Goal: Information Seeking & Learning: Learn about a topic

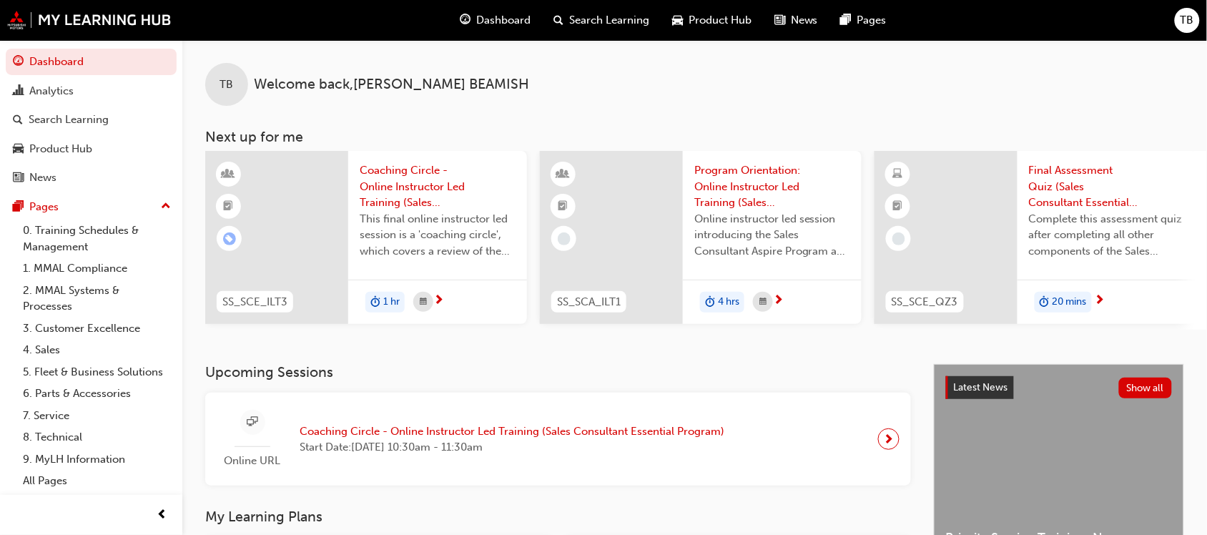
click at [605, 24] on span "Search Learning" at bounding box center [609, 20] width 80 height 16
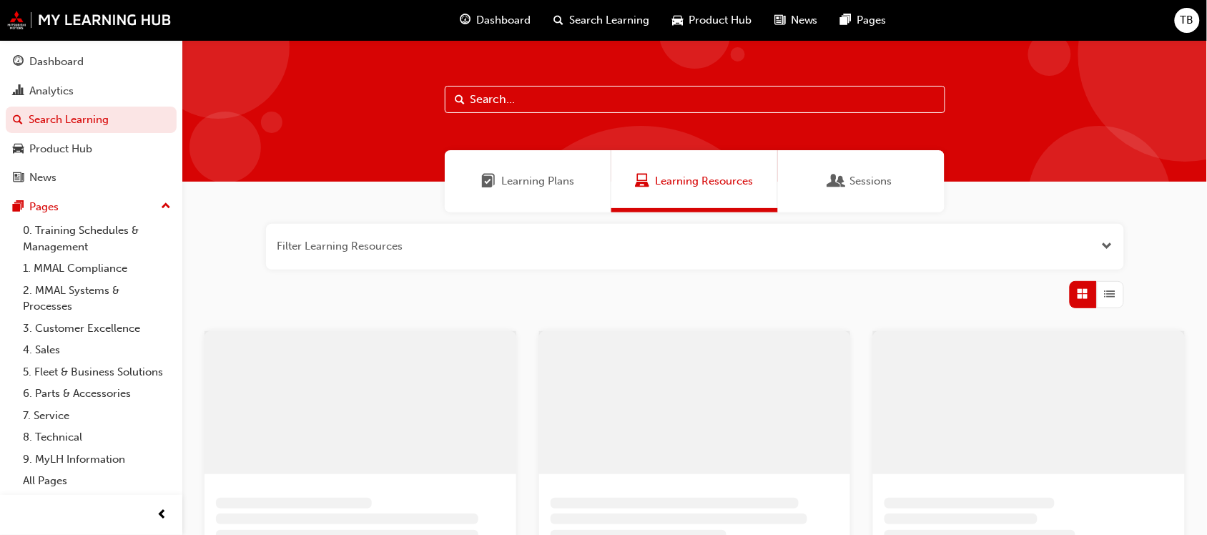
click at [494, 184] on span "Learning Plans" at bounding box center [488, 181] width 14 height 16
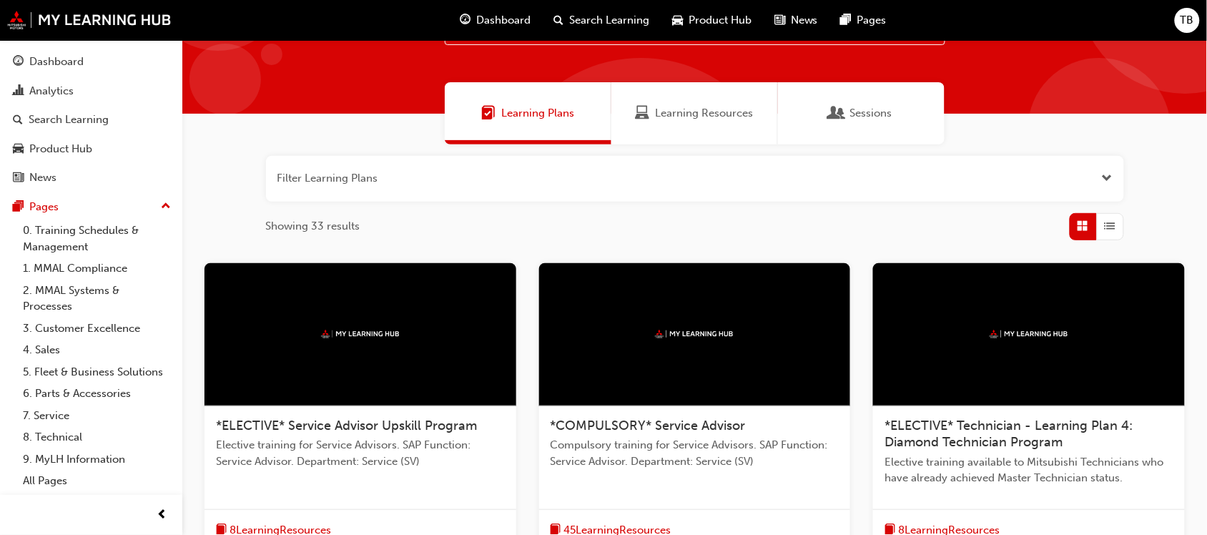
scroll to position [585, 0]
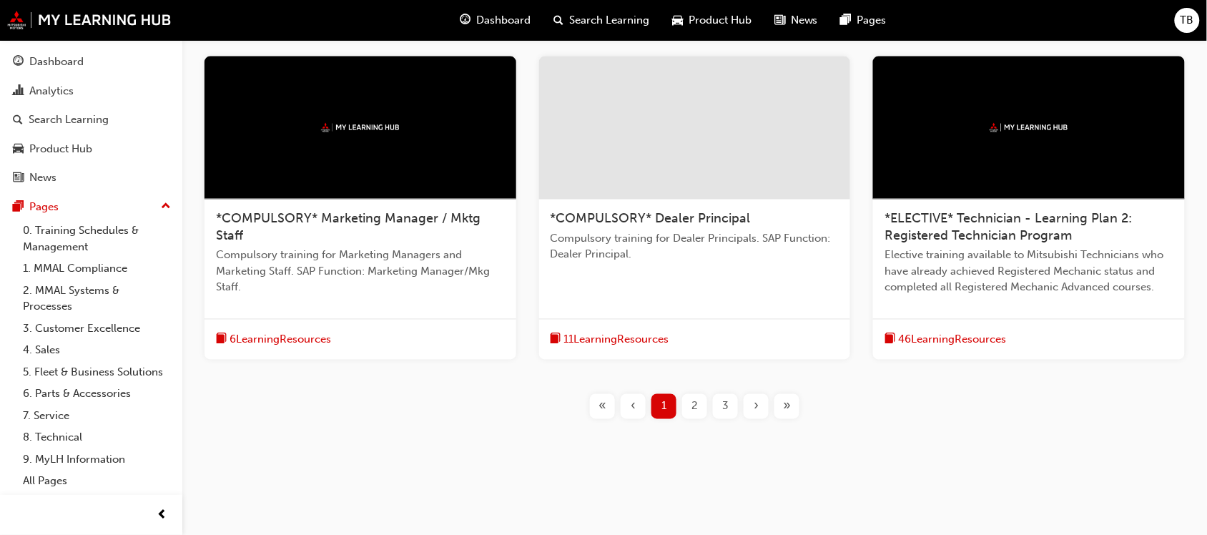
click at [791, 412] on div "»" at bounding box center [787, 406] width 25 height 25
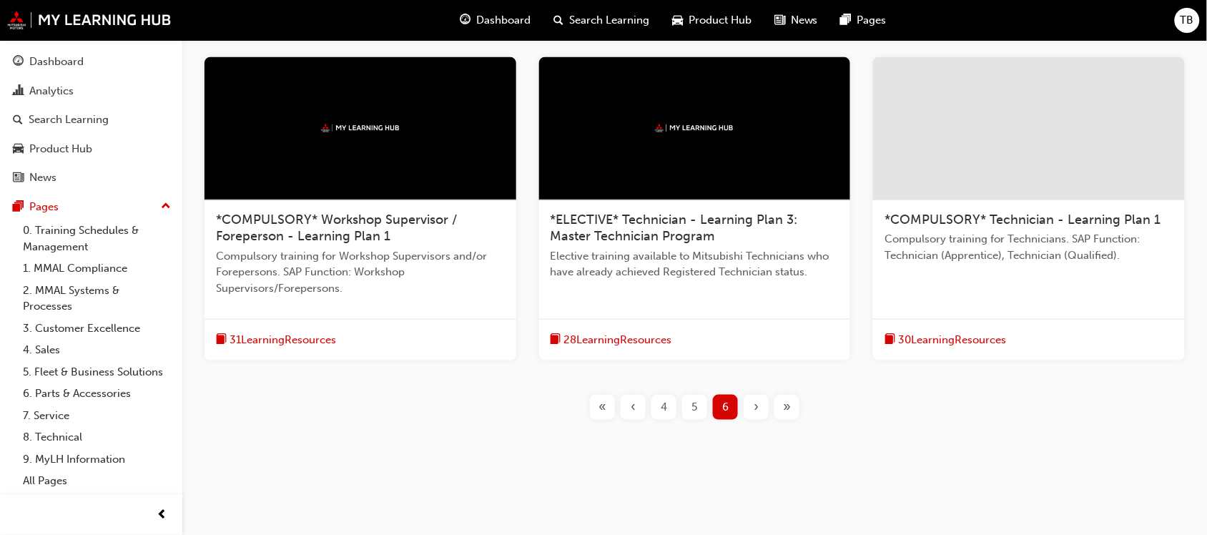
scroll to position [185, 0]
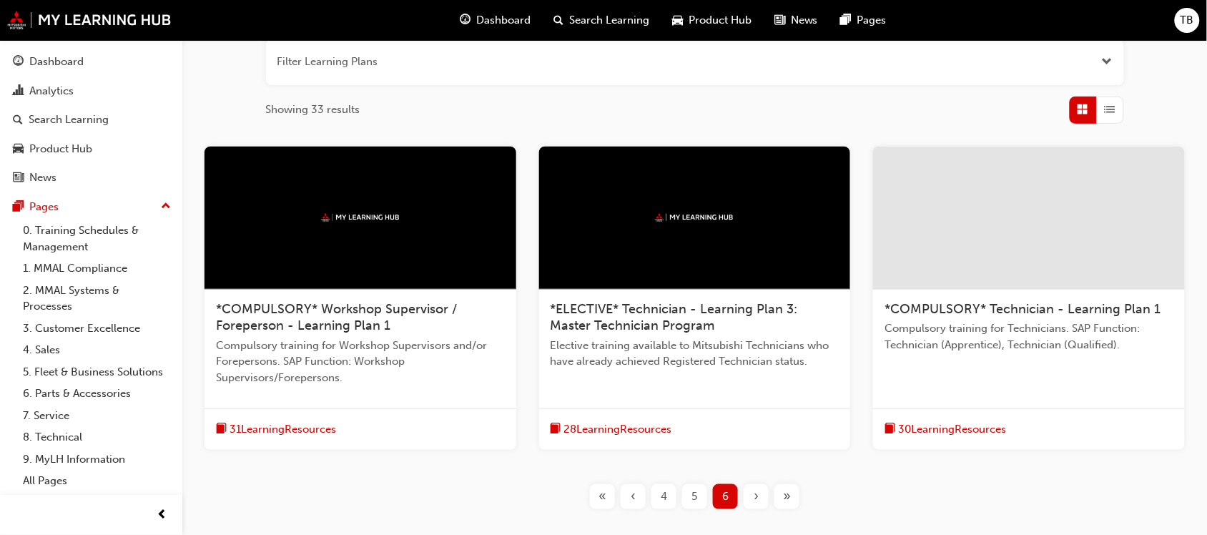
click at [989, 223] on div at bounding box center [1029, 218] width 312 height 143
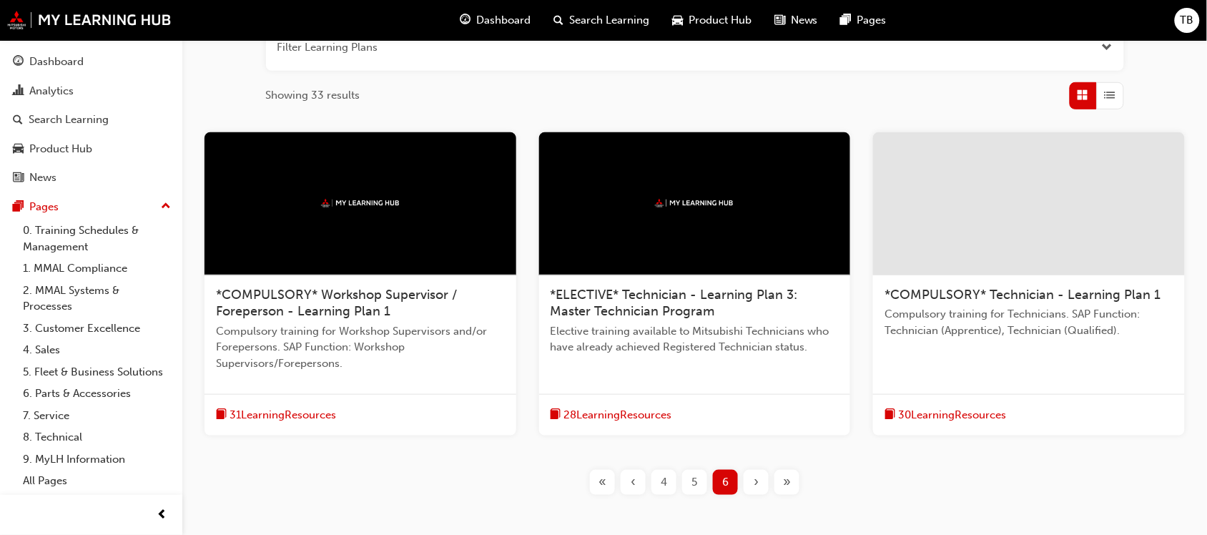
scroll to position [268, 0]
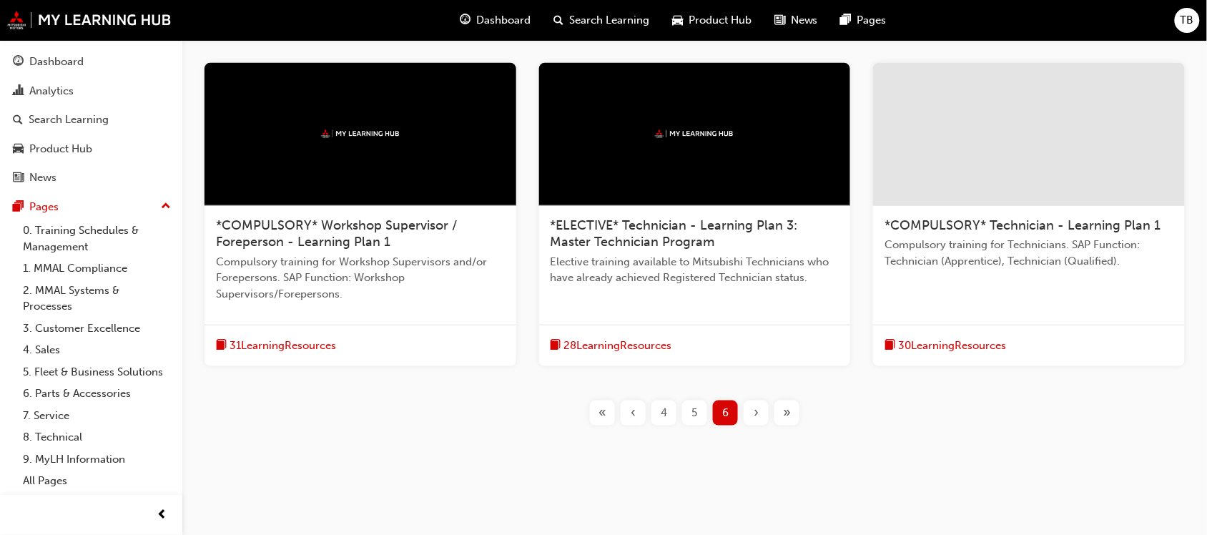
click at [327, 236] on span "*COMPULSORY* Workshop Supervisor / Foreperson - Learning Plan 1" at bounding box center [336, 233] width 241 height 33
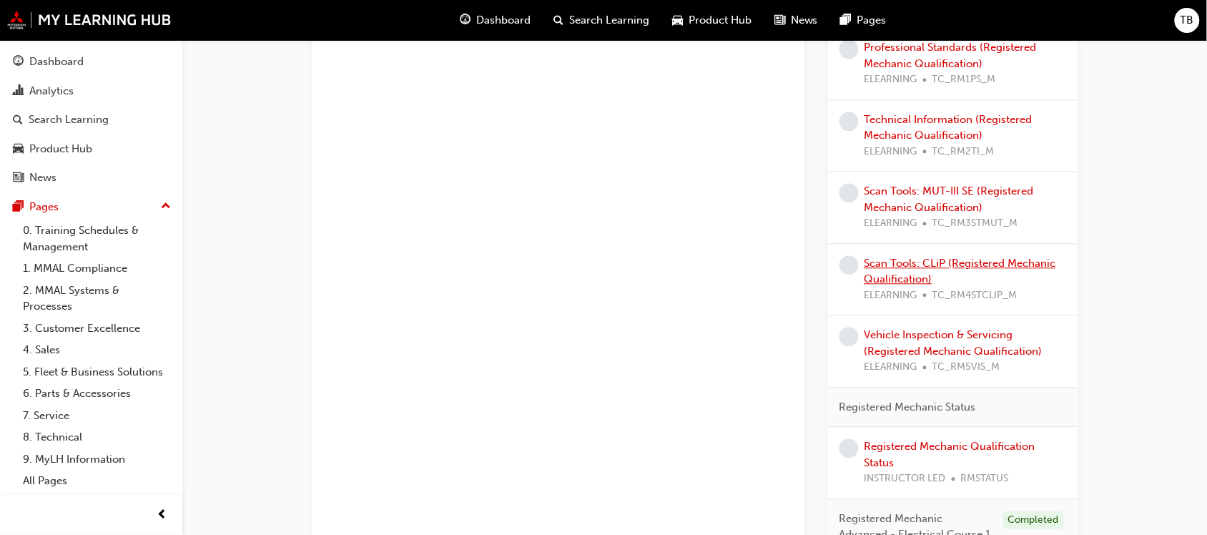
drag, startPoint x: 946, startPoint y: 280, endPoint x: 942, endPoint y: 265, distance: 14.7
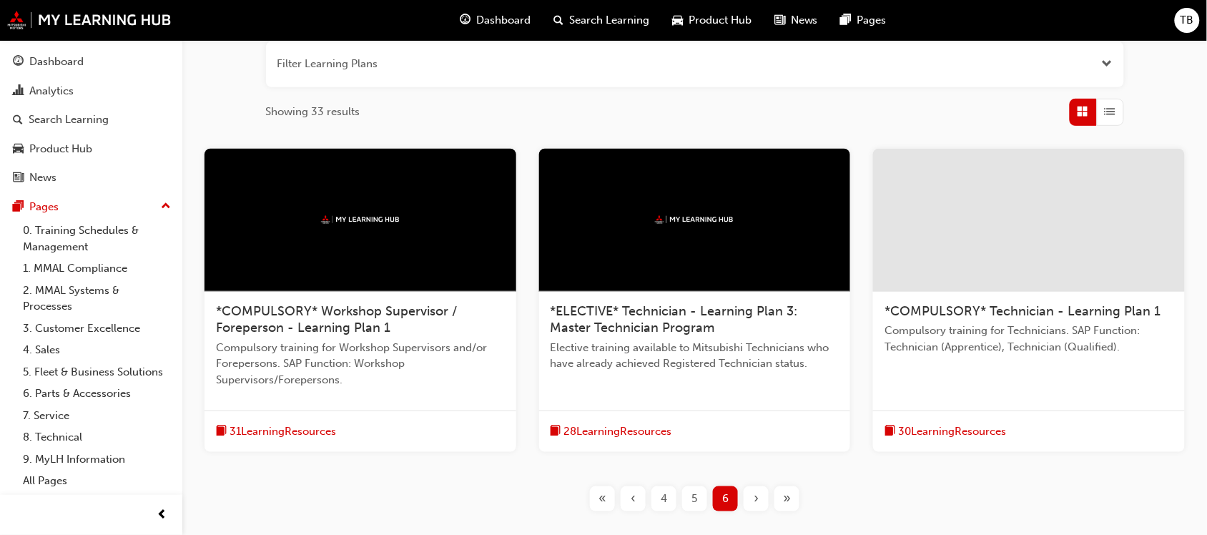
scroll to position [274, 0]
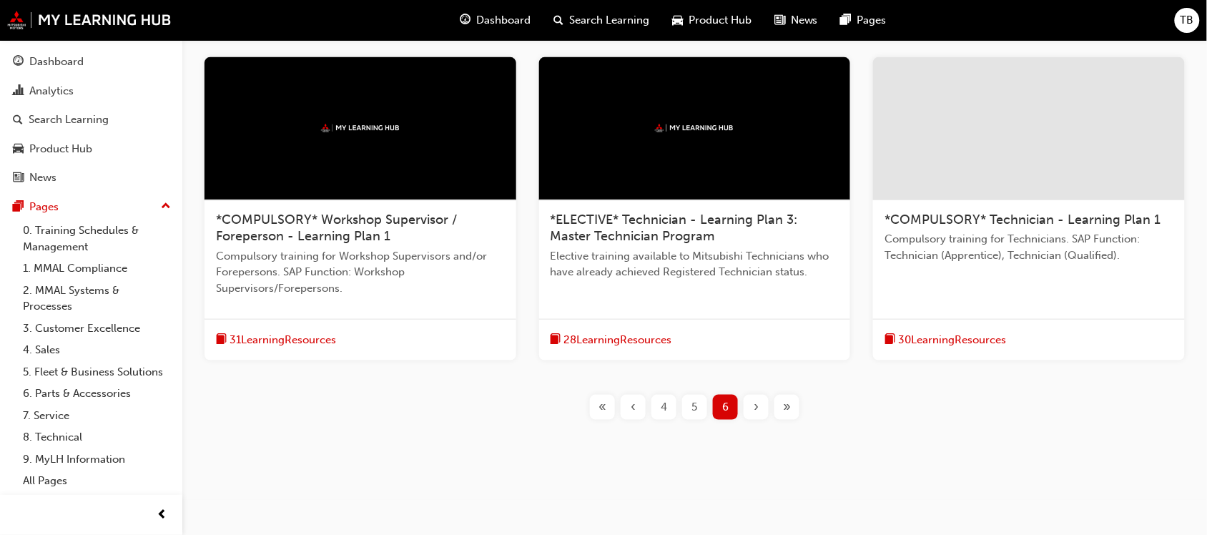
click at [656, 406] on div "4" at bounding box center [664, 407] width 25 height 25
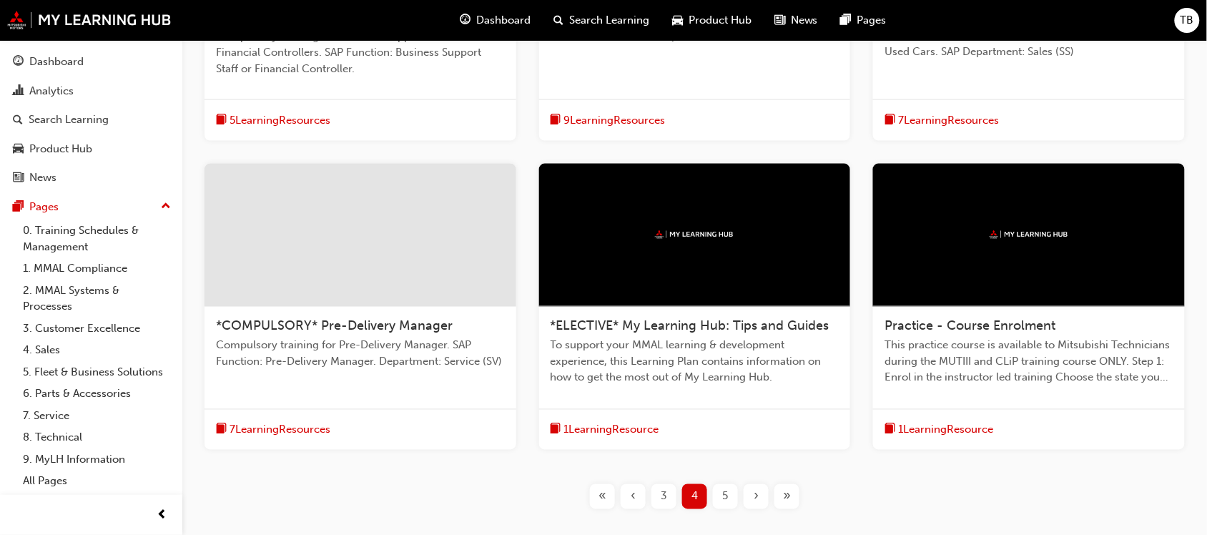
scroll to position [542, 0]
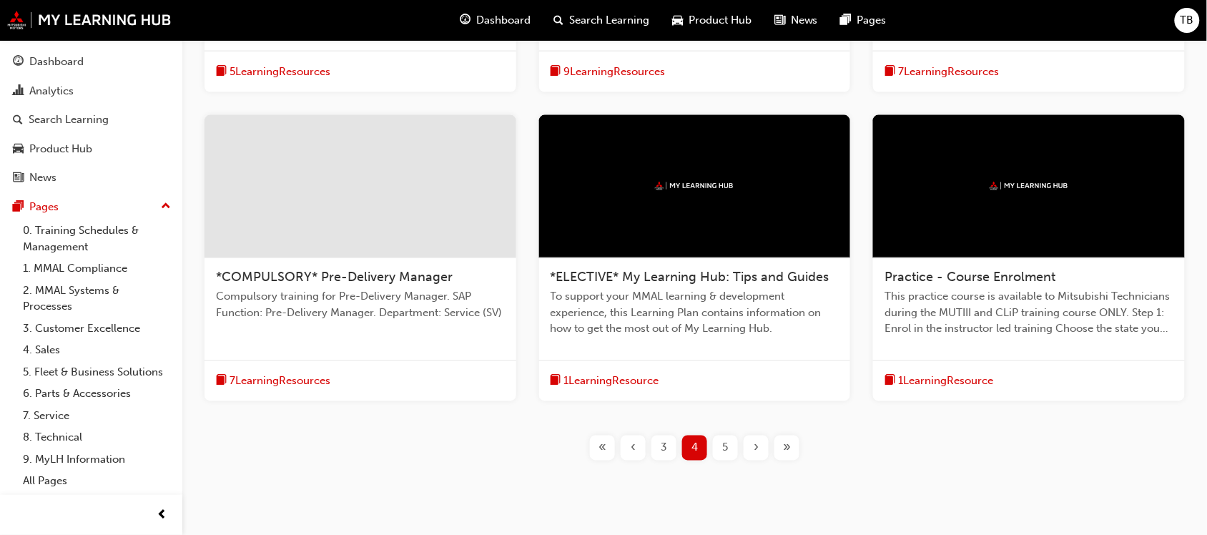
click at [460, 200] on div at bounding box center [361, 186] width 312 height 143
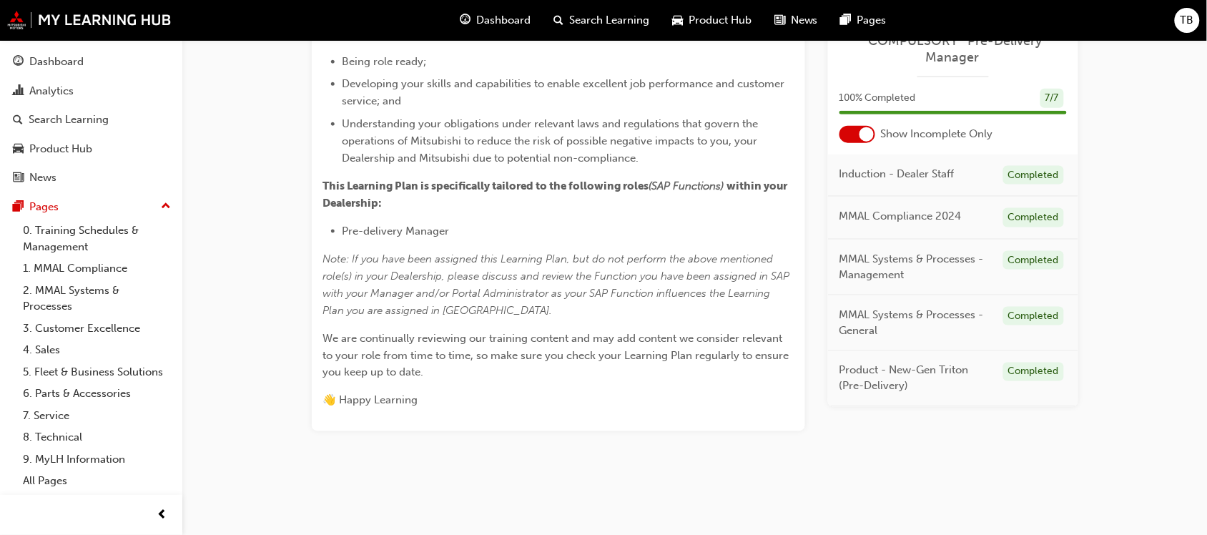
drag, startPoint x: 619, startPoint y: 195, endPoint x: 627, endPoint y: 177, distance: 19.5
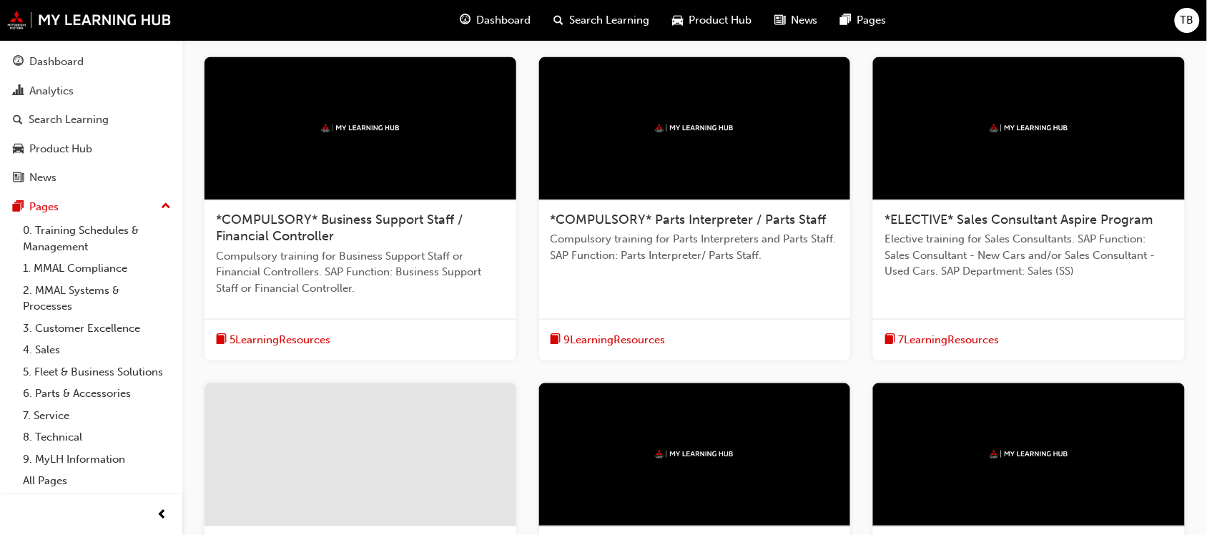
scroll to position [268, 0]
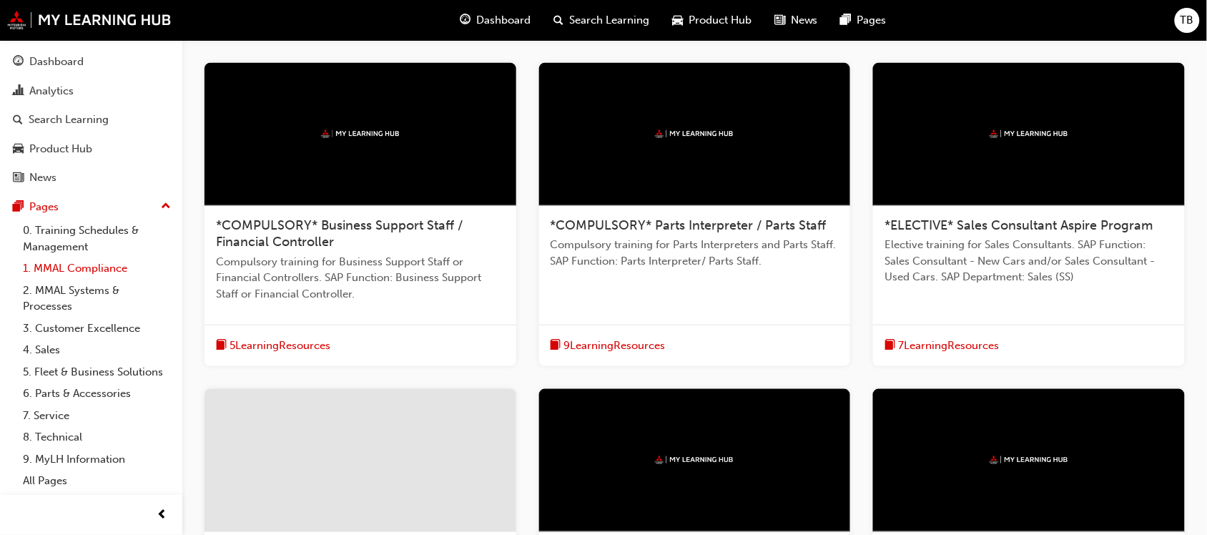
click at [66, 274] on link "1. MMAL Compliance" at bounding box center [97, 269] width 160 height 22
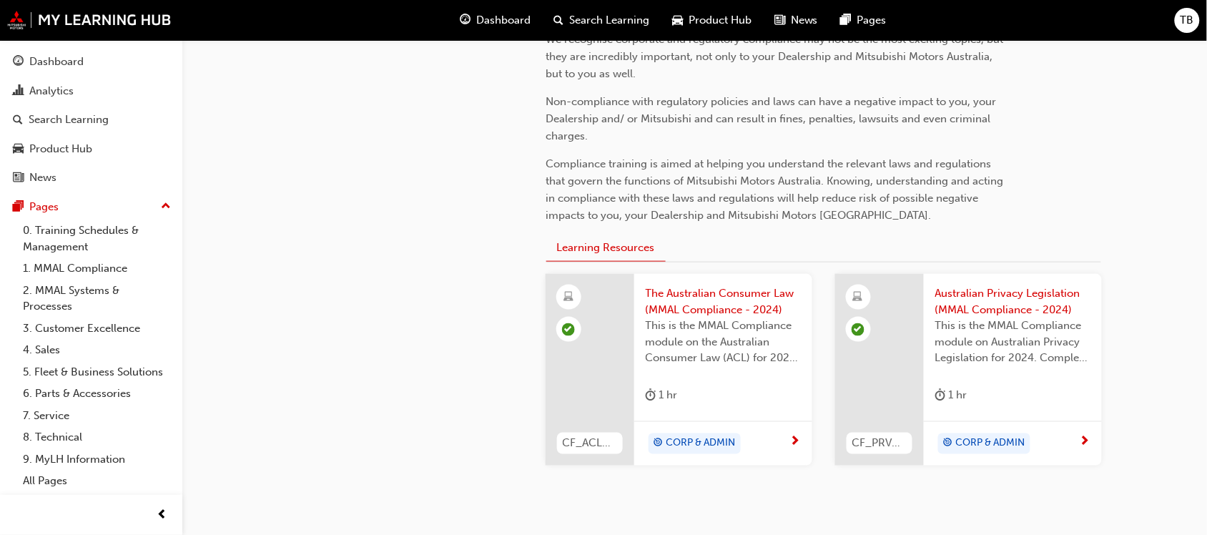
scroll to position [273, 0]
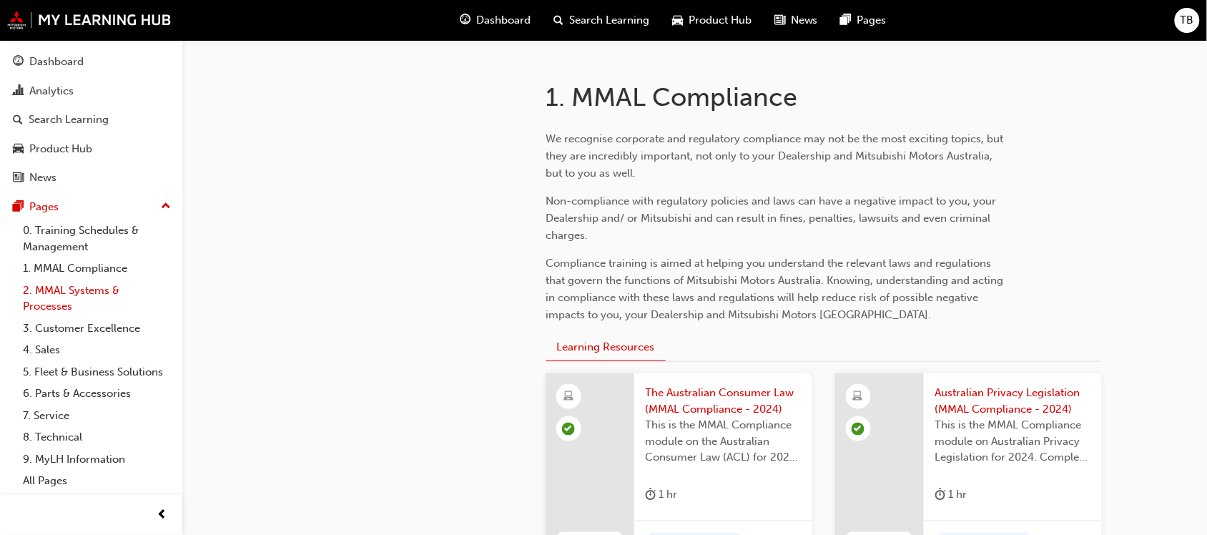
click at [51, 297] on link "2. MMAL Systems & Processes" at bounding box center [97, 299] width 160 height 38
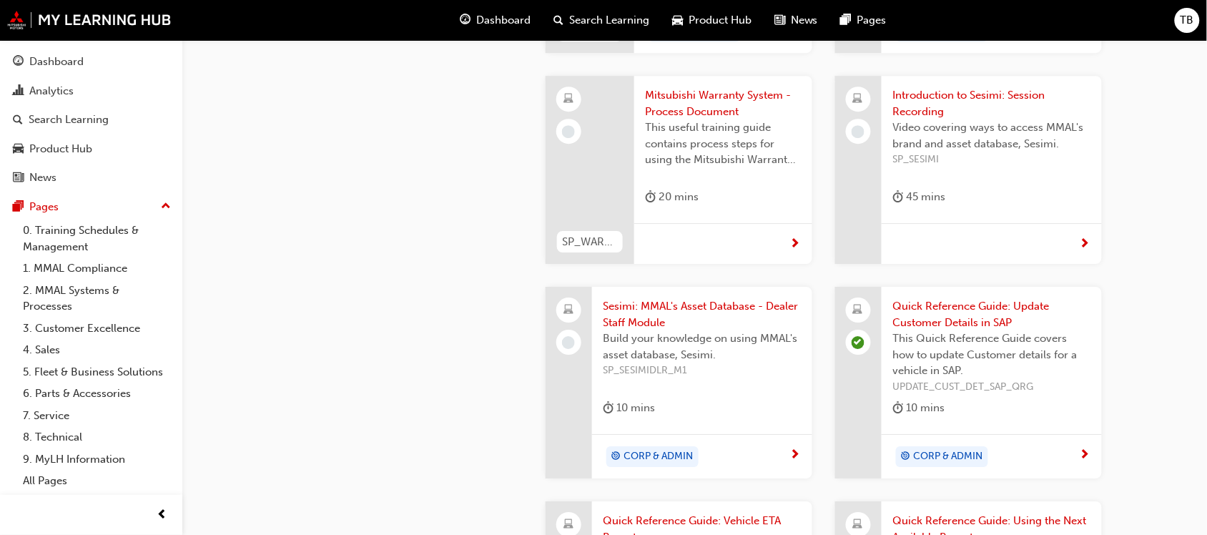
scroll to position [1260, 0]
click at [648, 313] on span "Sesimi: MMAL's Asset Database - Dealer Staff Module" at bounding box center [702, 316] width 197 height 32
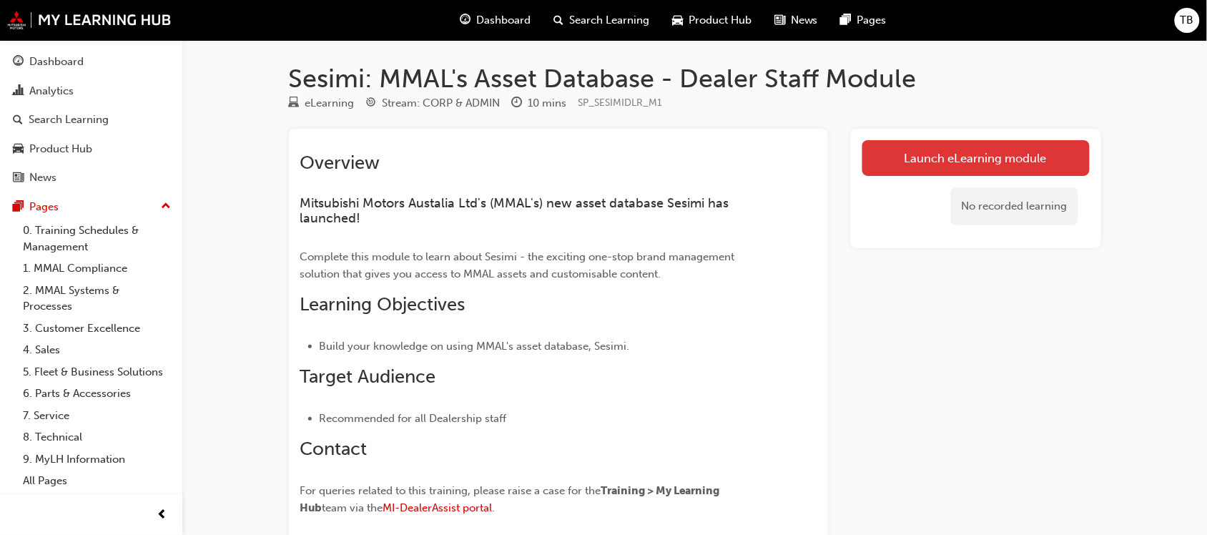
click at [931, 163] on link "Launch eLearning module" at bounding box center [976, 158] width 227 height 36
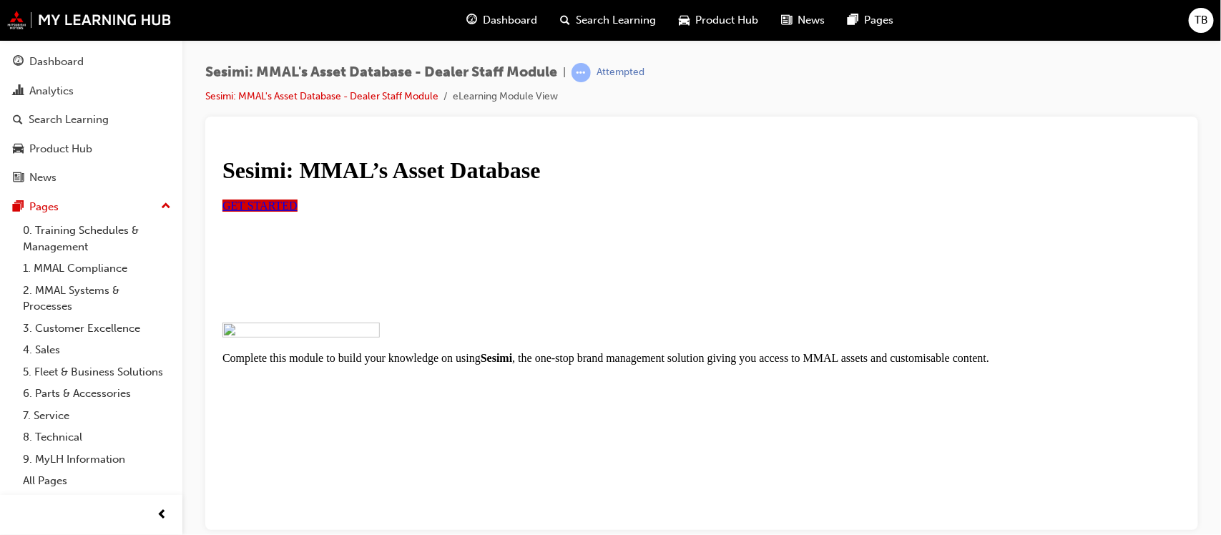
scroll to position [255, 0]
click at [297, 199] on span "GET STARTED" at bounding box center [259, 205] width 75 height 12
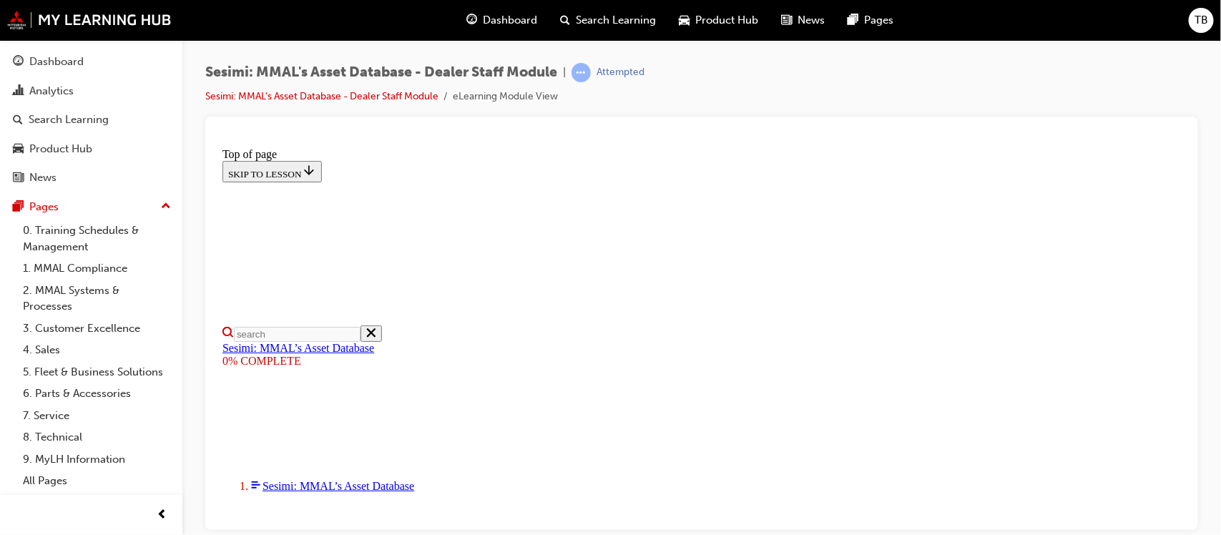
scroll to position [509, 0]
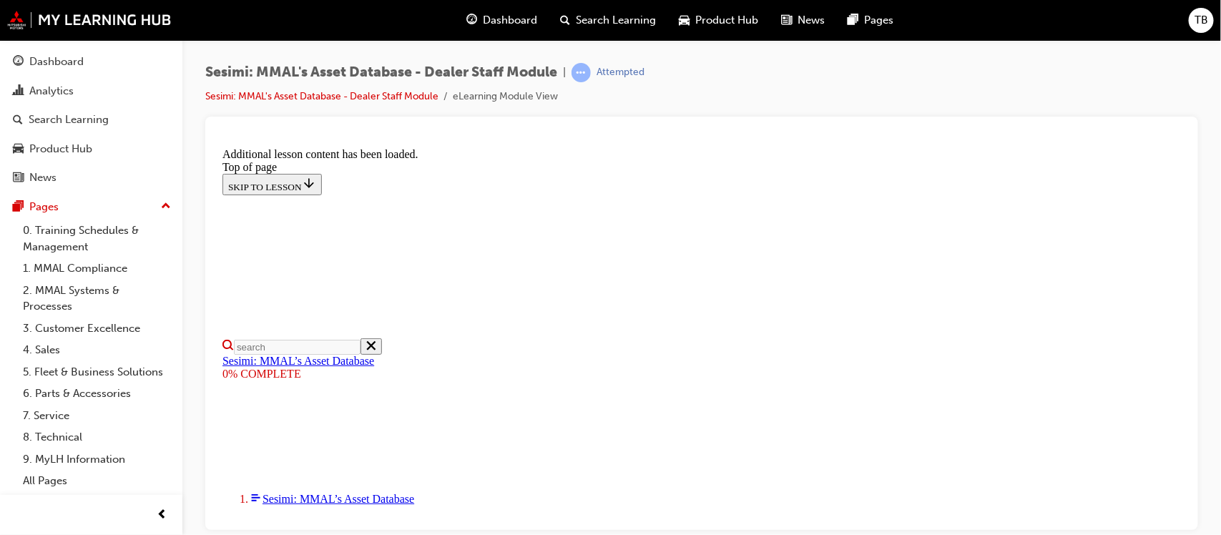
scroll to position [853, 0]
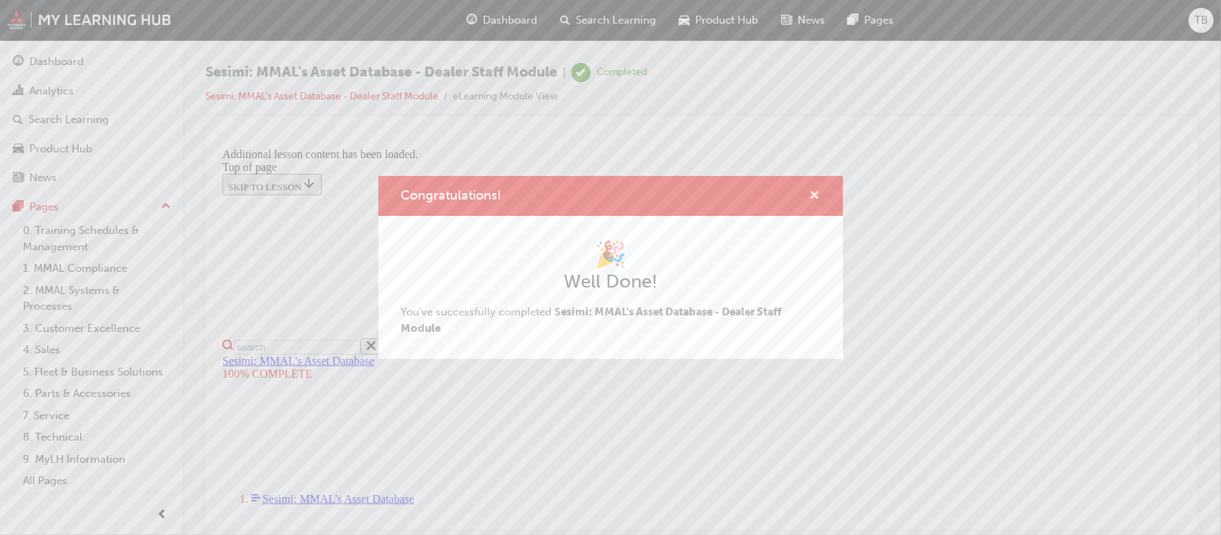
click at [812, 192] on span "cross-icon" at bounding box center [815, 196] width 11 height 13
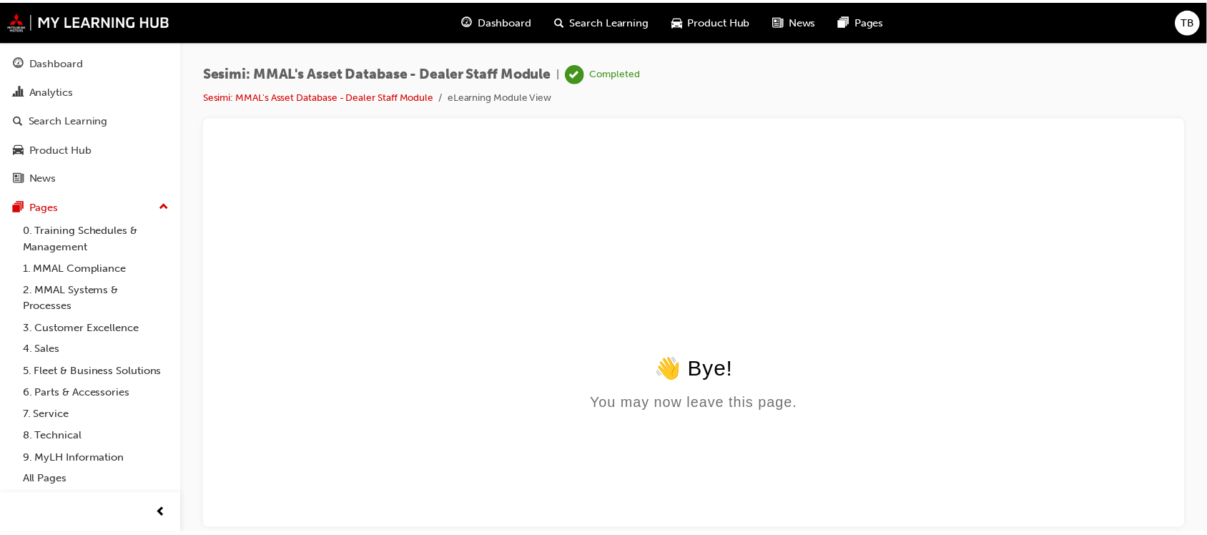
scroll to position [0, 0]
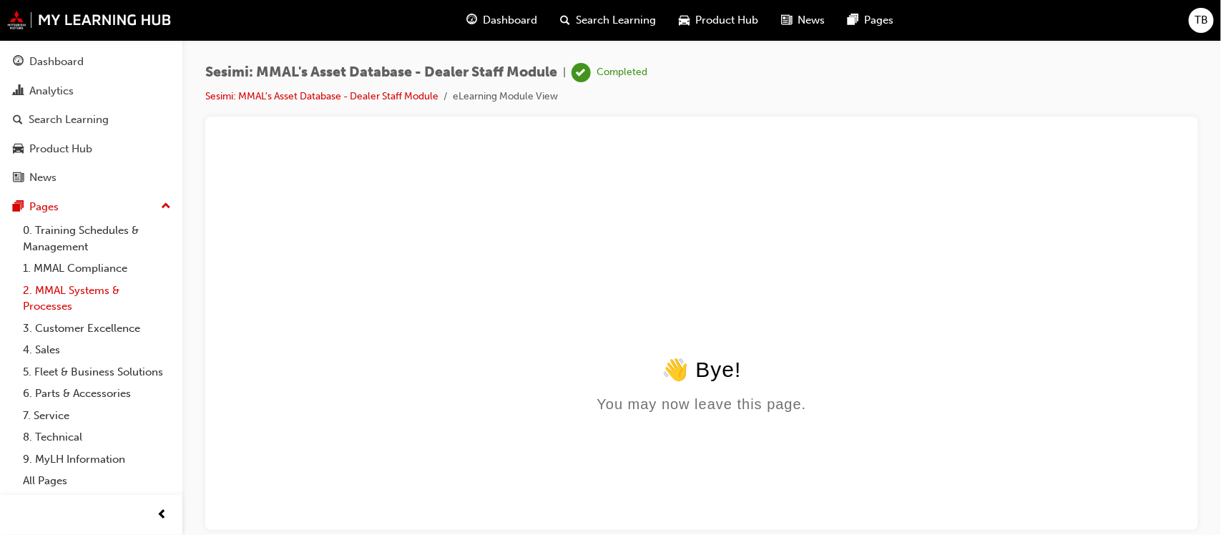
click at [58, 298] on link "2. MMAL Systems & Processes" at bounding box center [97, 299] width 160 height 38
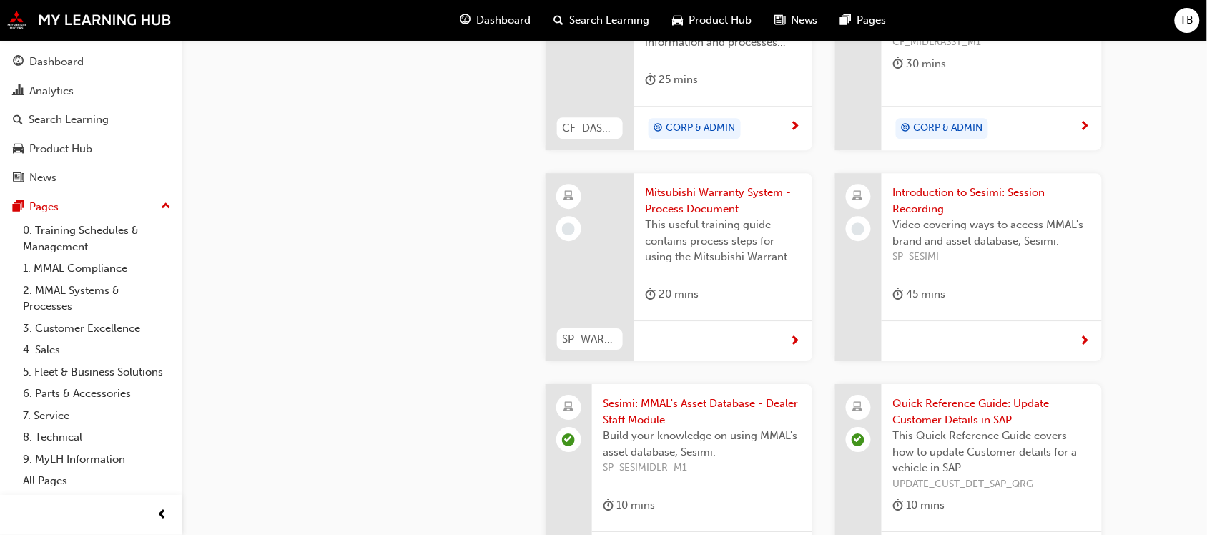
scroll to position [1162, 0]
click at [932, 202] on span "Introduction to Sesimi: Session Recording" at bounding box center [991, 202] width 197 height 32
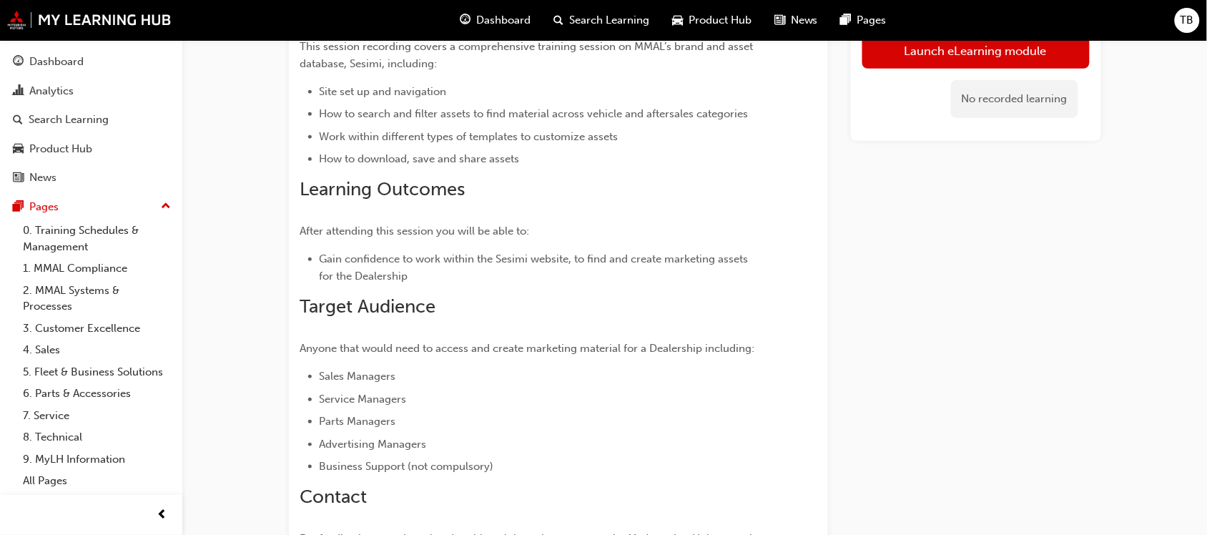
scroll to position [150, 0]
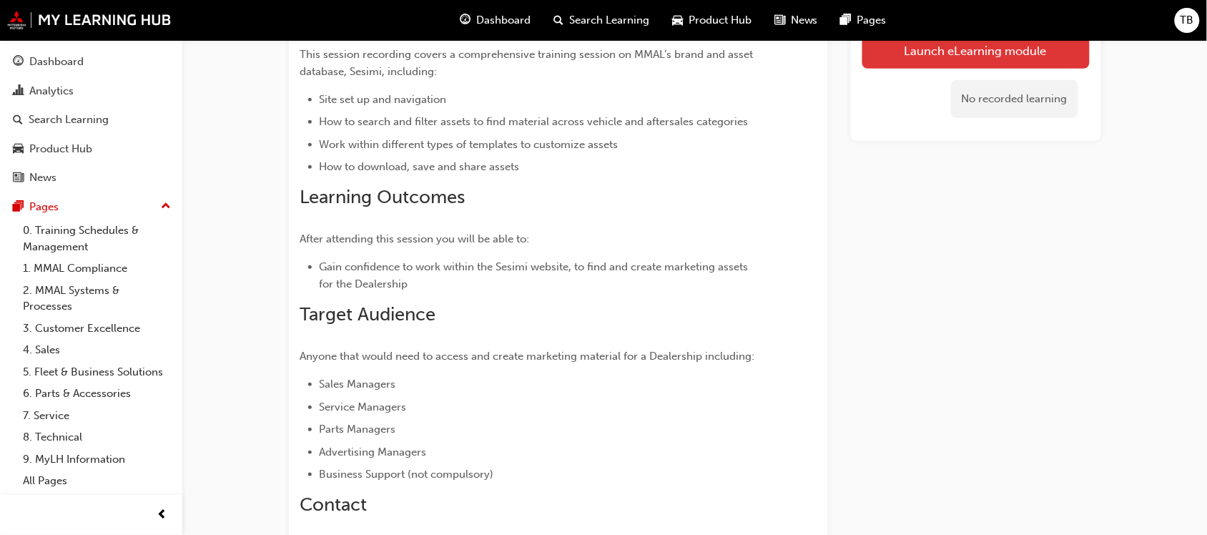
click at [928, 54] on link "Launch eLearning module" at bounding box center [976, 51] width 227 height 36
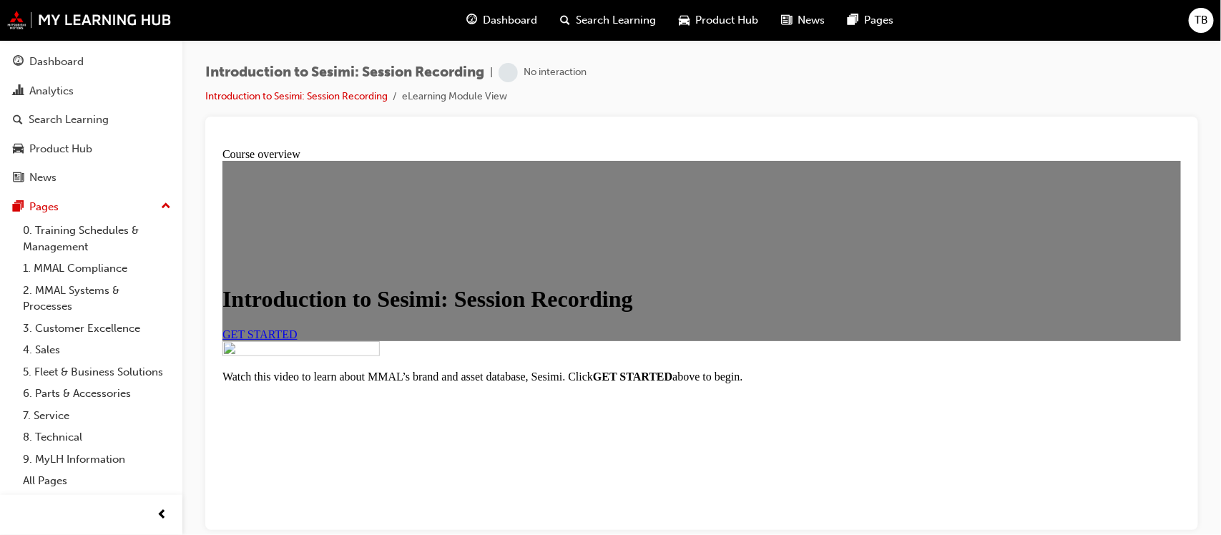
scroll to position [179, 0]
click at [297, 328] on span "GET STARTED" at bounding box center [259, 334] width 75 height 12
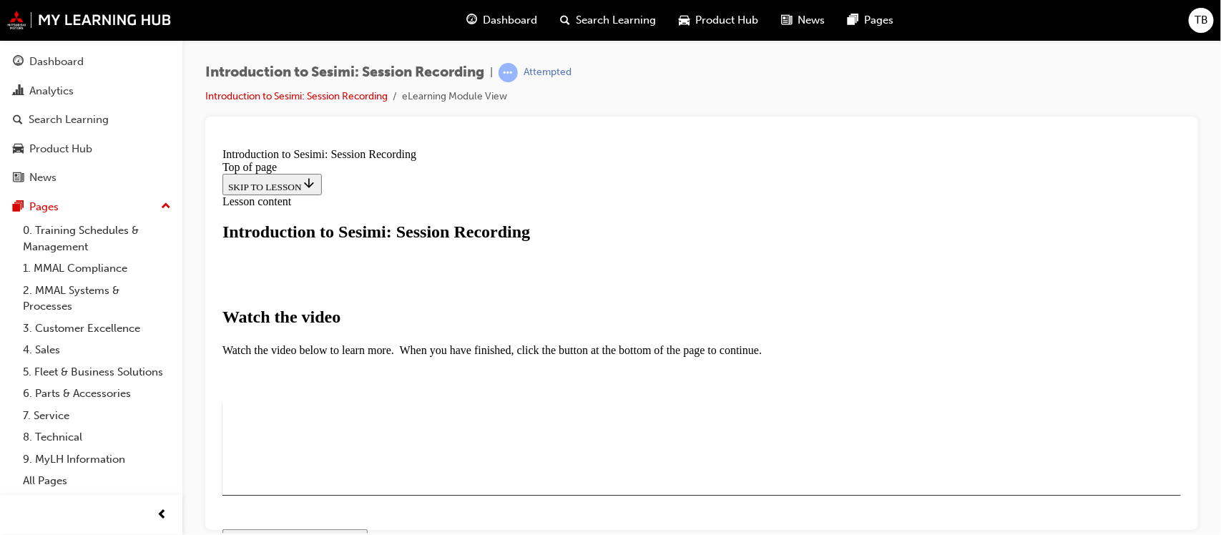
click at [367, 529] on button "I HAVE WATCHED THIS VIDEO" at bounding box center [294, 537] width 145 height 16
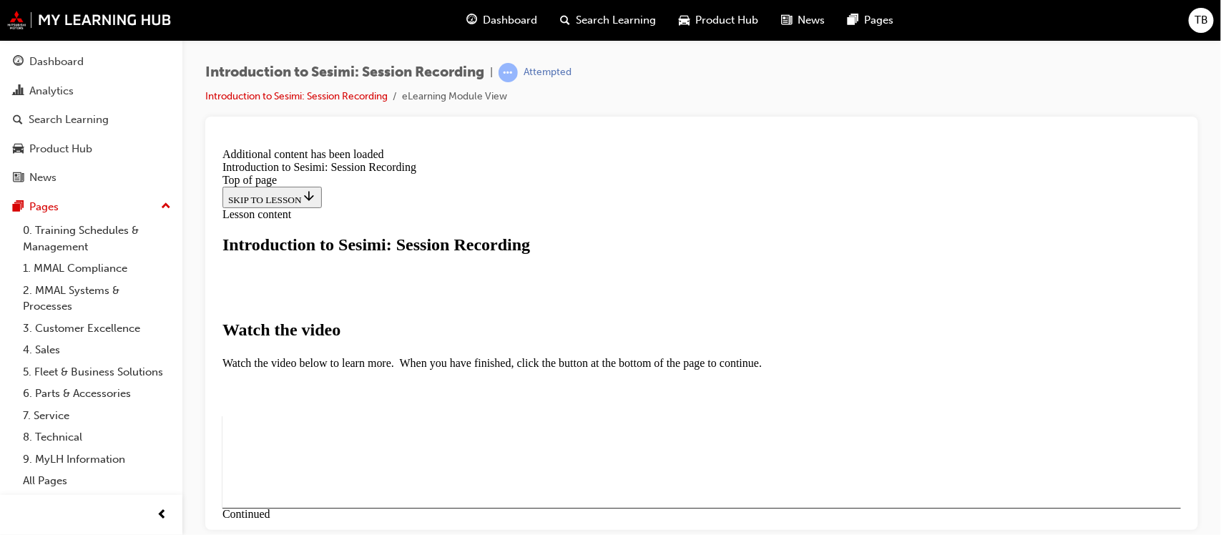
scroll to position [570, 0]
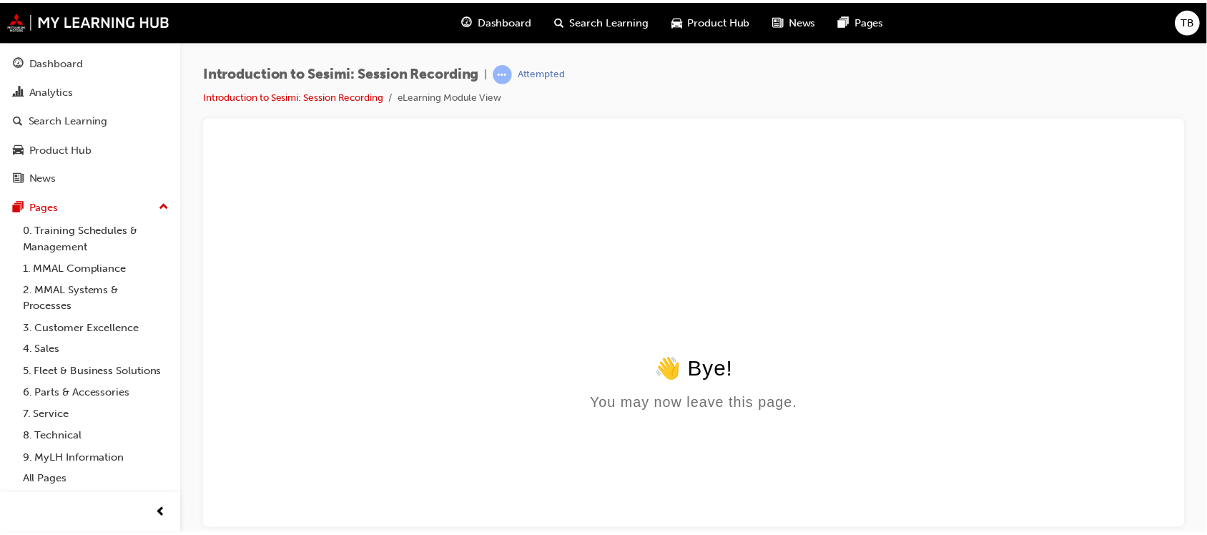
scroll to position [0, 0]
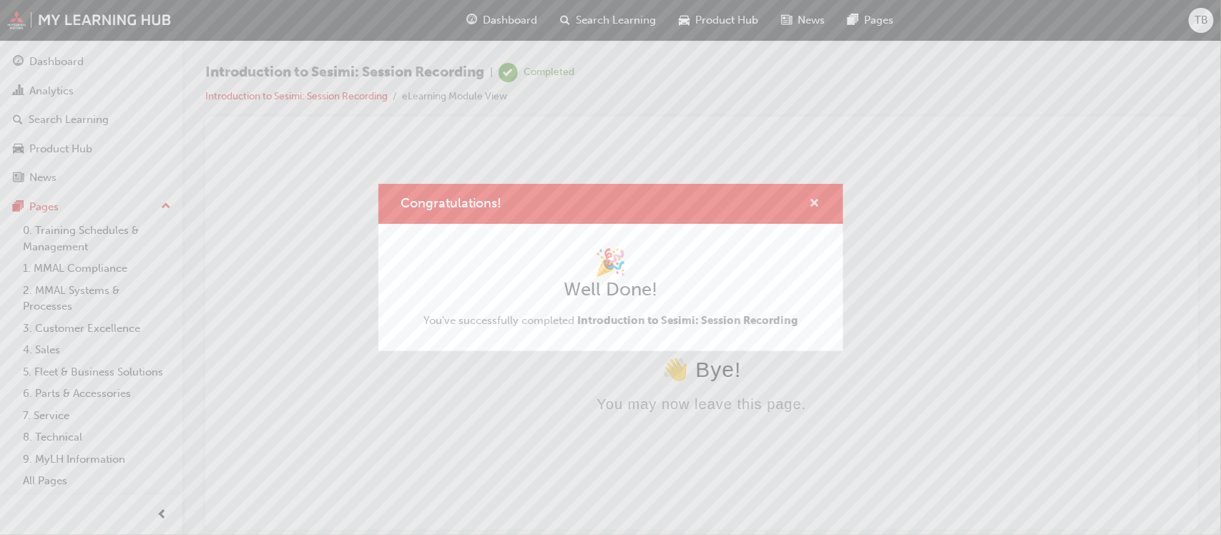
click at [814, 200] on span "cross-icon" at bounding box center [815, 204] width 11 height 13
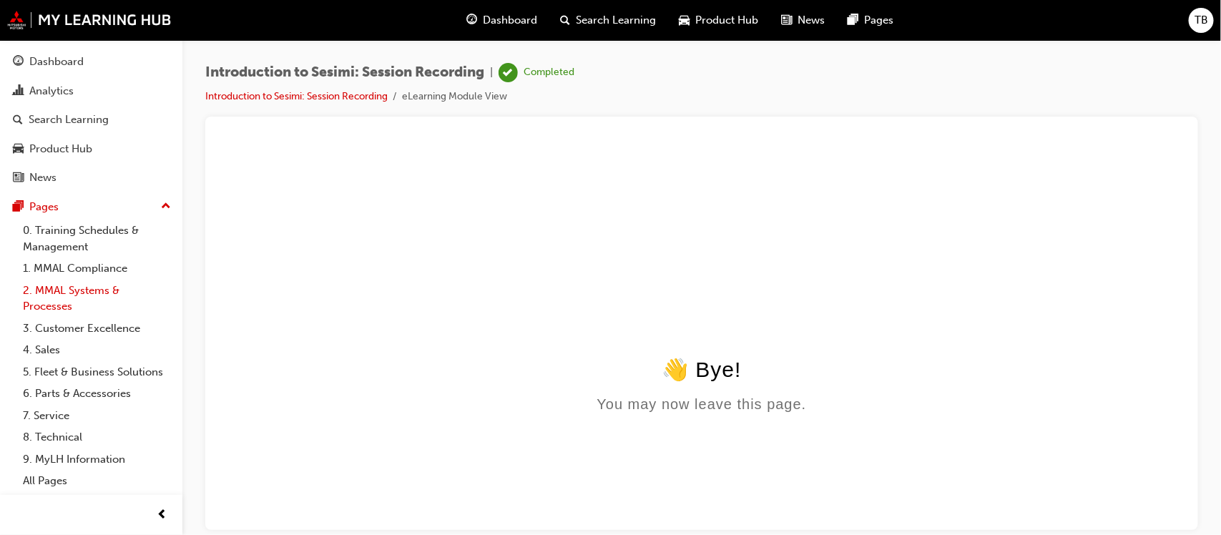
click at [81, 294] on link "2. MMAL Systems & Processes" at bounding box center [97, 299] width 160 height 38
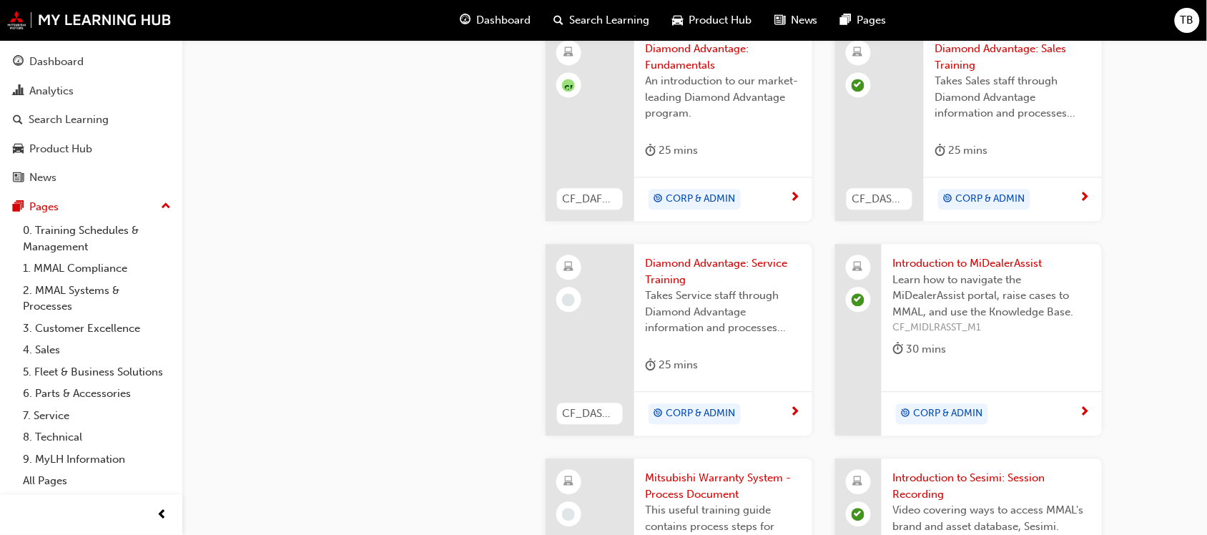
scroll to position [894, 0]
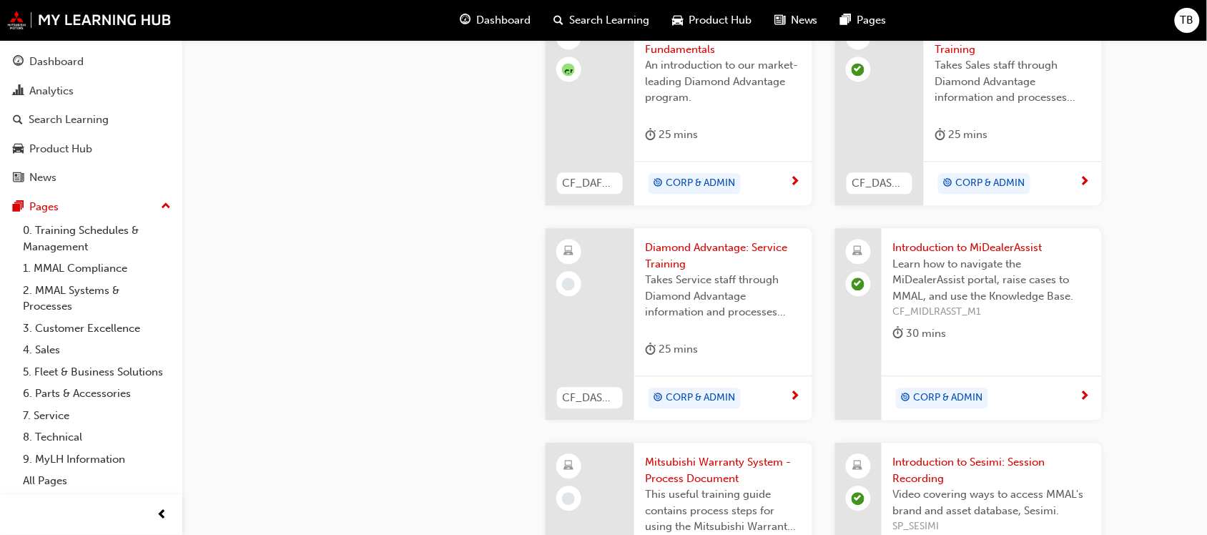
click at [700, 245] on span "Diamond Advantage: Service Training" at bounding box center [723, 256] width 155 height 32
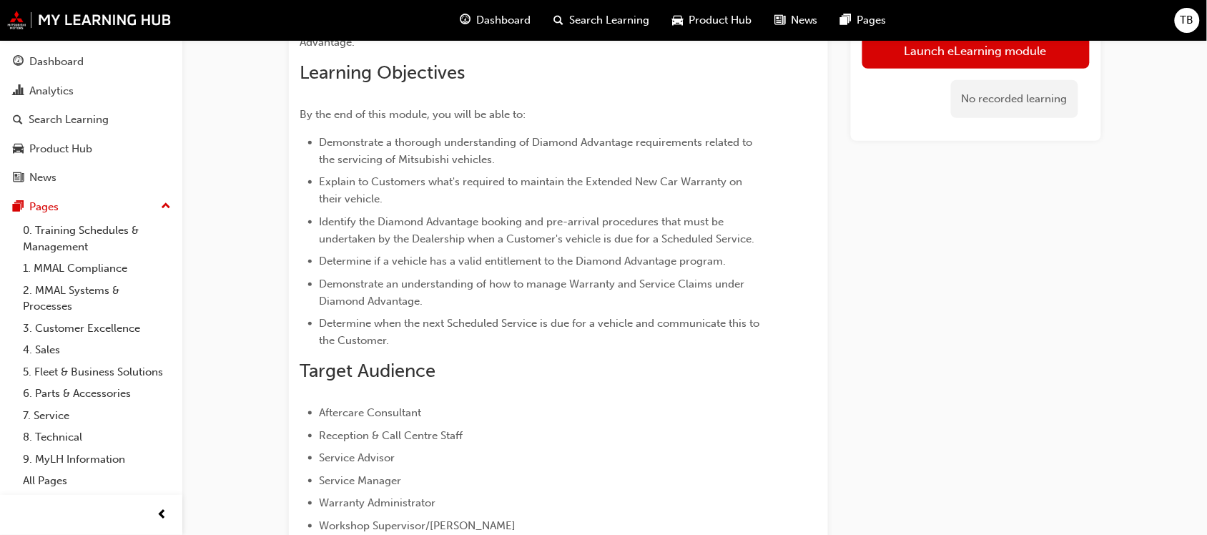
scroll to position [202, 0]
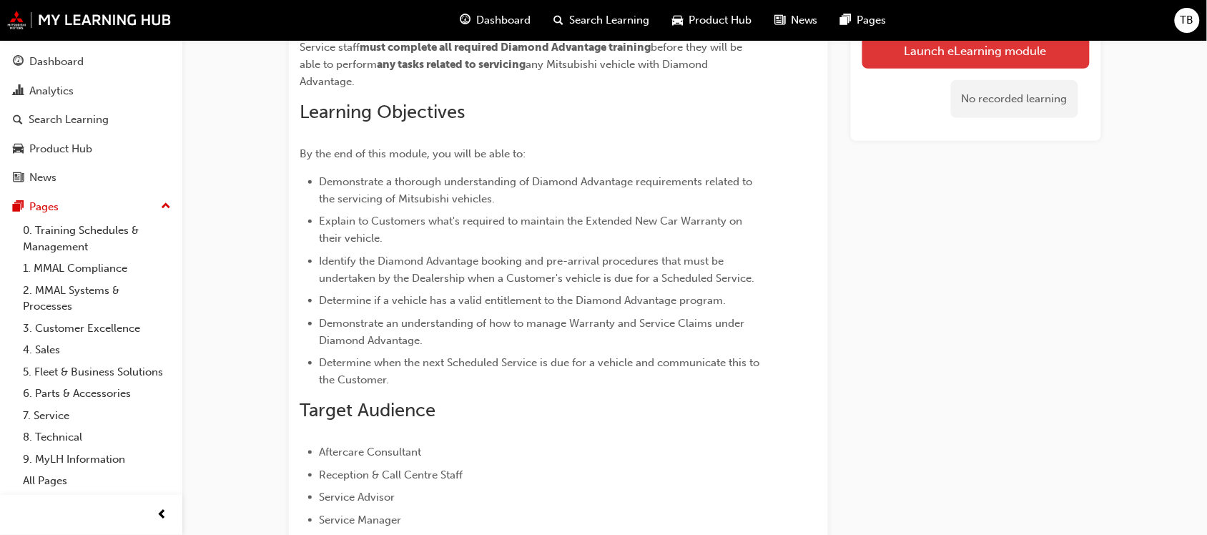
click at [956, 51] on link "Launch eLearning module" at bounding box center [976, 51] width 227 height 36
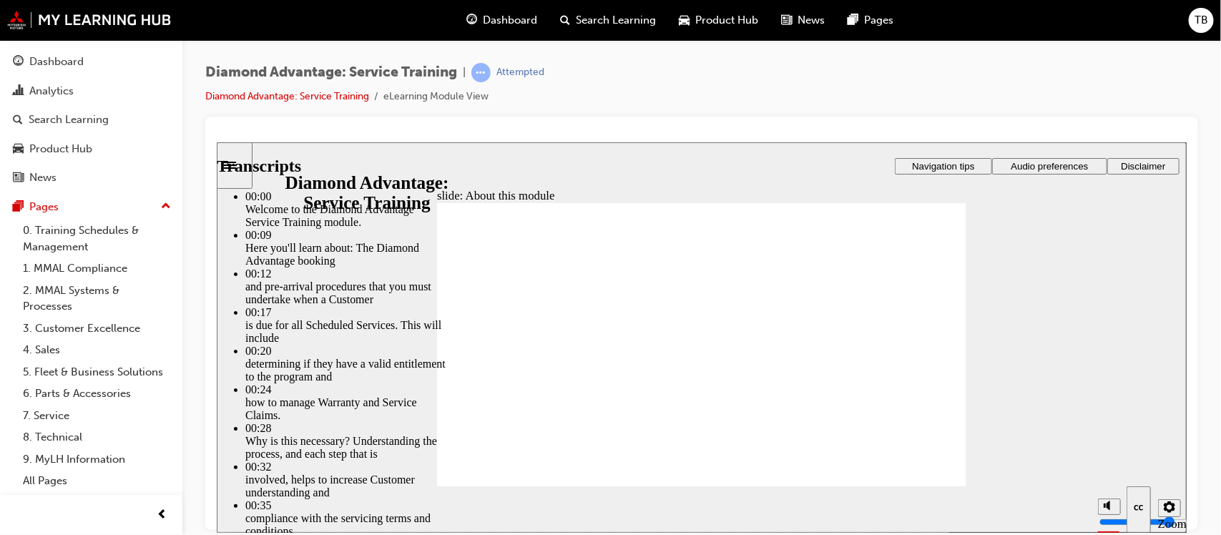
drag, startPoint x: 749, startPoint y: 353, endPoint x: 773, endPoint y: 374, distance: 32.4
type input "47"
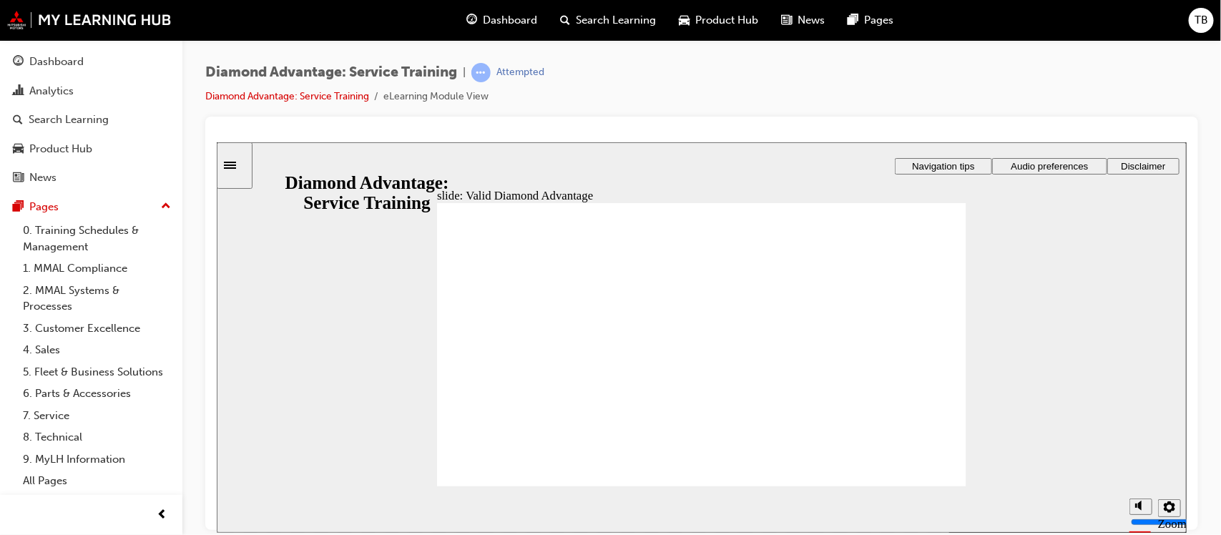
drag, startPoint x: 704, startPoint y: 298, endPoint x: 760, endPoint y: 318, distance: 59.3
drag, startPoint x: 774, startPoint y: 343, endPoint x: 795, endPoint y: 365, distance: 30.4
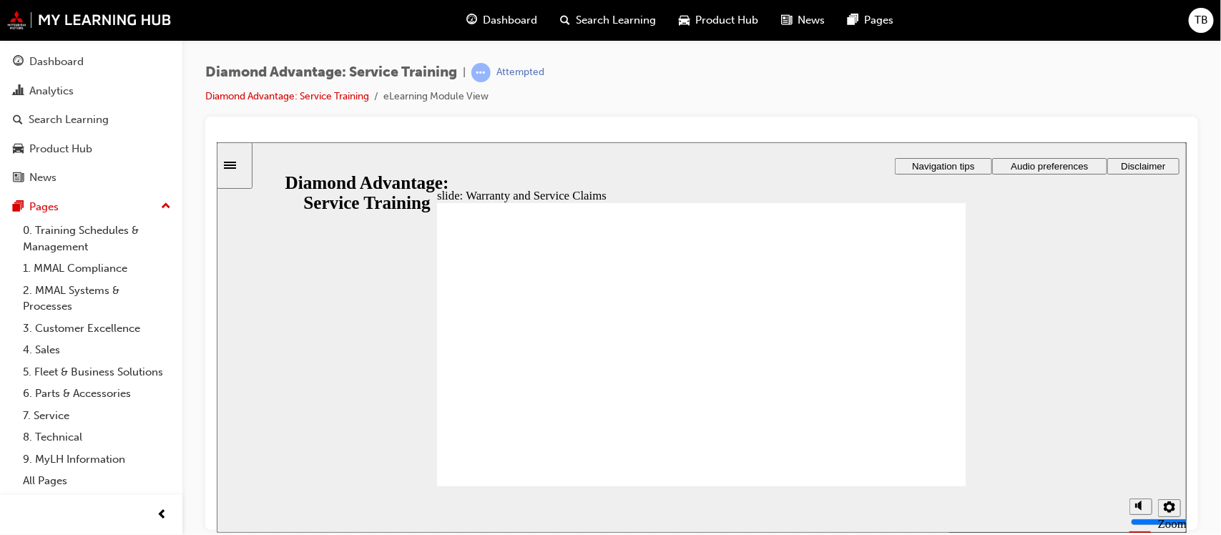
drag, startPoint x: 790, startPoint y: 323, endPoint x: 877, endPoint y: 296, distance: 90.5
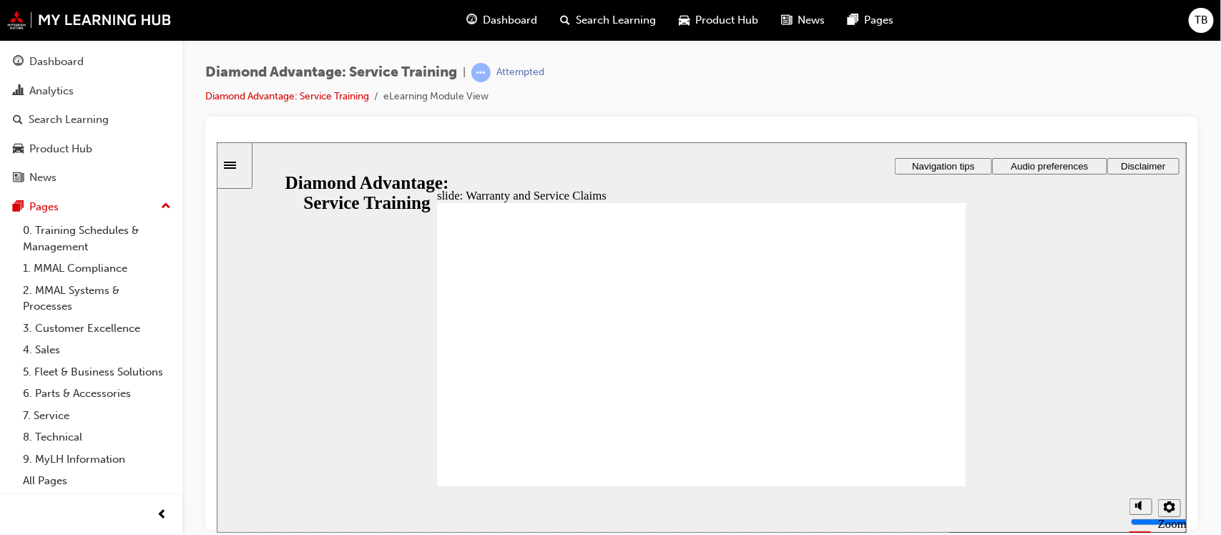
drag, startPoint x: 788, startPoint y: 319, endPoint x: 797, endPoint y: 362, distance: 43.9
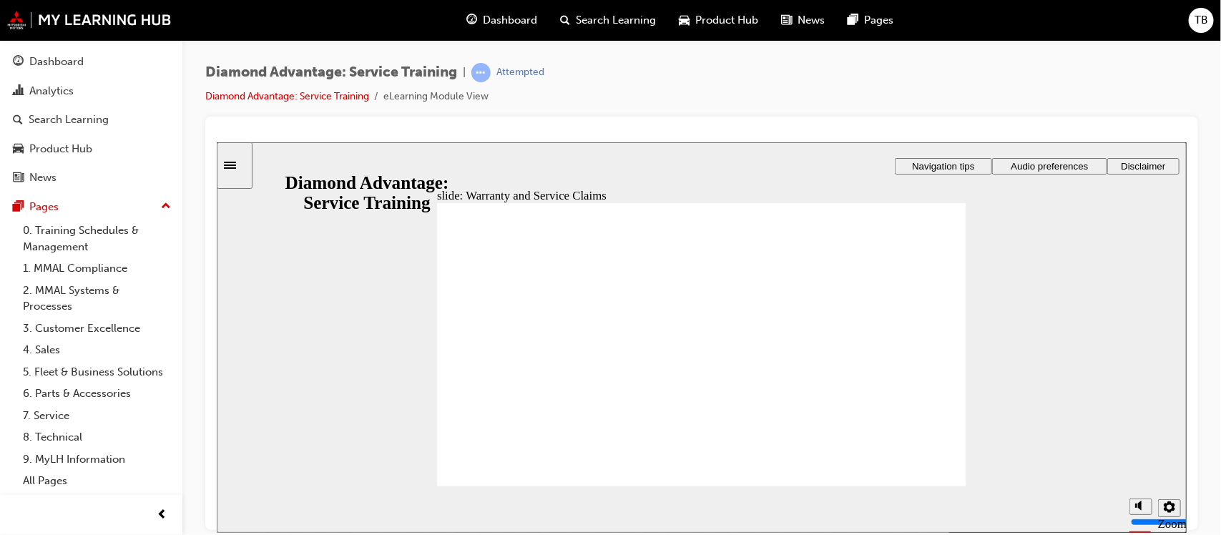
checkbox input "true"
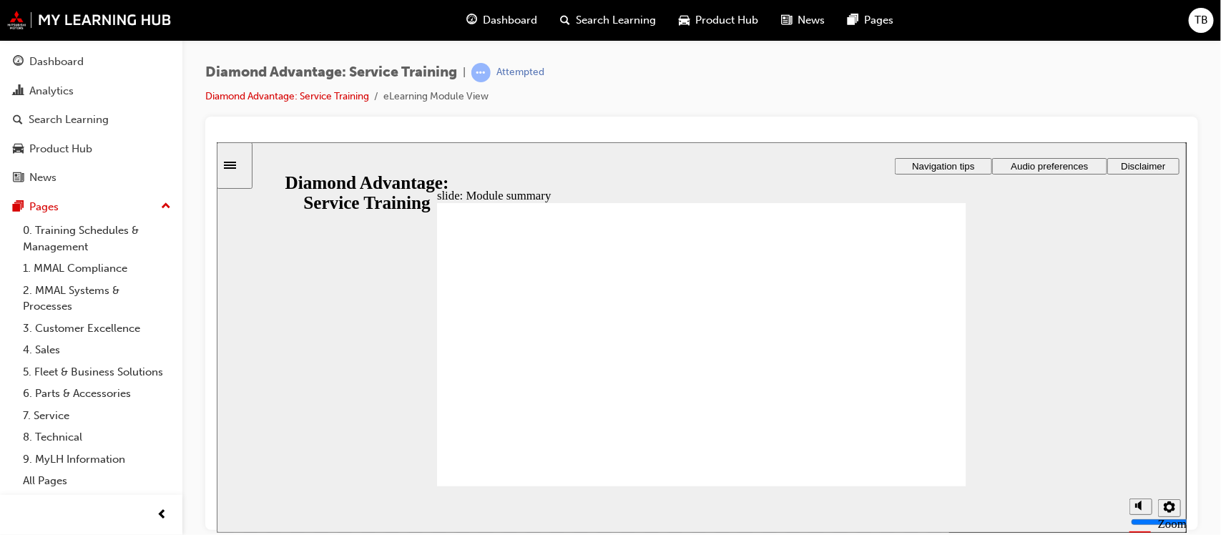
checkbox input "true"
drag, startPoint x: 745, startPoint y: 353, endPoint x: 742, endPoint y: 360, distance: 7.4
checkbox input "true"
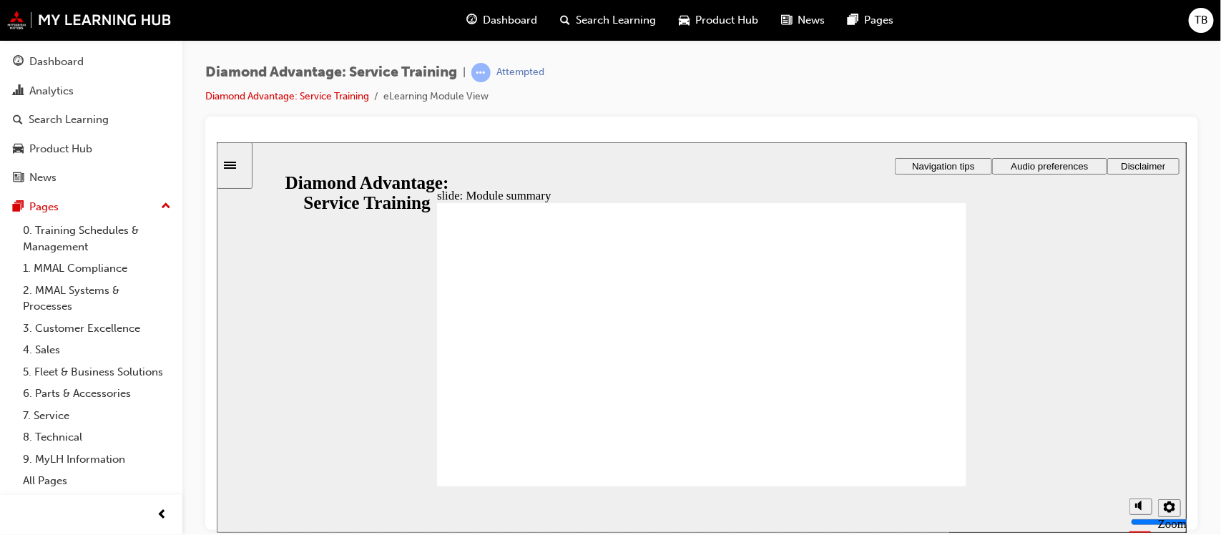
checkbox input "true"
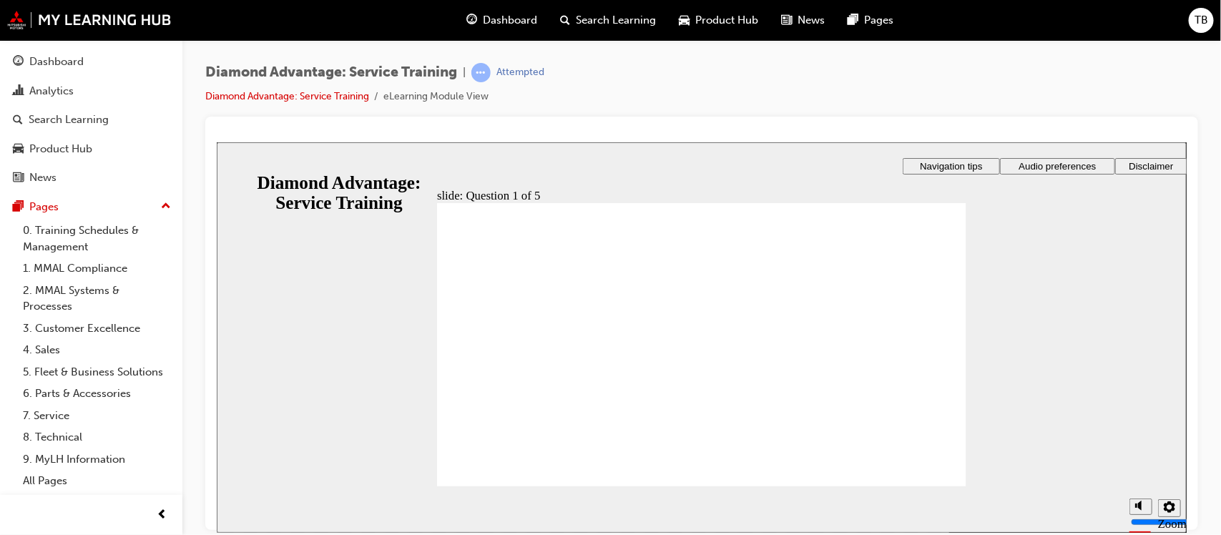
checkbox input "true"
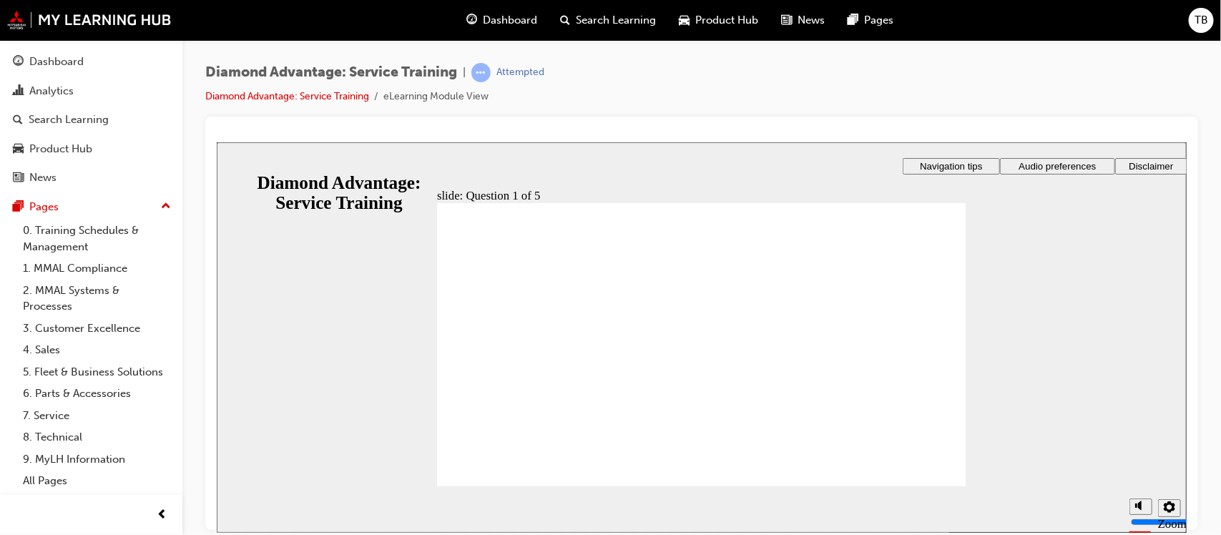
checkbox input "false"
checkbox input "true"
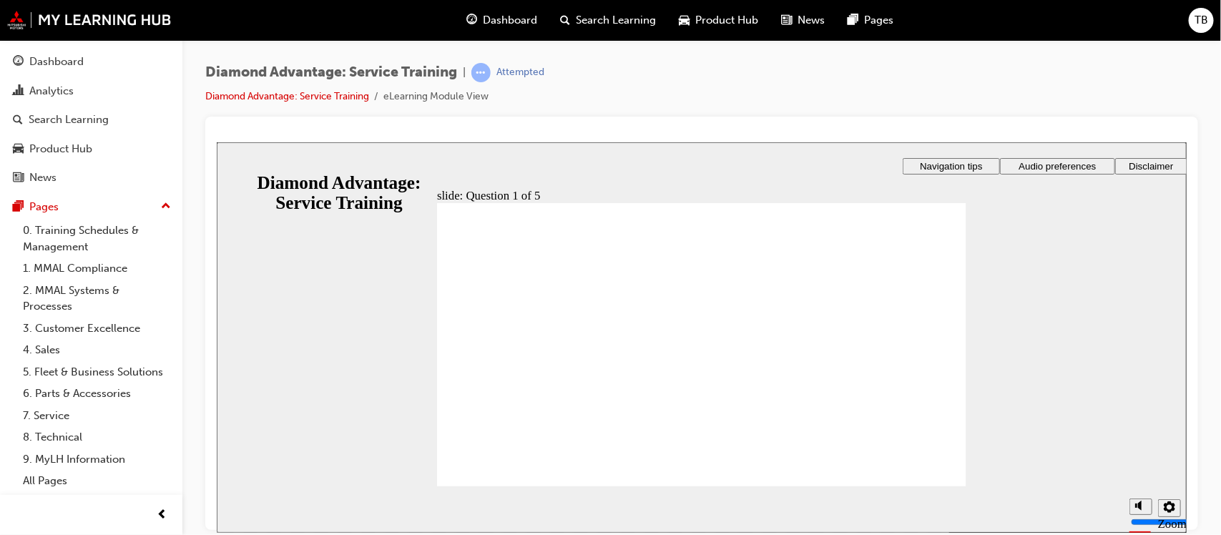
checkbox input "true"
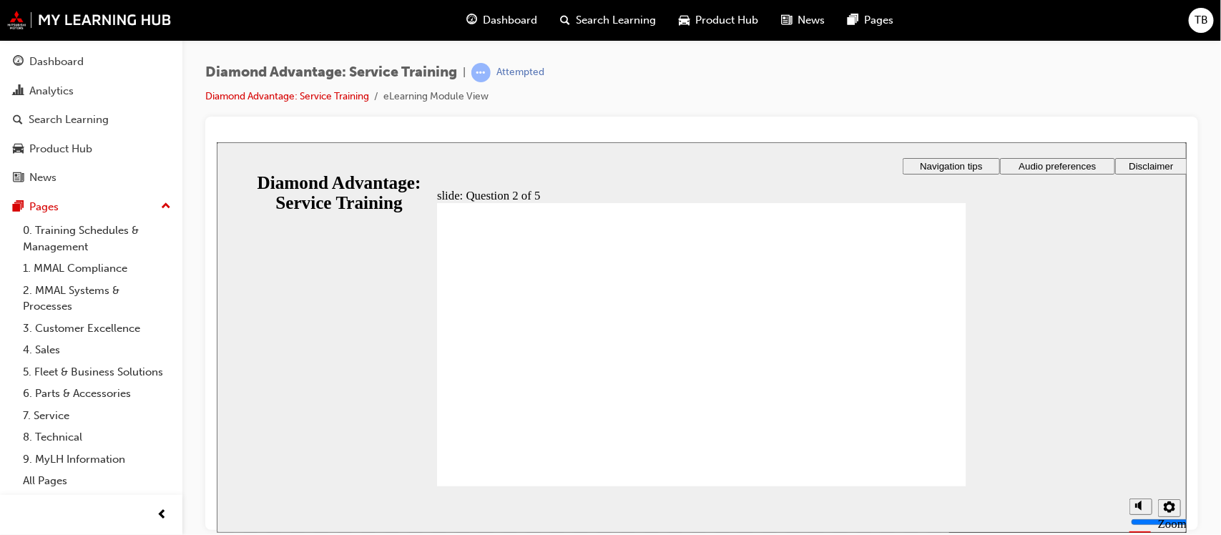
checkbox input "true"
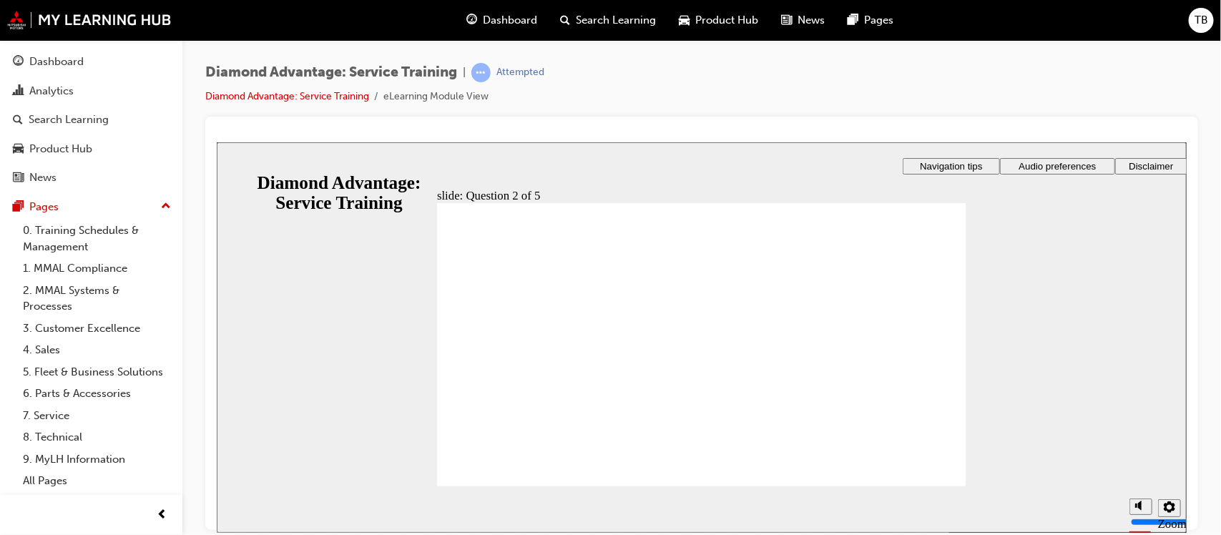
checkbox input "true"
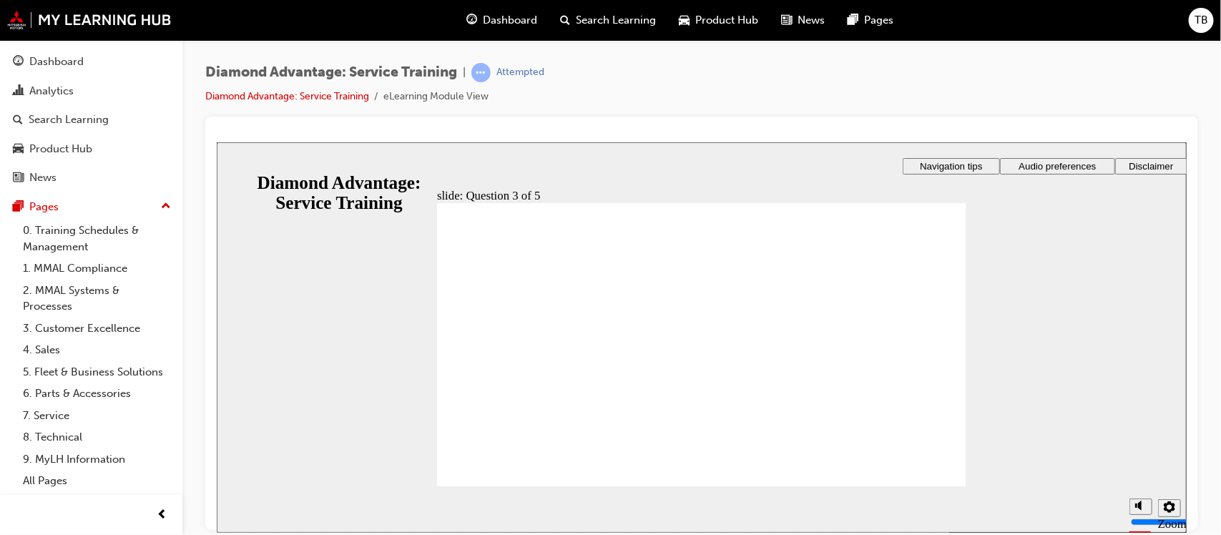
checkbox input "true"
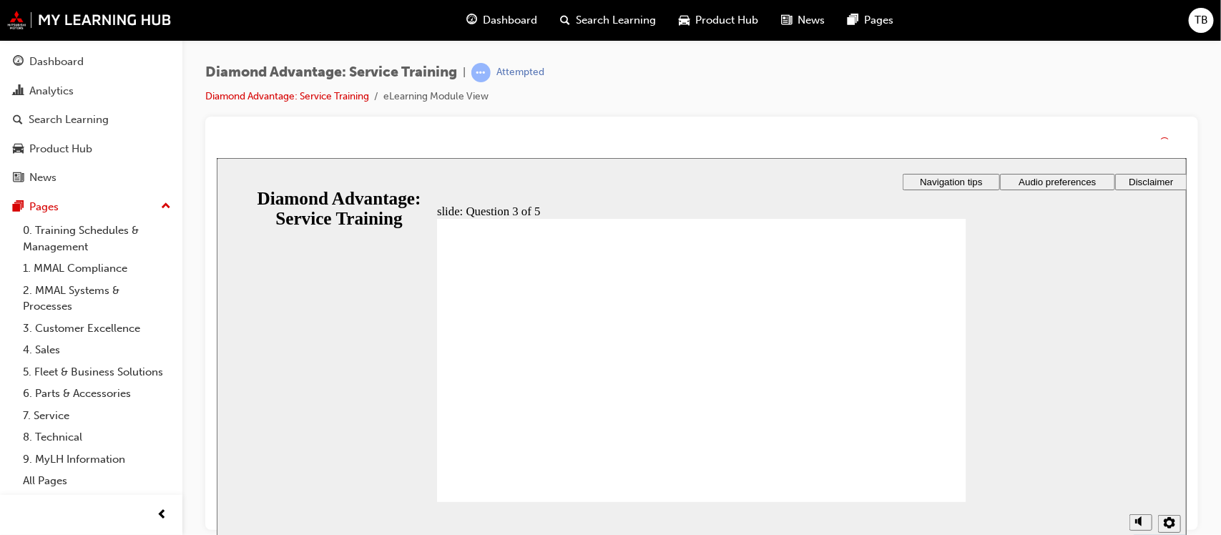
drag, startPoint x: 695, startPoint y: 416, endPoint x: 695, endPoint y: 431, distance: 15.0
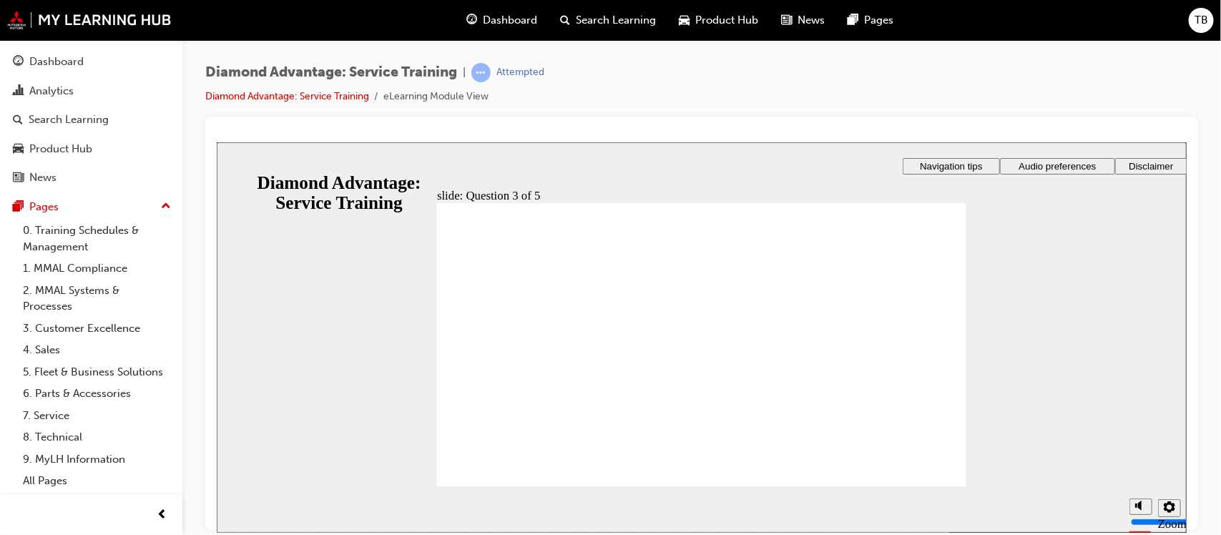
radio input "true"
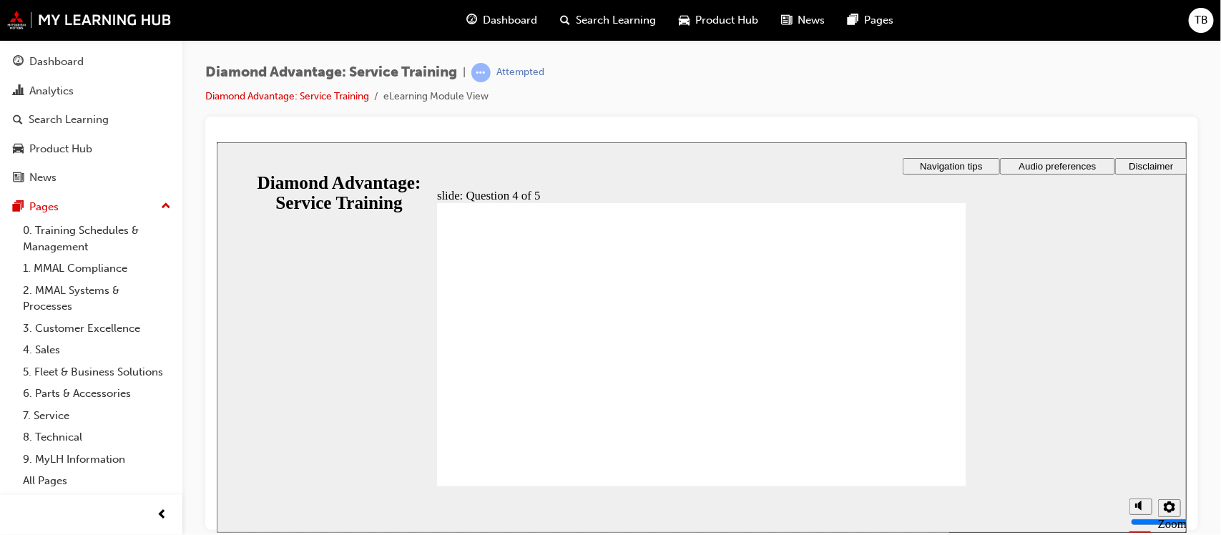
radio input "true"
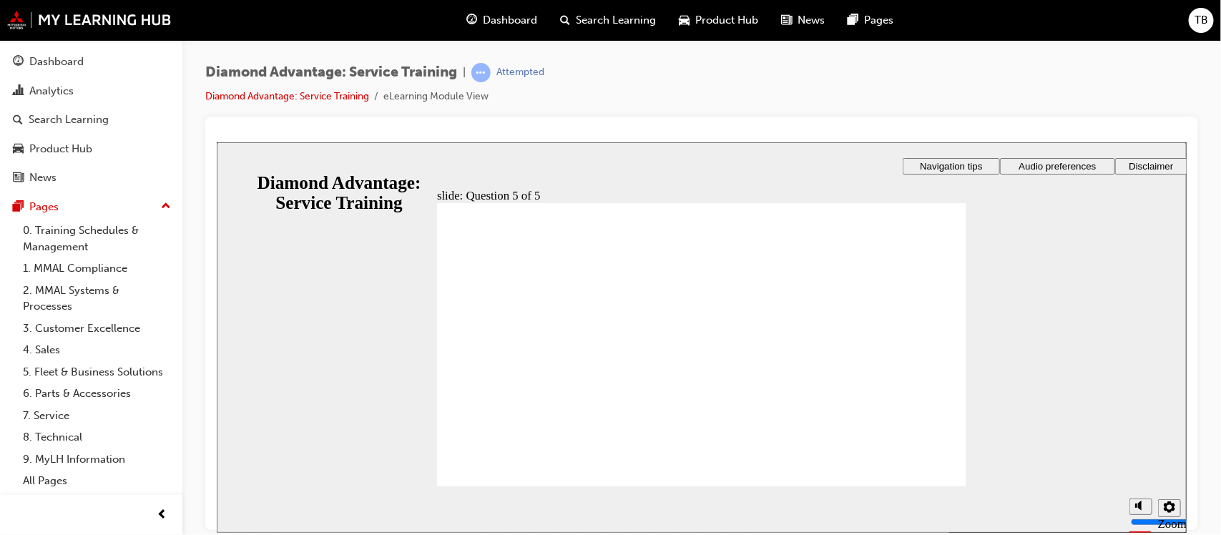
checkbox input "true"
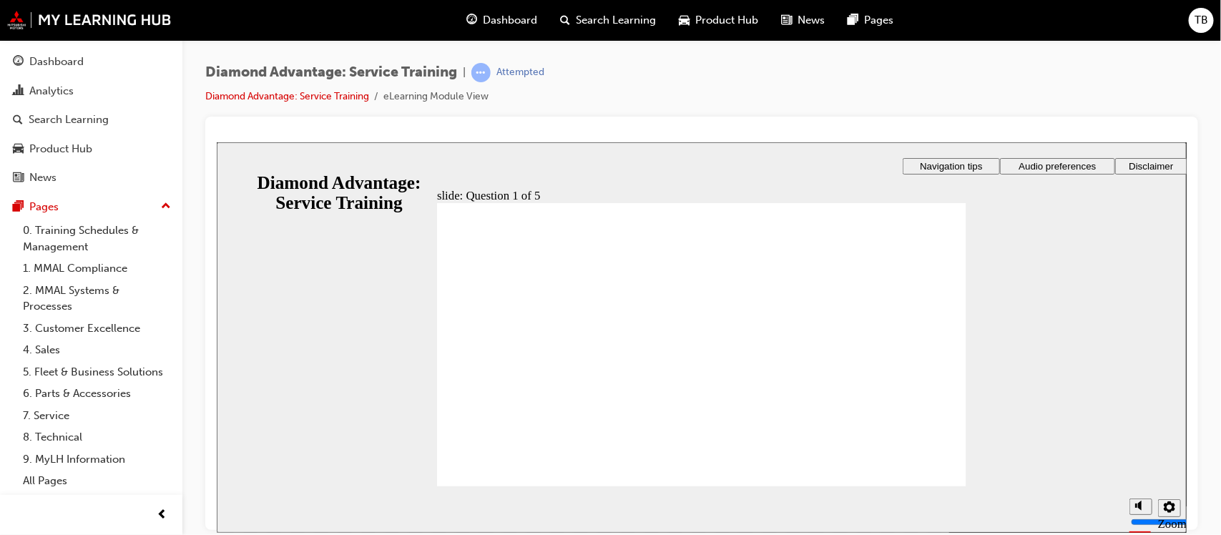
checkbox input "true"
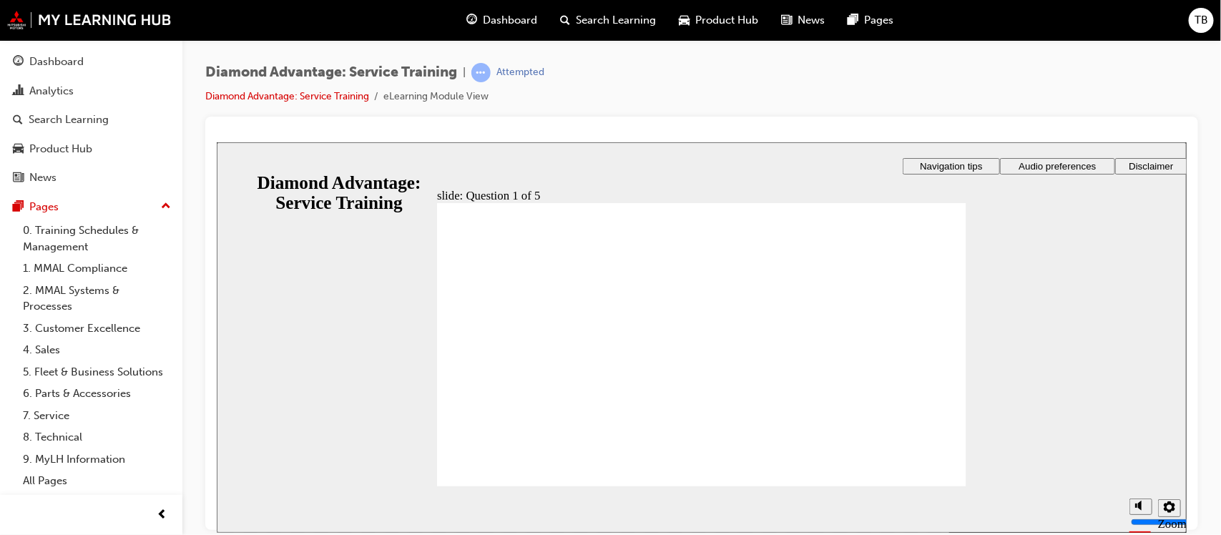
checkbox input "true"
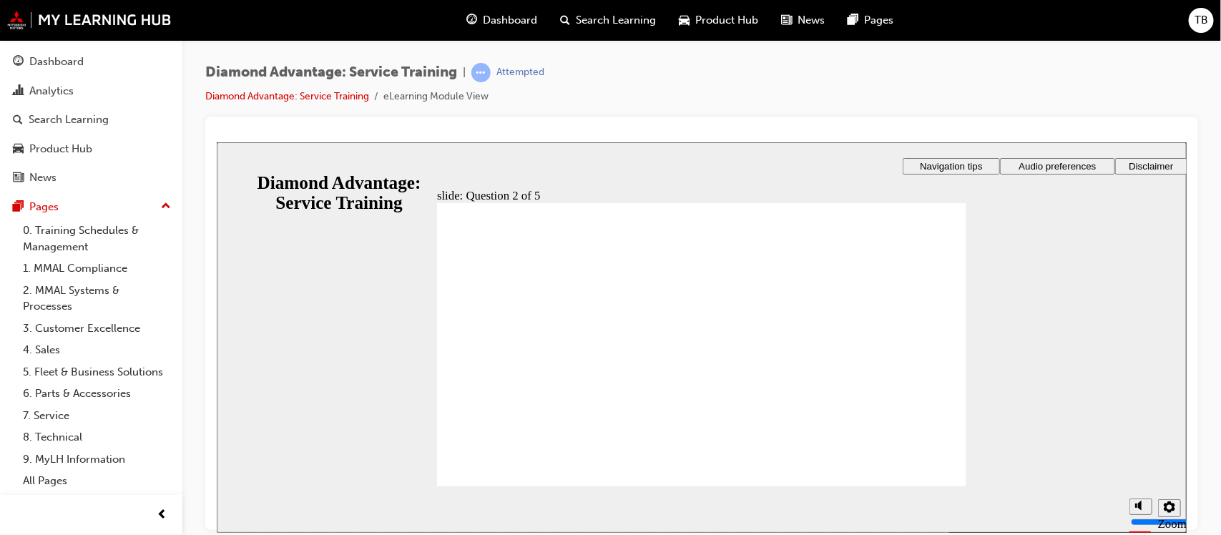
checkbox input "true"
checkbox input "false"
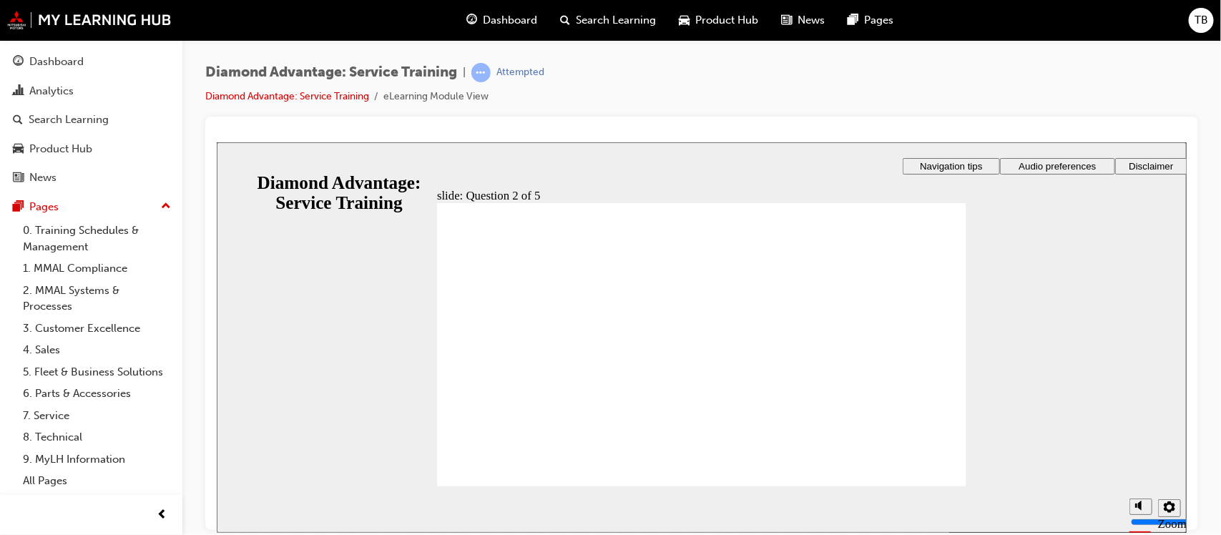
checkbox input "false"
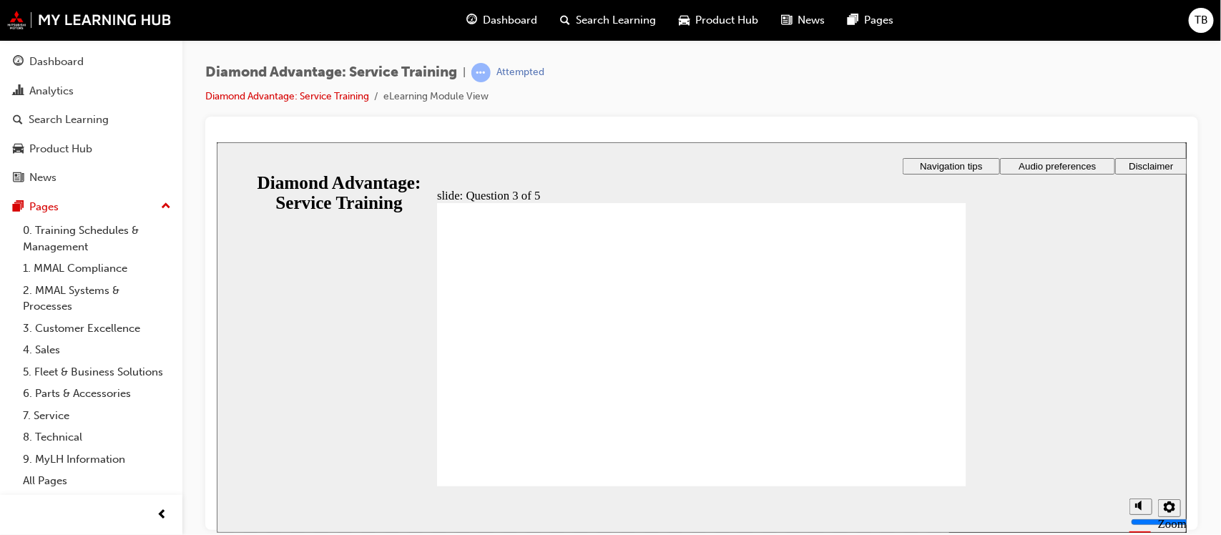
drag, startPoint x: 509, startPoint y: 315, endPoint x: 511, endPoint y: 322, distance: 7.5
checkbox input "true"
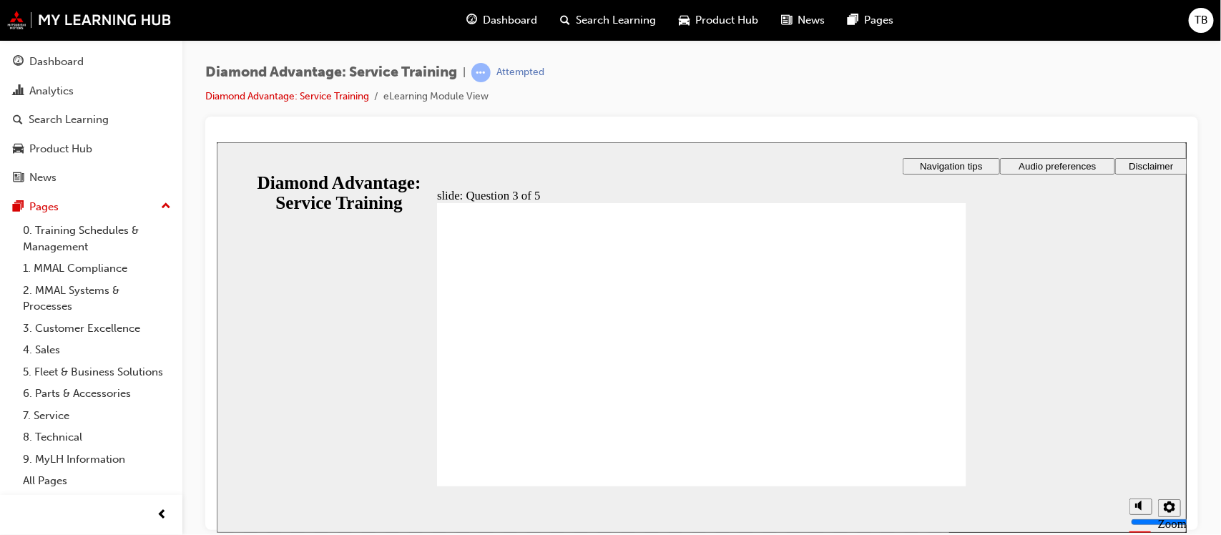
checkbox input "true"
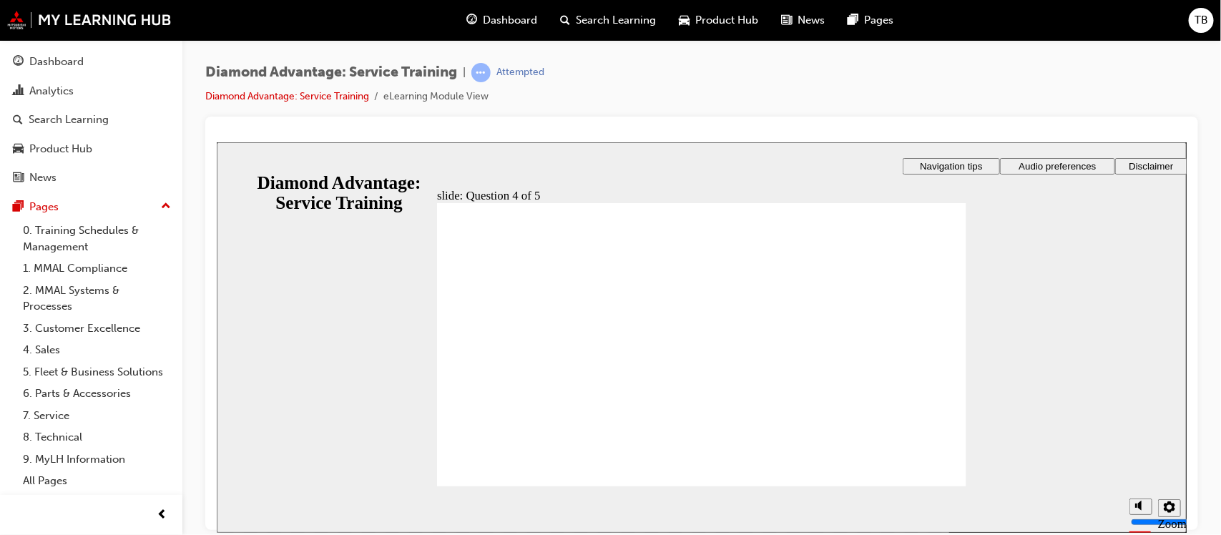
radio input "true"
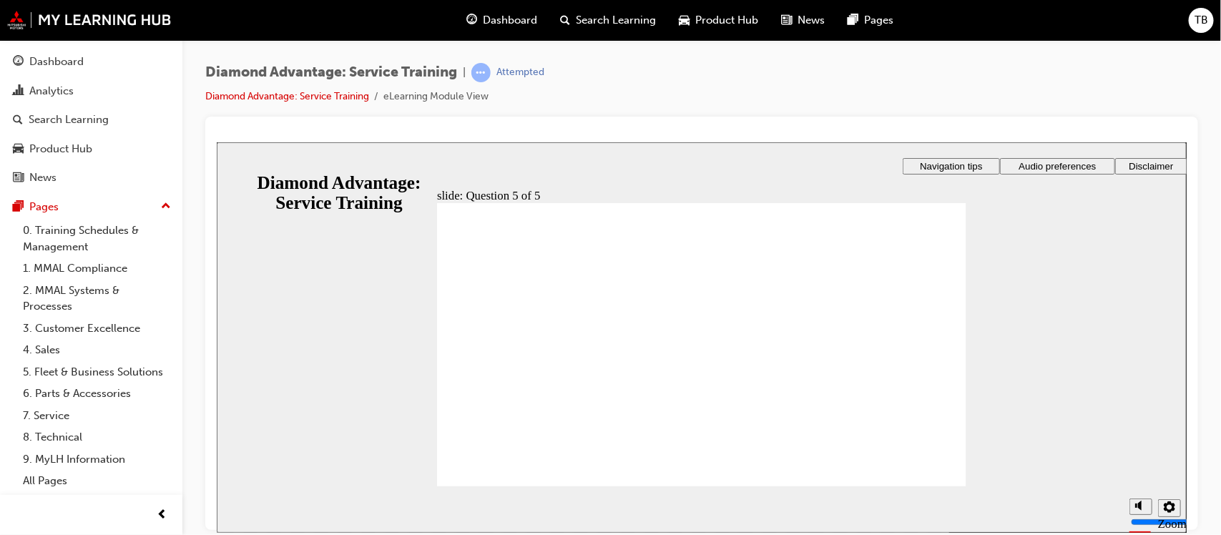
radio input "true"
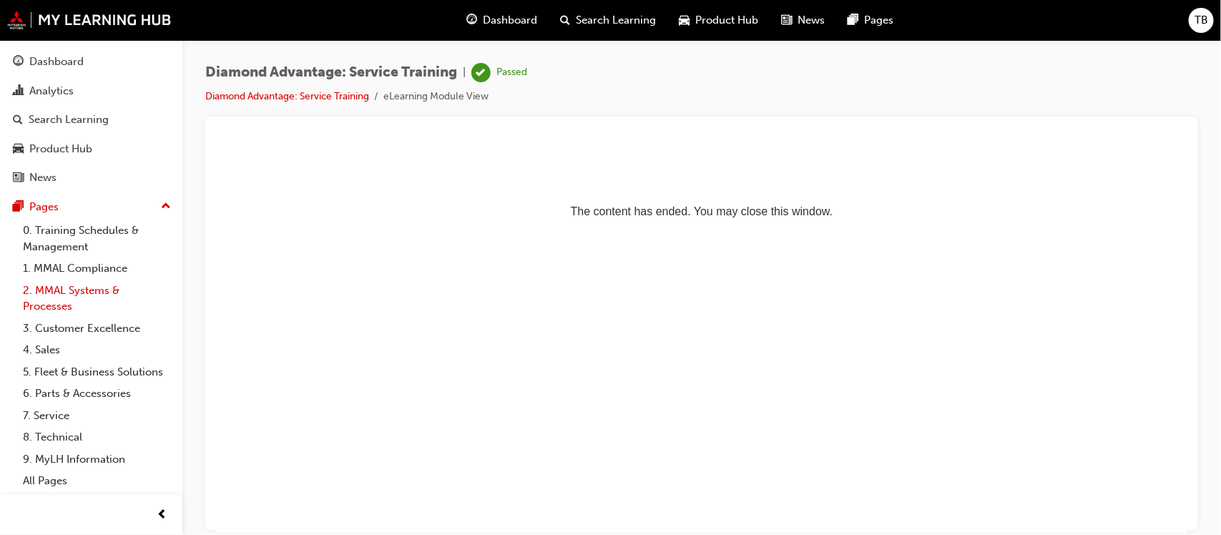
click at [102, 287] on link "2. MMAL Systems & Processes" at bounding box center [97, 299] width 160 height 38
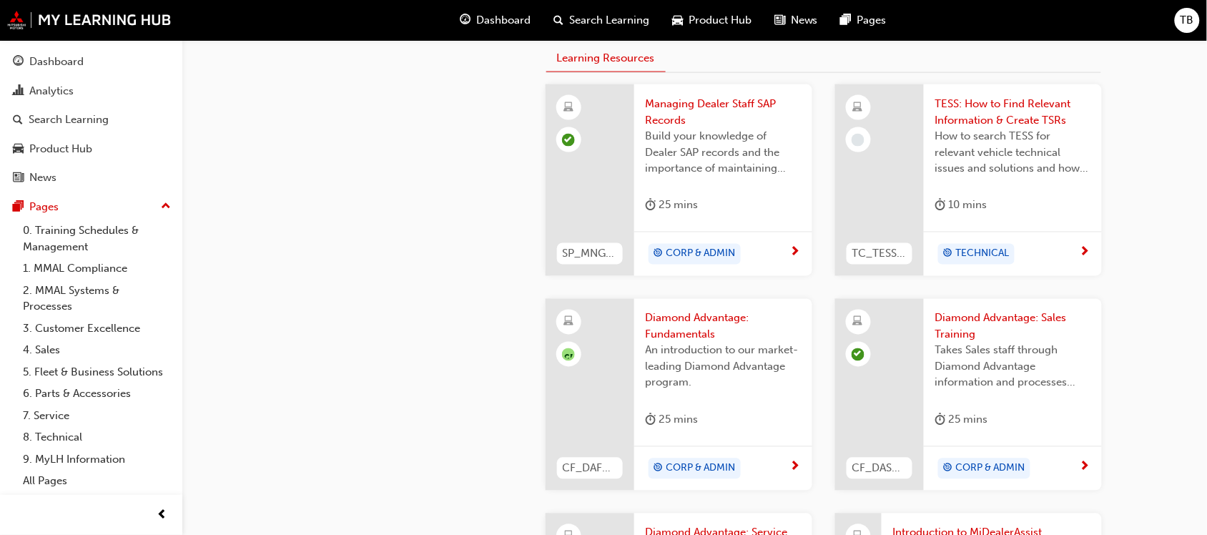
scroll to position [447, 0]
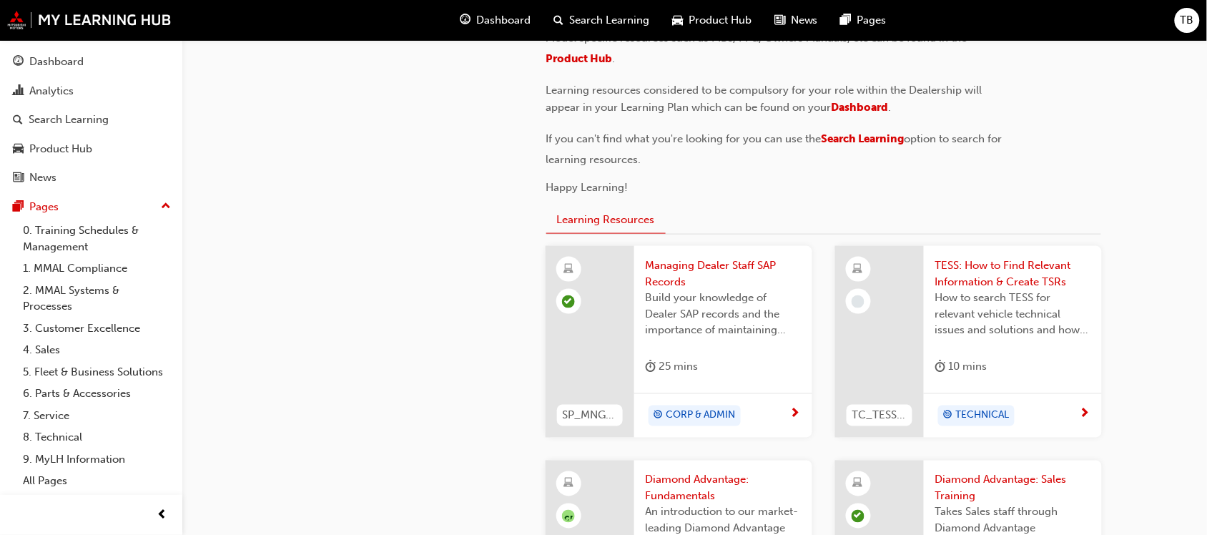
click at [1014, 277] on span "TESS: How to Find Relevant Information & Create TSRs" at bounding box center [1013, 274] width 155 height 32
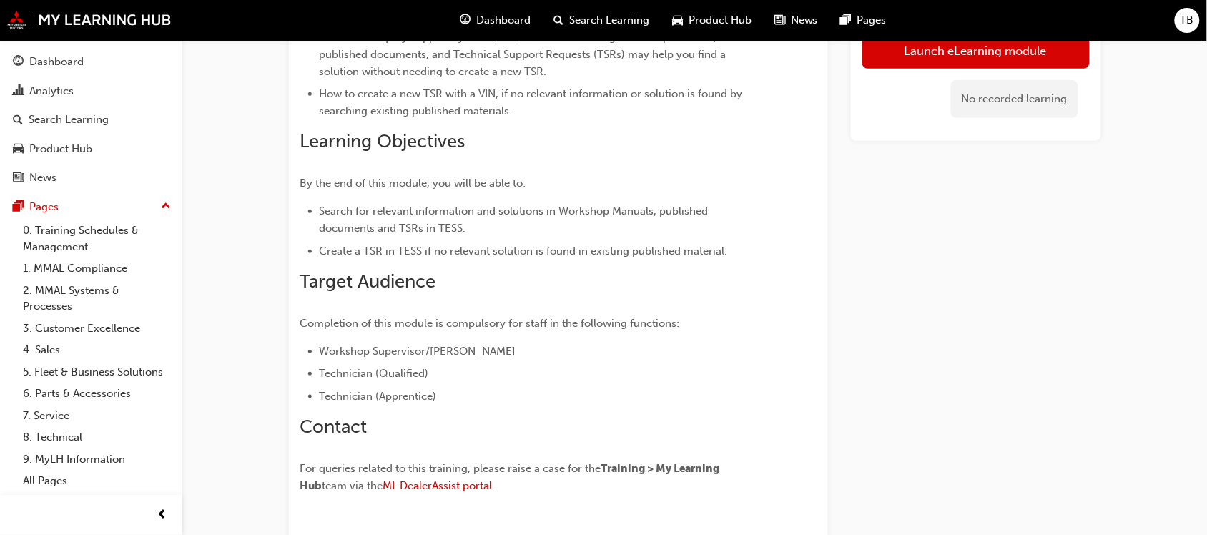
scroll to position [44, 0]
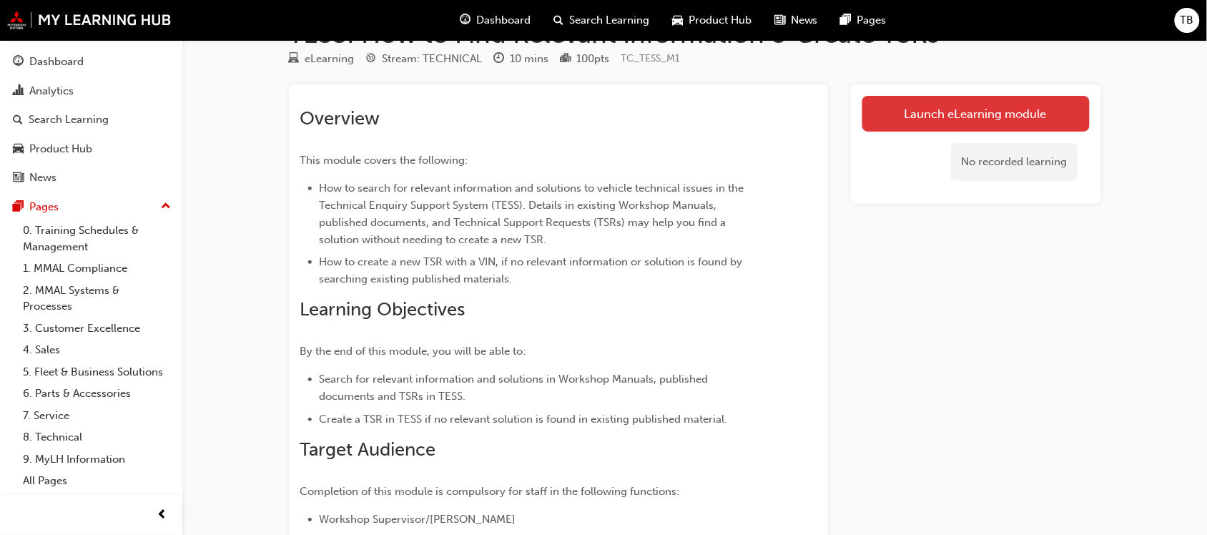
click at [982, 105] on link "Launch eLearning module" at bounding box center [976, 114] width 227 height 36
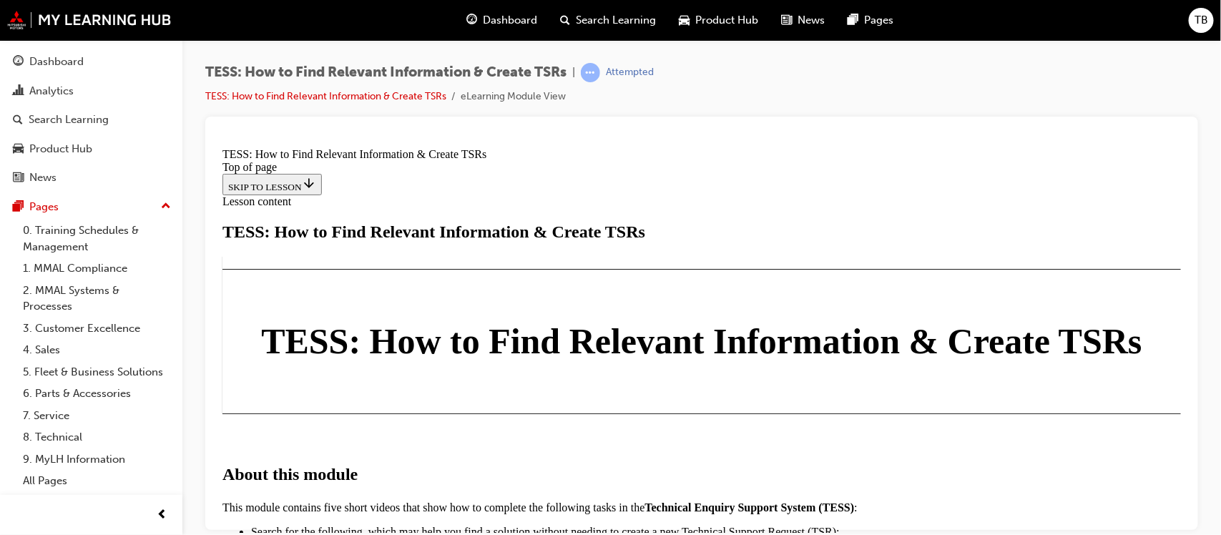
scroll to position [715, 0]
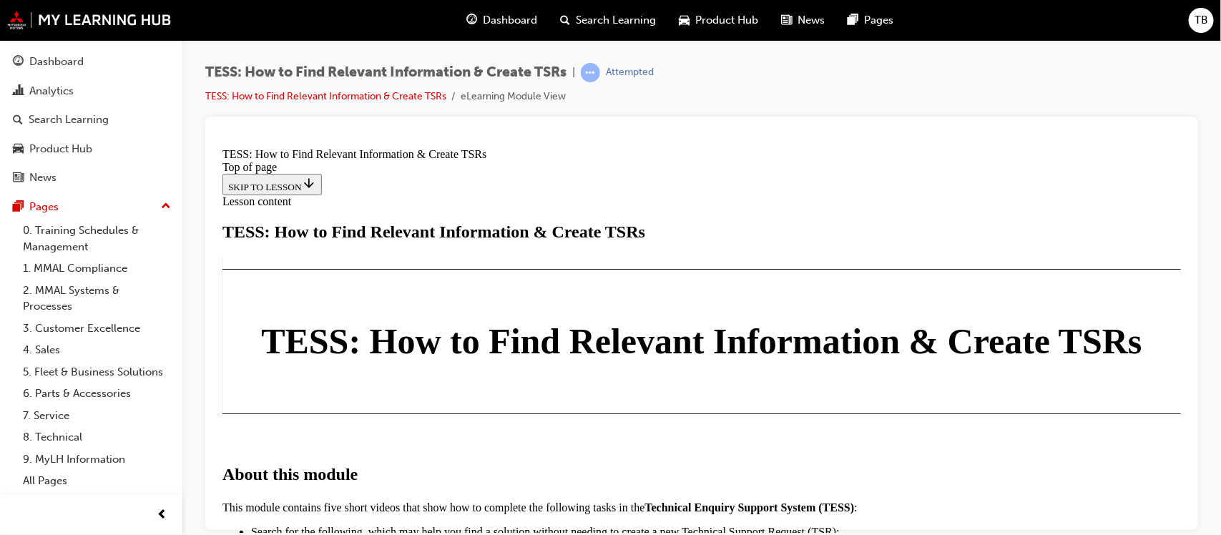
scroll to position [882, 0]
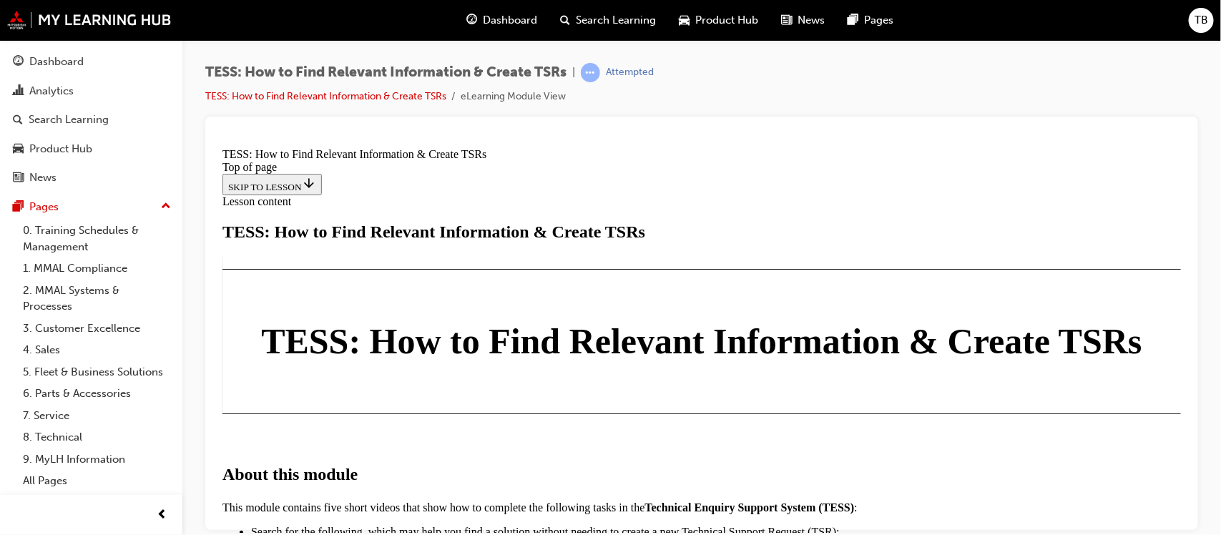
scroll to position [2939, 0]
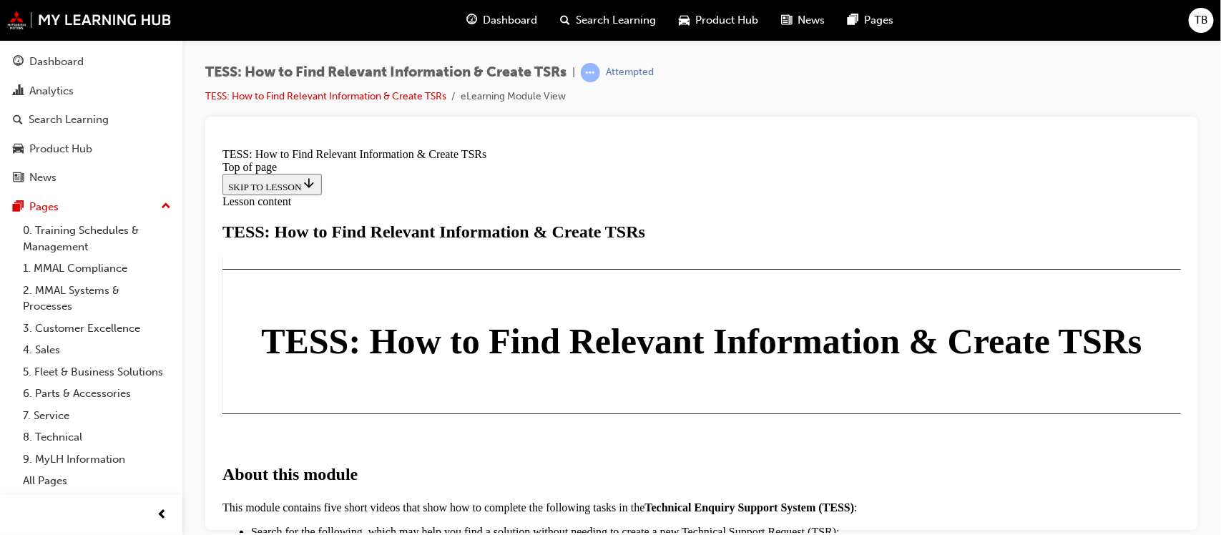
scroll to position [3720, 0]
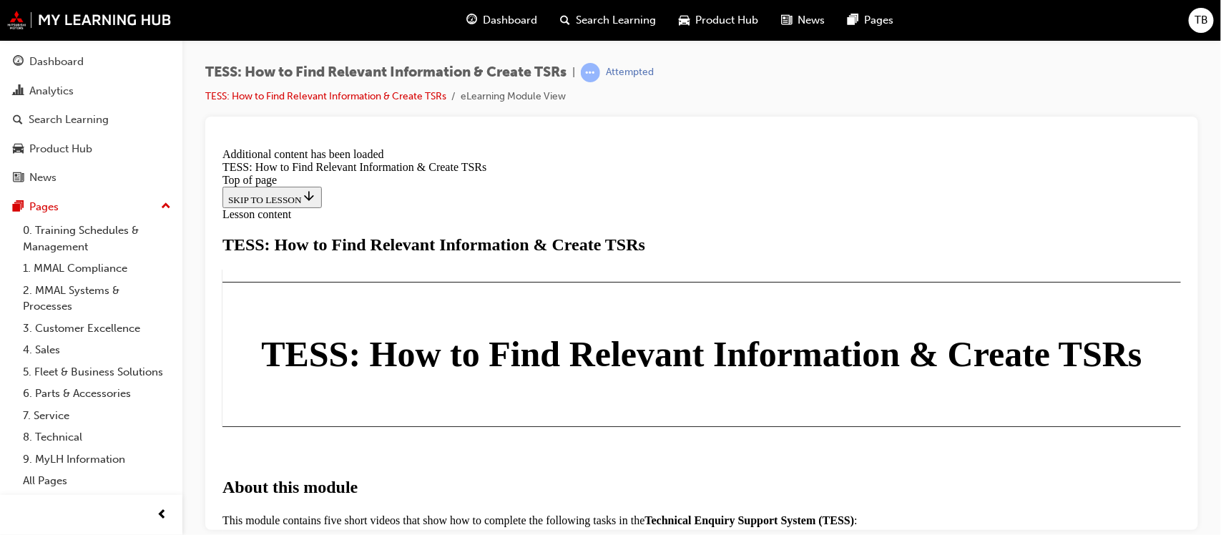
scroll to position [3836, 0]
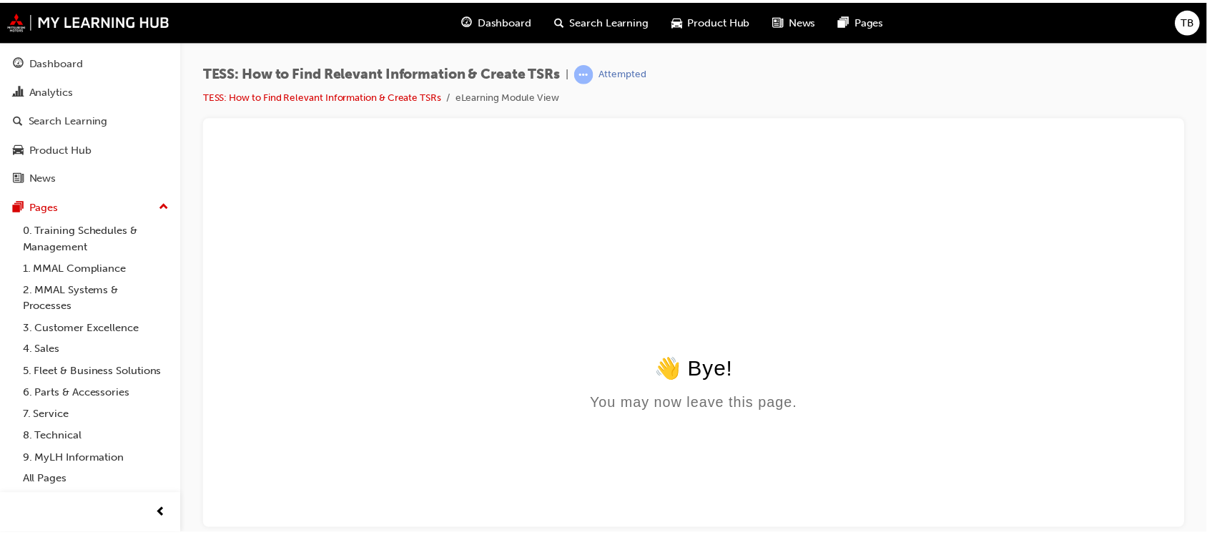
scroll to position [0, 0]
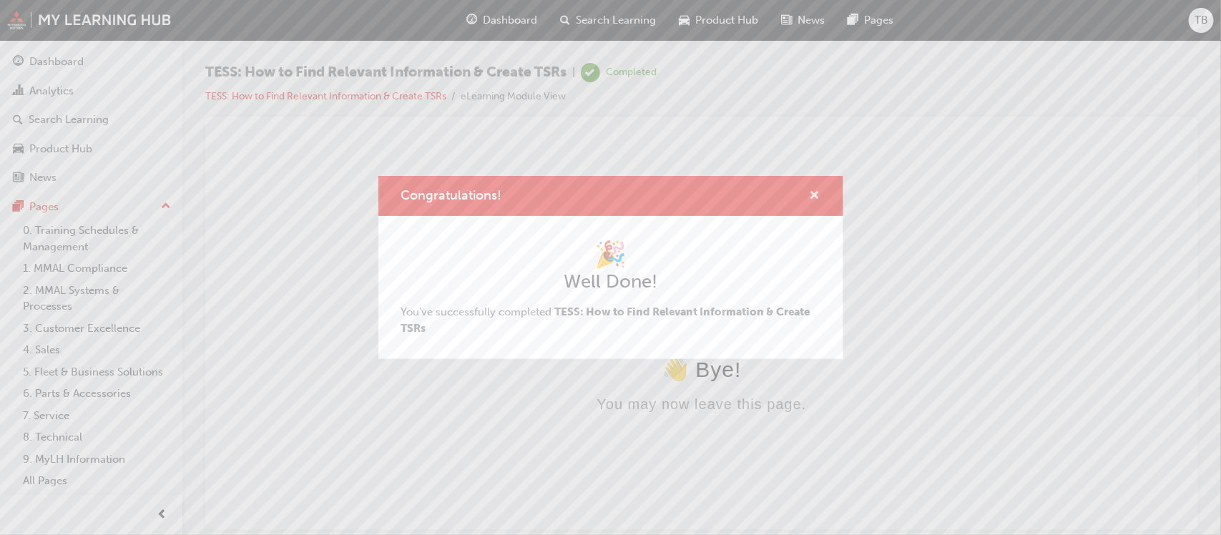
drag, startPoint x: 815, startPoint y: 192, endPoint x: 168, endPoint y: 19, distance: 670.1
click at [815, 192] on span "cross-icon" at bounding box center [815, 196] width 11 height 13
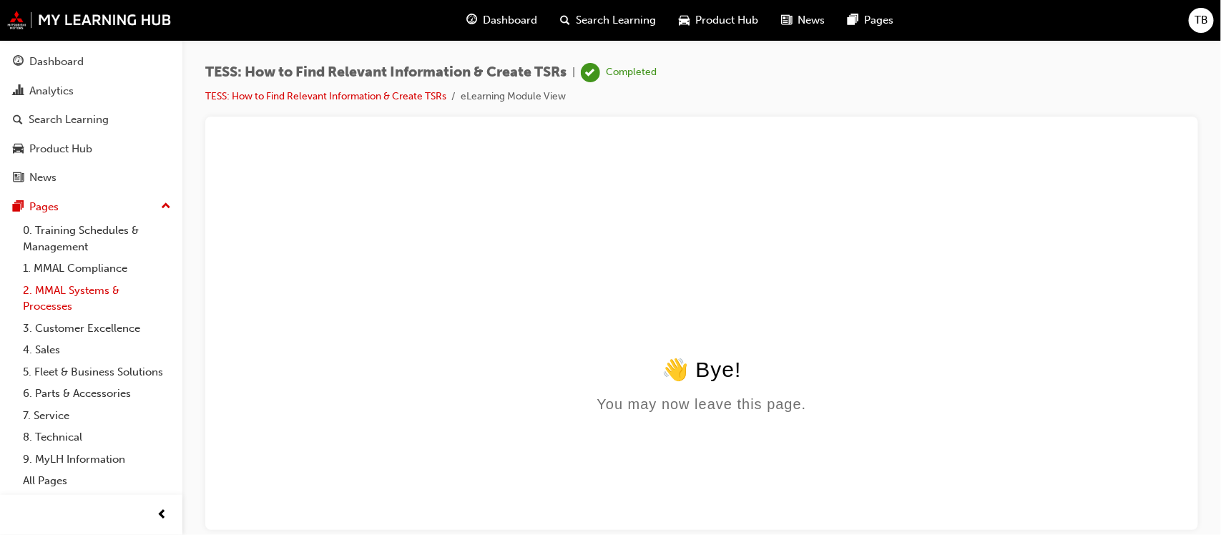
click at [65, 298] on link "2. MMAL Systems & Processes" at bounding box center [97, 299] width 160 height 38
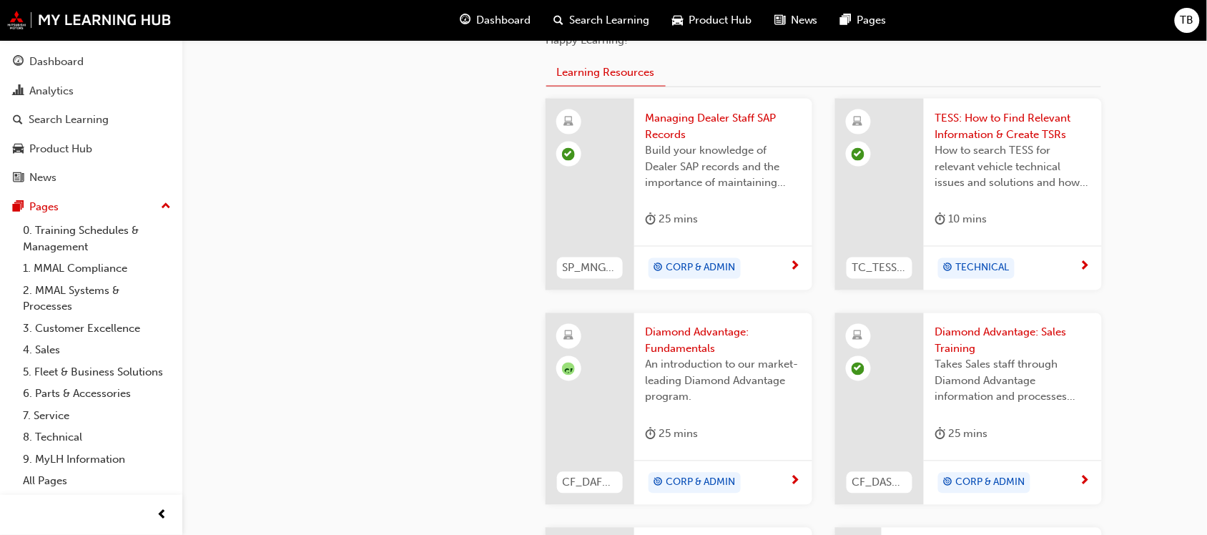
scroll to position [715, 0]
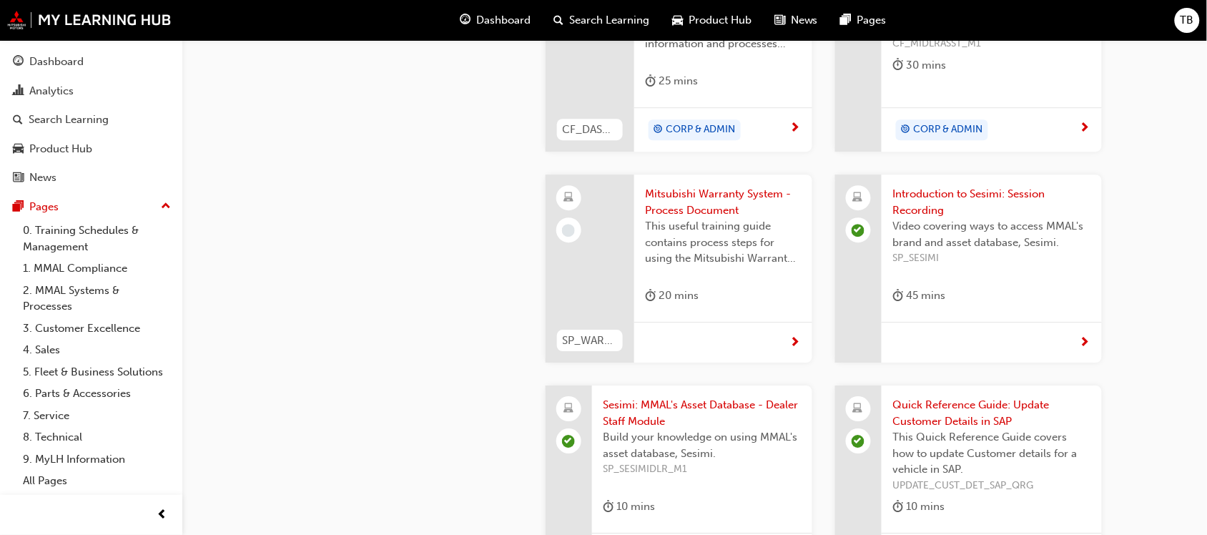
click at [695, 206] on span "Mitsubishi Warranty System - Process Document" at bounding box center [723, 202] width 155 height 32
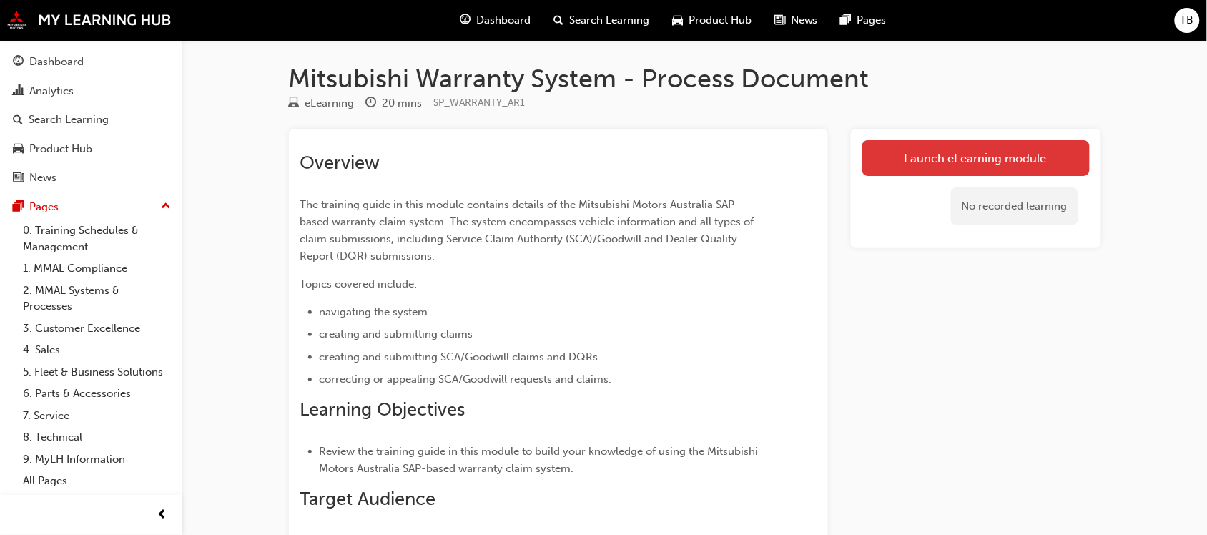
click at [936, 157] on link "Launch eLearning module" at bounding box center [976, 158] width 227 height 36
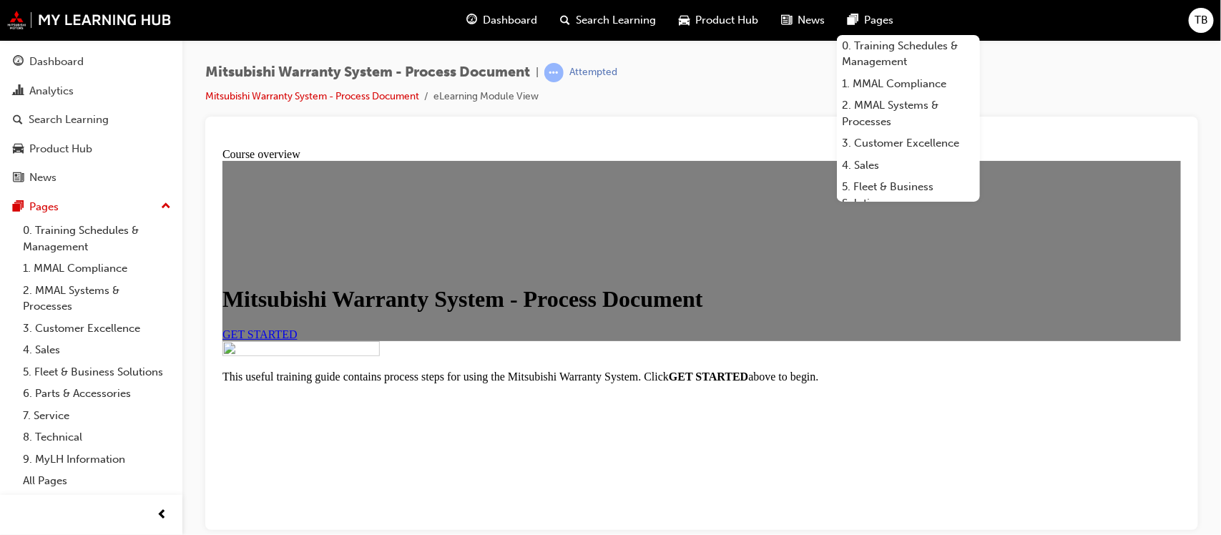
scroll to position [179, 0]
click at [297, 328] on span "GET STARTED" at bounding box center [259, 334] width 75 height 12
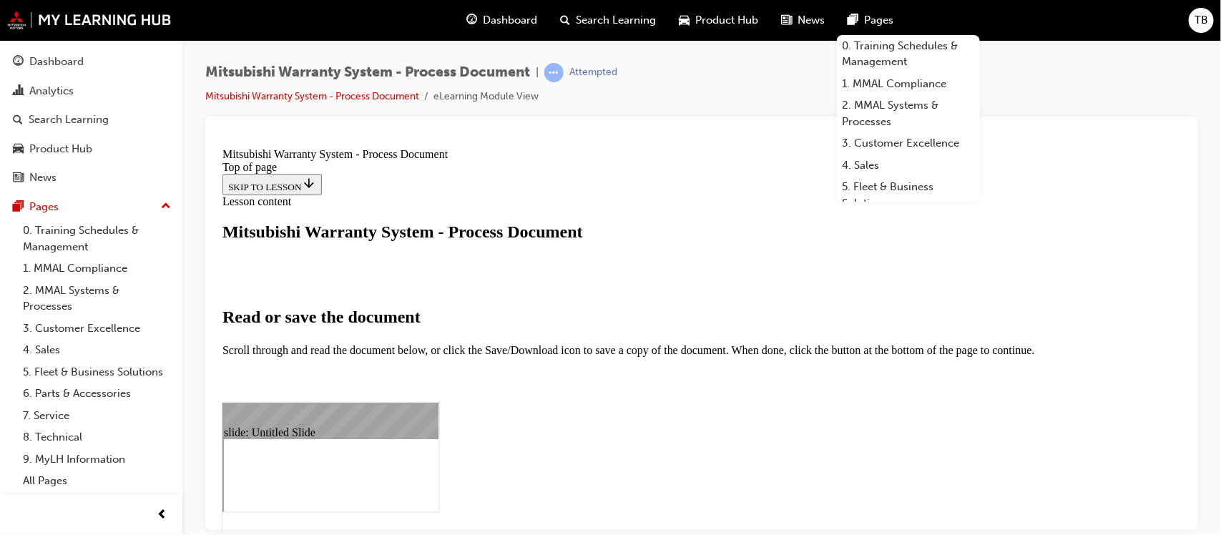
scroll to position [0, 0]
select select "auto"
click at [1079, 81] on div "Mitsubishi Warranty System - Process Document | Attempted Mitsubishi Warranty S…" at bounding box center [701, 90] width 993 height 54
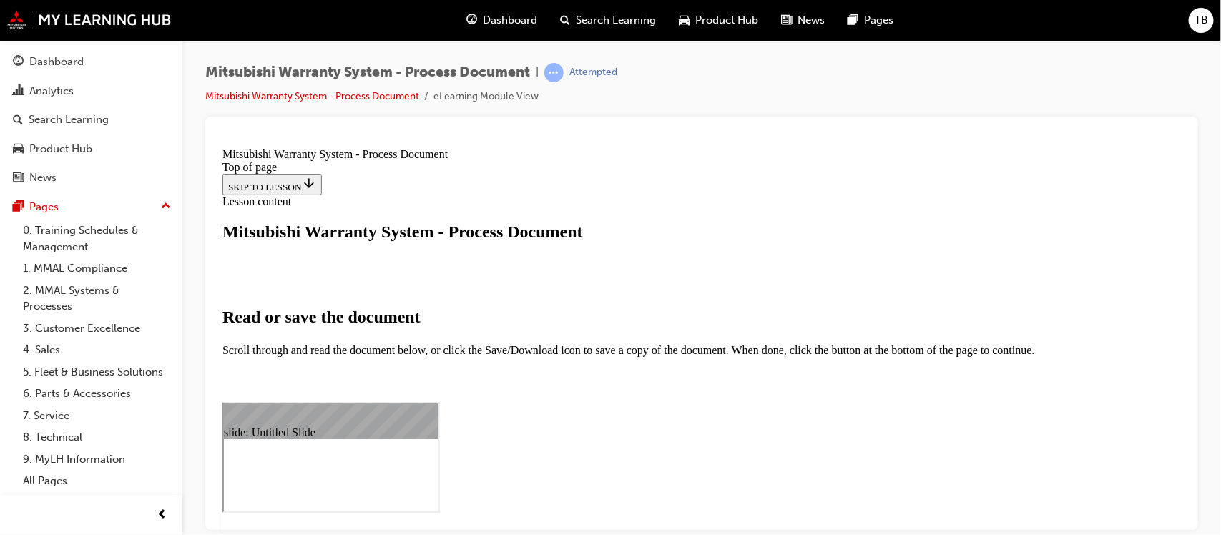
scroll to position [2114, 0]
type input "42"
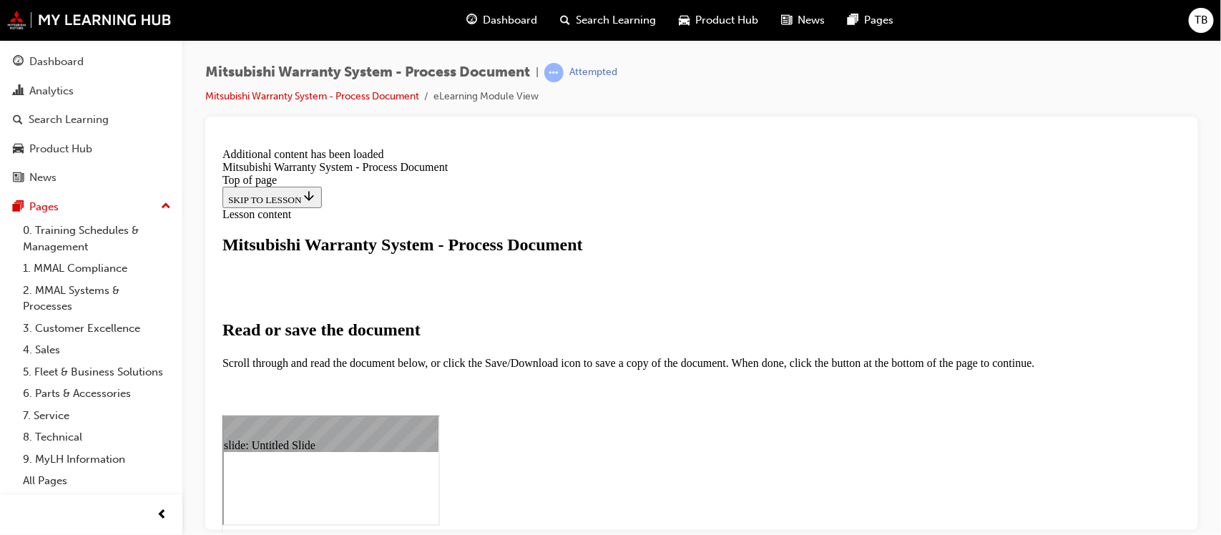
scroll to position [789, 0]
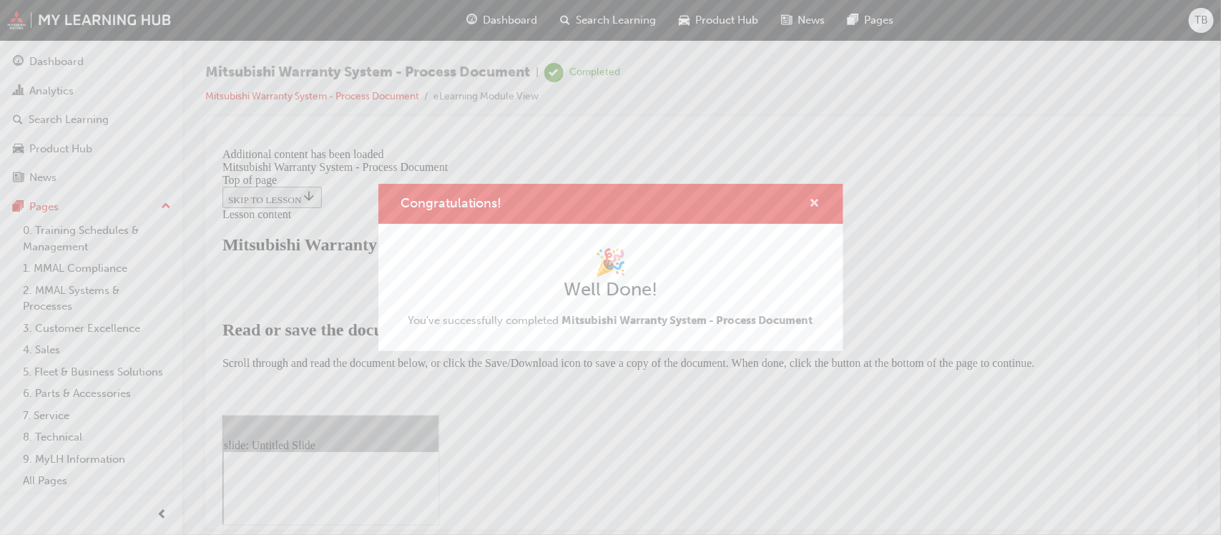
click at [813, 205] on span "cross-icon" at bounding box center [815, 204] width 11 height 13
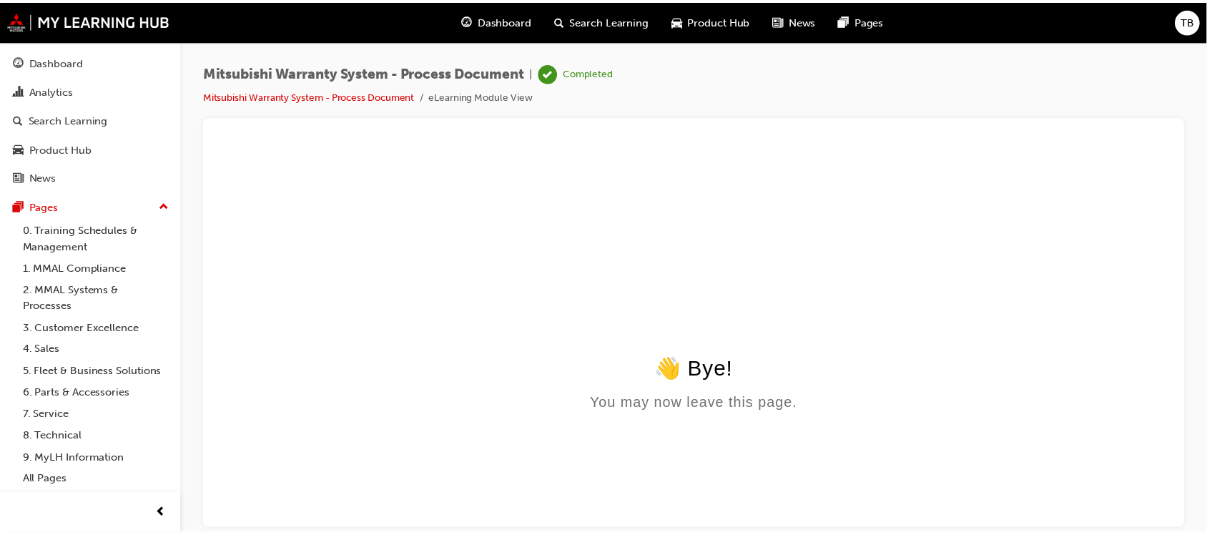
scroll to position [0, 0]
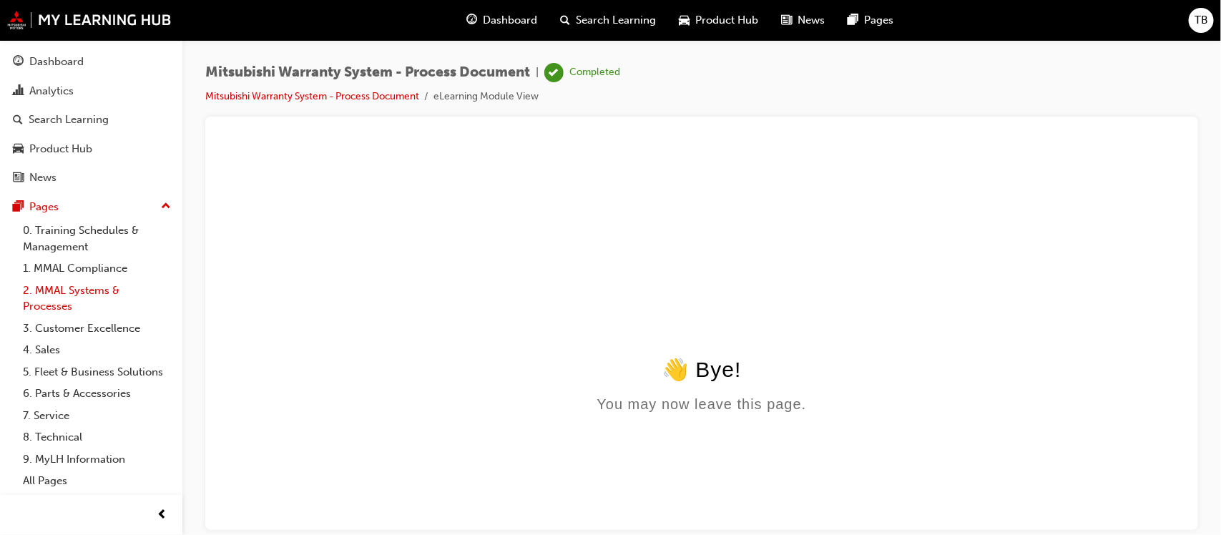
click at [74, 290] on link "2. MMAL Systems & Processes" at bounding box center [97, 299] width 160 height 38
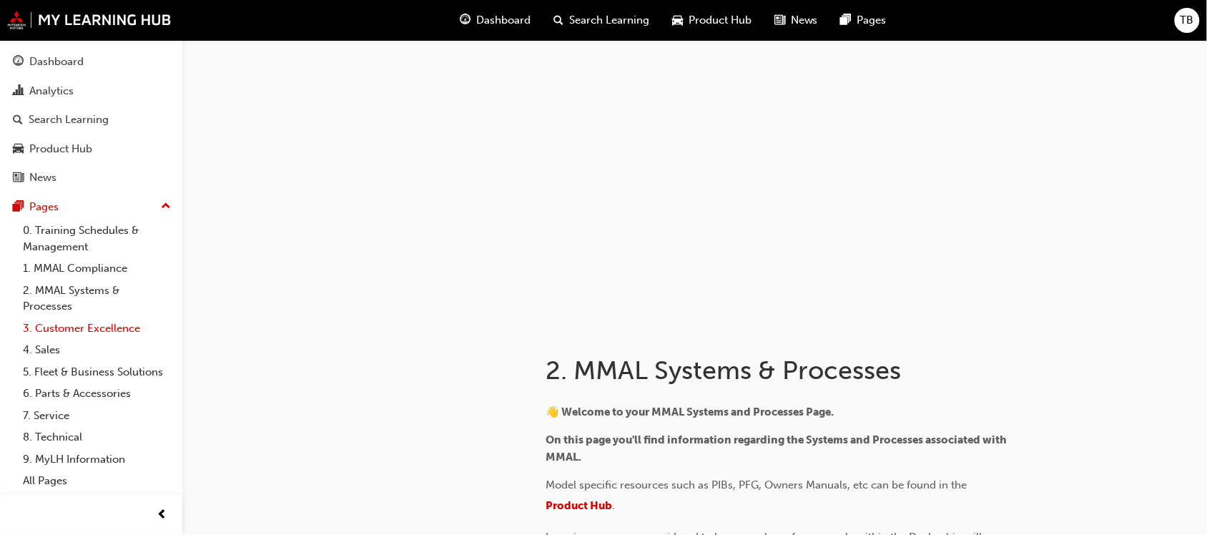
click at [51, 328] on link "3. Customer Excellence" at bounding box center [97, 329] width 160 height 22
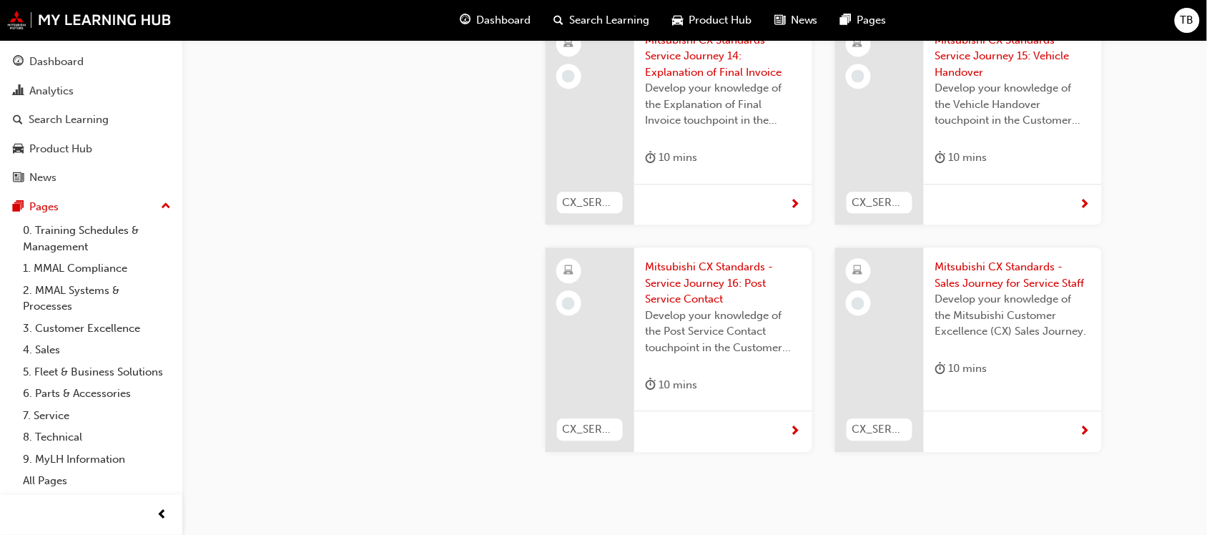
scroll to position [4147, 0]
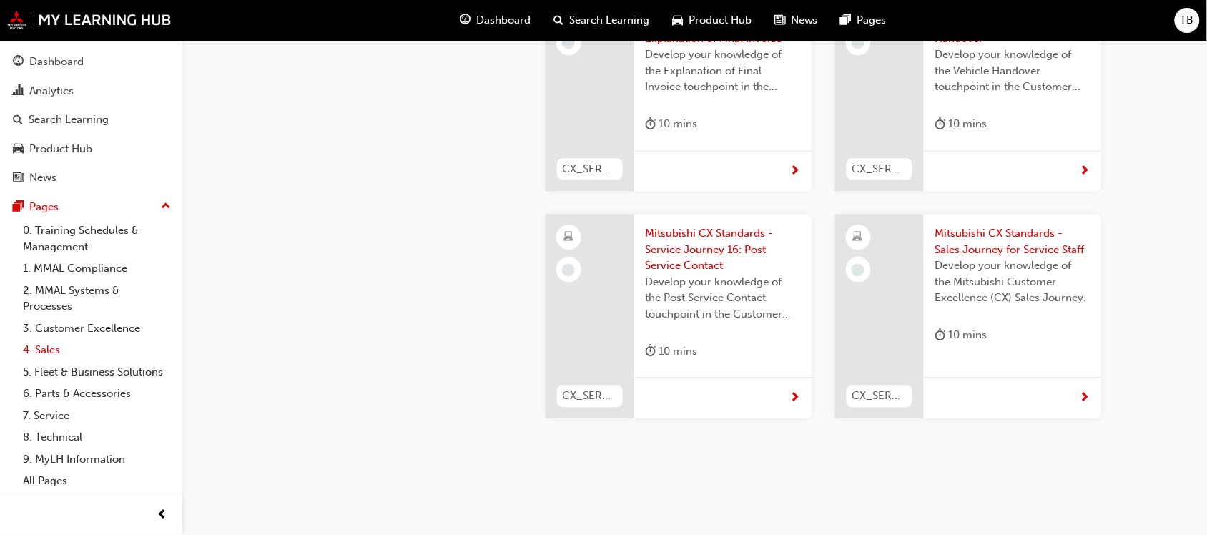
click at [41, 354] on link "4. Sales" at bounding box center [97, 350] width 160 height 22
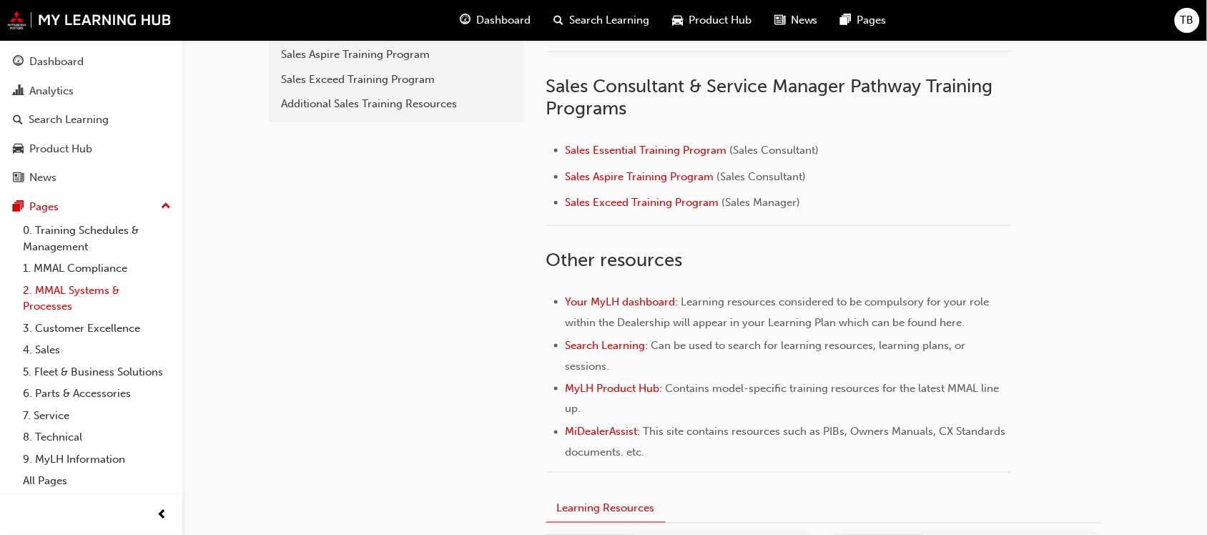
scroll to position [393, 0]
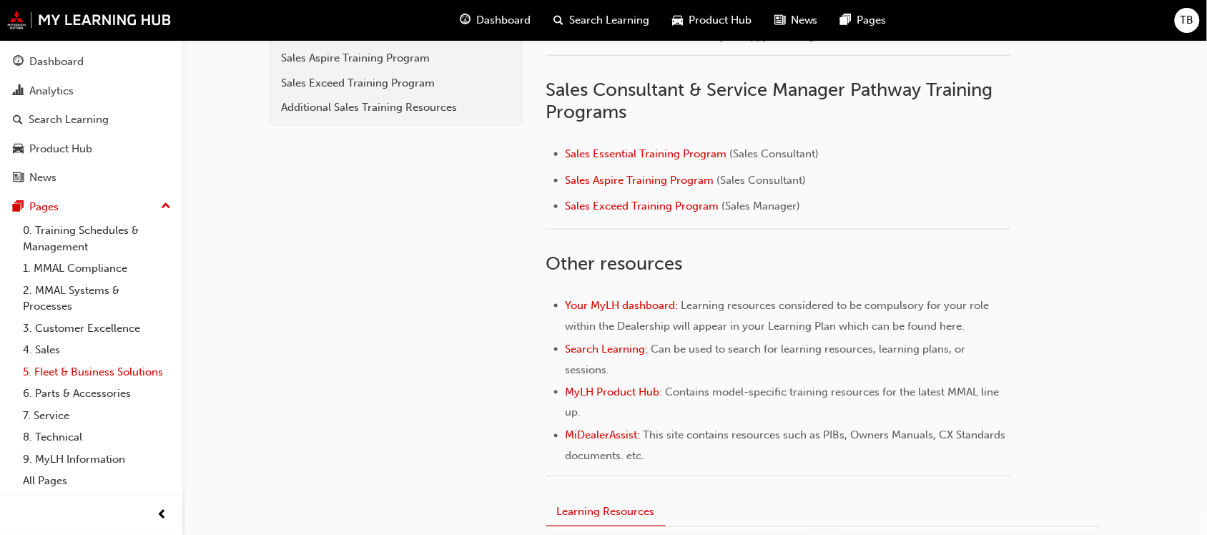
click at [65, 370] on link "5. Fleet & Business Solutions" at bounding box center [97, 372] width 160 height 22
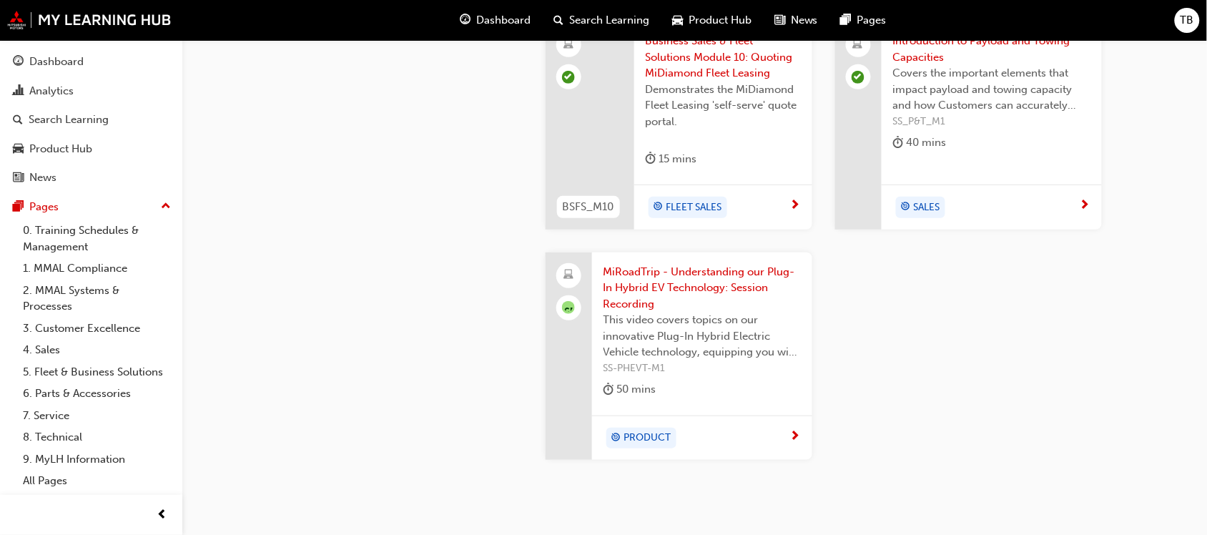
scroll to position [1788, 0]
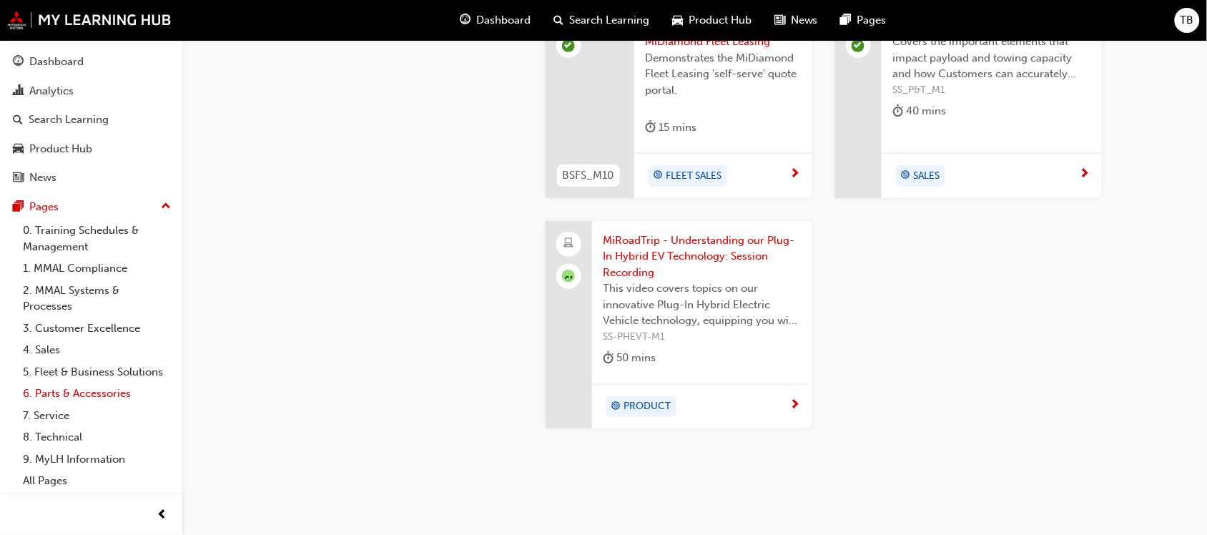
click at [46, 395] on link "6. Parts & Accessories" at bounding box center [97, 394] width 160 height 22
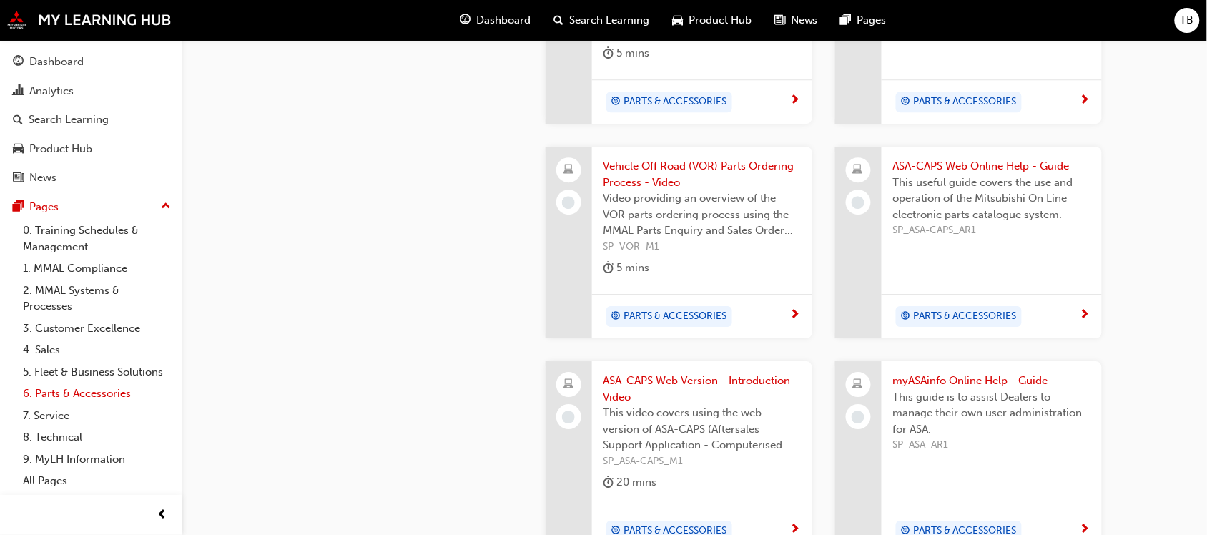
scroll to position [1142, 0]
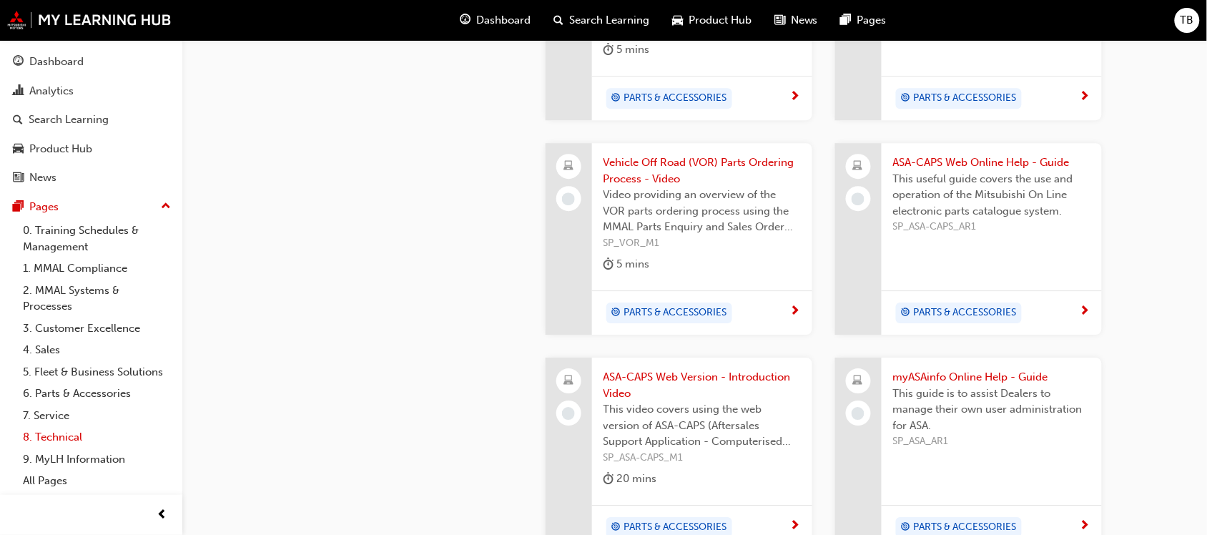
click at [64, 438] on link "8. Technical" at bounding box center [97, 437] width 160 height 22
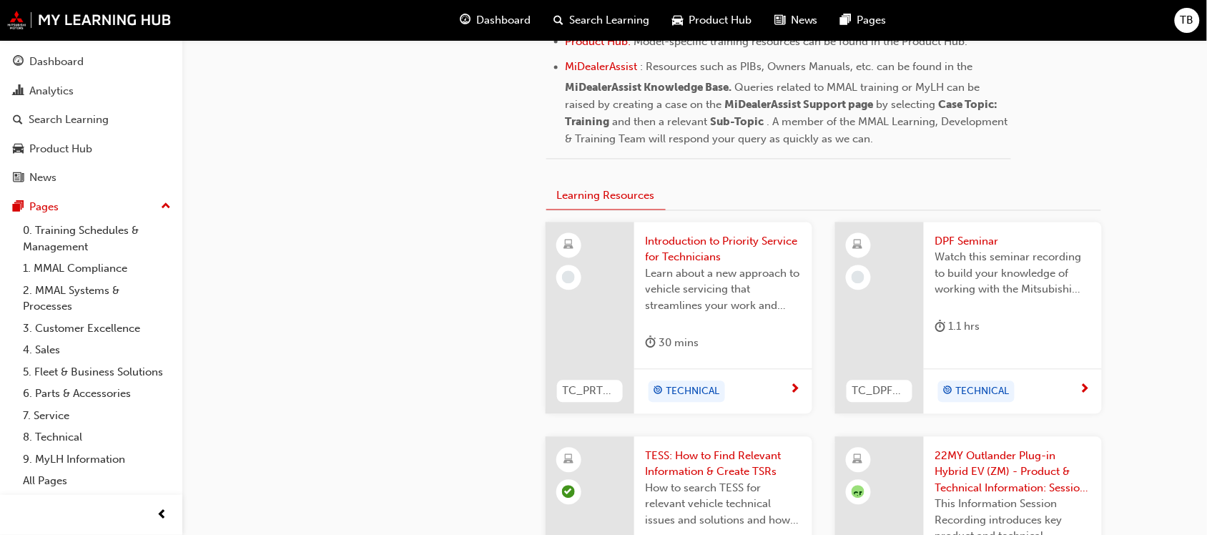
scroll to position [205, 0]
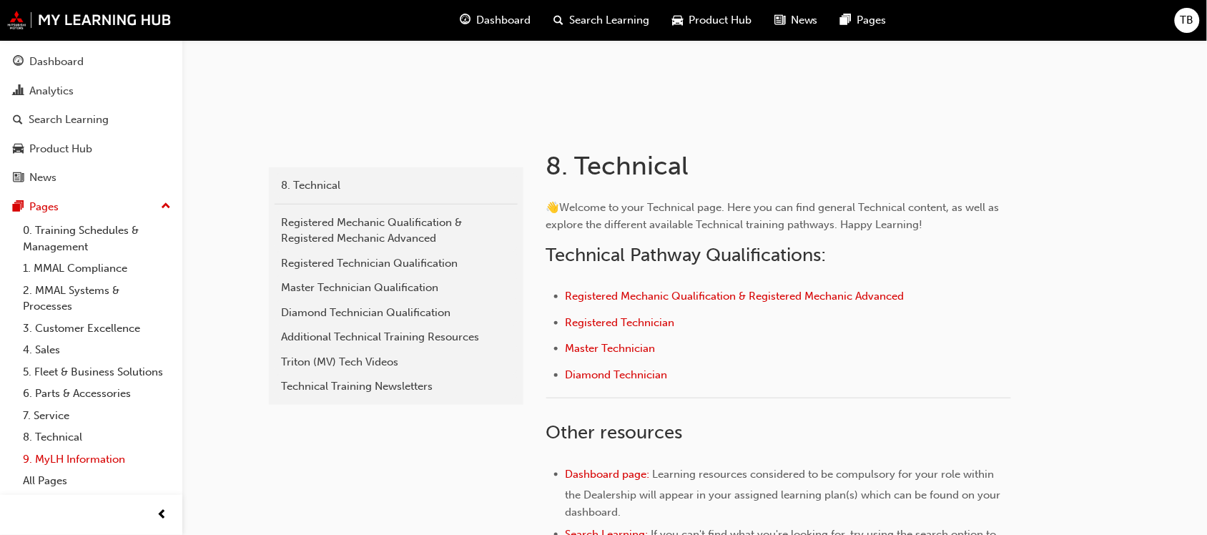
click at [54, 458] on link "9. MyLH Information" at bounding box center [97, 460] width 160 height 22
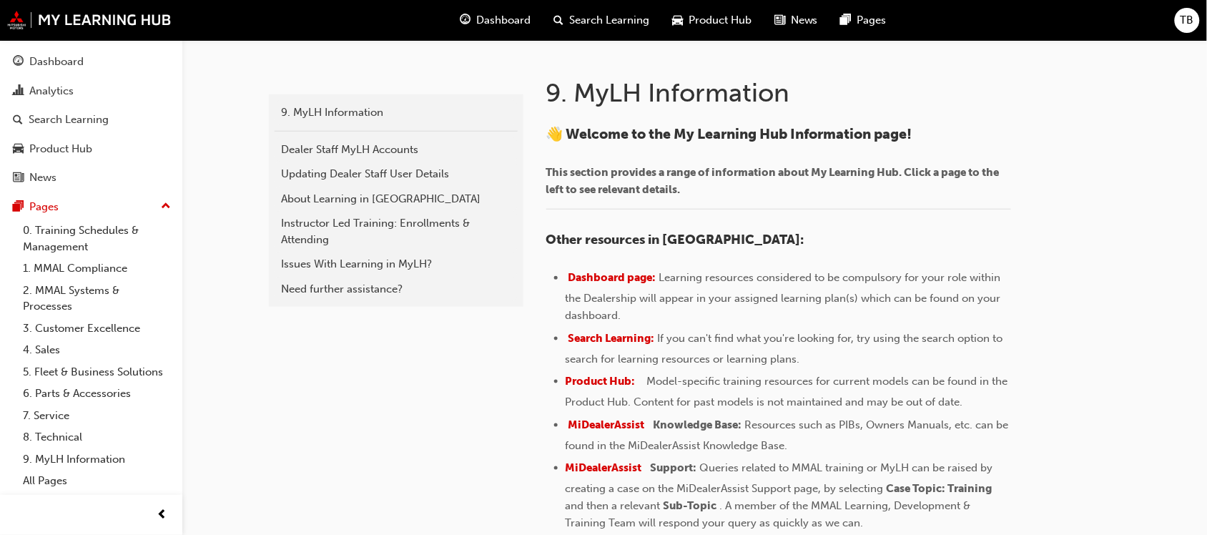
scroll to position [440, 0]
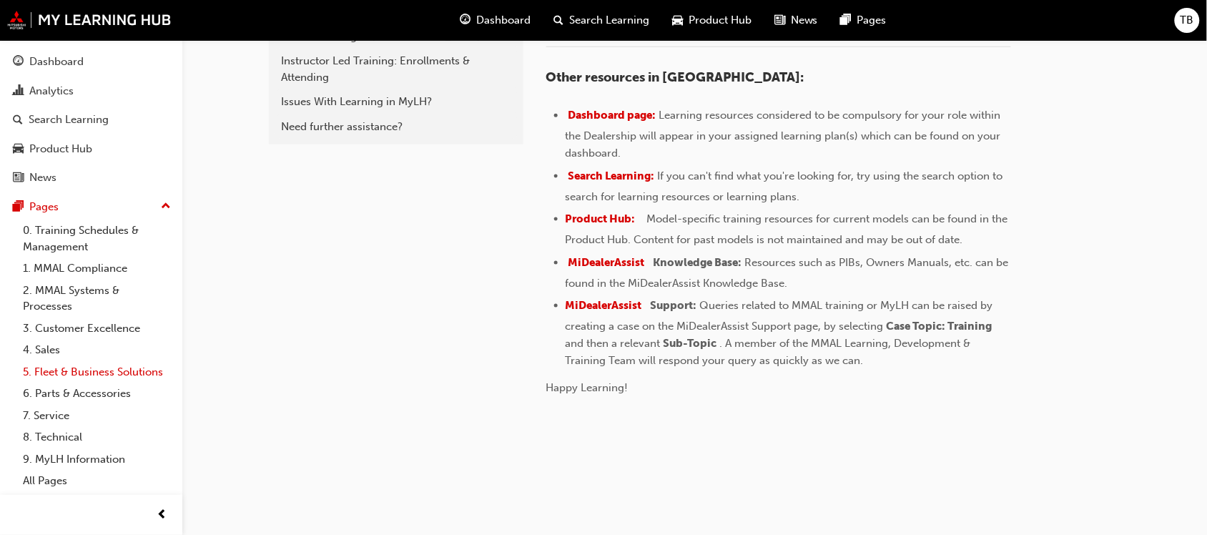
click at [94, 376] on link "5. Fleet & Business Solutions" at bounding box center [97, 372] width 160 height 22
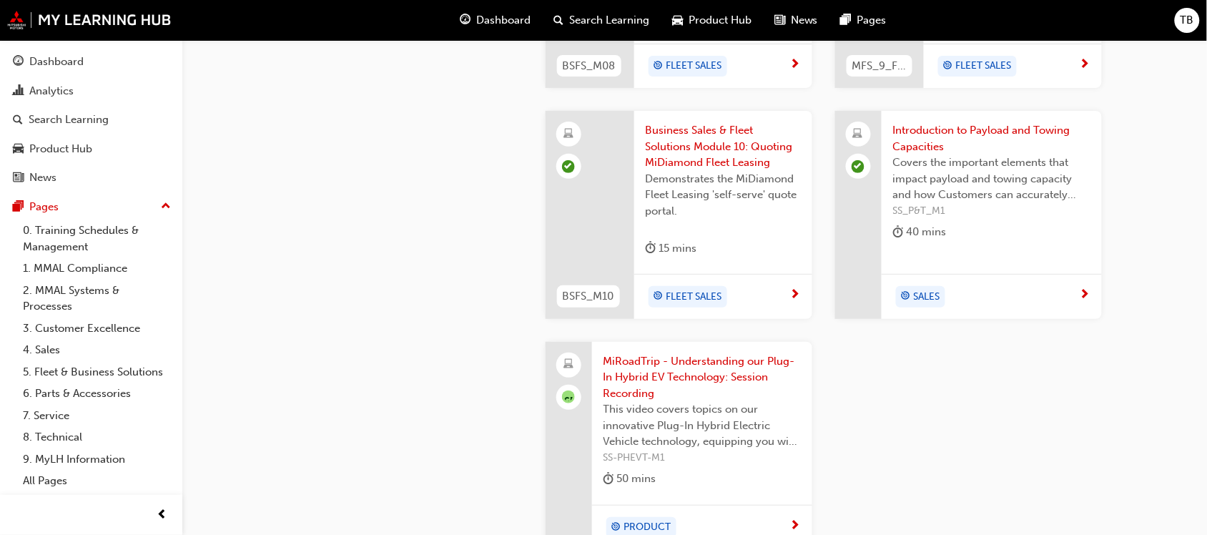
scroll to position [1692, 0]
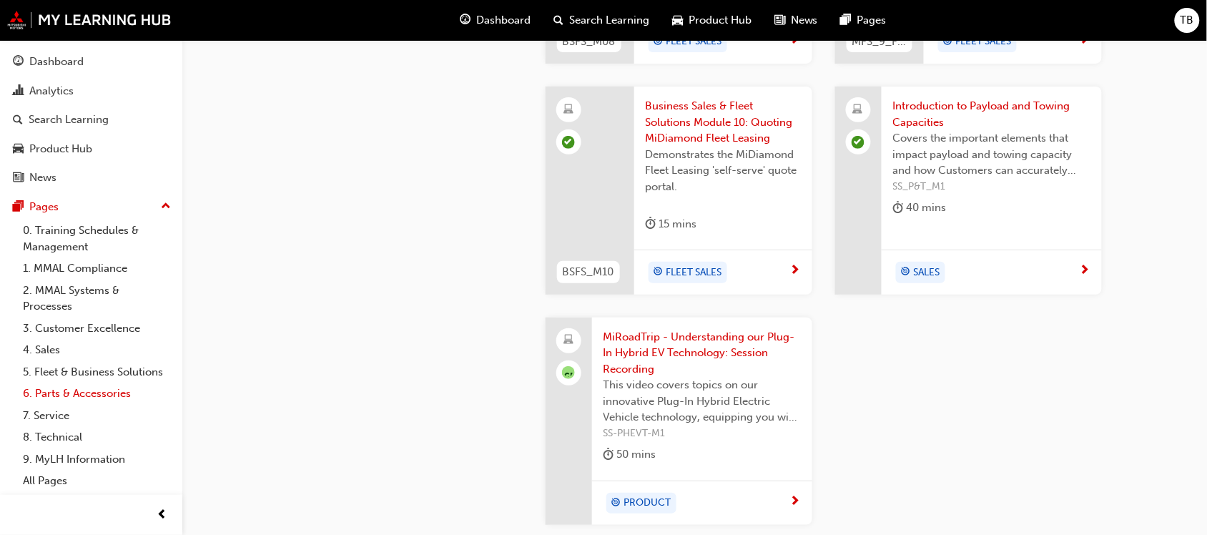
click at [90, 392] on link "6. Parts & Accessories" at bounding box center [97, 394] width 160 height 22
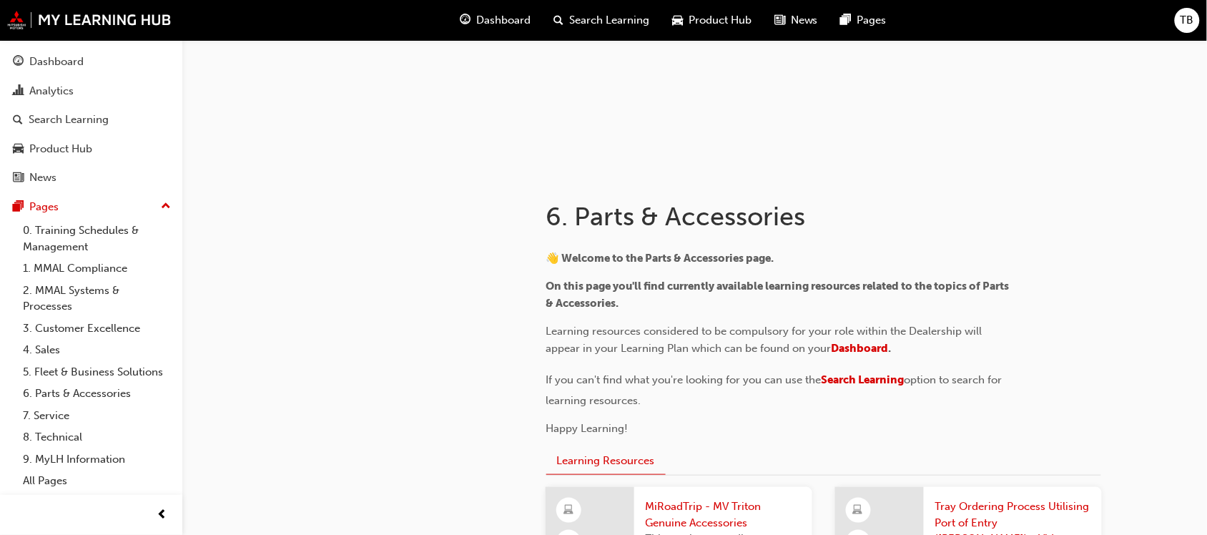
scroll to position [447, 0]
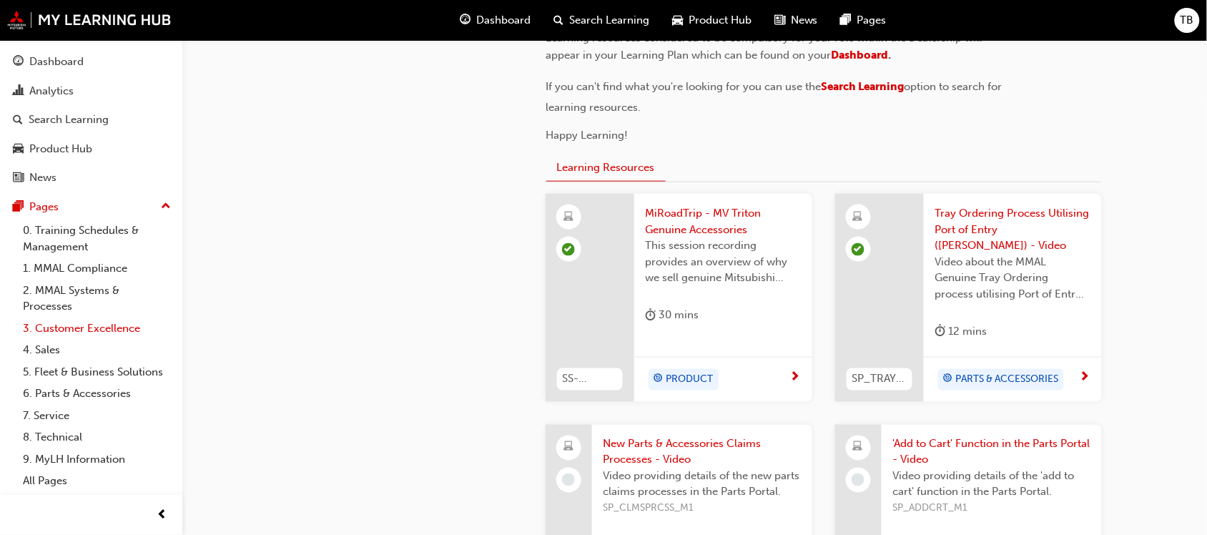
click at [77, 330] on link "3. Customer Excellence" at bounding box center [97, 329] width 160 height 22
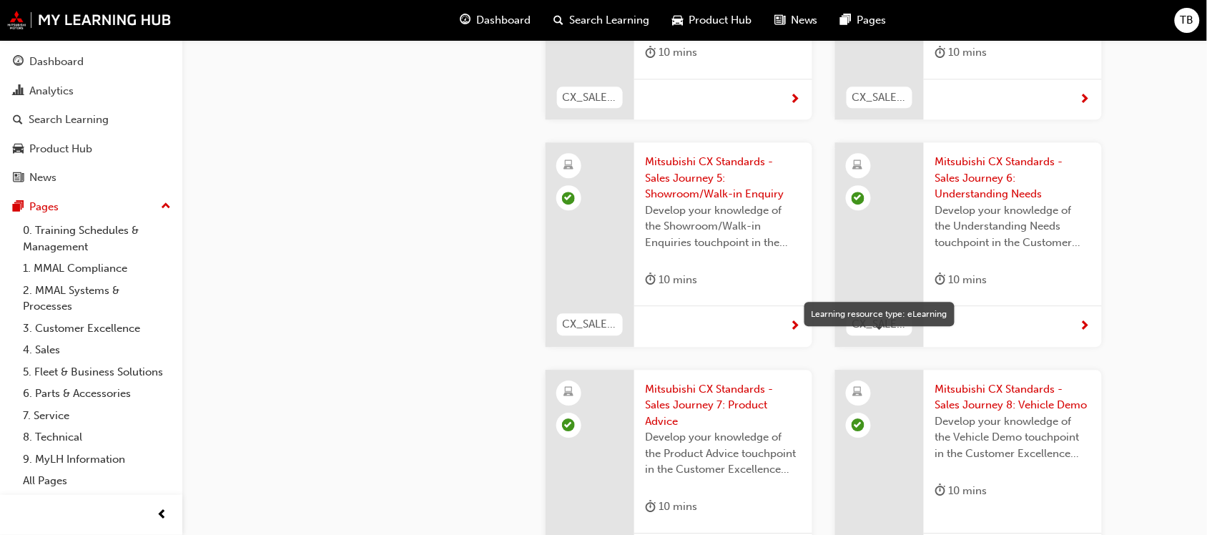
scroll to position [1341, 0]
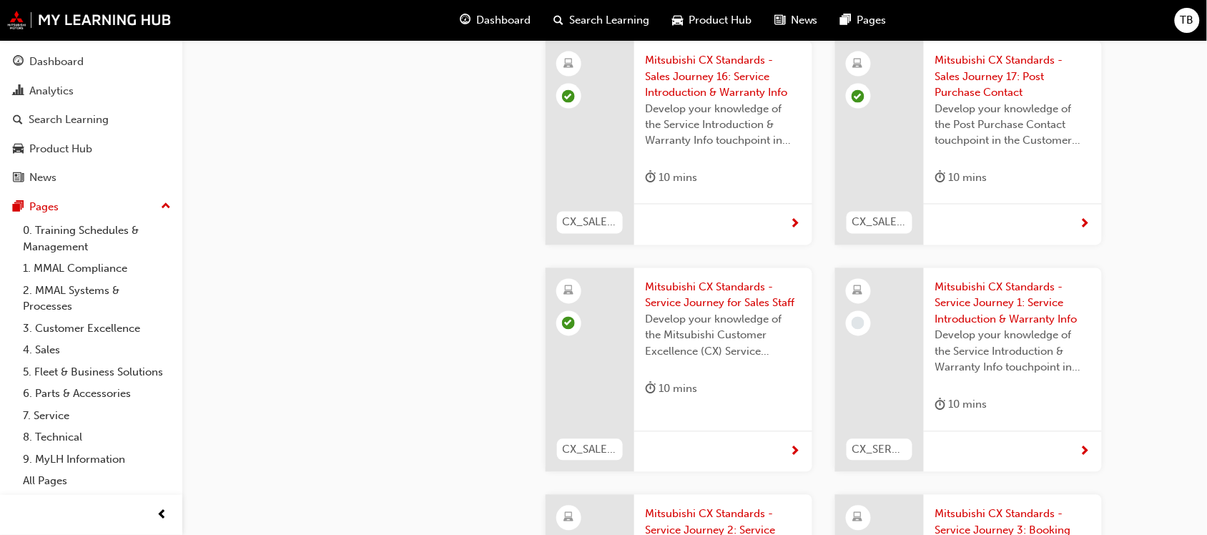
scroll to position [2235, 0]
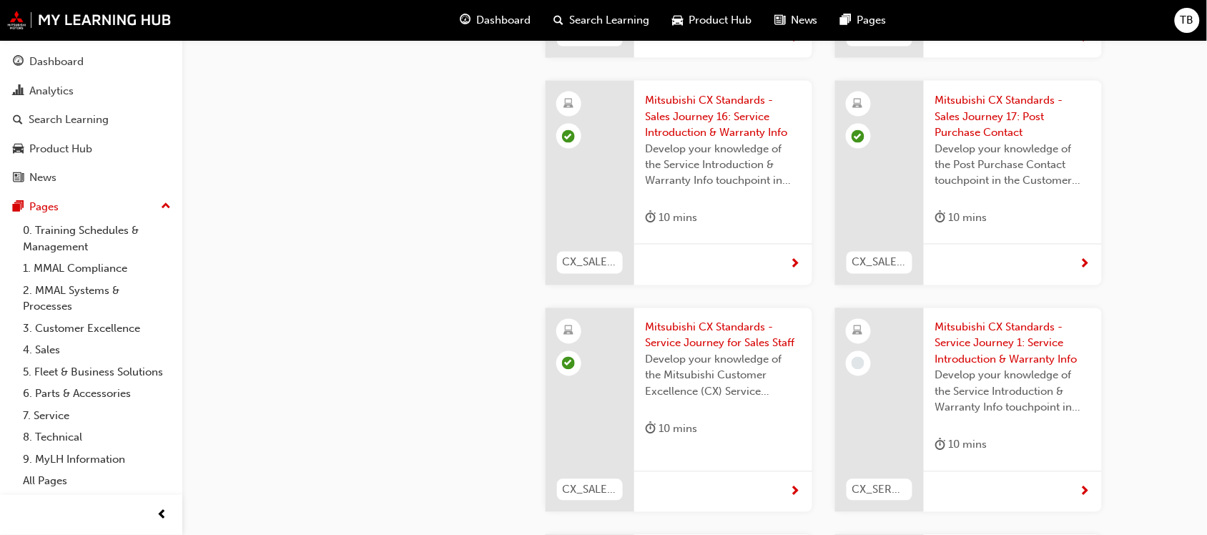
click at [970, 320] on span "Mitsubishi CX Standards - Service Journey 1: Service Introduction & Warranty In…" at bounding box center [1013, 344] width 155 height 49
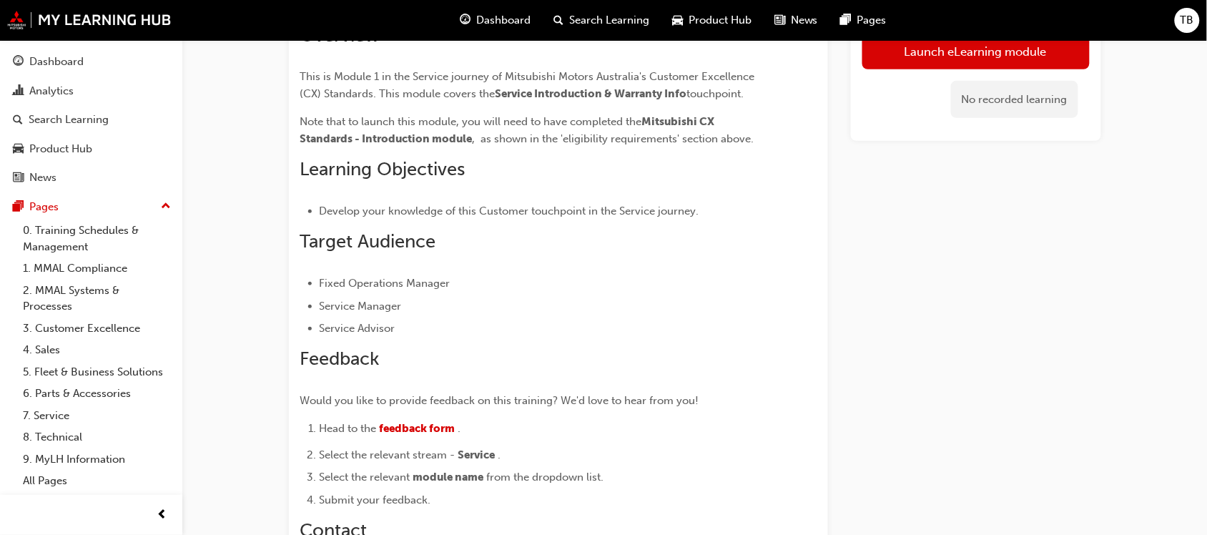
scroll to position [59, 0]
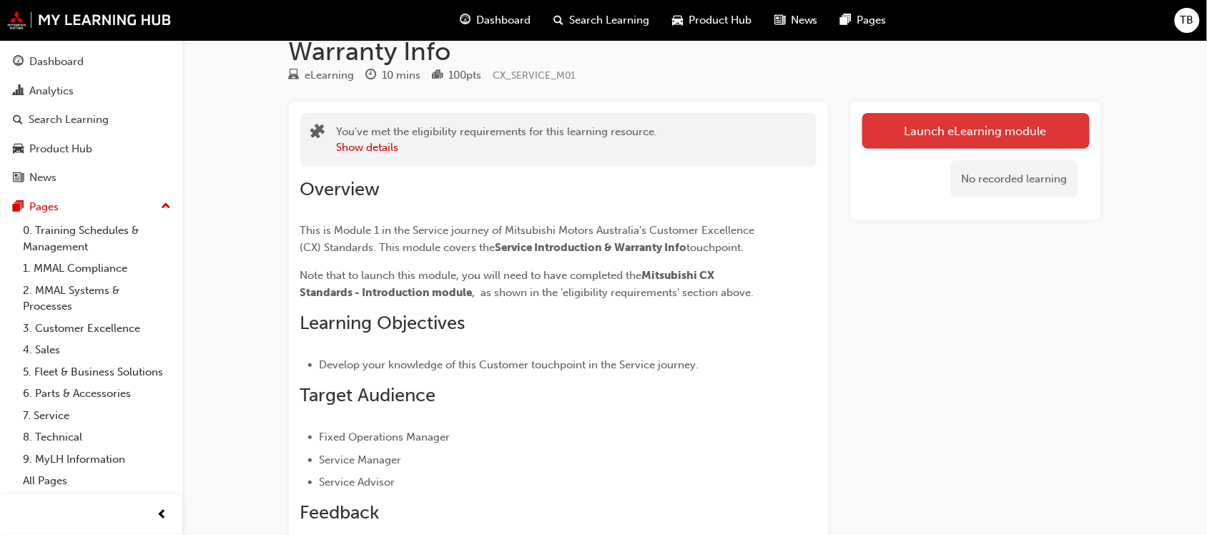
click at [1010, 129] on link "Launch eLearning module" at bounding box center [976, 131] width 227 height 36
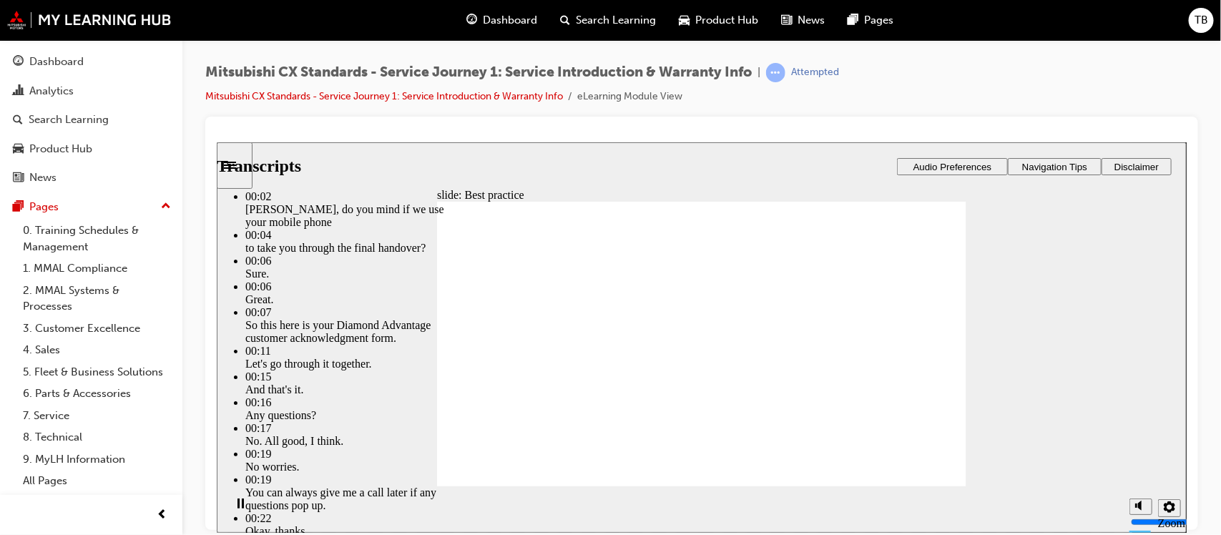
type input "159"
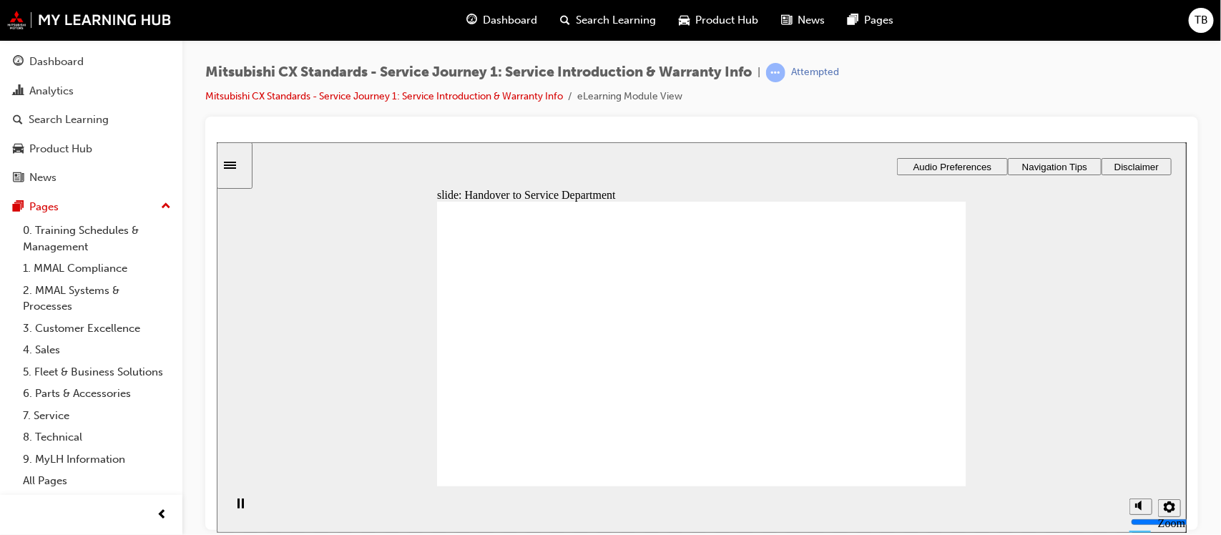
drag, startPoint x: 526, startPoint y: 376, endPoint x: 723, endPoint y: 323, distance: 203.7
drag, startPoint x: 515, startPoint y: 381, endPoint x: 719, endPoint y: 361, distance: 204.9
drag, startPoint x: 518, startPoint y: 383, endPoint x: 677, endPoint y: 408, distance: 161.4
drag, startPoint x: 526, startPoint y: 382, endPoint x: 687, endPoint y: 408, distance: 163.0
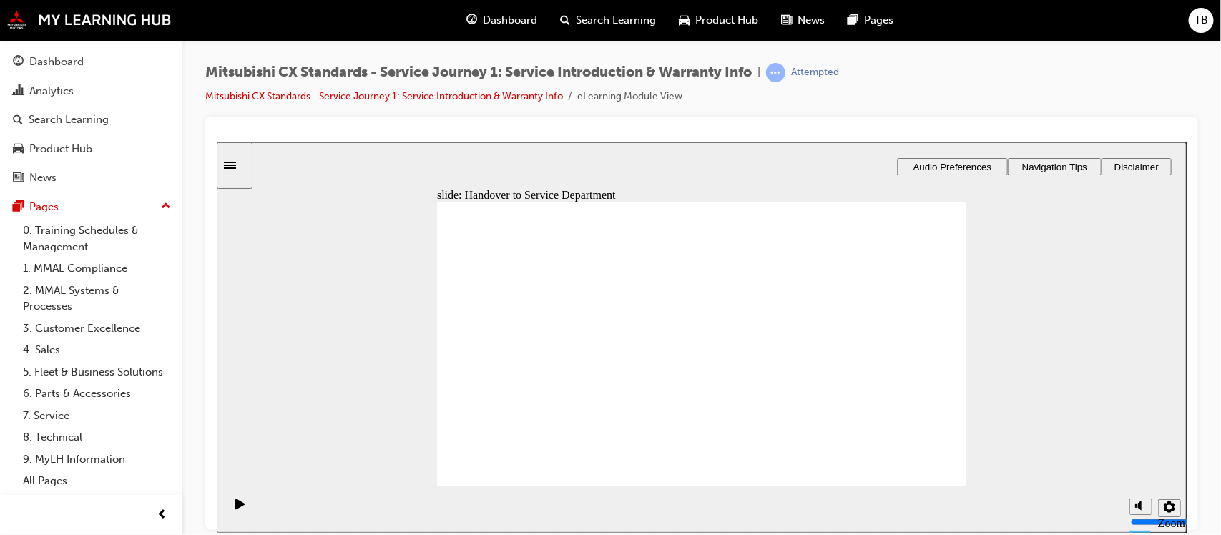
drag, startPoint x: 526, startPoint y: 388, endPoint x: 675, endPoint y: 464, distance: 167.3
checkbox input "true"
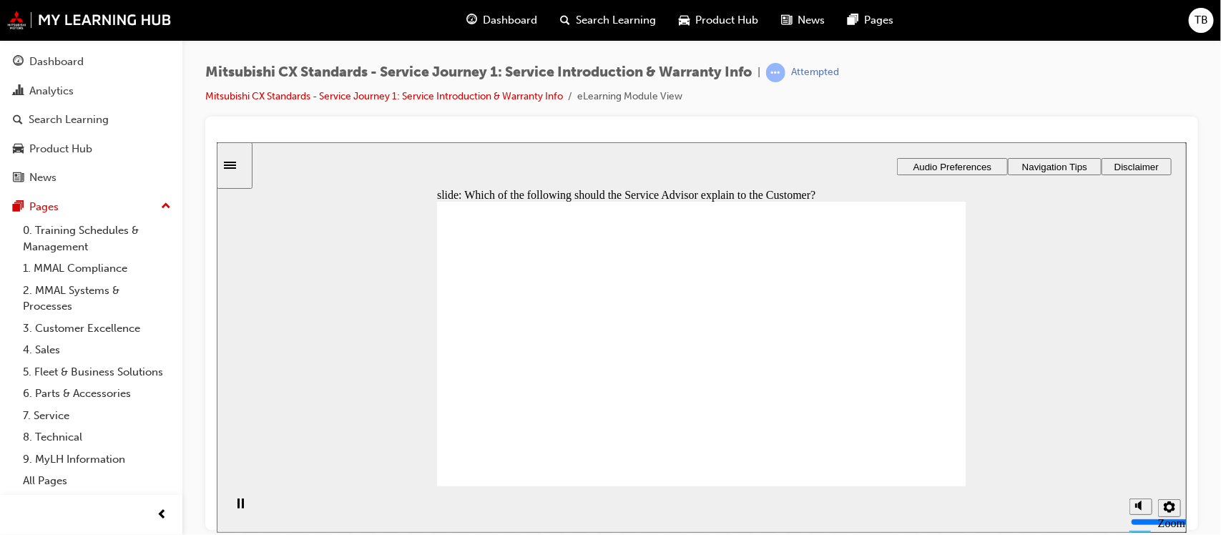
checkbox input "true"
drag, startPoint x: 536, startPoint y: 389, endPoint x: 873, endPoint y: 351, distance: 339.0
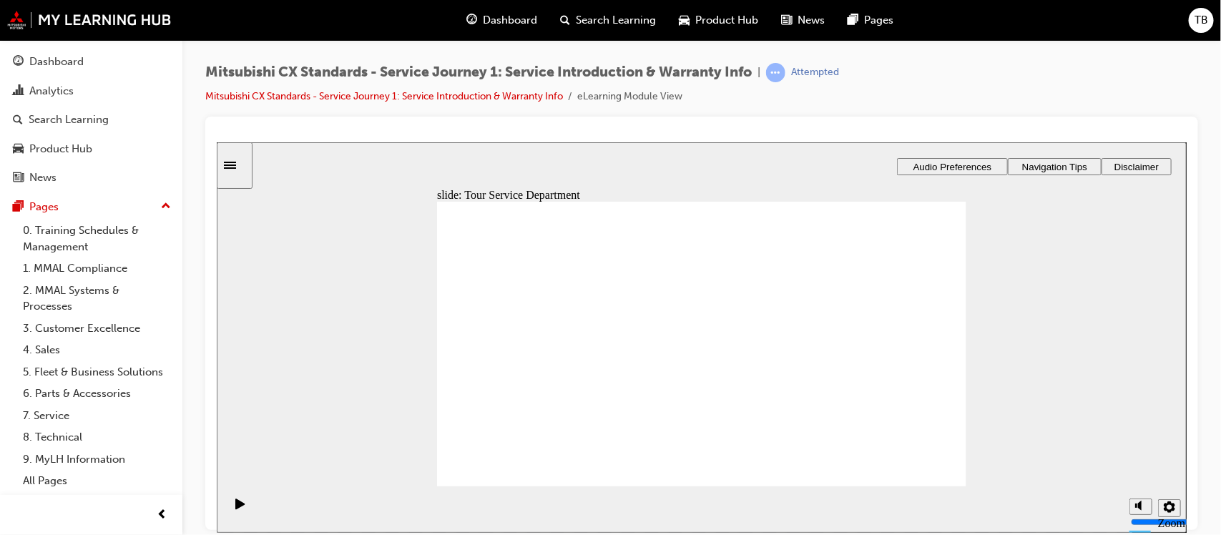
drag, startPoint x: 522, startPoint y: 394, endPoint x: 683, endPoint y: 364, distance: 163.7
drag, startPoint x: 521, startPoint y: 383, endPoint x: 662, endPoint y: 358, distance: 143.1
drag, startPoint x: 520, startPoint y: 390, endPoint x: 837, endPoint y: 381, distance: 317.0
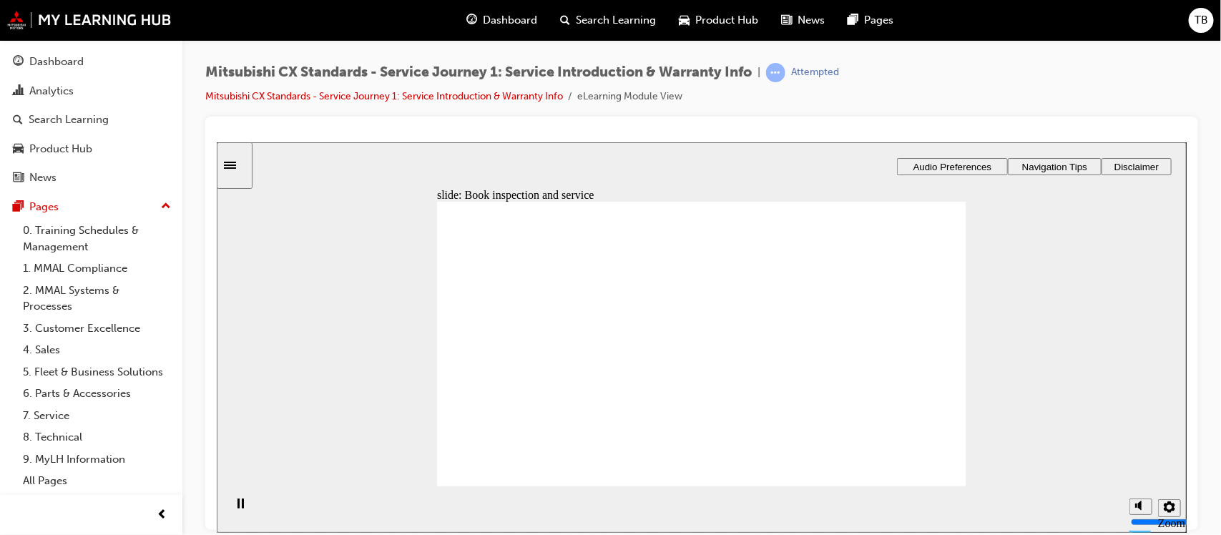
drag, startPoint x: 529, startPoint y: 391, endPoint x: 634, endPoint y: 358, distance: 110.2
drag, startPoint x: 519, startPoint y: 400, endPoint x: 841, endPoint y: 392, distance: 321.3
drag, startPoint x: 527, startPoint y: 391, endPoint x: 669, endPoint y: 373, distance: 142.8
drag, startPoint x: 559, startPoint y: 372, endPoint x: 665, endPoint y: 367, distance: 106.0
drag, startPoint x: 516, startPoint y: 394, endPoint x: 893, endPoint y: 369, distance: 377.8
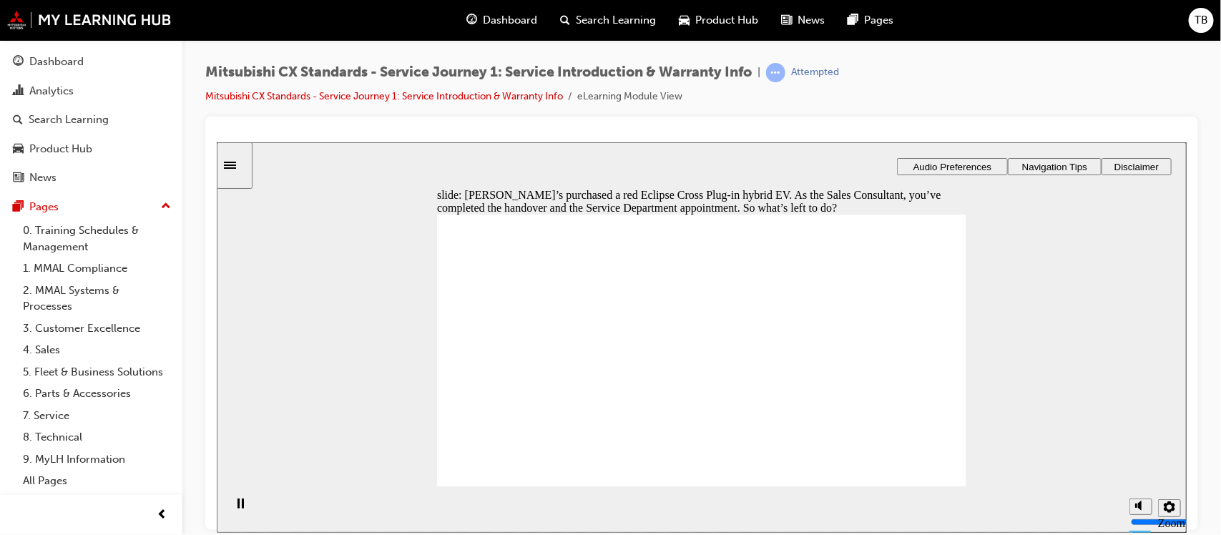
checkbox input "false"
checkbox input "true"
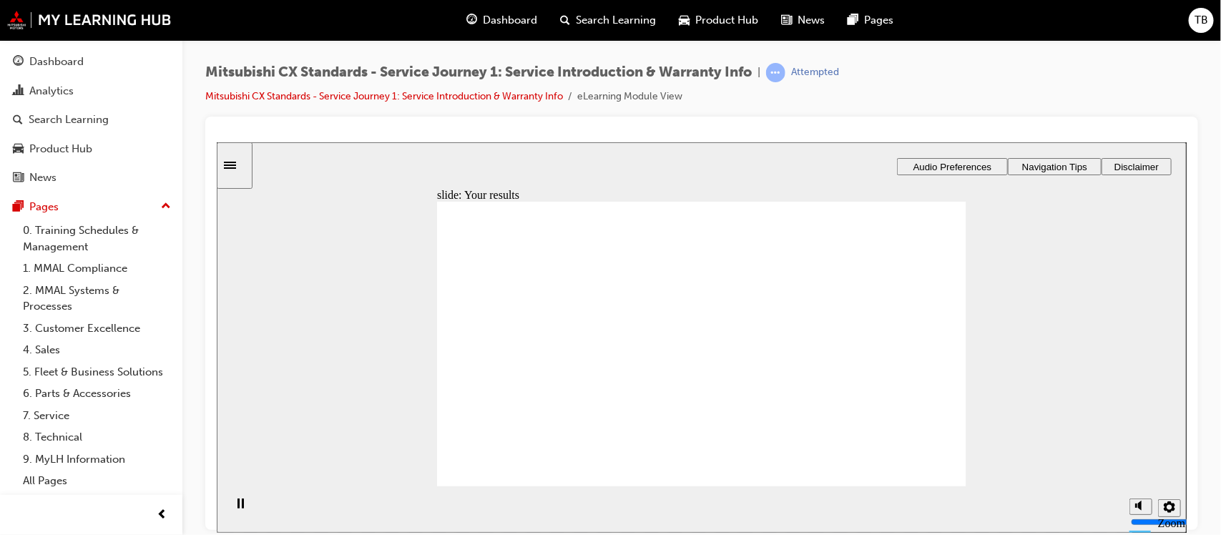
drag, startPoint x: 530, startPoint y: 389, endPoint x: 780, endPoint y: 347, distance: 253.2
drag, startPoint x: 519, startPoint y: 396, endPoint x: 830, endPoint y: 371, distance: 311.4
drag, startPoint x: 534, startPoint y: 386, endPoint x: 665, endPoint y: 375, distance: 132.1
drag, startPoint x: 518, startPoint y: 385, endPoint x: 836, endPoint y: 374, distance: 318.5
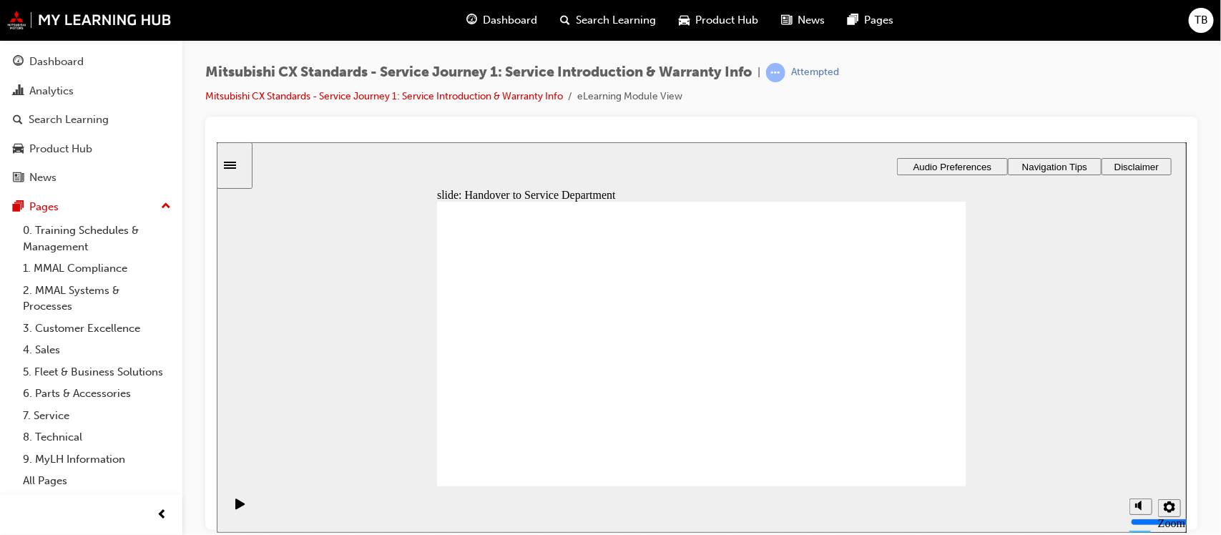
drag, startPoint x: 536, startPoint y: 383, endPoint x: 694, endPoint y: 378, distance: 158.1
drag, startPoint x: 524, startPoint y: 387, endPoint x: 858, endPoint y: 369, distance: 335.3
drag, startPoint x: 851, startPoint y: 335, endPoint x: 720, endPoint y: 367, distance: 134.6
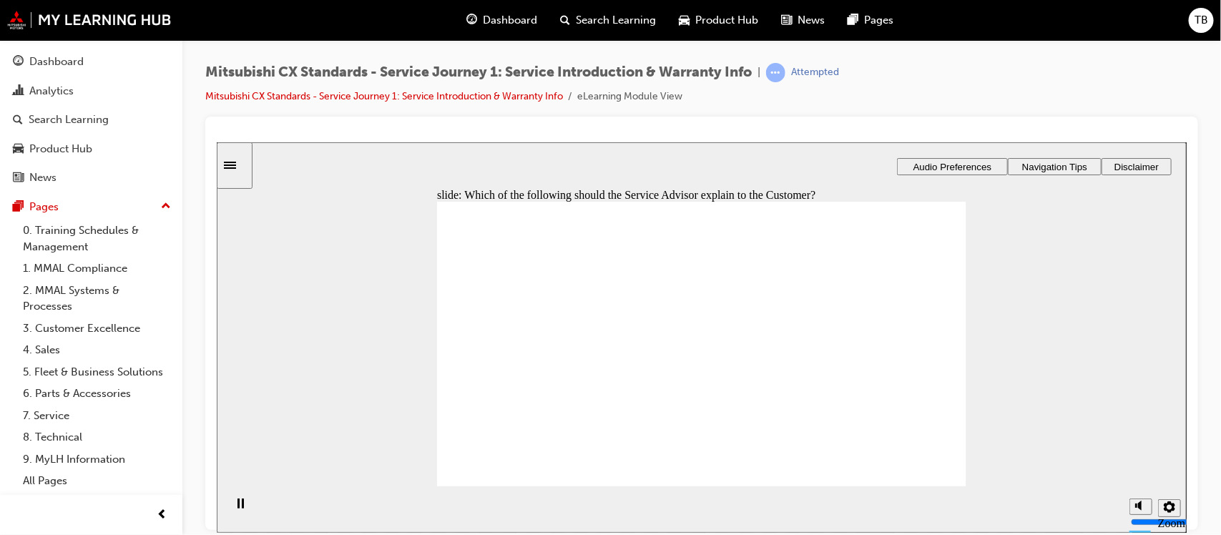
checkbox input "true"
drag, startPoint x: 511, startPoint y: 306, endPoint x: 509, endPoint y: 317, distance: 10.9
checkbox input "true"
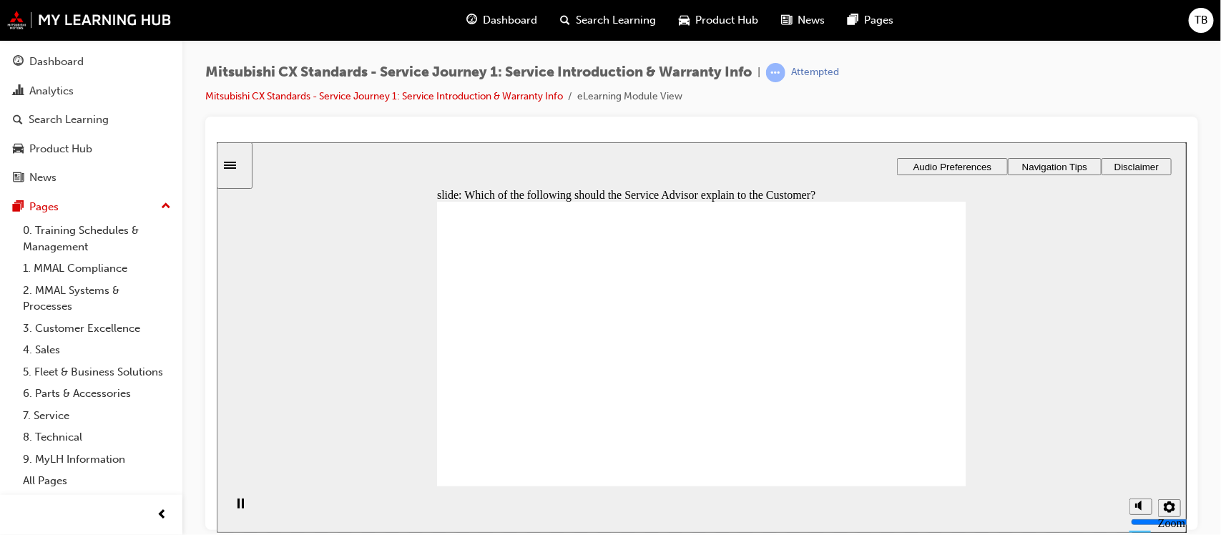
drag, startPoint x: 508, startPoint y: 367, endPoint x: 505, endPoint y: 390, distance: 23.1
checkbox input "true"
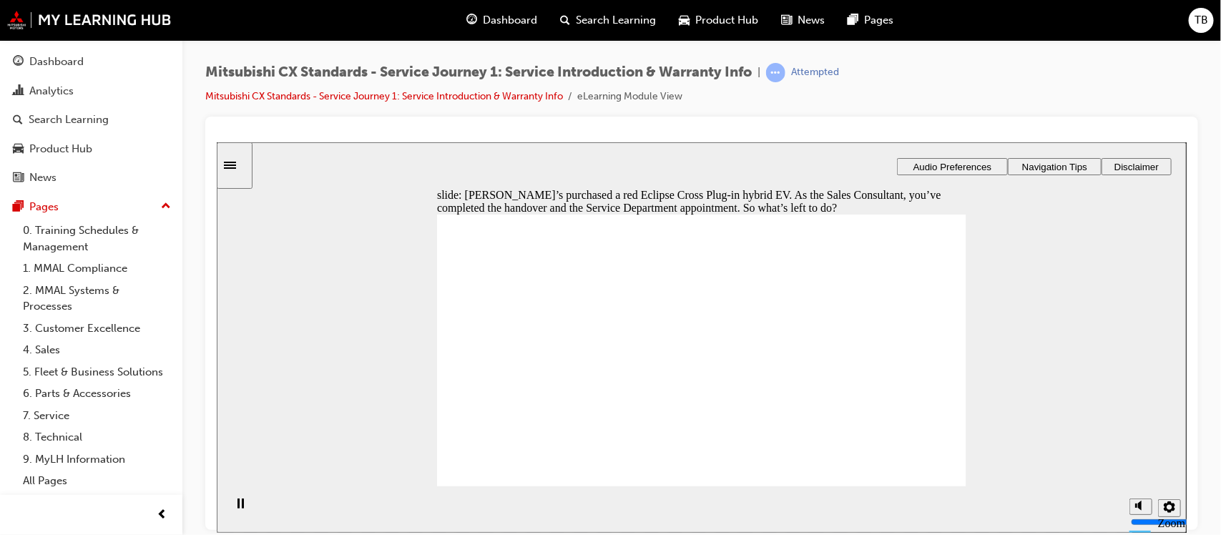
checkbox input "true"
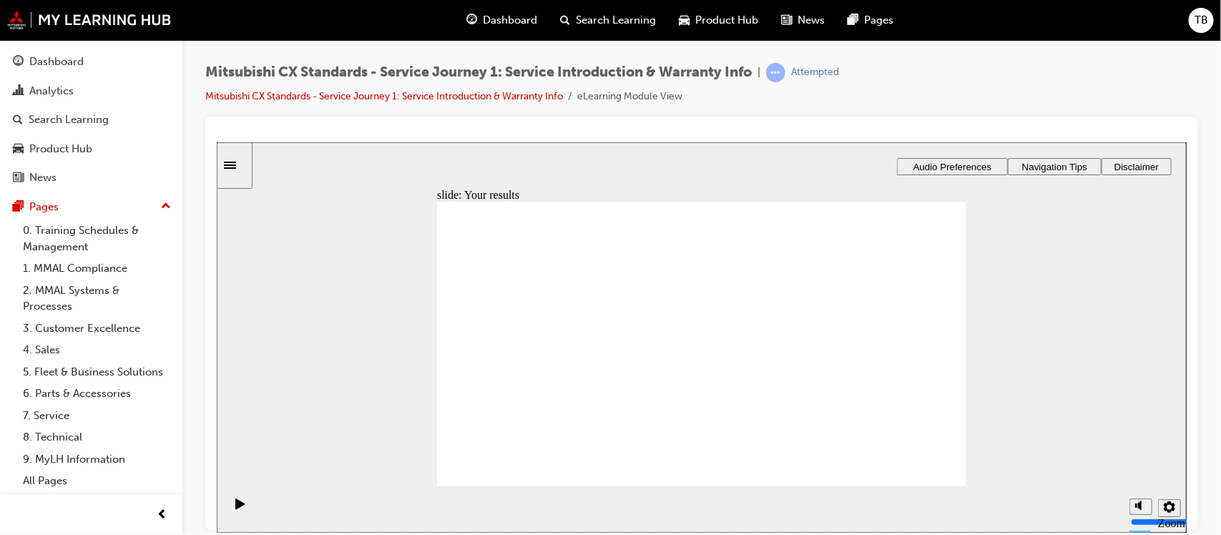
drag, startPoint x: 516, startPoint y: 382, endPoint x: 688, endPoint y: 364, distance: 172.6
drag, startPoint x: 525, startPoint y: 375, endPoint x: 680, endPoint y: 371, distance: 155.3
drag, startPoint x: 695, startPoint y: 381, endPoint x: 871, endPoint y: 361, distance: 176.5
drag, startPoint x: 532, startPoint y: 380, endPoint x: 697, endPoint y: 386, distance: 164.7
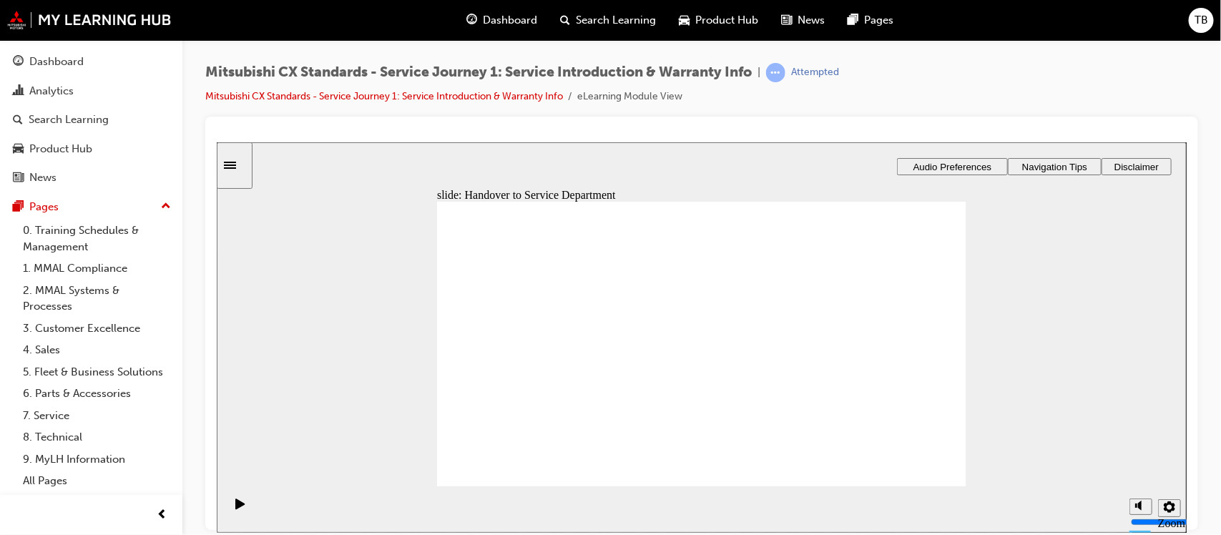
drag, startPoint x: 516, startPoint y: 385, endPoint x: 913, endPoint y: 379, distance: 397.0
drag, startPoint x: 550, startPoint y: 387, endPoint x: 705, endPoint y: 406, distance: 155.7
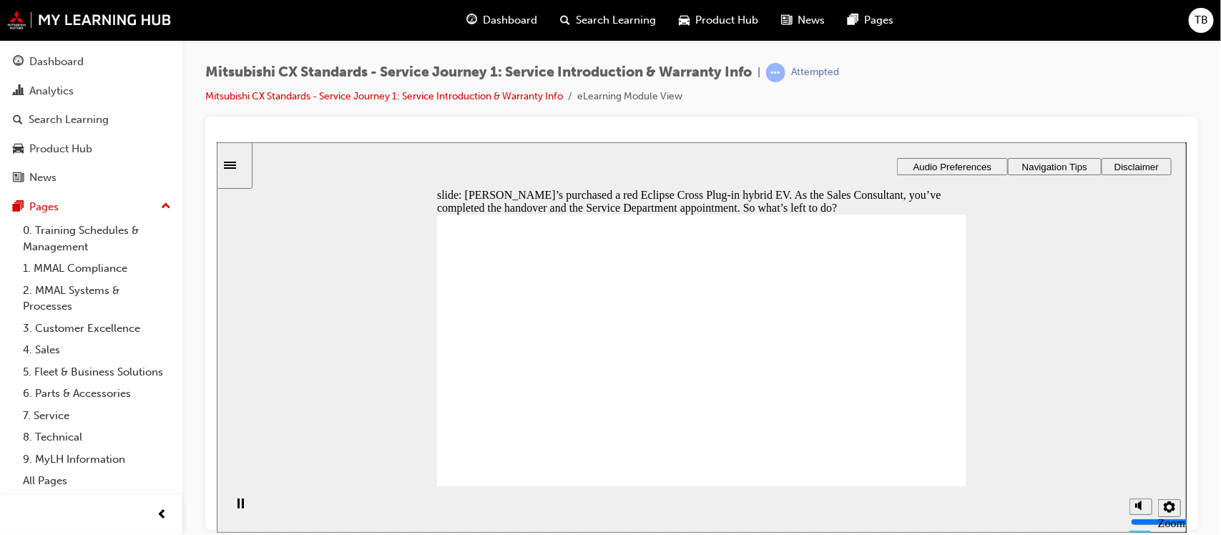
checkbox input "true"
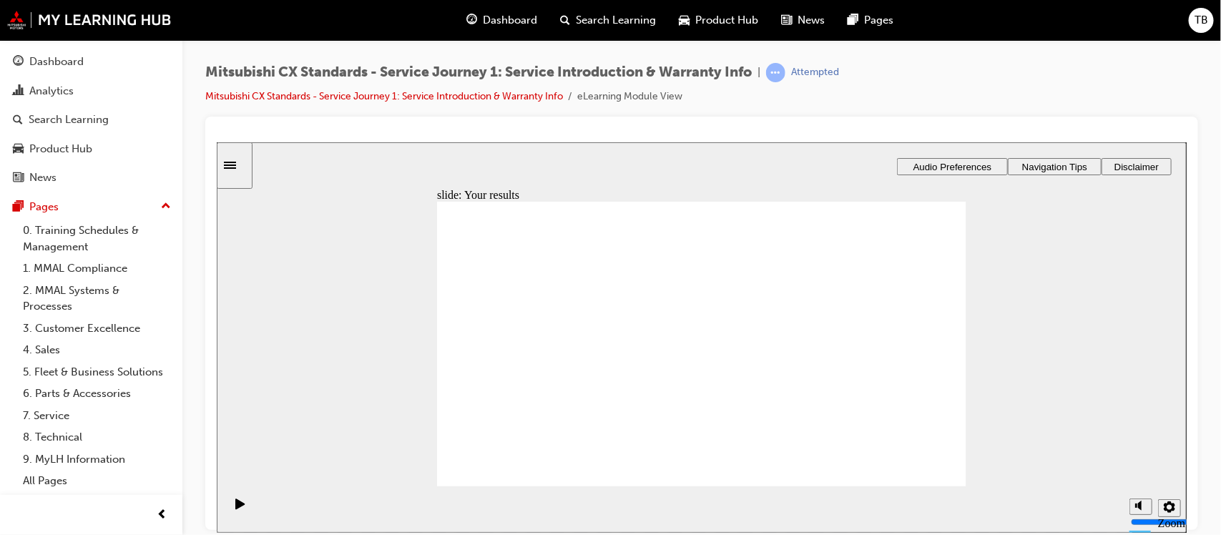
drag, startPoint x: 534, startPoint y: 388, endPoint x: 662, endPoint y: 346, distance: 134.8
drag, startPoint x: 534, startPoint y: 380, endPoint x: 683, endPoint y: 371, distance: 149.1
drag, startPoint x: 507, startPoint y: 378, endPoint x: 873, endPoint y: 368, distance: 365.7
drag, startPoint x: 881, startPoint y: 275, endPoint x: 697, endPoint y: 360, distance: 202.3
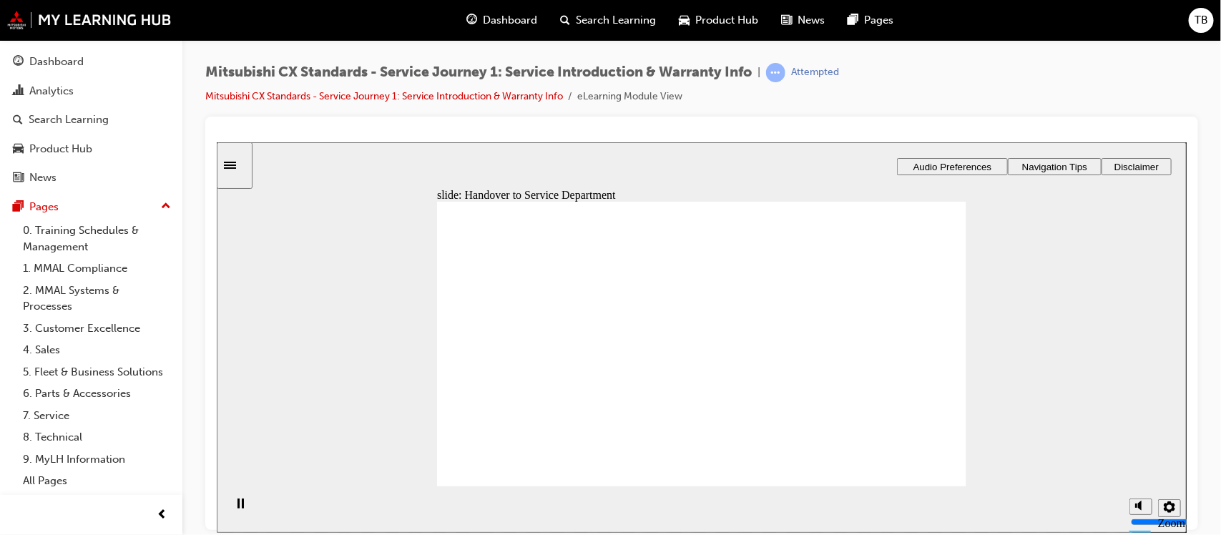
drag, startPoint x: 679, startPoint y: 300, endPoint x: 859, endPoint y: 300, distance: 180.3
drag, startPoint x: 534, startPoint y: 386, endPoint x: 704, endPoint y: 387, distance: 170.2
drag, startPoint x: 524, startPoint y: 382, endPoint x: 795, endPoint y: 366, distance: 271.6
drag, startPoint x: 529, startPoint y: 388, endPoint x: 704, endPoint y: 408, distance: 176.3
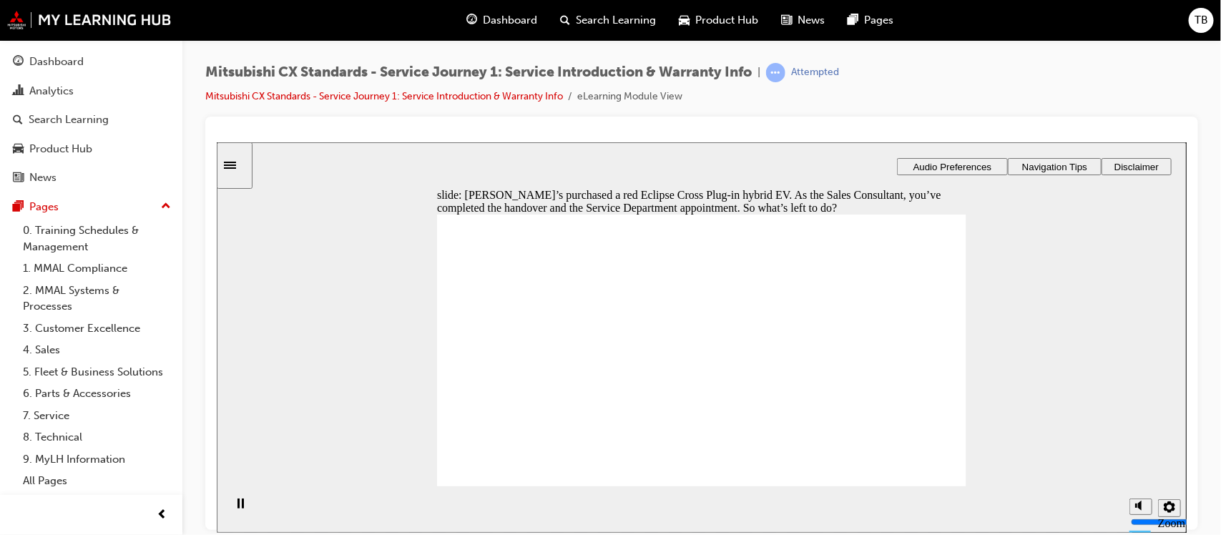
checkbox input "true"
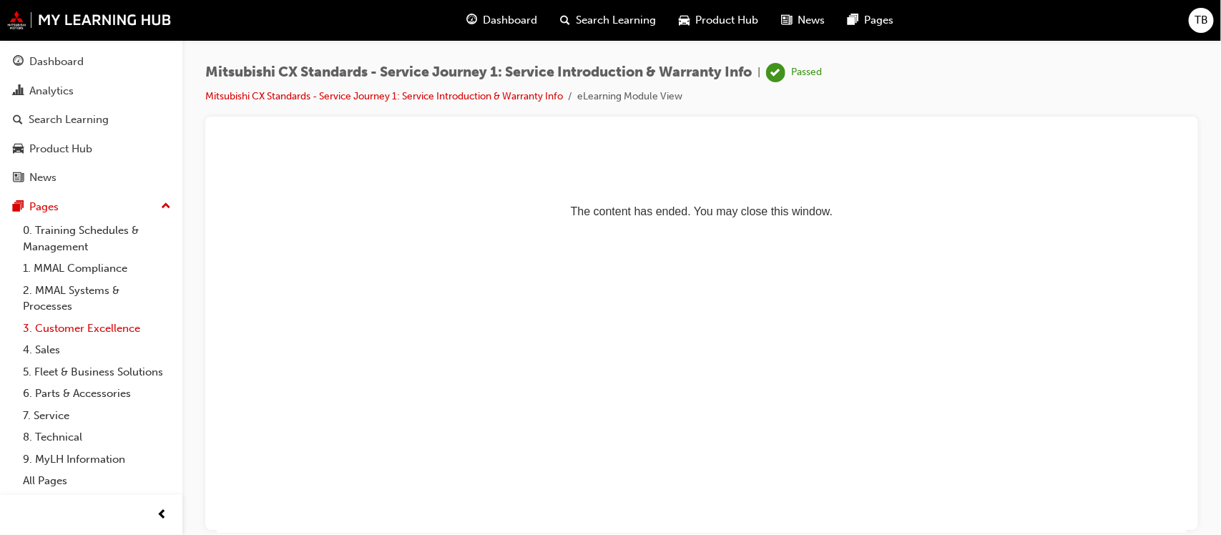
click at [61, 323] on link "3. Customer Excellence" at bounding box center [97, 329] width 160 height 22
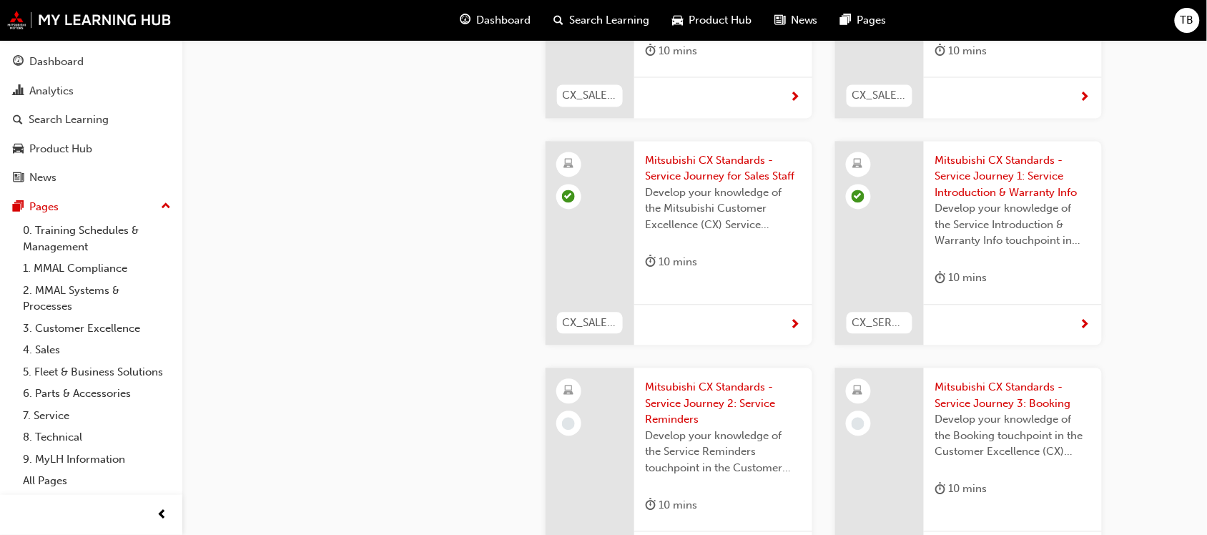
scroll to position [2448, 0]
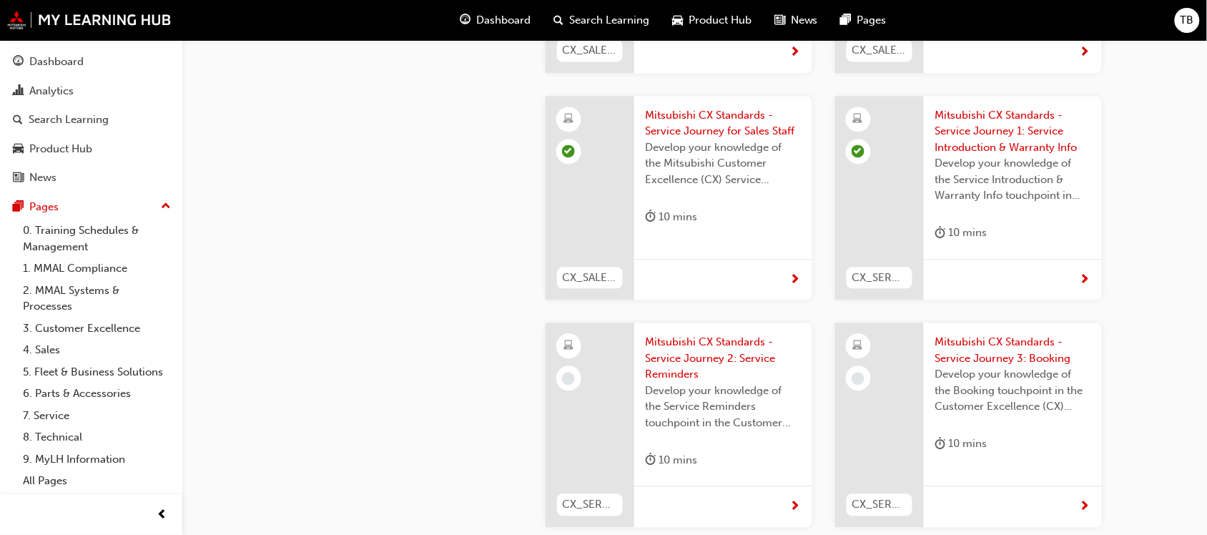
click at [692, 334] on span "Mitsubishi CX Standards - Service Journey 2: Service Reminders" at bounding box center [723, 358] width 155 height 49
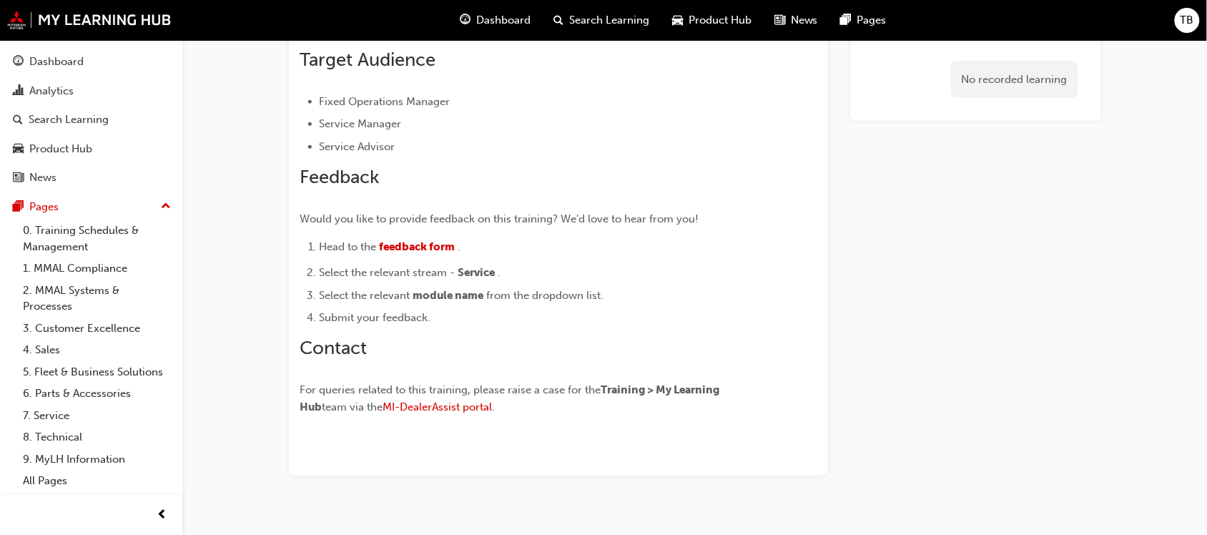
scroll to position [385, 0]
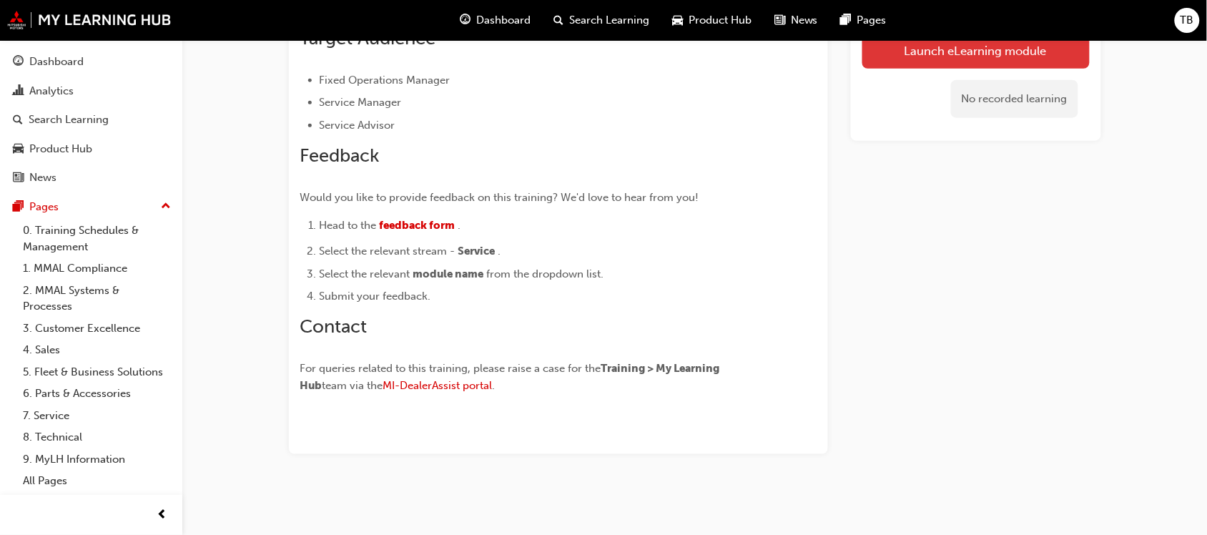
click at [934, 56] on link "Launch eLearning module" at bounding box center [976, 51] width 227 height 36
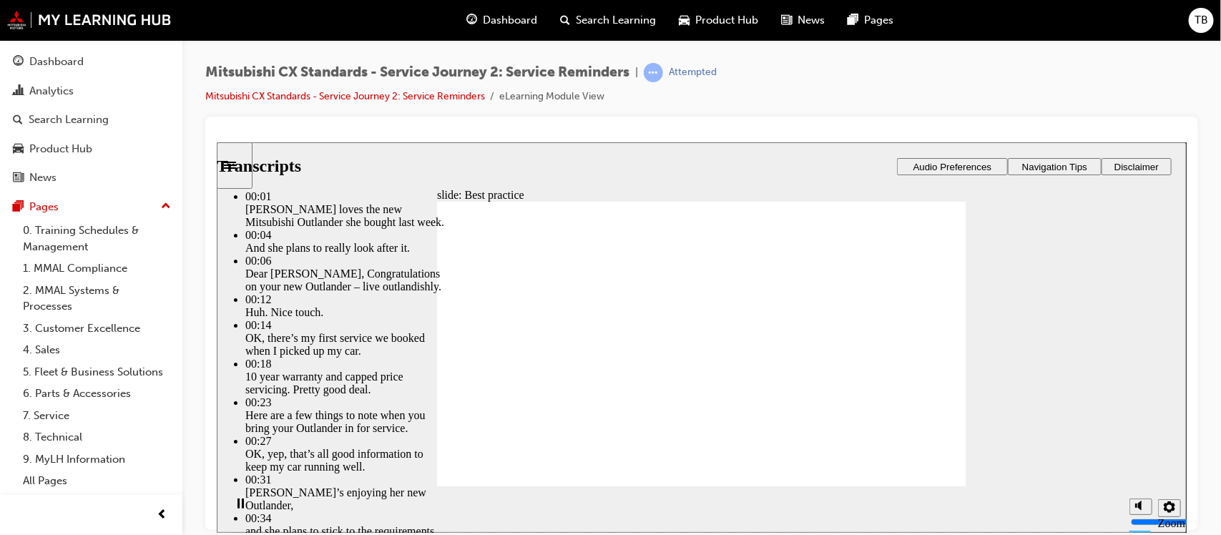
type input "209"
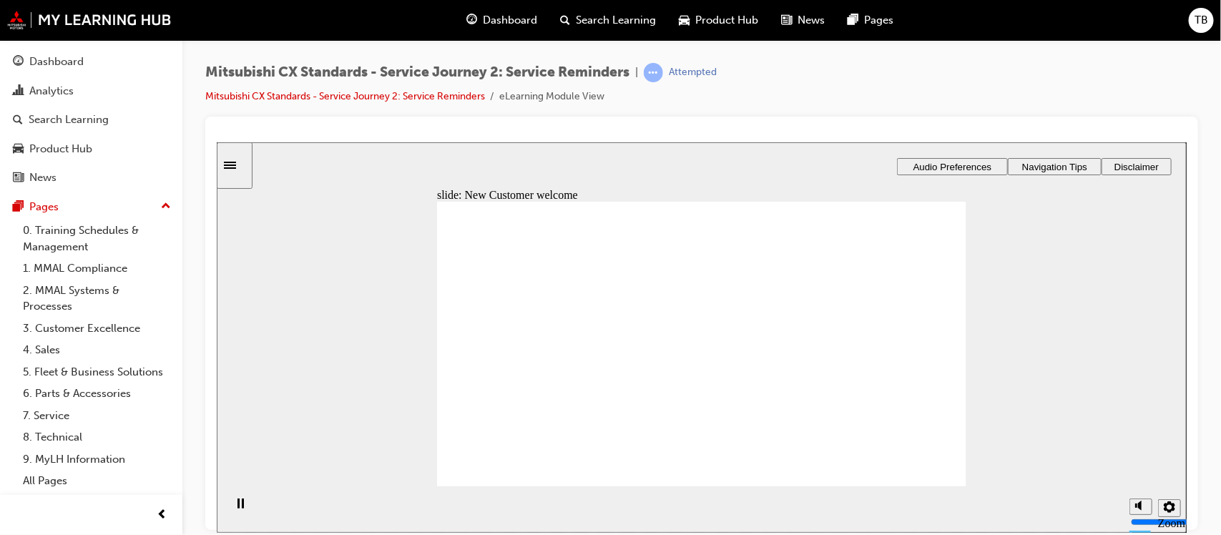
drag, startPoint x: 525, startPoint y: 383, endPoint x: 640, endPoint y: 371, distance: 115.7
drag, startPoint x: 717, startPoint y: 382, endPoint x: 891, endPoint y: 386, distance: 173.9
drag, startPoint x: 530, startPoint y: 383, endPoint x: 677, endPoint y: 376, distance: 146.8
drag, startPoint x: 538, startPoint y: 381, endPoint x: 712, endPoint y: 408, distance: 176.5
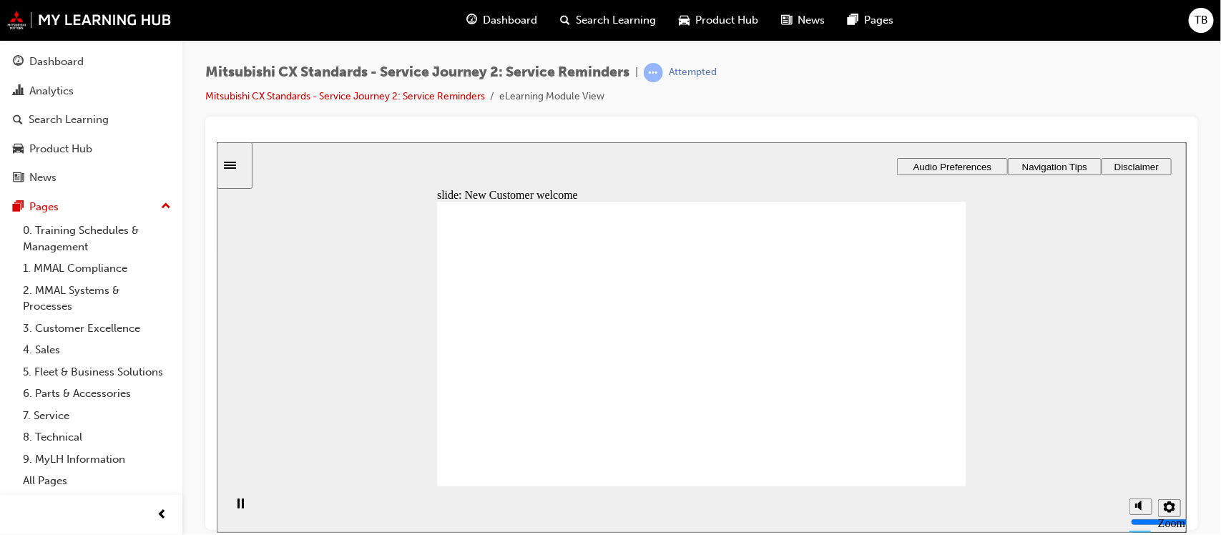
checkbox input "true"
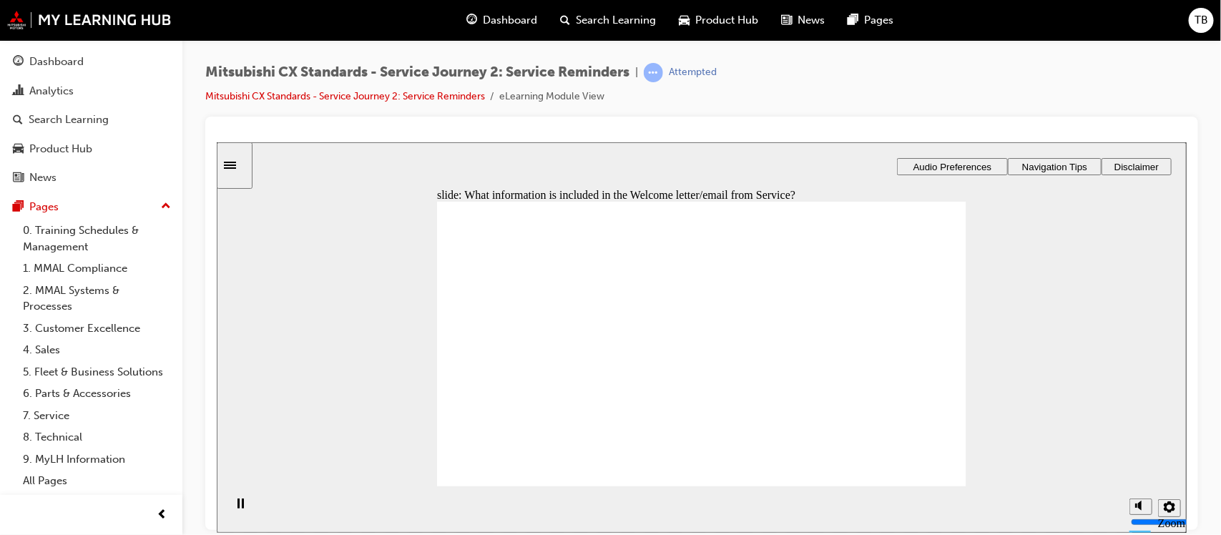
checkbox input "true"
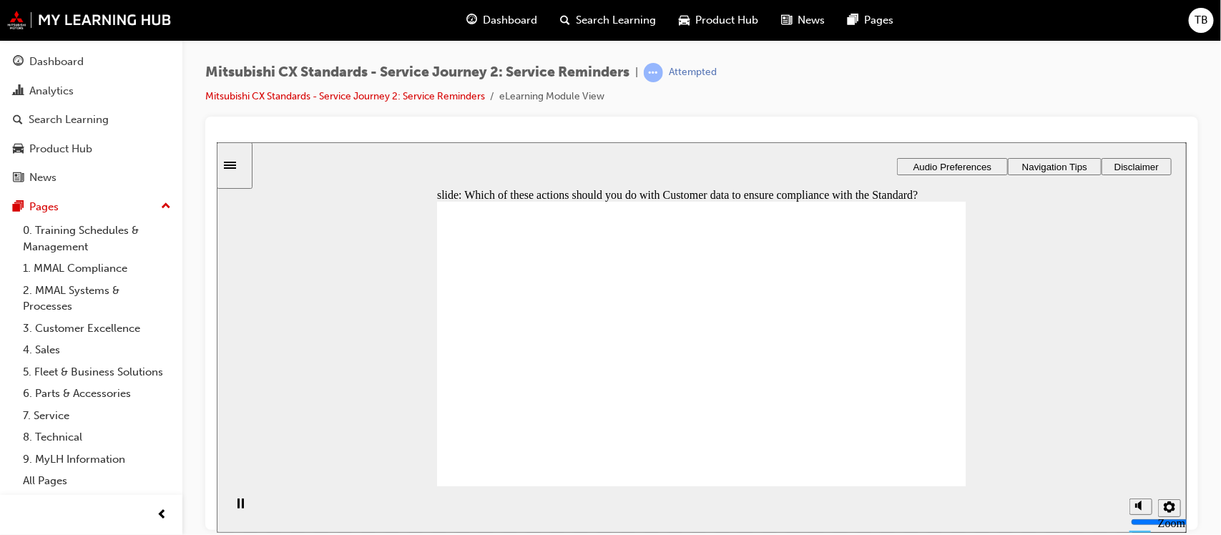
checkbox input "true"
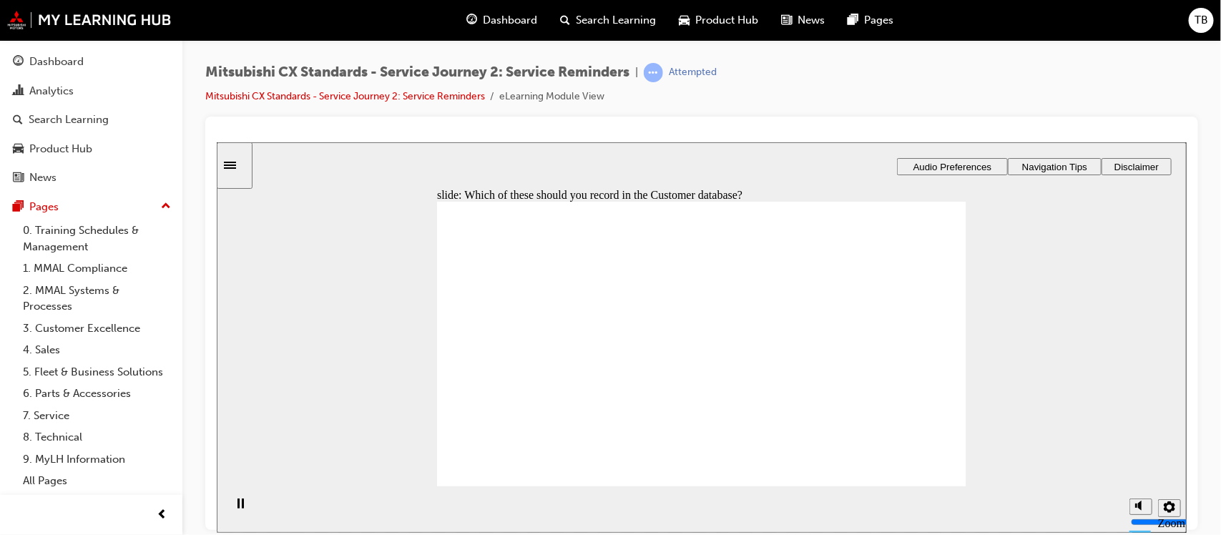
drag, startPoint x: 497, startPoint y: 356, endPoint x: 497, endPoint y: 368, distance: 11.4
checkbox input "true"
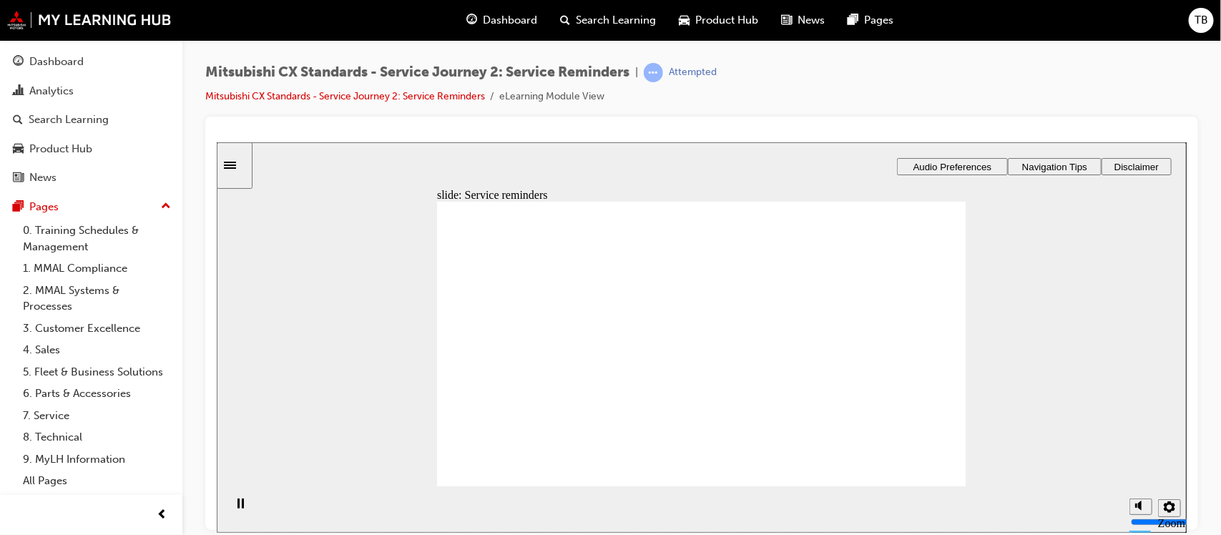
drag, startPoint x: 511, startPoint y: 375, endPoint x: 636, endPoint y: 362, distance: 125.1
drag, startPoint x: 507, startPoint y: 376, endPoint x: 859, endPoint y: 364, distance: 352.2
drag, startPoint x: 527, startPoint y: 373, endPoint x: 637, endPoint y: 376, distance: 109.5
drag, startPoint x: 519, startPoint y: 378, endPoint x: 837, endPoint y: 373, distance: 317.6
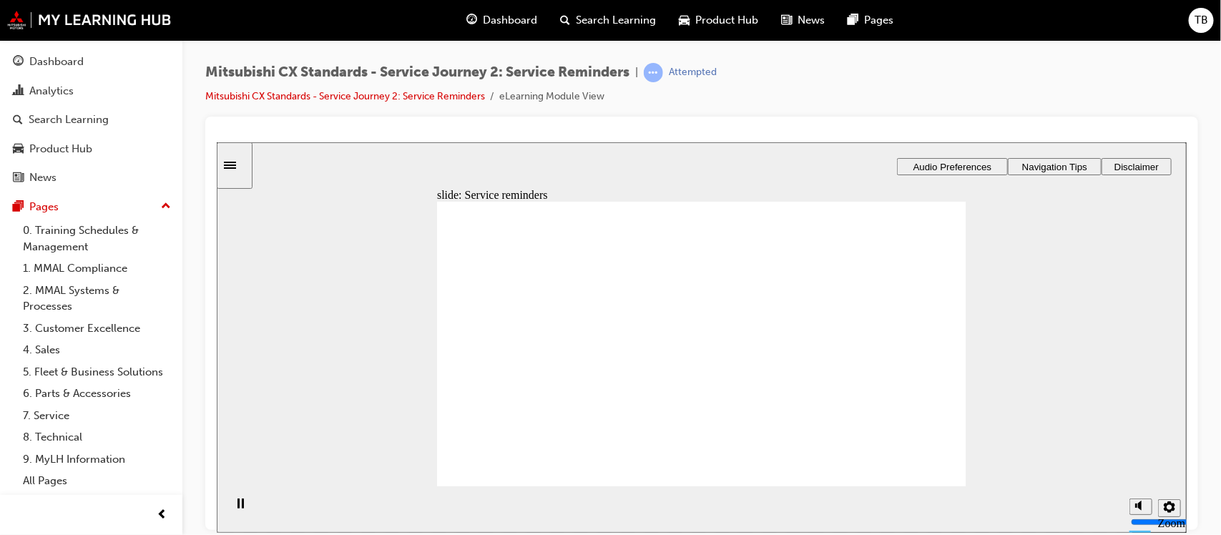
checkbox input "true"
drag, startPoint x: 733, startPoint y: 433, endPoint x: 716, endPoint y: 429, distance: 17.7
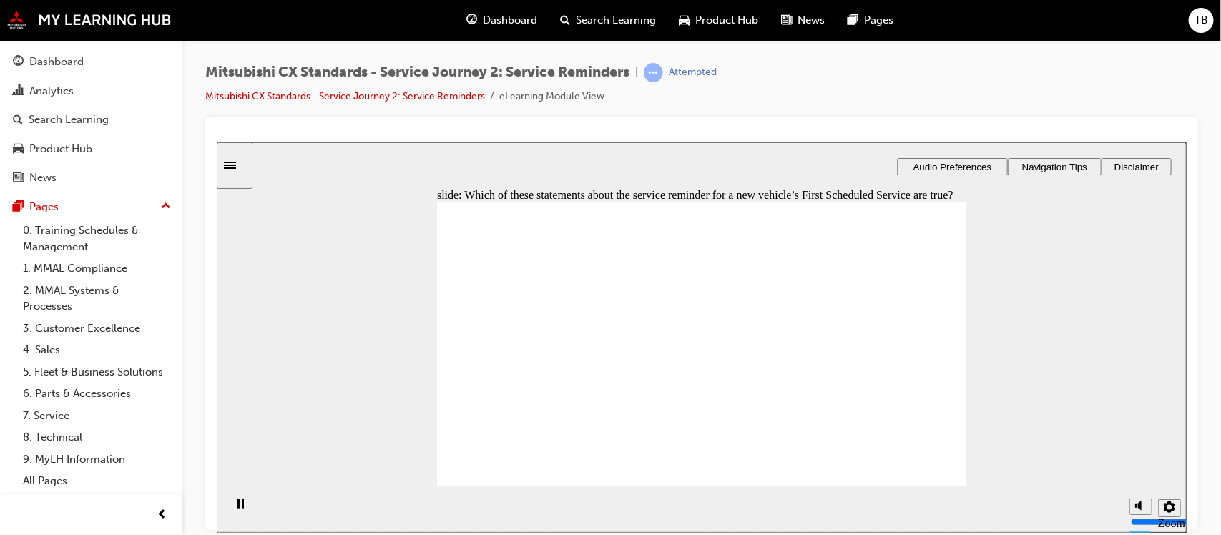
checkbox input "true"
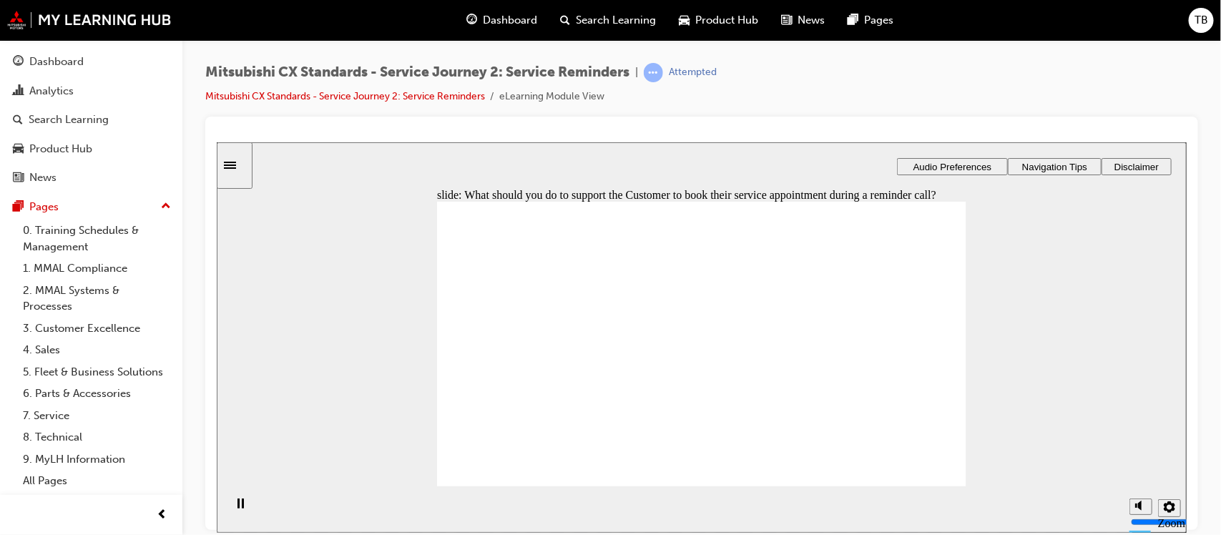
radio input "true"
checkbox input "true"
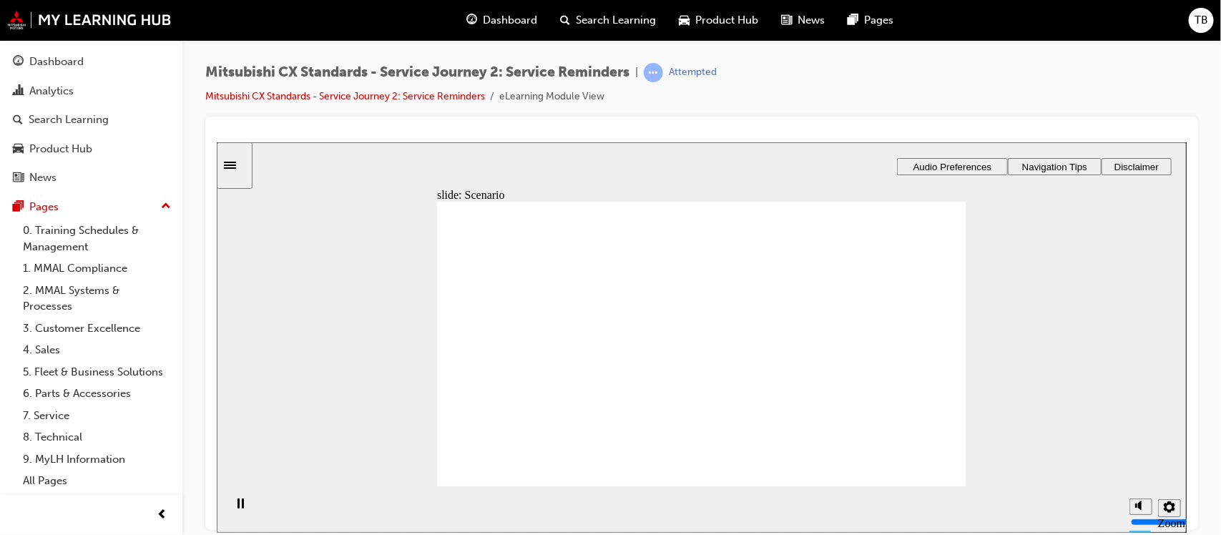
checkbox input "true"
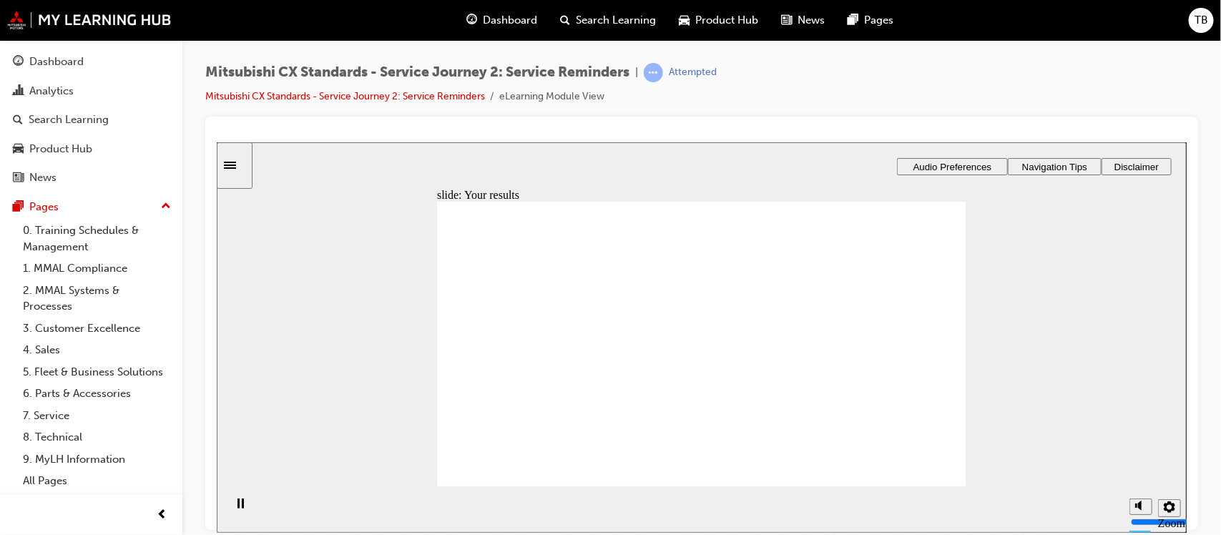
drag, startPoint x: 816, startPoint y: 363, endPoint x: 887, endPoint y: 353, distance: 71.5
drag, startPoint x: 557, startPoint y: 378, endPoint x: 704, endPoint y: 353, distance: 148.8
drag, startPoint x: 534, startPoint y: 383, endPoint x: 702, endPoint y: 381, distance: 168.1
drag, startPoint x: 699, startPoint y: 305, endPoint x: 840, endPoint y: 342, distance: 145.7
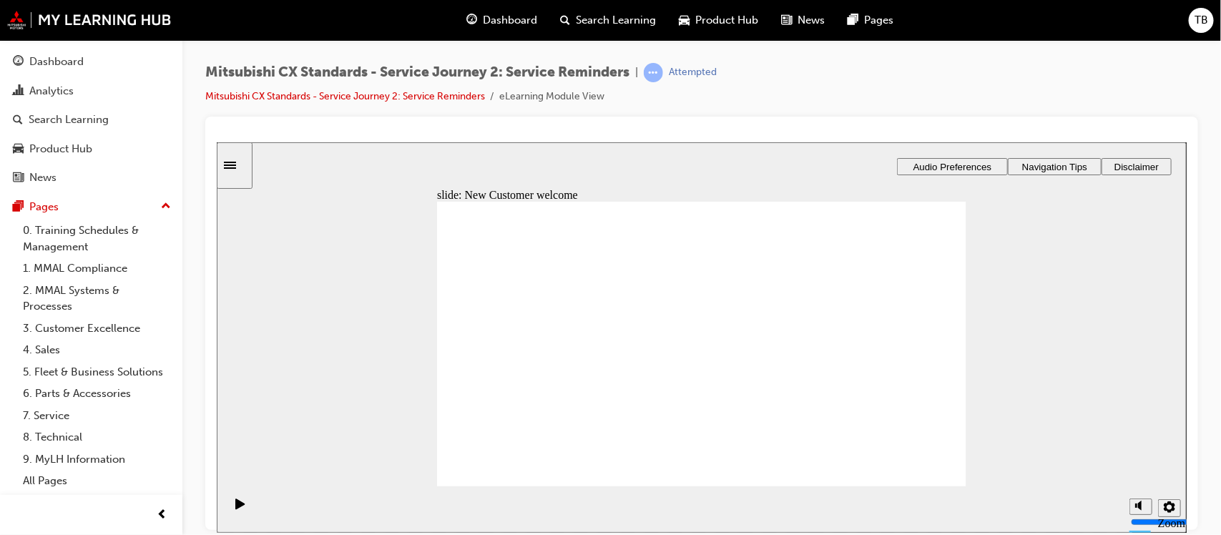
drag, startPoint x: 564, startPoint y: 375, endPoint x: 694, endPoint y: 366, distance: 129.8
checkbox input "true"
drag, startPoint x: 511, startPoint y: 317, endPoint x: 508, endPoint y: 333, distance: 16.0
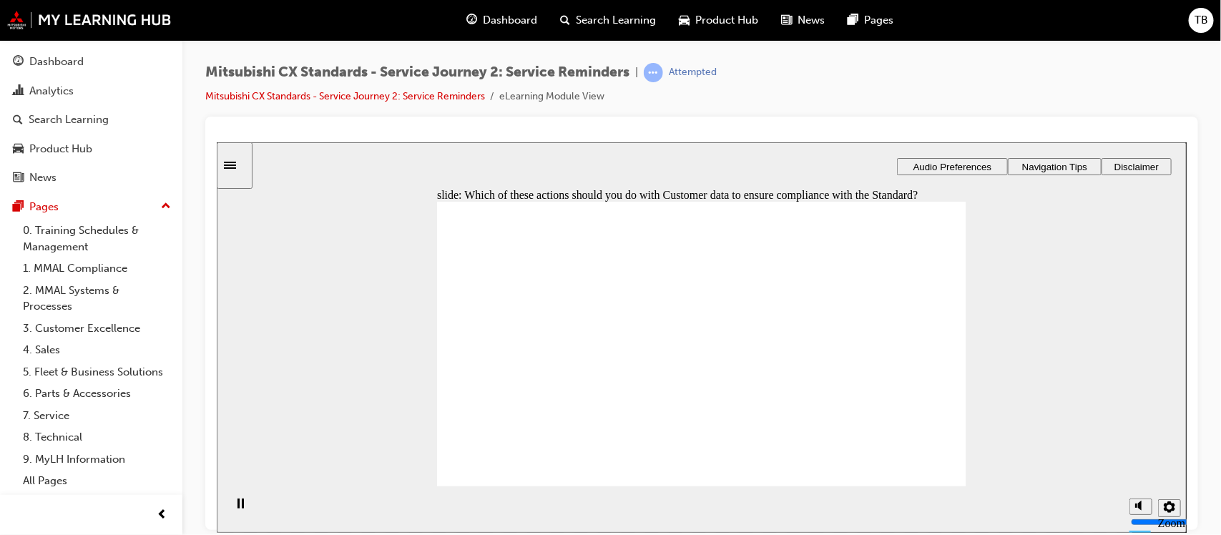
checkbox input "true"
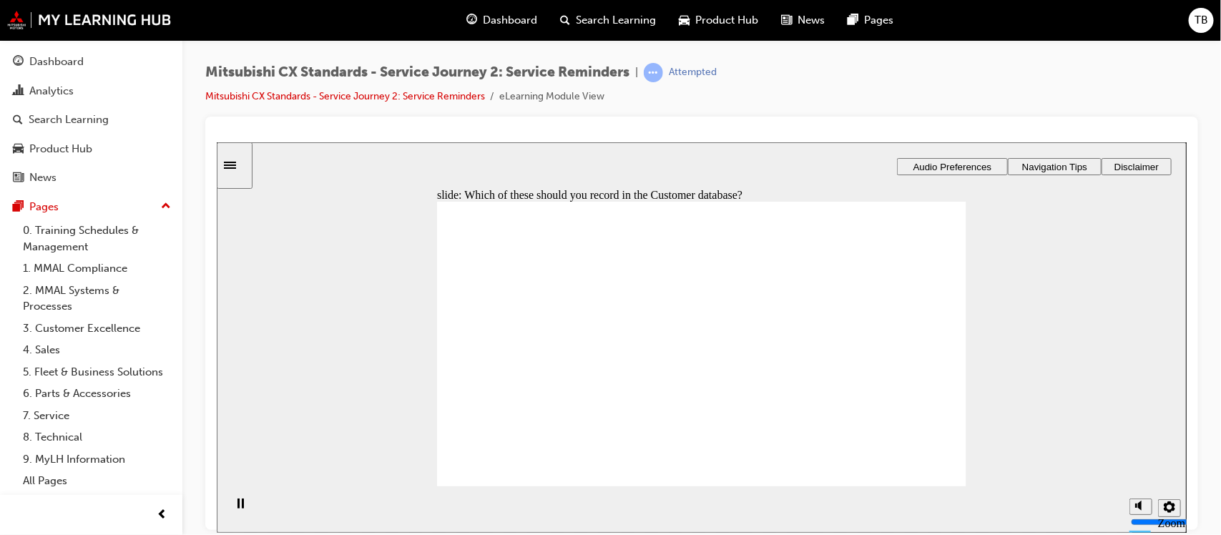
checkbox input "true"
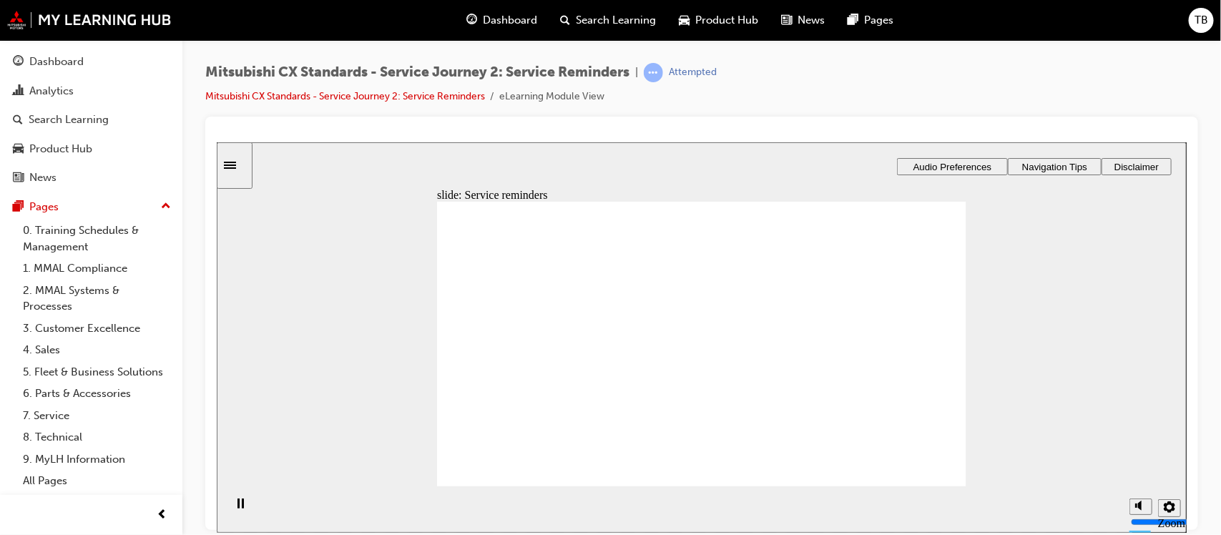
drag, startPoint x: 572, startPoint y: 372, endPoint x: 680, endPoint y: 364, distance: 108.3
drag, startPoint x: 545, startPoint y: 376, endPoint x: 599, endPoint y: 379, distance: 53.8
drag, startPoint x: 588, startPoint y: 375, endPoint x: 847, endPoint y: 376, distance: 258.9
drag, startPoint x: 870, startPoint y: 315, endPoint x: 684, endPoint y: 397, distance: 203.1
drag, startPoint x: 707, startPoint y: 344, endPoint x: 862, endPoint y: 342, distance: 154.5
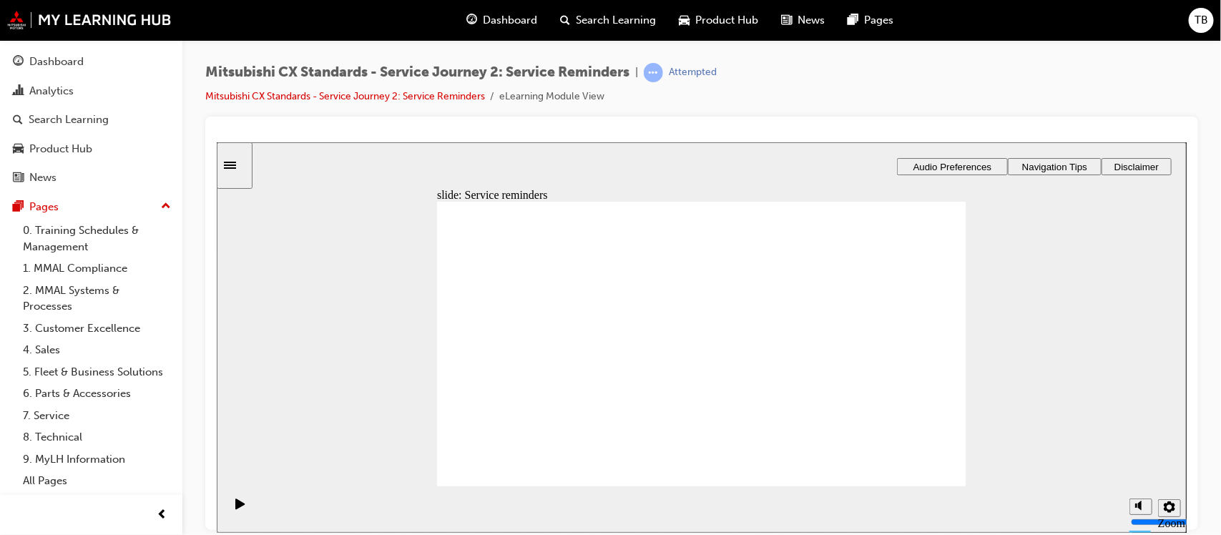
drag, startPoint x: 511, startPoint y: 376, endPoint x: 669, endPoint y: 396, distance: 158.6
drag, startPoint x: 673, startPoint y: 387, endPoint x: 822, endPoint y: 371, distance: 149.6
checkbox input "true"
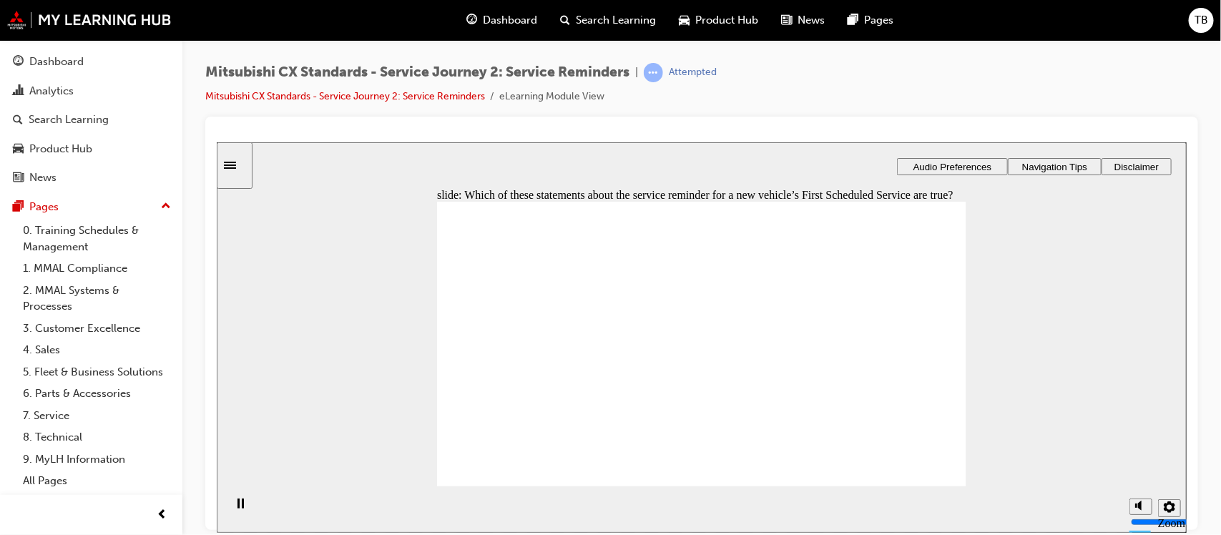
checkbox input "true"
drag, startPoint x: 516, startPoint y: 353, endPoint x: 515, endPoint y: 378, distance: 25.8
checkbox input "true"
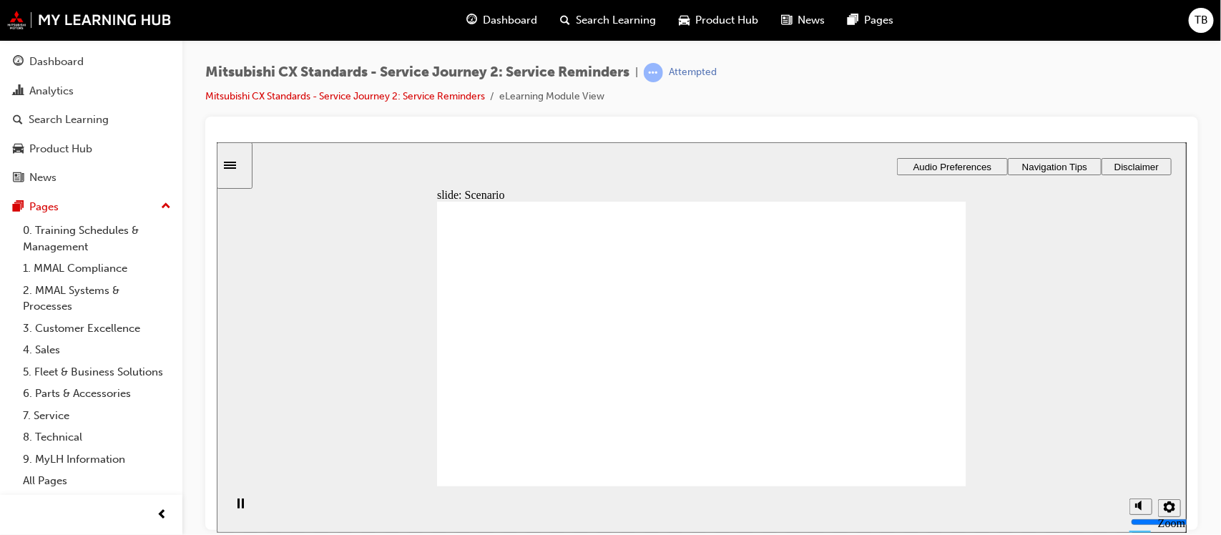
checkbox input "true"
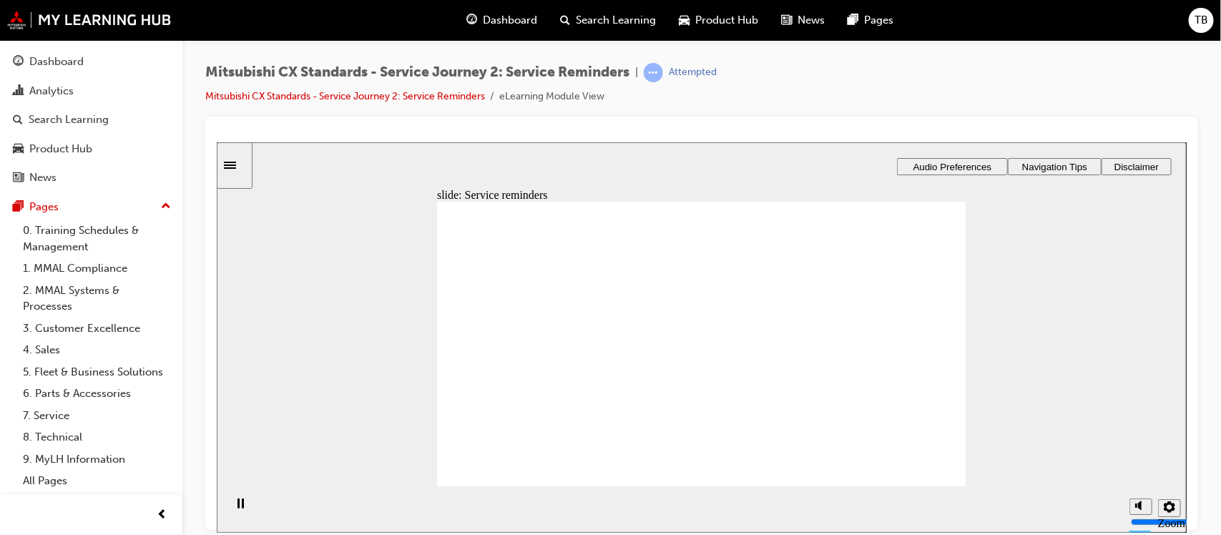
drag, startPoint x: 607, startPoint y: 376, endPoint x: 655, endPoint y: 368, distance: 47.9
drag, startPoint x: 522, startPoint y: 376, endPoint x: 872, endPoint y: 347, distance: 351.0
drag, startPoint x: 520, startPoint y: 374, endPoint x: 700, endPoint y: 368, distance: 180.4
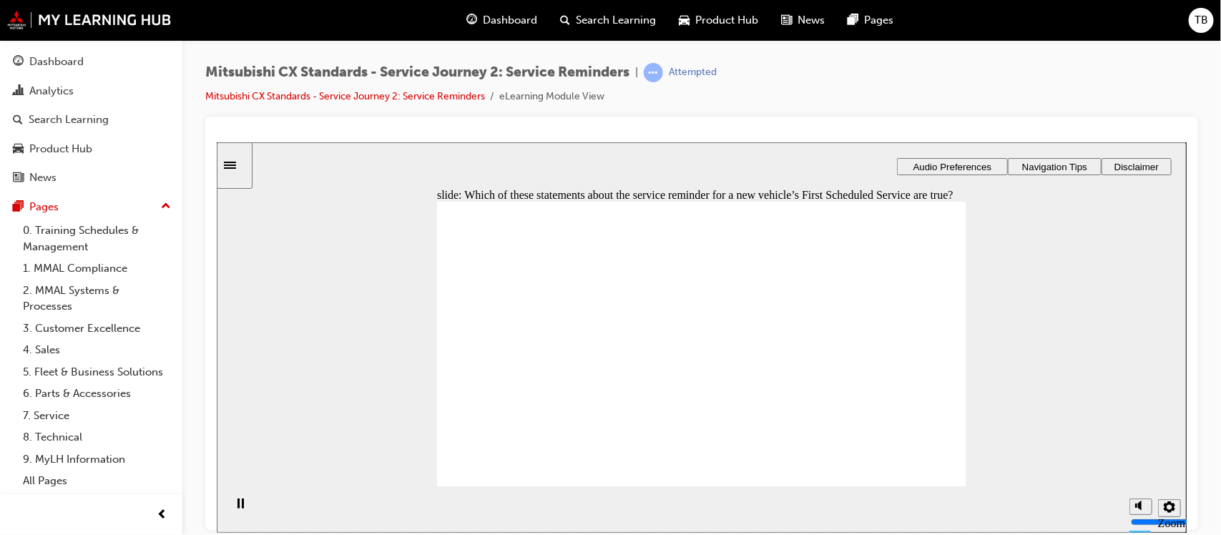
checkbox input "false"
checkbox input "true"
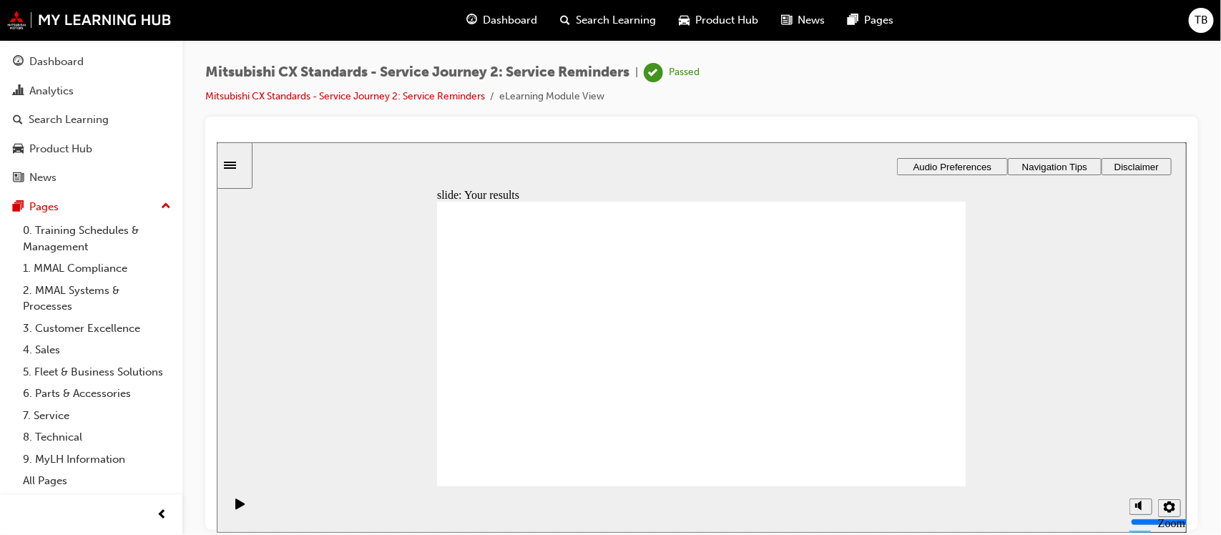
click at [77, 329] on link "3. Customer Excellence" at bounding box center [97, 329] width 160 height 22
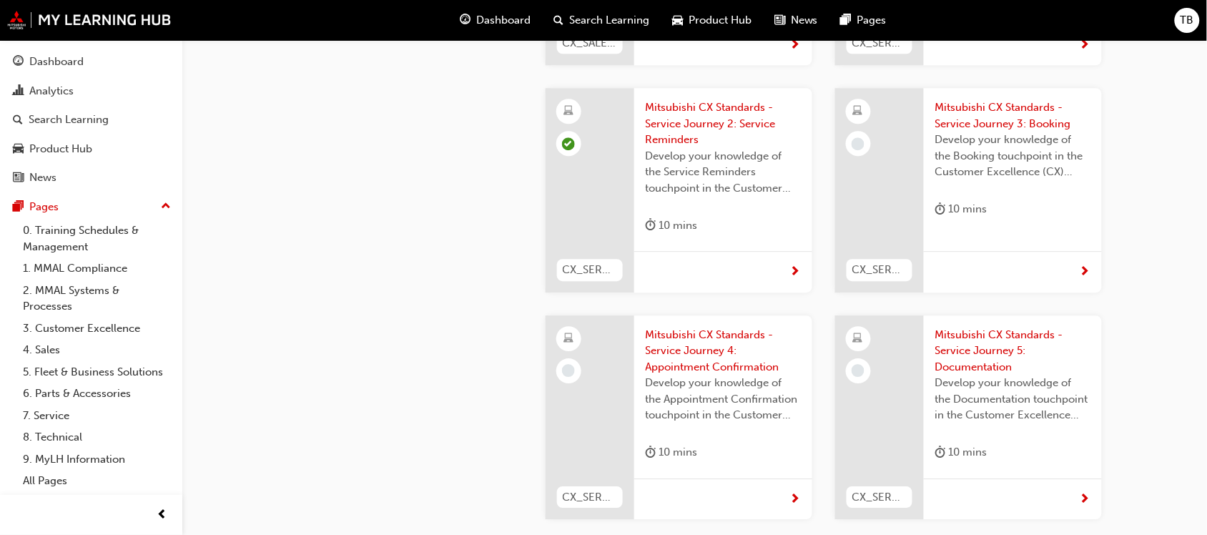
scroll to position [2593, 0]
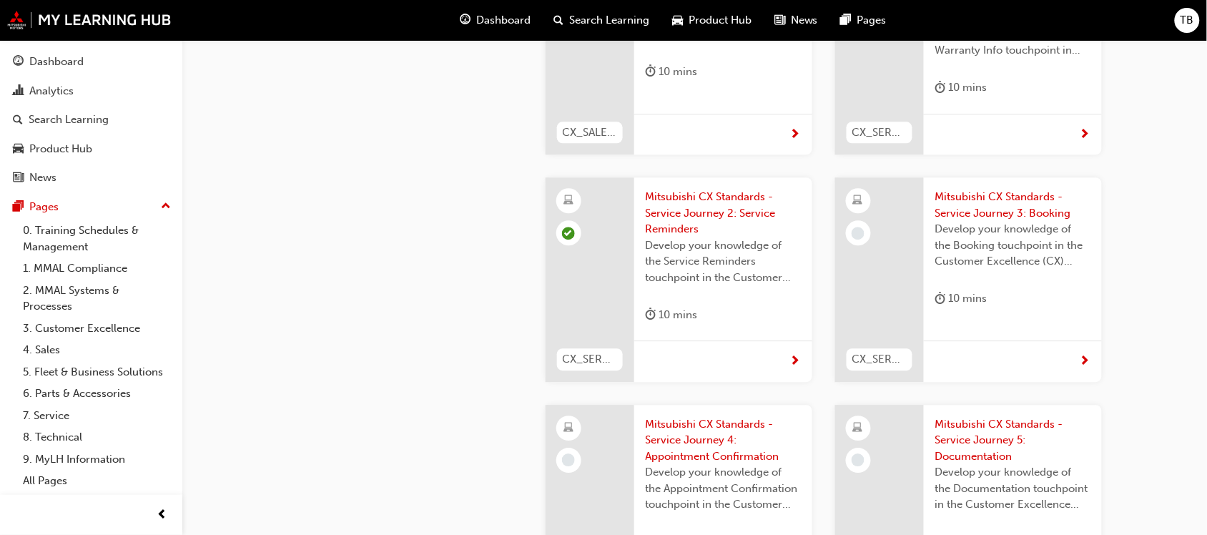
click at [992, 189] on span "Mitsubishi CX Standards - Service Journey 3: Booking" at bounding box center [1013, 205] width 155 height 32
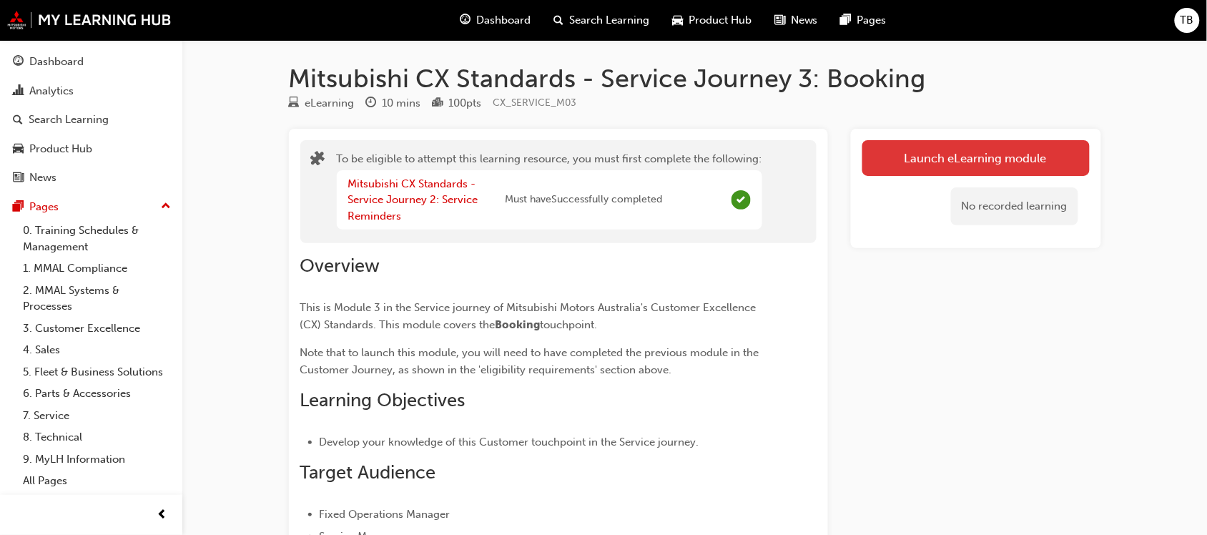
click at [921, 166] on button "Launch eLearning module" at bounding box center [976, 158] width 227 height 36
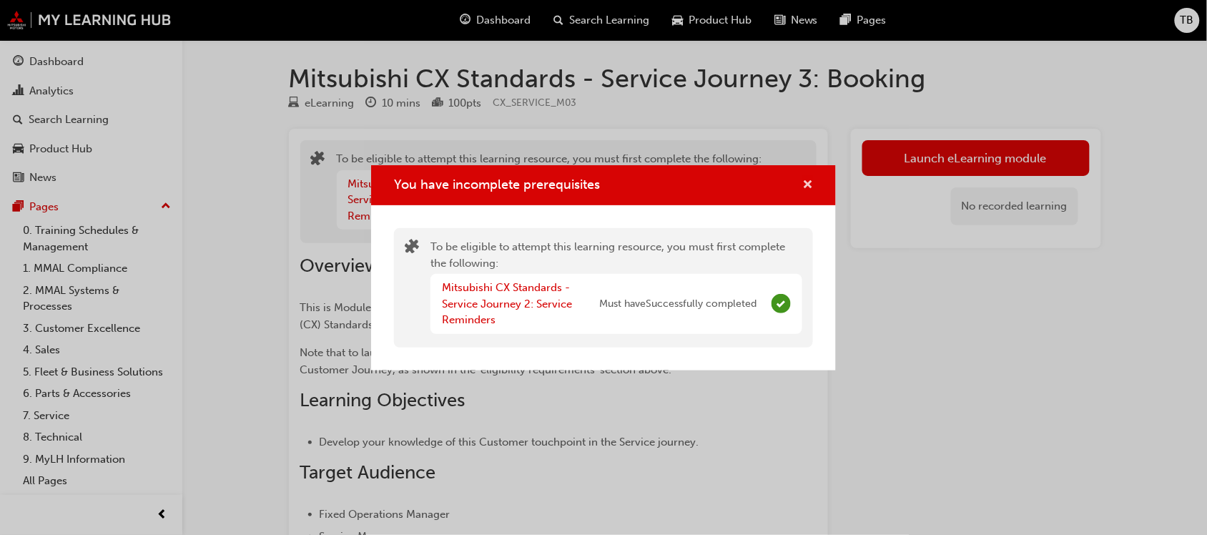
click at [807, 182] on span "cross-icon" at bounding box center [808, 186] width 11 height 13
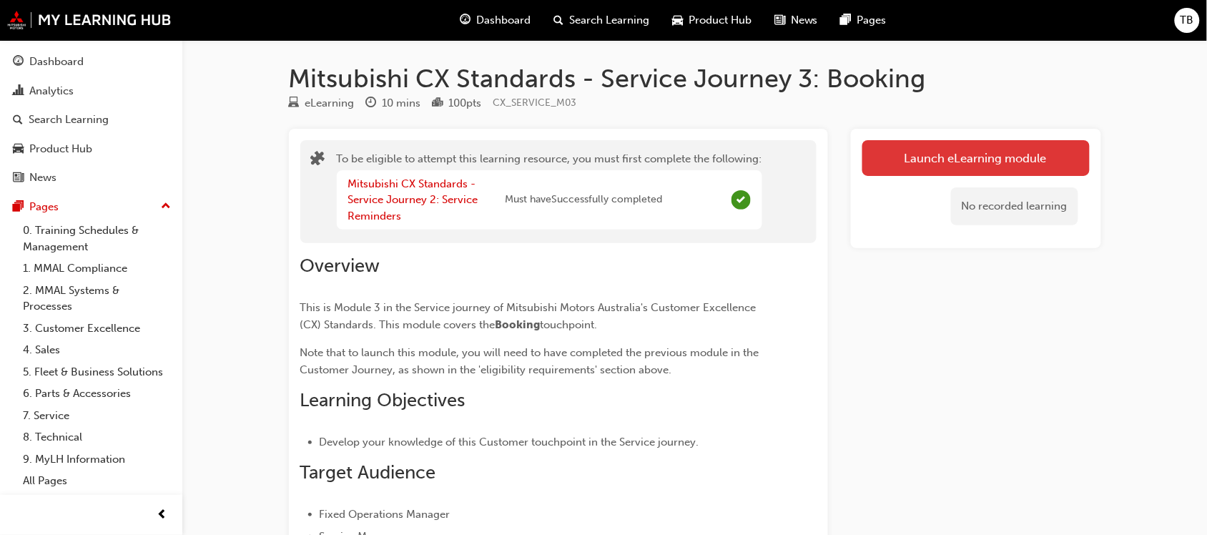
click at [941, 161] on button "Launch eLearning module" at bounding box center [976, 158] width 227 height 36
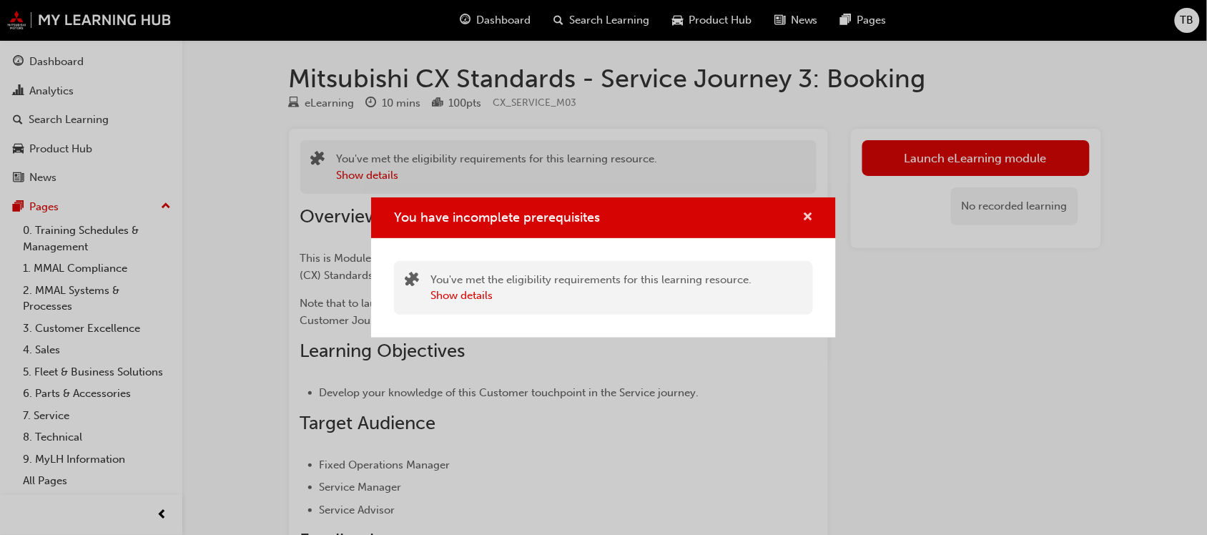
click at [810, 217] on span "cross-icon" at bounding box center [808, 218] width 11 height 13
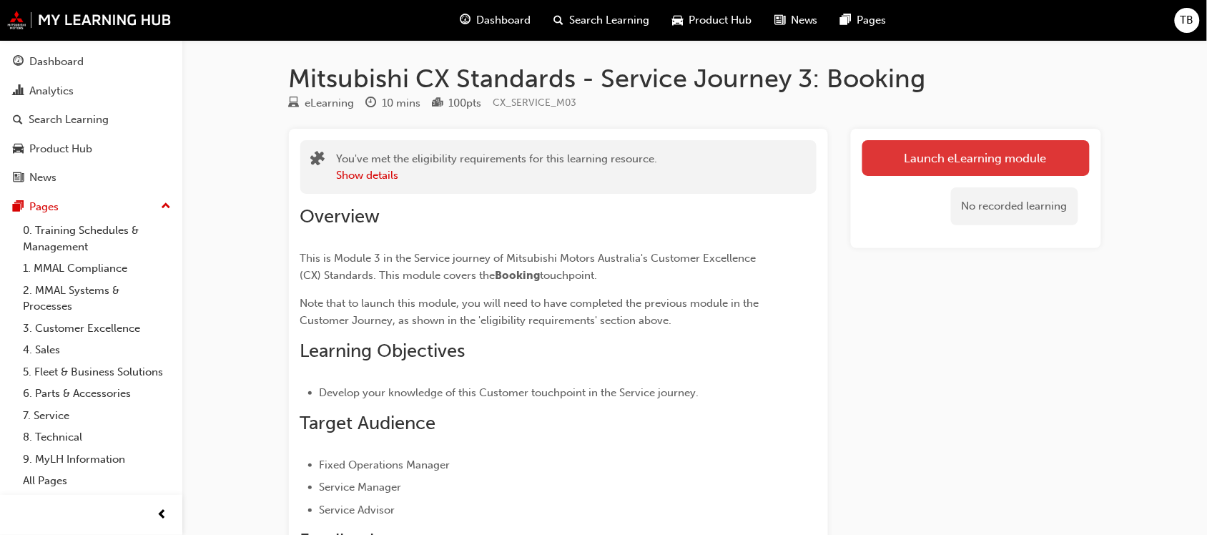
click at [934, 158] on button "Launch eLearning module" at bounding box center [976, 158] width 227 height 36
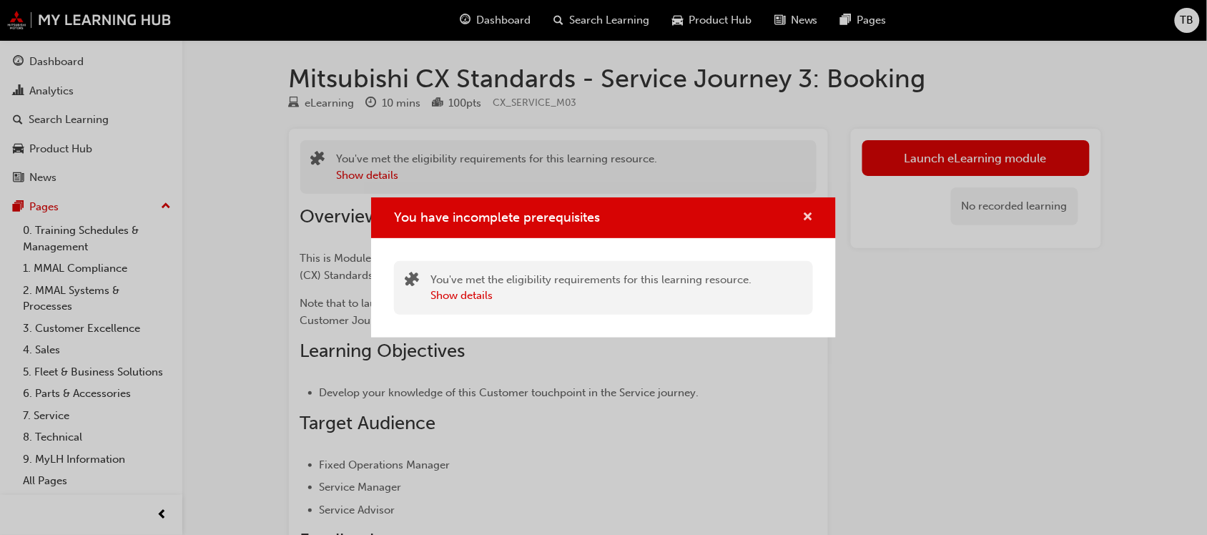
click at [809, 212] on span "cross-icon" at bounding box center [808, 218] width 11 height 13
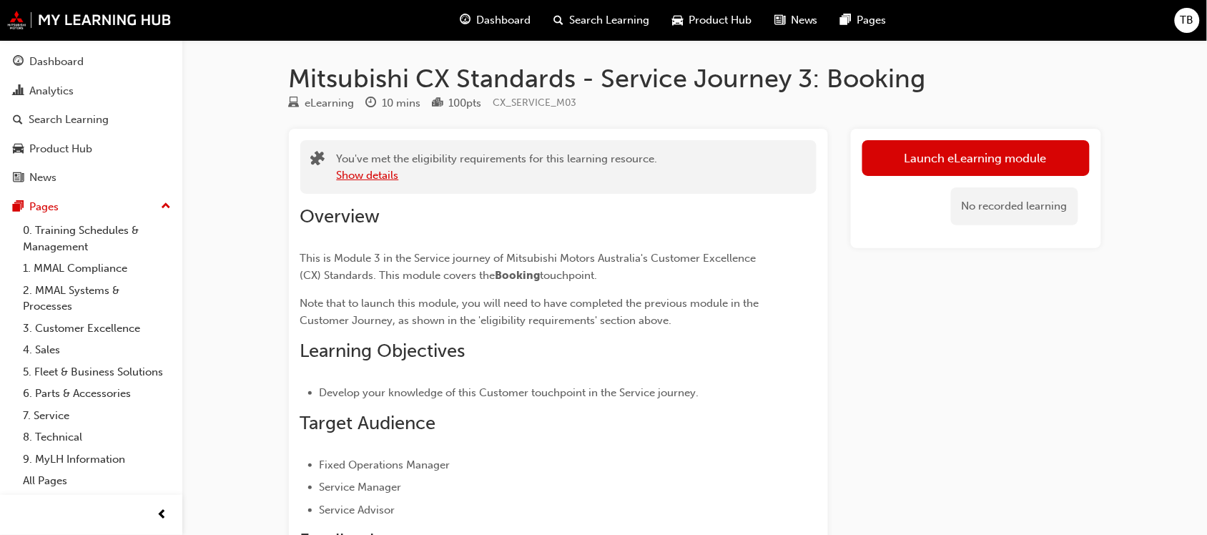
click at [385, 177] on button "Show details" at bounding box center [368, 175] width 62 height 16
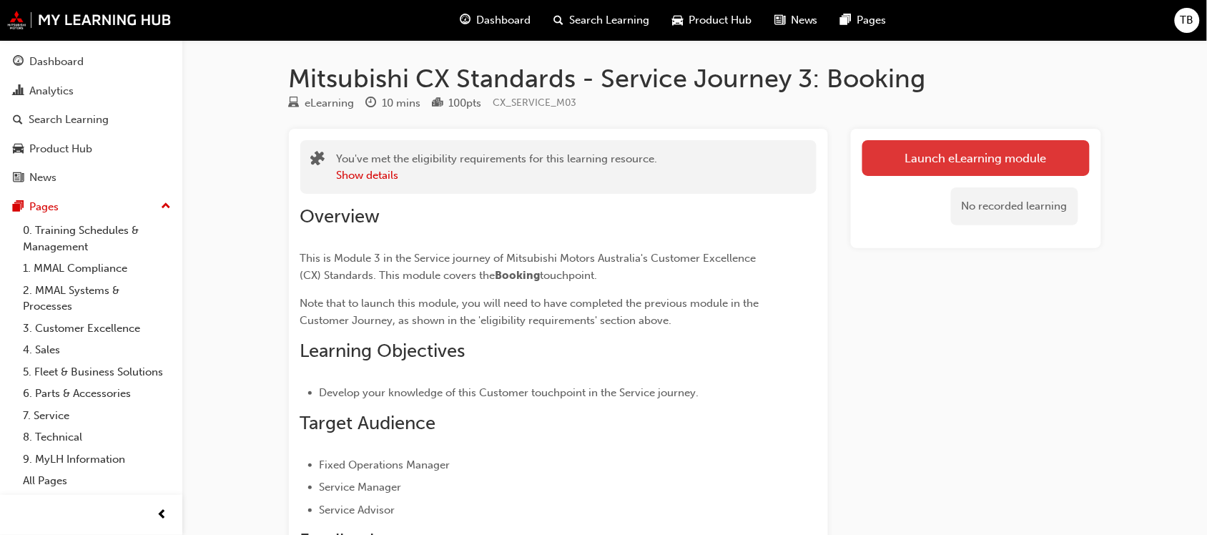
click at [946, 165] on link "Launch eLearning module" at bounding box center [976, 158] width 227 height 36
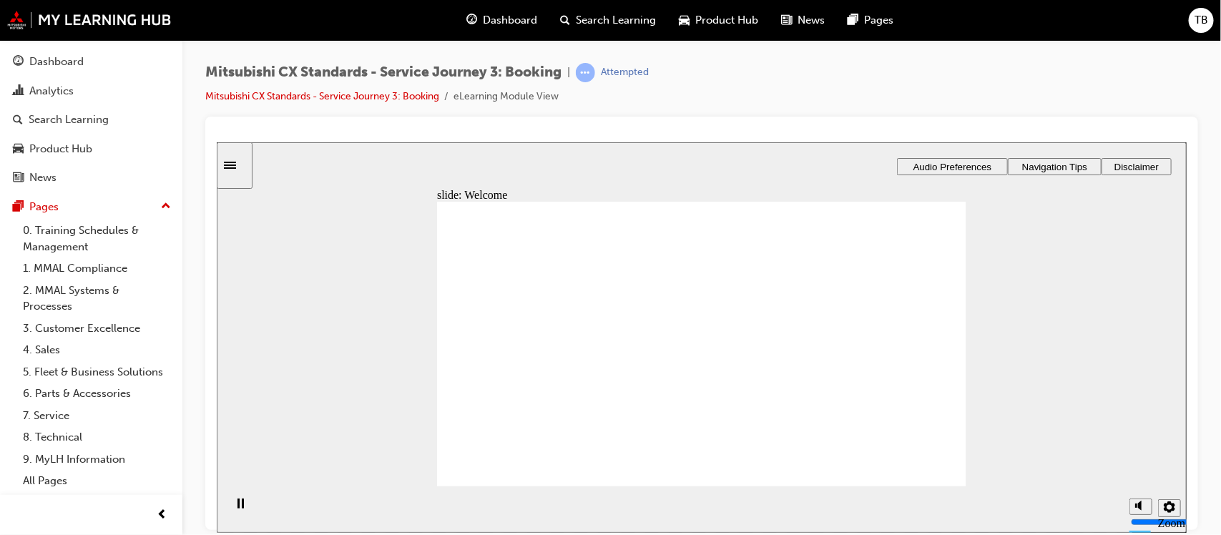
drag, startPoint x: 898, startPoint y: 454, endPoint x: 913, endPoint y: 459, distance: 14.9
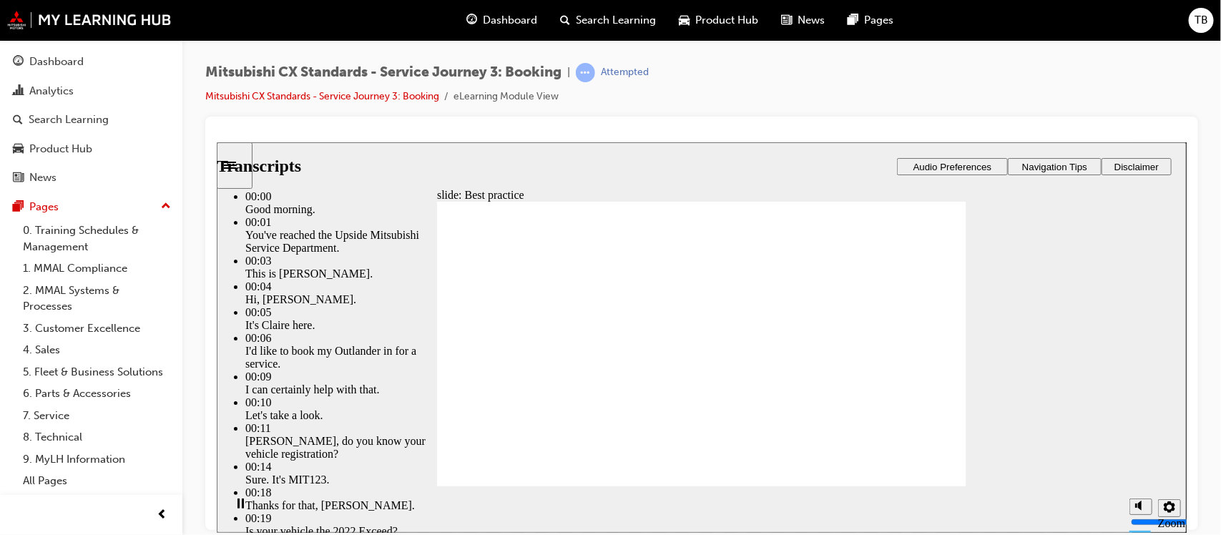
type input "160"
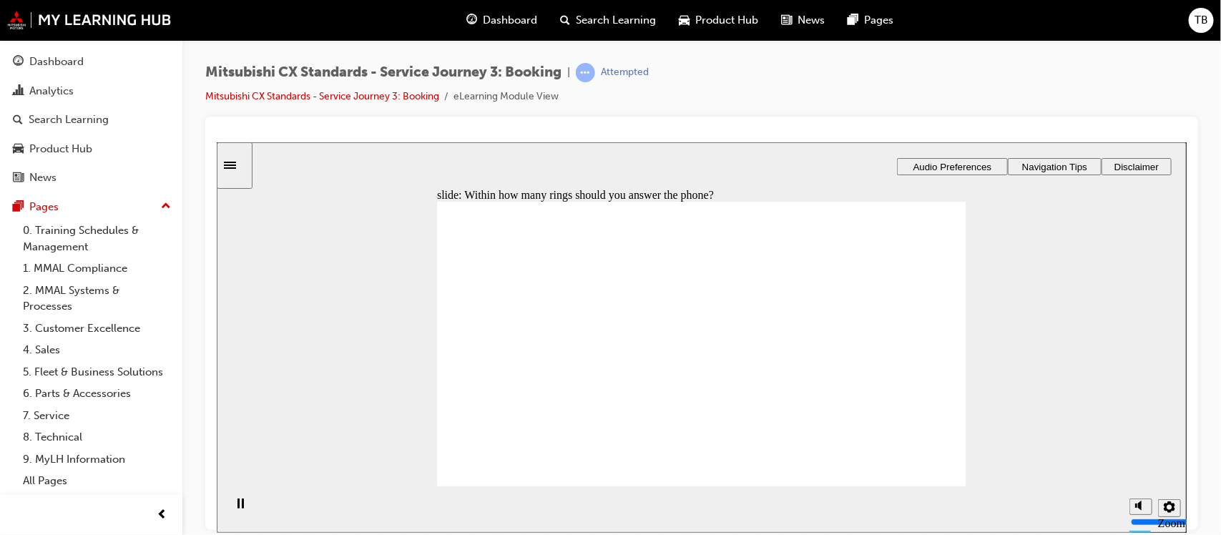
radio input "true"
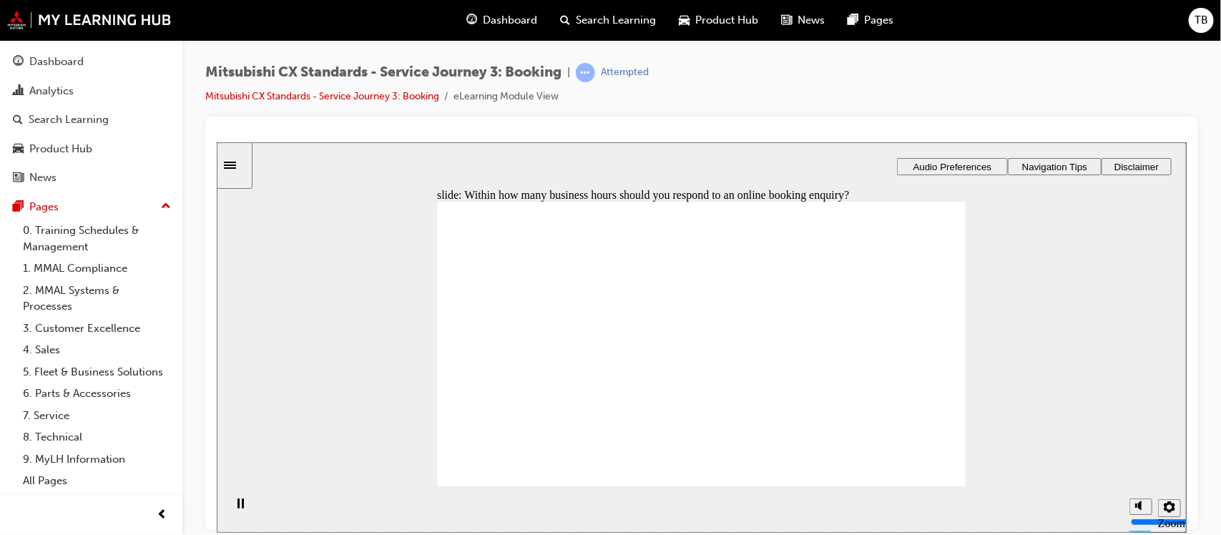
checkbox input "true"
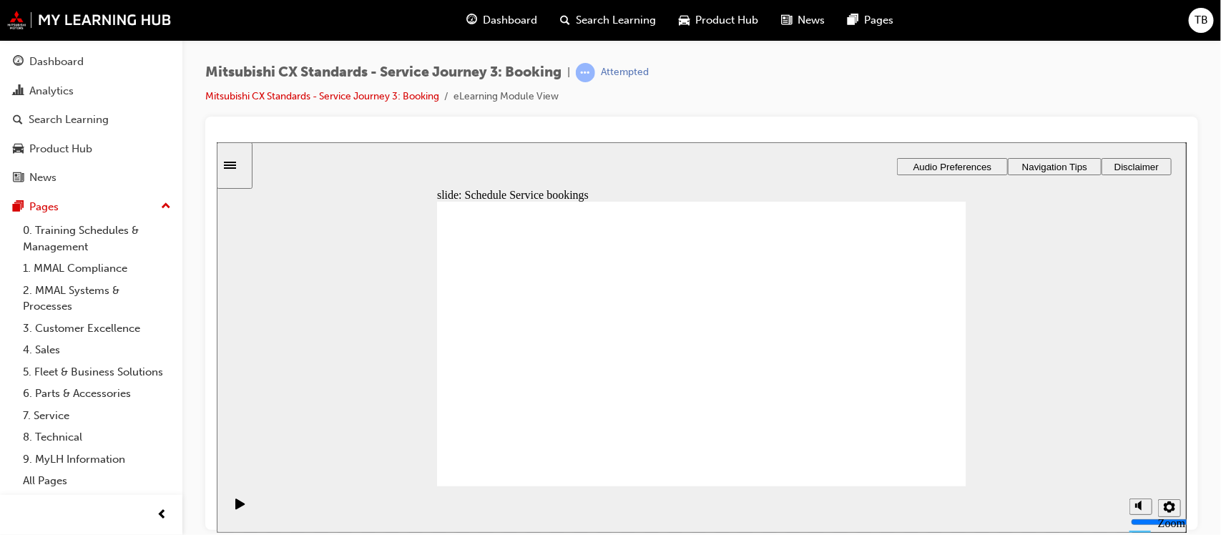
drag, startPoint x: 545, startPoint y: 366, endPoint x: 756, endPoint y: 331, distance: 213.8
drag, startPoint x: 523, startPoint y: 376, endPoint x: 680, endPoint y: 371, distance: 157.5
drag, startPoint x: 516, startPoint y: 376, endPoint x: 847, endPoint y: 328, distance: 333.9
drag, startPoint x: 697, startPoint y: 337, endPoint x: 866, endPoint y: 374, distance: 172.2
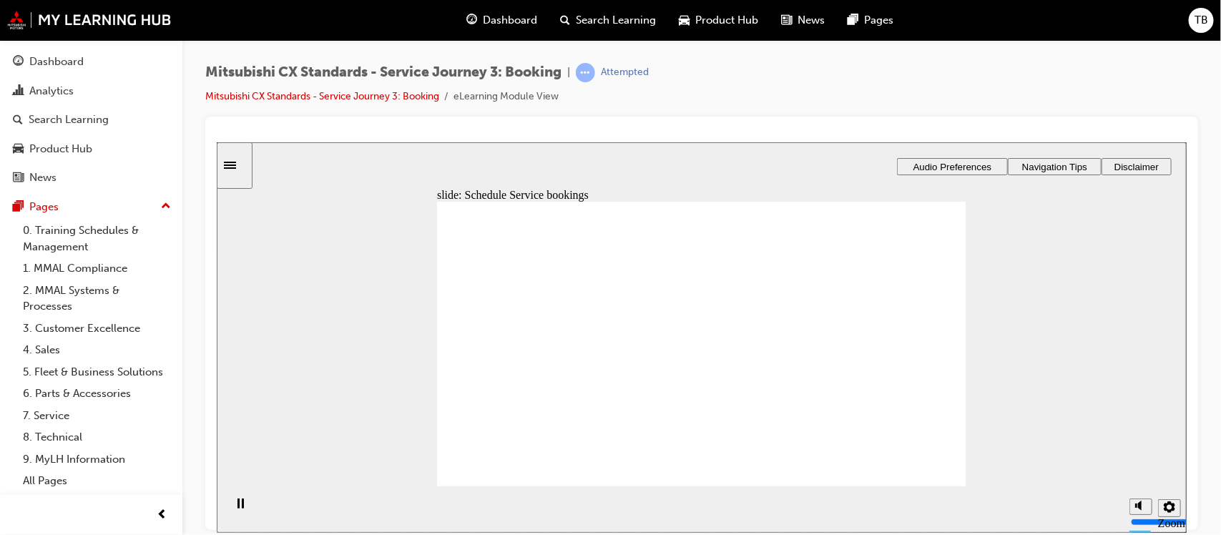
checkbox input "true"
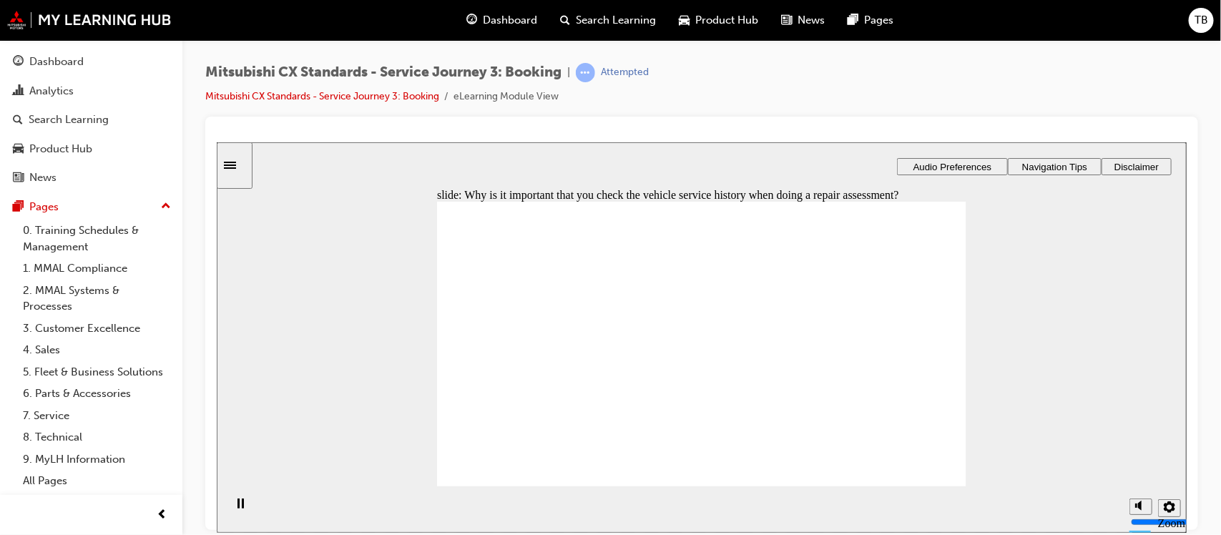
checkbox input "true"
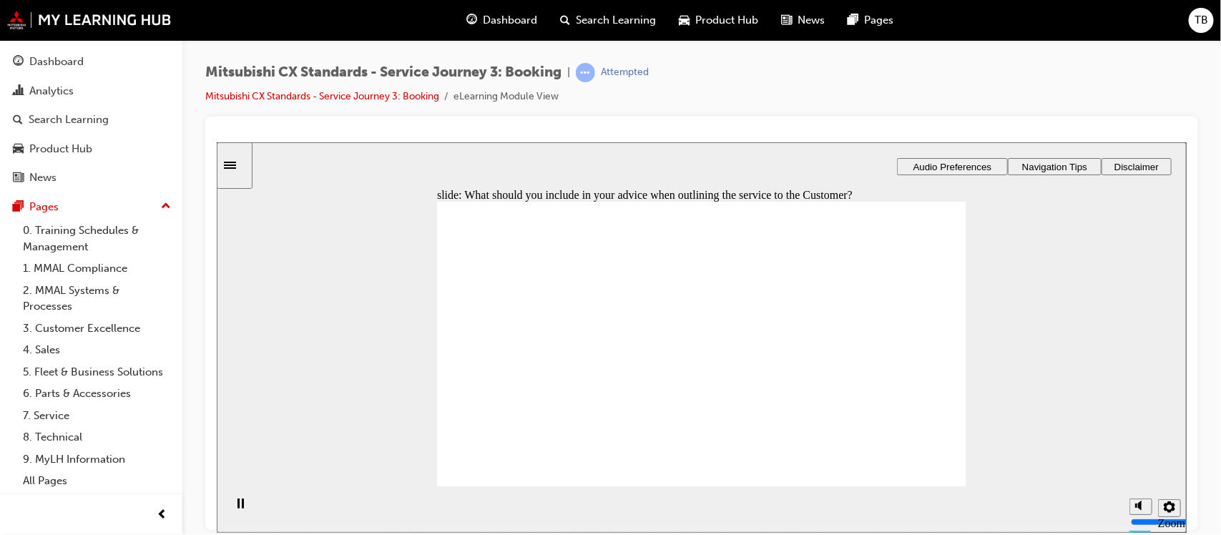
checkbox input "false"
checkbox input "true"
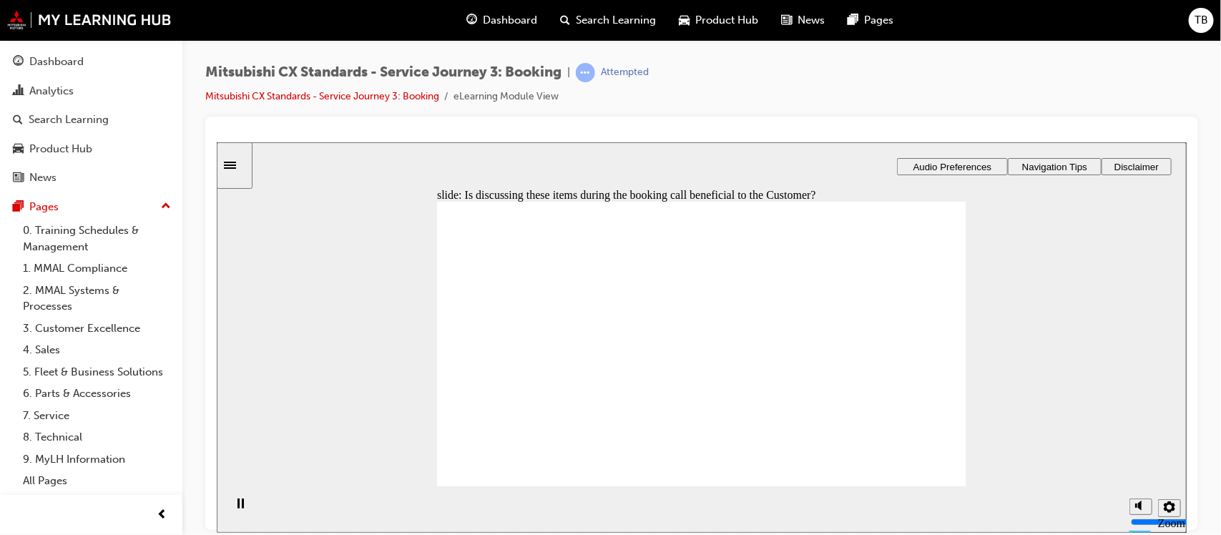
checkbox input "true"
drag, startPoint x: 521, startPoint y: 369, endPoint x: 707, endPoint y: 348, distance: 187.2
drag, startPoint x: 538, startPoint y: 376, endPoint x: 670, endPoint y: 371, distance: 131.7
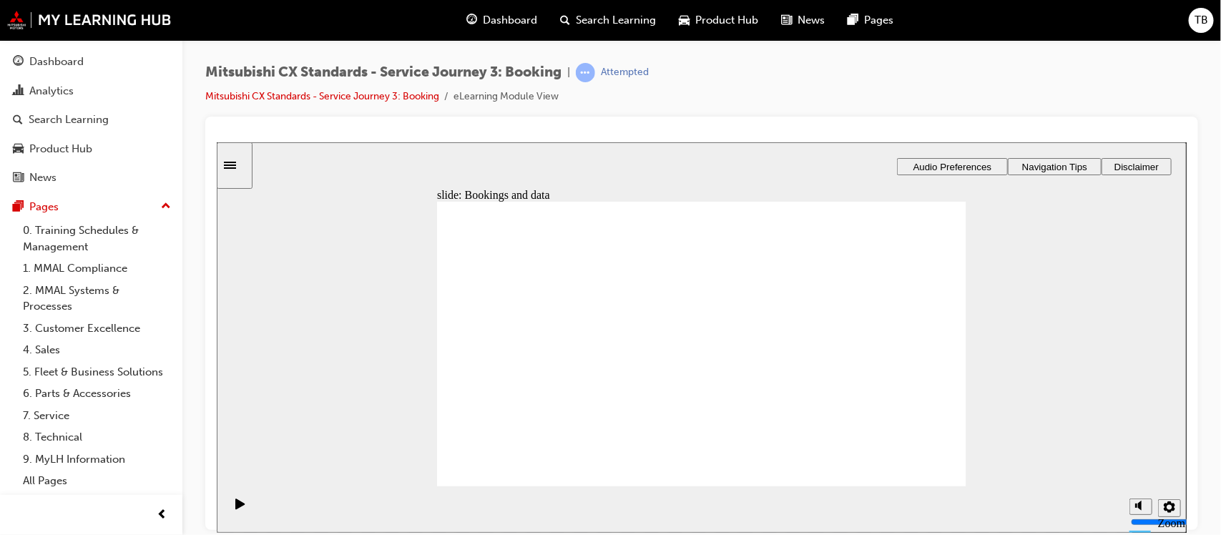
drag, startPoint x: 538, startPoint y: 371, endPoint x: 841, endPoint y: 354, distance: 303.7
checkbox input "true"
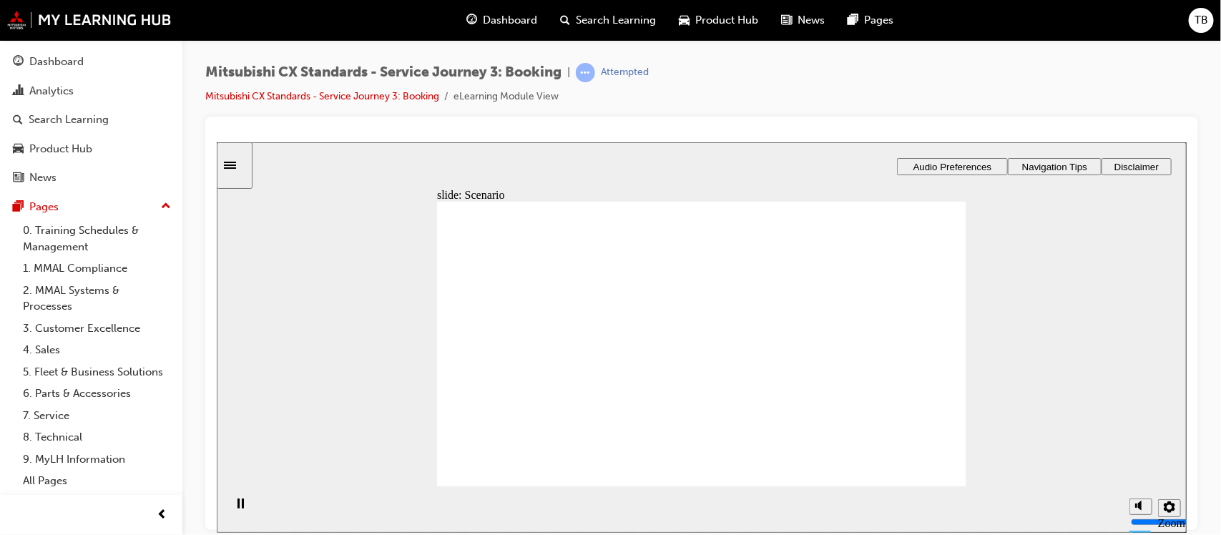
checkbox input "true"
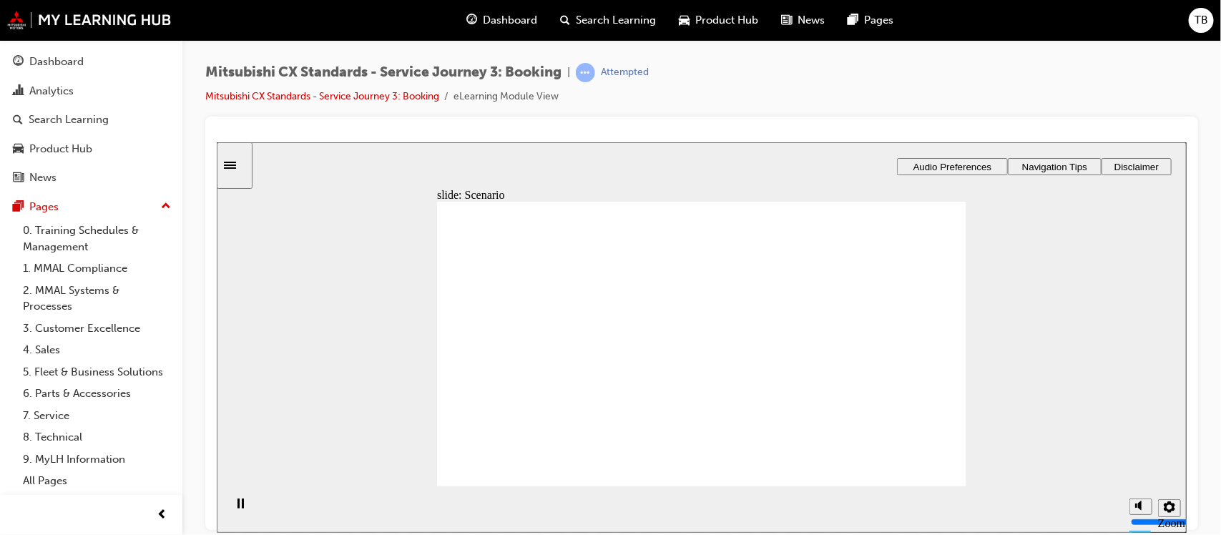
checkbox input "true"
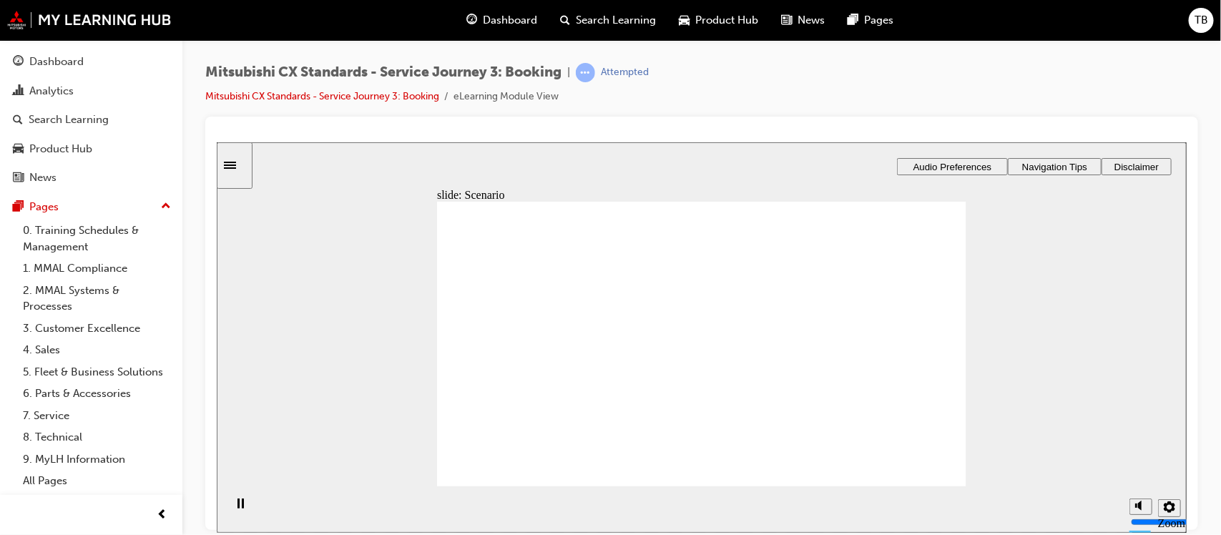
radio input "true"
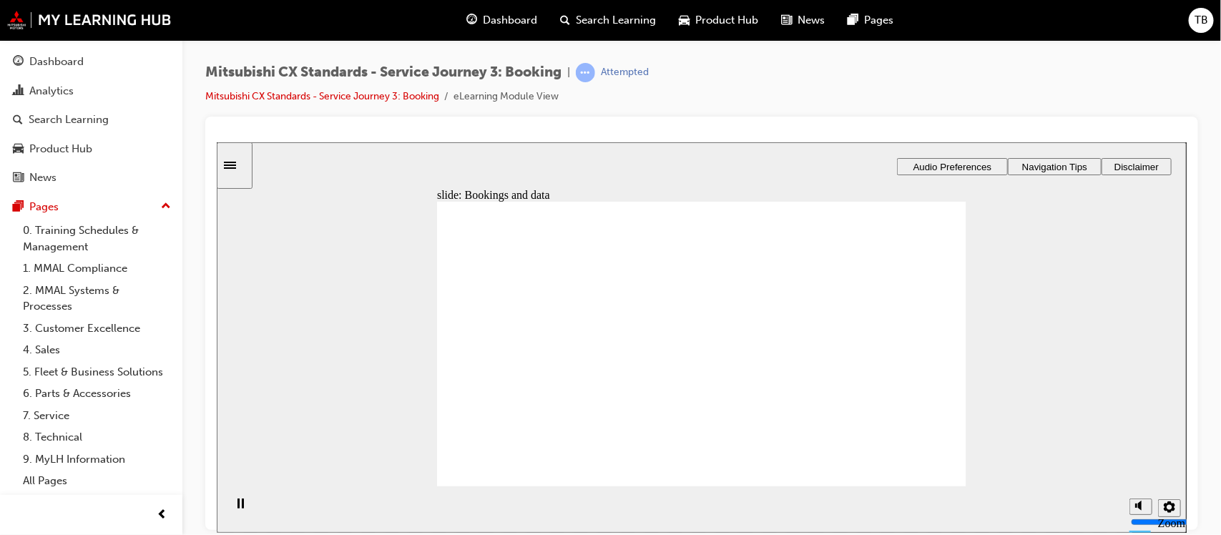
drag, startPoint x: 519, startPoint y: 367, endPoint x: 830, endPoint y: 346, distance: 311.2
drag, startPoint x: 519, startPoint y: 366, endPoint x: 702, endPoint y: 361, distance: 182.5
drag, startPoint x: 511, startPoint y: 367, endPoint x: 661, endPoint y: 368, distance: 150.2
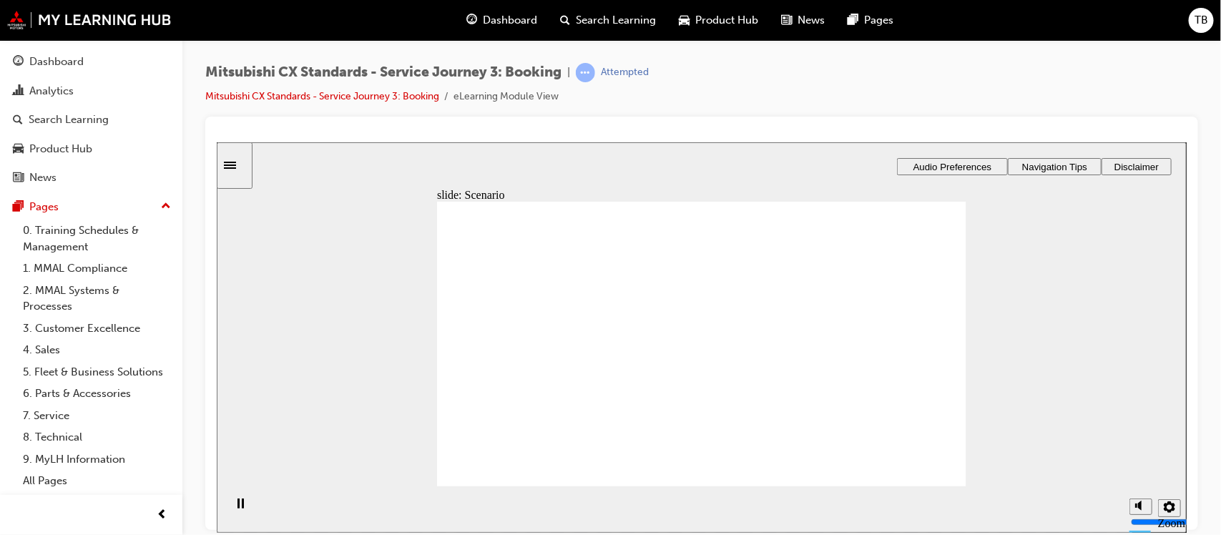
checkbox input "true"
drag, startPoint x: 693, startPoint y: 262, endPoint x: 688, endPoint y: 318, distance: 56.0
checkbox input "true"
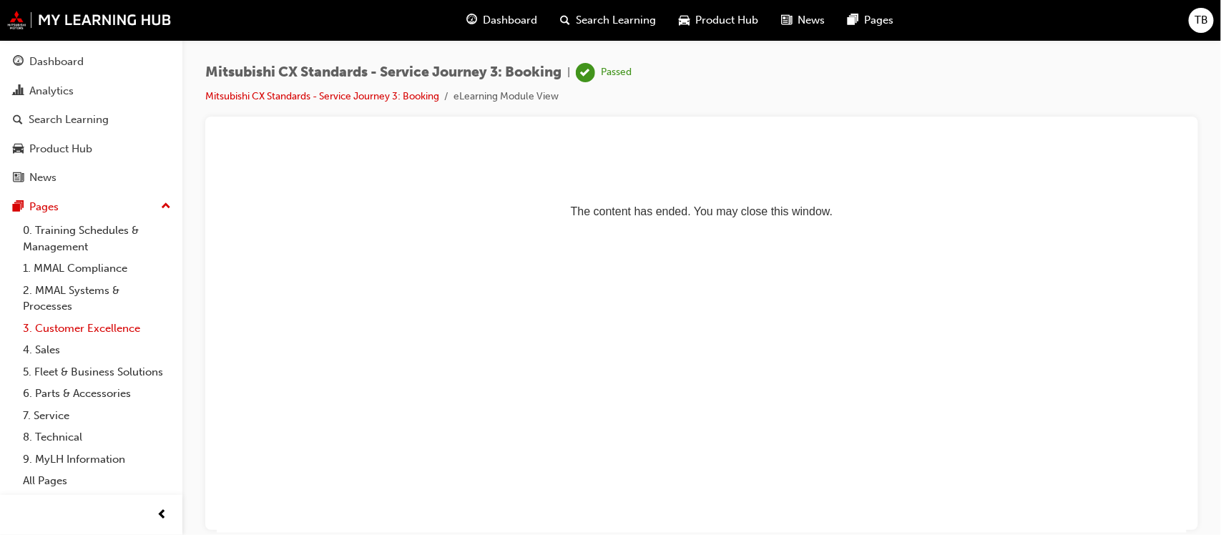
click at [91, 324] on link "3. Customer Excellence" at bounding box center [97, 329] width 160 height 22
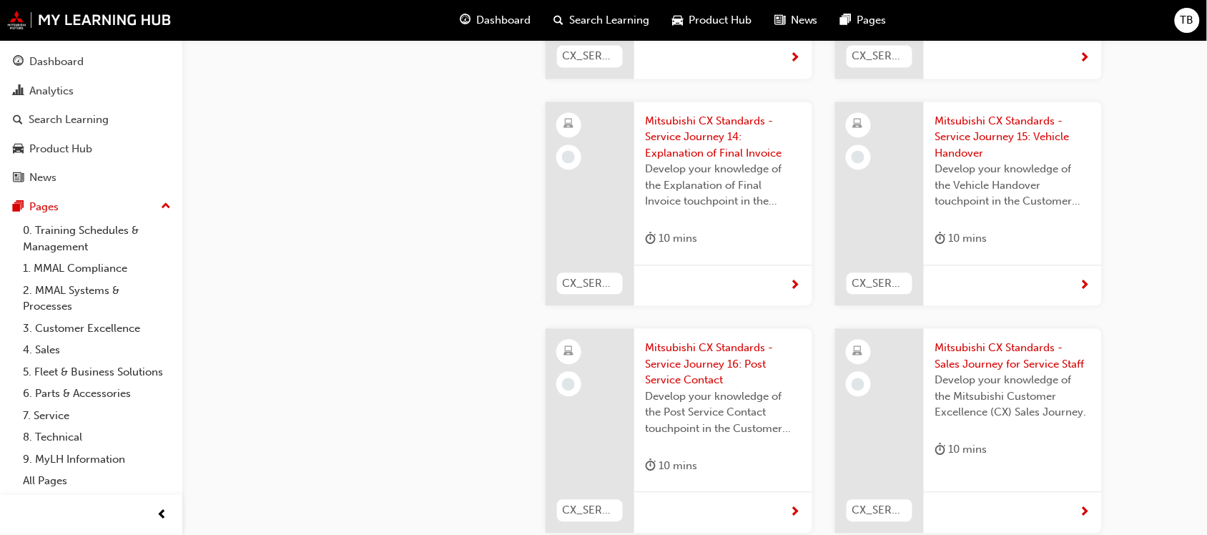
scroll to position [4147, 0]
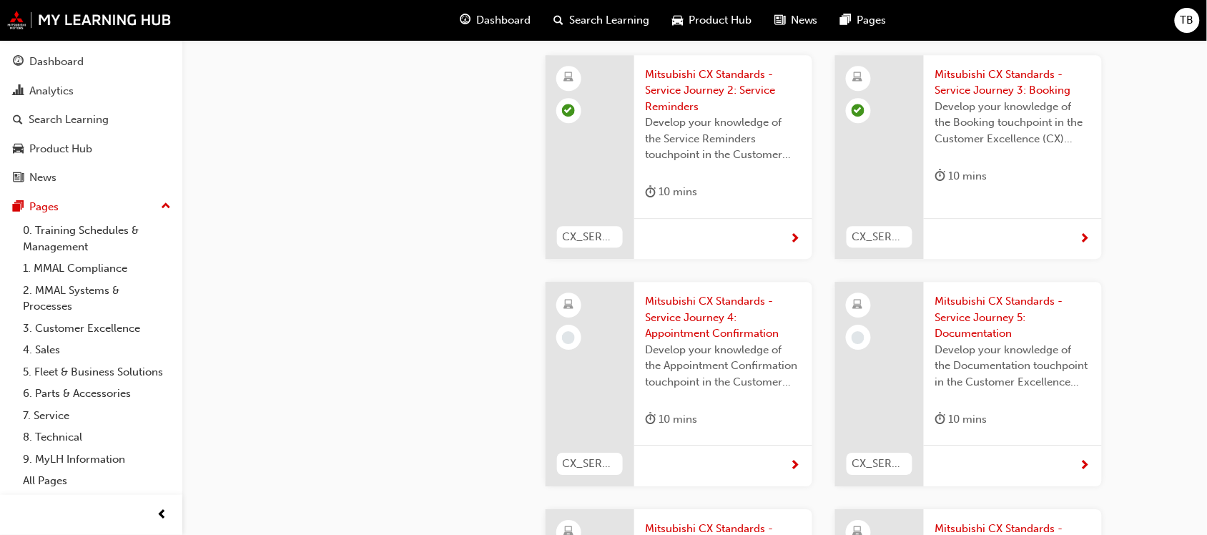
click at [697, 293] on span "Mitsubishi CX Standards - Service Journey 4: Appointment Confirmation" at bounding box center [723, 317] width 155 height 49
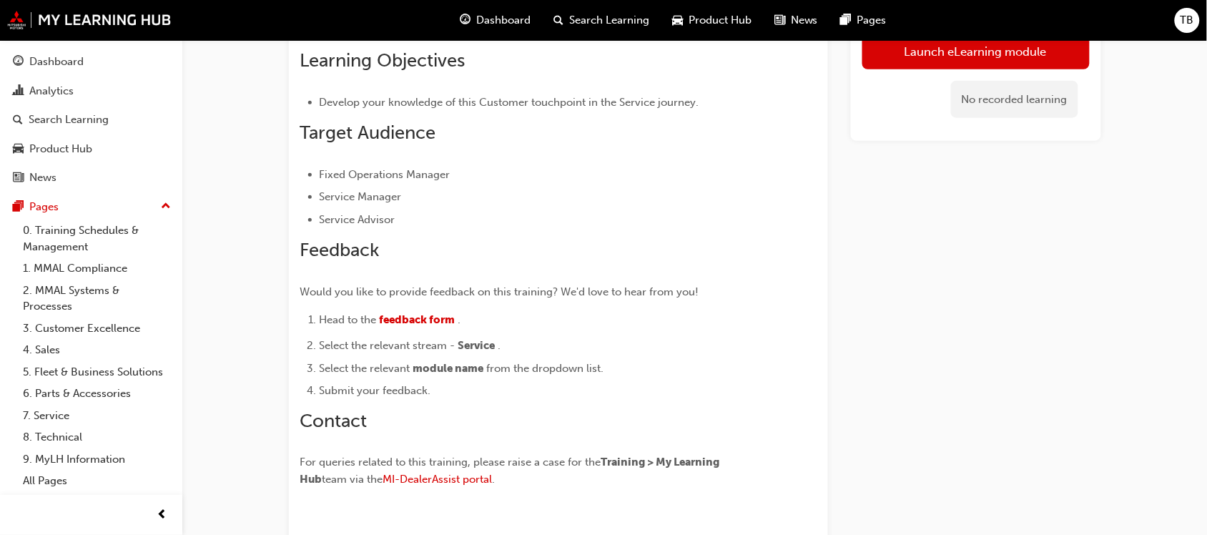
scroll to position [270, 0]
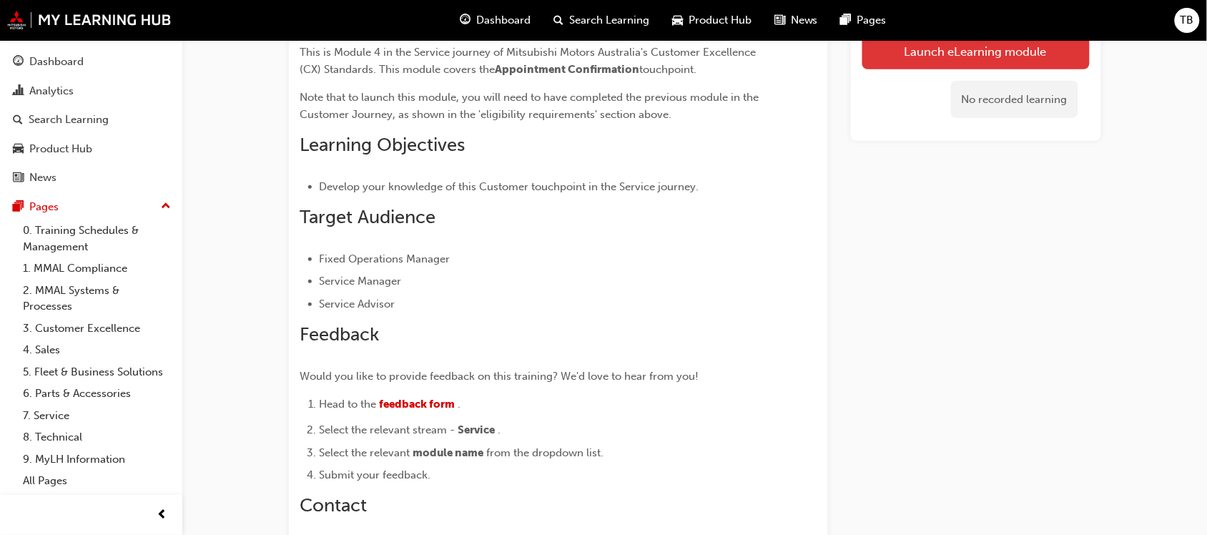
click at [939, 59] on button "Launch eLearning module" at bounding box center [976, 51] width 227 height 36
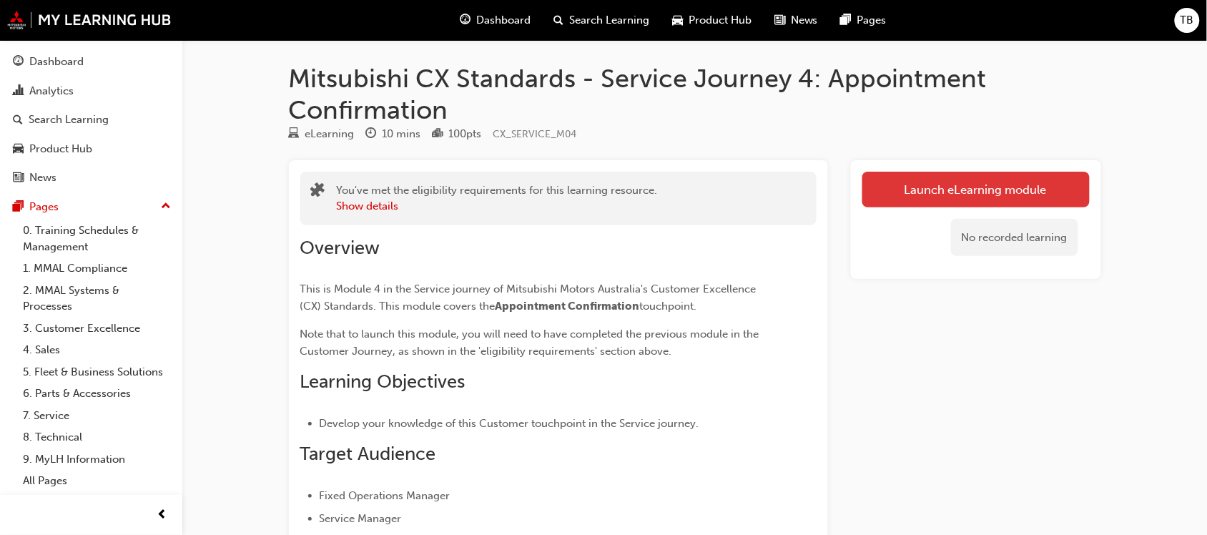
click at [944, 195] on link "Launch eLearning module" at bounding box center [976, 190] width 227 height 36
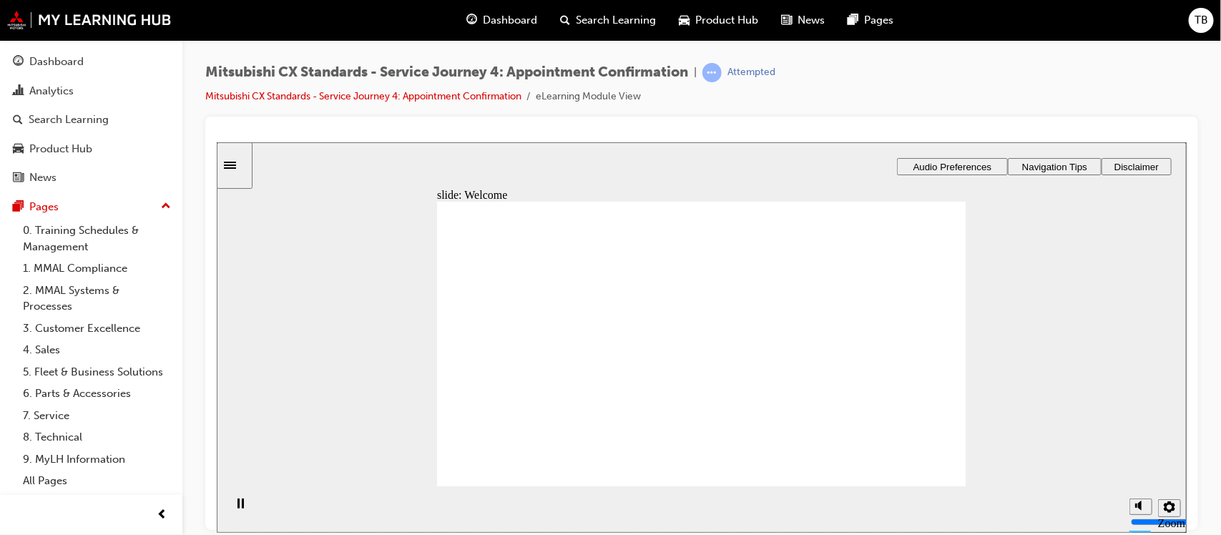
drag, startPoint x: 674, startPoint y: 393, endPoint x: 688, endPoint y: 388, distance: 14.9
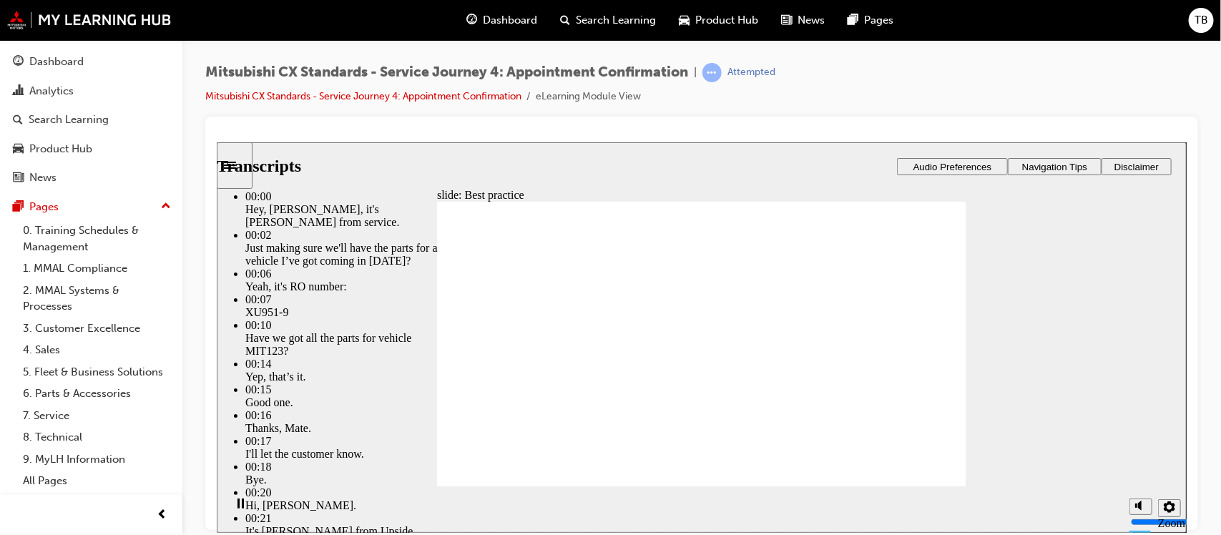
drag, startPoint x: 848, startPoint y: 469, endPoint x: 849, endPoint y: 460, distance: 9.4
type input "103"
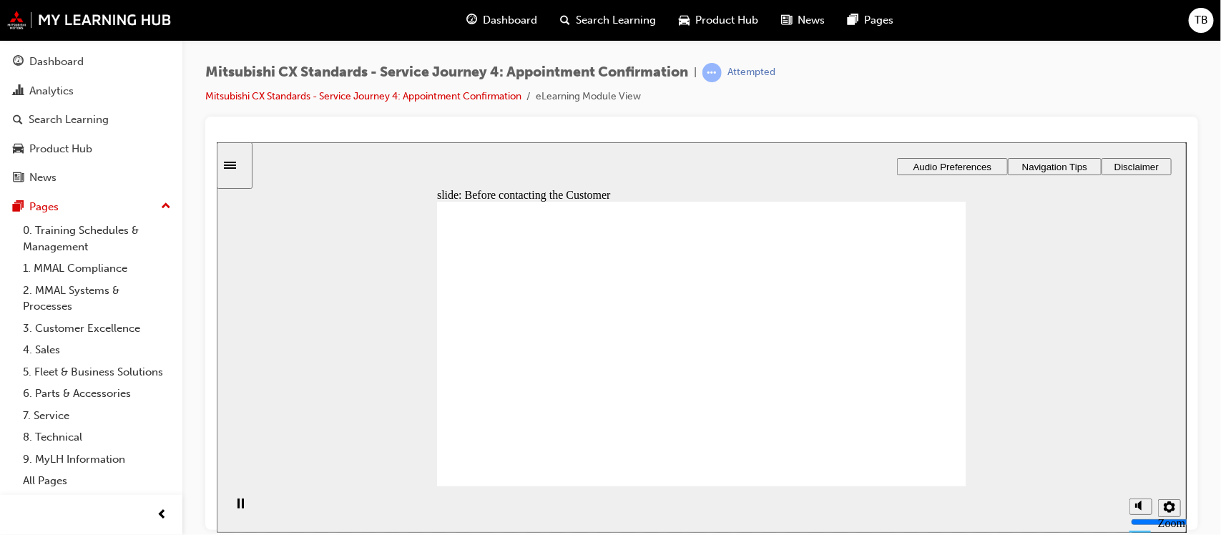
drag, startPoint x: 567, startPoint y: 358, endPoint x: 727, endPoint y: 366, distance: 161.1
drag, startPoint x: 513, startPoint y: 362, endPoint x: 644, endPoint y: 376, distance: 131.7
drag, startPoint x: 526, startPoint y: 349, endPoint x: 675, endPoint y: 383, distance: 153.2
drag, startPoint x: 511, startPoint y: 361, endPoint x: 677, endPoint y: 408, distance: 171.9
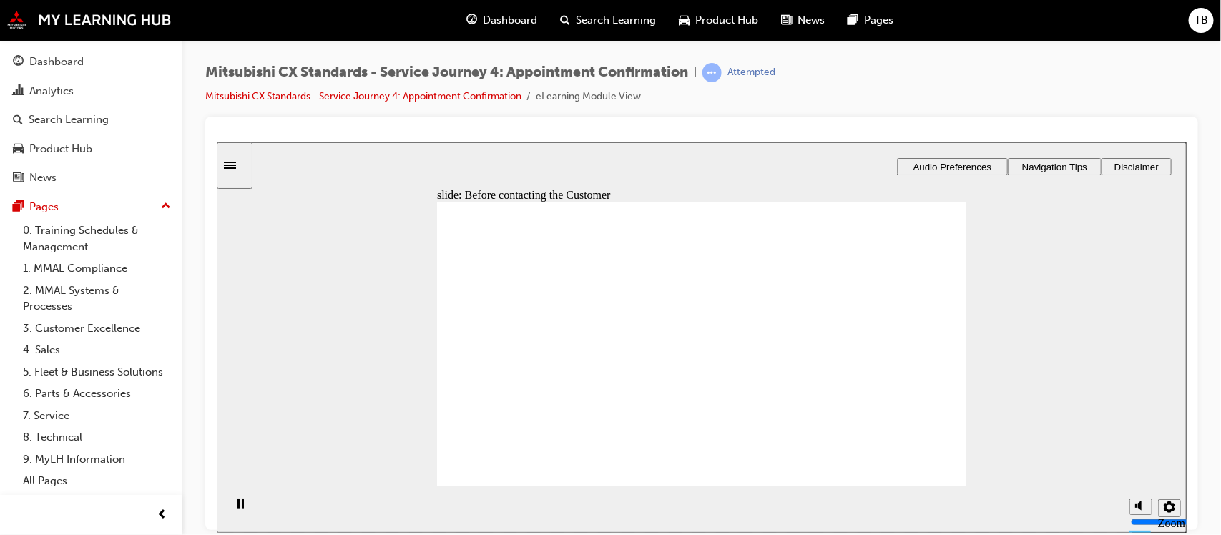
checkbox input "true"
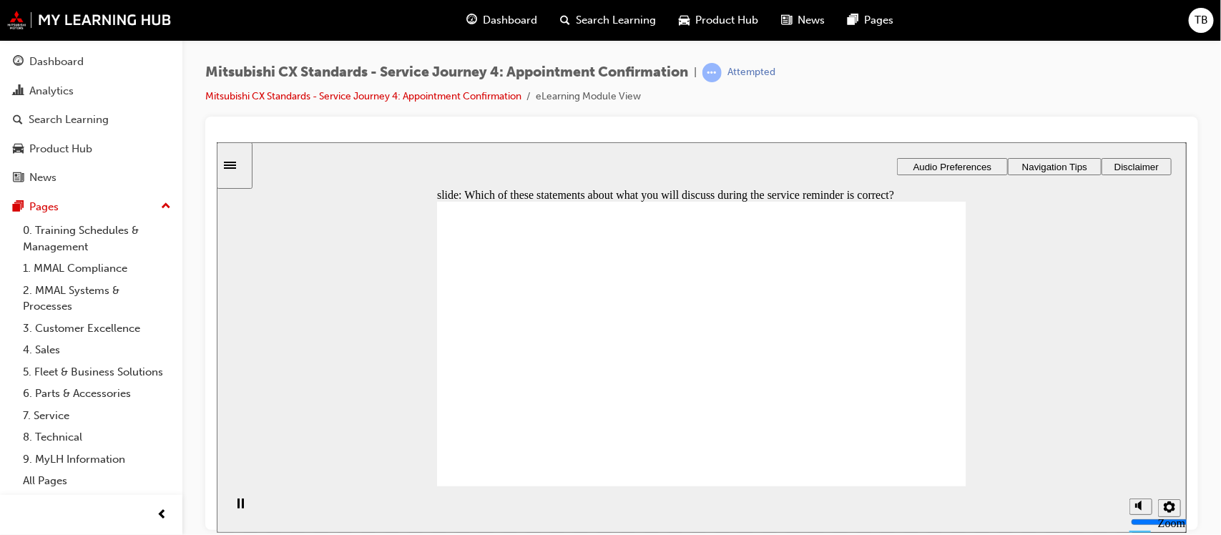
checkbox input "true"
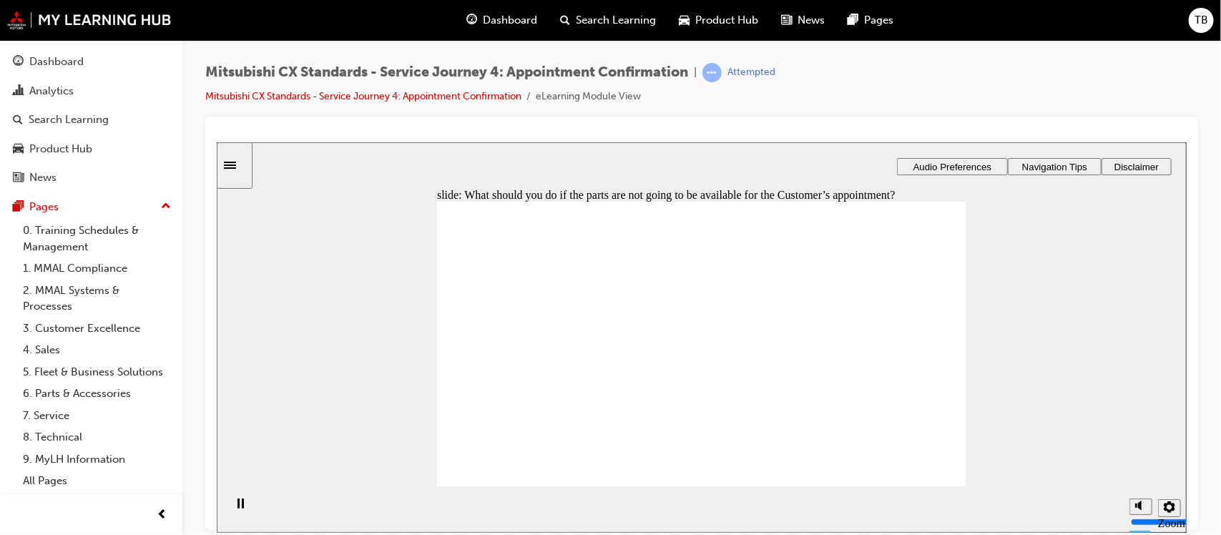
checkbox input "true"
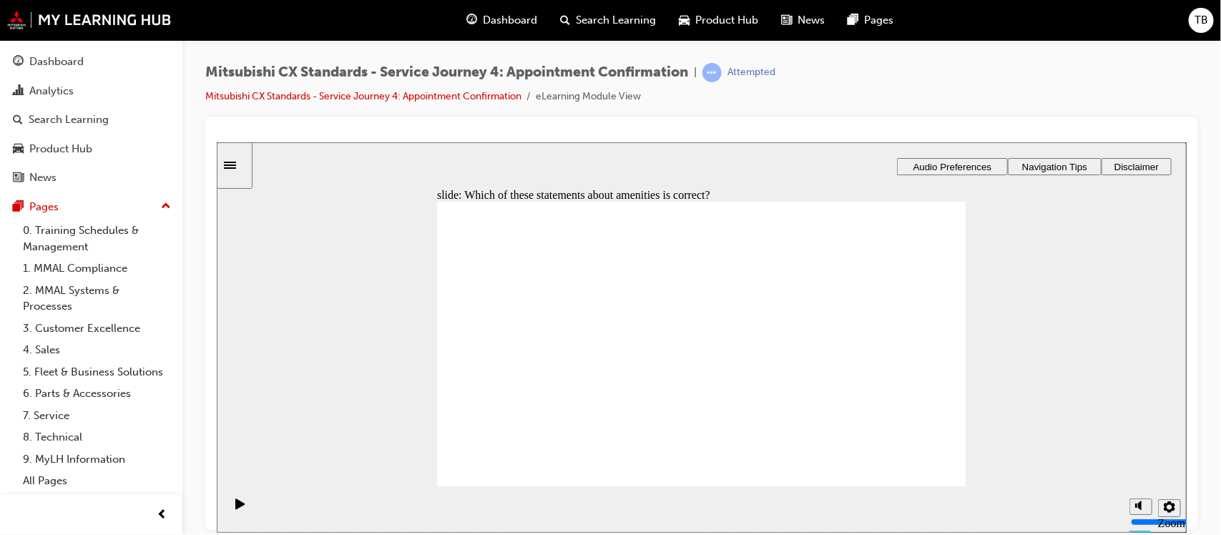
checkbox input "true"
drag, startPoint x: 534, startPoint y: 317, endPoint x: 516, endPoint y: 335, distance: 25.3
checkbox input "true"
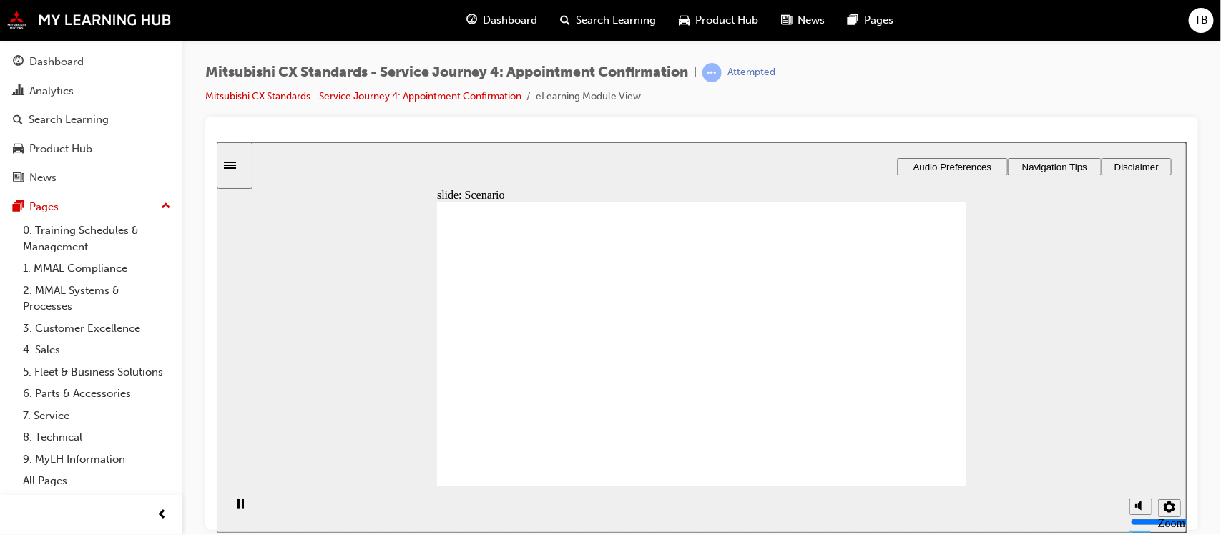
checkbox input "true"
drag, startPoint x: 916, startPoint y: 472, endPoint x: 930, endPoint y: 467, distance: 15.2
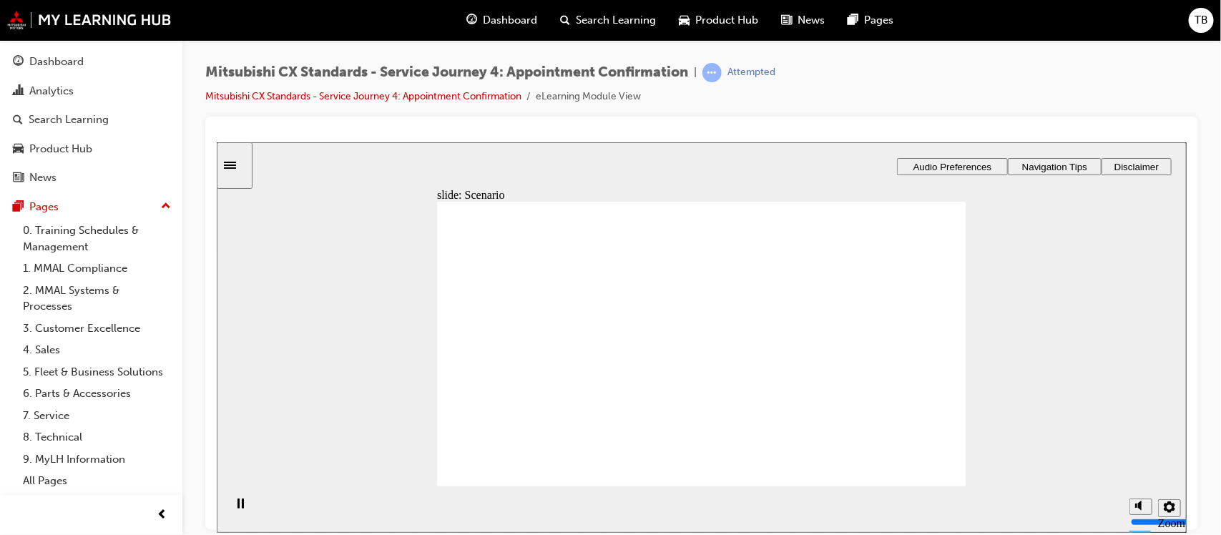
checkbox input "true"
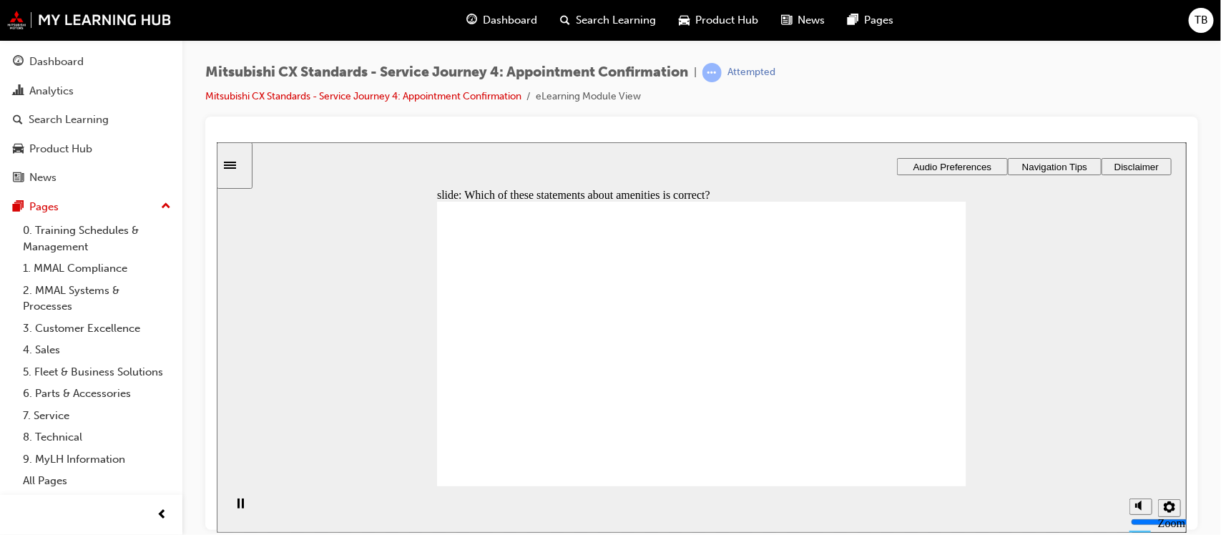
checkbox input "true"
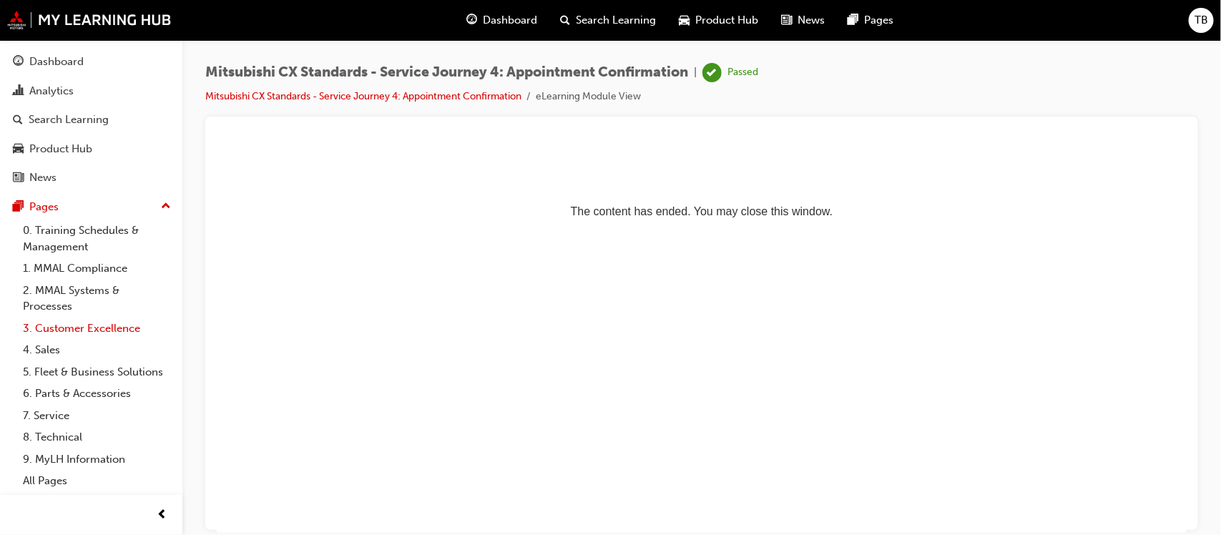
click at [81, 331] on link "3. Customer Excellence" at bounding box center [97, 329] width 160 height 22
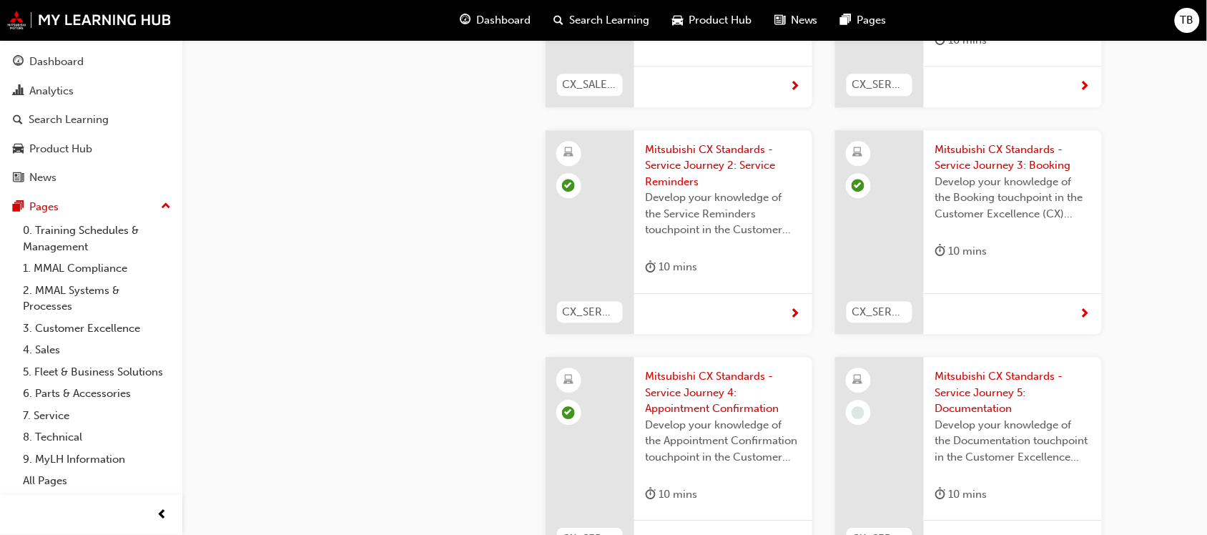
scroll to position [2682, 0]
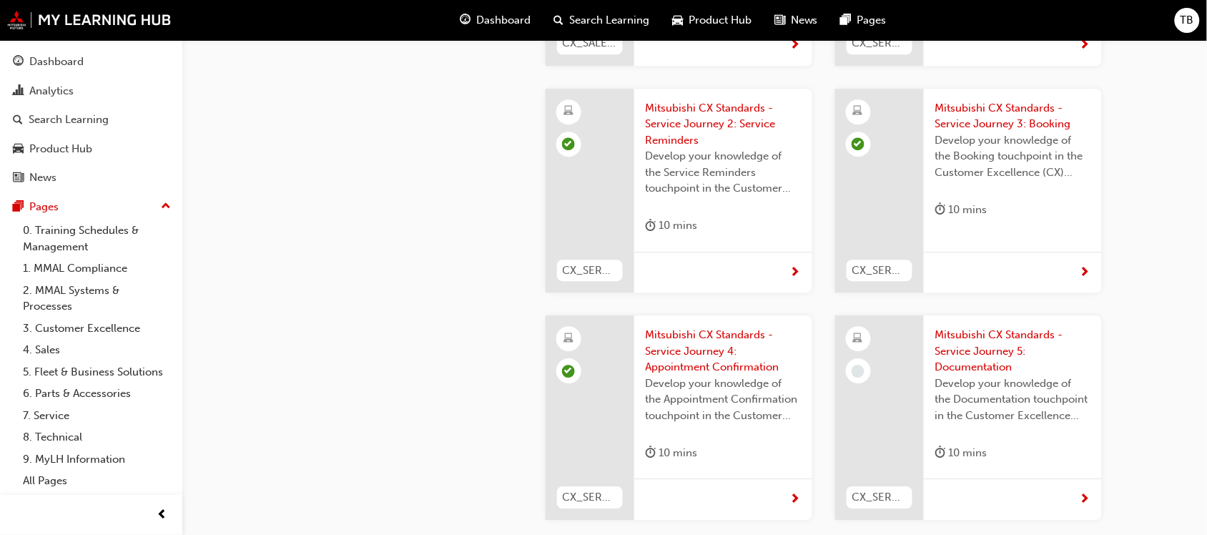
click at [975, 327] on span "Mitsubishi CX Standards - Service Journey 5: Documentation" at bounding box center [1013, 351] width 155 height 49
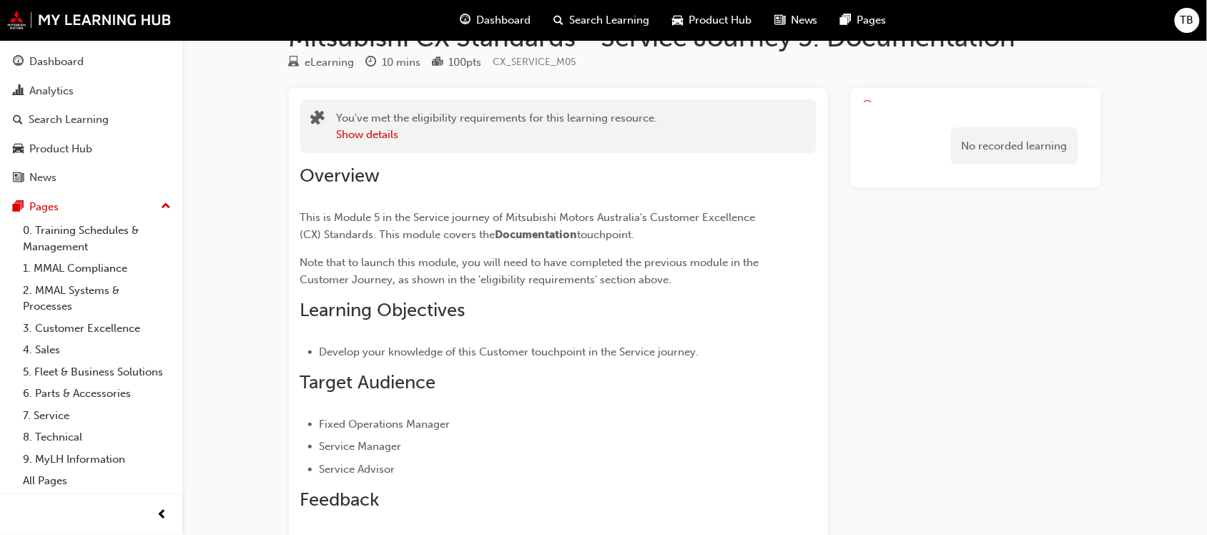
scroll to position [27, 0]
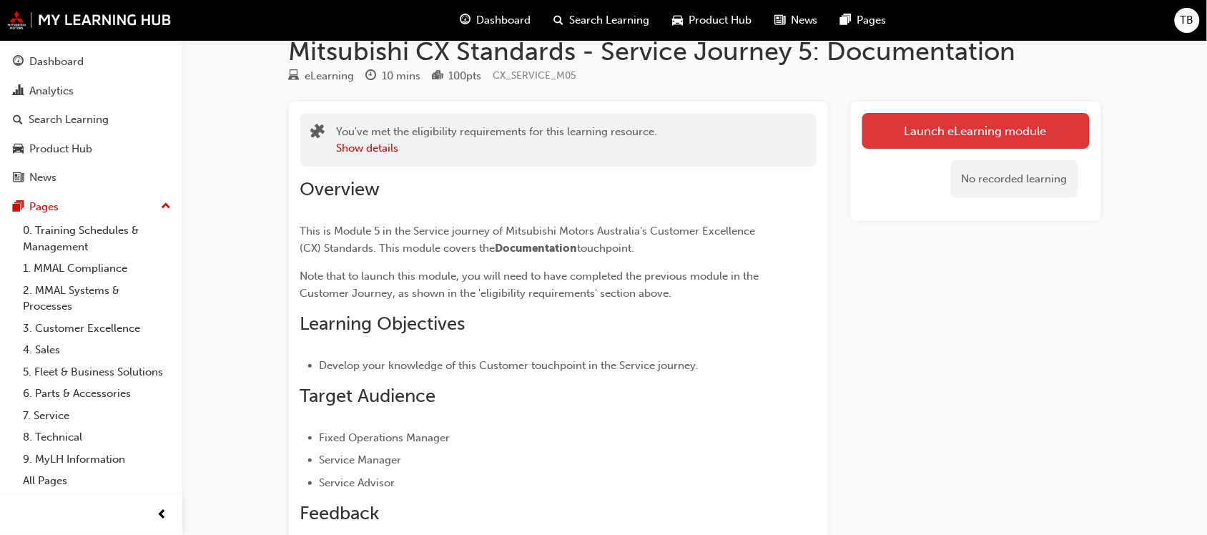
click at [927, 134] on link "Launch eLearning module" at bounding box center [976, 131] width 227 height 36
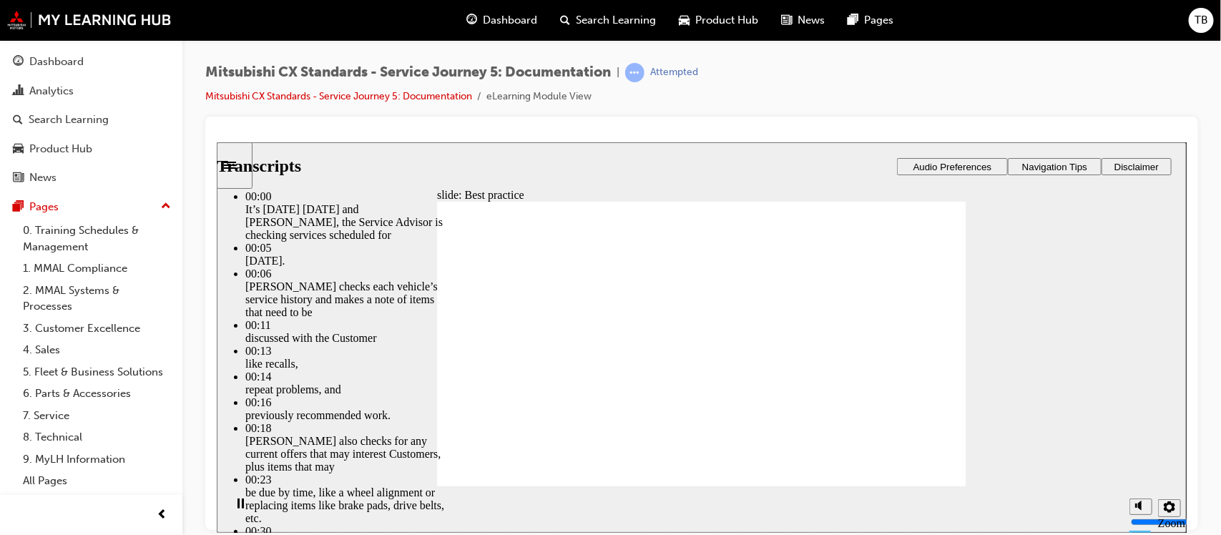
type input "104"
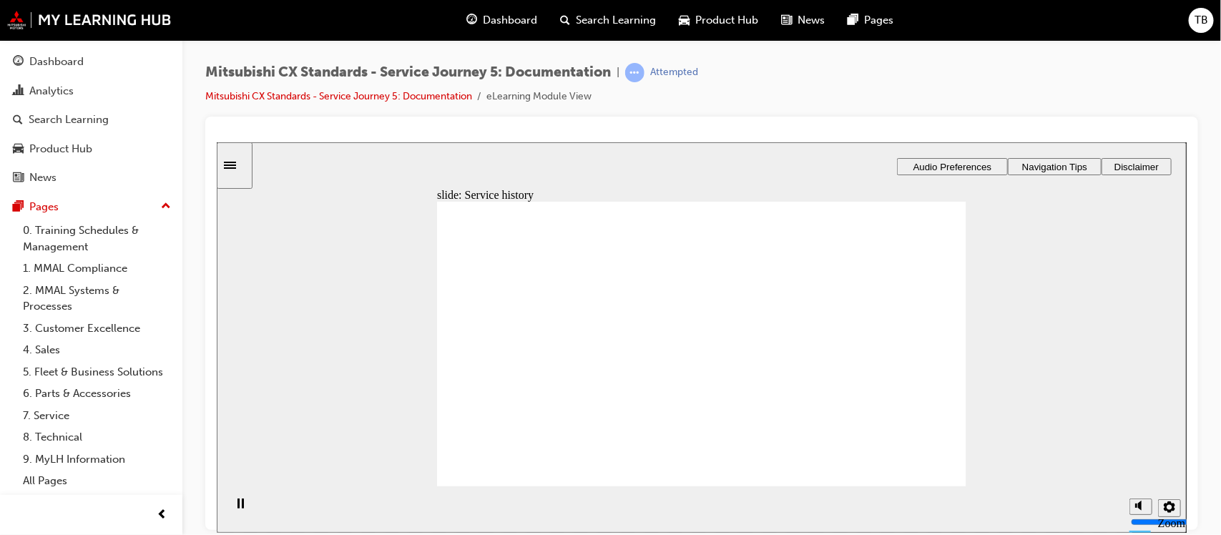
drag, startPoint x: 531, startPoint y: 371, endPoint x: 682, endPoint y: 381, distance: 152.0
drag, startPoint x: 529, startPoint y: 361, endPoint x: 655, endPoint y: 396, distance: 130.2
drag, startPoint x: 524, startPoint y: 371, endPoint x: 693, endPoint y: 448, distance: 186.0
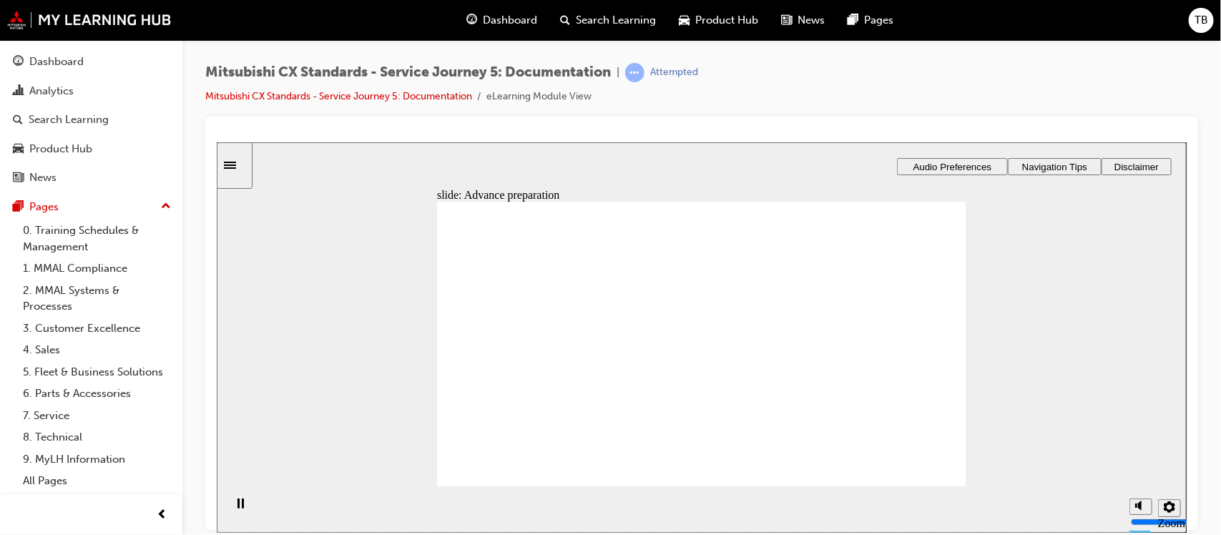
drag, startPoint x: 735, startPoint y: 383, endPoint x: 701, endPoint y: 393, distance: 35.1
drag, startPoint x: 698, startPoint y: 328, endPoint x: 871, endPoint y: 300, distance: 174.5
drag, startPoint x: 823, startPoint y: 346, endPoint x: 898, endPoint y: 328, distance: 76.5
drag, startPoint x: 722, startPoint y: 408, endPoint x: 876, endPoint y: 378, distance: 157.5
drag, startPoint x: 877, startPoint y: 360, endPoint x: 884, endPoint y: 361, distance: 7.2
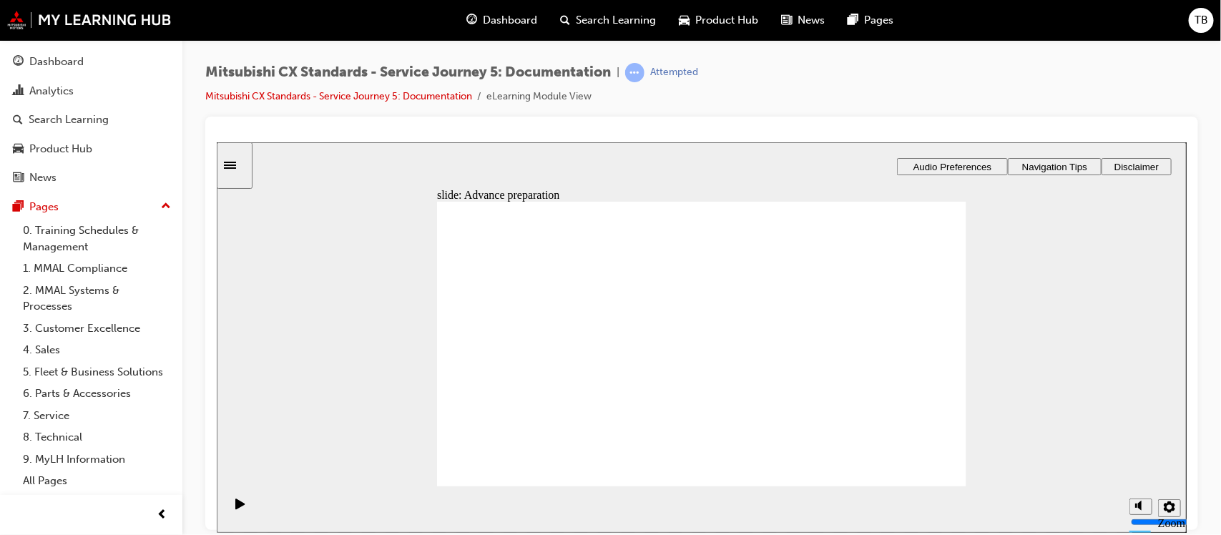
drag, startPoint x: 687, startPoint y: 286, endPoint x: 871, endPoint y: 421, distance: 228.2
checkbox input "true"
checkbox input "false"
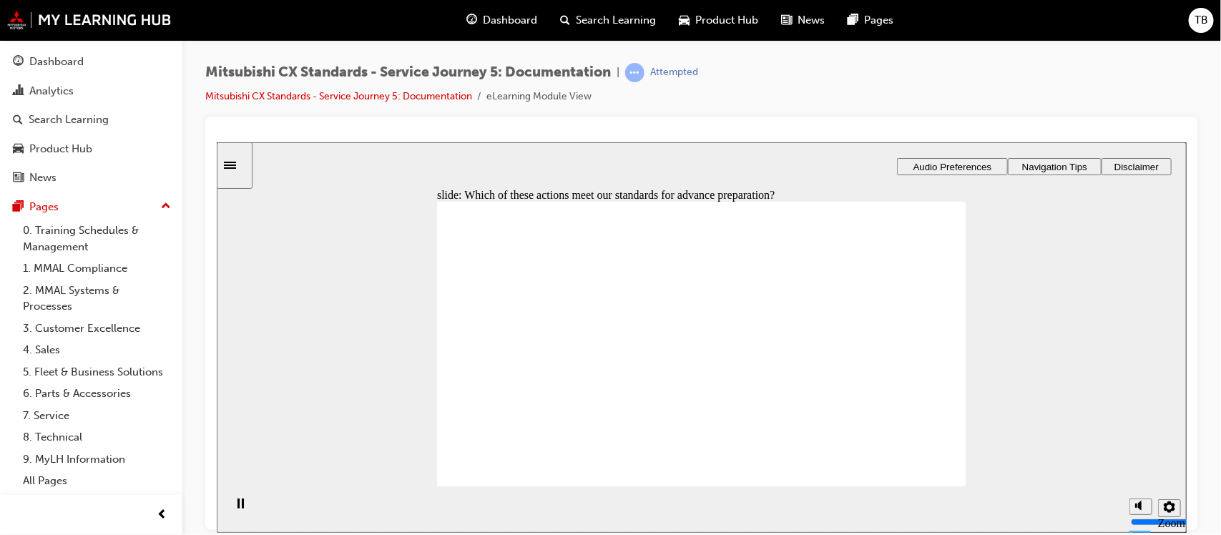
drag, startPoint x: 533, startPoint y: 366, endPoint x: 513, endPoint y: 315, distance: 54.6
checkbox input "true"
drag, startPoint x: 552, startPoint y: 380, endPoint x: 701, endPoint y: 369, distance: 149.9
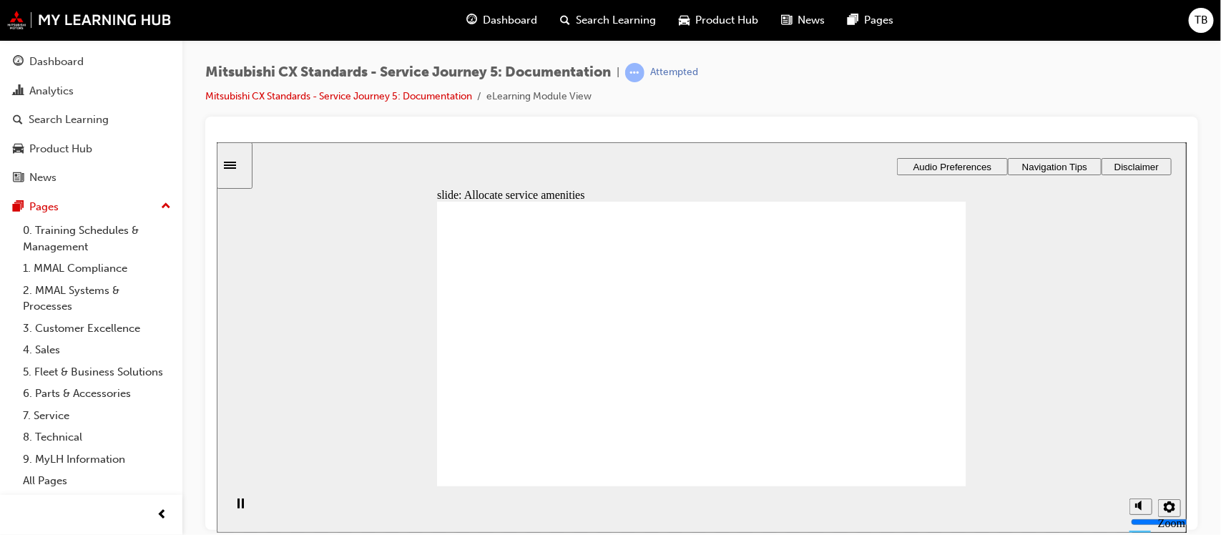
drag, startPoint x: 562, startPoint y: 378, endPoint x: 615, endPoint y: 381, distance: 53.1
drag, startPoint x: 519, startPoint y: 381, endPoint x: 719, endPoint y: 421, distance: 203.6
drag, startPoint x: 520, startPoint y: 363, endPoint x: 654, endPoint y: 411, distance: 141.9
drag, startPoint x: 519, startPoint y: 373, endPoint x: 905, endPoint y: 342, distance: 387.5
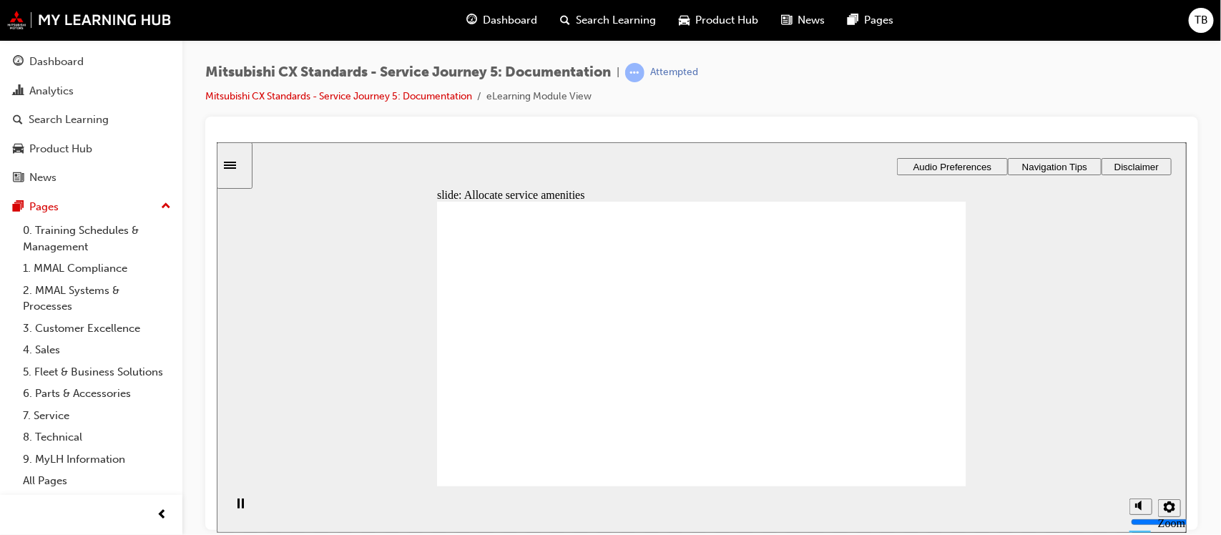
checkbox input "true"
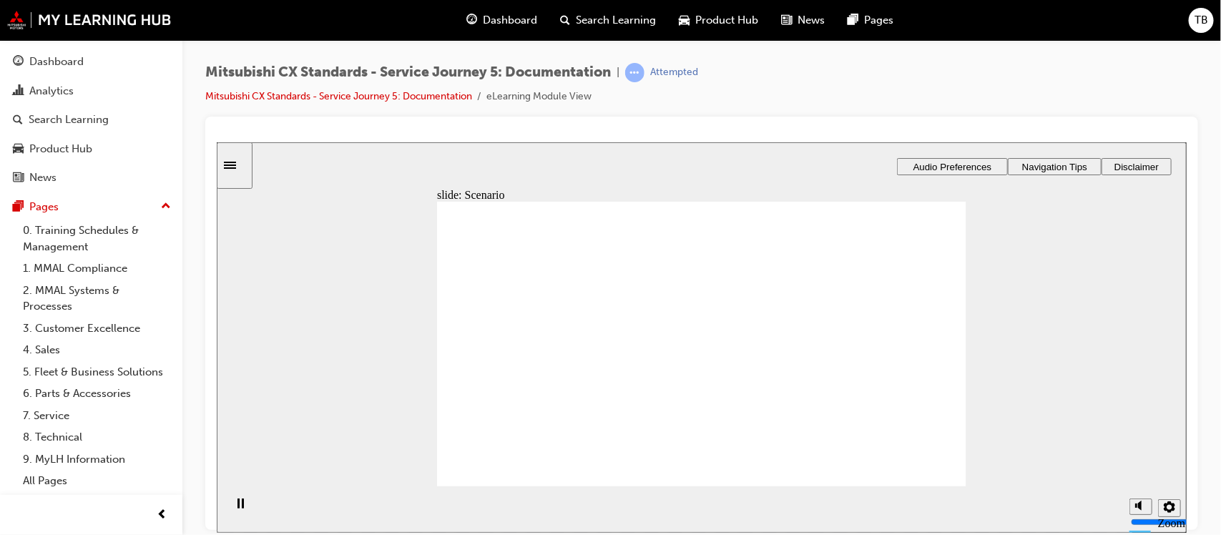
drag, startPoint x: 695, startPoint y: 403, endPoint x: 860, endPoint y: 275, distance: 209.0
drag, startPoint x: 680, startPoint y: 325, endPoint x: 830, endPoint y: 326, distance: 150.2
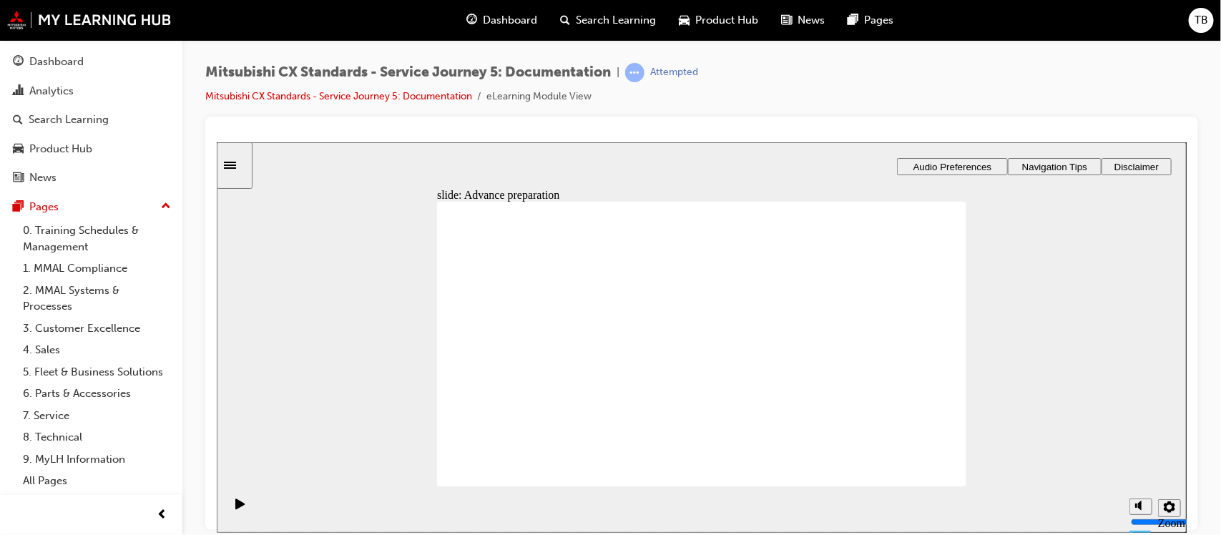
drag, startPoint x: 670, startPoint y: 346, endPoint x: 823, endPoint y: 357, distance: 153.5
drag, startPoint x: 695, startPoint y: 298, endPoint x: 844, endPoint y: 408, distance: 185.1
checkbox input "true"
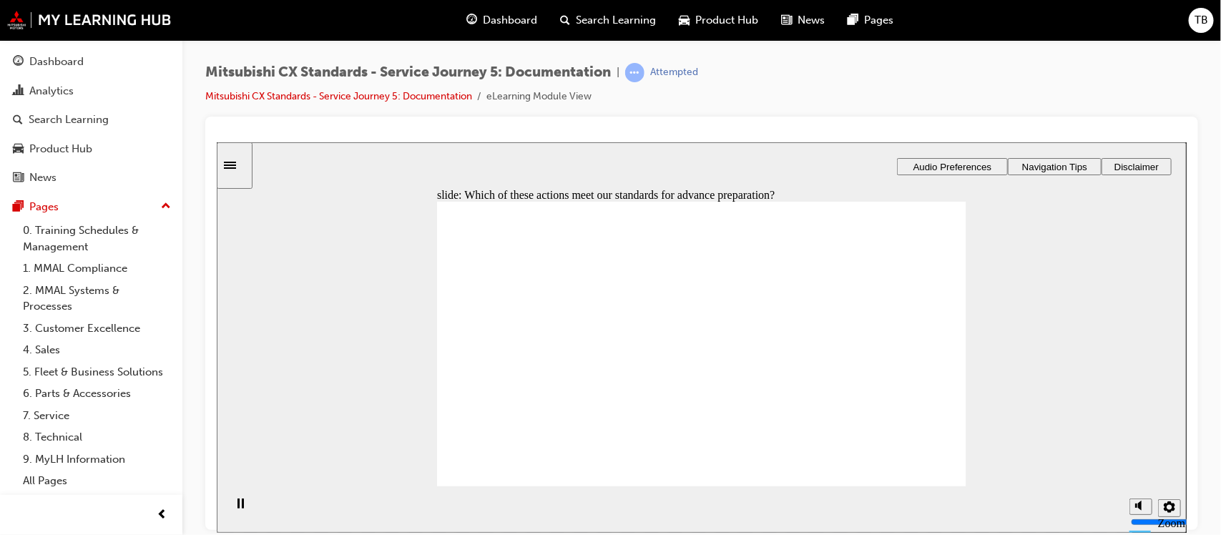
drag, startPoint x: 541, startPoint y: 317, endPoint x: 550, endPoint y: 328, distance: 14.7
checkbox input "true"
drag, startPoint x: 617, startPoint y: 368, endPoint x: 637, endPoint y: 366, distance: 20.2
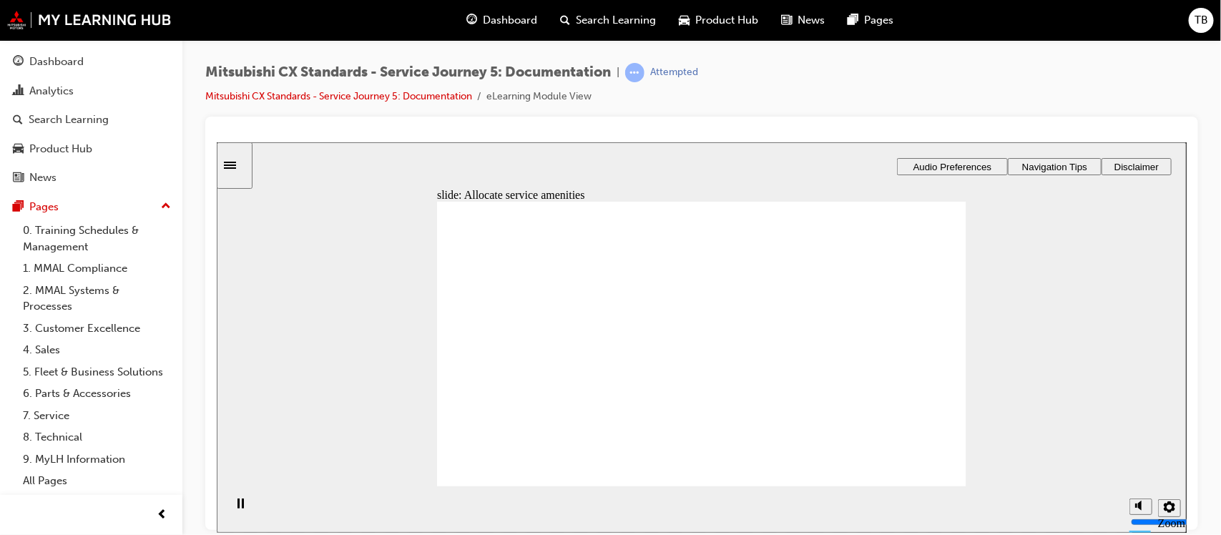
drag, startPoint x: 559, startPoint y: 365, endPoint x: 690, endPoint y: 346, distance: 133.0
drag, startPoint x: 547, startPoint y: 365, endPoint x: 878, endPoint y: 353, distance: 330.7
drag, startPoint x: 544, startPoint y: 361, endPoint x: 669, endPoint y: 376, distance: 126.2
drag, startPoint x: 531, startPoint y: 366, endPoint x: 711, endPoint y: 421, distance: 188.5
drag, startPoint x: 672, startPoint y: 357, endPoint x: 742, endPoint y: 338, distance: 72.5
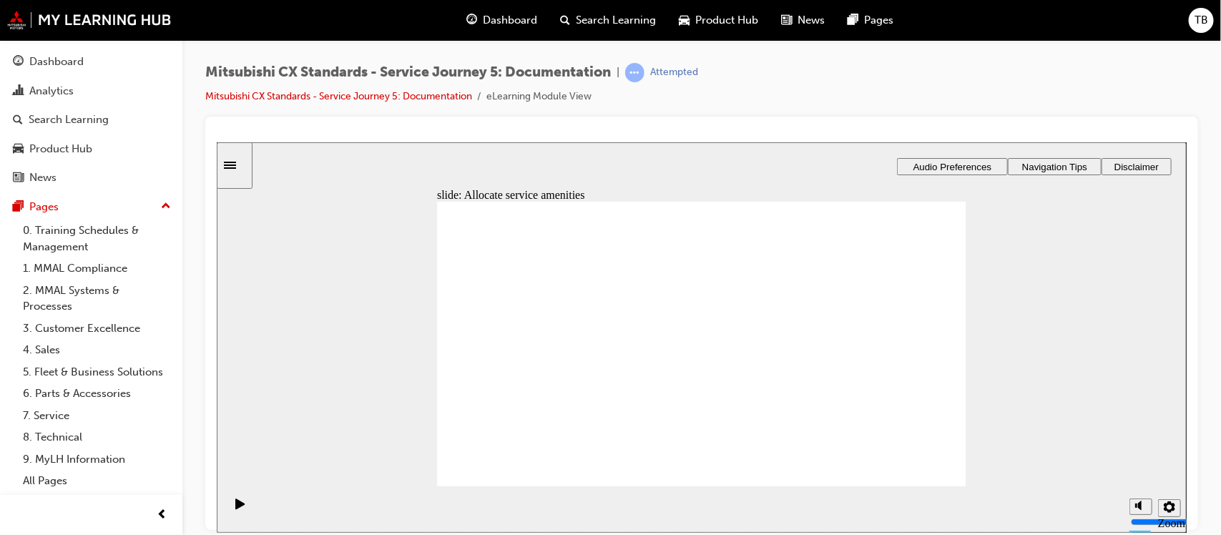
drag, startPoint x: 706, startPoint y: 348, endPoint x: 924, endPoint y: 342, distance: 218.2
checkbox input "true"
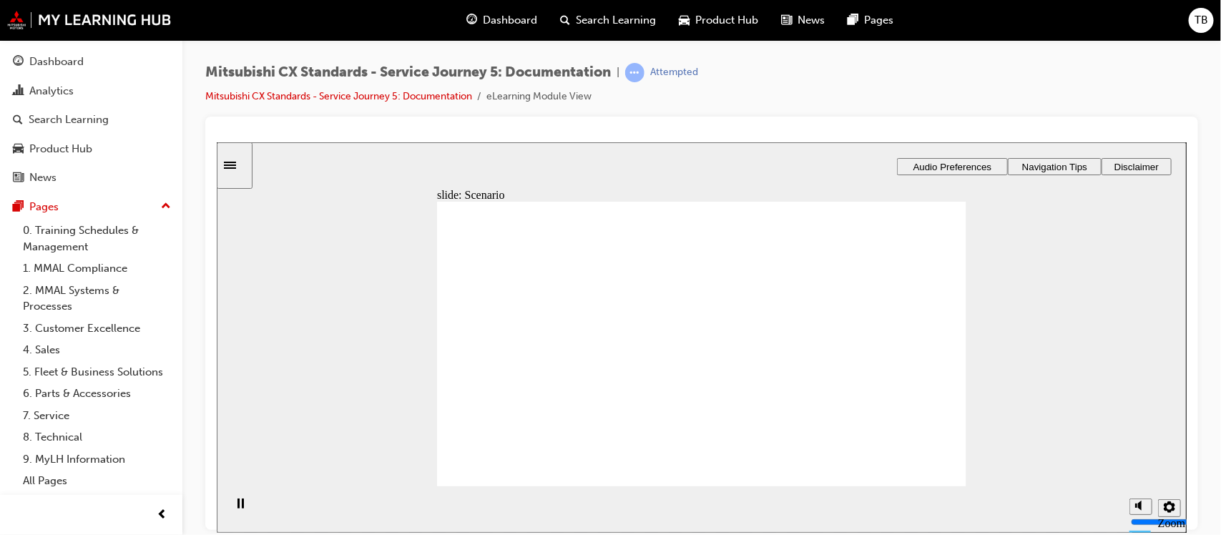
checkbox input "true"
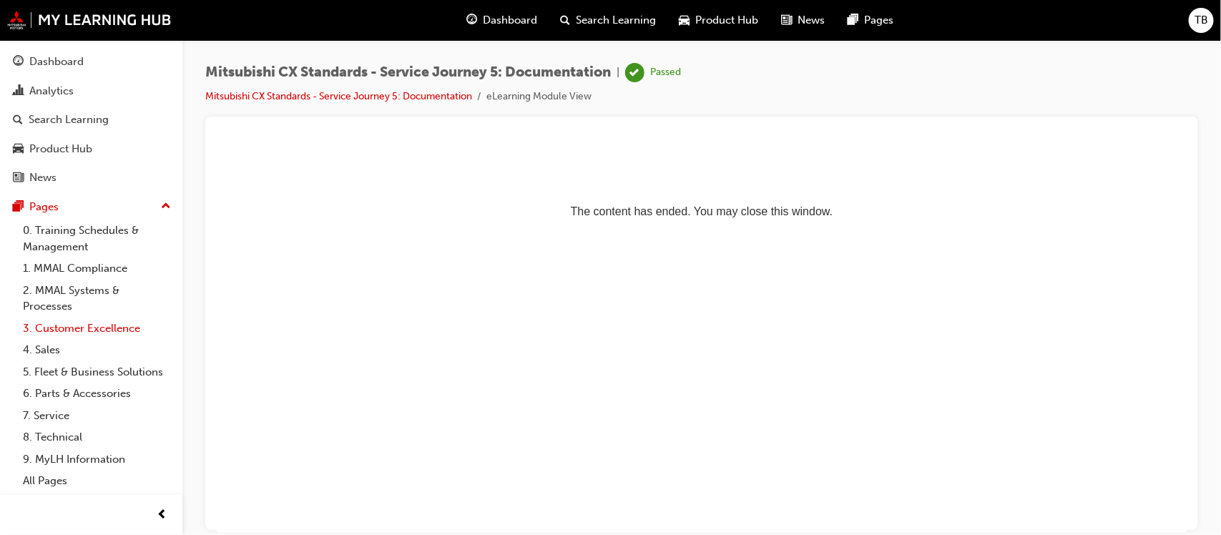
click at [87, 325] on link "3. Customer Excellence" at bounding box center [97, 329] width 160 height 22
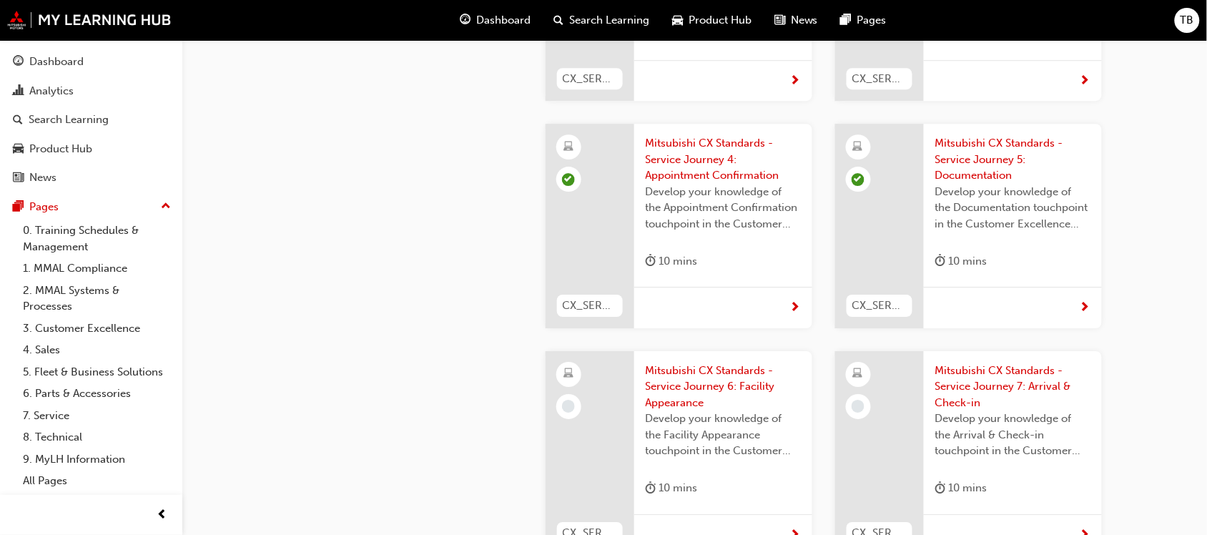
scroll to position [2861, 0]
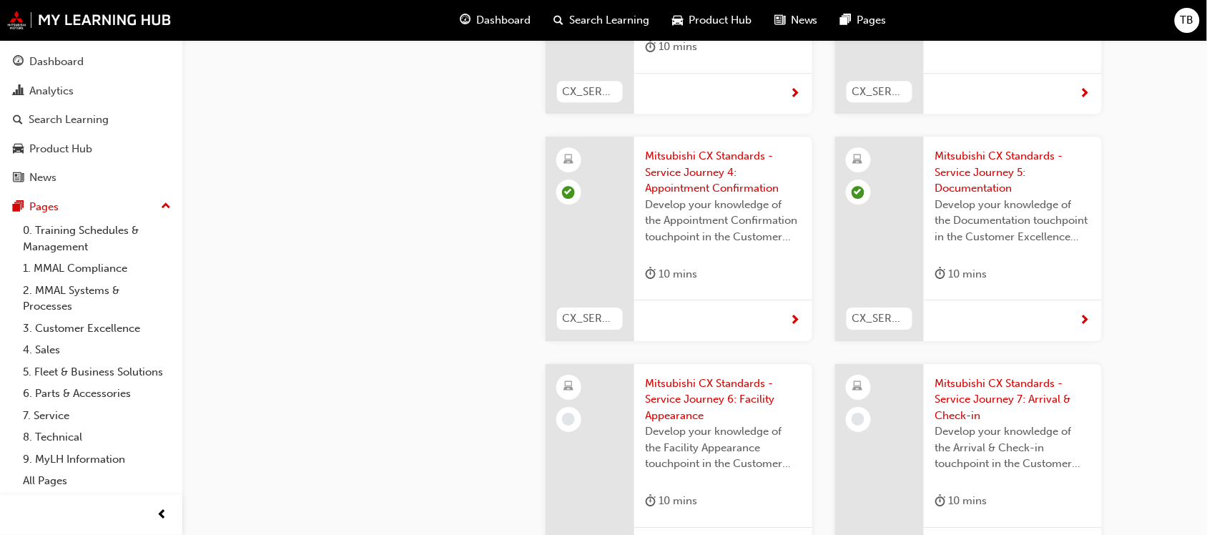
click at [675, 376] on span "Mitsubishi CX Standards - Service Journey 6: Facility Appearance" at bounding box center [723, 400] width 155 height 49
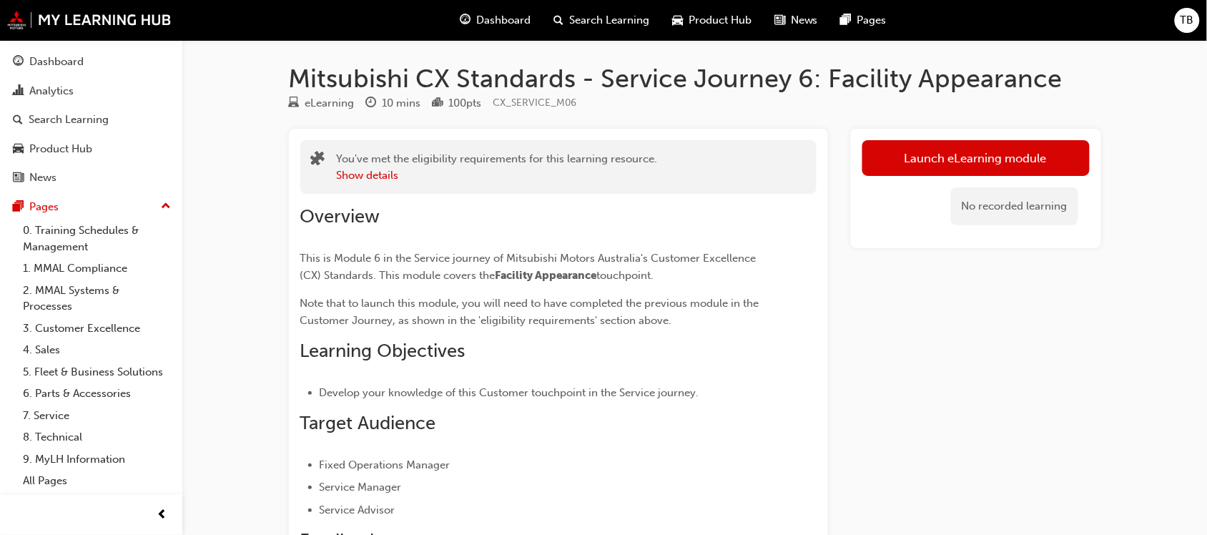
click at [921, 168] on link "Launch eLearning module" at bounding box center [976, 158] width 227 height 36
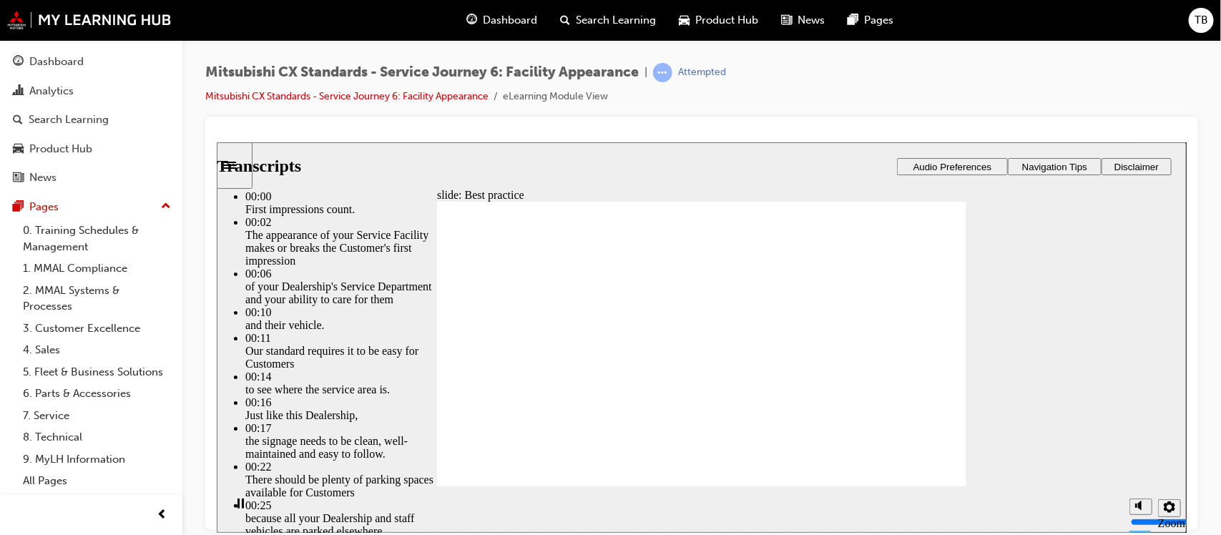
type input "116"
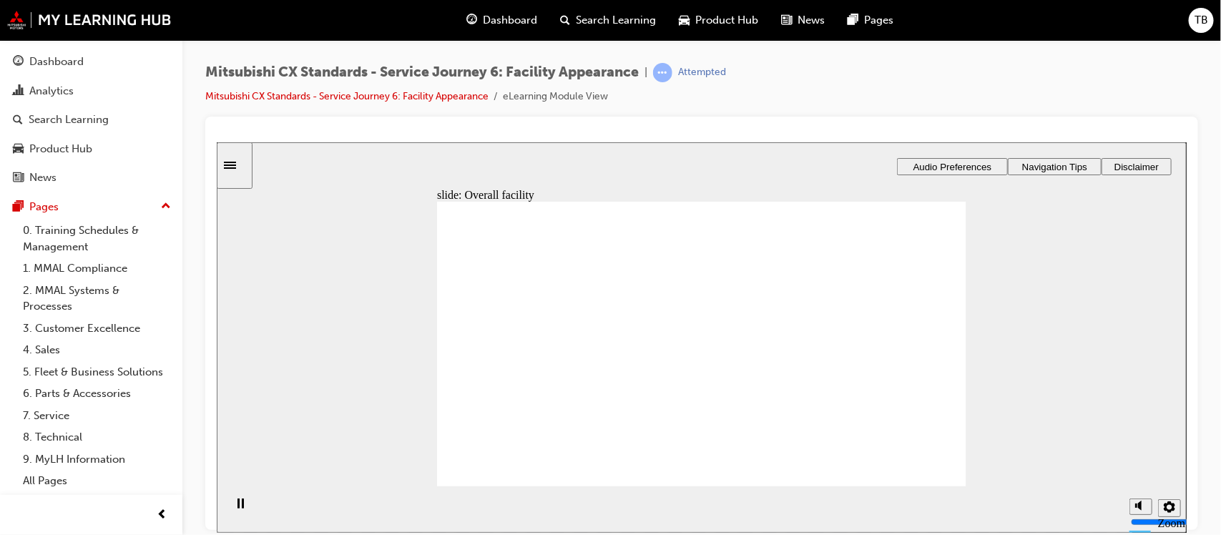
drag, startPoint x: 516, startPoint y: 392, endPoint x: 670, endPoint y: 387, distance: 153.2
drag, startPoint x: 515, startPoint y: 393, endPoint x: 862, endPoint y: 348, distance: 349.8
drag, startPoint x: 896, startPoint y: 274, endPoint x: 734, endPoint y: 333, distance: 172.0
drag, startPoint x: 556, startPoint y: 383, endPoint x: 680, endPoint y: 389, distance: 124.6
drag, startPoint x: 524, startPoint y: 388, endPoint x: 660, endPoint y: 426, distance: 141.1
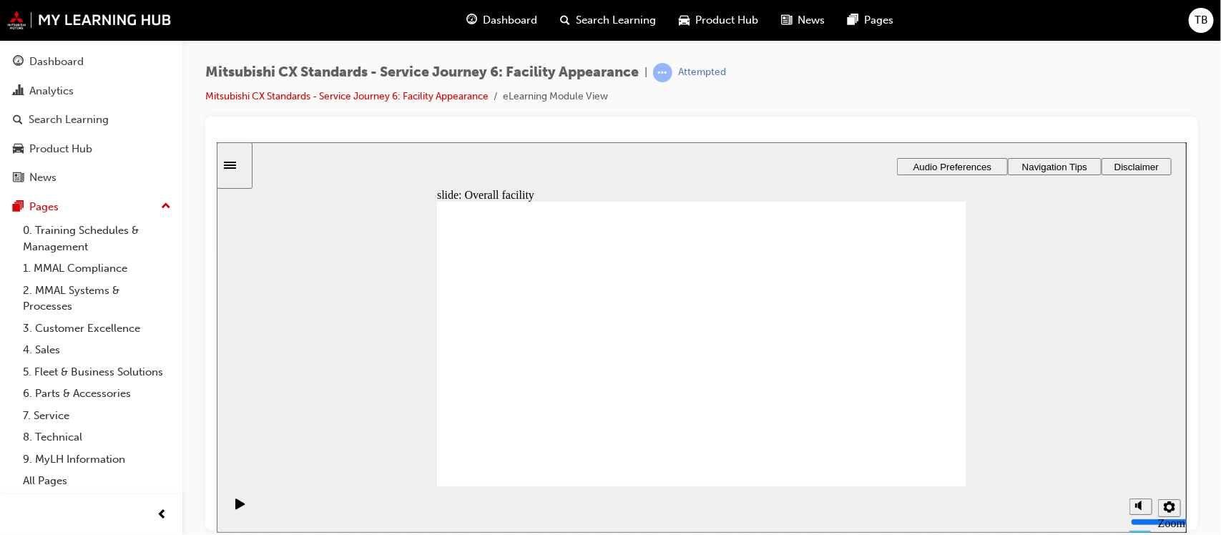
drag, startPoint x: 525, startPoint y: 386, endPoint x: 677, endPoint y: 446, distance: 163.1
checkbox input "true"
checkbox input "false"
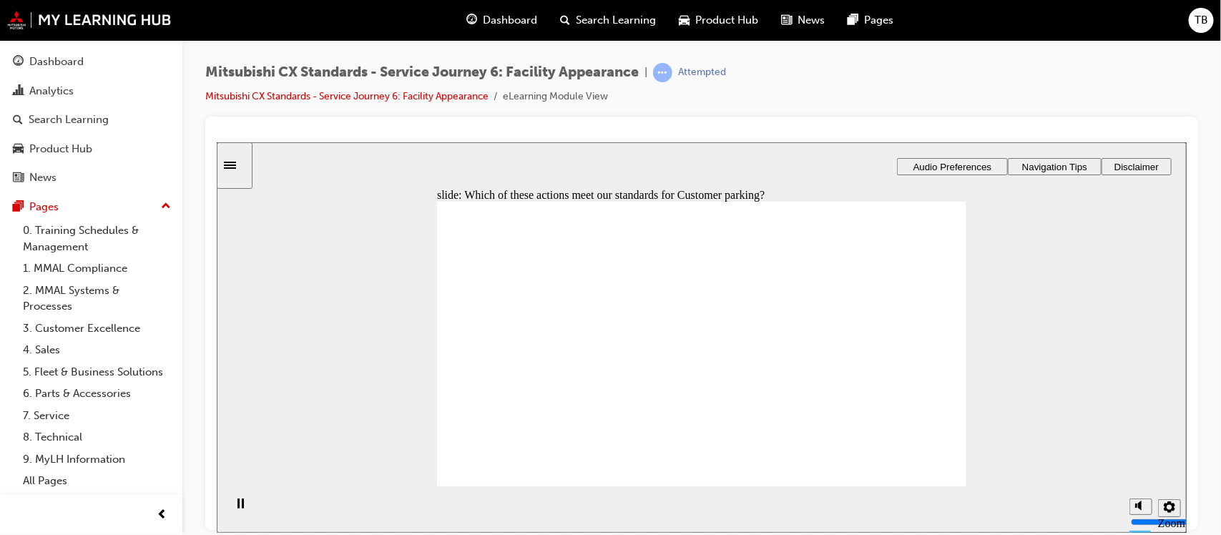
checkbox input "false"
checkbox input "true"
drag, startPoint x: 529, startPoint y: 378, endPoint x: 847, endPoint y: 369, distance: 318.4
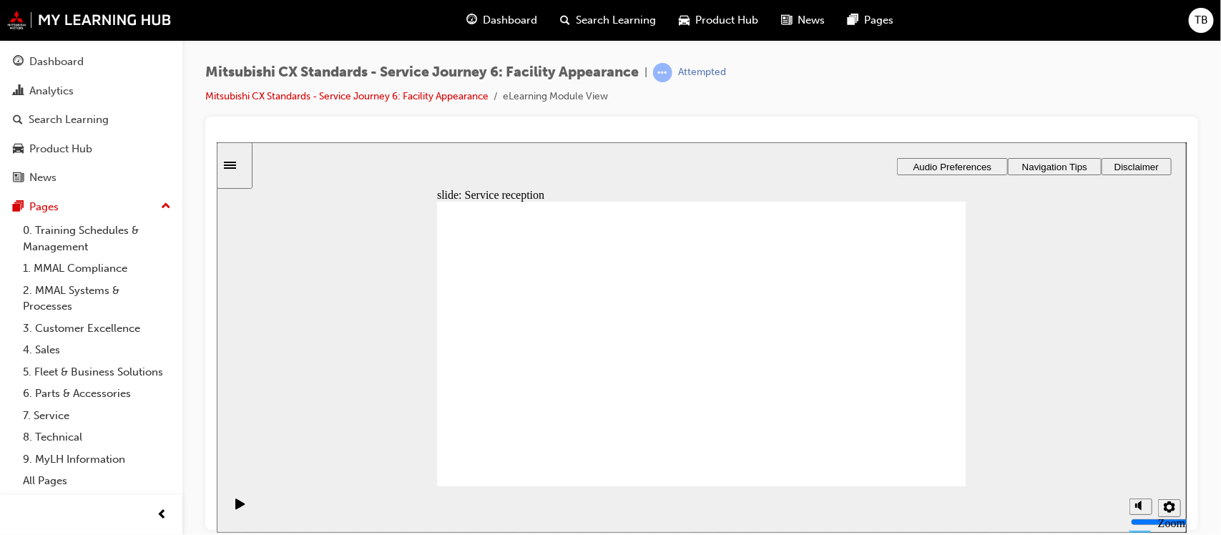
drag, startPoint x: 516, startPoint y: 382, endPoint x: 700, endPoint y: 393, distance: 184.2
drag, startPoint x: 525, startPoint y: 383, endPoint x: 690, endPoint y: 399, distance: 166.1
drag, startPoint x: 540, startPoint y: 383, endPoint x: 647, endPoint y: 360, distance: 109.0
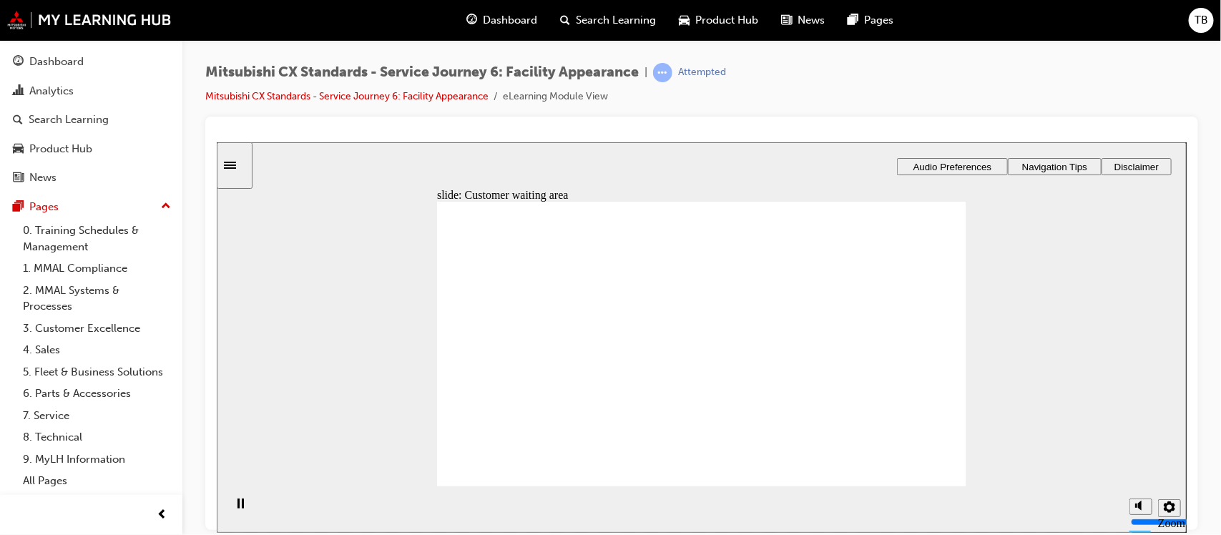
drag, startPoint x: 548, startPoint y: 376, endPoint x: 848, endPoint y: 361, distance: 300.1
drag, startPoint x: 534, startPoint y: 374, endPoint x: 705, endPoint y: 371, distance: 171.0
drag, startPoint x: 572, startPoint y: 374, endPoint x: 868, endPoint y: 356, distance: 296.7
drag, startPoint x: 526, startPoint y: 372, endPoint x: 704, endPoint y: 391, distance: 179.1
drag, startPoint x: 549, startPoint y: 374, endPoint x: 652, endPoint y: 386, distance: 104.4
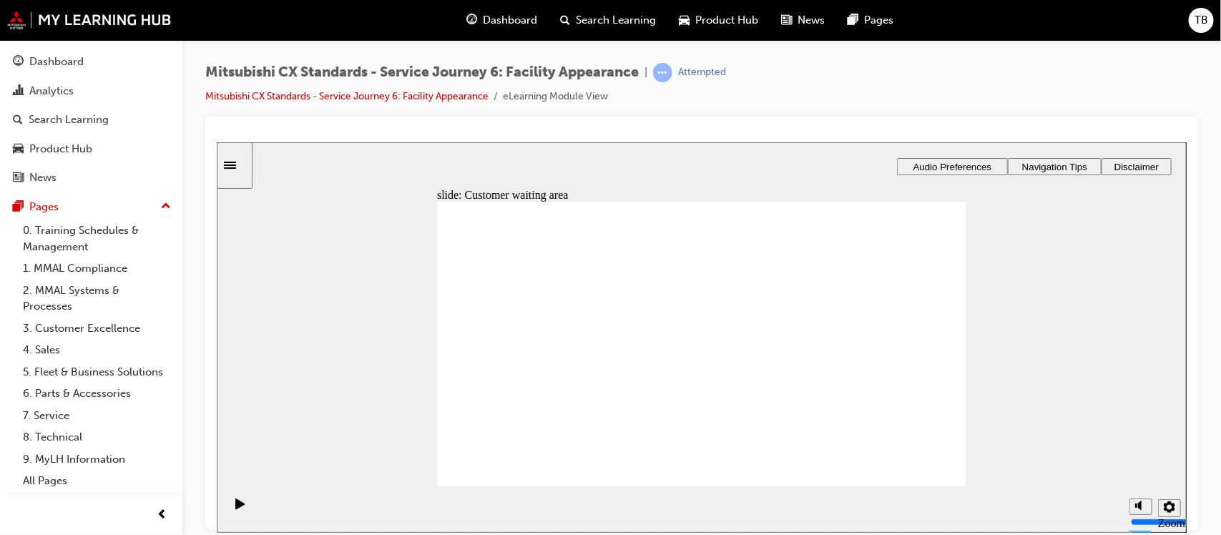
checkbox input "false"
checkbox input "true"
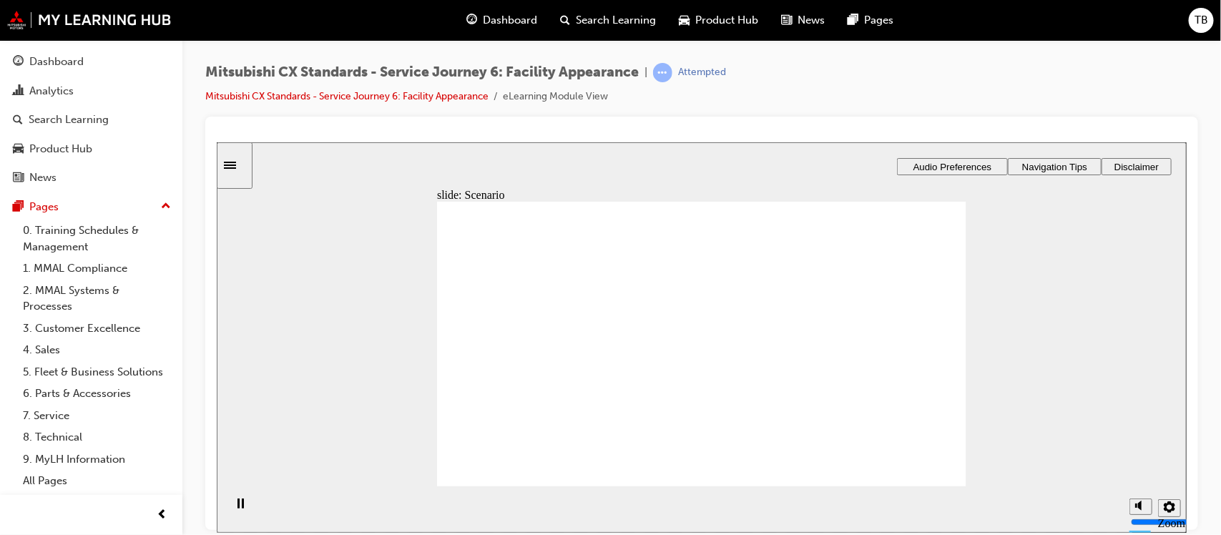
checkbox input "true"
checkbox input "false"
checkbox input "true"
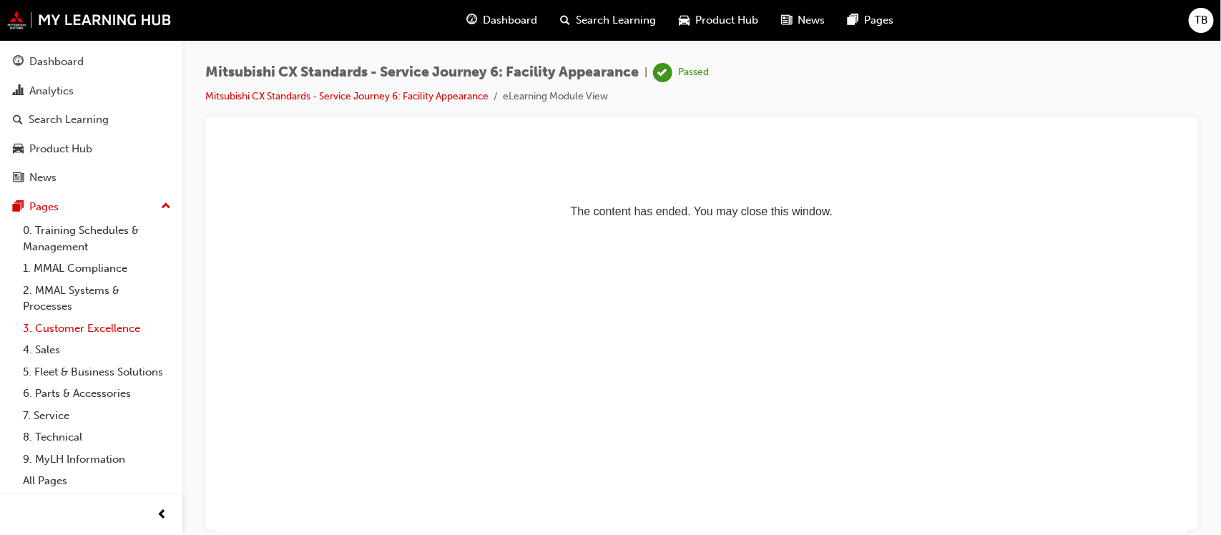
click at [79, 330] on link "3. Customer Excellence" at bounding box center [97, 329] width 160 height 22
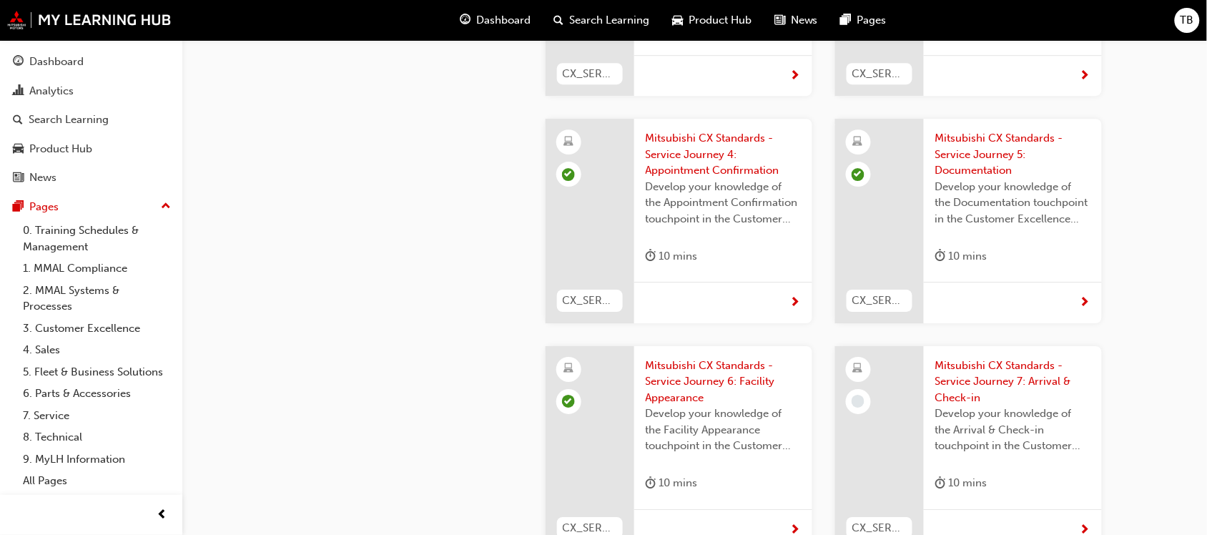
scroll to position [2984, 0]
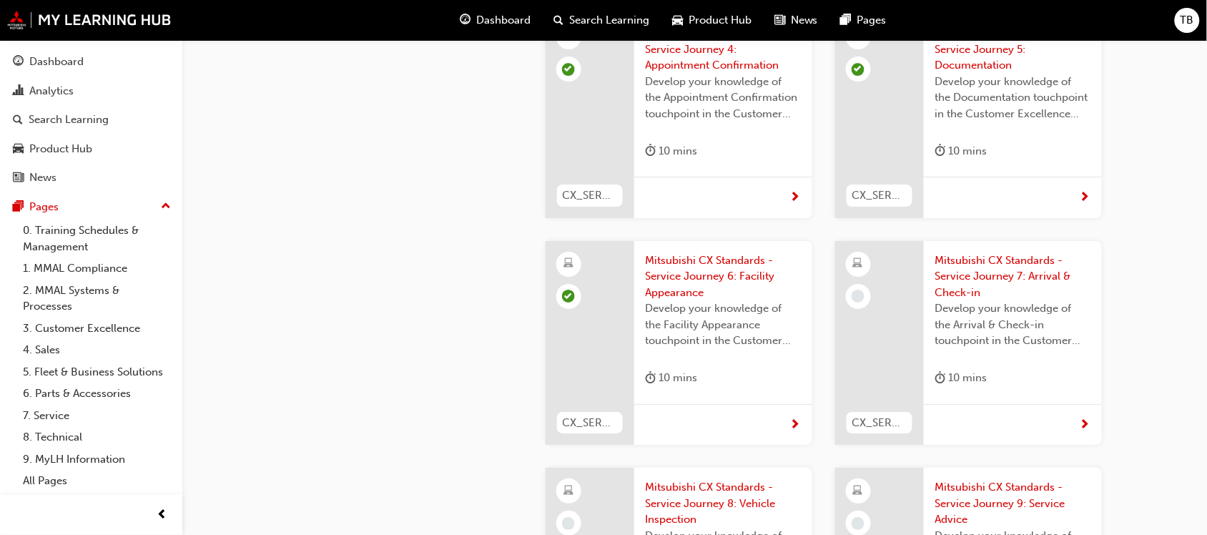
click at [974, 253] on span "Mitsubishi CX Standards - Service Journey 7: Arrival & Check-in" at bounding box center [1013, 277] width 155 height 49
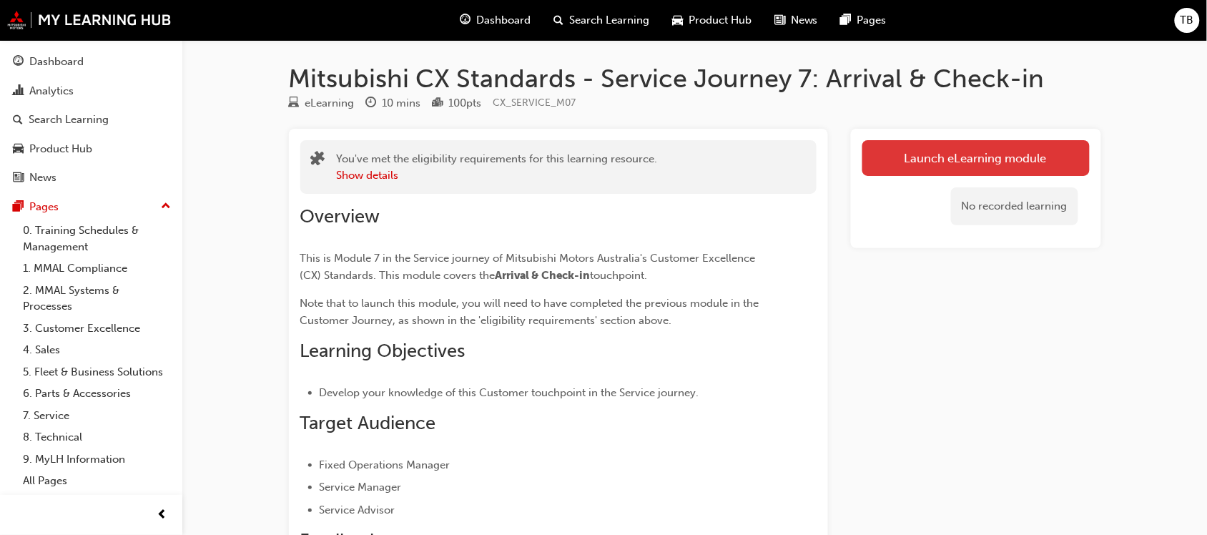
click at [942, 157] on link "Launch eLearning module" at bounding box center [976, 158] width 227 height 36
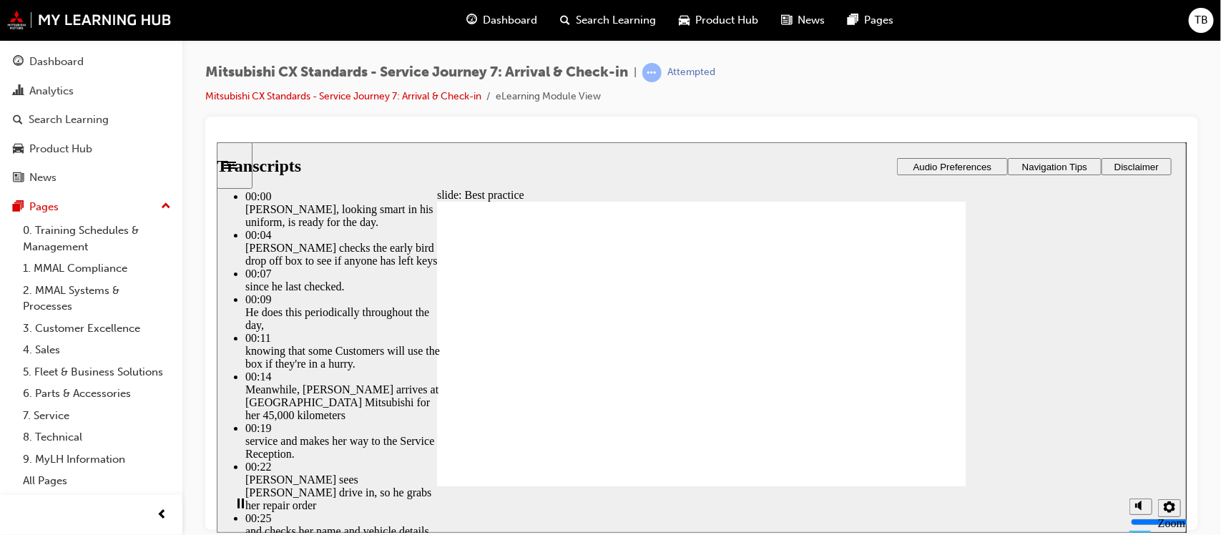
type input "181"
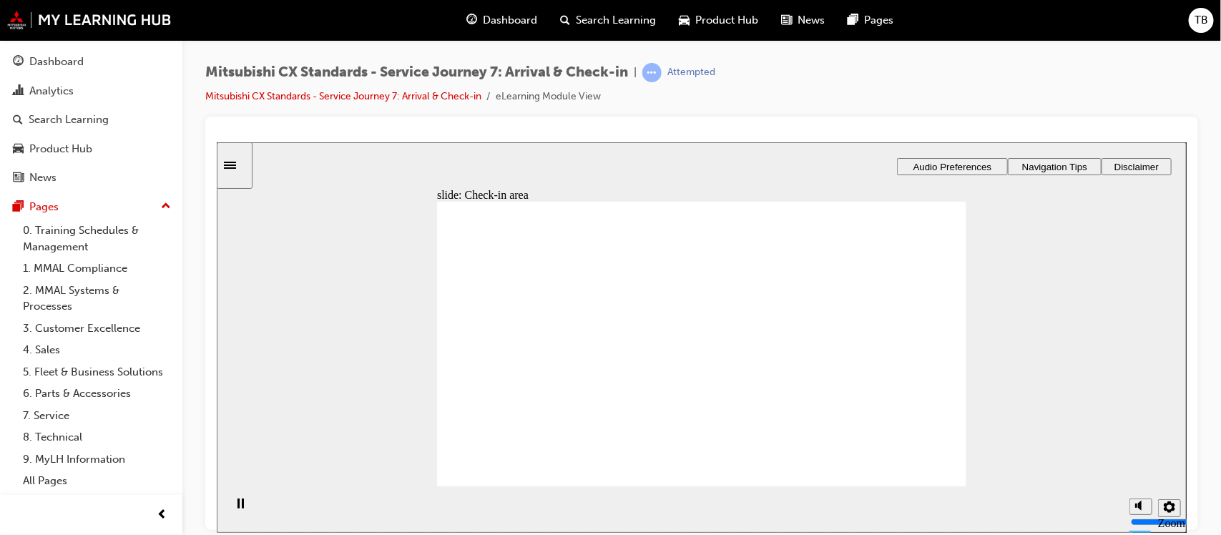
drag, startPoint x: 516, startPoint y: 355, endPoint x: 645, endPoint y: 355, distance: 128.8
drag, startPoint x: 526, startPoint y: 361, endPoint x: 680, endPoint y: 344, distance: 155.4
drag, startPoint x: 584, startPoint y: 362, endPoint x: 691, endPoint y: 381, distance: 109.0
drag, startPoint x: 522, startPoint y: 364, endPoint x: 695, endPoint y: 410, distance: 178.4
drag, startPoint x: 529, startPoint y: 351, endPoint x: 691, endPoint y: 430, distance: 179.8
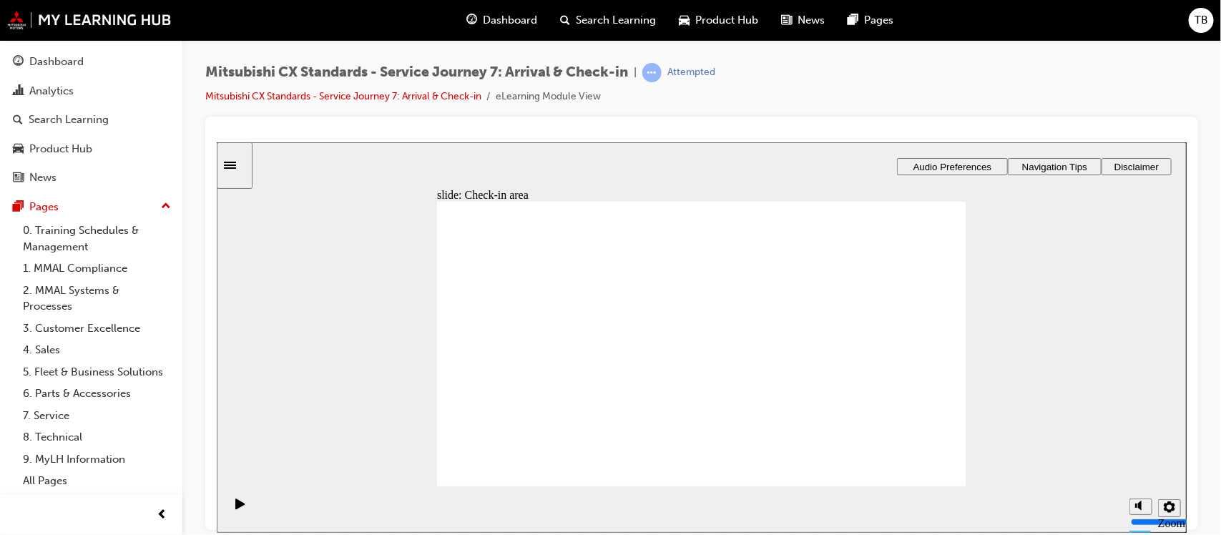
drag, startPoint x: 565, startPoint y: 349, endPoint x: 690, endPoint y: 347, distance: 125.2
drag, startPoint x: 527, startPoint y: 357, endPoint x: 876, endPoint y: 346, distance: 349.3
drag, startPoint x: 541, startPoint y: 358, endPoint x: 640, endPoint y: 358, distance: 98.7
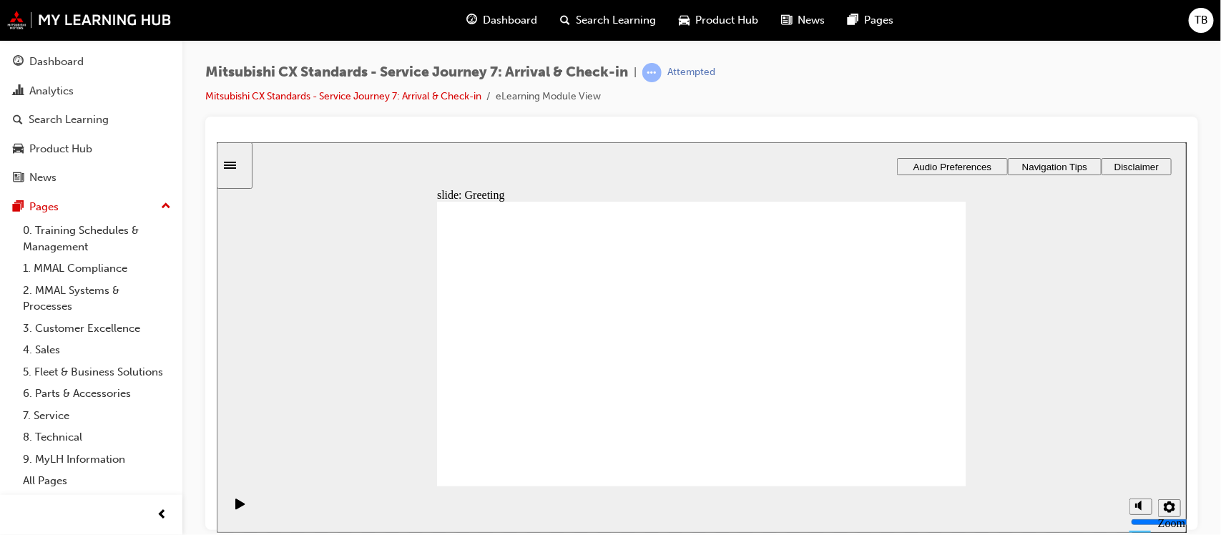
drag, startPoint x: 540, startPoint y: 347, endPoint x: 690, endPoint y: 383, distance: 153.9
drag, startPoint x: 533, startPoint y: 361, endPoint x: 654, endPoint y: 360, distance: 120.9
drag, startPoint x: 582, startPoint y: 369, endPoint x: 718, endPoint y: 382, distance: 136.5
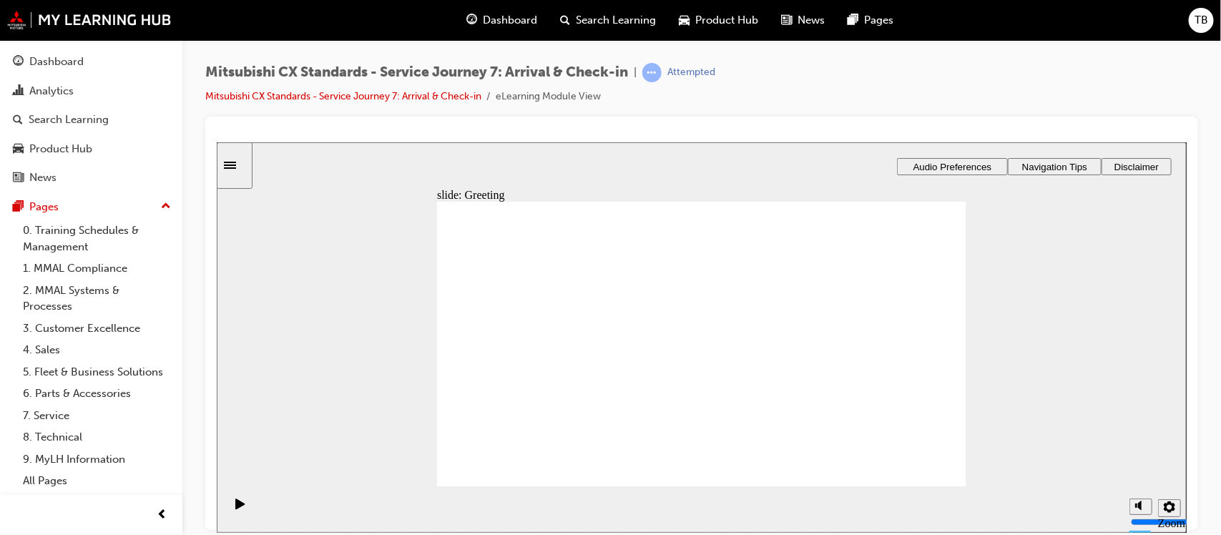
drag, startPoint x: 645, startPoint y: 356, endPoint x: 867, endPoint y: 346, distance: 222.7
drag, startPoint x: 522, startPoint y: 356, endPoint x: 888, endPoint y: 353, distance: 366.3
drag, startPoint x: 525, startPoint y: 354, endPoint x: 837, endPoint y: 333, distance: 312.6
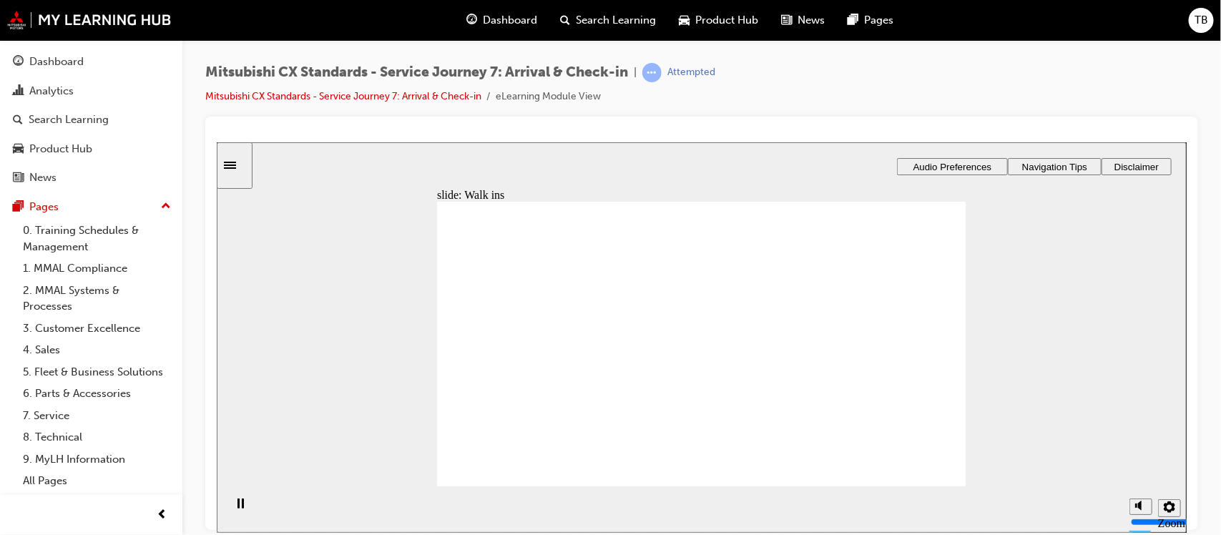
drag, startPoint x: 526, startPoint y: 353, endPoint x: 918, endPoint y: 329, distance: 392.8
drag, startPoint x: 522, startPoint y: 355, endPoint x: 716, endPoint y: 328, distance: 195.7
drag, startPoint x: 545, startPoint y: 350, endPoint x: 726, endPoint y: 365, distance: 181.6
drag, startPoint x: 534, startPoint y: 348, endPoint x: 670, endPoint y: 400, distance: 144.9
drag, startPoint x: 685, startPoint y: 268, endPoint x: 860, endPoint y: 330, distance: 185.7
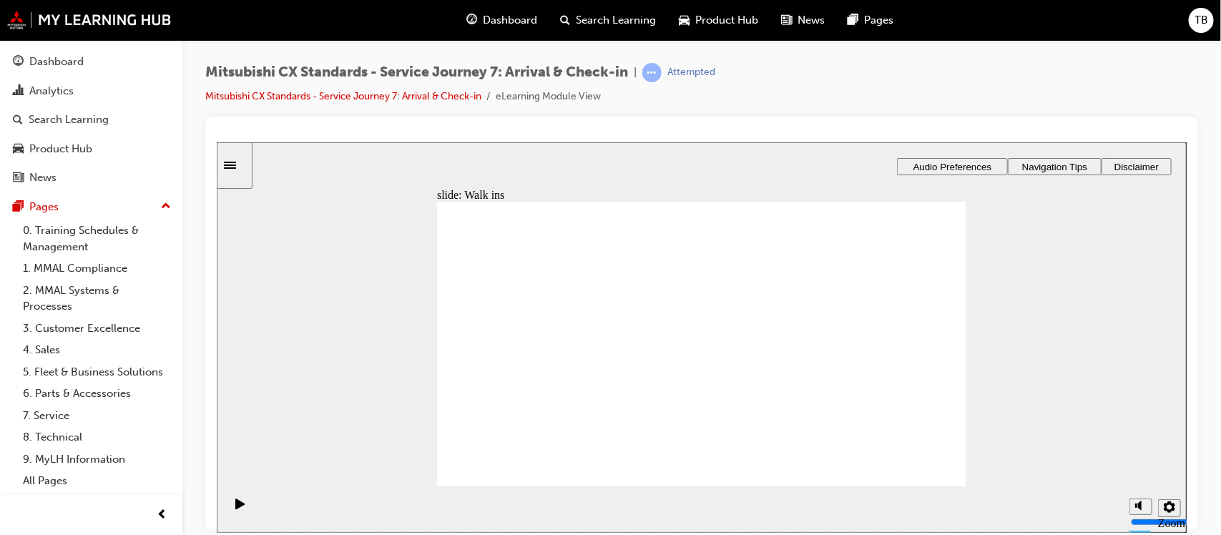
drag, startPoint x: 526, startPoint y: 354, endPoint x: 885, endPoint y: 348, distance: 359.2
drag, startPoint x: 697, startPoint y: 414, endPoint x: 856, endPoint y: 269, distance: 215.7
drag, startPoint x: 704, startPoint y: 276, endPoint x: 877, endPoint y: 319, distance: 178.4
drag, startPoint x: 847, startPoint y: 315, endPoint x: 852, endPoint y: 355, distance: 39.7
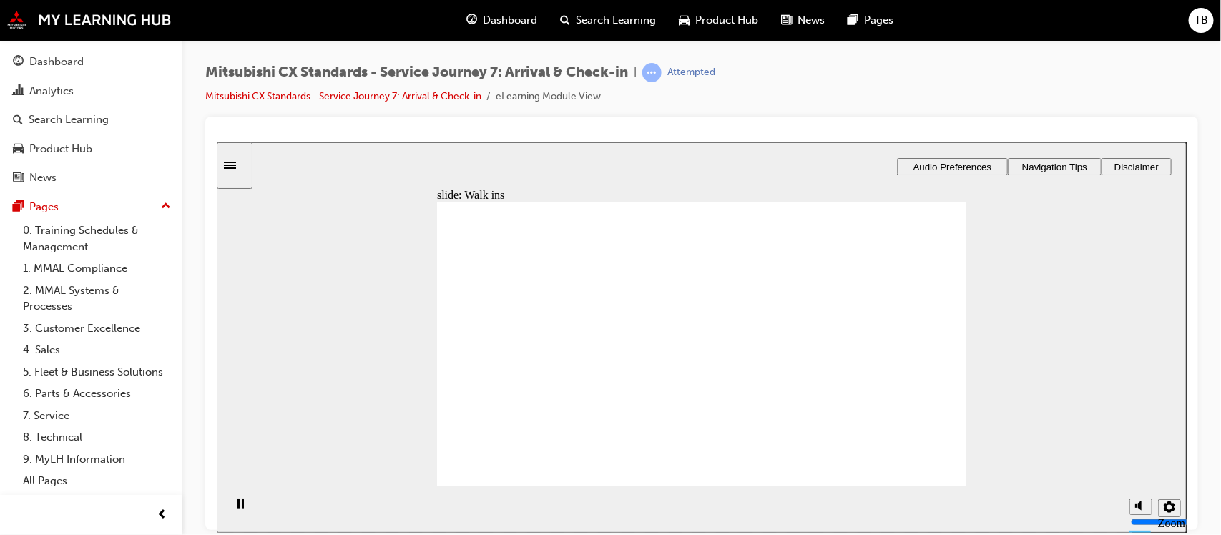
drag, startPoint x: 687, startPoint y: 349, endPoint x: 855, endPoint y: 323, distance: 170.2
drag, startPoint x: 699, startPoint y: 386, endPoint x: 895, endPoint y: 386, distance: 196.0
drag, startPoint x: 691, startPoint y: 312, endPoint x: 883, endPoint y: 416, distance: 218.6
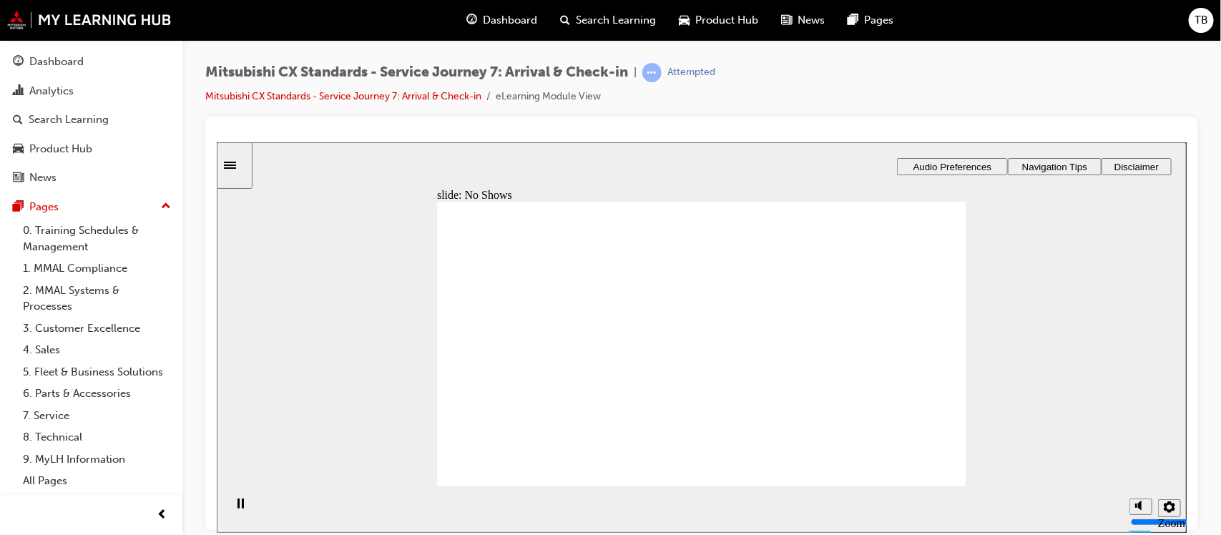
drag, startPoint x: 547, startPoint y: 351, endPoint x: 888, endPoint y: 362, distance: 342.1
drag, startPoint x: 526, startPoint y: 353, endPoint x: 901, endPoint y: 366, distance: 375.0
drag, startPoint x: 519, startPoint y: 358, endPoint x: 693, endPoint y: 346, distance: 174.2
drag, startPoint x: 514, startPoint y: 354, endPoint x: 861, endPoint y: 393, distance: 349.1
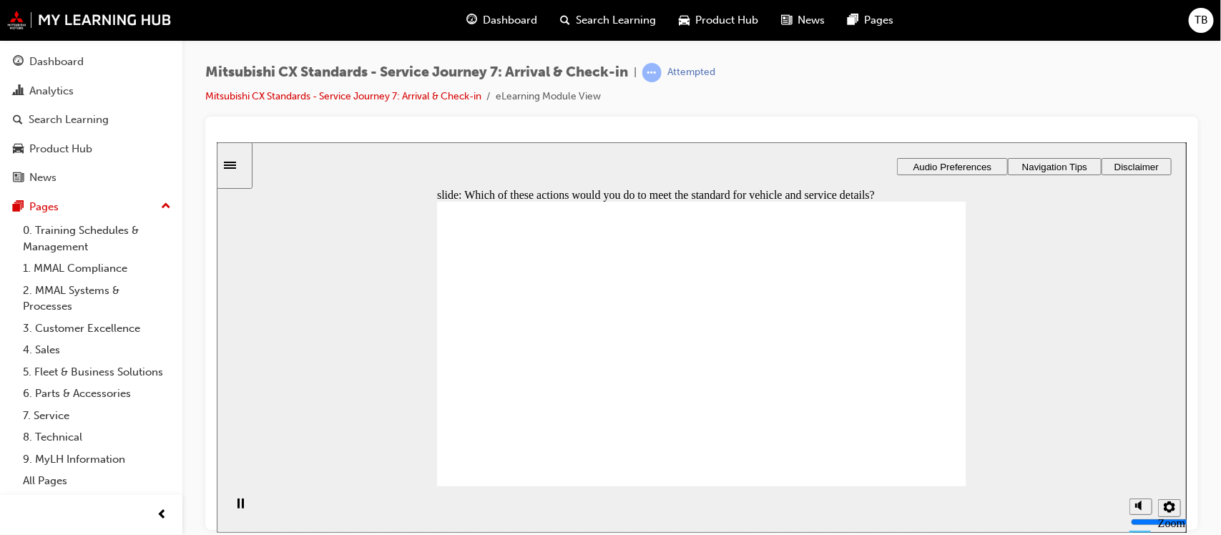
checkbox input "true"
checkbox input "false"
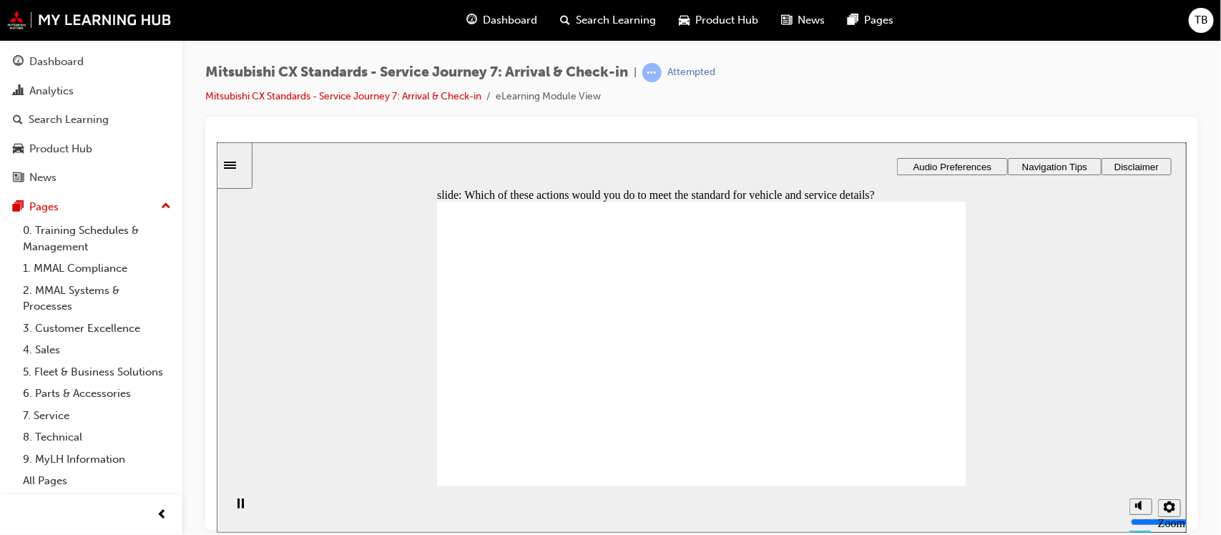
checkbox input "true"
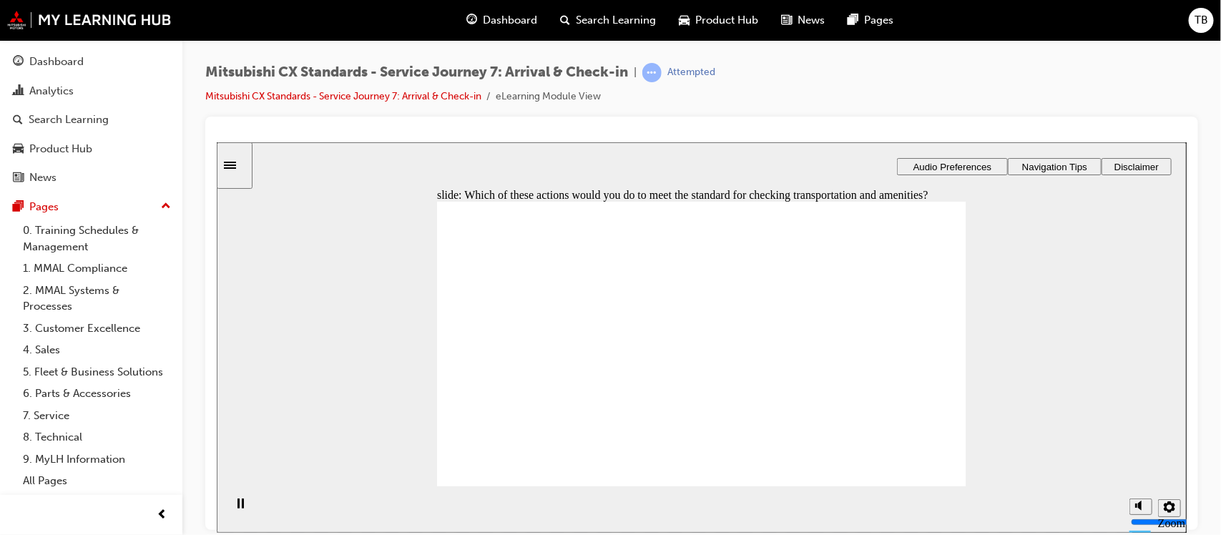
checkbox input "true"
drag, startPoint x: 508, startPoint y: 340, endPoint x: 508, endPoint y: 356, distance: 15.7
checkbox input "true"
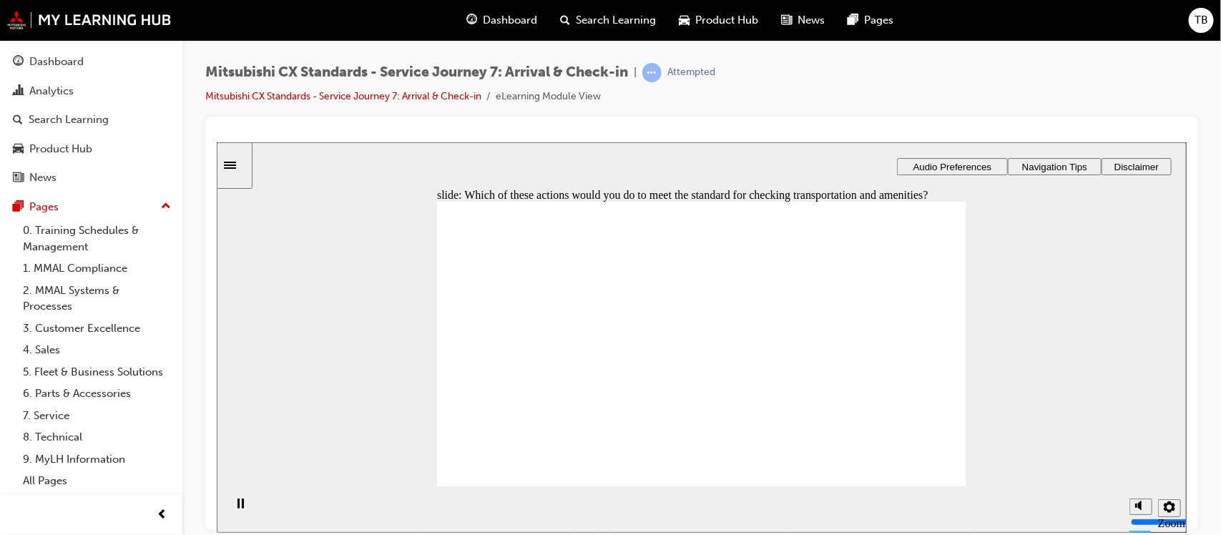
drag, startPoint x: 525, startPoint y: 338, endPoint x: 529, endPoint y: 351, distance: 13.4
checkbox input "true"
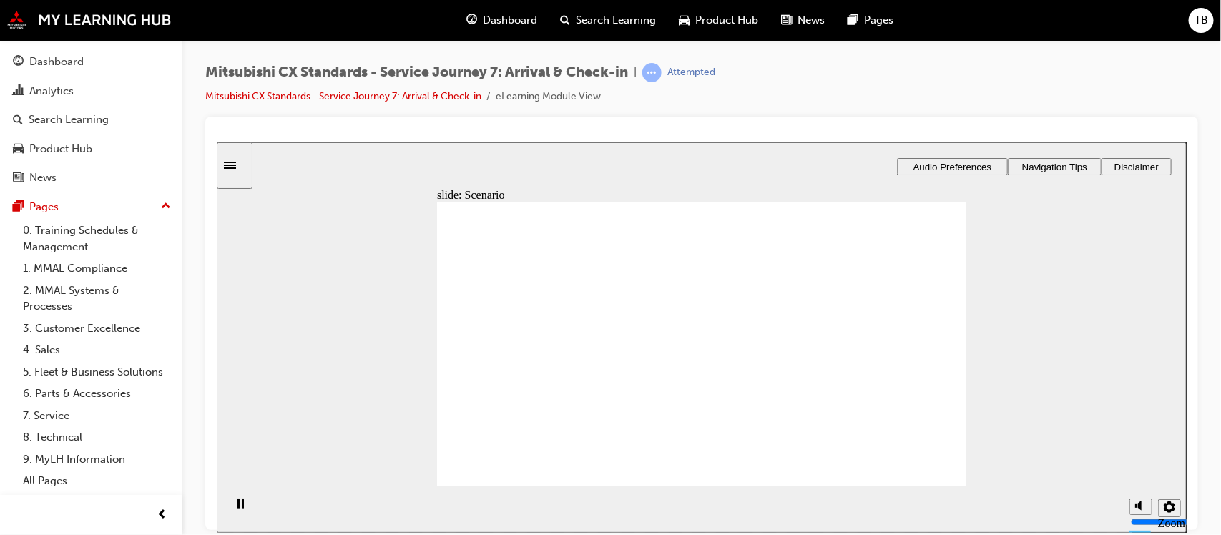
checkbox input "true"
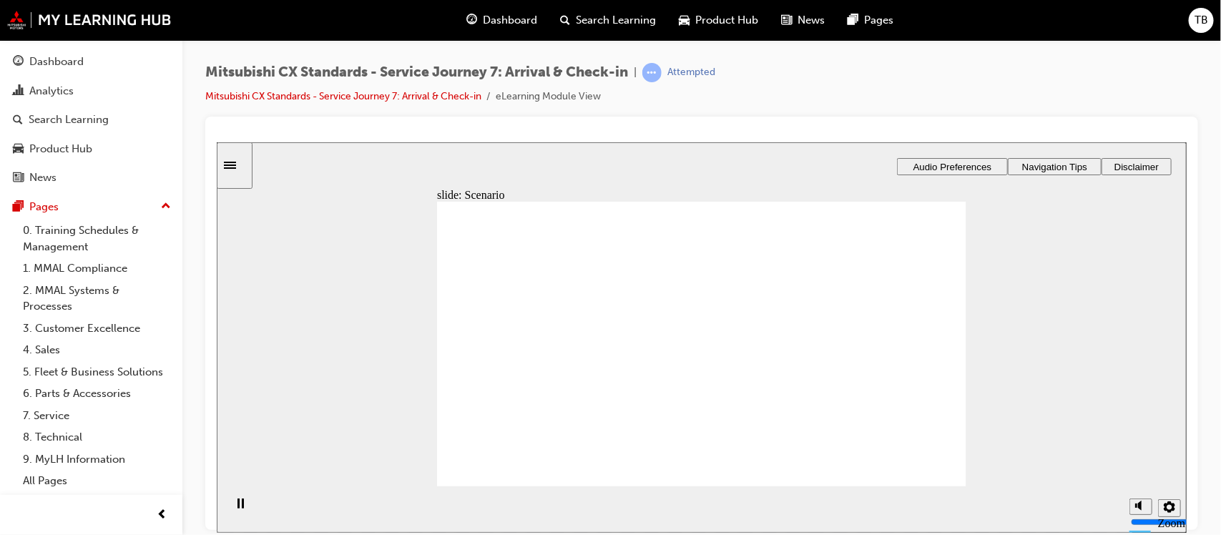
checkbox input "false"
checkbox input "true"
checkbox input "false"
checkbox input "true"
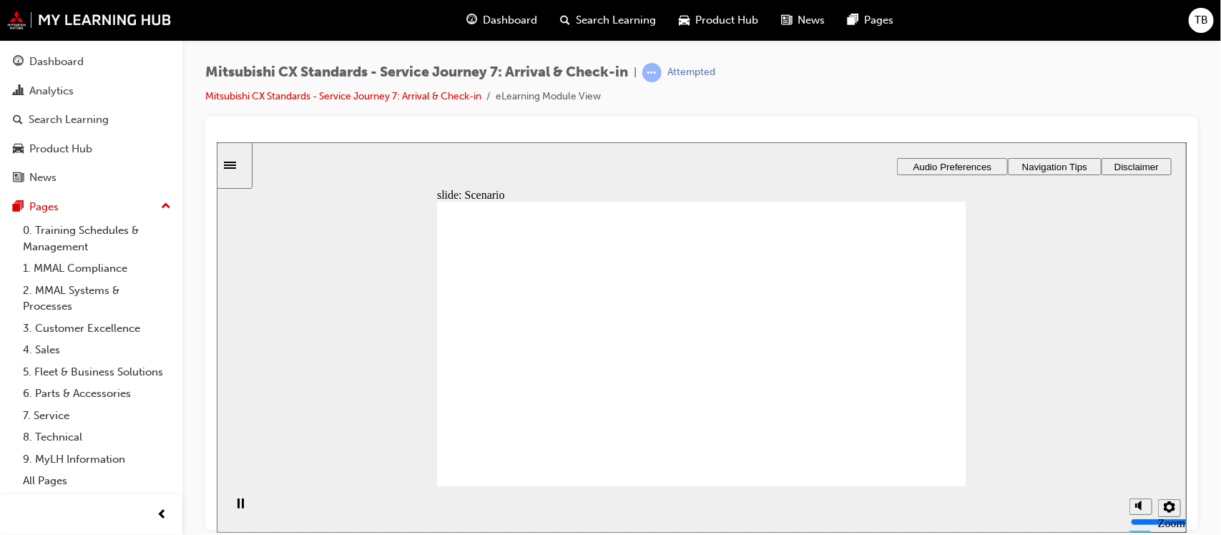
drag, startPoint x: 534, startPoint y: 361, endPoint x: 651, endPoint y: 361, distance: 116.6
drag, startPoint x: 556, startPoint y: 355, endPoint x: 687, endPoint y: 362, distance: 131.8
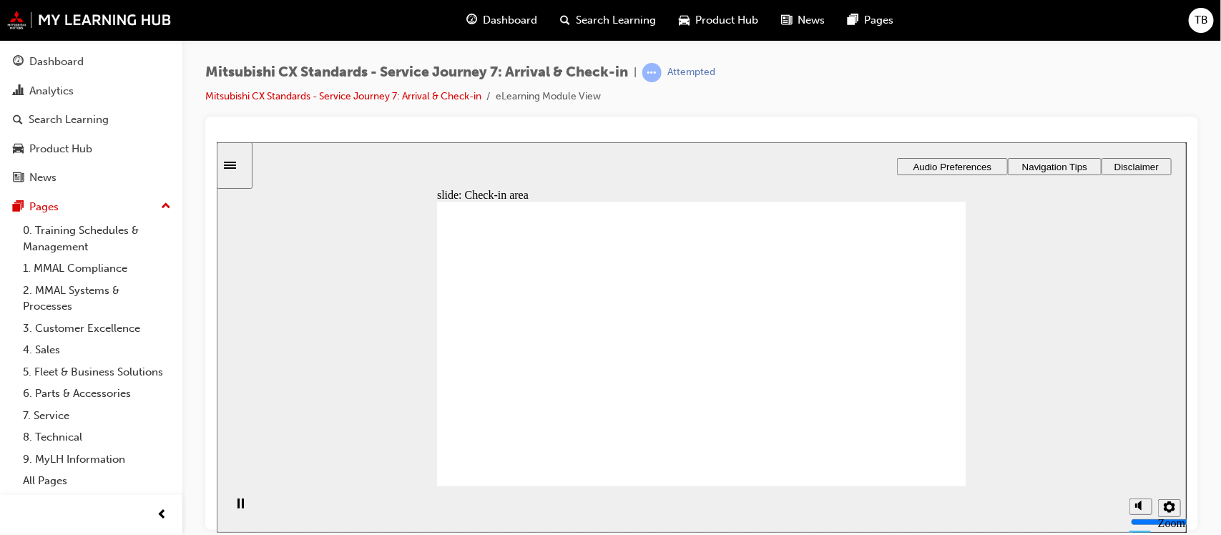
drag, startPoint x: 529, startPoint y: 361, endPoint x: 677, endPoint y: 408, distance: 156.3
drag, startPoint x: 519, startPoint y: 358, endPoint x: 658, endPoint y: 436, distance: 160.2
drag, startPoint x: 665, startPoint y: 431, endPoint x: 892, endPoint y: 397, distance: 230.1
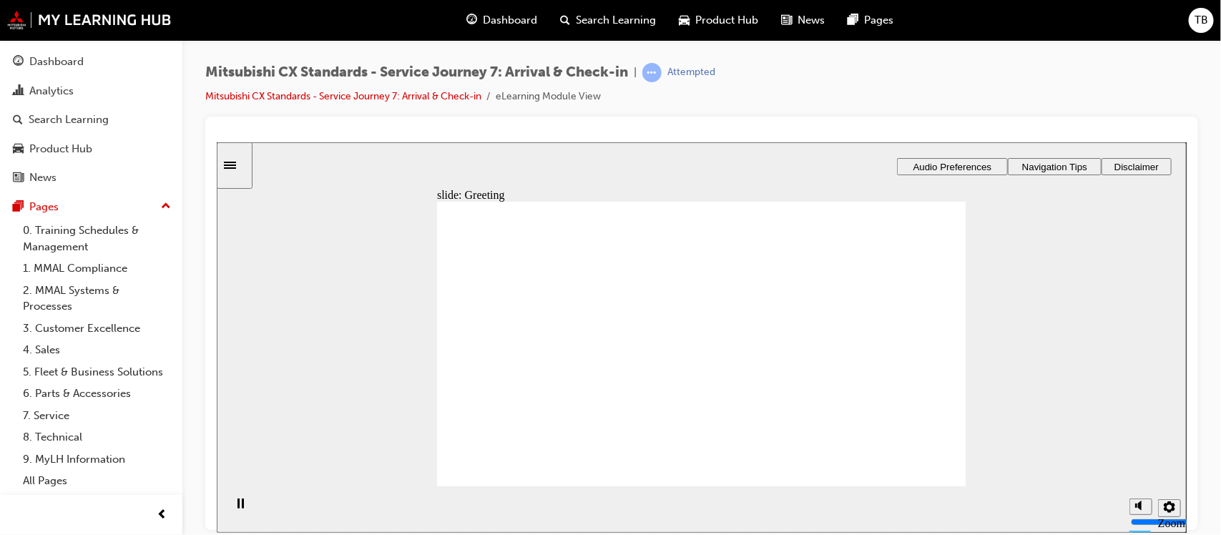
drag, startPoint x: 509, startPoint y: 358, endPoint x: 692, endPoint y: 376, distance: 184.0
drag, startPoint x: 515, startPoint y: 353, endPoint x: 876, endPoint y: 335, distance: 361.7
drag, startPoint x: 531, startPoint y: 357, endPoint x: 715, endPoint y: 385, distance: 185.9
drag, startPoint x: 539, startPoint y: 366, endPoint x: 672, endPoint y: 393, distance: 135.1
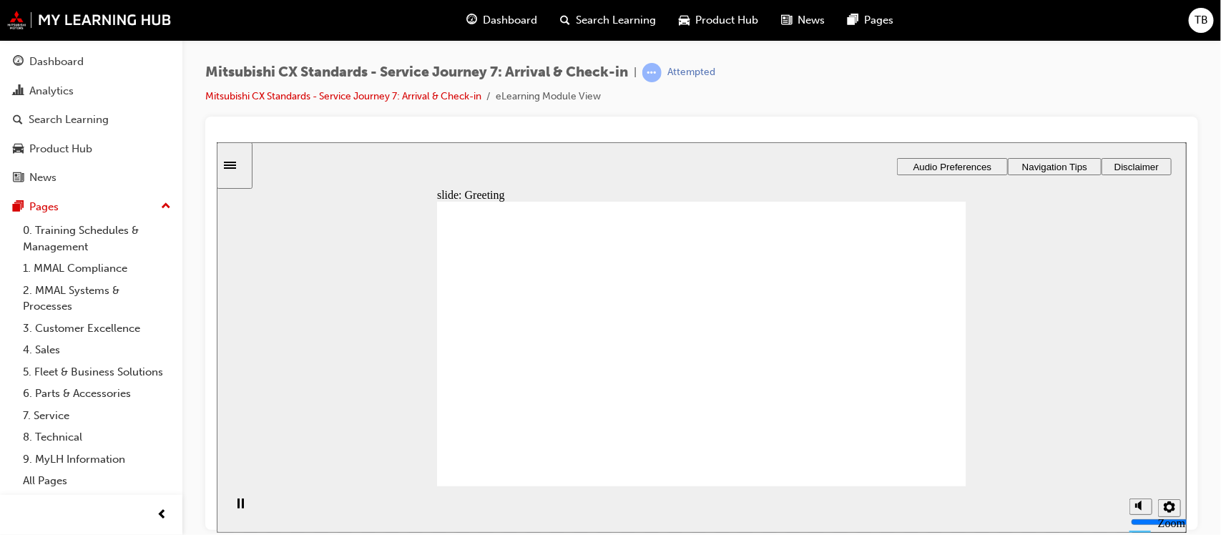
drag, startPoint x: 536, startPoint y: 357, endPoint x: 873, endPoint y: 340, distance: 337.3
drag, startPoint x: 538, startPoint y: 355, endPoint x: 650, endPoint y: 336, distance: 113.8
drag, startPoint x: 587, startPoint y: 347, endPoint x: 695, endPoint y: 348, distance: 108.0
drag, startPoint x: 550, startPoint y: 350, endPoint x: 702, endPoint y: 344, distance: 152.5
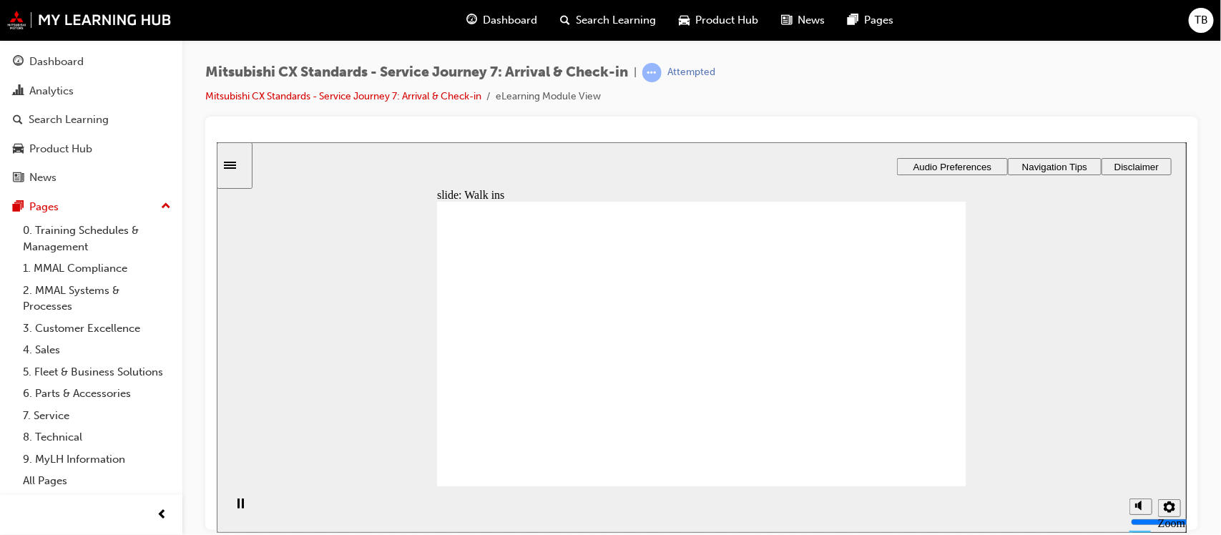
drag, startPoint x: 538, startPoint y: 349, endPoint x: 712, endPoint y: 374, distance: 175.6
drag, startPoint x: 534, startPoint y: 353, endPoint x: 724, endPoint y: 411, distance: 198.4
drag, startPoint x: 568, startPoint y: 355, endPoint x: 856, endPoint y: 339, distance: 288.0
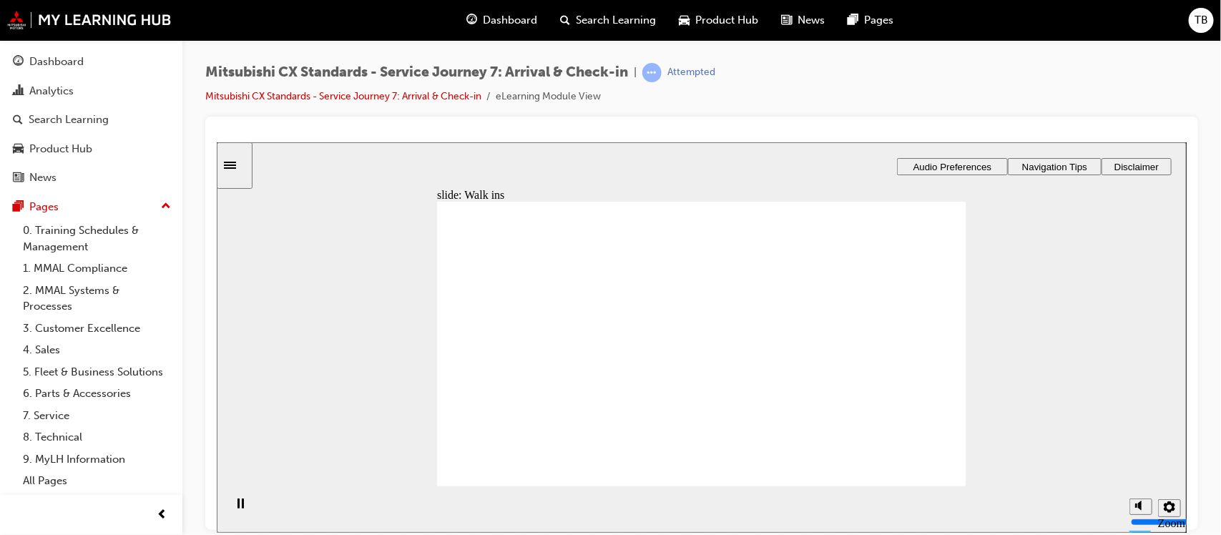
drag, startPoint x: 667, startPoint y: 279, endPoint x: 699, endPoint y: 282, distance: 32.3
drag, startPoint x: 851, startPoint y: 272, endPoint x: 695, endPoint y: 262, distance: 156.3
drag, startPoint x: 717, startPoint y: 410, endPoint x: 884, endPoint y: 269, distance: 218.8
drag, startPoint x: 685, startPoint y: 279, endPoint x: 848, endPoint y: 344, distance: 175.6
drag, startPoint x: 700, startPoint y: 382, endPoint x: 843, endPoint y: 383, distance: 143.1
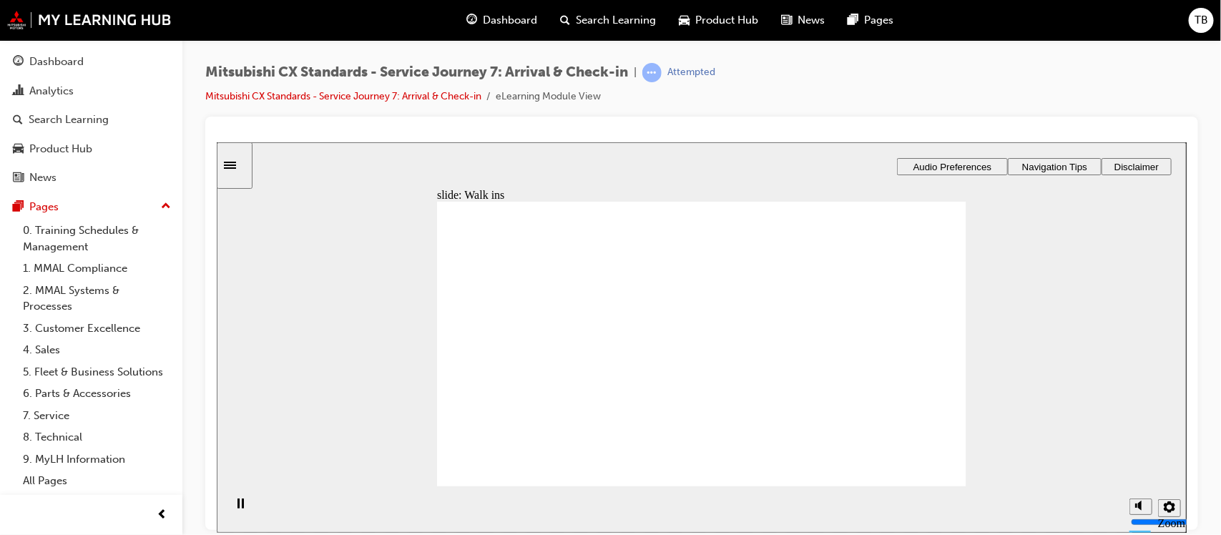
drag, startPoint x: 704, startPoint y: 308, endPoint x: 891, endPoint y: 421, distance: 217.9
drag, startPoint x: 743, startPoint y: 373, endPoint x: 830, endPoint y: 346, distance: 91.2
drag, startPoint x: 520, startPoint y: 353, endPoint x: 851, endPoint y: 343, distance: 331.3
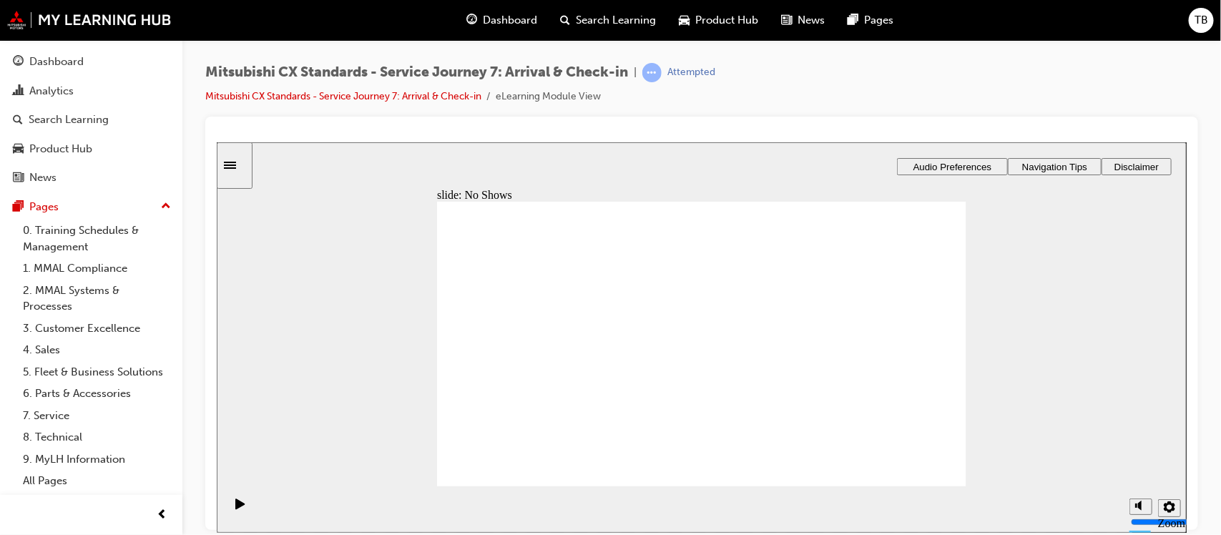
drag, startPoint x: 527, startPoint y: 343, endPoint x: 748, endPoint y: 340, distance: 220.3
drag, startPoint x: 524, startPoint y: 350, endPoint x: 884, endPoint y: 388, distance: 362.6
drag, startPoint x: 867, startPoint y: 361, endPoint x: 872, endPoint y: 383, distance: 22.0
drag, startPoint x: 870, startPoint y: 376, endPoint x: 683, endPoint y: 344, distance: 189.3
drag, startPoint x: 538, startPoint y: 401, endPoint x: 531, endPoint y: 414, distance: 15.4
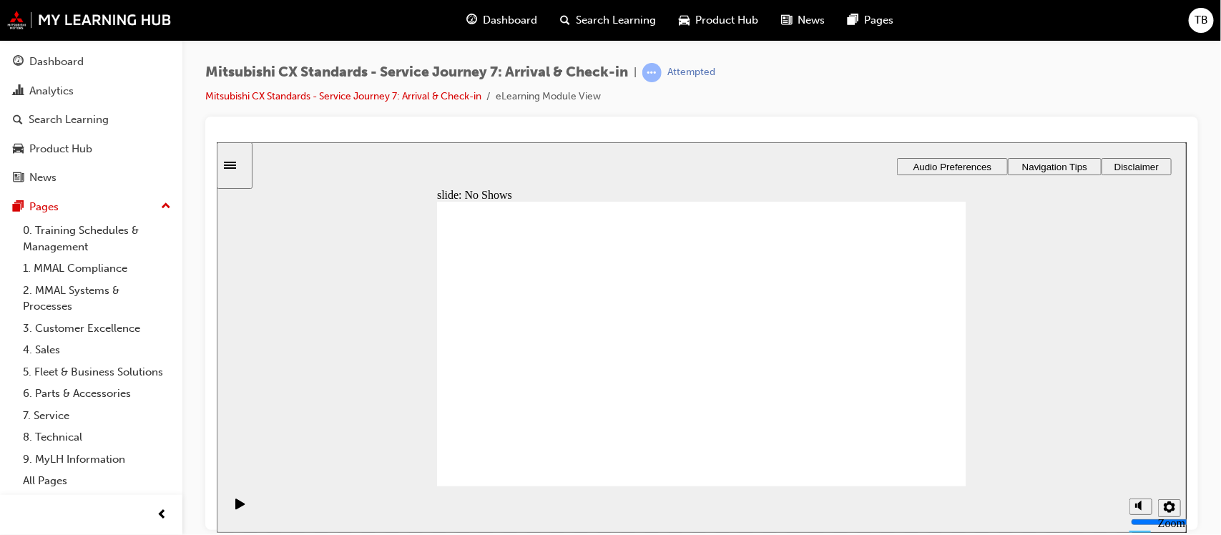
checkbox input "true"
drag, startPoint x: 491, startPoint y: 343, endPoint x: 493, endPoint y: 350, distance: 7.3
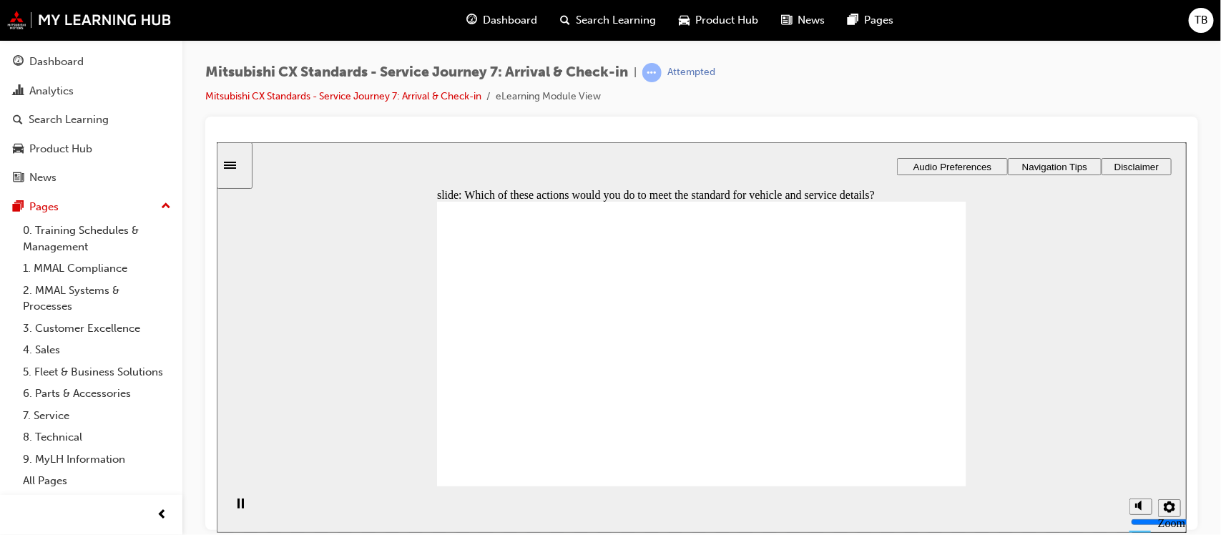
checkbox input "true"
drag, startPoint x: 484, startPoint y: 404, endPoint x: 705, endPoint y: 429, distance: 221.7
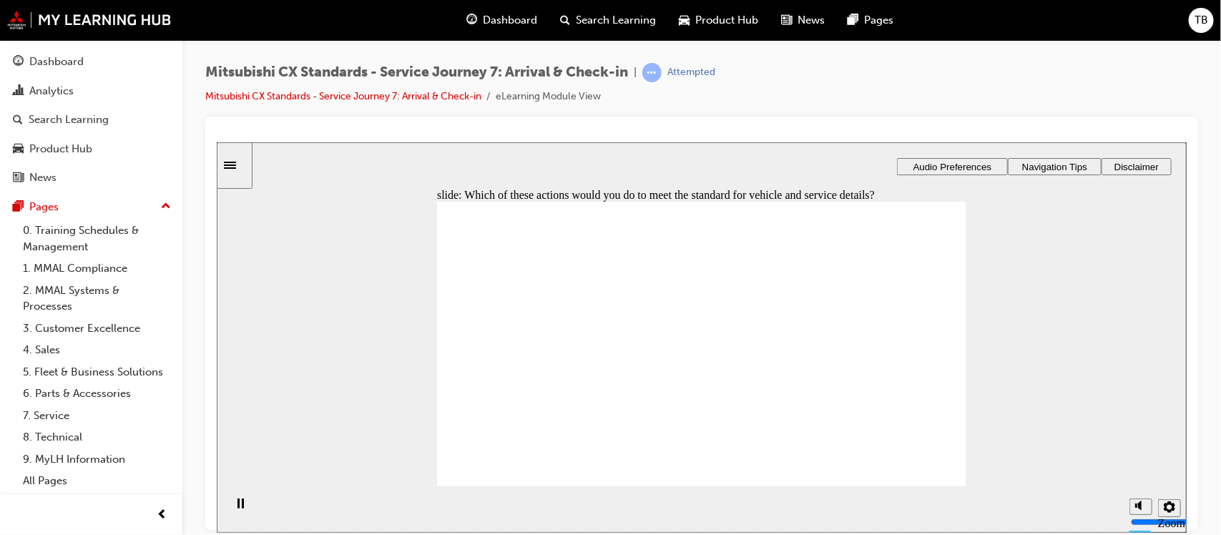
checkbox input "true"
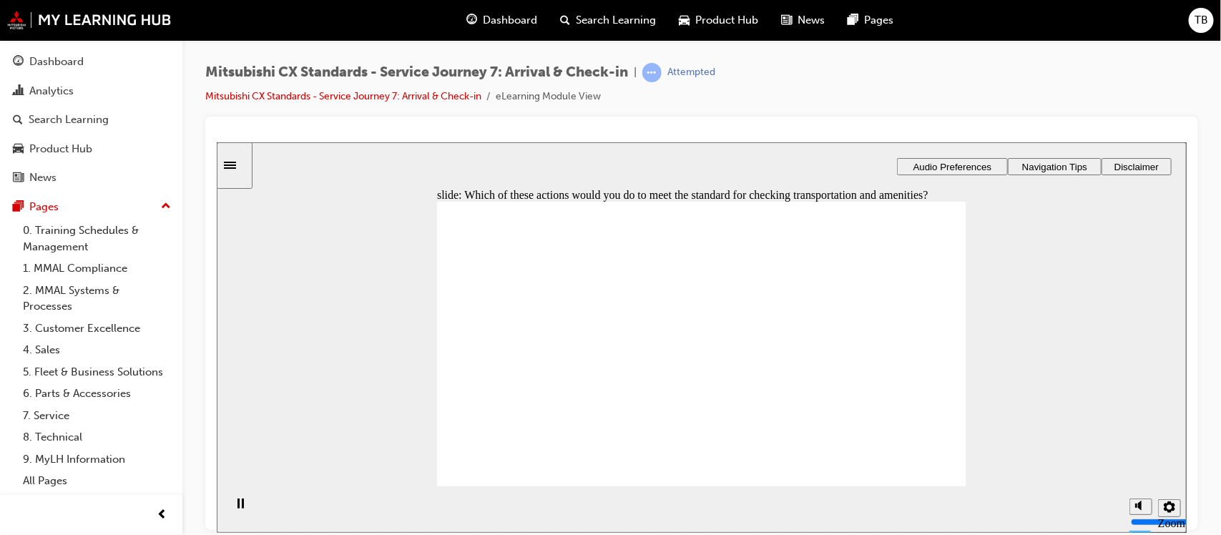
checkbox input "true"
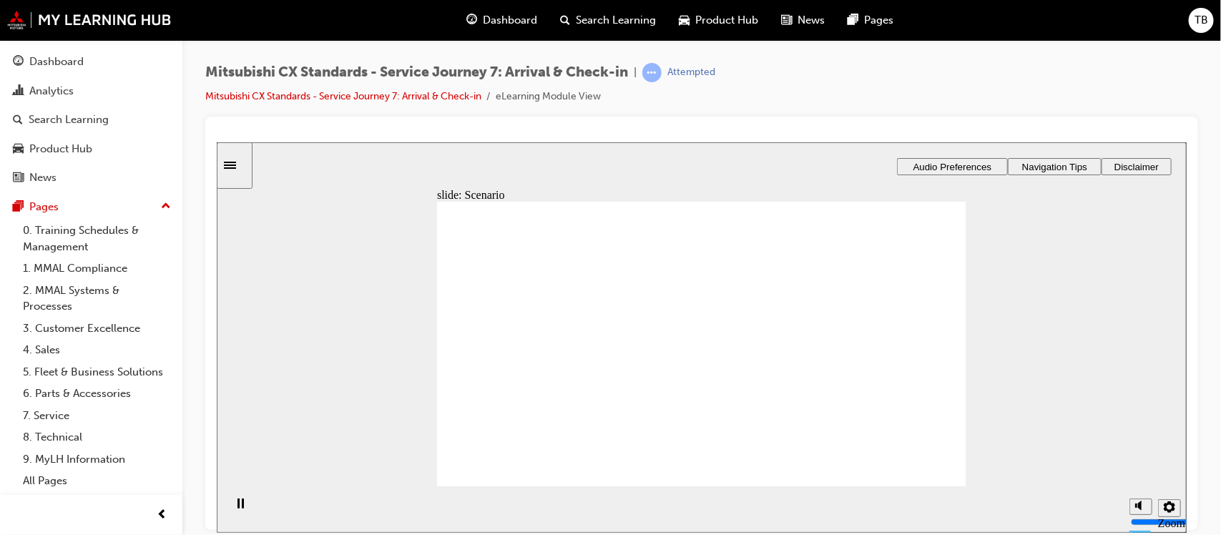
checkbox input "false"
checkbox input "true"
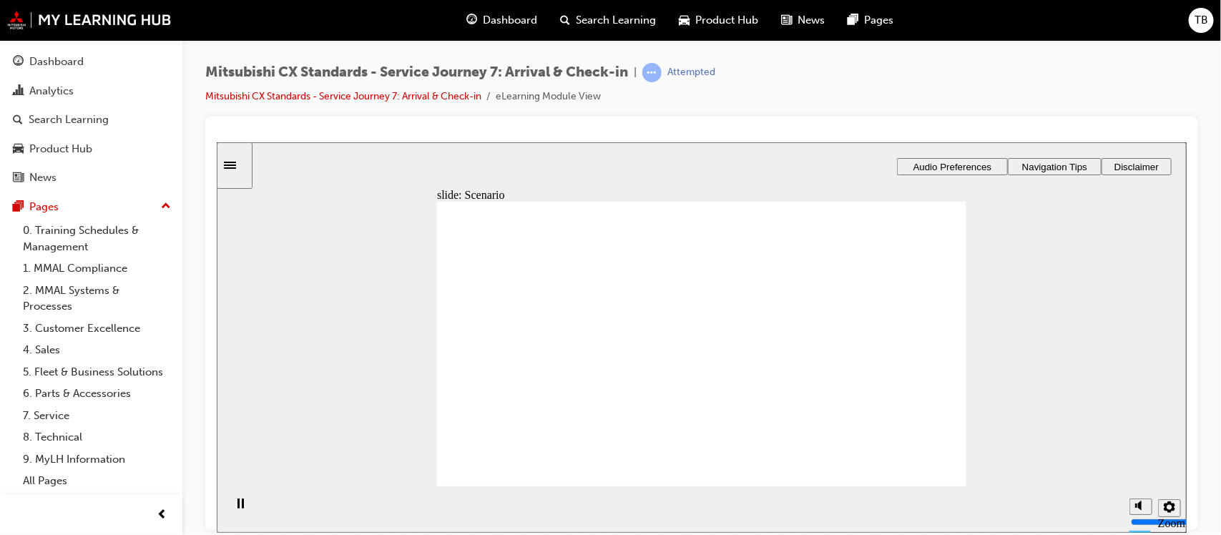
checkbox input "false"
checkbox input "true"
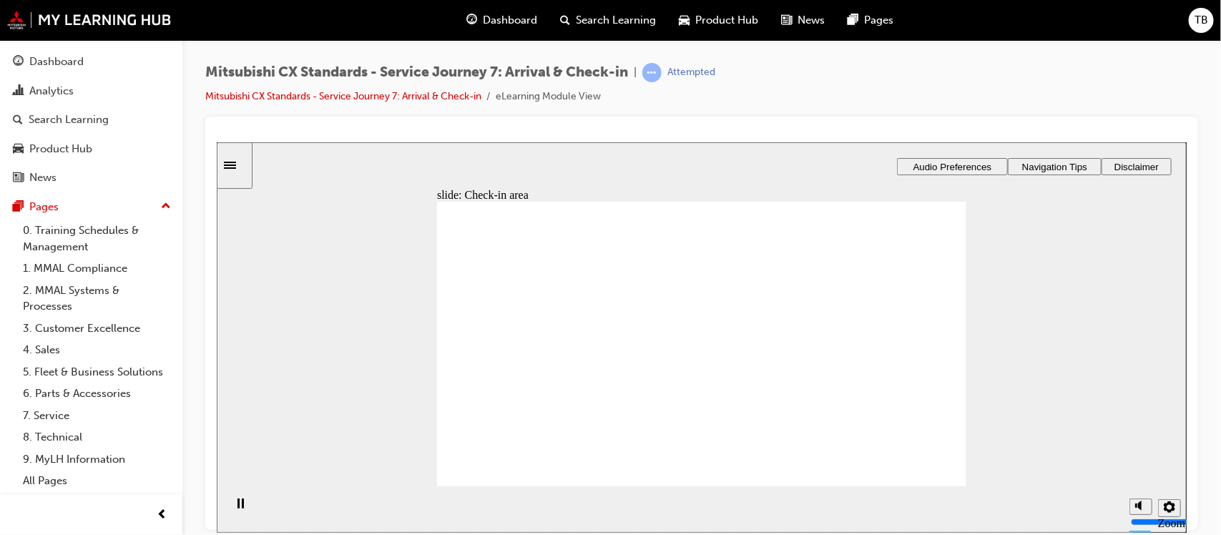
drag, startPoint x: 532, startPoint y: 353, endPoint x: 627, endPoint y: 353, distance: 95.1
drag, startPoint x: 532, startPoint y: 357, endPoint x: 858, endPoint y: 351, distance: 325.5
drag, startPoint x: 540, startPoint y: 358, endPoint x: 698, endPoint y: 363, distance: 158.2
drag, startPoint x: 524, startPoint y: 357, endPoint x: 672, endPoint y: 379, distance: 150.4
drag, startPoint x: 532, startPoint y: 358, endPoint x: 656, endPoint y: 399, distance: 130.5
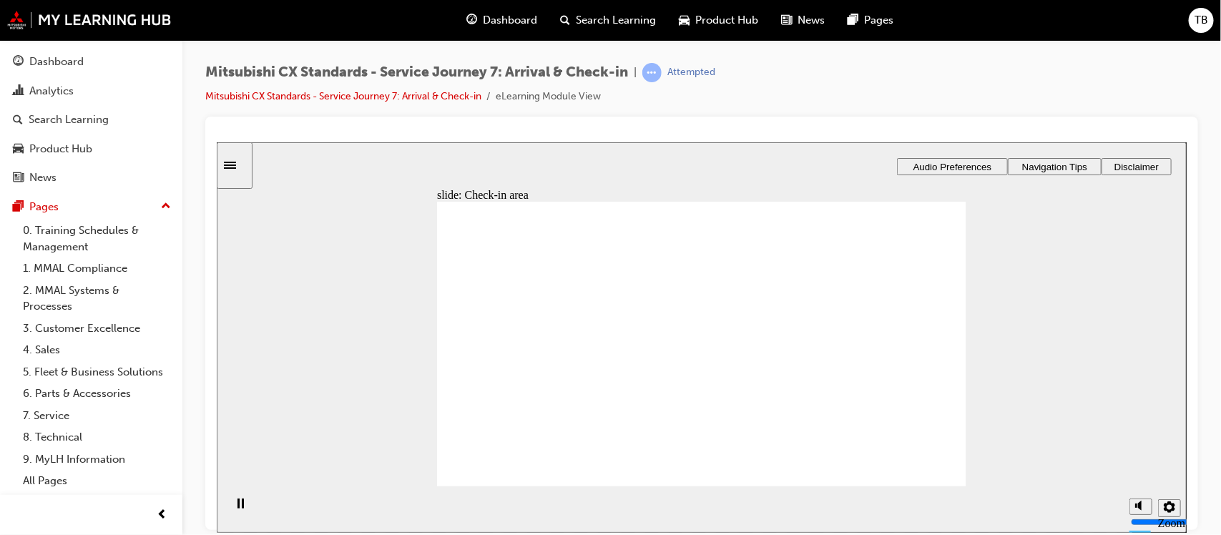
drag, startPoint x: 697, startPoint y: 398, endPoint x: 853, endPoint y: 371, distance: 158.3
drag, startPoint x: 690, startPoint y: 411, endPoint x: 870, endPoint y: 276, distance: 224.3
drag, startPoint x: 680, startPoint y: 283, endPoint x: 851, endPoint y: 321, distance: 175.3
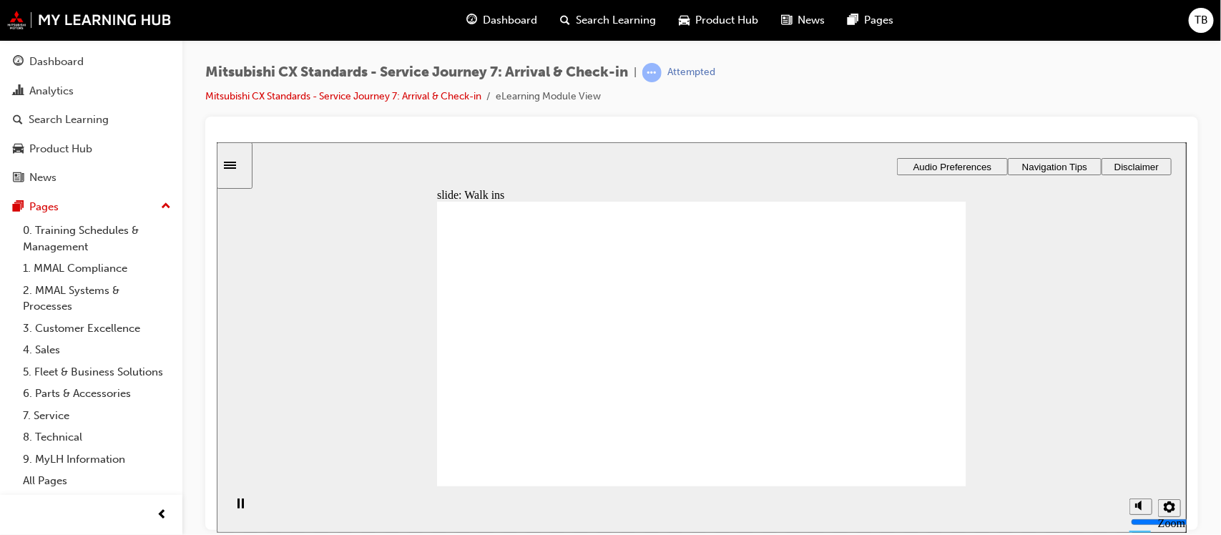
drag, startPoint x: 686, startPoint y: 343, endPoint x: 866, endPoint y: 351, distance: 179.7
drag, startPoint x: 730, startPoint y: 380, endPoint x: 848, endPoint y: 380, distance: 118.7
drag, startPoint x: 698, startPoint y: 325, endPoint x: 873, endPoint y: 446, distance: 212.3
checkbox input "true"
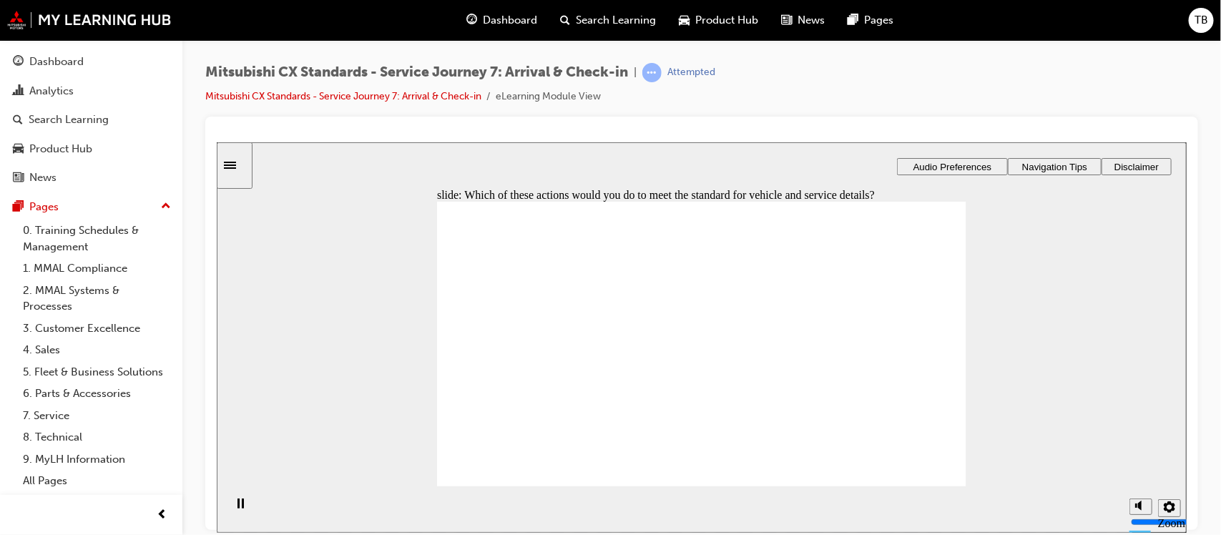
checkbox input "true"
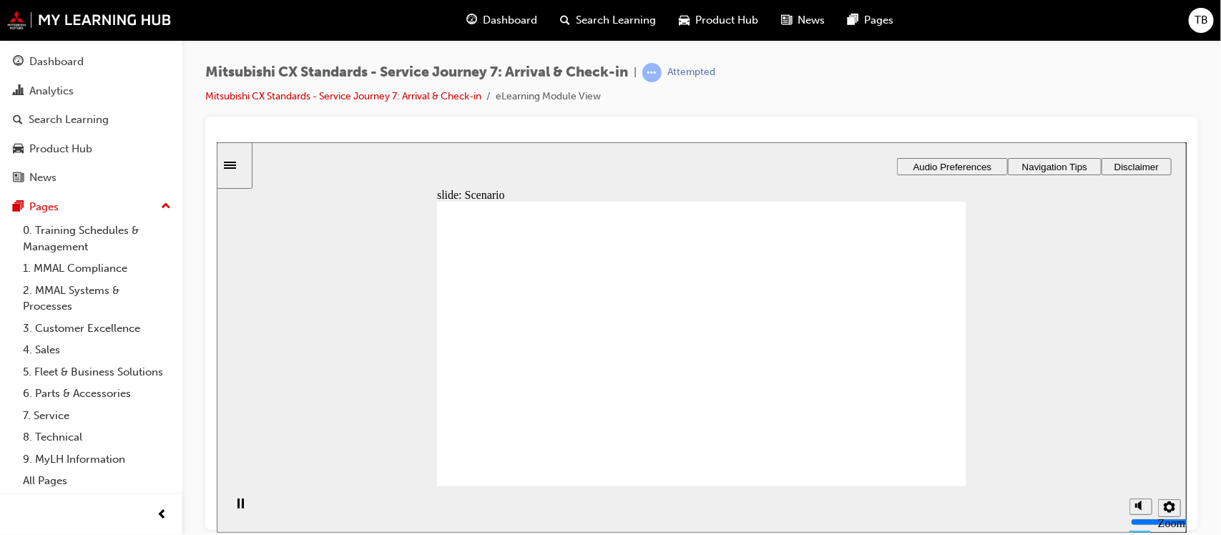
checkbox input "true"
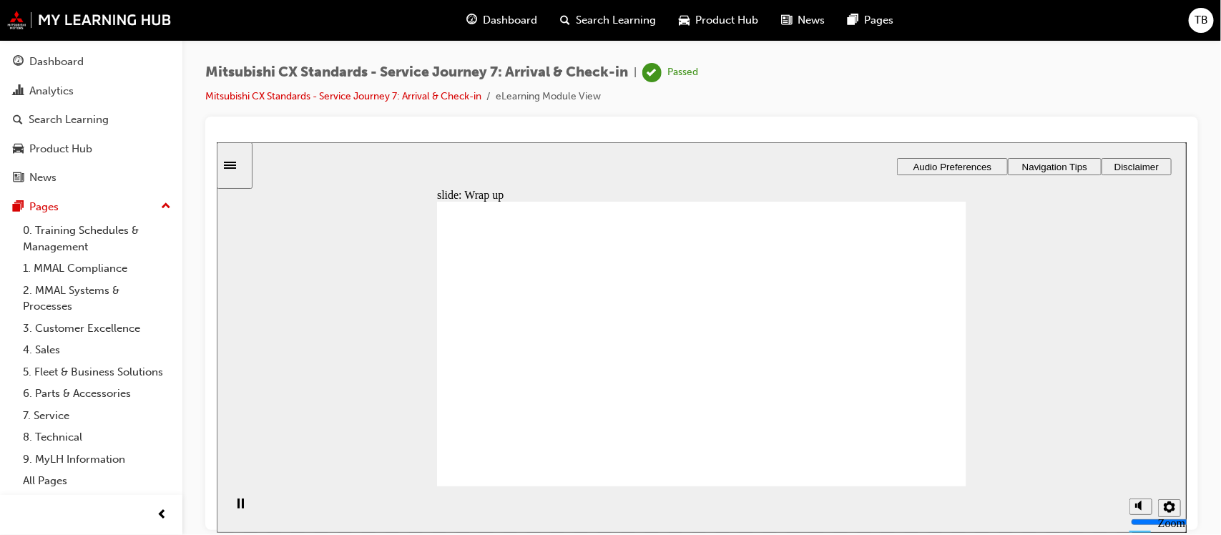
click at [95, 330] on link "3. Customer Excellence" at bounding box center [97, 329] width 160 height 22
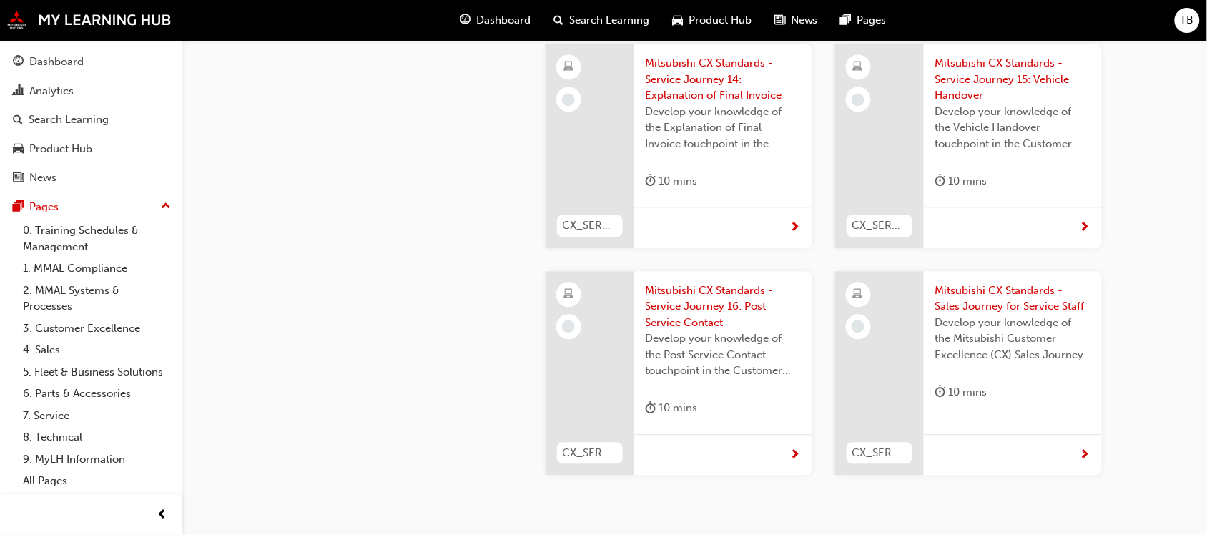
scroll to position [4147, 0]
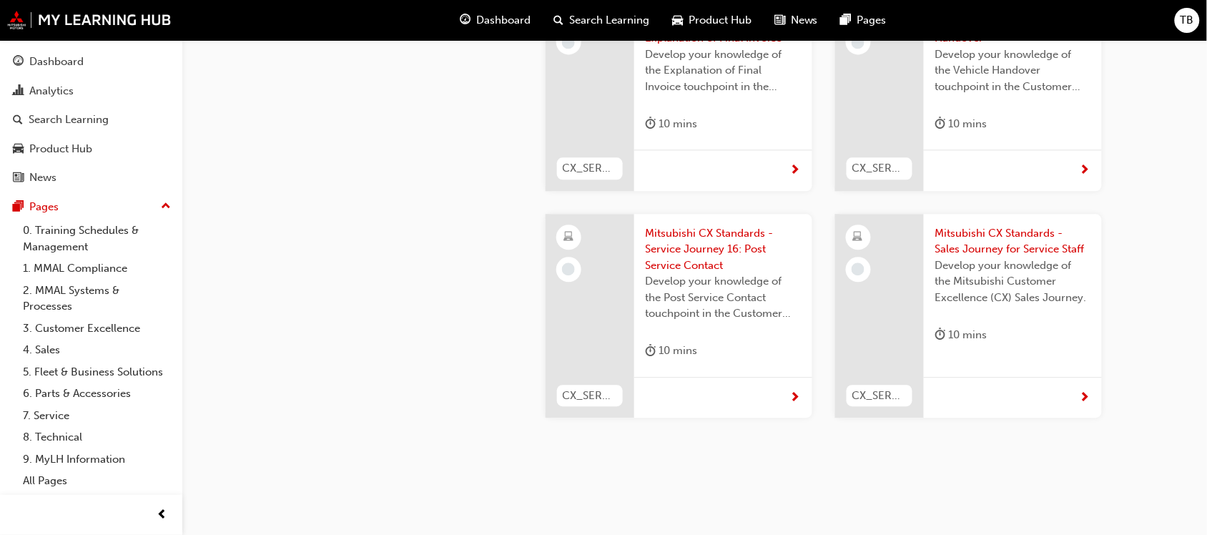
click at [1192, 12] on span "TB" at bounding box center [1188, 20] width 14 height 16
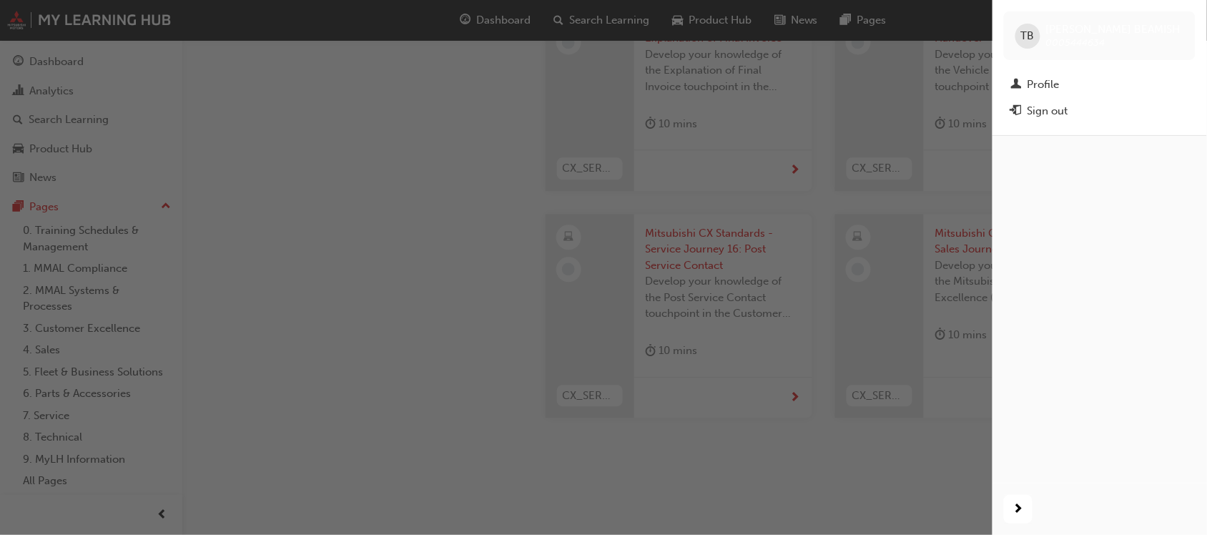
click at [361, 256] on div "button" at bounding box center [496, 267] width 993 height 535
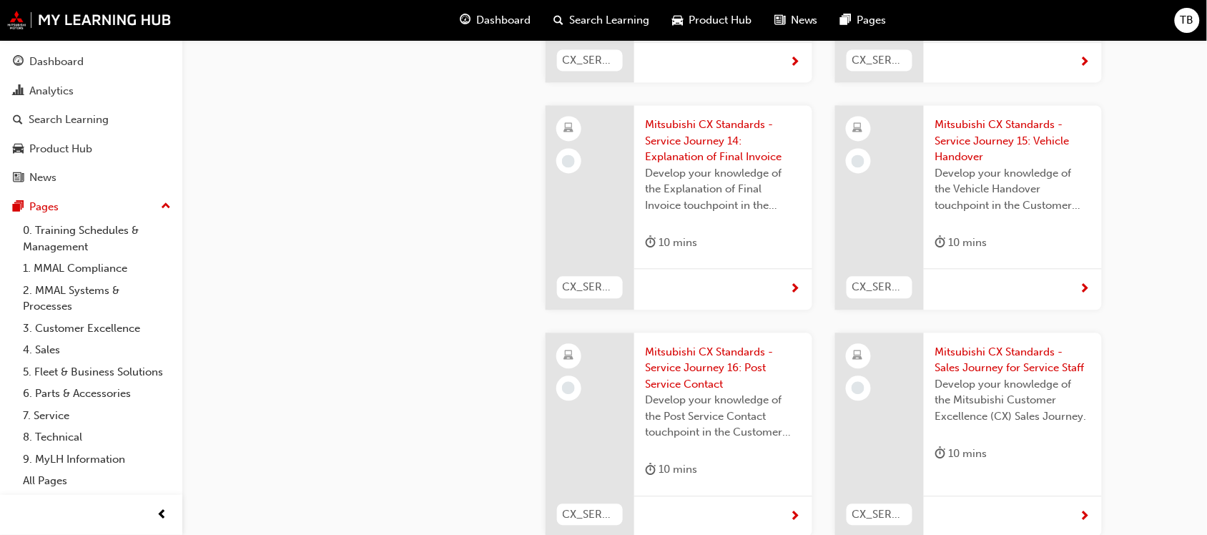
scroll to position [3700, 0]
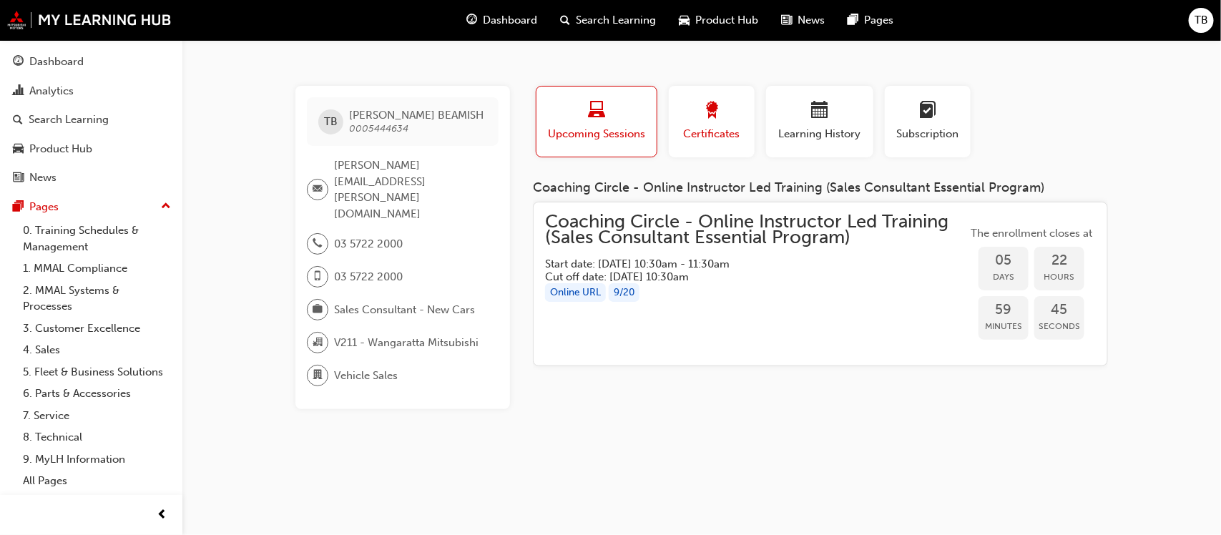
click at [716, 127] on span "Certificates" at bounding box center [712, 134] width 64 height 16
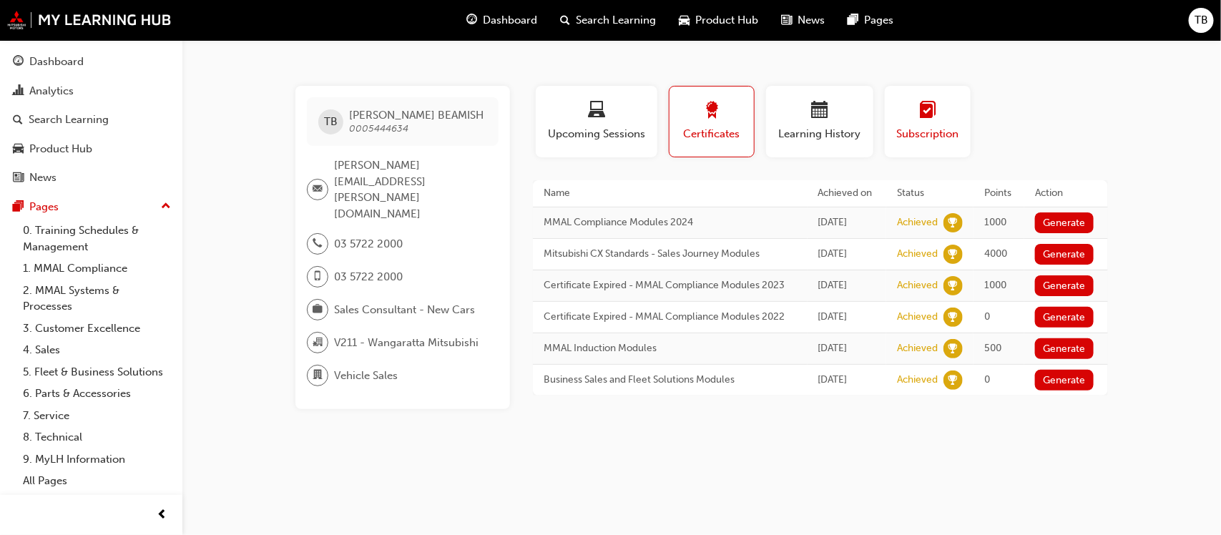
click at [910, 124] on div "Subscription" at bounding box center [928, 122] width 64 height 41
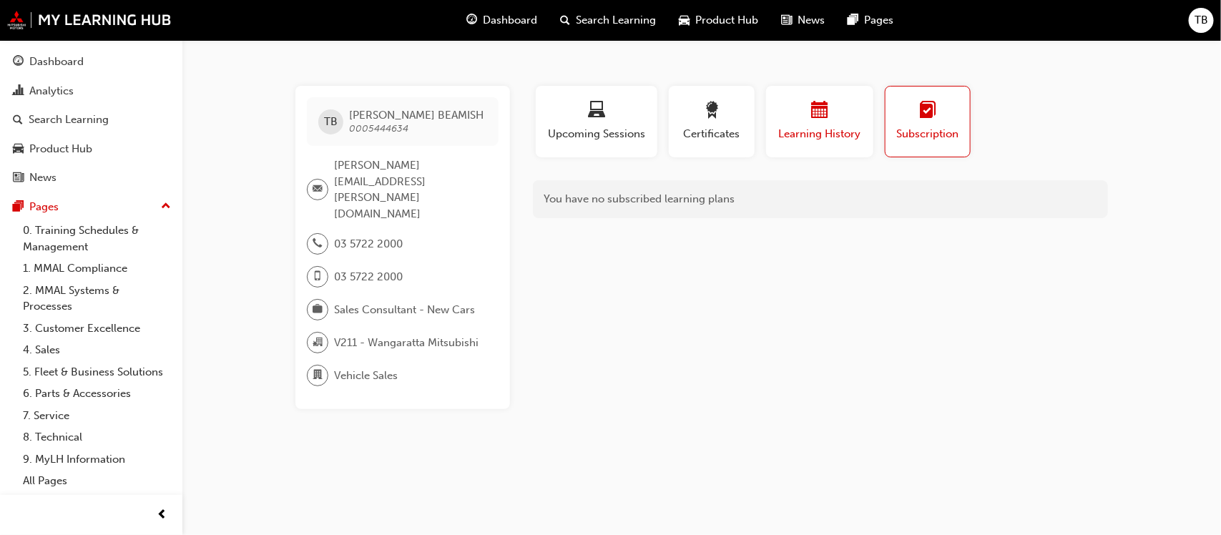
click at [827, 124] on div "Learning History" at bounding box center [820, 122] width 86 height 41
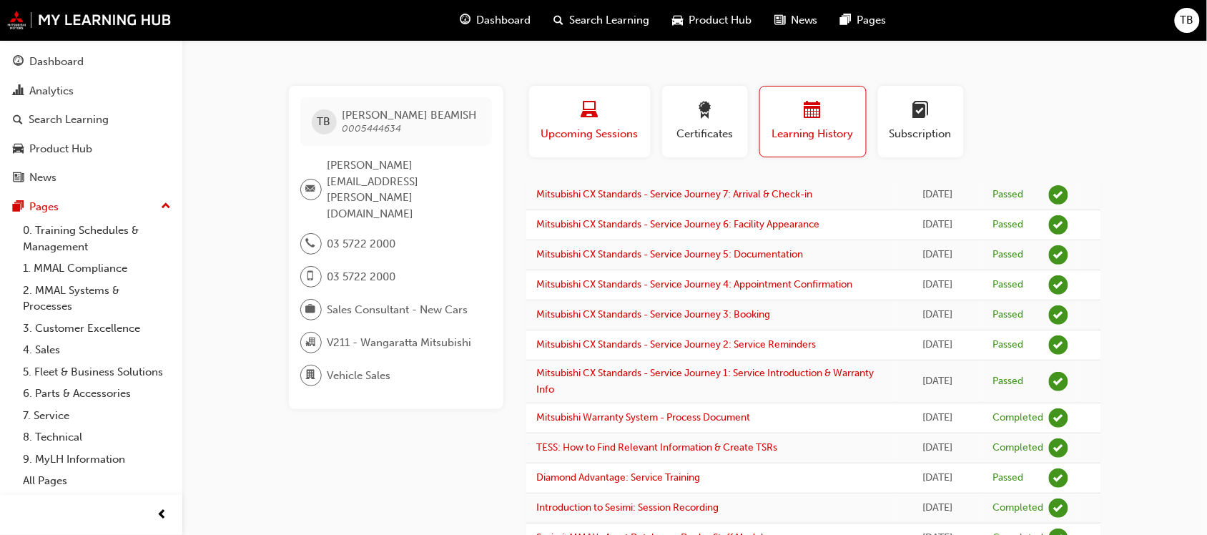
click at [592, 122] on div "button" at bounding box center [590, 113] width 100 height 22
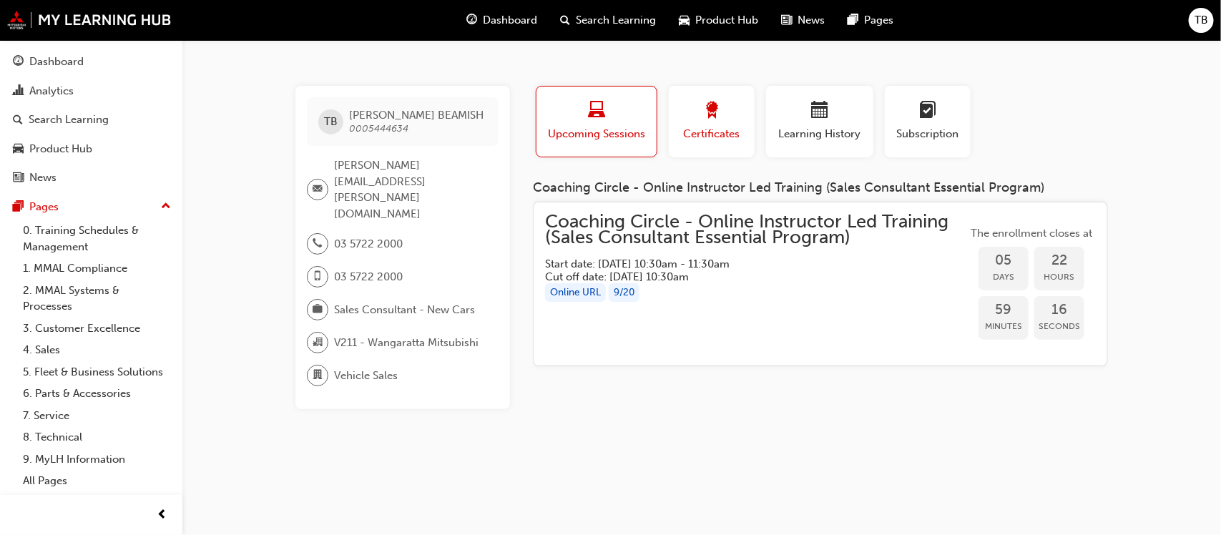
click at [713, 119] on span "award-icon" at bounding box center [711, 111] width 17 height 19
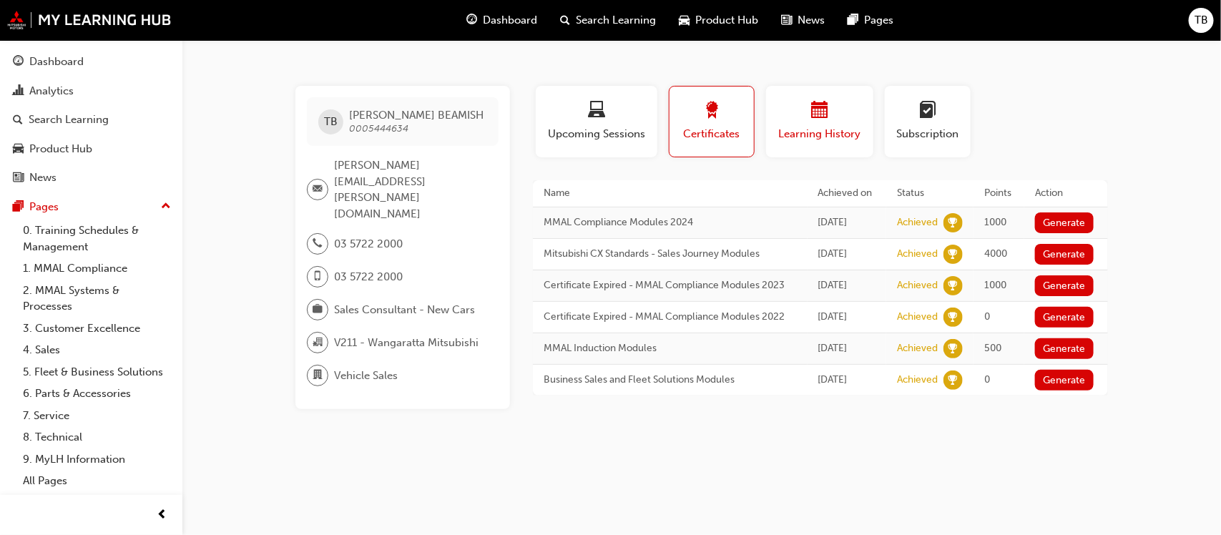
click at [838, 109] on div "button" at bounding box center [820, 113] width 86 height 22
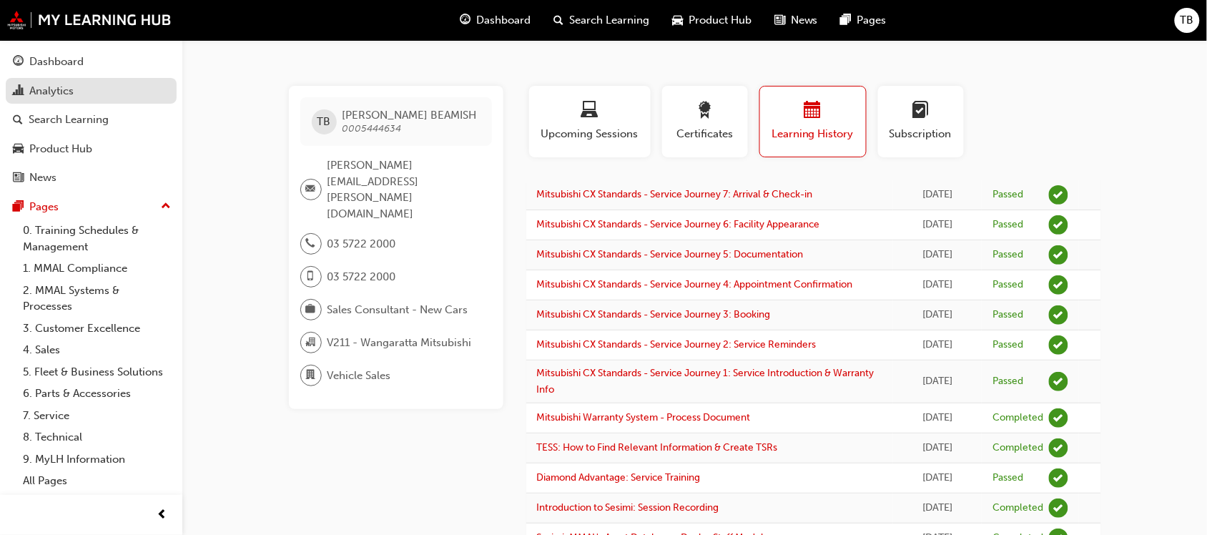
click at [67, 92] on div "Analytics" at bounding box center [51, 91] width 44 height 16
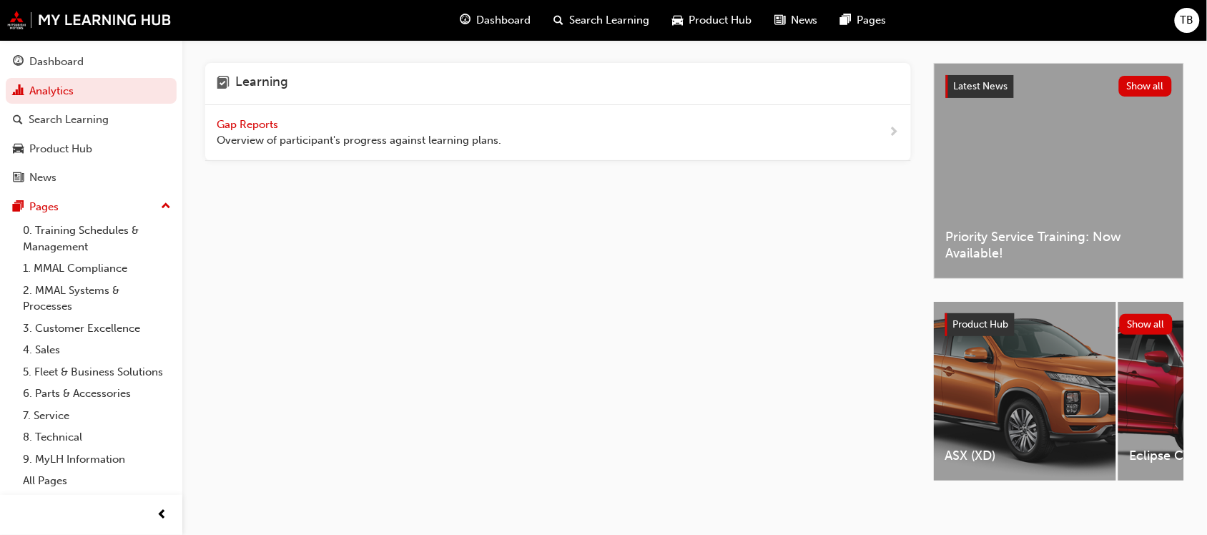
click at [244, 122] on span "Gap Reports" at bounding box center [249, 124] width 64 height 13
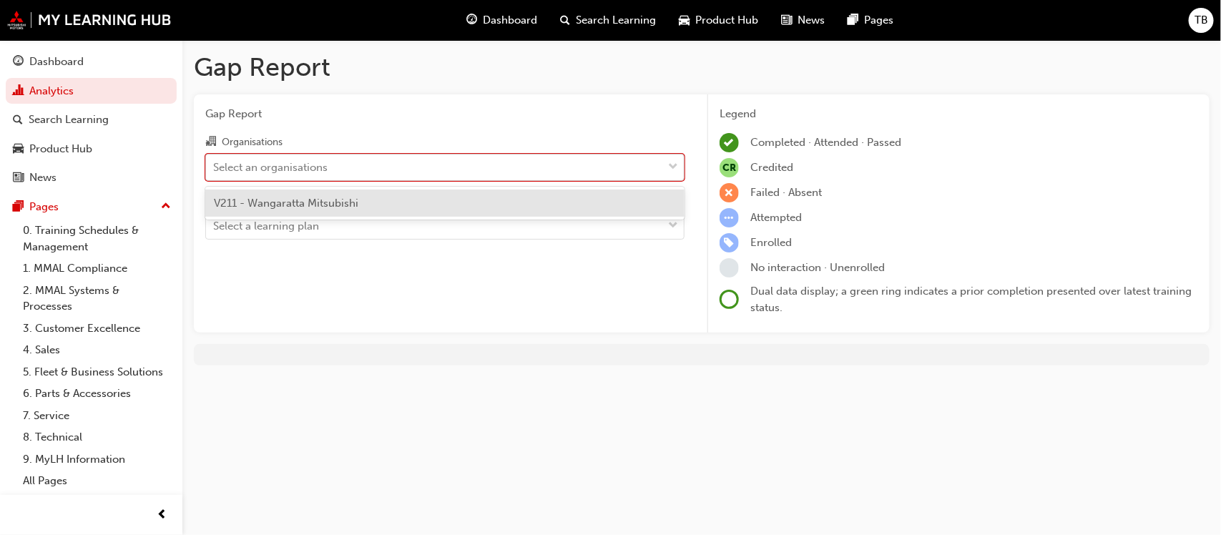
click at [305, 169] on div "Select an organisations" at bounding box center [270, 167] width 114 height 16
click at [215, 169] on input "Organisations option V211 - Wangaratta Mitsubishi focused, 1 of 1. 1 result ava…" at bounding box center [213, 166] width 1 height 12
click at [295, 198] on span "V211 - Wangaratta Mitsubishi" at bounding box center [286, 203] width 144 height 13
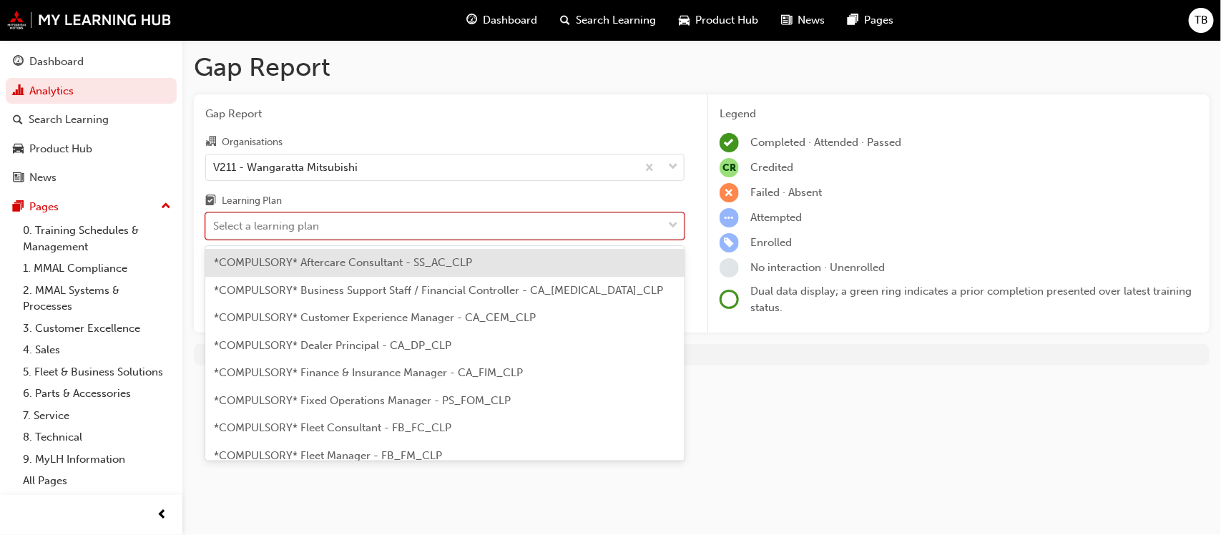
click at [284, 224] on div "Select a learning plan" at bounding box center [266, 226] width 106 height 16
click at [215, 224] on input "Learning Plan option *COMPULSORY* Aftercare Consultant - SS_AC_CLP focused, 1 o…" at bounding box center [213, 226] width 1 height 12
click at [348, 263] on span "*COMPULSORY* Aftercare Consultant - SS_AC_CLP" at bounding box center [343, 262] width 258 height 13
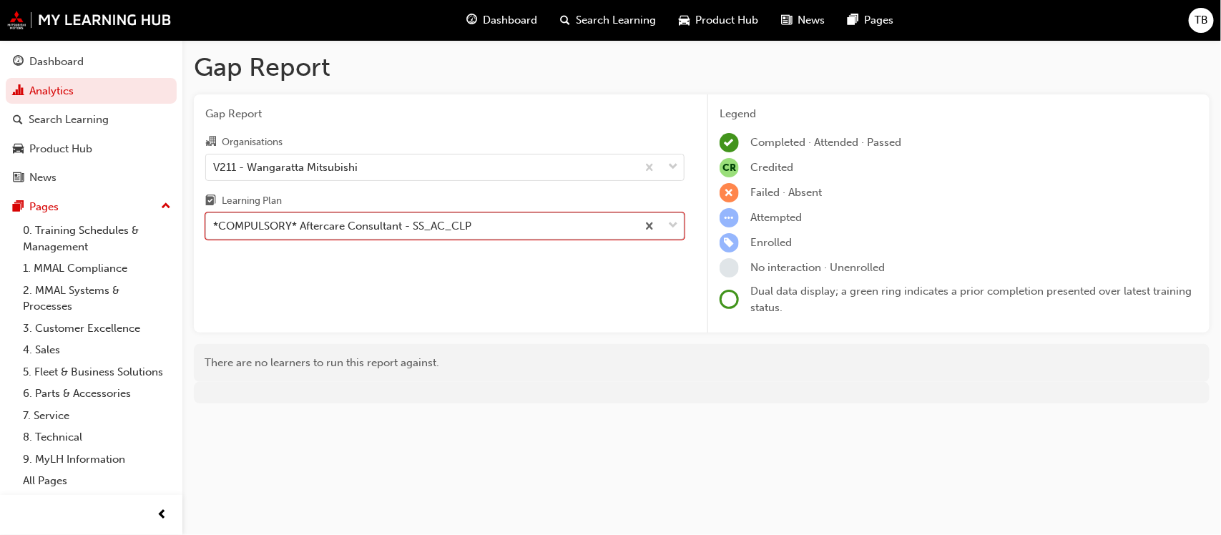
click at [426, 232] on div "*COMPULSORY* Aftercare Consultant - SS_AC_CLP" at bounding box center [342, 226] width 258 height 16
click at [215, 232] on input "Learning Plan option *COMPULSORY* Aftercare Consultant - SS_AC_CLP, selected. 0…" at bounding box center [213, 226] width 1 height 12
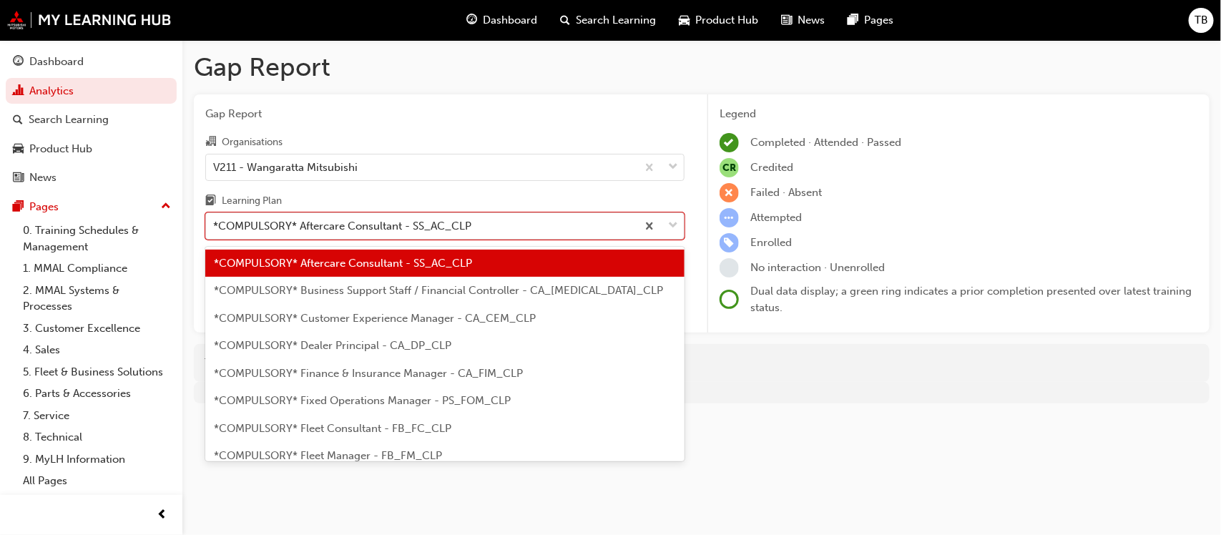
click at [383, 294] on span "*COMPULSORY* Business Support Staff / Financial Controller - CA_[MEDICAL_DATA]_…" at bounding box center [438, 290] width 449 height 13
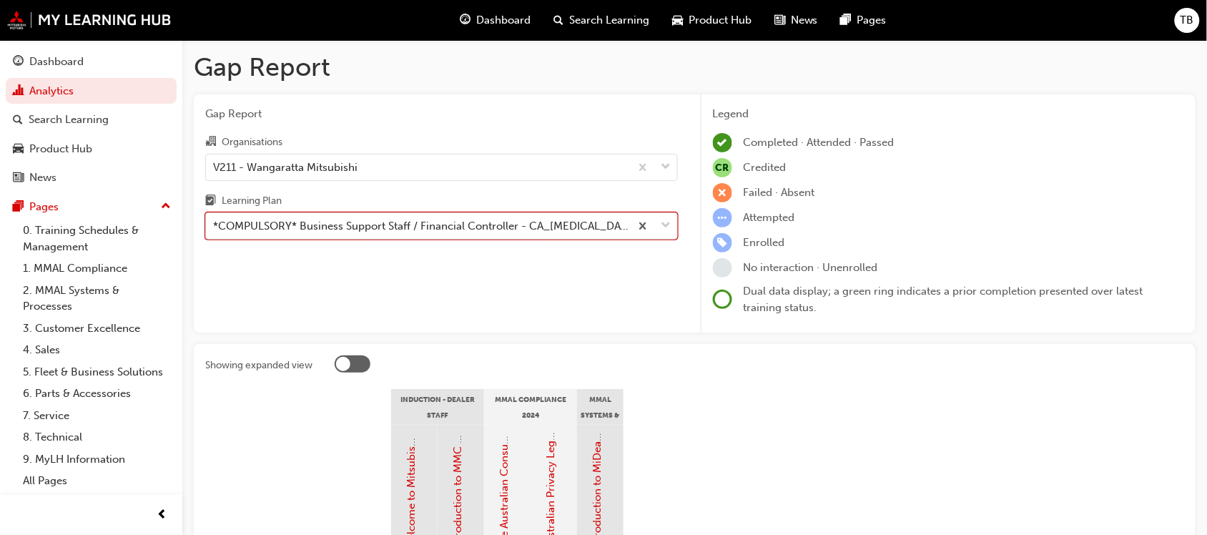
click at [383, 225] on div "*COMPULSORY* Business Support Staff / Financial Controller - CA_[MEDICAL_DATA]_…" at bounding box center [422, 226] width 418 height 16
click at [215, 225] on input "Learning Plan option *COMPULSORY* Business Support Staff / Financial Controller…" at bounding box center [213, 226] width 1 height 12
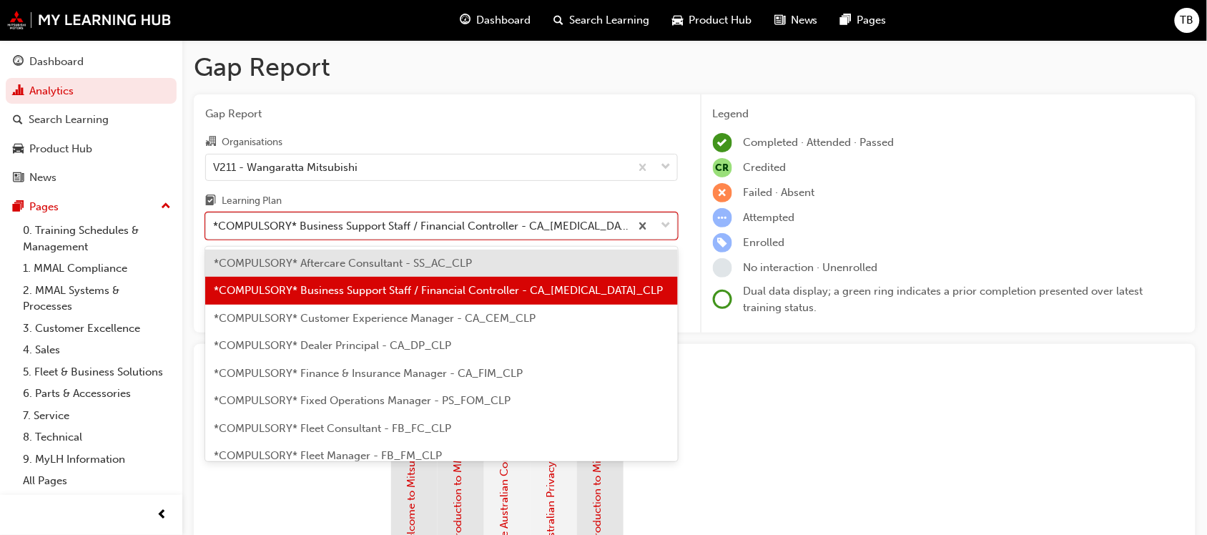
click at [408, 319] on span "*COMPULSORY* Customer Experience Manager - CA_CEM_CLP" at bounding box center [375, 318] width 322 height 13
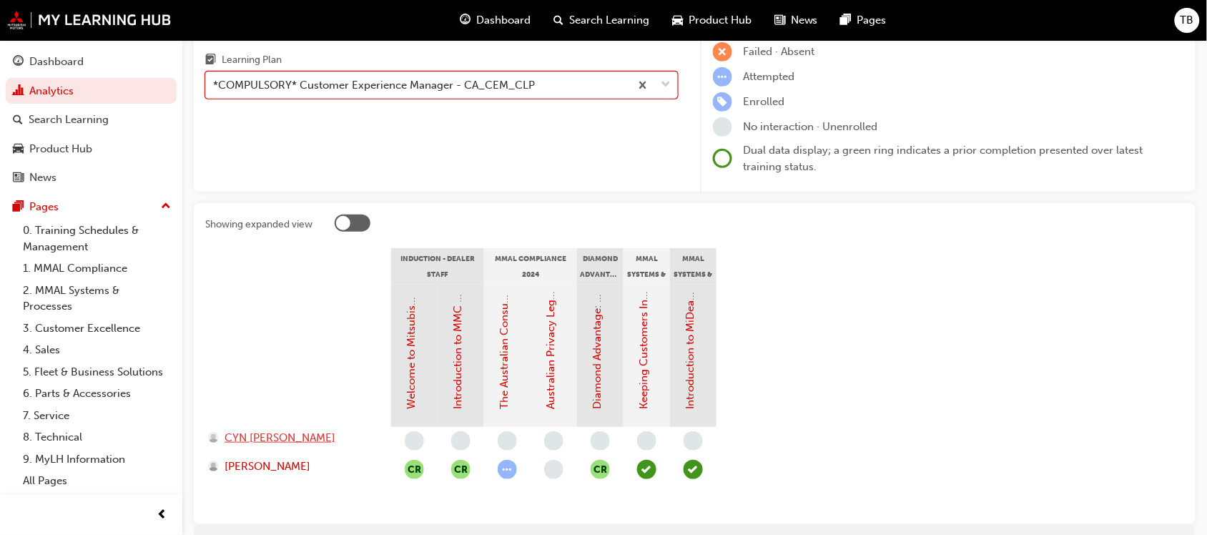
scroll to position [30, 0]
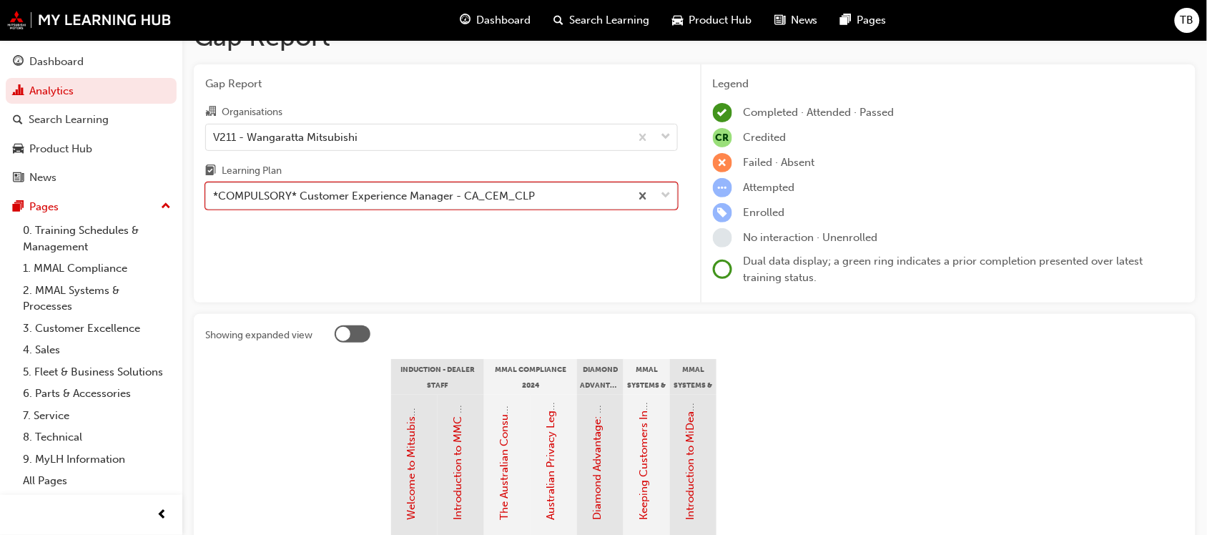
click at [363, 333] on div at bounding box center [353, 333] width 36 height 17
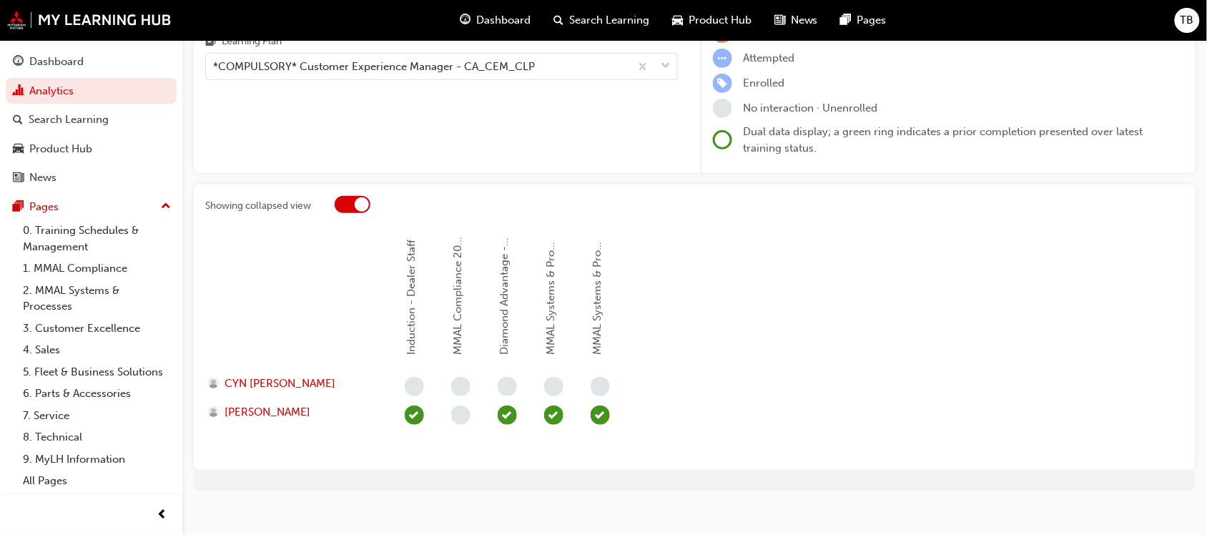
scroll to position [173, 0]
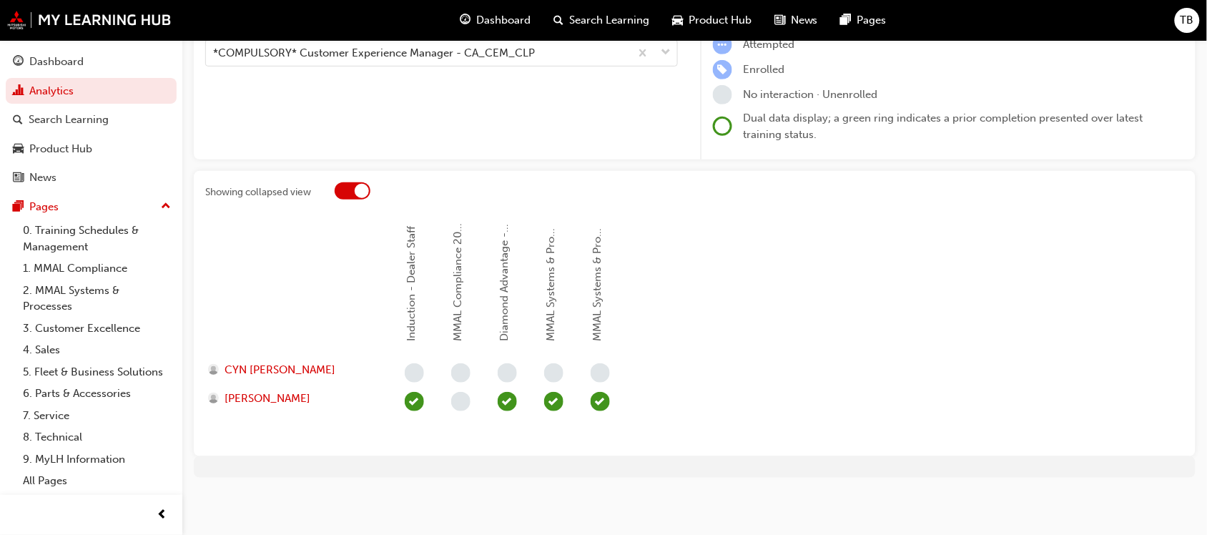
click at [355, 191] on div at bounding box center [362, 191] width 14 height 14
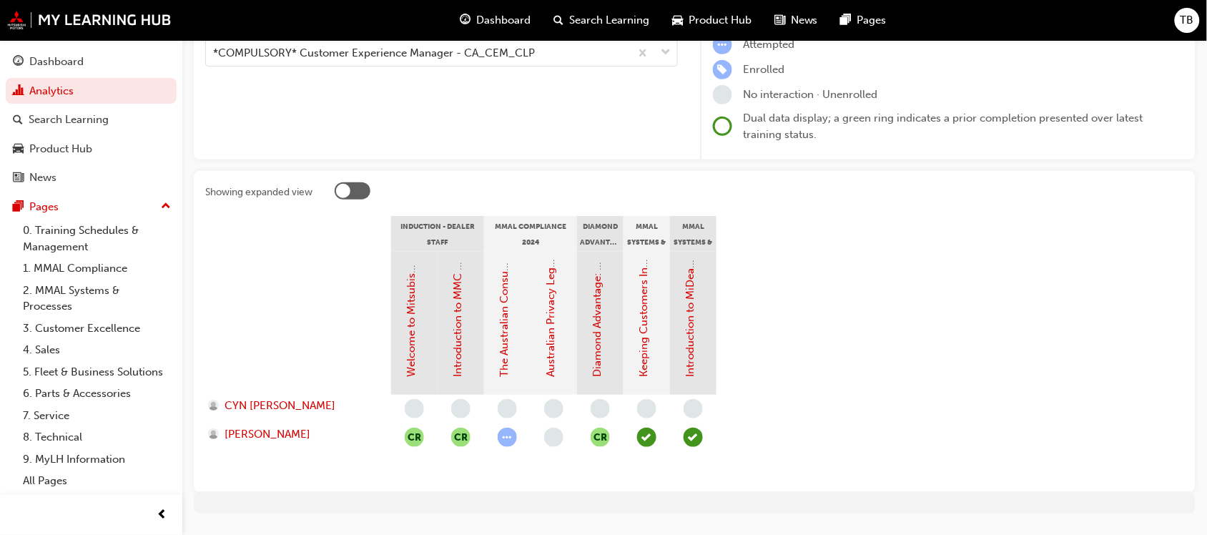
click at [356, 191] on div at bounding box center [353, 190] width 36 height 17
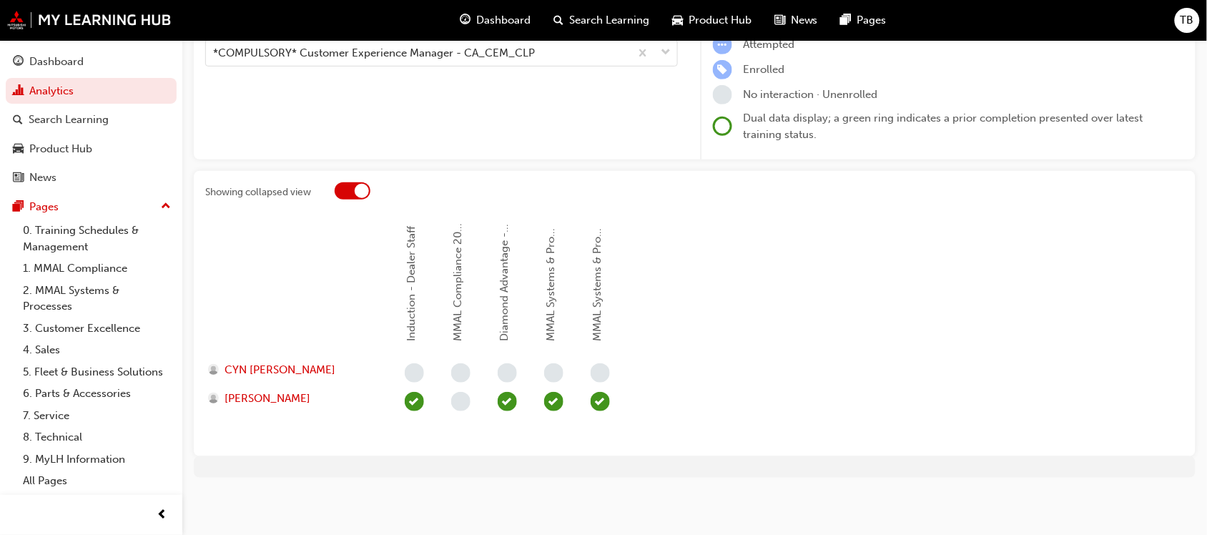
click at [356, 191] on div at bounding box center [362, 191] width 14 height 14
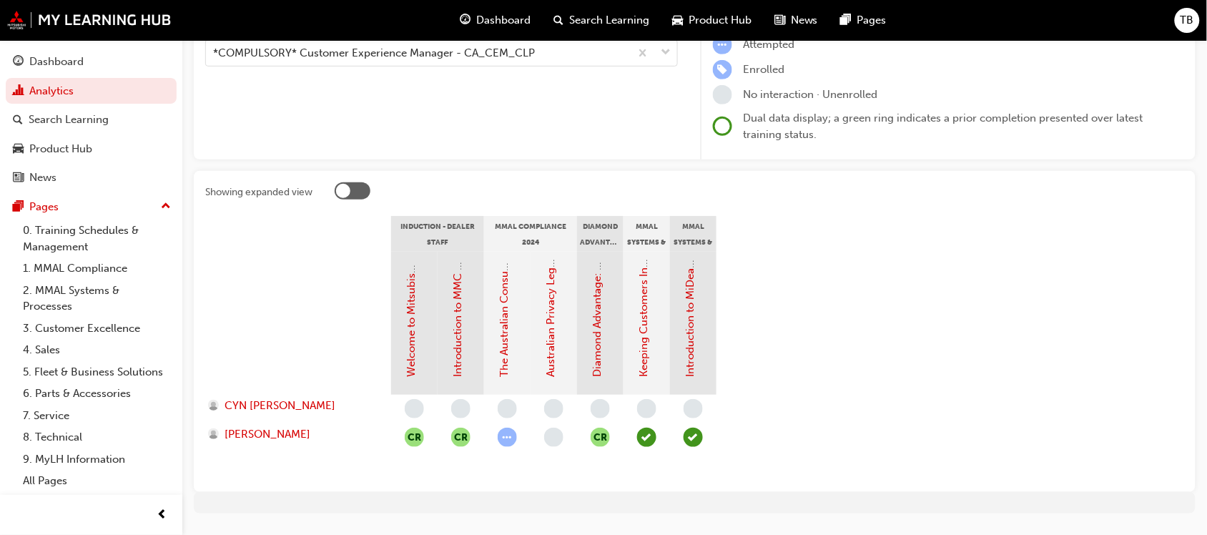
click at [356, 191] on div at bounding box center [353, 190] width 36 height 17
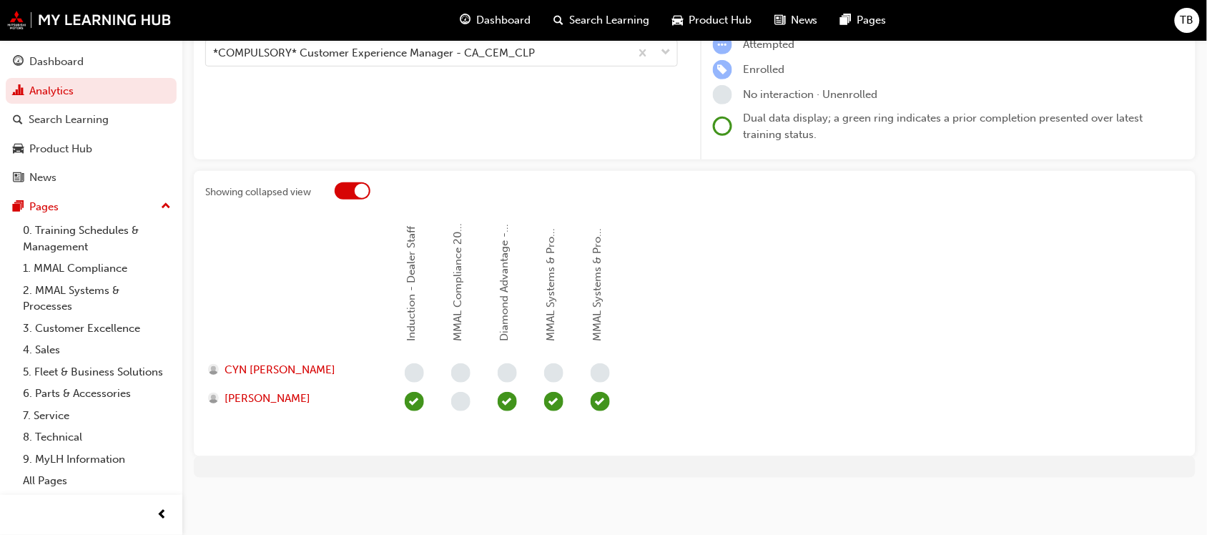
click at [356, 191] on div at bounding box center [362, 191] width 14 height 14
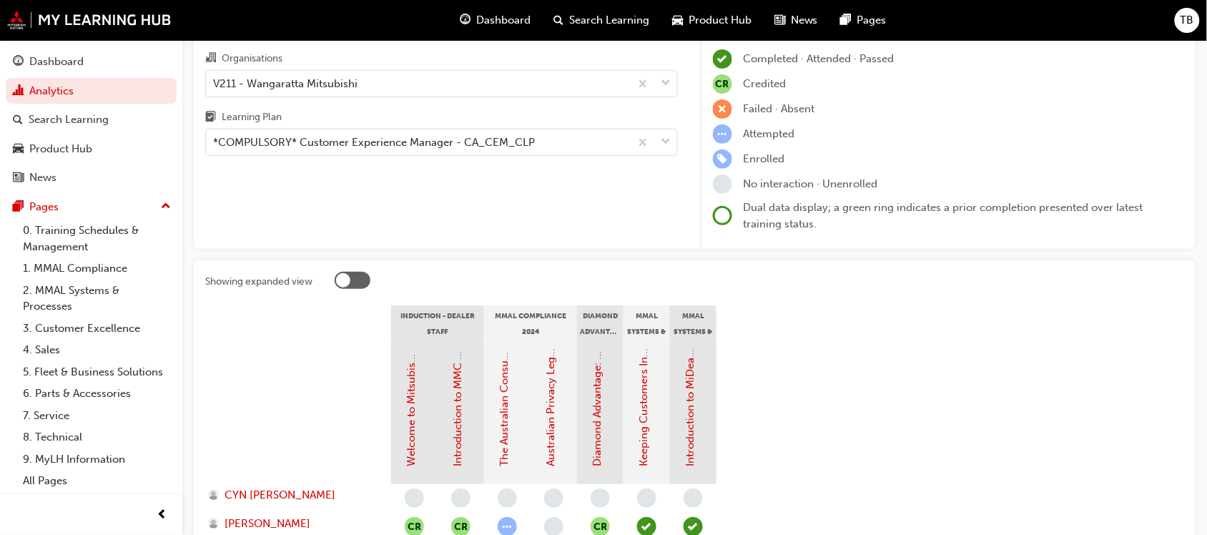
scroll to position [0, 0]
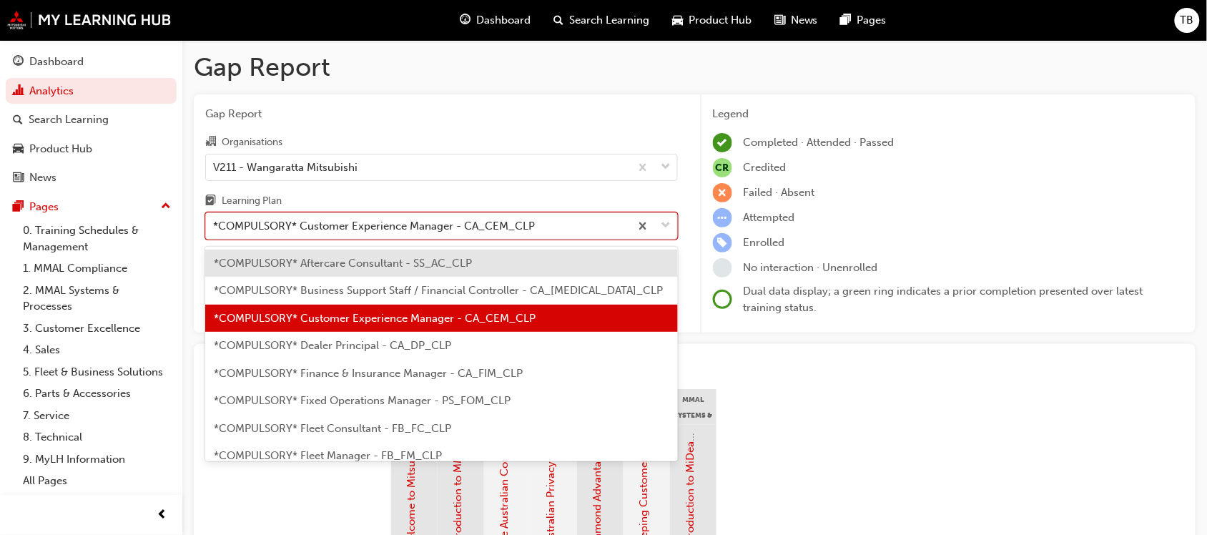
click at [352, 235] on div "*COMPULSORY* Customer Experience Manager - CA_CEM_CLP" at bounding box center [374, 226] width 322 height 16
click at [215, 232] on input "Learning Plan option *COMPULSORY* Customer Experience Manager - CA_CEM_CLP, sel…" at bounding box center [213, 226] width 1 height 12
click at [315, 355] on div "*COMPULSORY* Dealer Principal - CA_DP_CLP" at bounding box center [441, 346] width 473 height 28
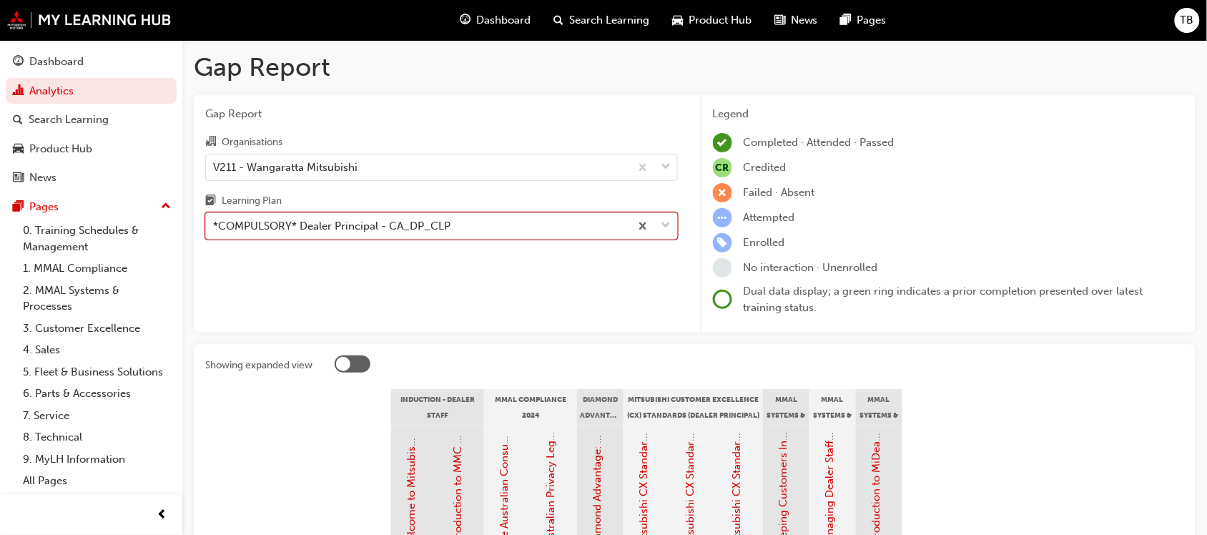
click at [370, 229] on div "*COMPULSORY* Dealer Principal - CA_DP_CLP" at bounding box center [331, 226] width 237 height 16
click at [215, 229] on input "Learning Plan option *COMPULSORY* Dealer Principal - CA_DP_CLP, selected. 0 res…" at bounding box center [213, 226] width 1 height 12
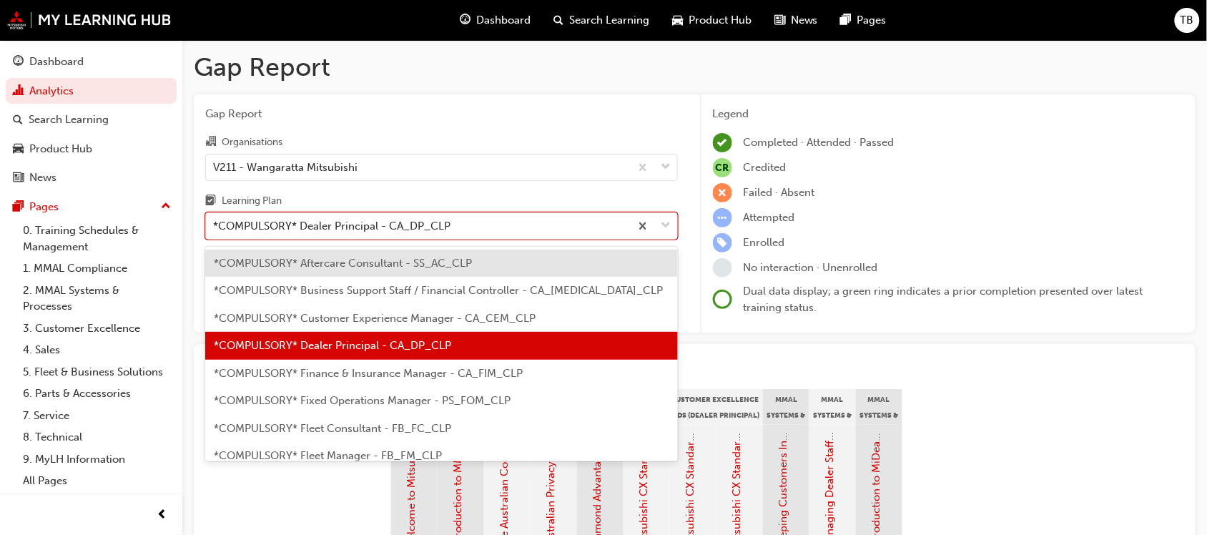
click at [362, 376] on span "*COMPULSORY* Finance & Insurance Manager - CA_FIM_CLP" at bounding box center [368, 373] width 309 height 13
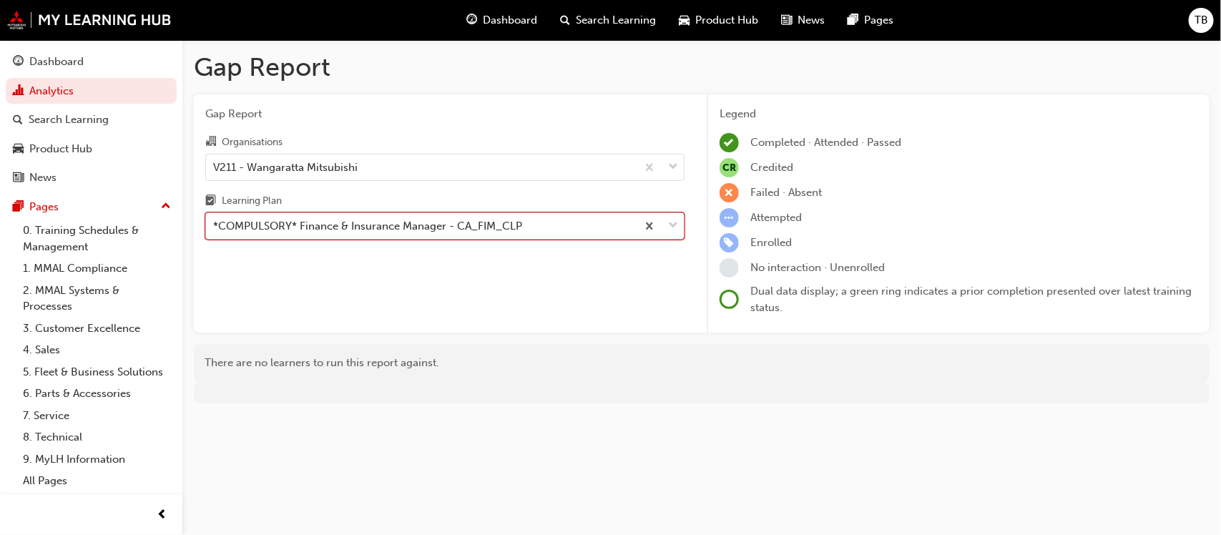
click at [426, 220] on div "*COMPULSORY* Finance & Insurance Manager - CA_FIM_CLP" at bounding box center [367, 226] width 309 height 16
click at [215, 220] on input "Learning Plan option *COMPULSORY* Finance & Insurance Manager - [GEOGRAPHIC_DAT…" at bounding box center [213, 226] width 1 height 12
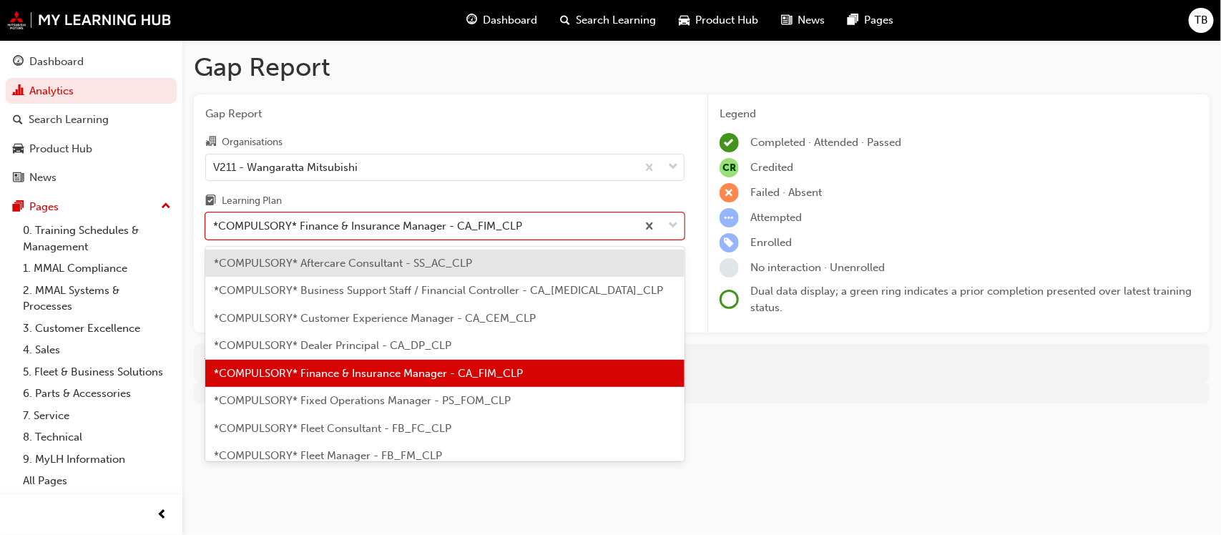
click at [351, 398] on span "*COMPULSORY* Fixed Operations Manager - PS_FOM_CLP" at bounding box center [362, 400] width 297 height 13
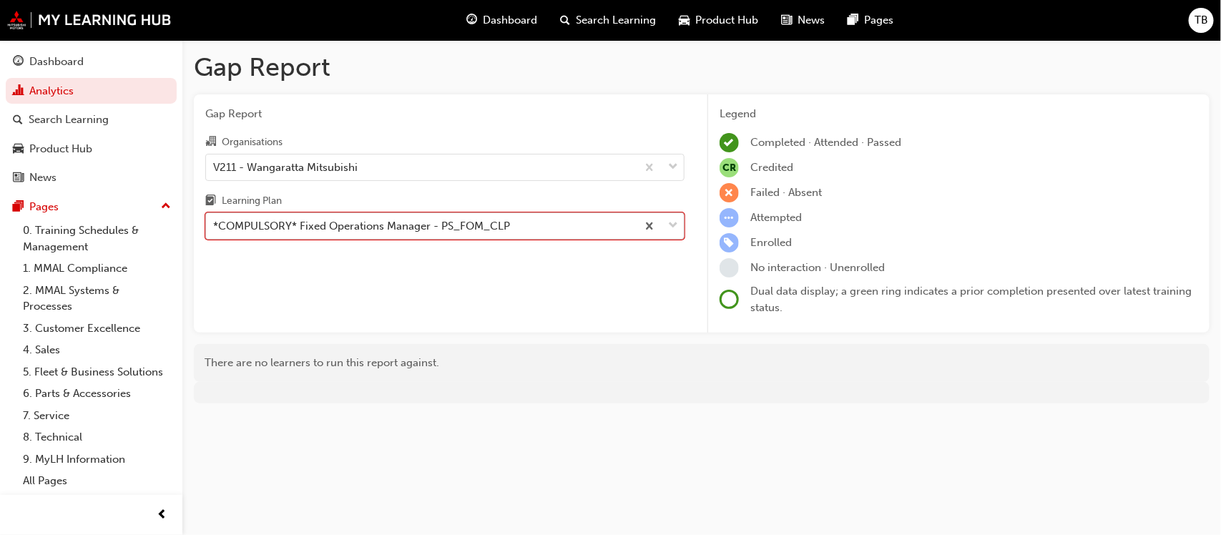
click at [393, 232] on div "*COMPULSORY* Fixed Operations Manager - PS_FOM_CLP" at bounding box center [361, 226] width 297 height 16
click at [215, 232] on input "Learning Plan option *COMPULSORY* Fixed Operations Manager - PS_FOM_CLP, select…" at bounding box center [213, 226] width 1 height 12
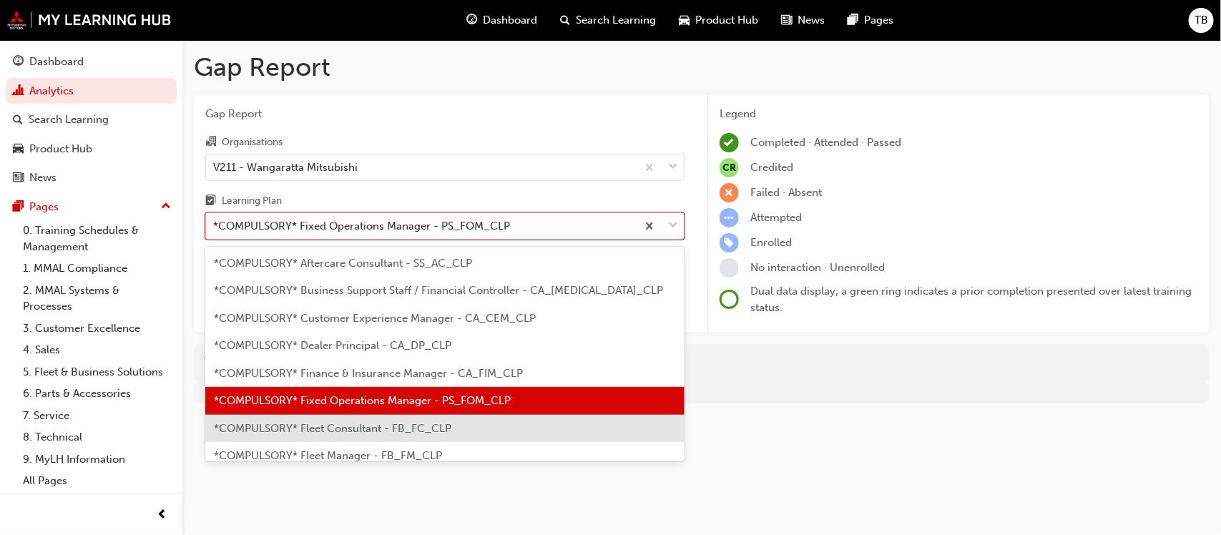
click at [359, 431] on span "*COMPULSORY* Fleet Consultant - FB_FC_CLP" at bounding box center [332, 428] width 237 height 13
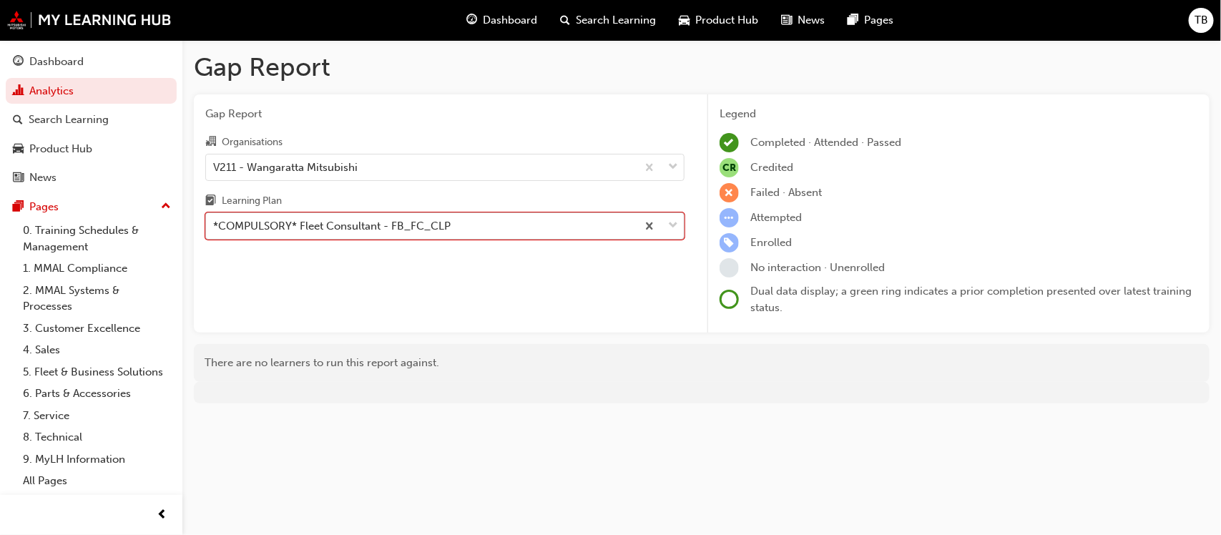
click at [416, 230] on div "*COMPULSORY* Fleet Consultant - FB_FC_CLP" at bounding box center [331, 226] width 237 height 16
click at [215, 230] on input "Learning Plan option *COMPULSORY* Fleet Consultant - FB_FC_CLP, selected. 0 res…" at bounding box center [213, 226] width 1 height 12
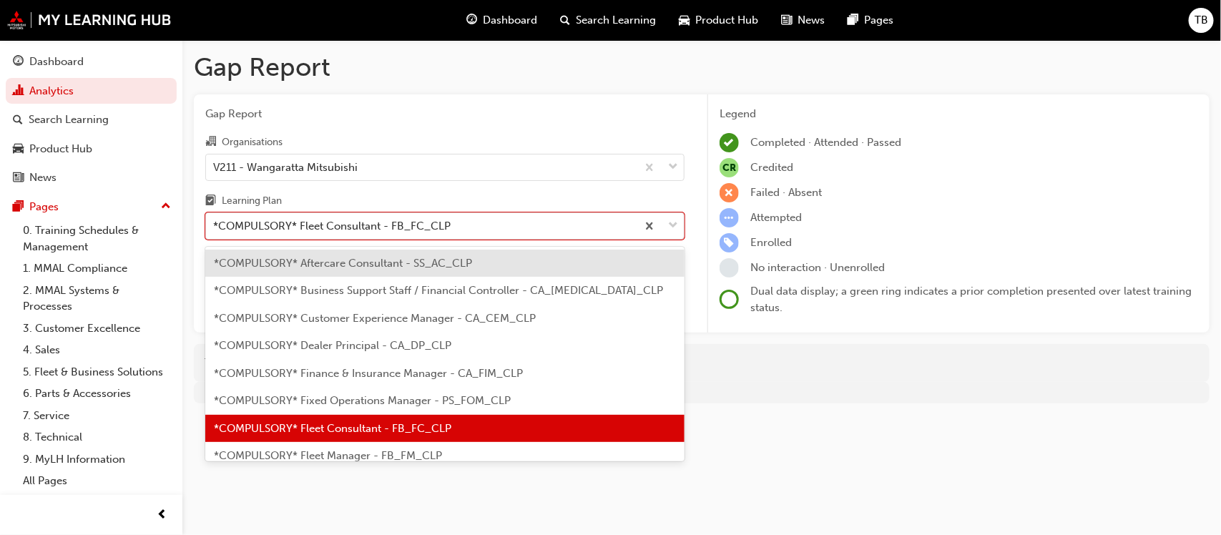
click at [363, 459] on span "*COMPULSORY* Fleet Manager - FB_FM_CLP" at bounding box center [328, 455] width 228 height 13
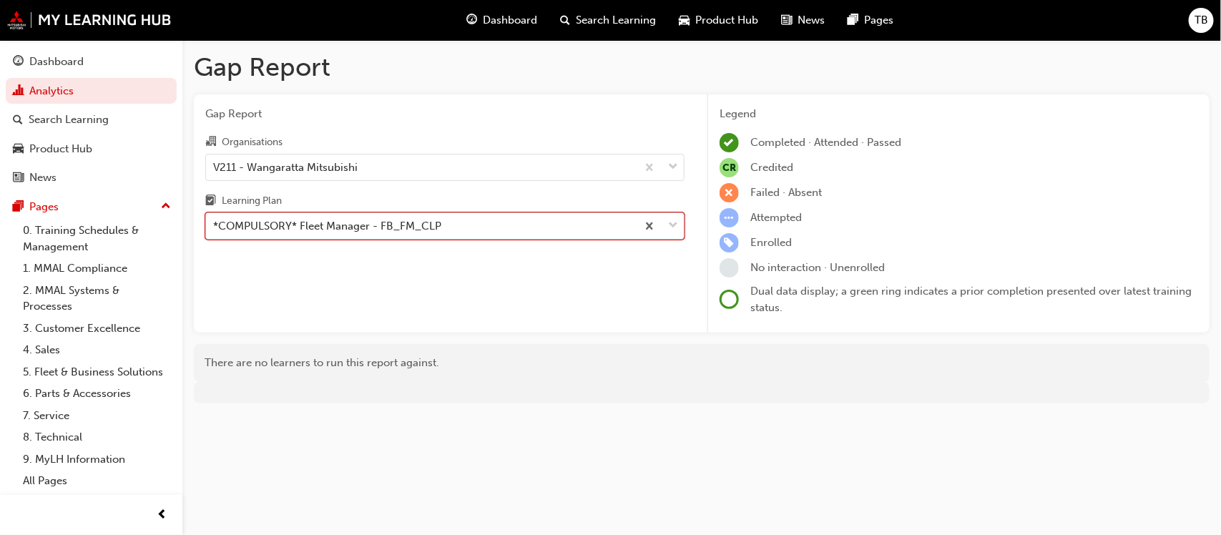
click at [433, 225] on div "*COMPULSORY* Fleet Manager - FB_FM_CLP" at bounding box center [327, 226] width 228 height 16
click at [215, 225] on input "Learning Plan option *COMPULSORY* Fleet Manager - FB_FM_CLP, selected. 0 result…" at bounding box center [213, 226] width 1 height 12
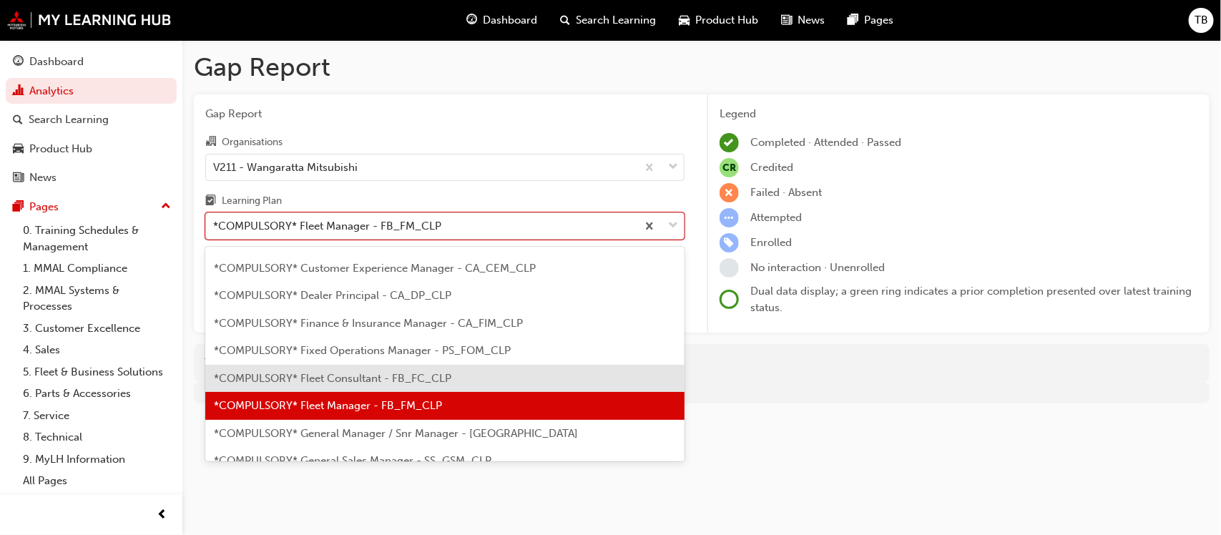
scroll to position [106, 0]
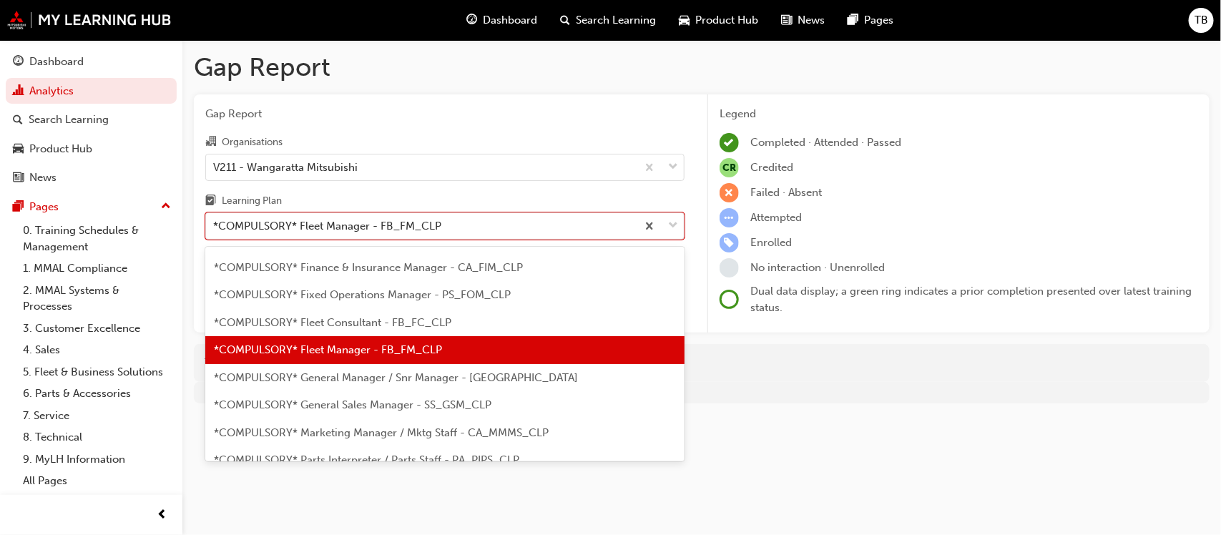
click at [441, 372] on span "*COMPULSORY* General Manager / Snr Manager - [GEOGRAPHIC_DATA]" at bounding box center [396, 377] width 364 height 13
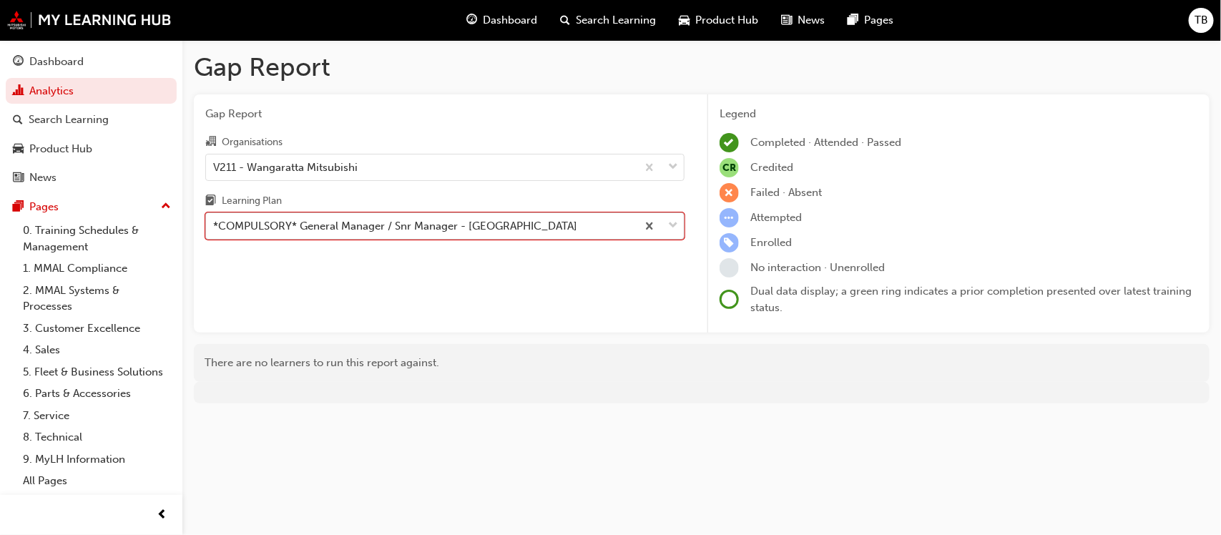
click at [442, 220] on div "*COMPULSORY* General Manager / Snr Manager - [GEOGRAPHIC_DATA]" at bounding box center [395, 226] width 364 height 16
click at [215, 220] on input "Learning Plan option *COMPULSORY* General Manager / Snr Manager - [GEOGRAPHIC_D…" at bounding box center [213, 226] width 1 height 12
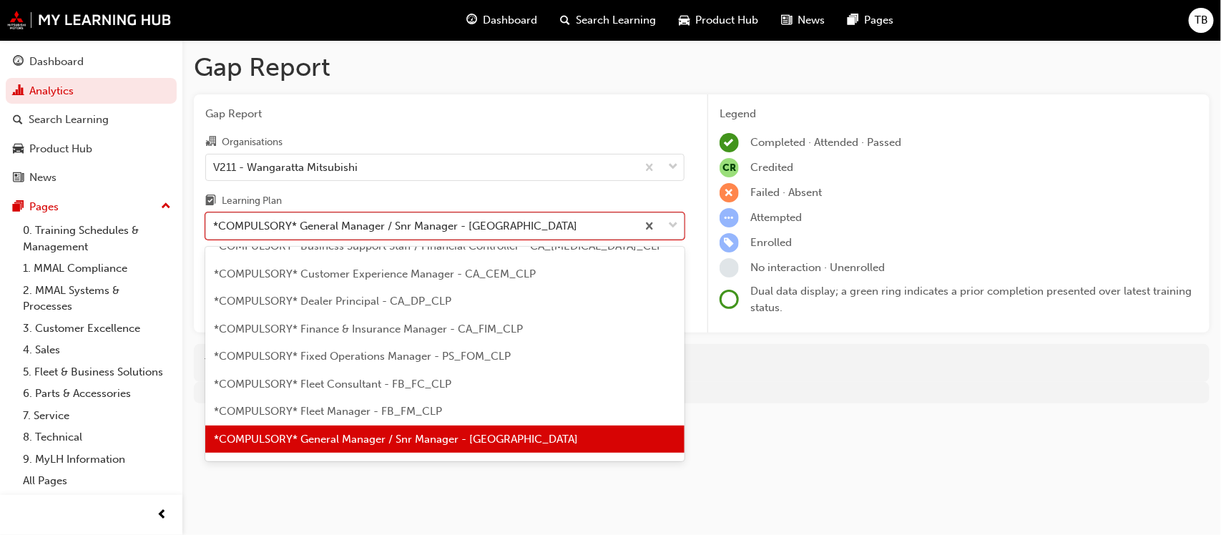
scroll to position [134, 0]
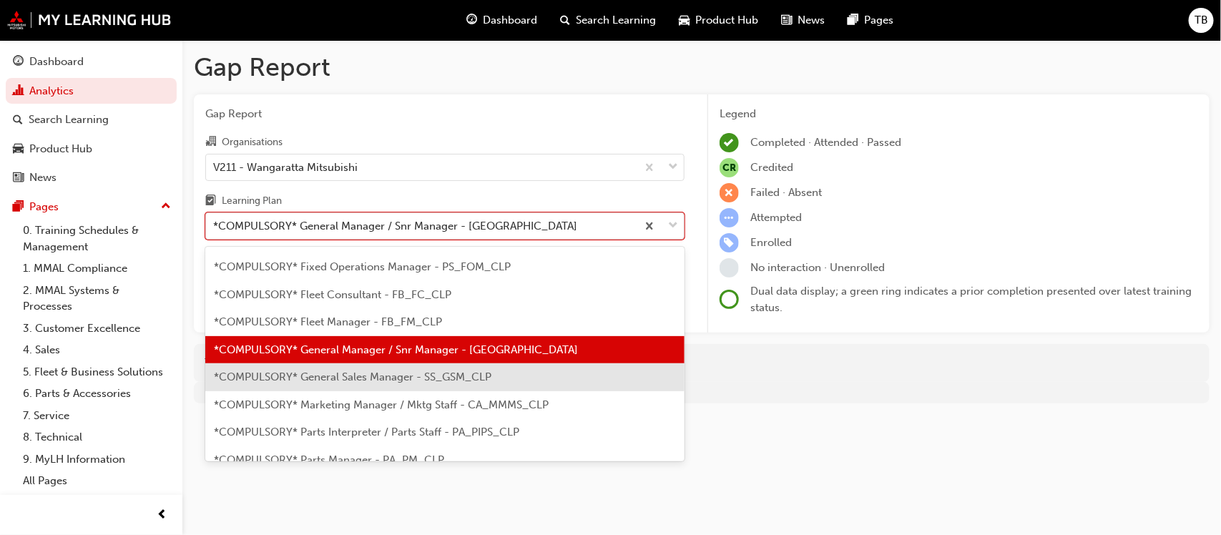
click at [406, 381] on span "*COMPULSORY* General Sales Manager - SS_GSM_CLP" at bounding box center [353, 377] width 278 height 13
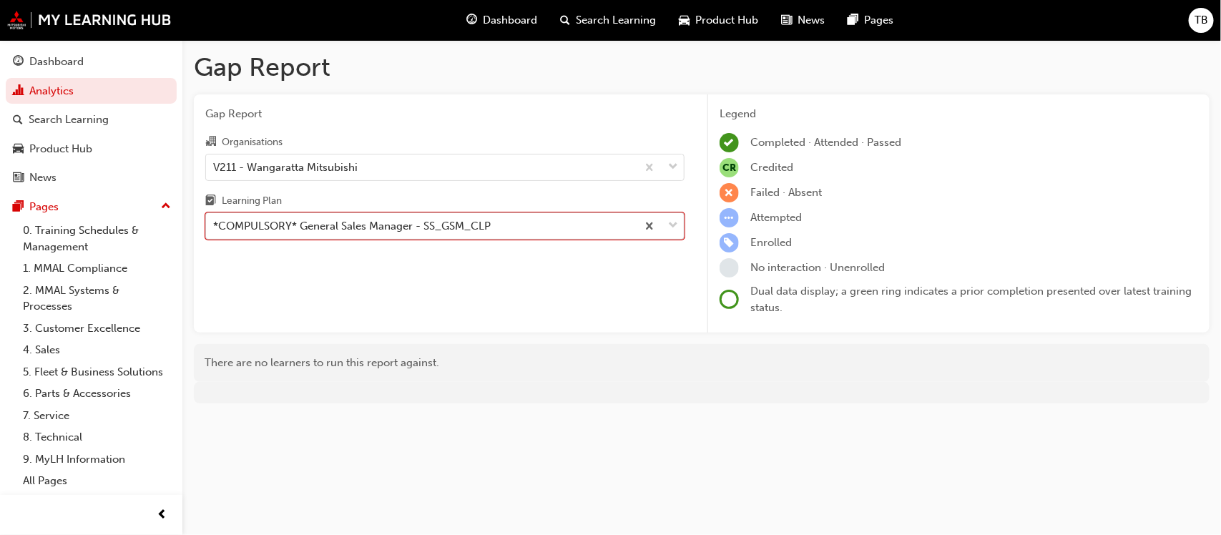
click at [452, 226] on div "*COMPULSORY* General Sales Manager - SS_GSM_CLP" at bounding box center [352, 226] width 278 height 16
click at [215, 226] on input "Learning Plan option *COMPULSORY* General Sales Manager - SS_GSM_CLP, selected.…" at bounding box center [213, 226] width 1 height 12
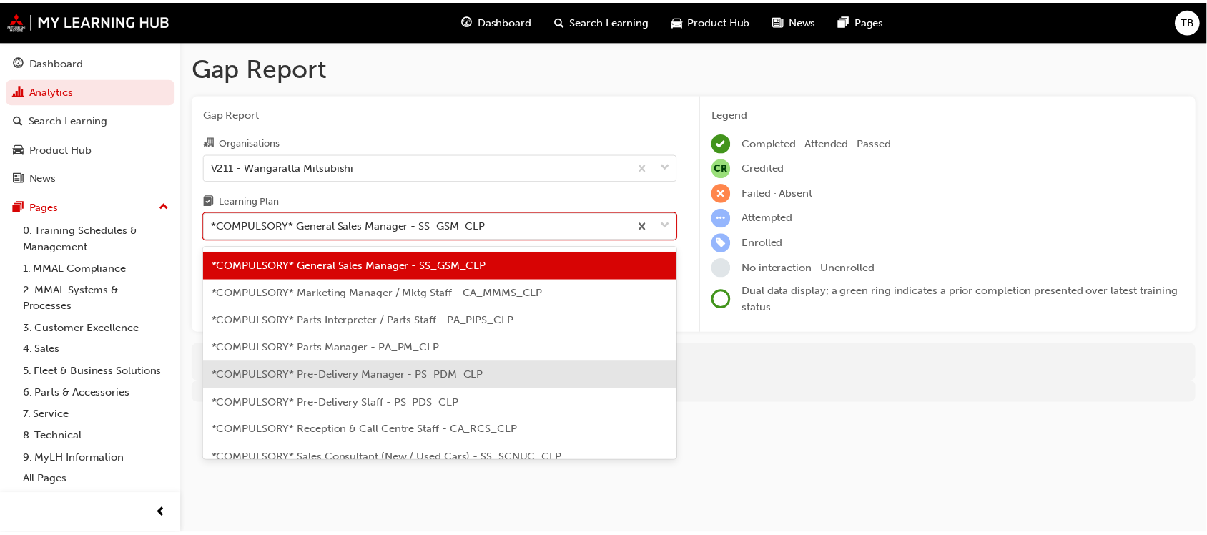
scroll to position [251, 0]
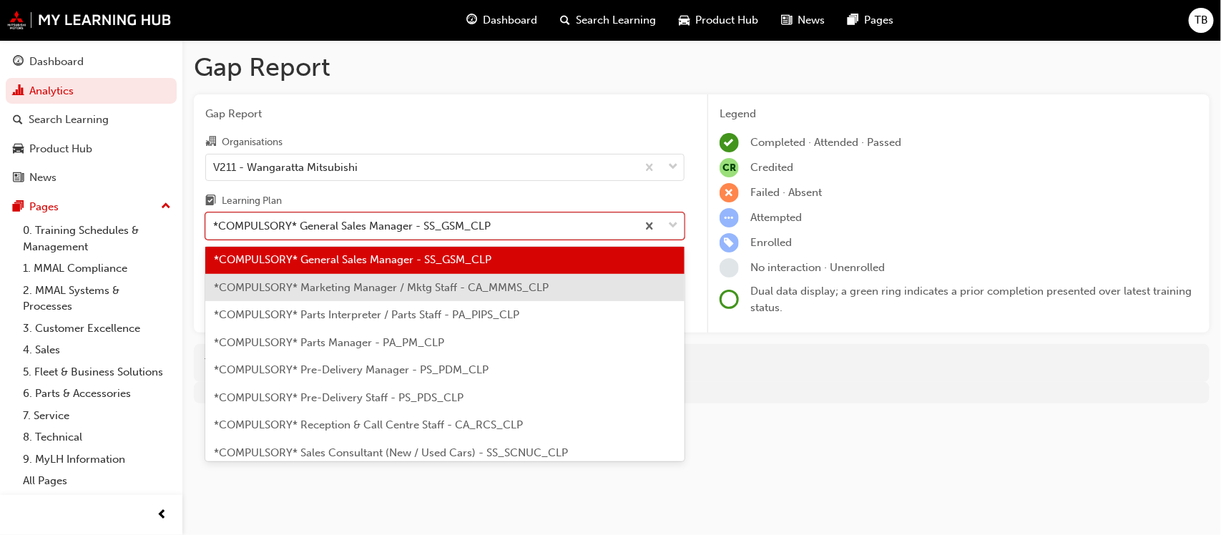
click at [391, 292] on span "*COMPULSORY* Marketing Manager / Mktg Staff - CA_MMMS_CLP" at bounding box center [381, 287] width 335 height 13
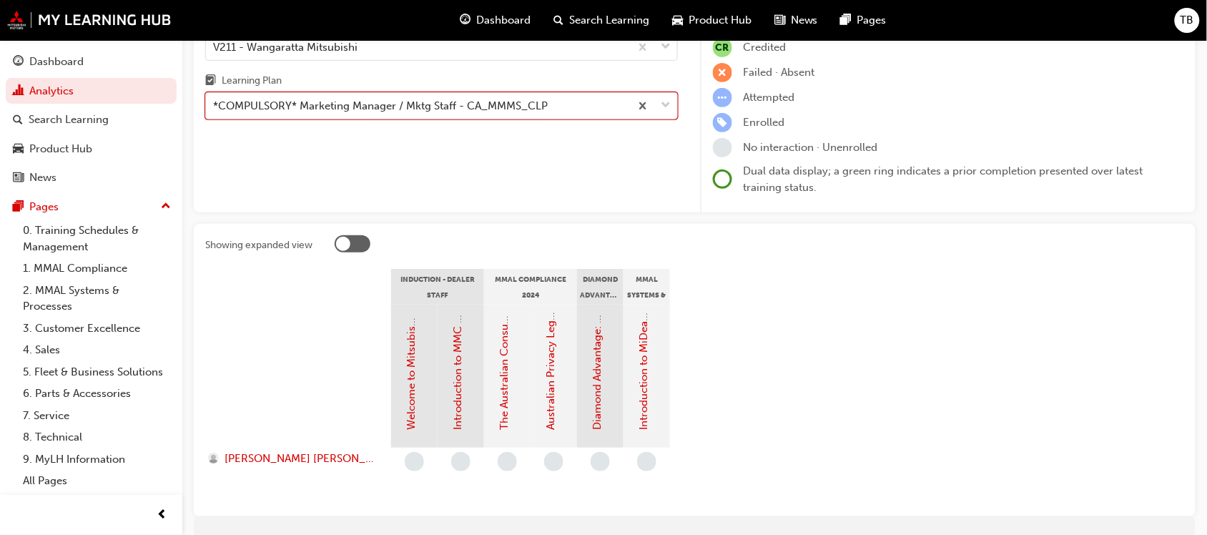
scroll to position [89, 0]
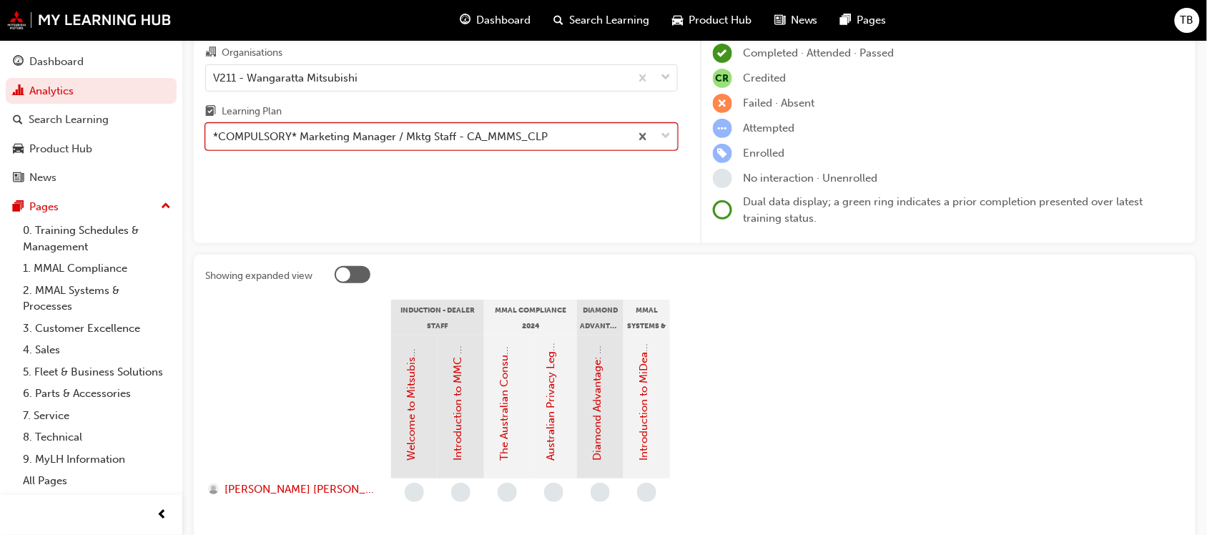
click at [436, 137] on div "*COMPULSORY* Marketing Manager / Mktg Staff - CA_MMMS_CLP" at bounding box center [380, 137] width 335 height 16
click at [215, 137] on input "Learning Plan option *COMPULSORY* Marketing Manager / Mktg Staff - CA_MMMS_CLP,…" at bounding box center [213, 136] width 1 height 12
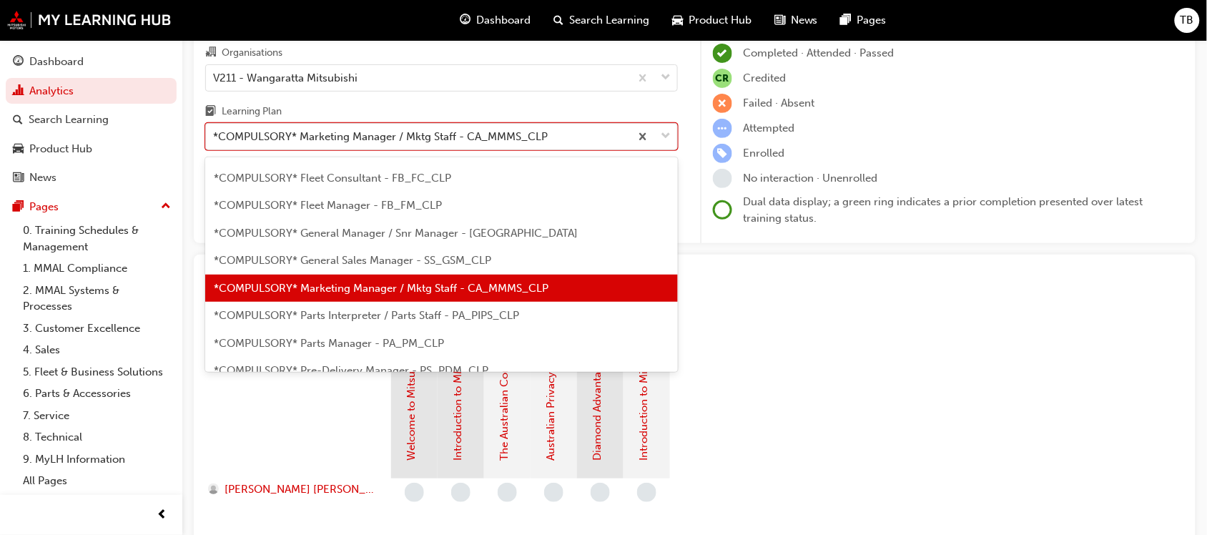
scroll to position [190, 0]
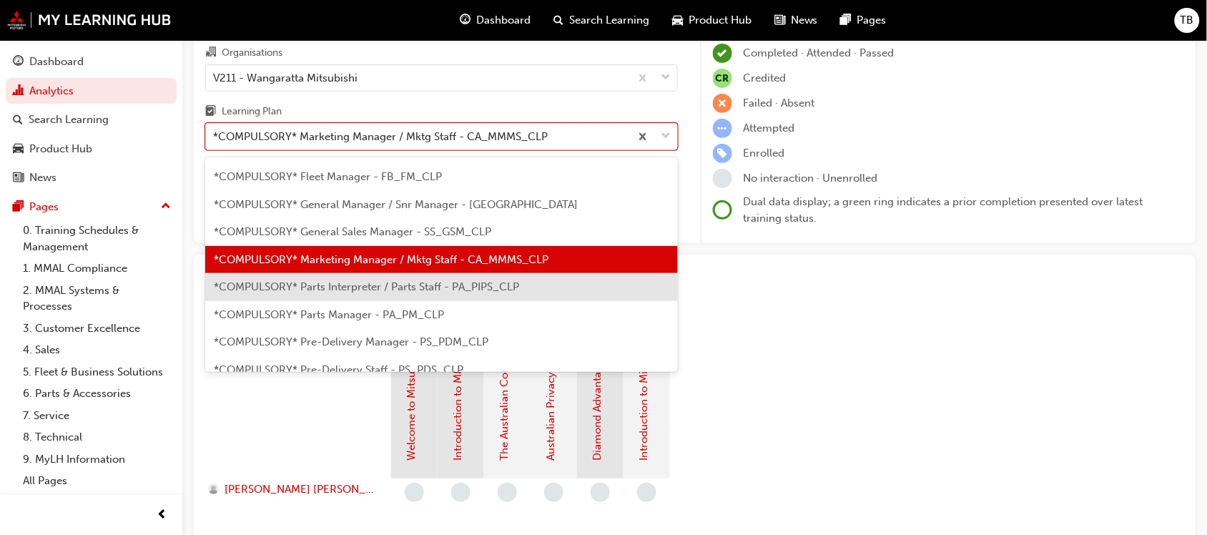
click at [351, 297] on div "*COMPULSORY* Parts Interpreter / Parts Staff - PA_PIPS_CLP" at bounding box center [441, 287] width 473 height 28
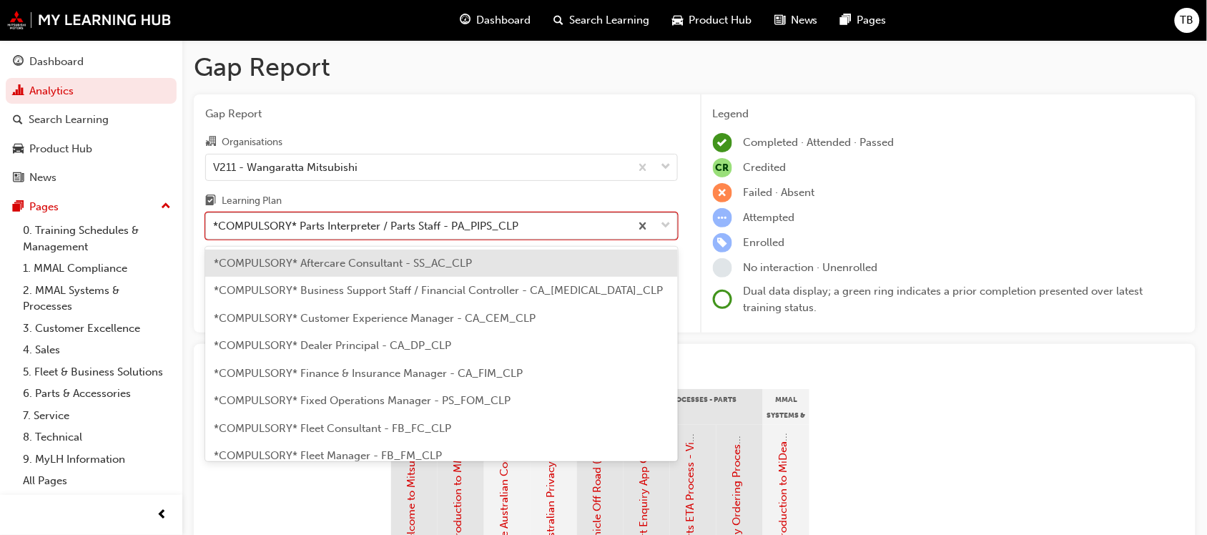
click at [399, 229] on div "*COMPULSORY* Parts Interpreter / Parts Staff - PA_PIPS_CLP" at bounding box center [365, 226] width 305 height 16
click at [215, 229] on input "Learning Plan option *COMPULSORY* Parts Interpreter / Parts Staff - PA_PIPS_CLP…" at bounding box center [213, 226] width 1 height 12
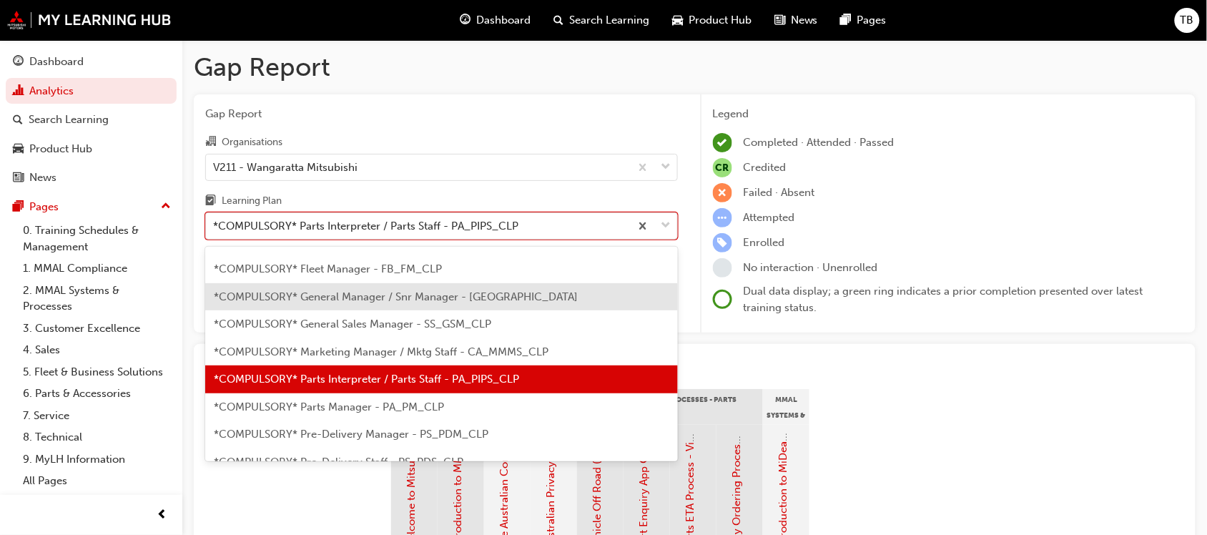
scroll to position [216, 0]
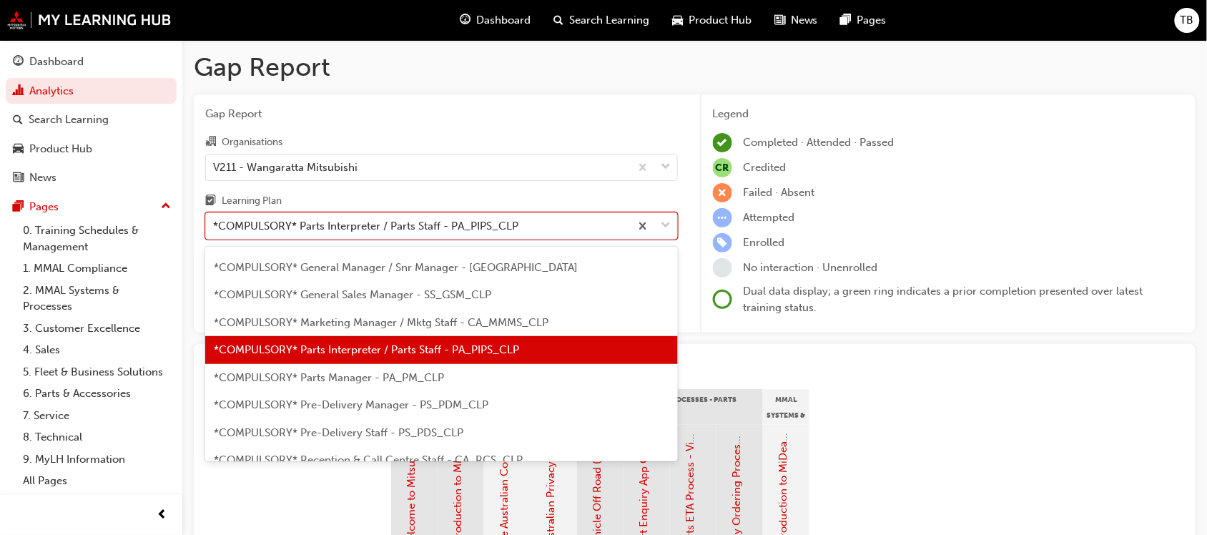
click at [352, 383] on div "*COMPULSORY* Parts Manager - PA_PM_CLP" at bounding box center [441, 378] width 473 height 28
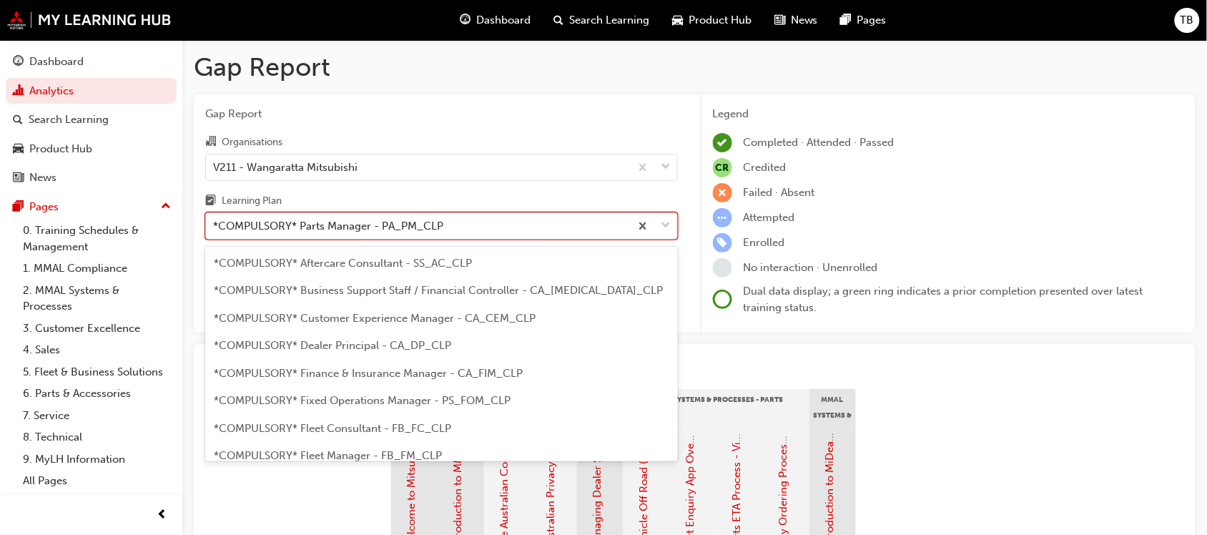
click at [446, 230] on div "*COMPULSORY* Parts Manager - PA_PM_CLP" at bounding box center [418, 226] width 424 height 25
click at [215, 230] on input "Learning Plan option *COMPULSORY* Parts Manager - PA_PM_CLP, selected. option *…" at bounding box center [213, 226] width 1 height 12
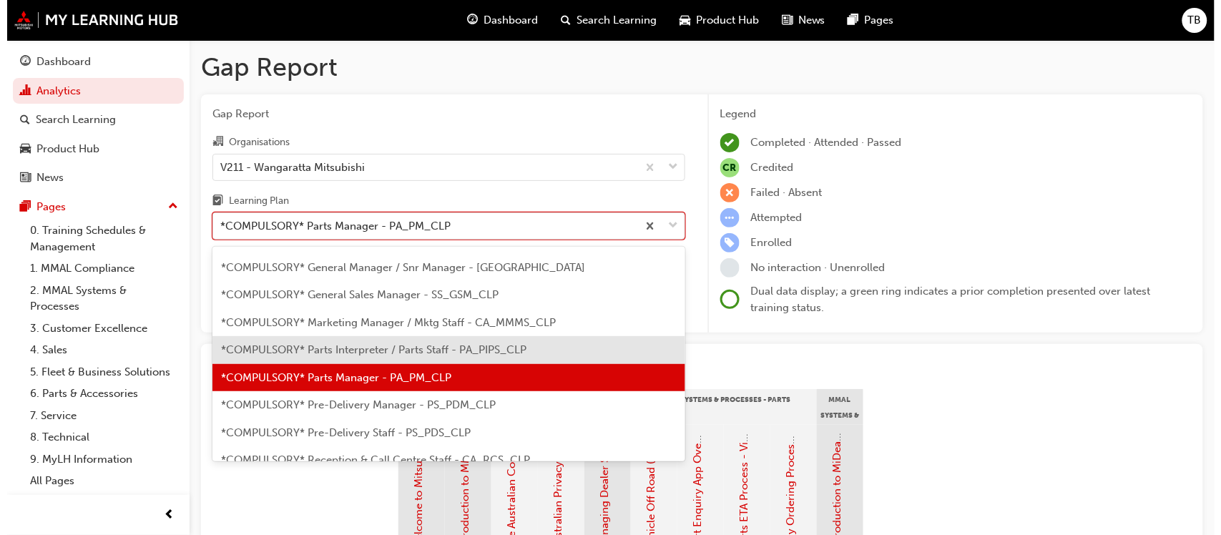
scroll to position [244, 0]
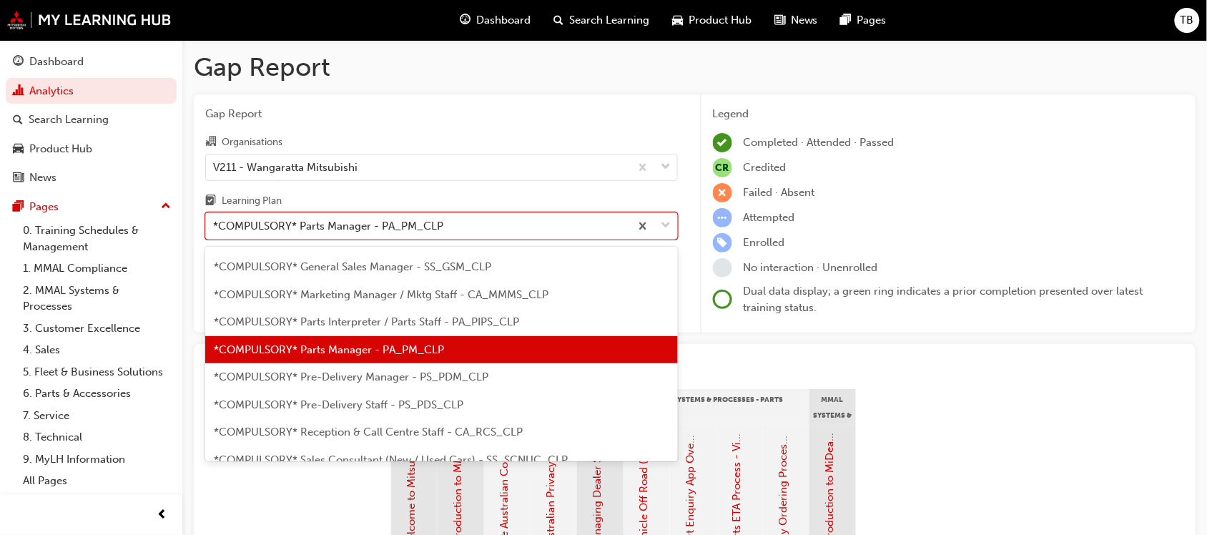
click at [363, 378] on span "*COMPULSORY* Pre-Delivery Manager - PS_PDM_CLP" at bounding box center [351, 377] width 275 height 13
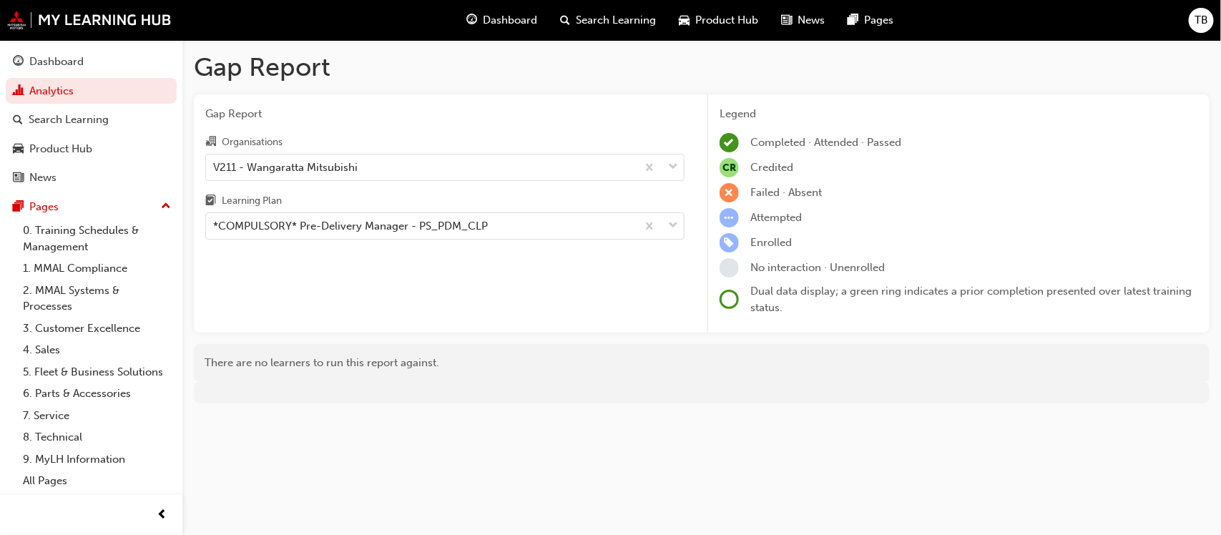
click at [406, 208] on div "Learning Plan" at bounding box center [444, 202] width 479 height 21
click at [215, 220] on input "Learning Plan *COMPULSORY* Pre-Delivery Manager - PS_PDM_CLP" at bounding box center [213, 226] width 1 height 12
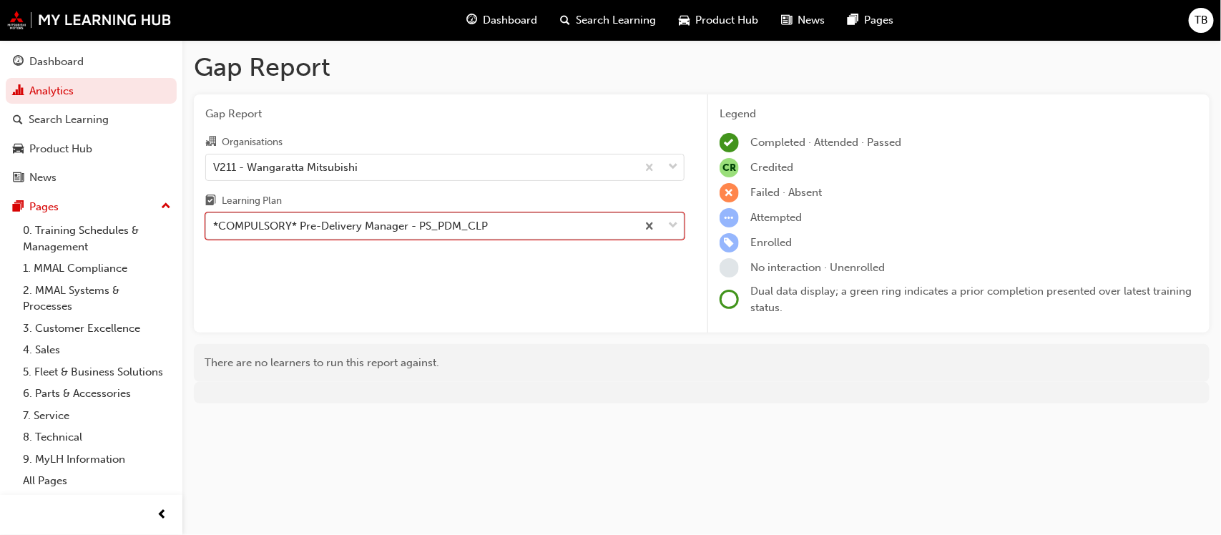
click at [406, 229] on div "*COMPULSORY* Pre-Delivery Manager - PS_PDM_CLP" at bounding box center [350, 226] width 275 height 16
click at [215, 229] on input "Learning Plan option *COMPULSORY* Pre-Delivery Manager - PS_PDM_CLP, selected. …" at bounding box center [213, 226] width 1 height 12
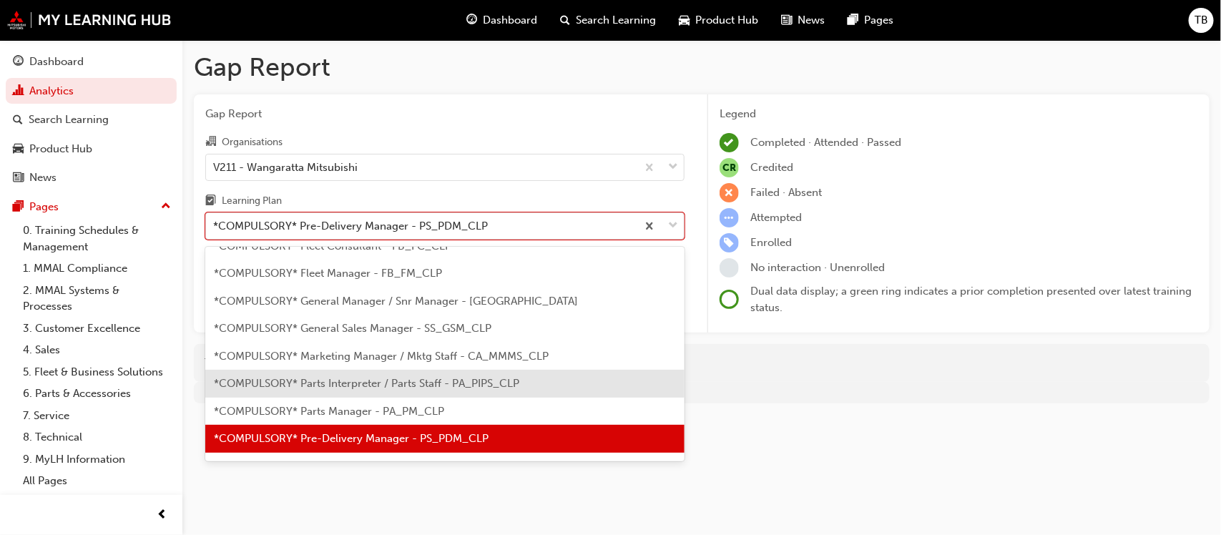
scroll to position [272, 0]
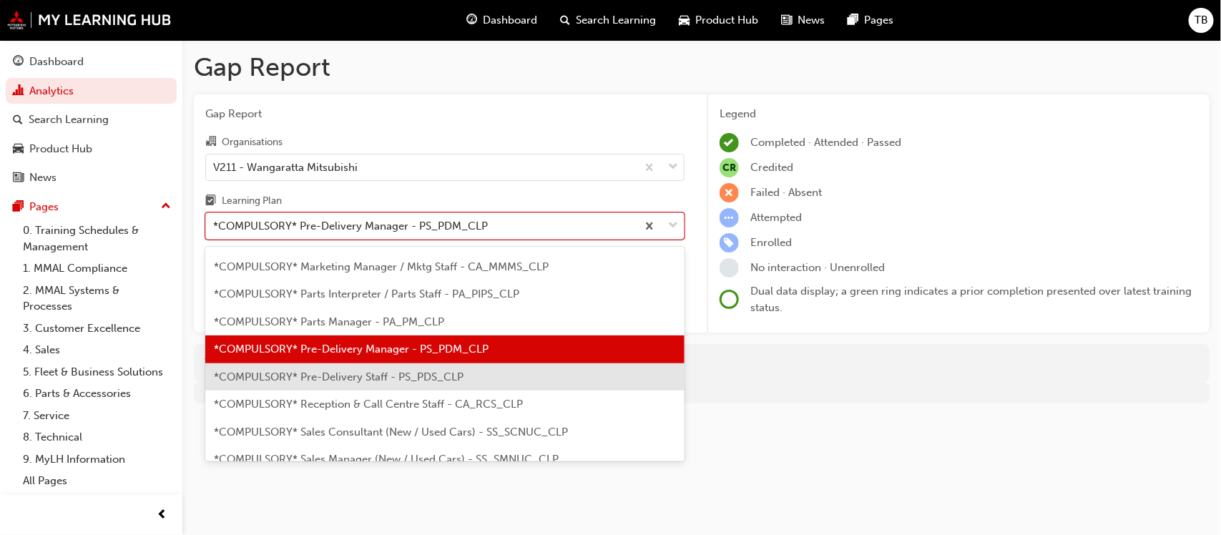
click at [371, 376] on span "*COMPULSORY* Pre-Delivery Staff - PS_PDS_CLP" at bounding box center [339, 377] width 250 height 13
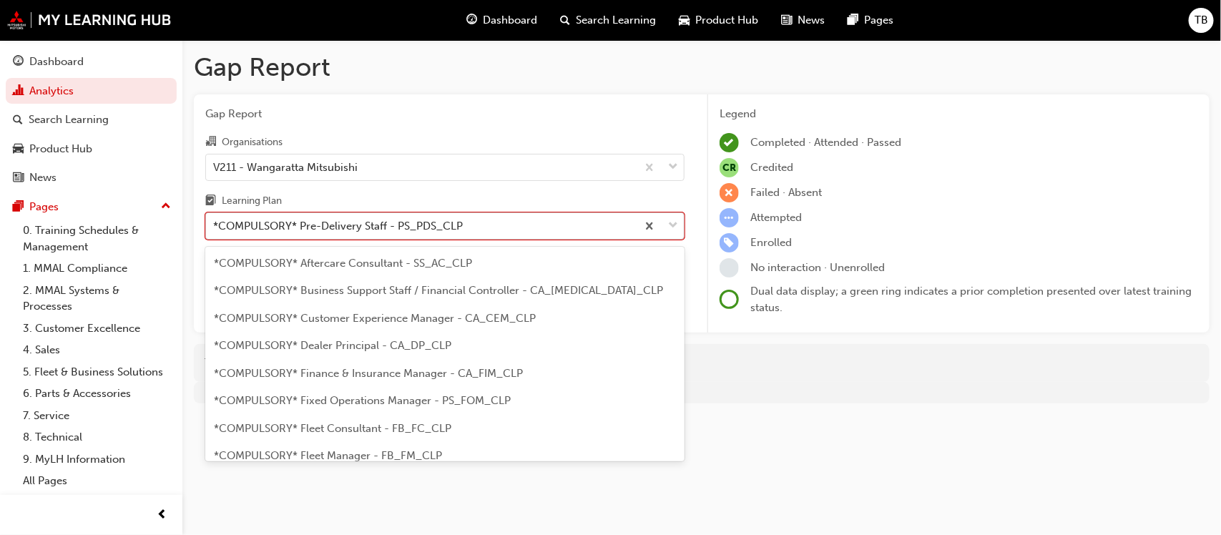
click at [445, 231] on div "*COMPULSORY* Pre-Delivery Staff - PS_PDS_CLP" at bounding box center [338, 226] width 250 height 16
click at [215, 231] on input "Learning Plan option *COMPULSORY* Pre-Delivery Staff - PS_PDS_CLP, selected. op…" at bounding box center [213, 226] width 1 height 12
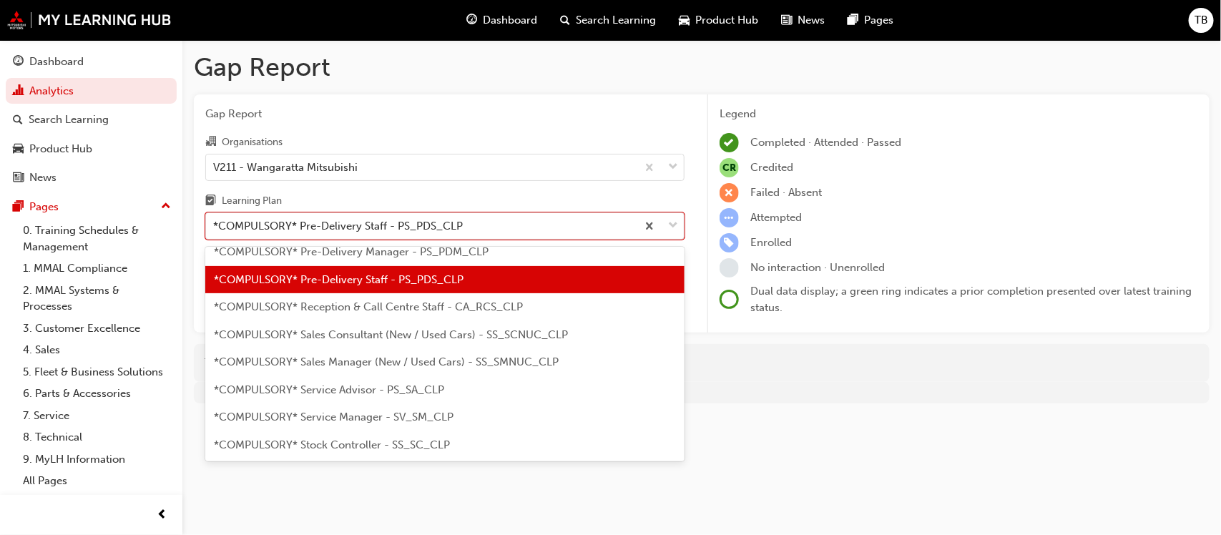
scroll to position [388, 0]
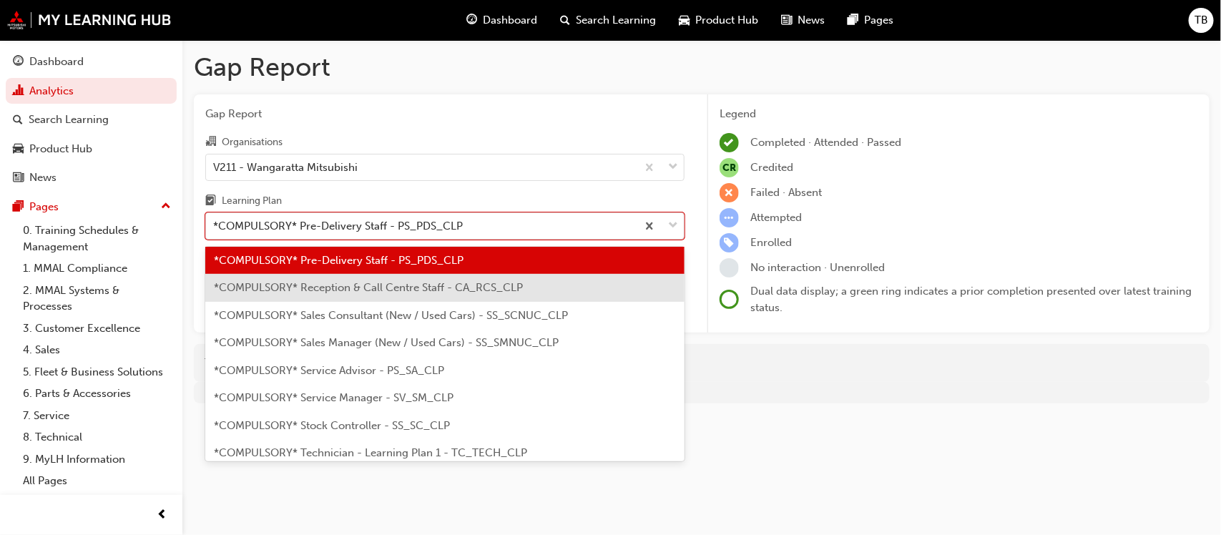
click at [406, 285] on span "*COMPULSORY* Reception & Call Centre Staff - CA_RCS_CLP" at bounding box center [368, 287] width 309 height 13
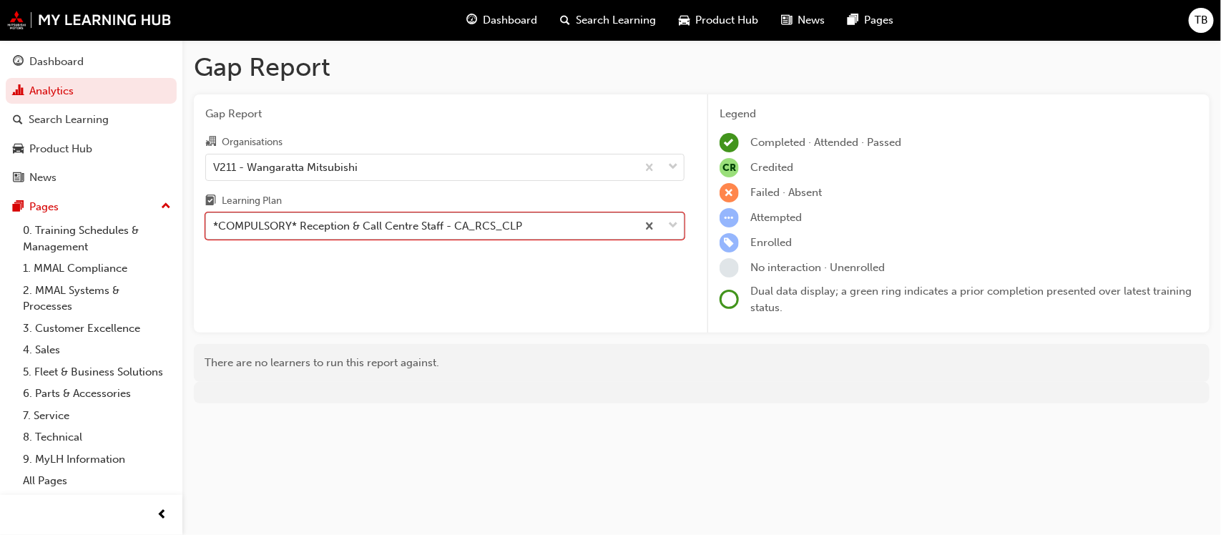
click at [455, 229] on div "*COMPULSORY* Reception & Call Centre Staff - CA_RCS_CLP" at bounding box center [367, 226] width 309 height 16
click at [215, 229] on input "Learning Plan option *COMPULSORY* Reception & Call Centre Staff - CA_RCS_CLP, s…" at bounding box center [213, 226] width 1 height 12
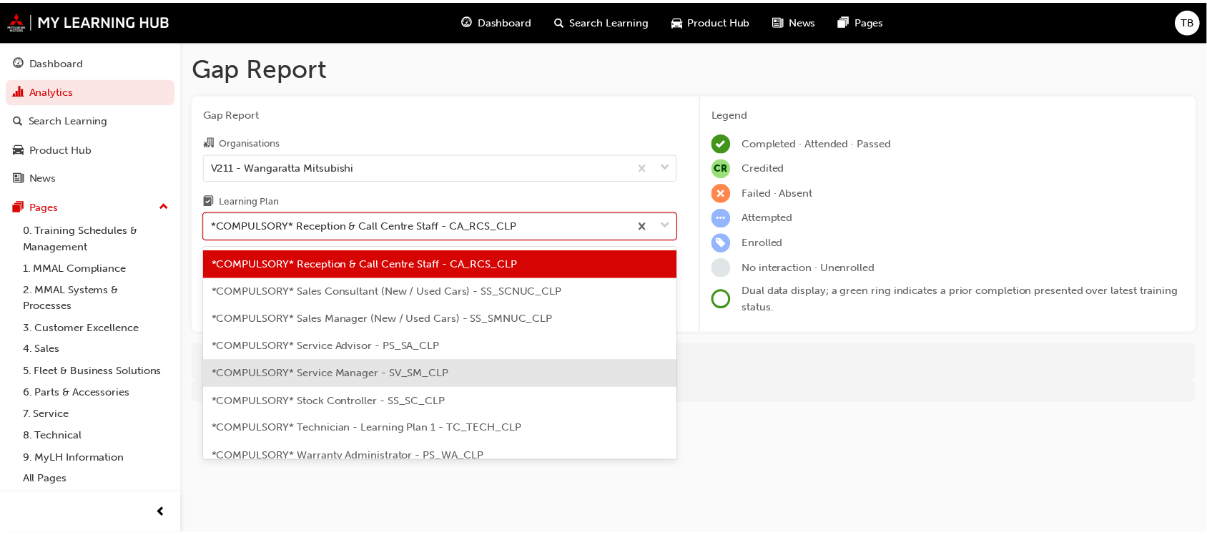
scroll to position [416, 0]
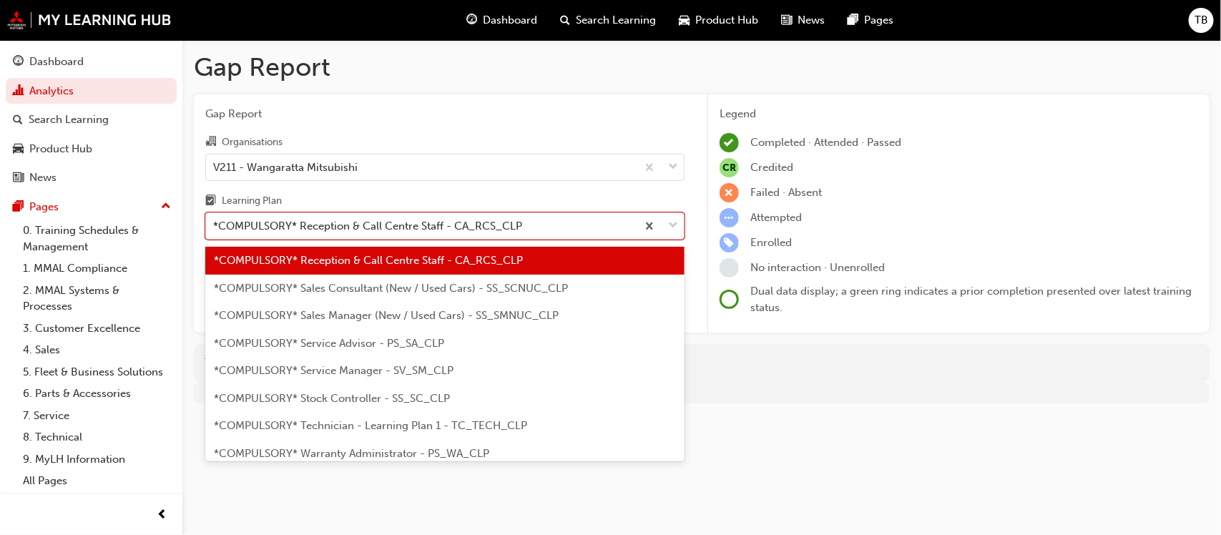
click at [413, 288] on span "*COMPULSORY* Sales Consultant (New / Used Cars) - SS_SCNUC_CLP" at bounding box center [391, 288] width 354 height 13
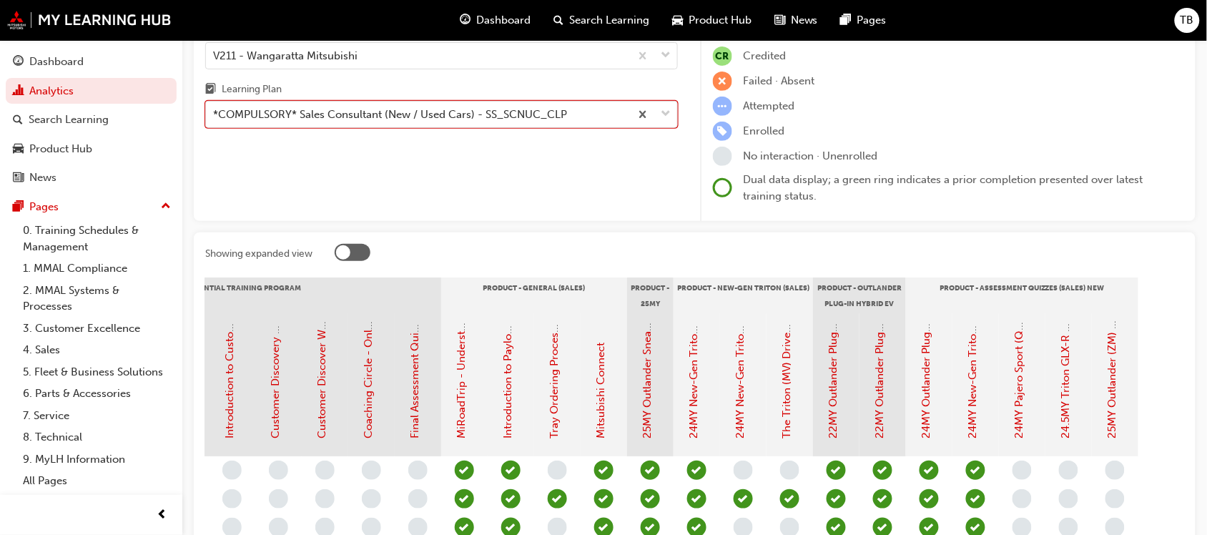
scroll to position [0, 0]
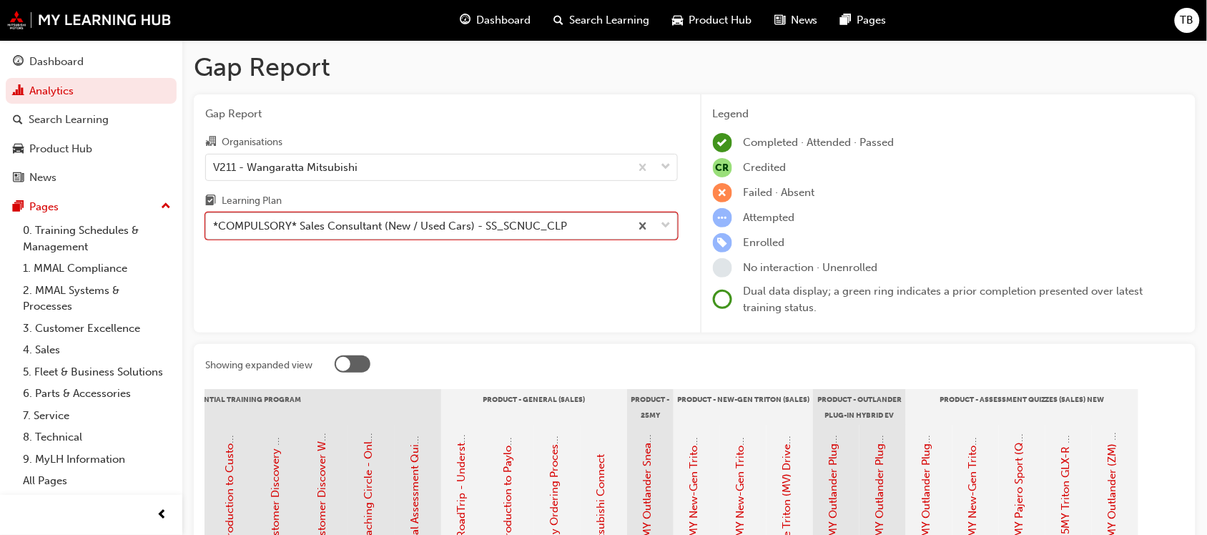
click at [383, 227] on div "*COMPULSORY* Sales Consultant (New / Used Cars) - SS_SCNUC_CLP" at bounding box center [390, 226] width 354 height 16
click at [215, 227] on input "Learning Plan option *COMPULSORY* Sales Consultant (New / Used Cars) - SS_SCNUC…" at bounding box center [213, 226] width 1 height 12
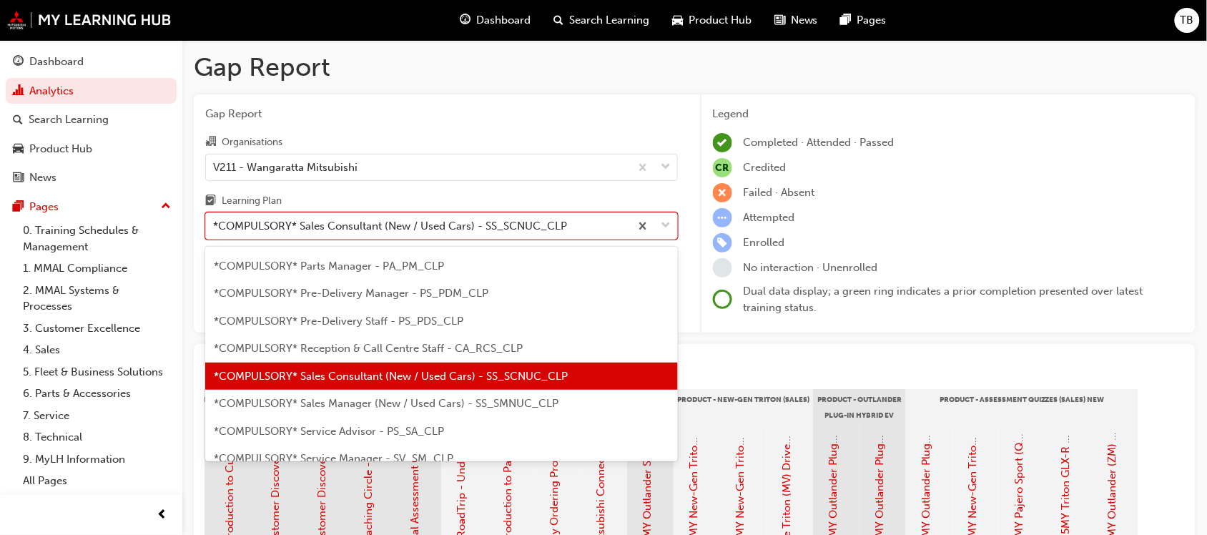
scroll to position [355, 0]
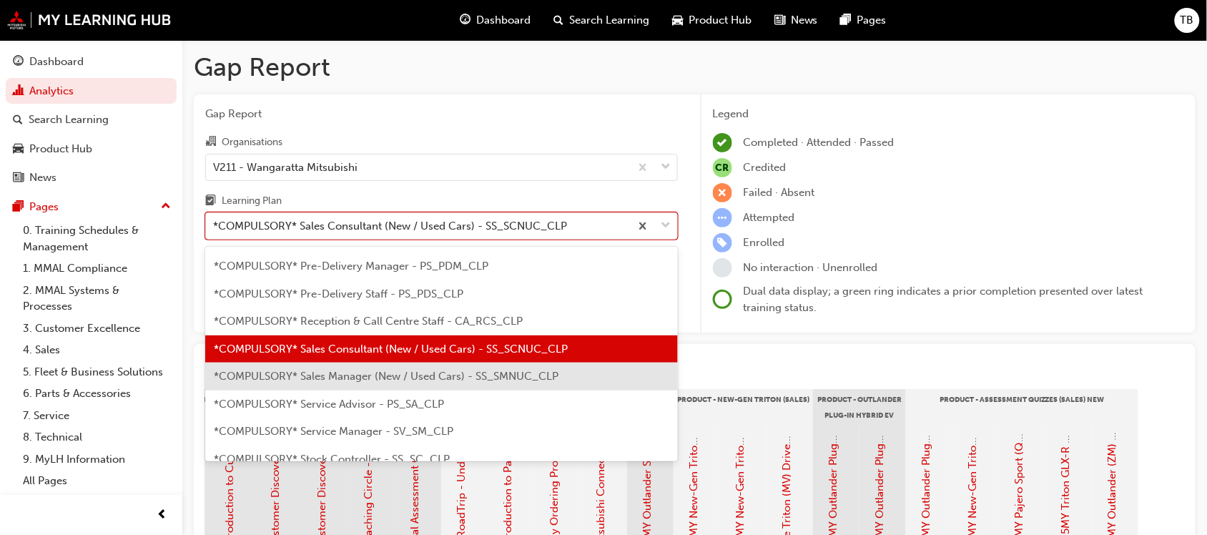
click at [324, 374] on span "*COMPULSORY* Sales Manager (New / Used Cars) - SS_SMNUC_CLP" at bounding box center [386, 376] width 345 height 13
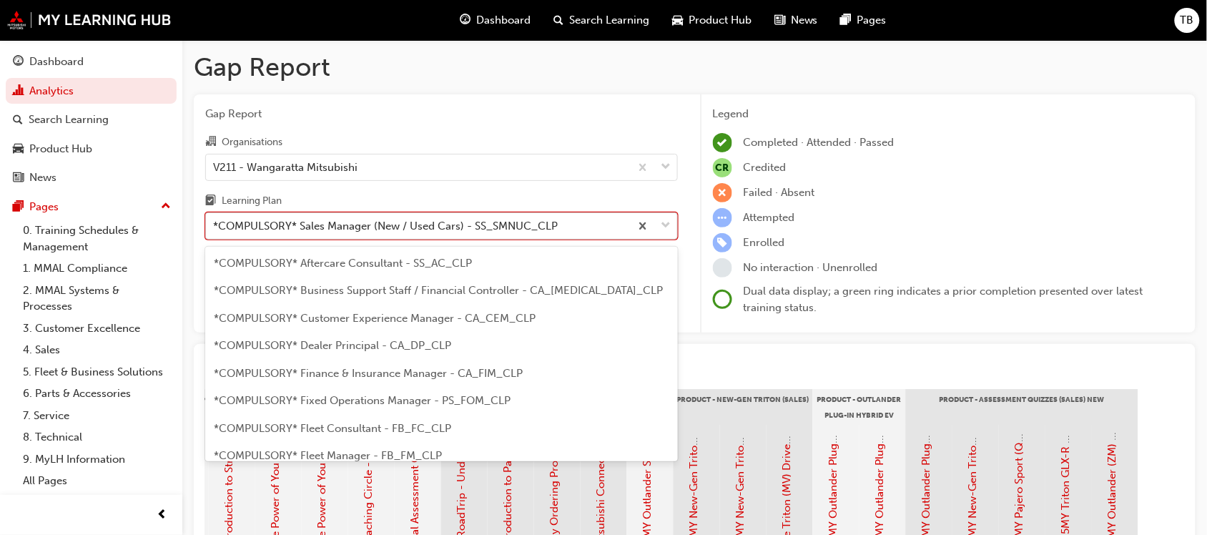
click at [418, 223] on div "*COMPULSORY* Sales Manager (New / Used Cars) - SS_SMNUC_CLP" at bounding box center [385, 226] width 345 height 16
click at [215, 223] on input "Learning Plan option *COMPULSORY* Sales Manager (New / Used Cars) - SS_SMNUC_CL…" at bounding box center [213, 226] width 1 height 12
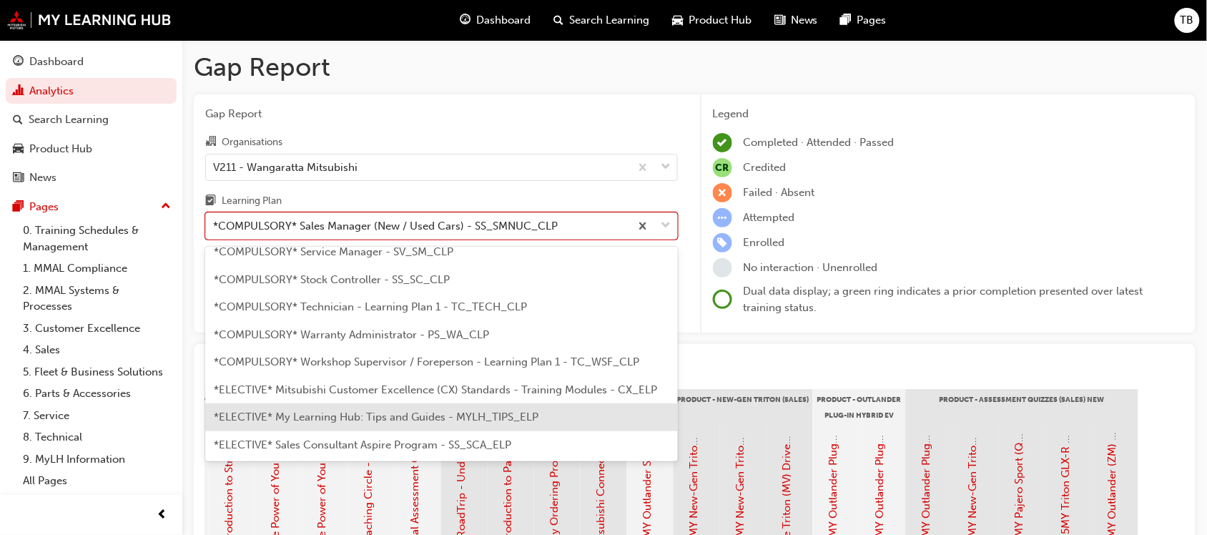
scroll to position [560, 0]
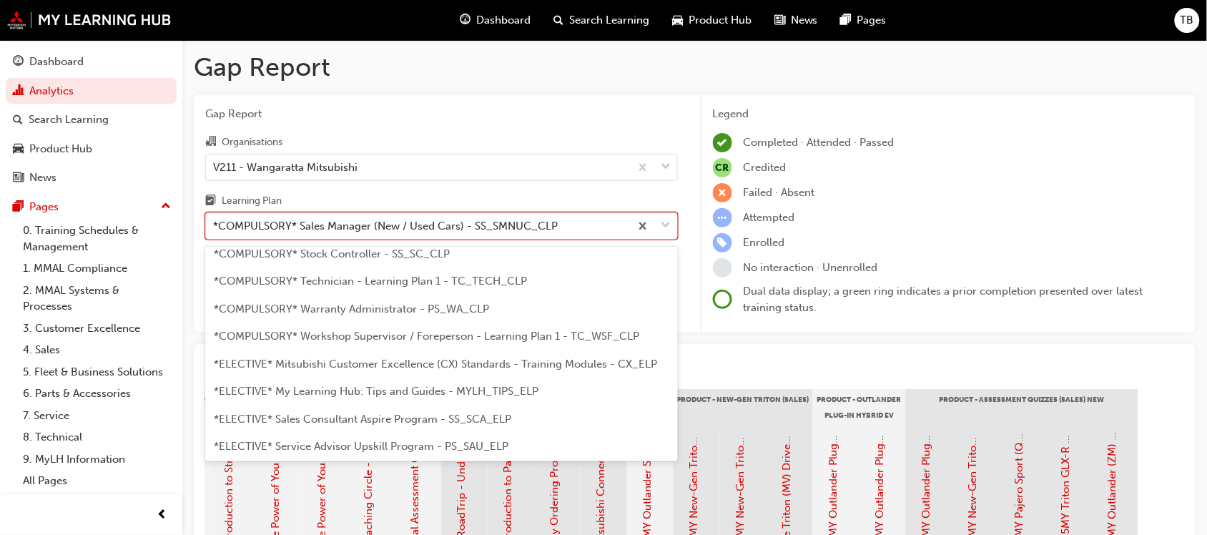
click at [374, 367] on span "*ELECTIVE* Mitsubishi Customer Excellence (CX) Standards - Training Modules - C…" at bounding box center [436, 364] width 444 height 13
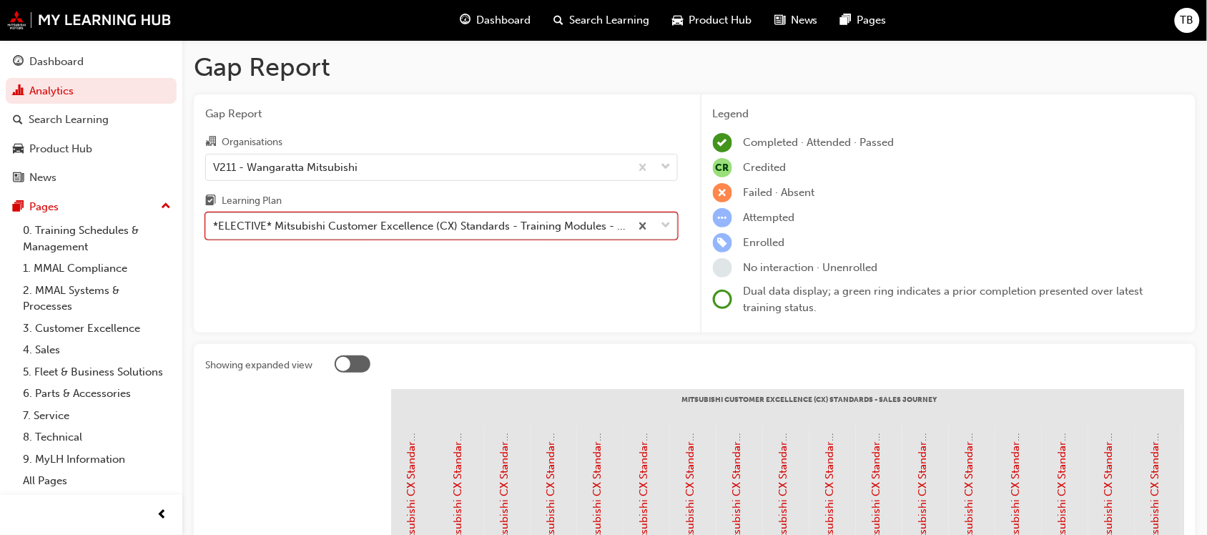
click at [384, 227] on div "*ELECTIVE* Mitsubishi Customer Excellence (CX) Standards - Training Modules - C…" at bounding box center [422, 226] width 418 height 16
click at [215, 227] on input "Learning Plan option *ELECTIVE* Mitsubishi Customer Excellence (CX) Standards -…" at bounding box center [213, 226] width 1 height 12
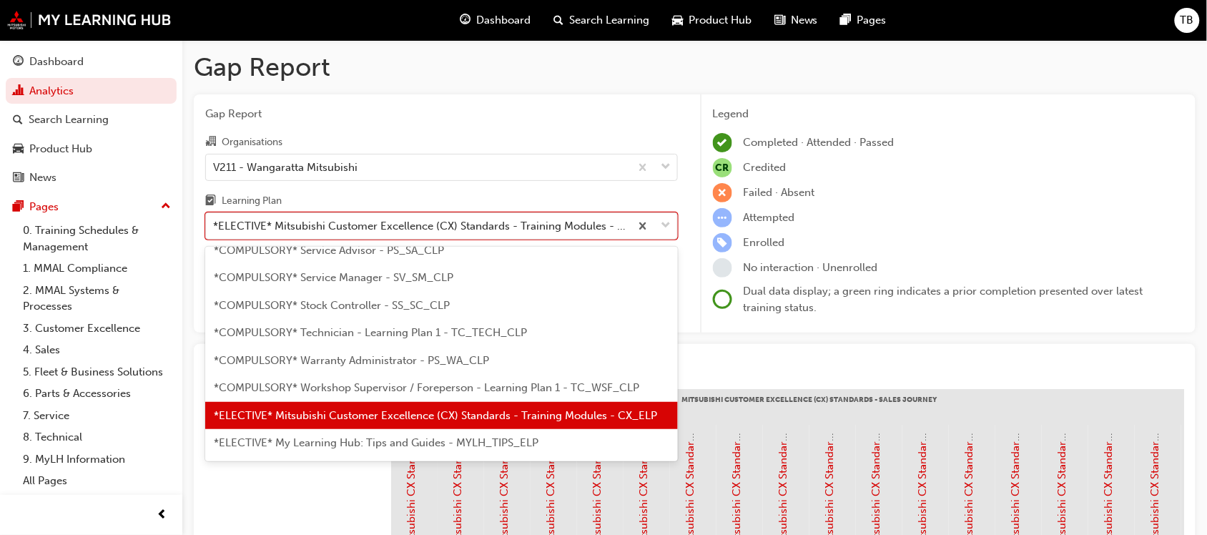
scroll to position [609, 0]
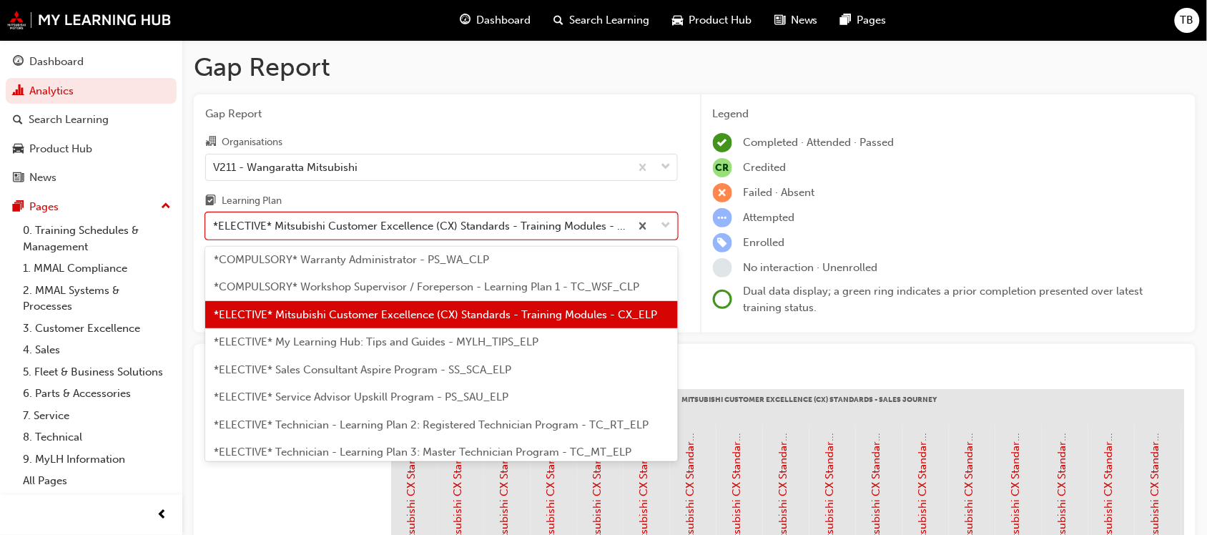
click at [354, 401] on span "*ELECTIVE* Service Advisor Upskill Program - PS_SAU_ELP" at bounding box center [361, 397] width 295 height 13
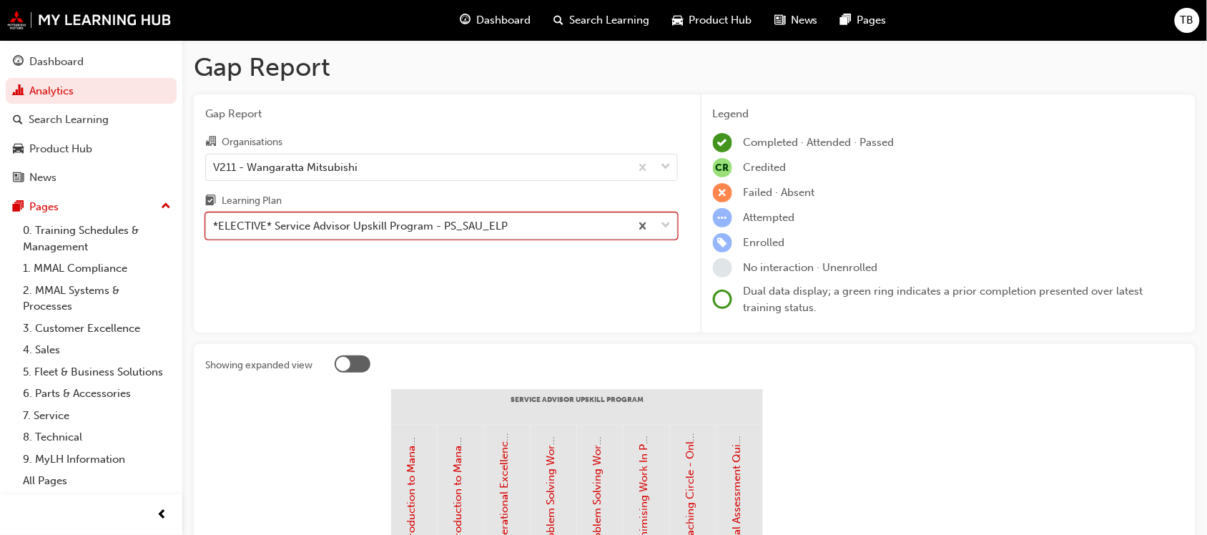
click at [381, 229] on div "*ELECTIVE* Service Advisor Upskill Program - PS_SAU_ELP" at bounding box center [360, 226] width 295 height 16
click at [215, 229] on input "Learning Plan option *ELECTIVE* Service Advisor Upskill Program - PS_SAU_ELP, s…" at bounding box center [213, 226] width 1 height 12
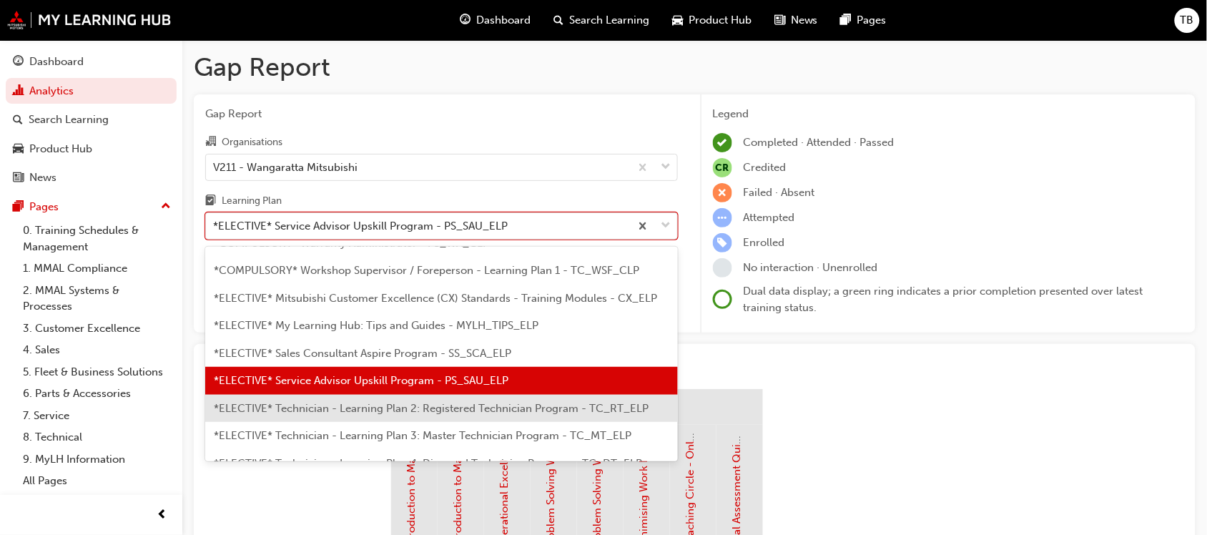
scroll to position [657, 0]
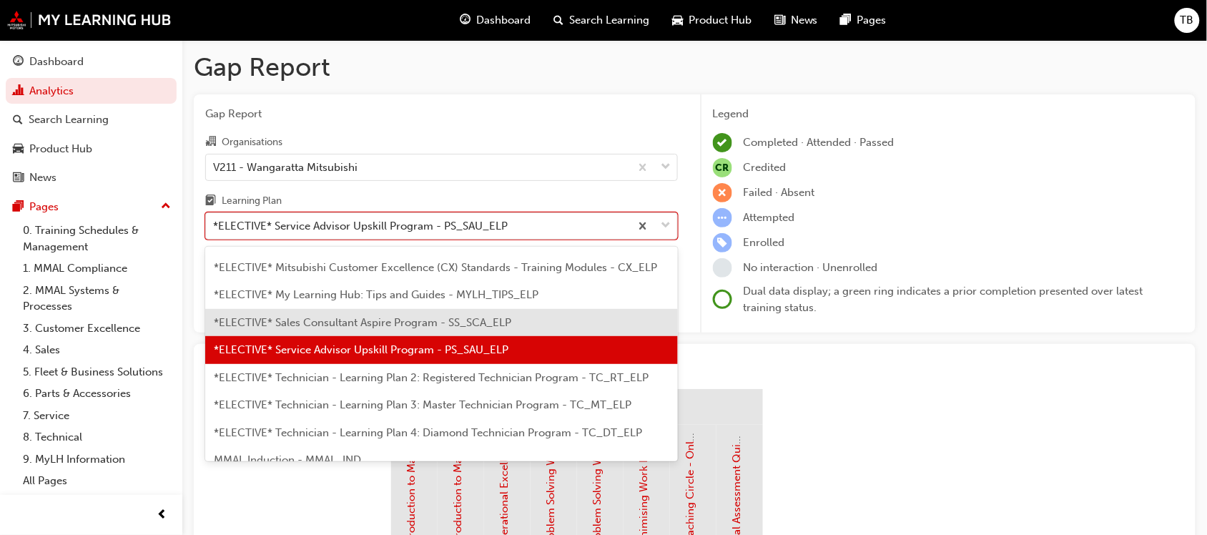
click at [358, 328] on div "*ELECTIVE* Sales Consultant Aspire Program - SS_SCA_ELP" at bounding box center [441, 323] width 473 height 28
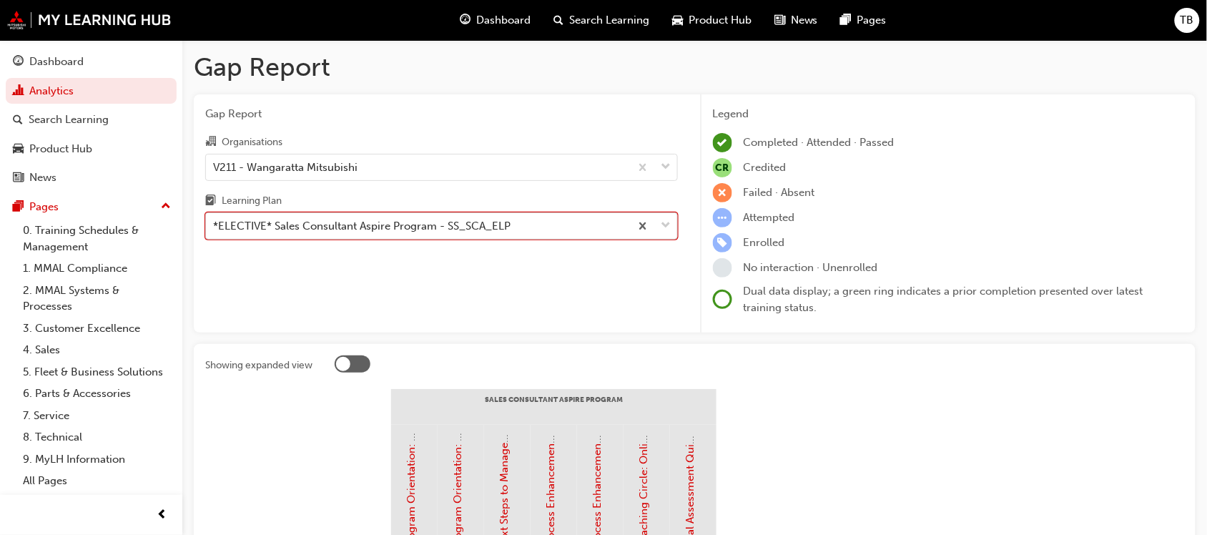
click at [381, 230] on div "*ELECTIVE* Sales Consultant Aspire Program - SS_SCA_ELP" at bounding box center [362, 226] width 298 height 16
click at [215, 230] on input "Learning Plan option *ELECTIVE* Sales Consultant Aspire Program - SS_SCA_ELP, s…" at bounding box center [213, 226] width 1 height 12
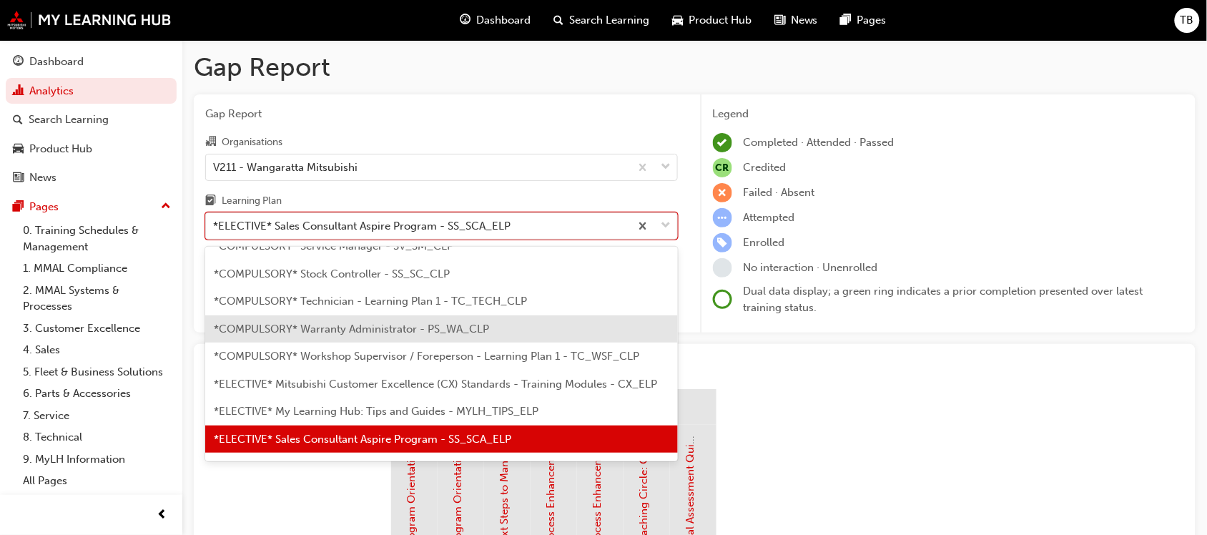
scroll to position [629, 0]
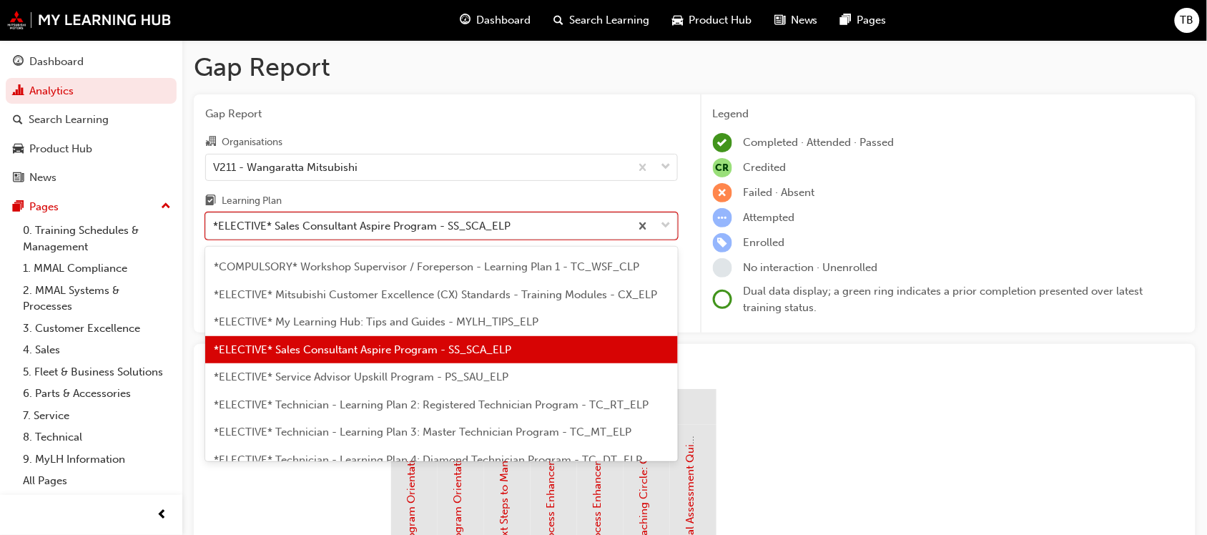
click at [340, 323] on span "*ELECTIVE* My Learning Hub: Tips and Guides - MYLH_TIPS_ELP" at bounding box center [376, 321] width 325 height 13
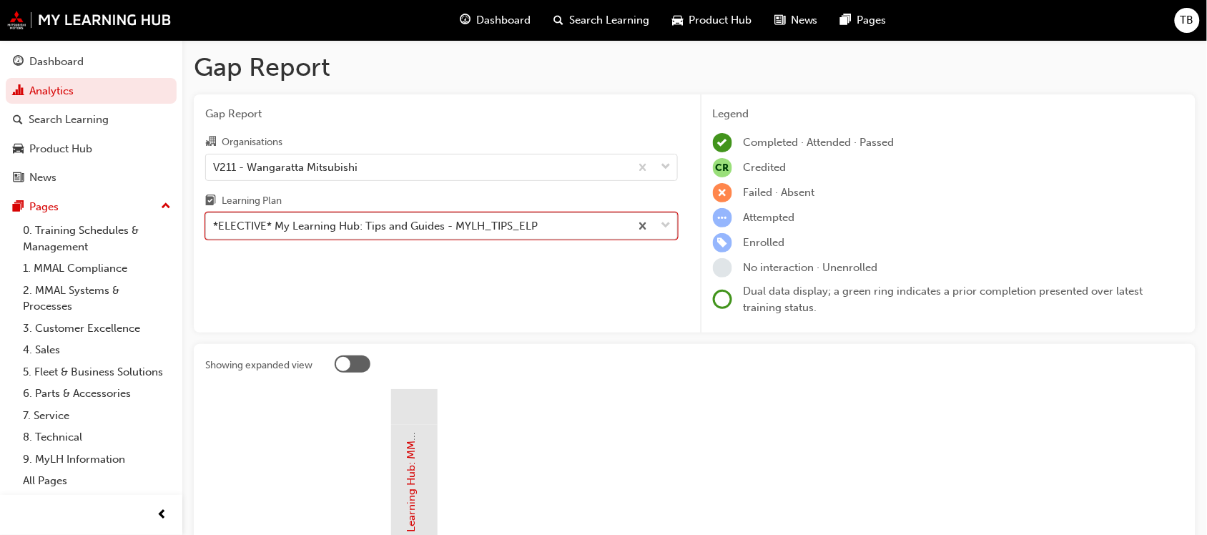
click at [373, 237] on div "*ELECTIVE* My Learning Hub: Tips and Guides - MYLH_TIPS_ELP" at bounding box center [418, 226] width 424 height 25
click at [215, 232] on input "Learning Plan option *ELECTIVE* My Learning Hub: Tips and Guides - MYLH_TIPS_EL…" at bounding box center [213, 226] width 1 height 12
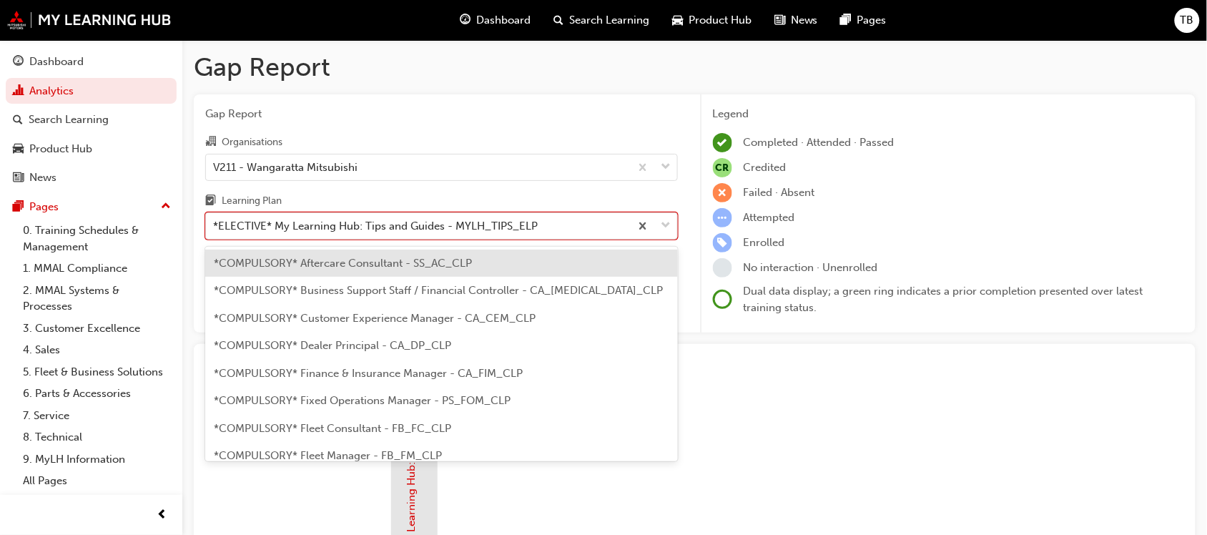
scroll to position [512, 0]
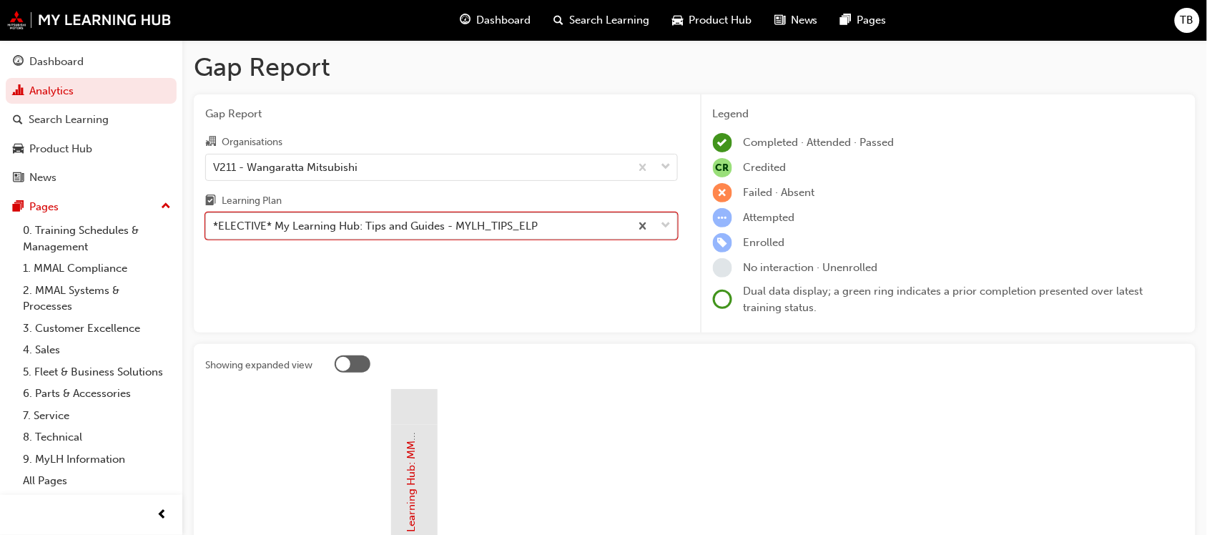
click at [313, 226] on div "*ELECTIVE* My Learning Hub: Tips and Guides - MYLH_TIPS_ELP" at bounding box center [375, 226] width 325 height 16
click at [215, 226] on input "Learning Plan option *ELECTIVE* My Learning Hub: Tips and Guides - MYLH_TIPS_EL…" at bounding box center [213, 226] width 1 height 12
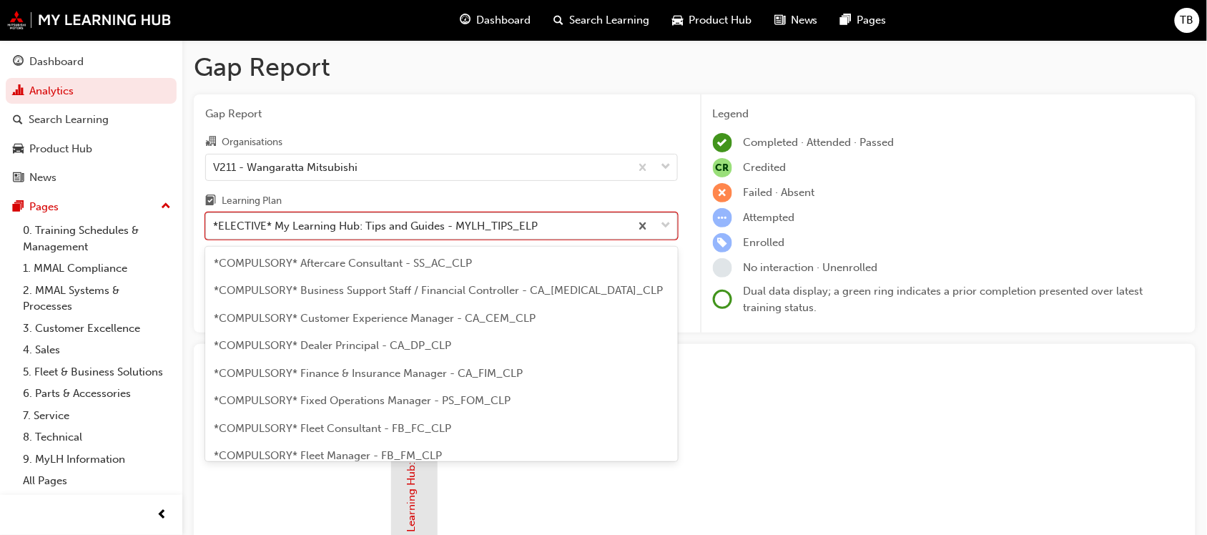
click at [323, 219] on div "*ELECTIVE* My Learning Hub: Tips and Guides - MYLH_TIPS_ELP" at bounding box center [375, 226] width 325 height 16
click at [215, 220] on input "Learning Plan option *ELECTIVE* My Learning Hub: Tips and Guides - MYLH_TIPS_EL…" at bounding box center [213, 226] width 1 height 12
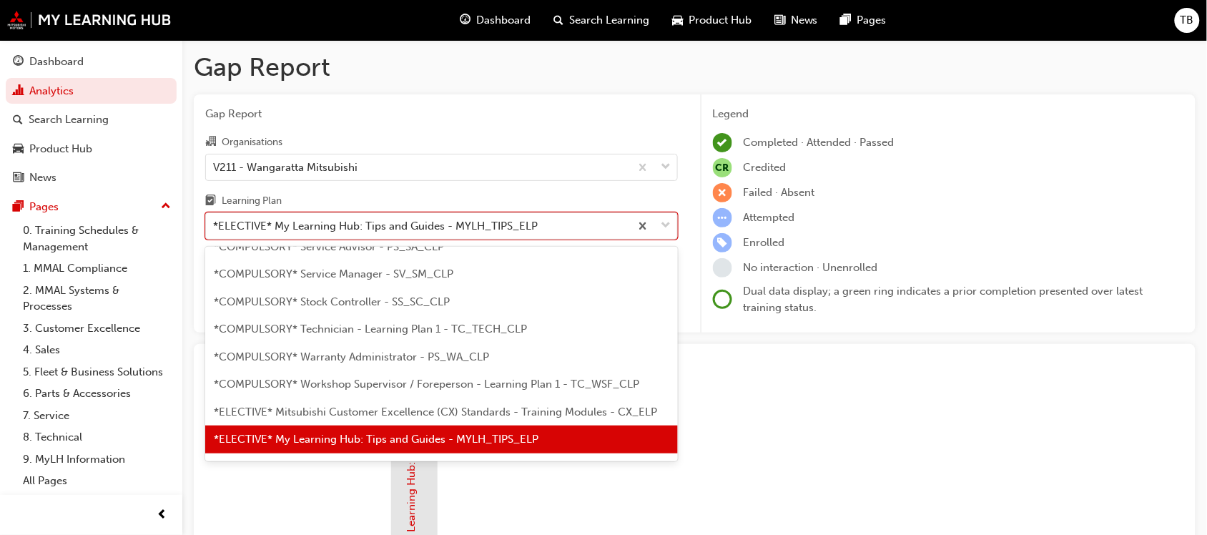
scroll to position [699, 0]
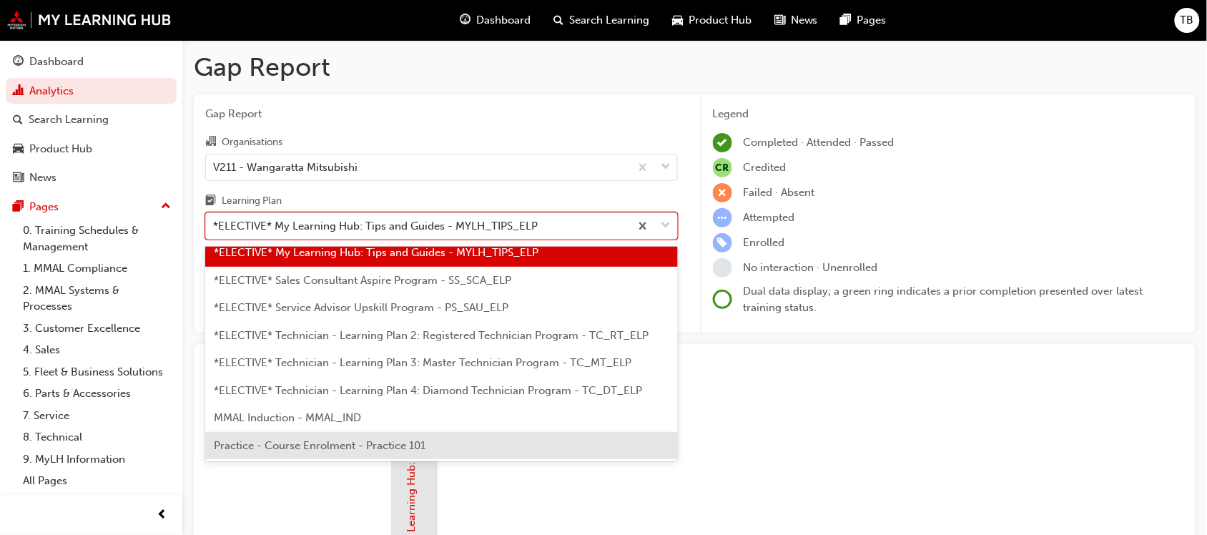
click at [343, 444] on span "Practice - Course Enrolment - Practice 101" at bounding box center [320, 445] width 212 height 13
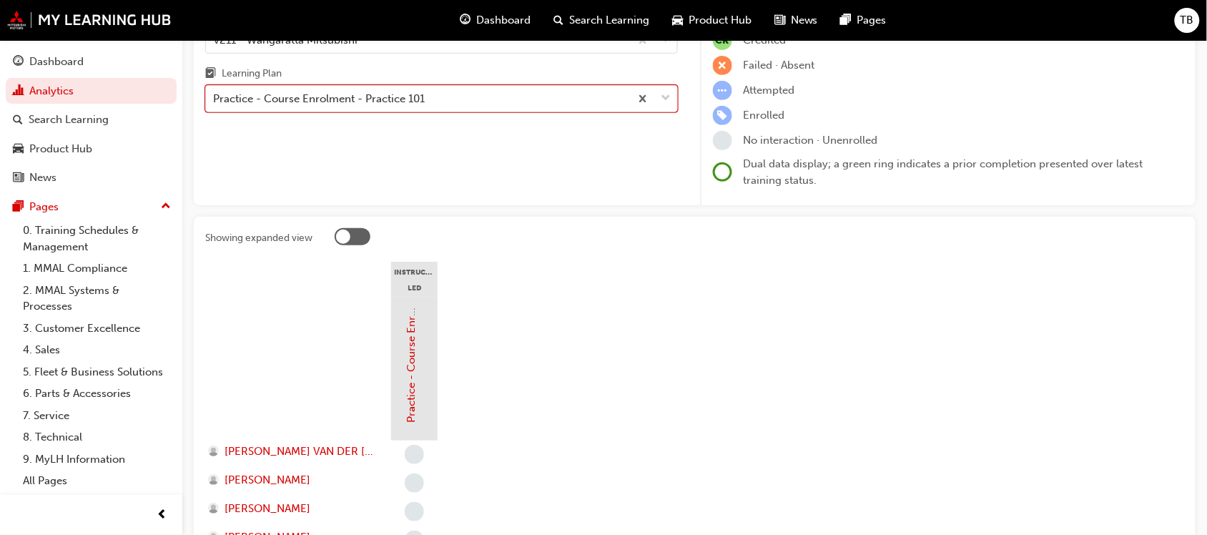
scroll to position [266, 0]
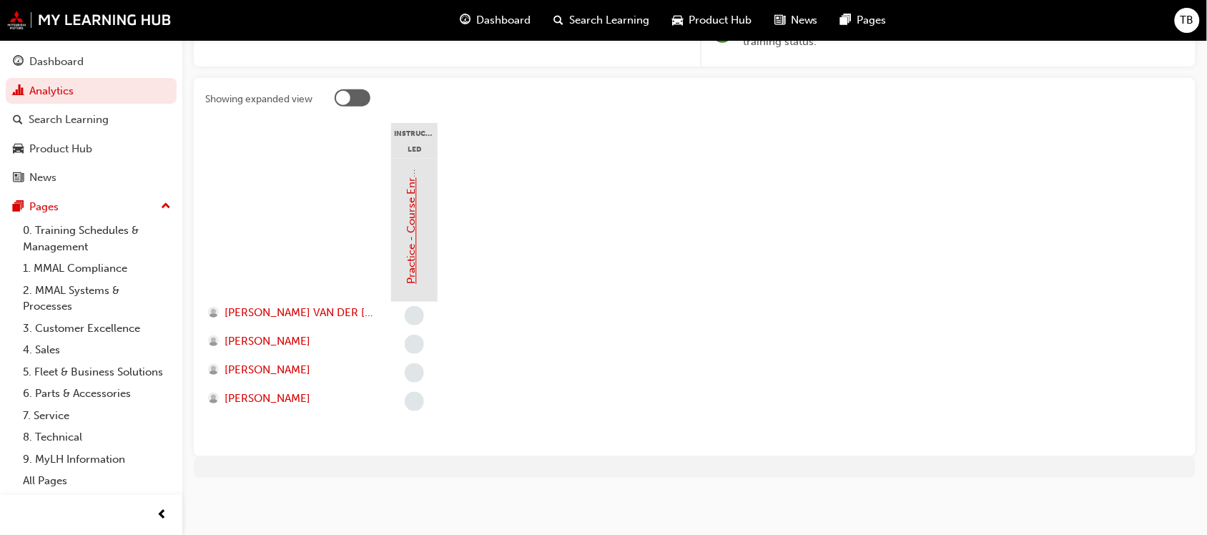
click at [413, 253] on link "Practice - Course Enrolment" at bounding box center [412, 214] width 13 height 142
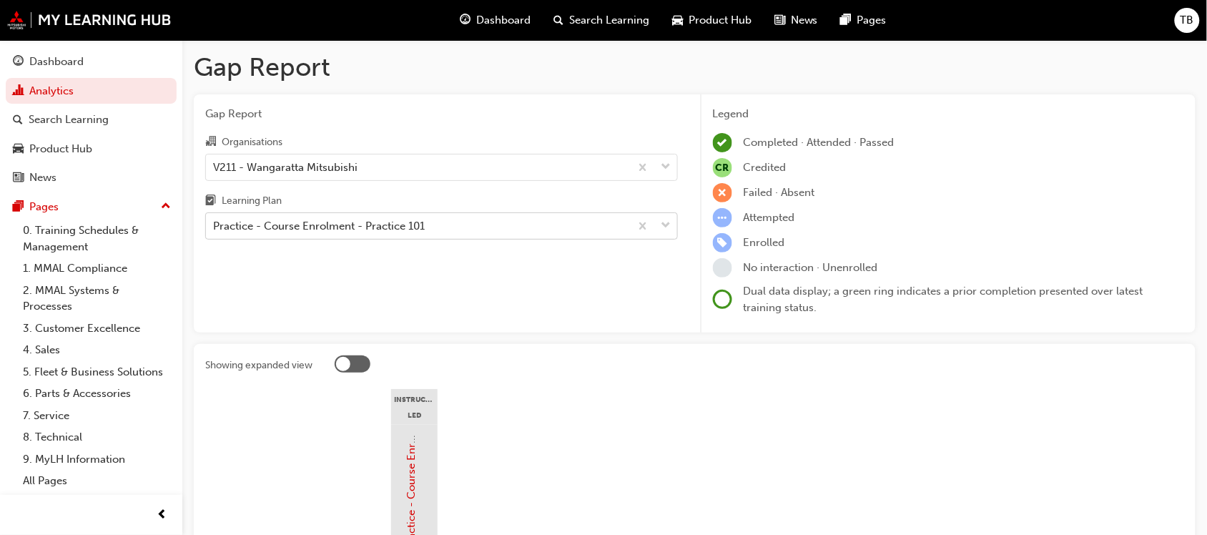
click at [354, 222] on div "Practice - Course Enrolment - Practice 101" at bounding box center [319, 226] width 212 height 16
click at [215, 222] on input "Learning Plan Practice - Course Enrolment - Practice 101" at bounding box center [213, 226] width 1 height 12
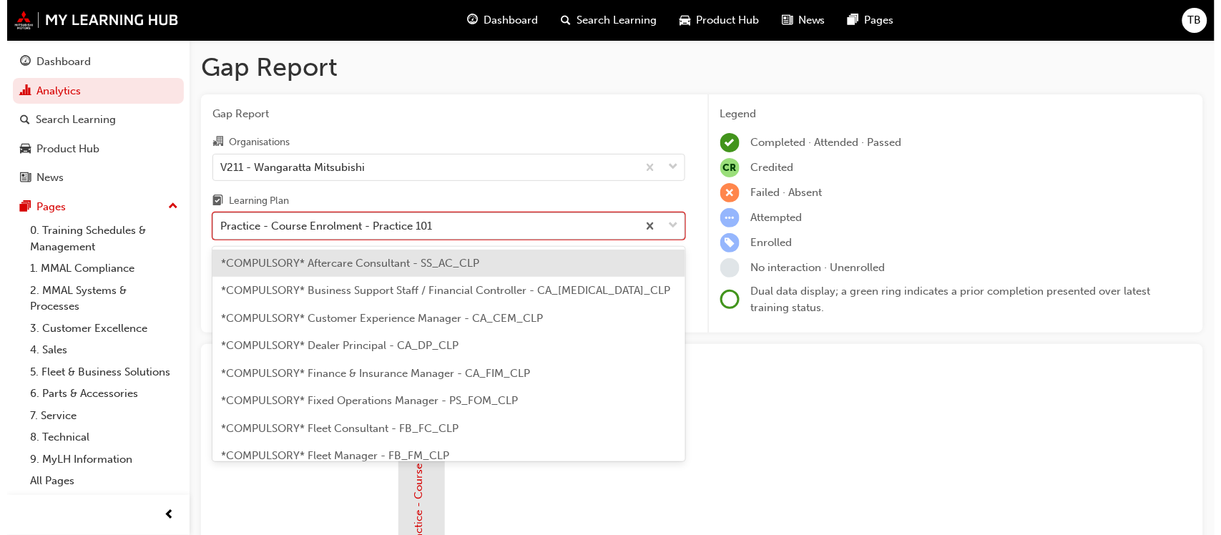
scroll to position [699, 0]
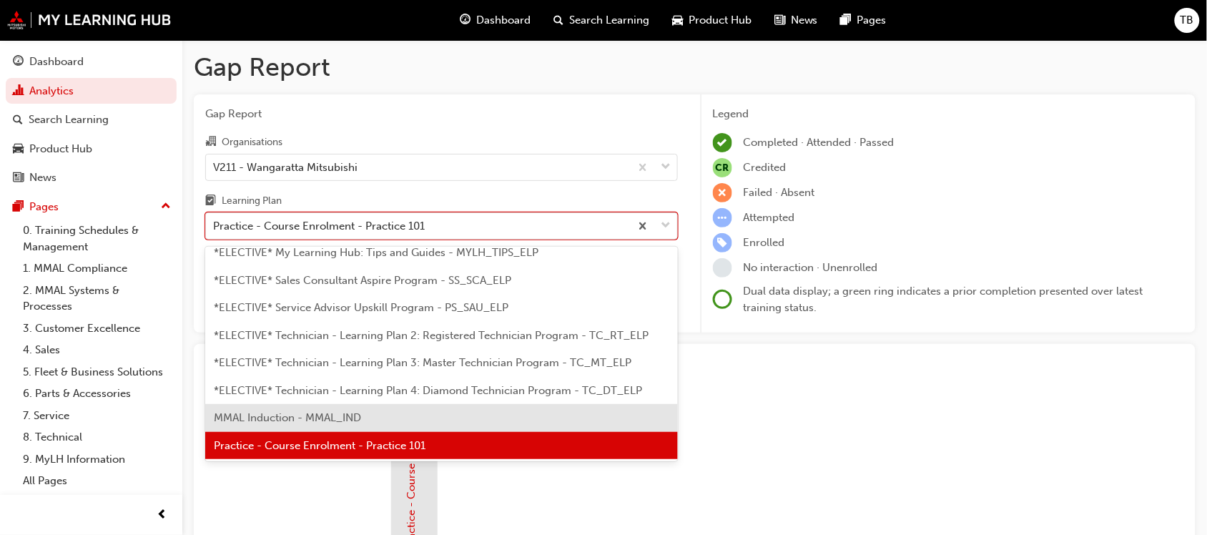
click at [285, 409] on div "MMAL Induction - MMAL_IND" at bounding box center [441, 418] width 473 height 28
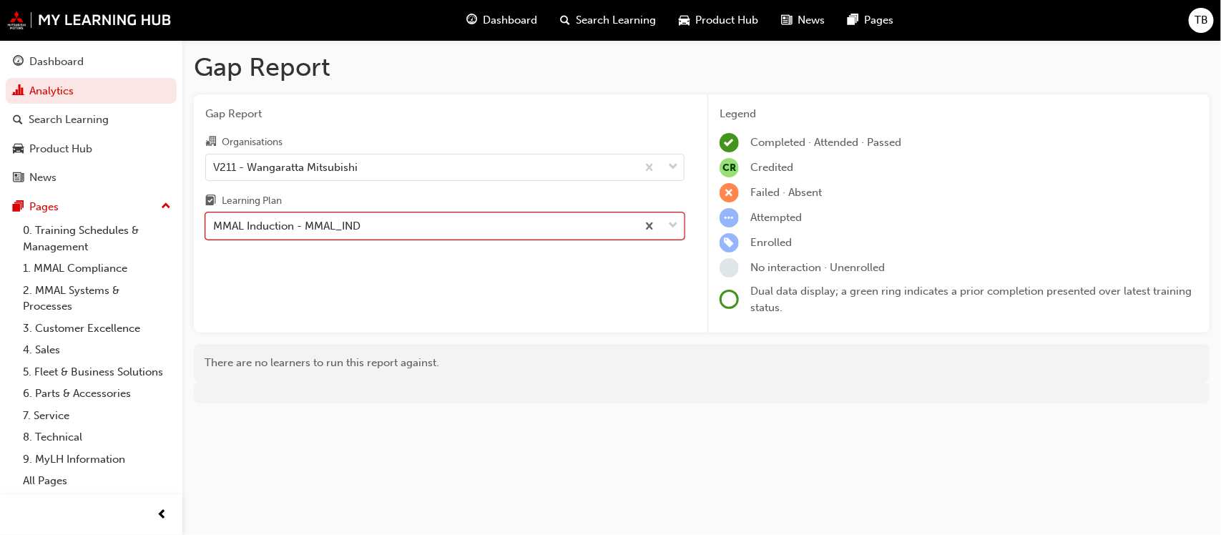
click at [356, 224] on div "MMAL Induction - MMAL_IND" at bounding box center [286, 226] width 147 height 16
click at [215, 224] on input "Learning Plan option MMAL Induction - MMAL_IND, selected. 0 results available. …" at bounding box center [213, 226] width 1 height 12
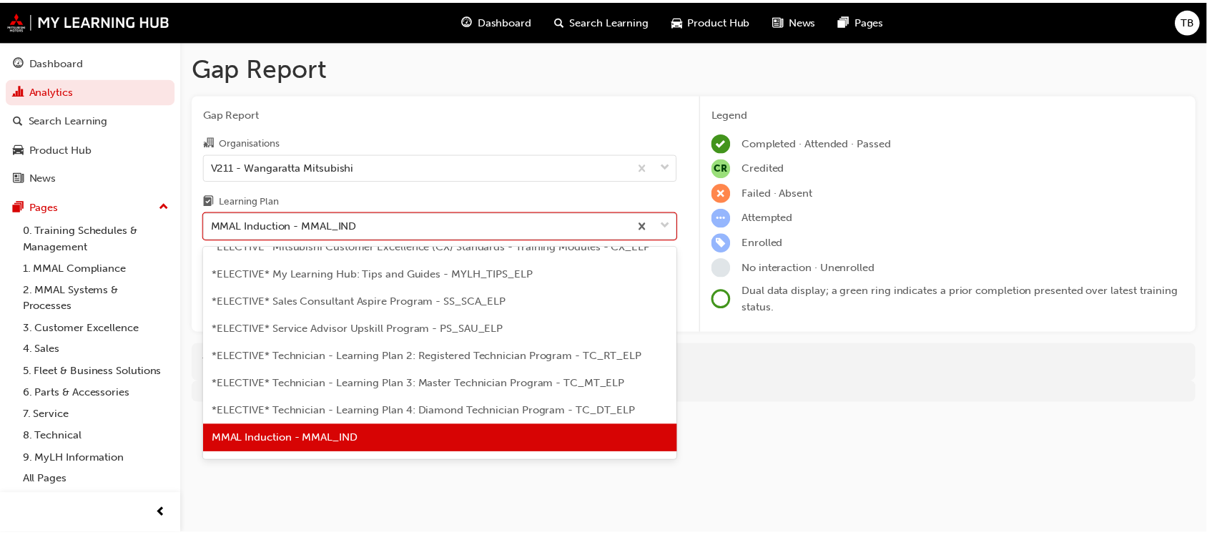
scroll to position [699, 0]
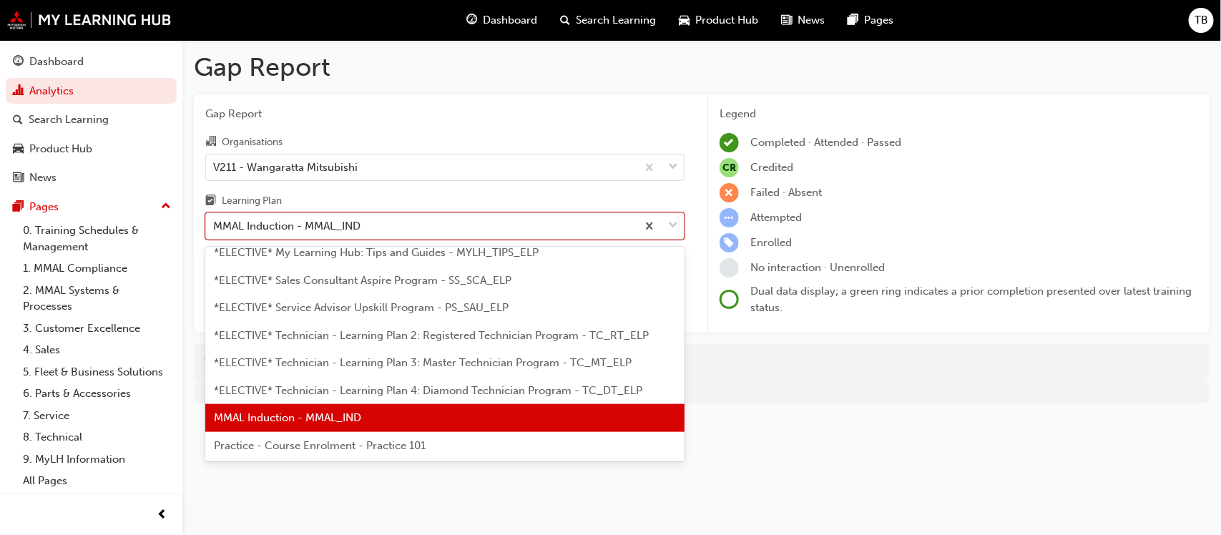
click at [351, 381] on div "*ELECTIVE* Technician - Learning Plan 4: Diamond Technician Program - TC_DT_ELP" at bounding box center [444, 391] width 479 height 28
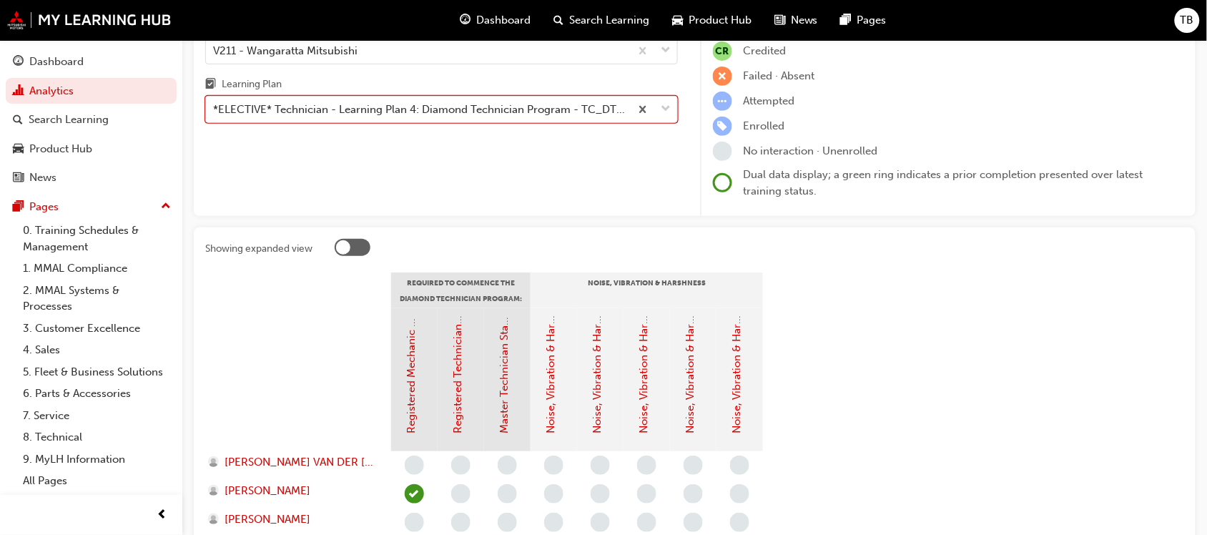
scroll to position [89, 0]
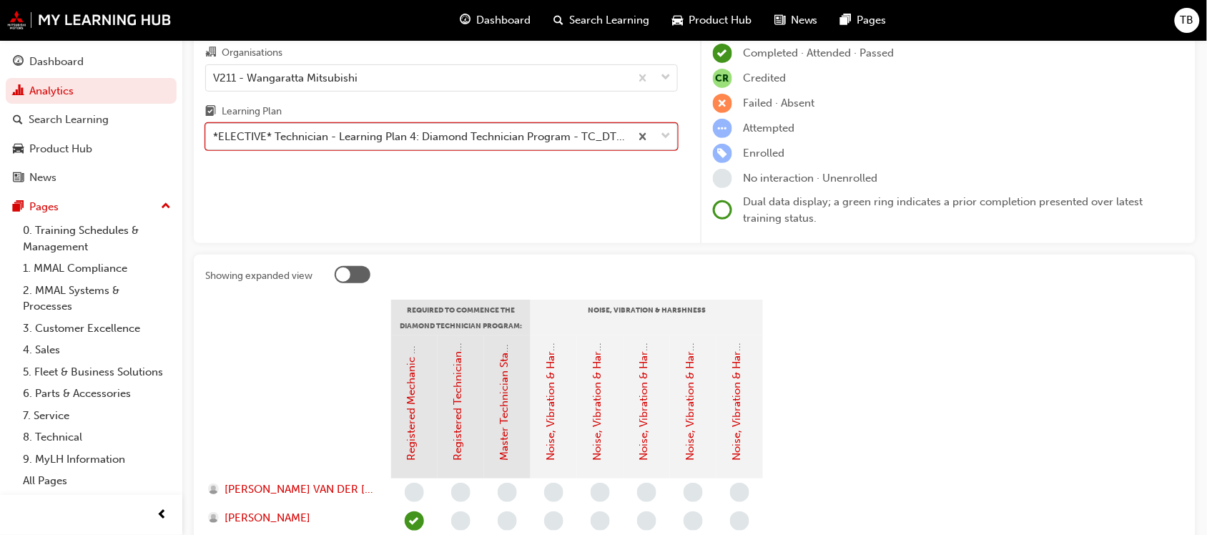
click at [360, 139] on div "*ELECTIVE* Technician - Learning Plan 4: Diamond Technician Program - TC_DT_ELP" at bounding box center [422, 137] width 418 height 16
click at [215, 139] on input "Learning Plan option *ELECTIVE* Technician - Learning Plan 4: Diamond Technicia…" at bounding box center [213, 136] width 1 height 12
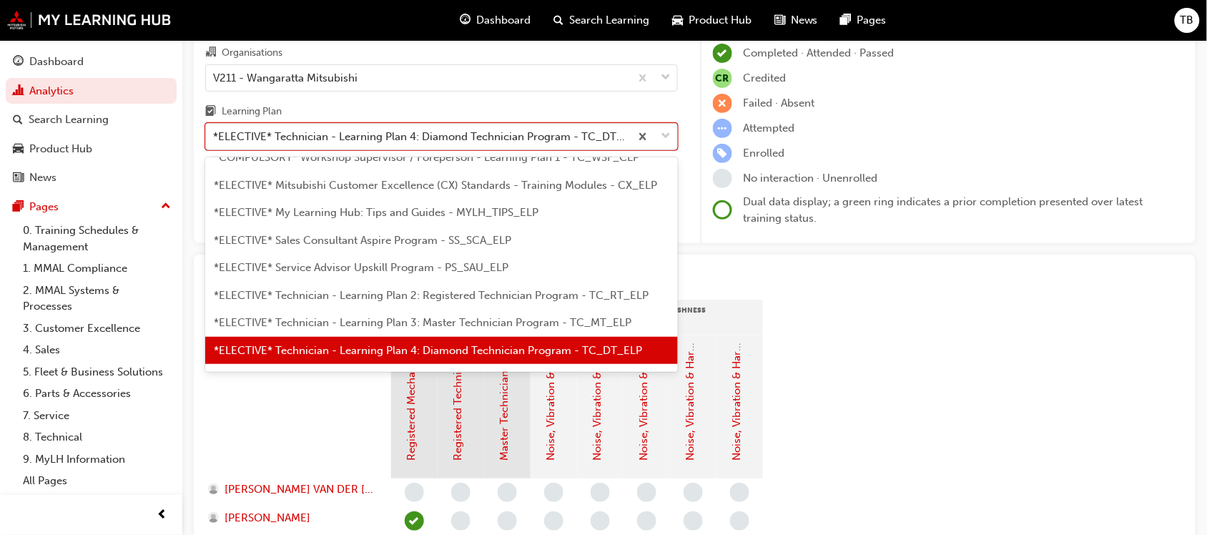
scroll to position [699, 0]
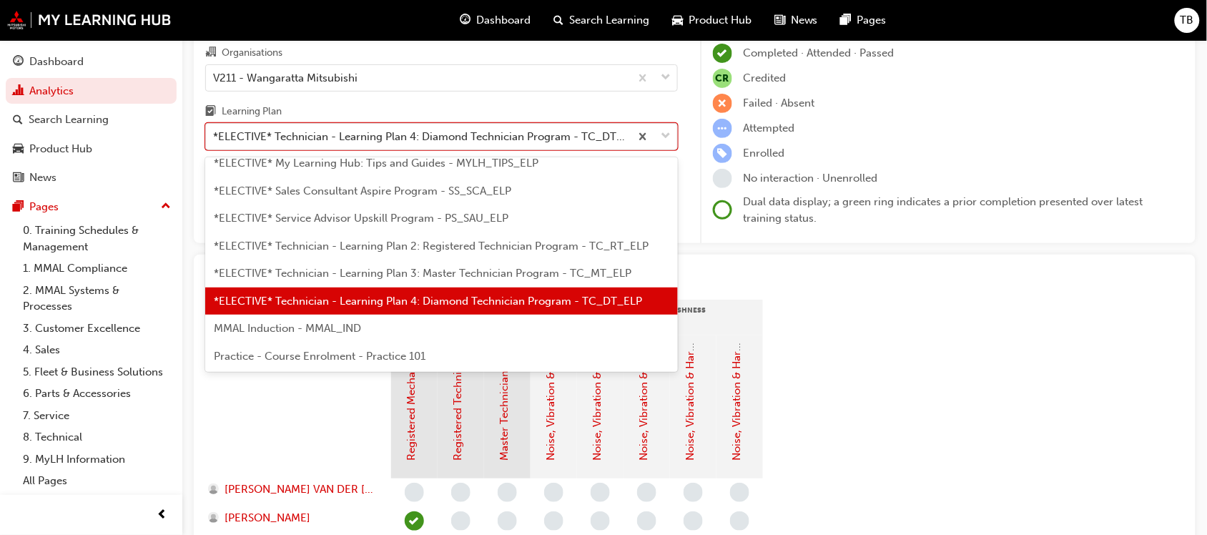
click at [359, 273] on span "*ELECTIVE* Technician - Learning Plan 3: Master Technician Program - TC_MT_ELP" at bounding box center [423, 273] width 418 height 13
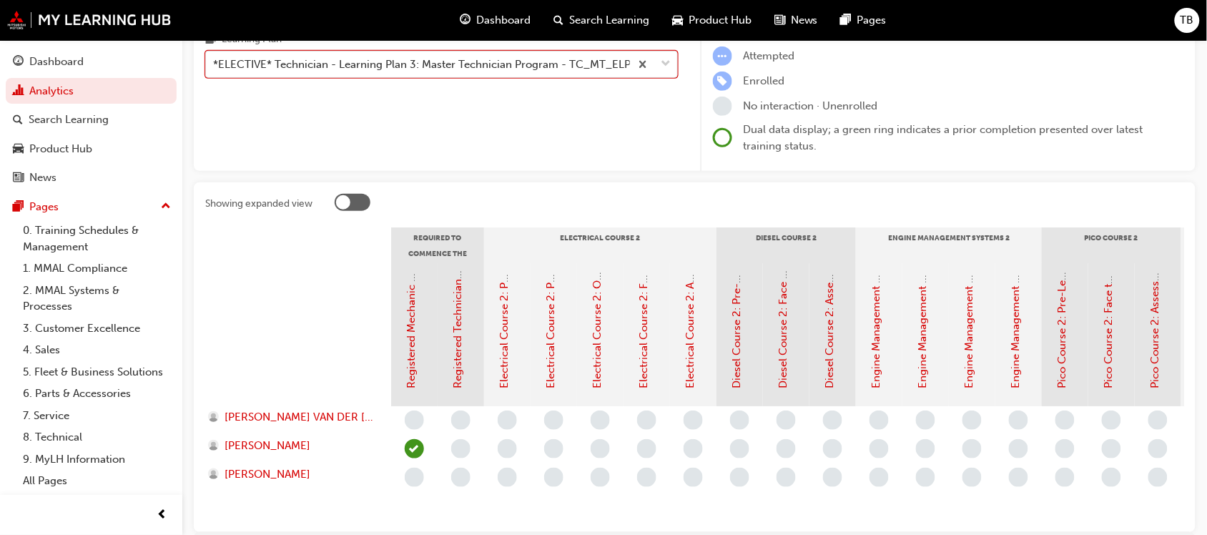
scroll to position [72, 0]
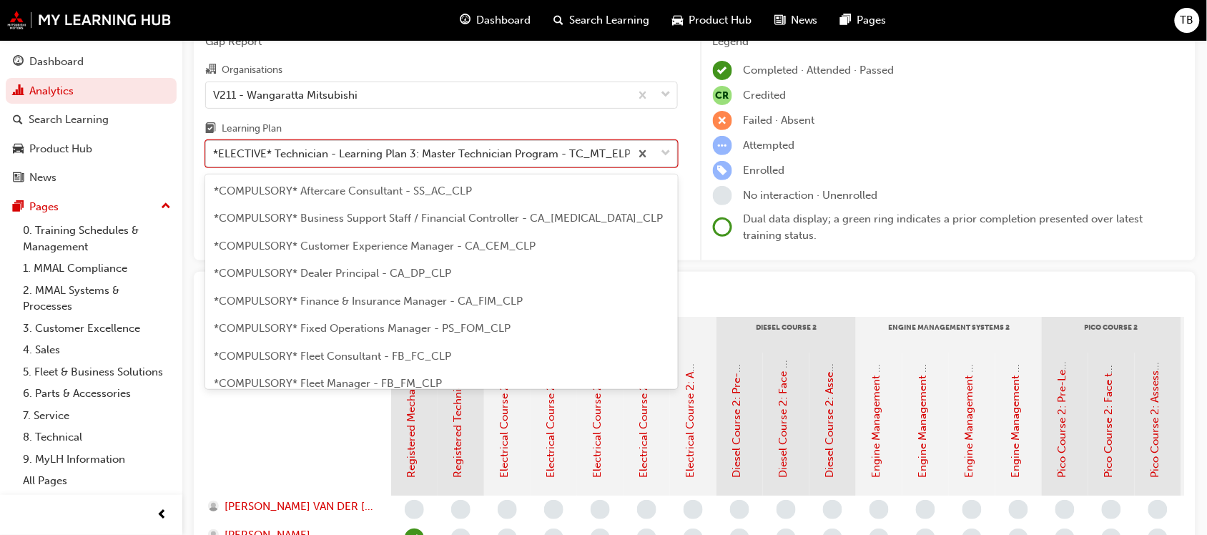
click at [383, 156] on div "*ELECTIVE* Technician - Learning Plan 3: Master Technician Program - TC_MT_ELP" at bounding box center [422, 154] width 418 height 16
click at [215, 156] on input "Learning Plan option *ELECTIVE* Technician - Learning Plan 3: Master Technician…" at bounding box center [213, 153] width 1 height 12
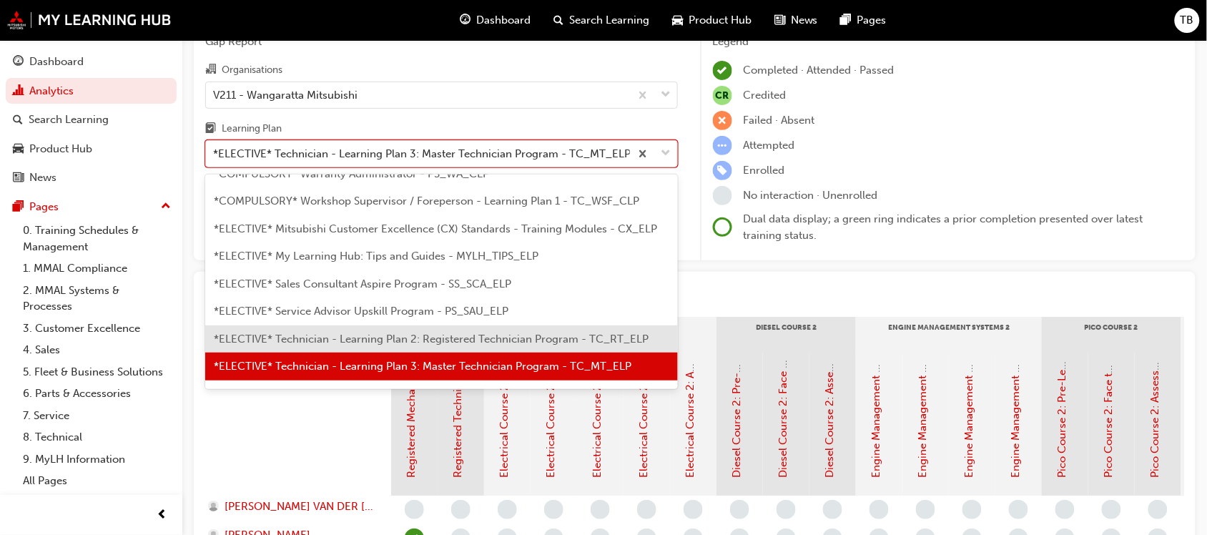
click at [374, 338] on span "*ELECTIVE* Technician - Learning Plan 2: Registered Technician Program - TC_RT_…" at bounding box center [431, 339] width 435 height 13
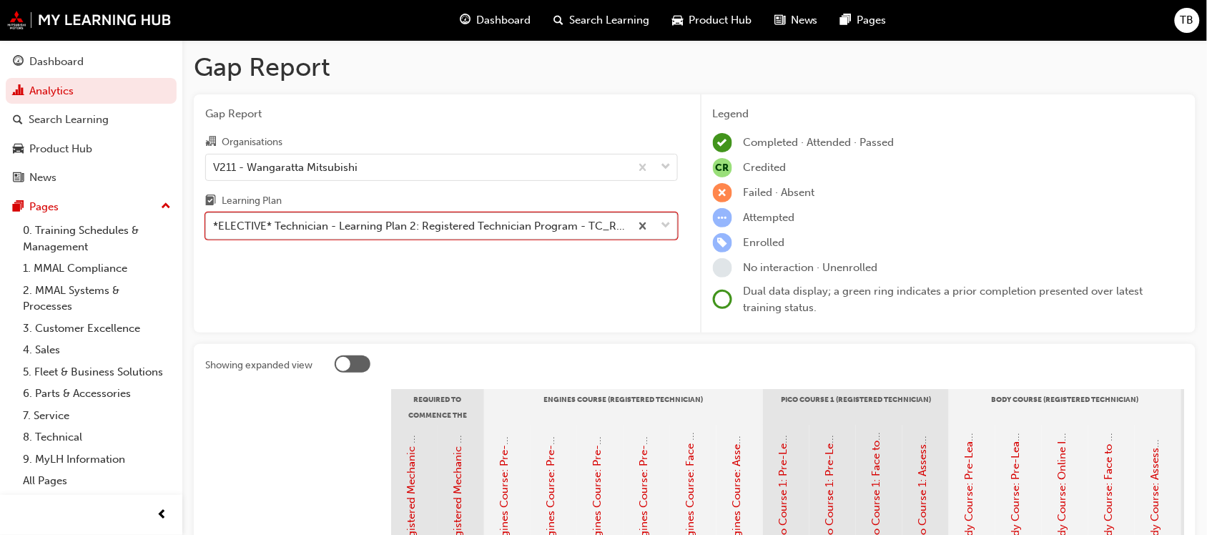
click at [377, 222] on div "*ELECTIVE* Technician - Learning Plan 2: Registered Technician Program - TC_RT_…" at bounding box center [422, 226] width 418 height 16
click at [215, 222] on input "Learning Plan option *ELECTIVE* Technician - Learning Plan 2: Registered Techni…" at bounding box center [213, 226] width 1 height 12
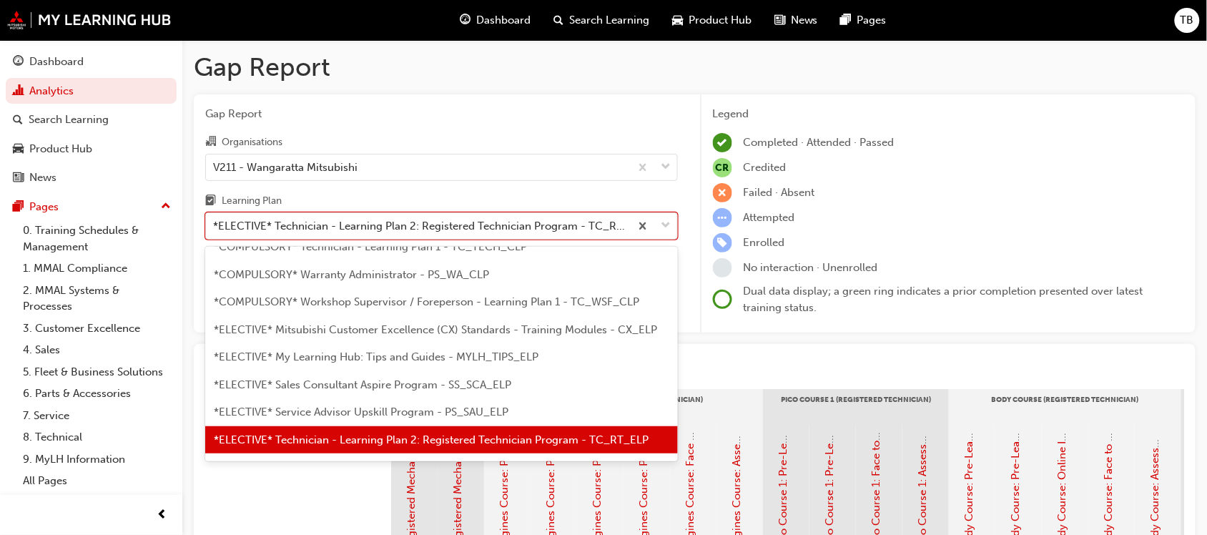
click at [397, 406] on span "*ELECTIVE* Service Advisor Upskill Program - PS_SAU_ELP" at bounding box center [361, 412] width 295 height 13
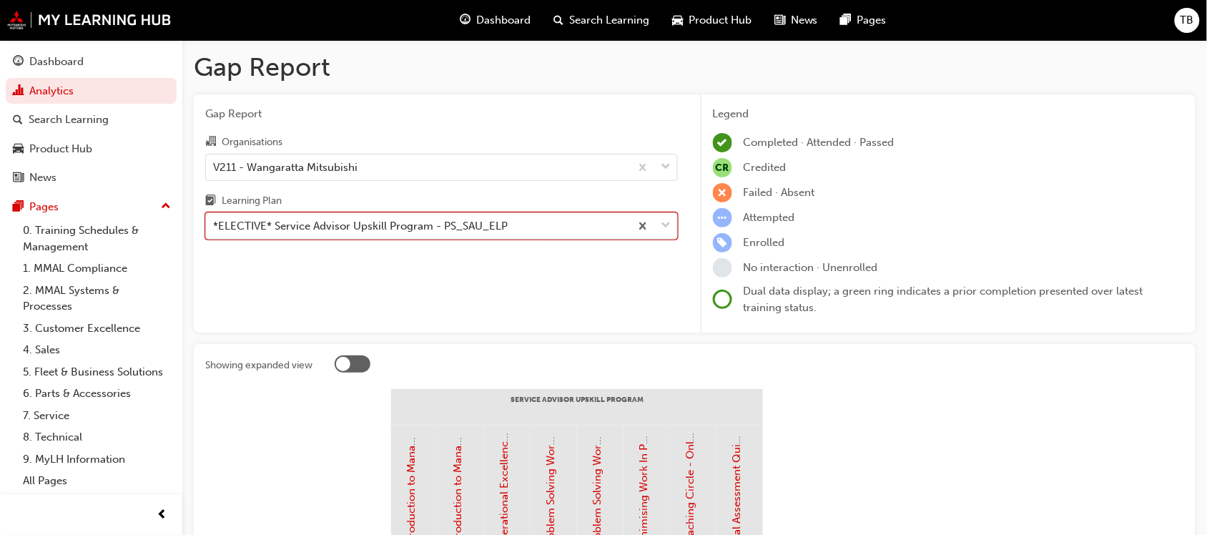
click at [421, 240] on div "*ELECTIVE* Service Advisor Upskill Program - PS_SAU_ELP" at bounding box center [441, 225] width 473 height 27
click at [215, 232] on input "Learning Plan option *ELECTIVE* Service Advisor Upskill Program - PS_SAU_ELP, s…" at bounding box center [213, 226] width 1 height 12
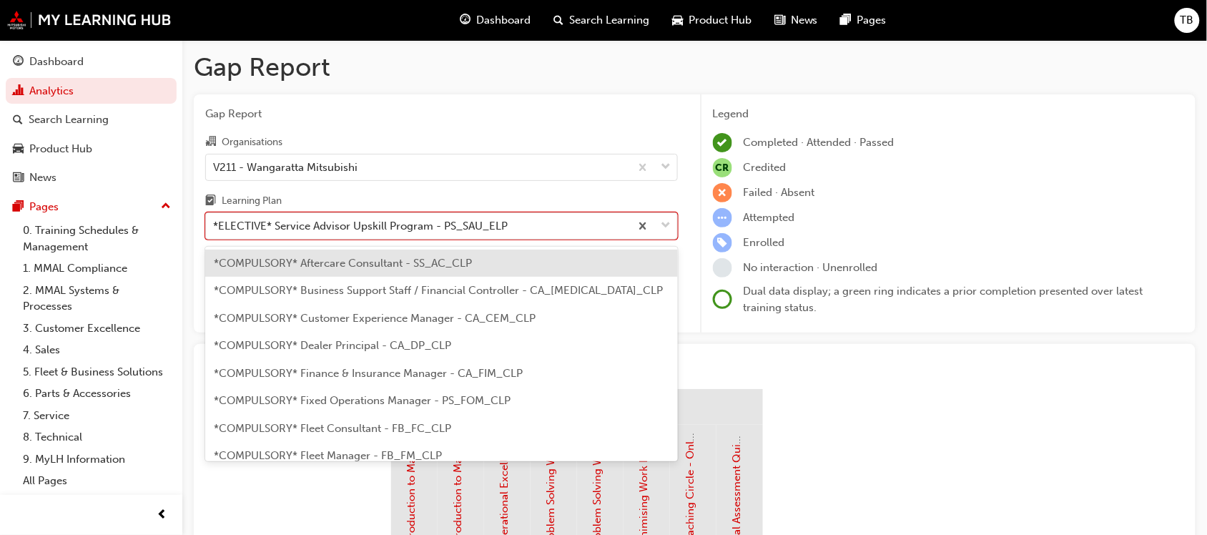
click at [584, 12] on span "Search Learning" at bounding box center [609, 20] width 80 height 16
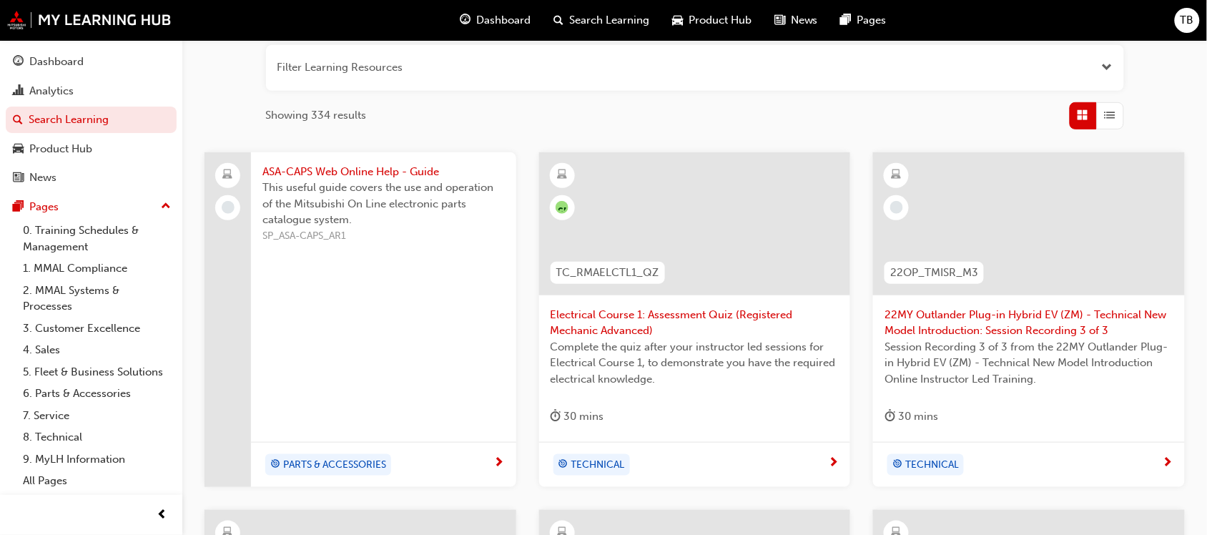
click at [609, 324] on span "Electrical Course 1: Assessment Quiz (Registered Mechanic Advanced)" at bounding box center [695, 323] width 289 height 32
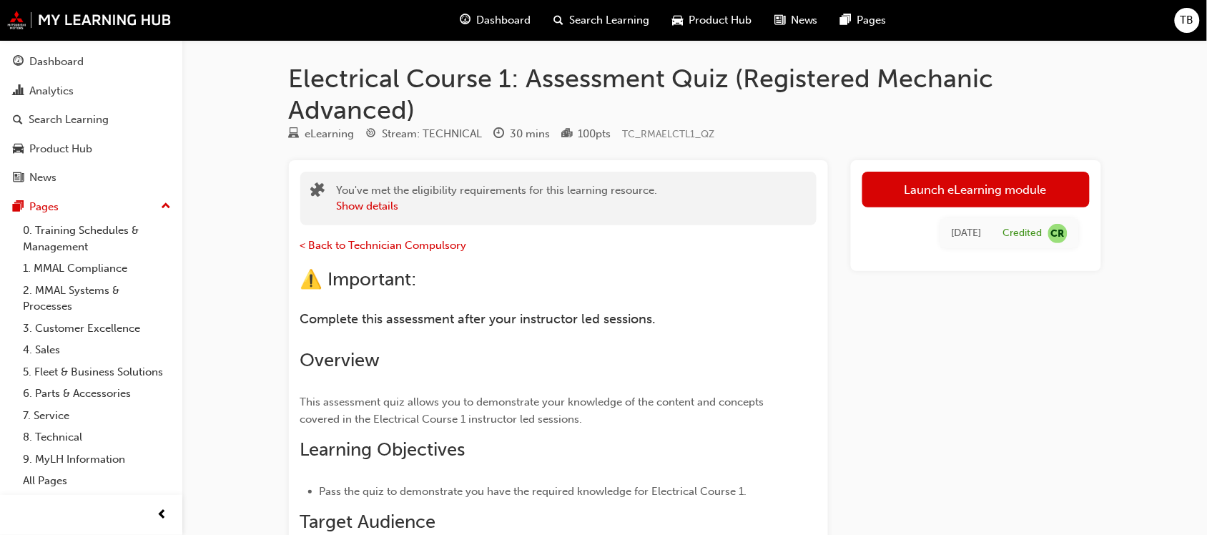
drag, startPoint x: 469, startPoint y: 237, endPoint x: 477, endPoint y: 233, distance: 9.3
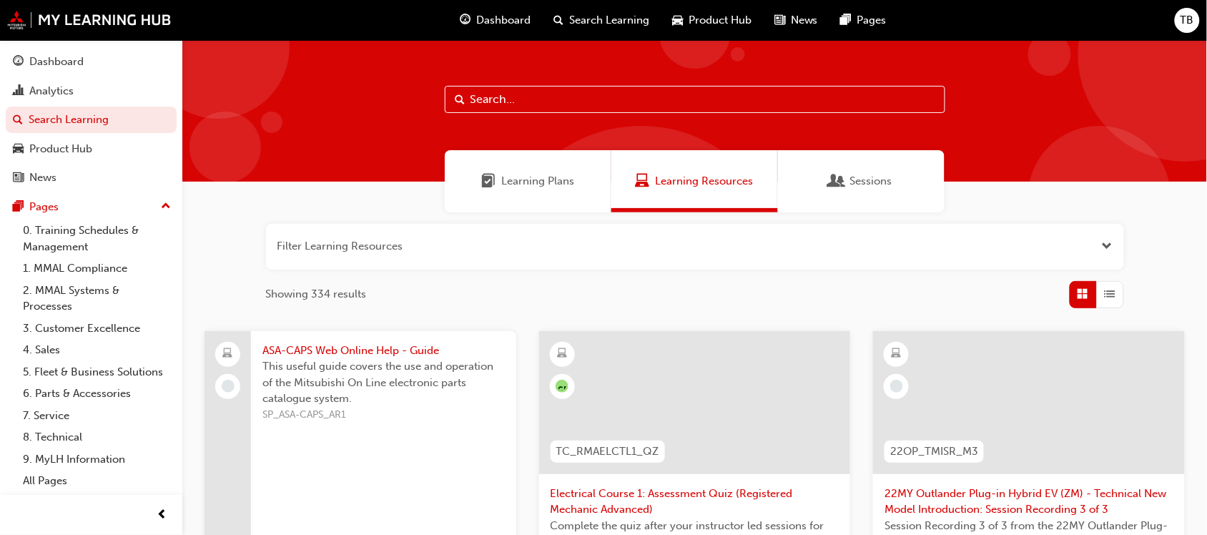
click at [577, 245] on button "button" at bounding box center [695, 247] width 858 height 46
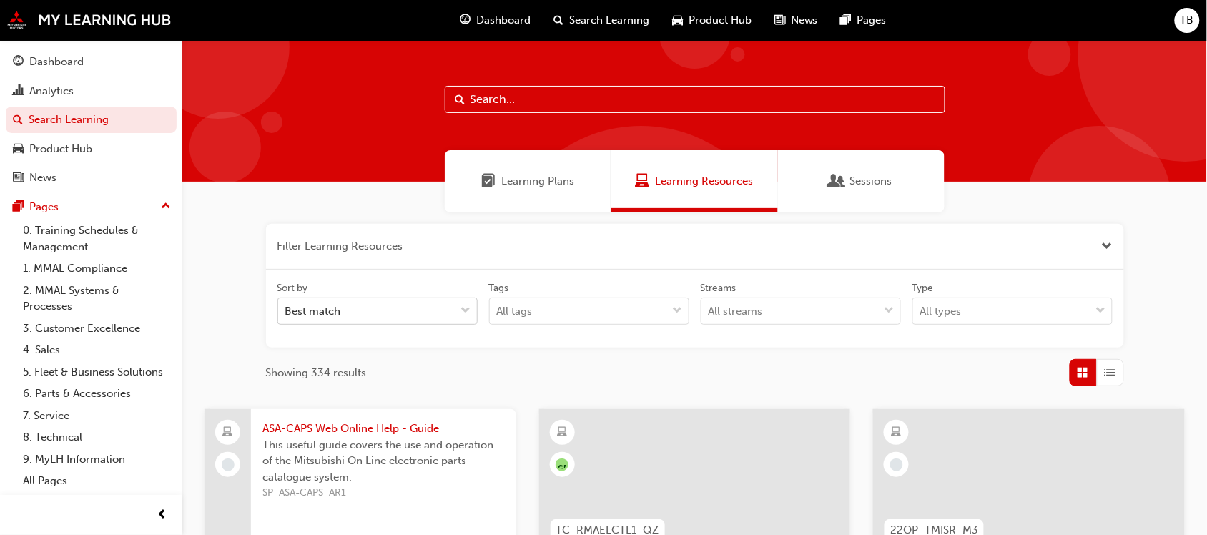
click at [398, 302] on div "Best match" at bounding box center [366, 311] width 177 height 25
click at [287, 305] on input "Sort by Best match" at bounding box center [285, 311] width 1 height 12
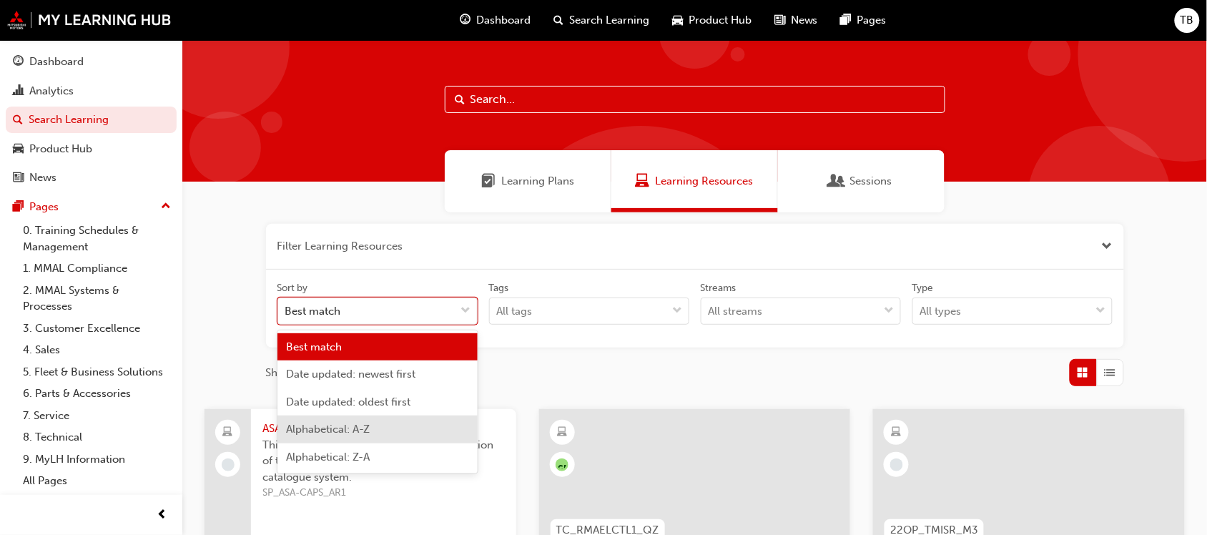
click at [409, 433] on div "Alphabetical: A-Z" at bounding box center [378, 430] width 200 height 28
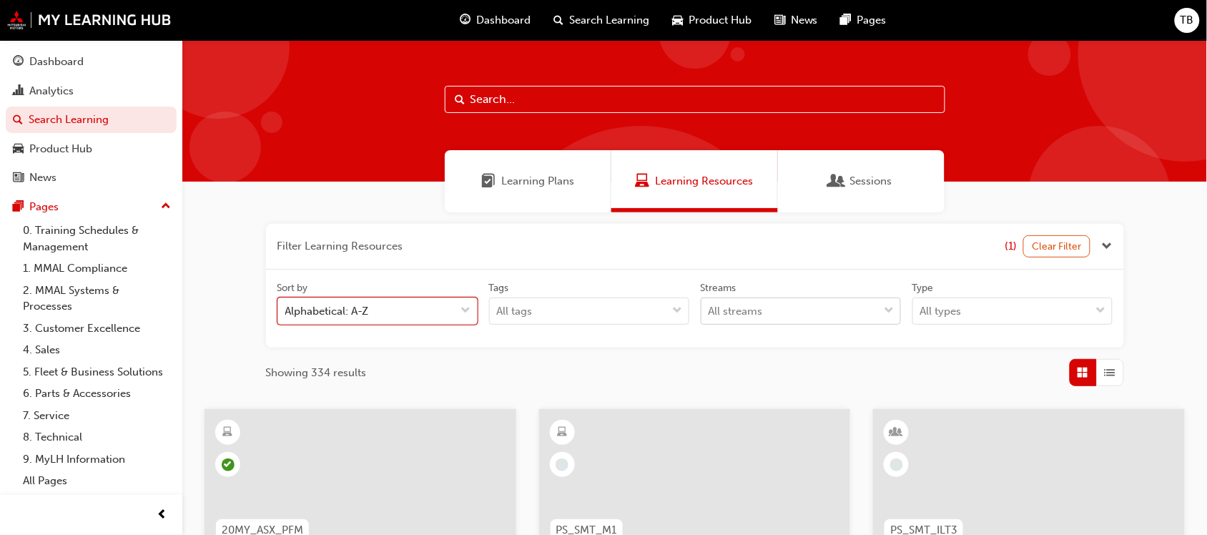
click at [805, 301] on div "All streams" at bounding box center [790, 311] width 177 height 25
click at [710, 305] on input "Streams All streams" at bounding box center [709, 311] width 1 height 12
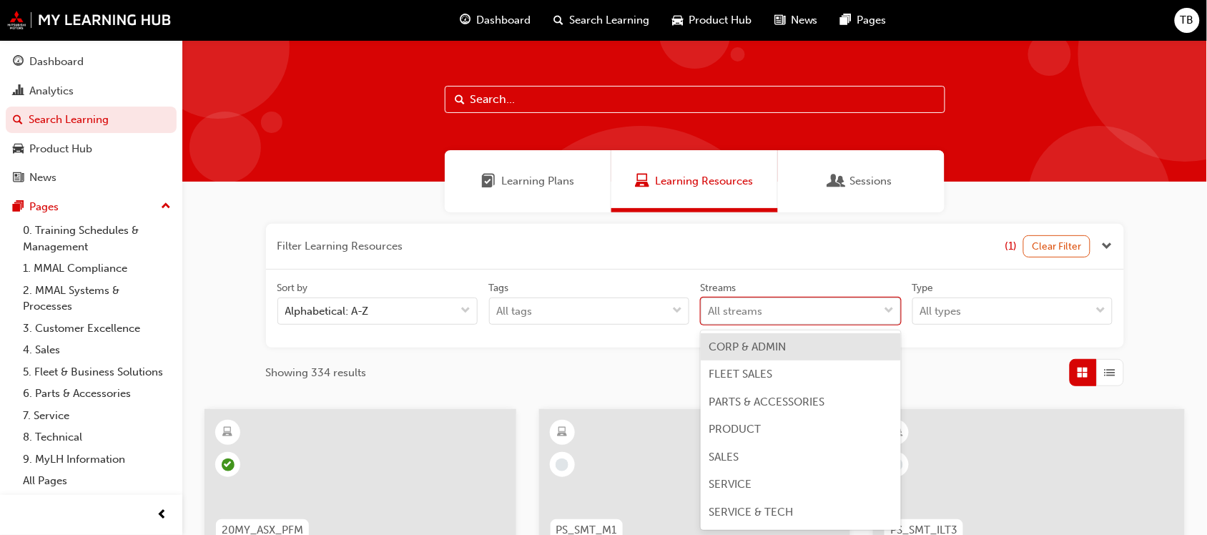
scroll to position [16, 0]
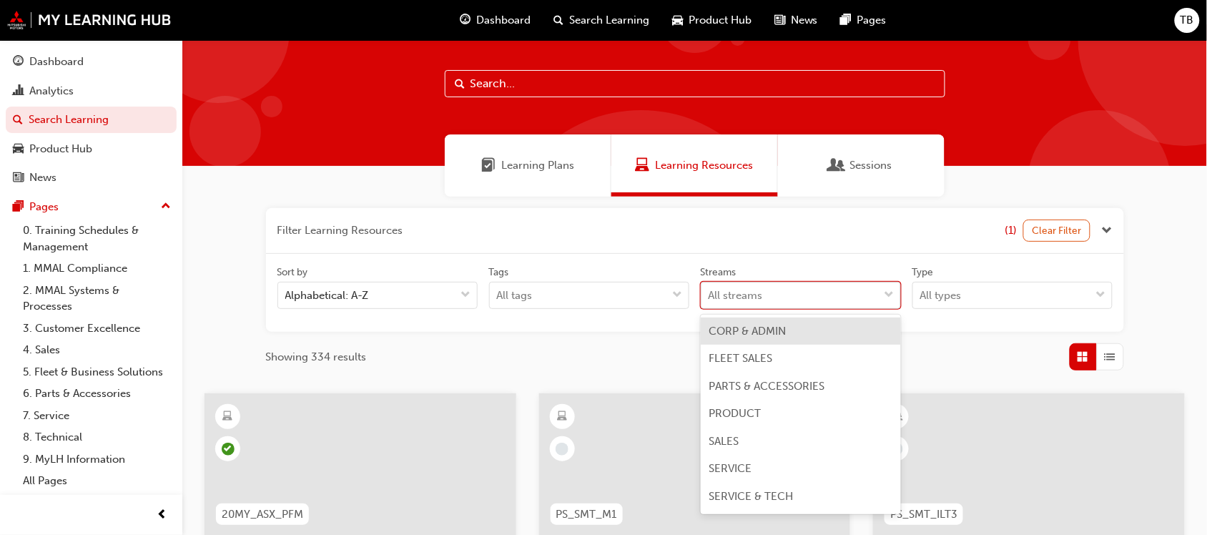
click at [805, 297] on div "All streams" at bounding box center [790, 295] width 177 height 25
click at [710, 297] on input "Streams option CORP & ADMIN focused, 1 of 8. 8 results available. Use Up and Do…" at bounding box center [709, 295] width 1 height 12
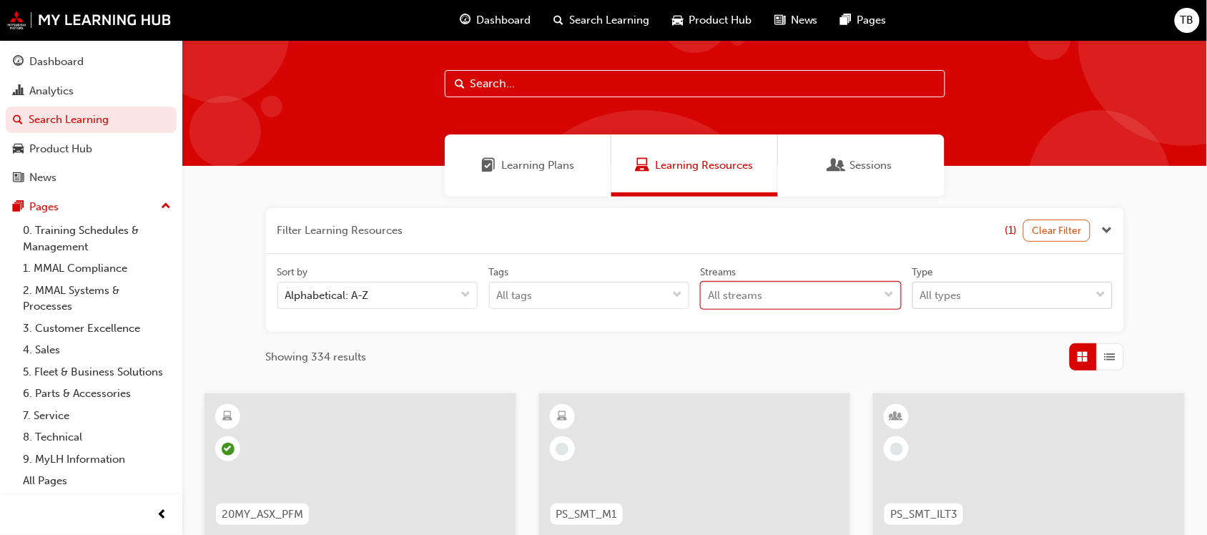
click at [991, 288] on div "All types" at bounding box center [1001, 295] width 177 height 25
click at [922, 289] on input "Type All types" at bounding box center [921, 295] width 1 height 12
click at [991, 290] on div "All types" at bounding box center [1001, 295] width 177 height 25
click at [922, 290] on input "Type 0 results available. Select is focused ,type to refine list, press Down to…" at bounding box center [921, 295] width 1 height 12
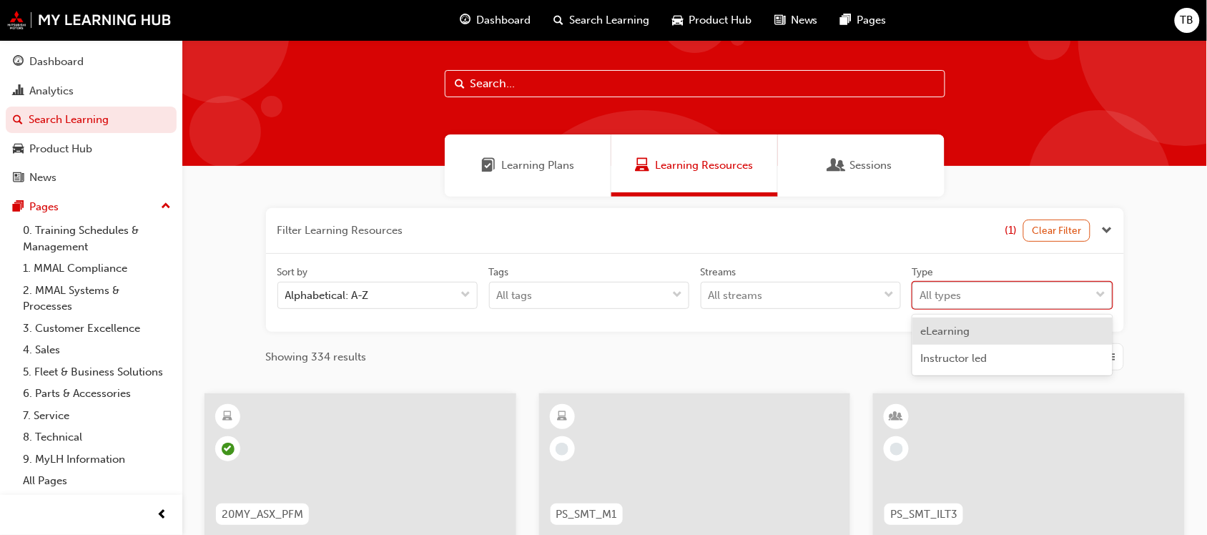
click at [989, 290] on div "All types" at bounding box center [1001, 295] width 177 height 25
click at [922, 290] on input "Type option eLearning focused, 1 of 2. 2 results available. Use Up and Down to …" at bounding box center [921, 295] width 1 height 12
click at [964, 335] on span "eLearning" at bounding box center [945, 331] width 49 height 13
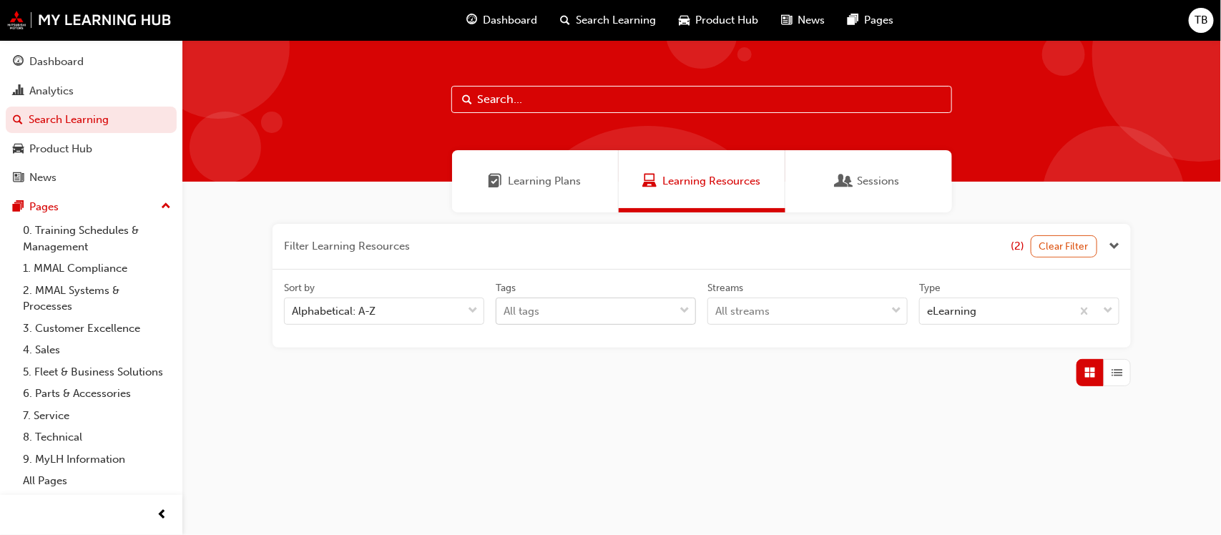
click at [591, 311] on div "All tags" at bounding box center [596, 311] width 200 height 27
click at [505, 311] on input "Tags All tags" at bounding box center [504, 311] width 1 height 12
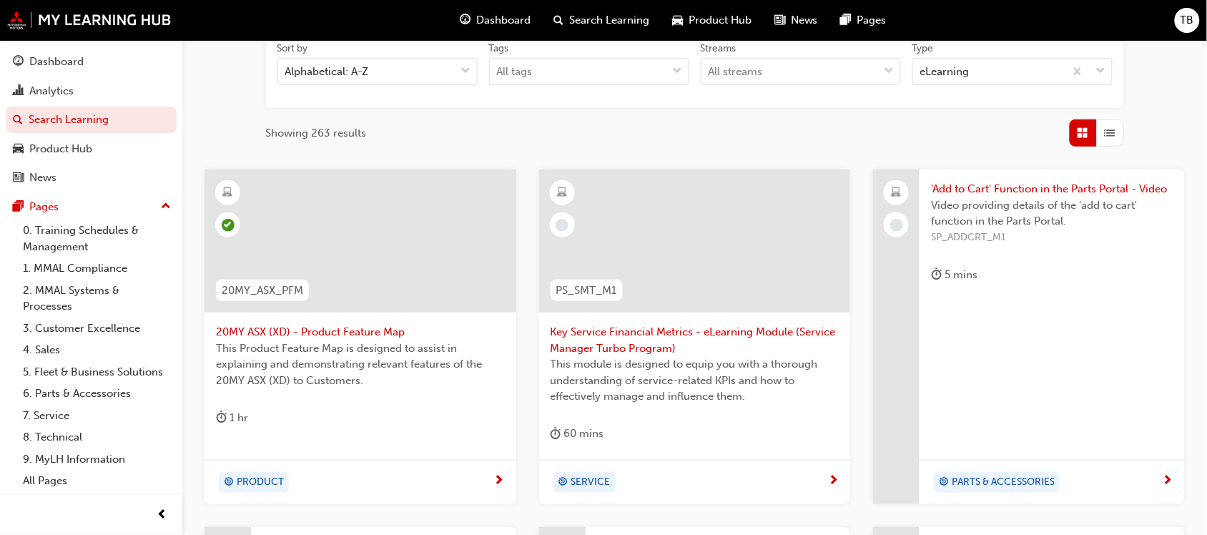
scroll to position [329, 0]
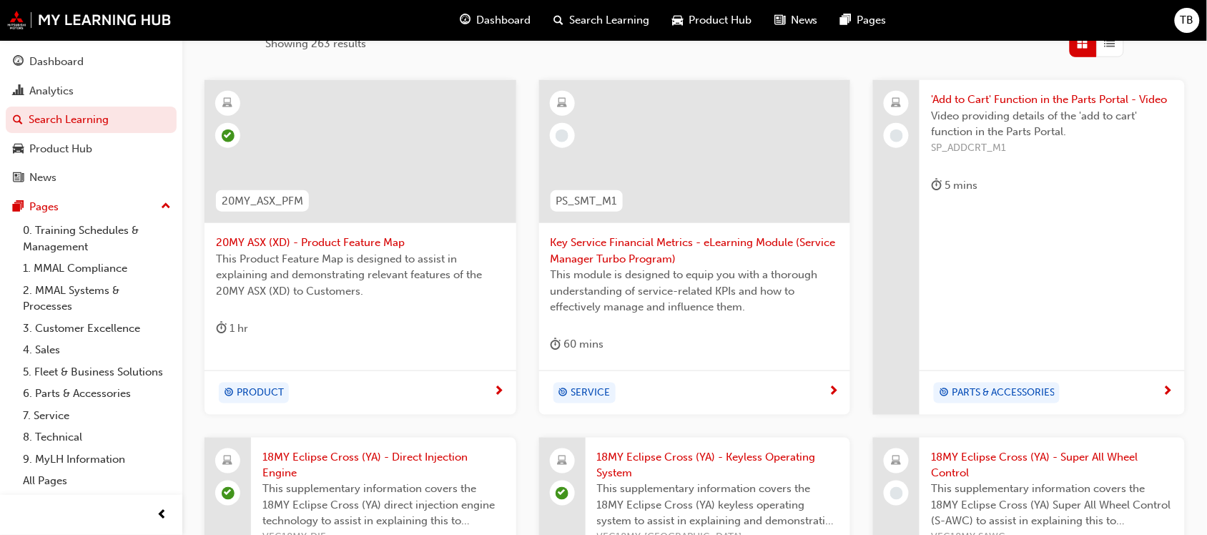
click at [999, 99] on span "'Add to Cart' Function in the Parts Portal - Video" at bounding box center [1052, 100] width 242 height 16
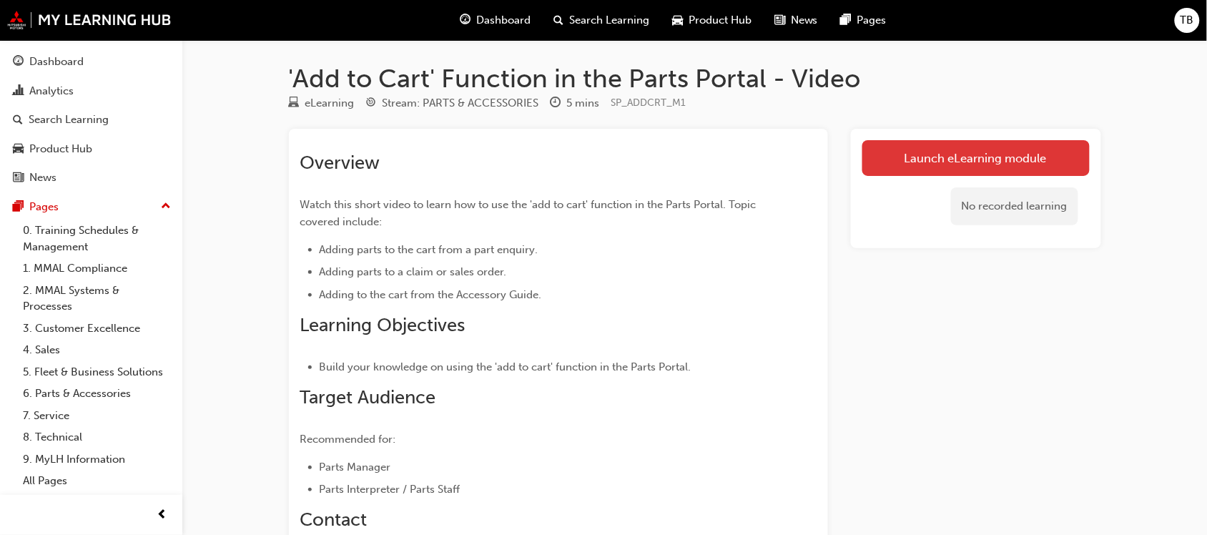
click at [960, 151] on link "Launch eLearning module" at bounding box center [976, 158] width 227 height 36
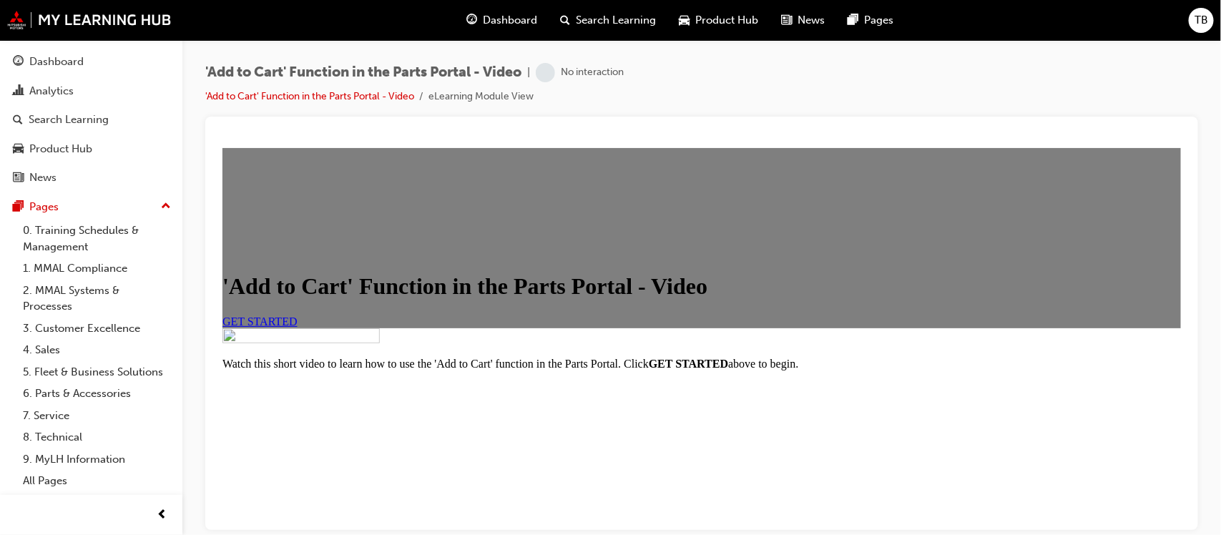
scroll to position [268, 0]
click at [297, 315] on span "GET STARTED" at bounding box center [259, 321] width 75 height 12
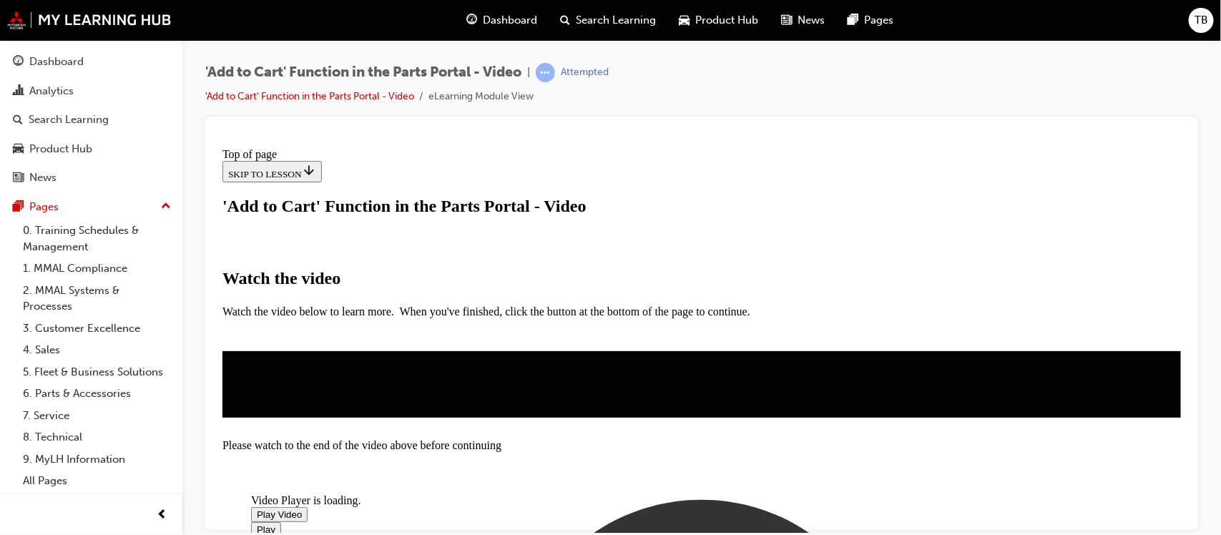
click at [256, 509] on span "Video player" at bounding box center [256, 514] width 0 height 11
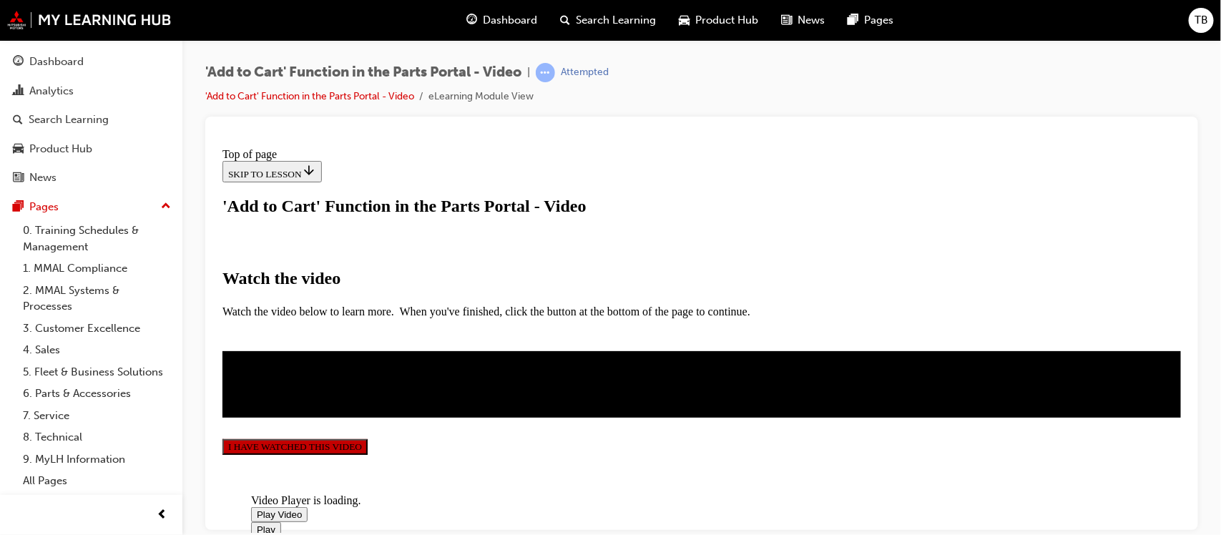
click at [367, 438] on button "I HAVE WATCHED THIS VIDEO" at bounding box center [294, 446] width 145 height 16
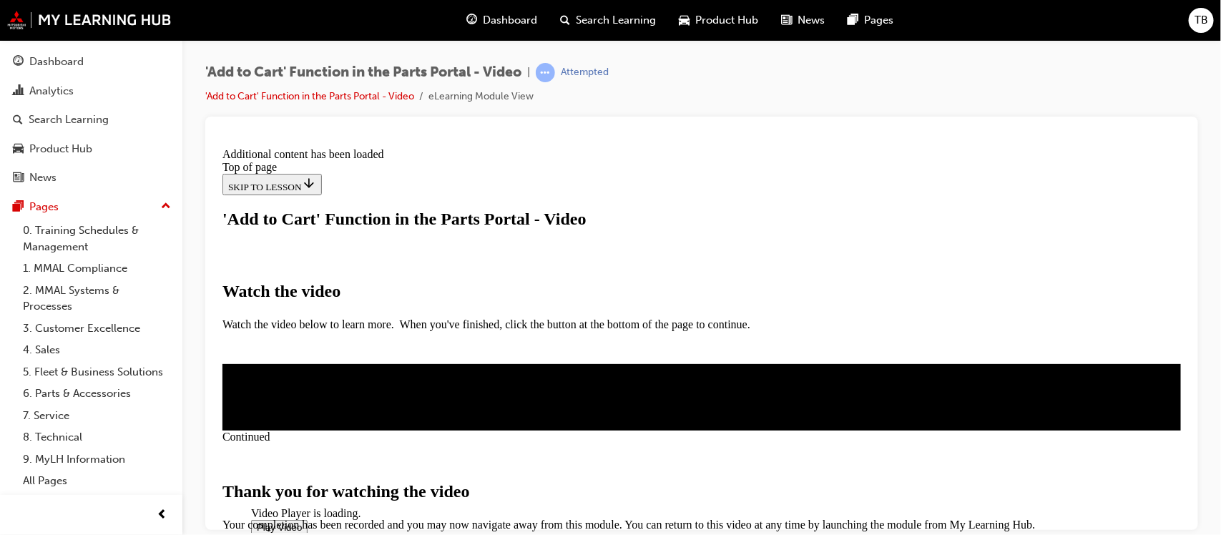
scroll to position [570, 0]
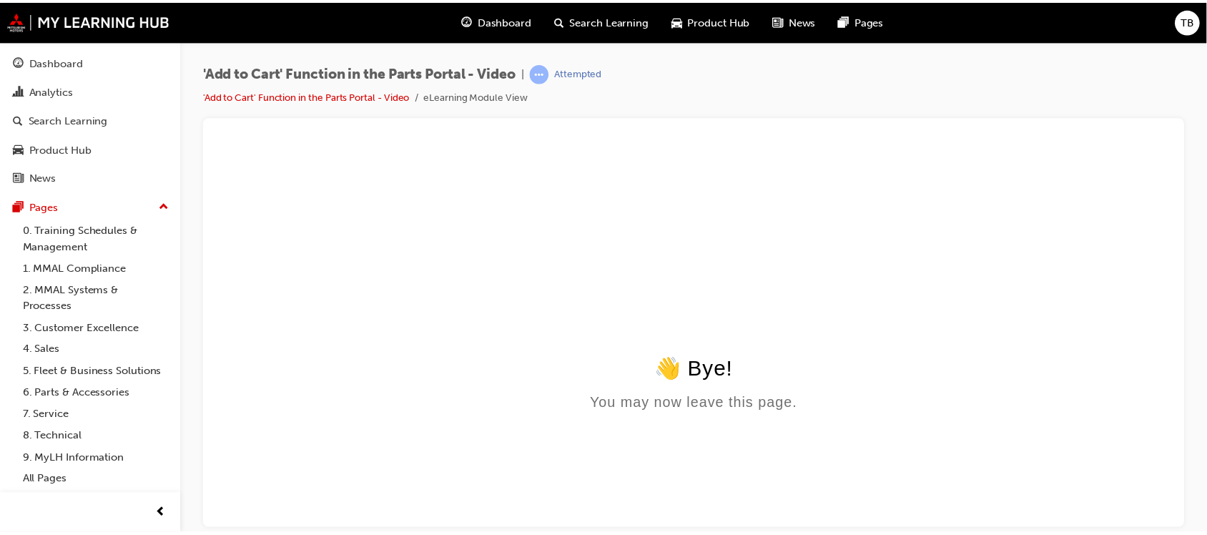
scroll to position [0, 0]
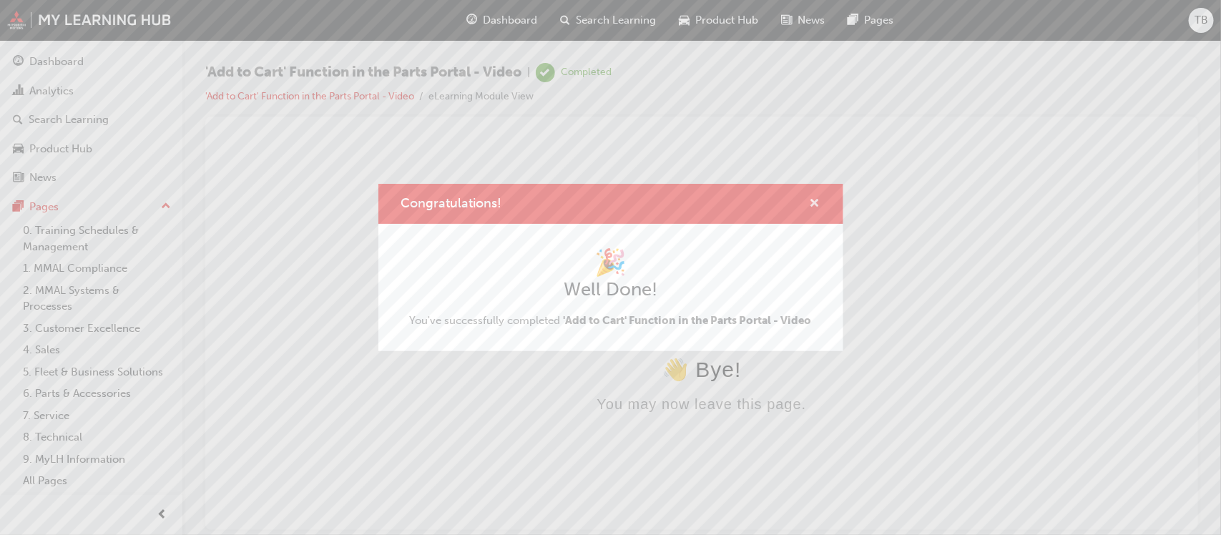
drag, startPoint x: 814, startPoint y: 201, endPoint x: 588, endPoint y: 69, distance: 261.6
click at [814, 201] on span "cross-icon" at bounding box center [815, 204] width 11 height 13
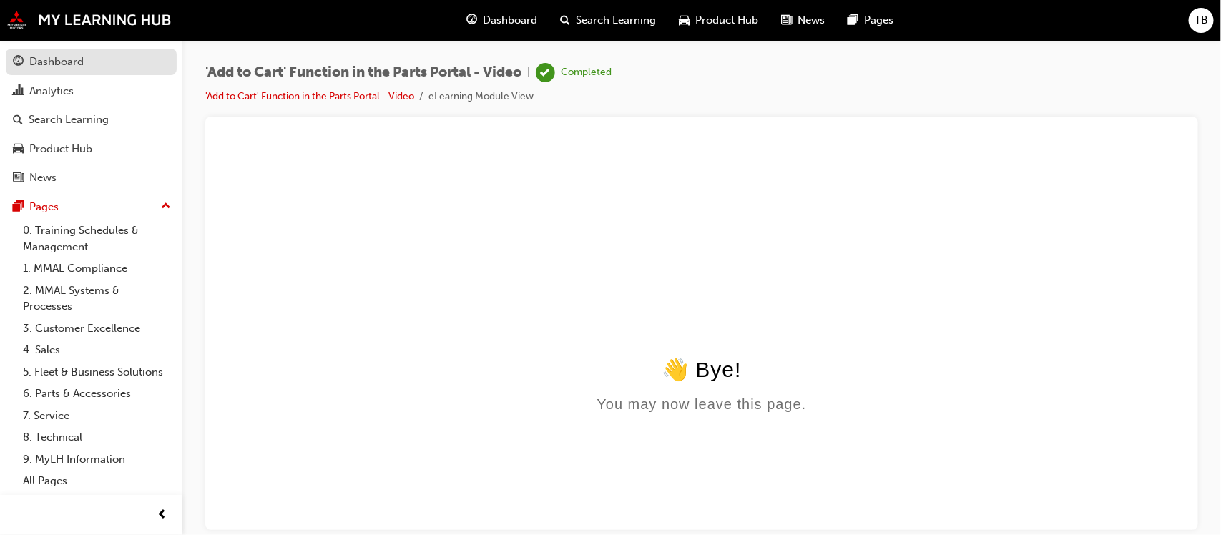
click at [77, 69] on div "Dashboard" at bounding box center [56, 62] width 54 height 16
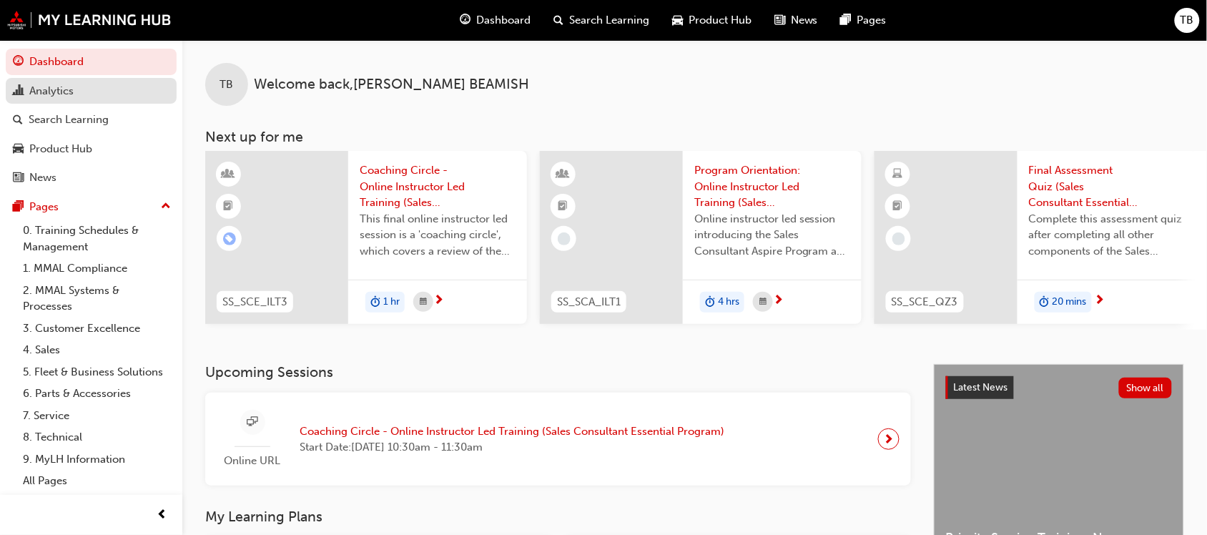
click at [48, 97] on div "Analytics" at bounding box center [51, 91] width 44 height 16
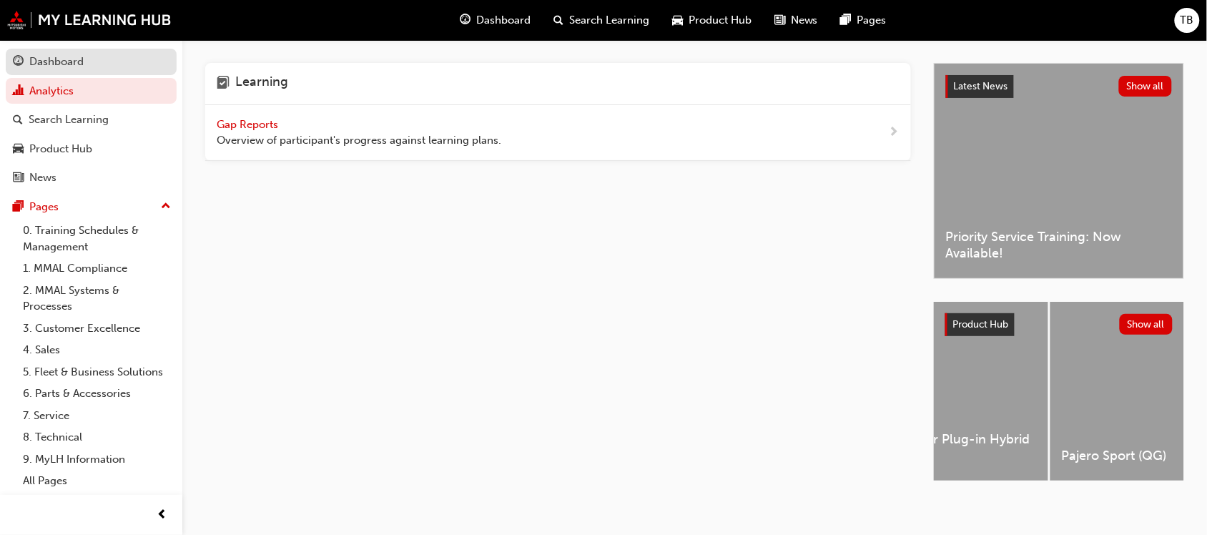
click at [39, 57] on div "Dashboard" at bounding box center [56, 62] width 54 height 16
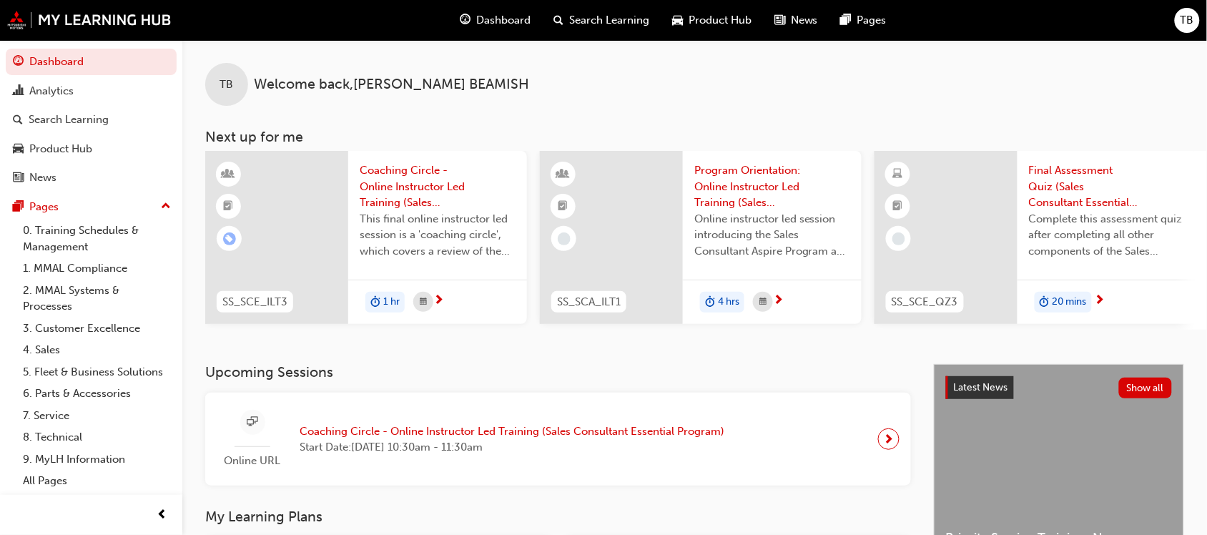
click at [1188, 19] on span "TB" at bounding box center [1188, 20] width 14 height 16
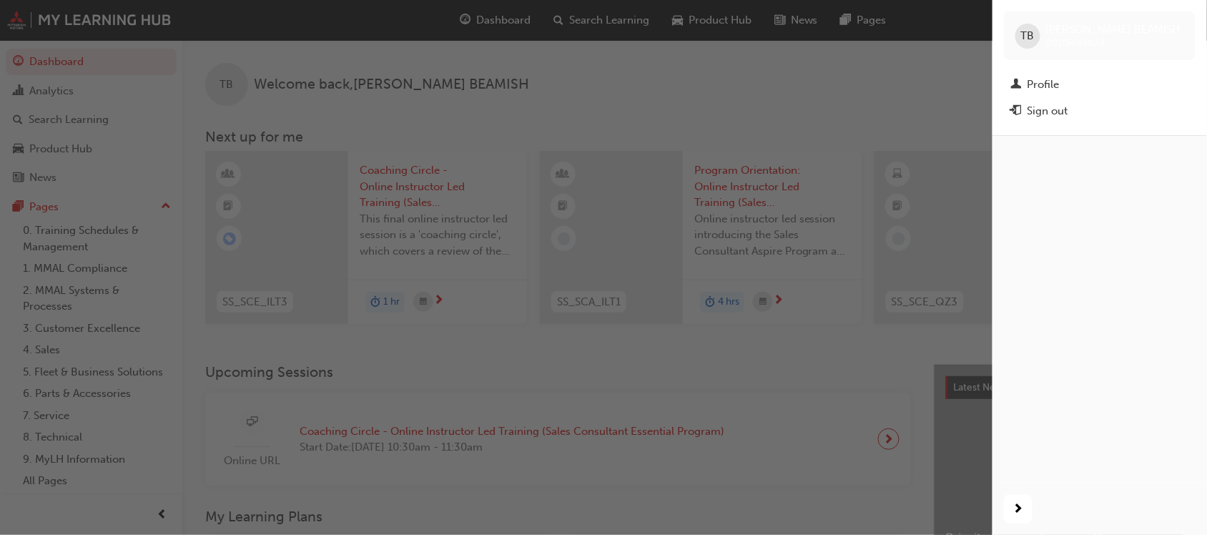
click at [1042, 37] on div "TB TYSON BEAMISH 0005444634" at bounding box center [1100, 35] width 192 height 49
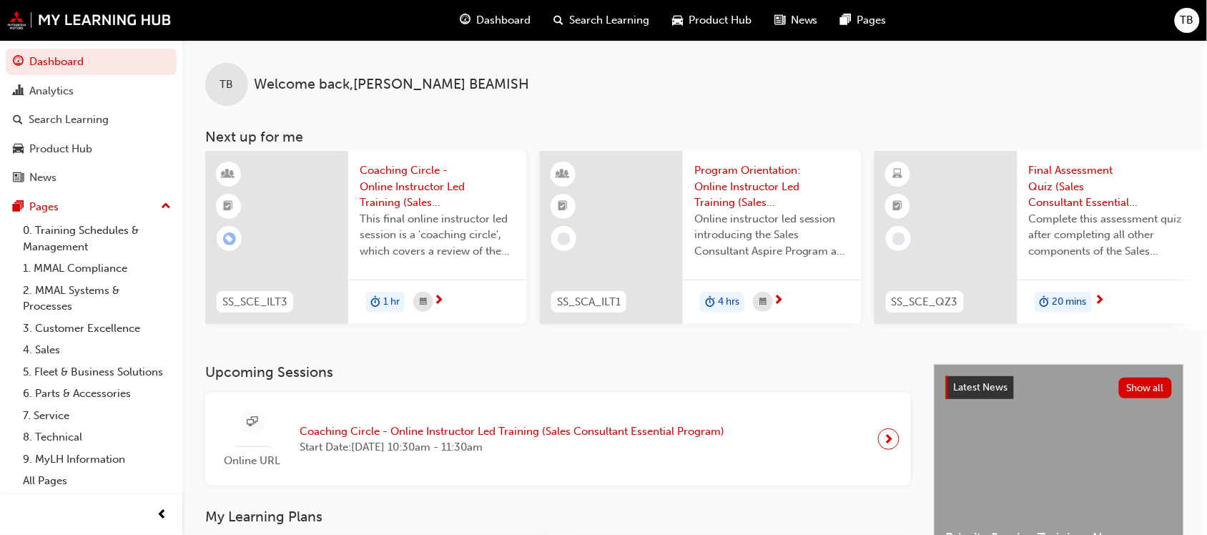
click at [1173, 15] on div "Dashboard Search Learning Product Hub News Pages TB" at bounding box center [603, 20] width 1207 height 41
click at [1180, 19] on div "TB" at bounding box center [1187, 20] width 25 height 25
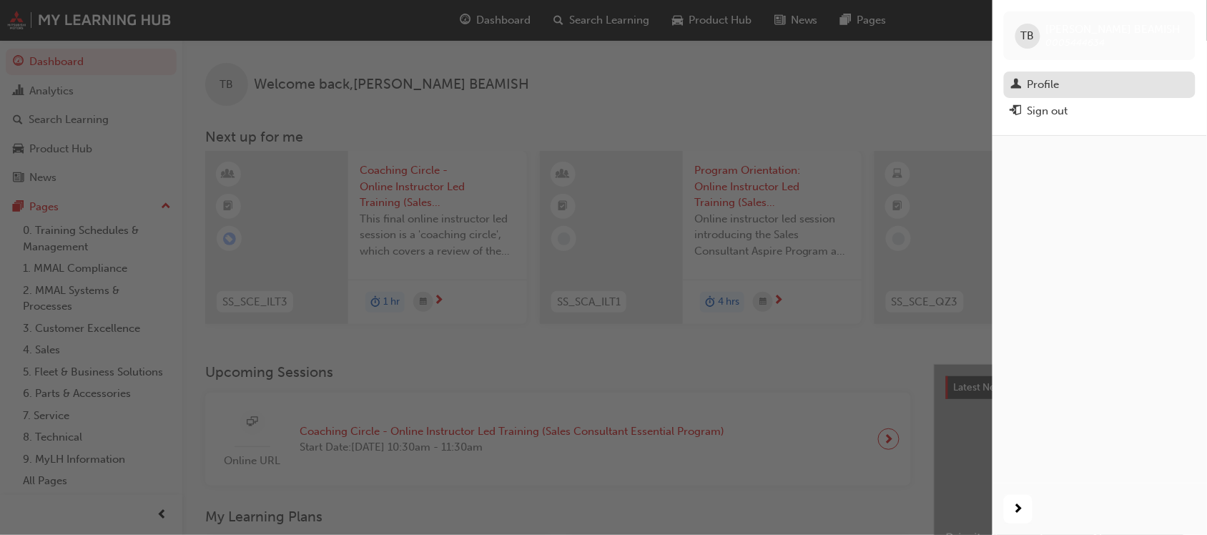
click at [1055, 82] on div "Profile" at bounding box center [1044, 85] width 32 height 16
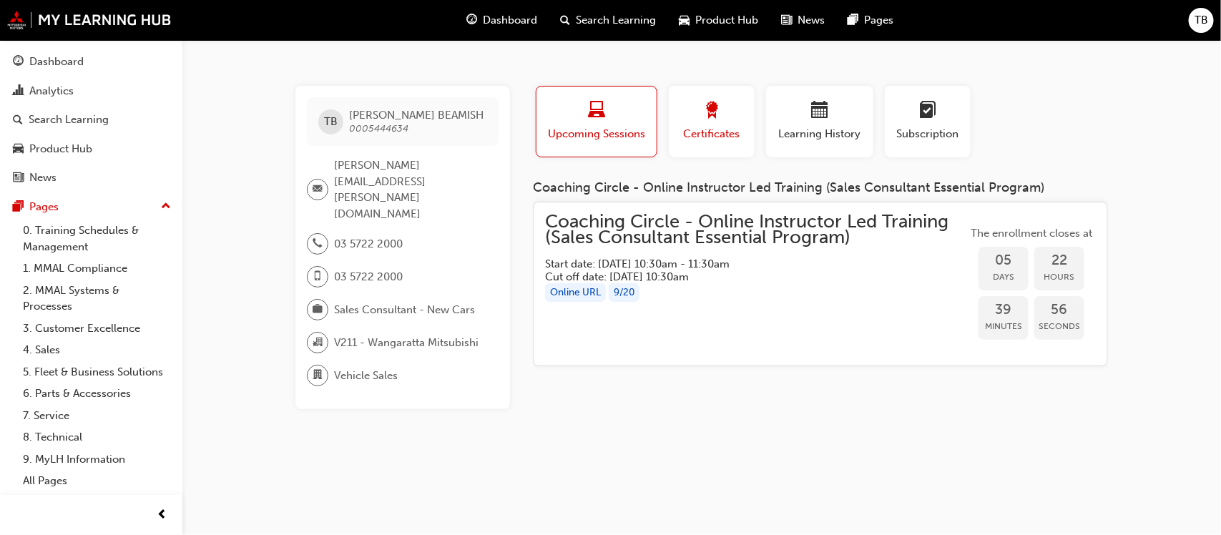
click at [714, 118] on span "award-icon" at bounding box center [711, 111] width 17 height 19
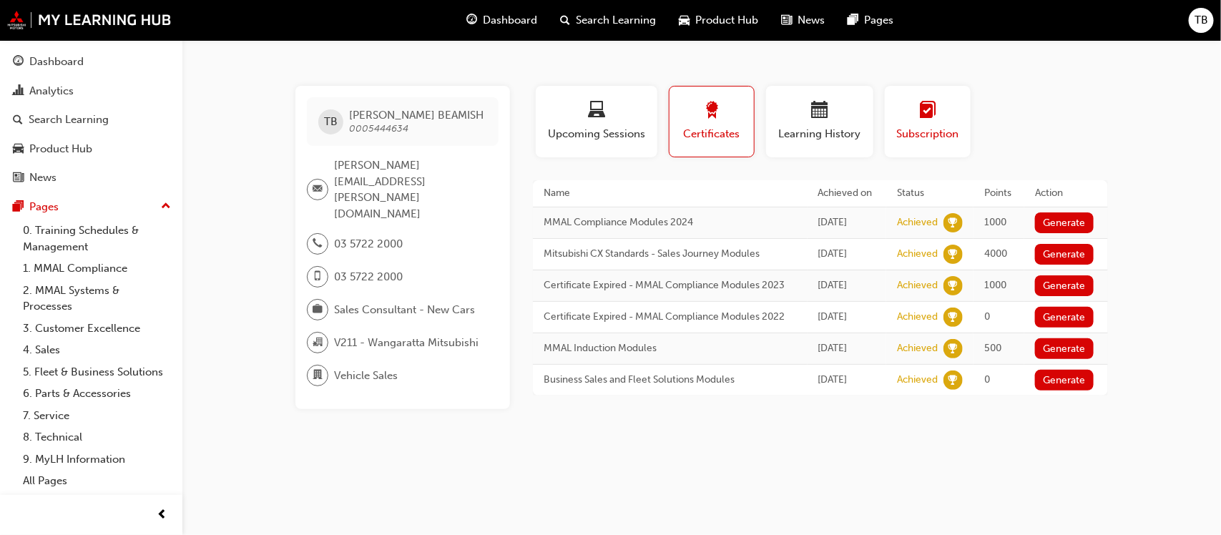
click at [916, 117] on div "button" at bounding box center [928, 113] width 64 height 22
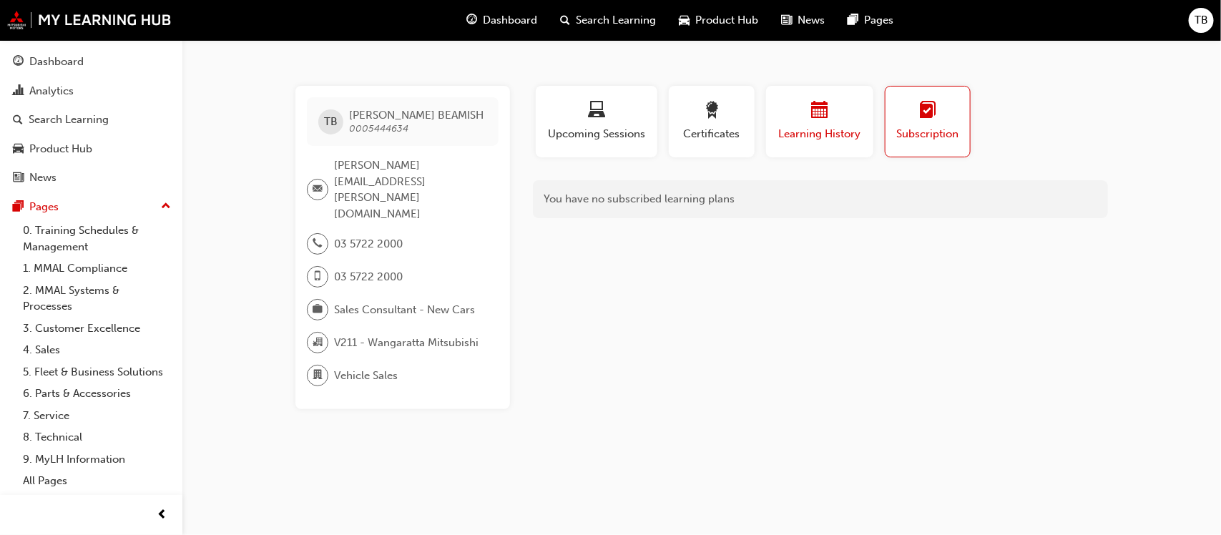
click at [824, 129] on span "Learning History" at bounding box center [820, 134] width 86 height 16
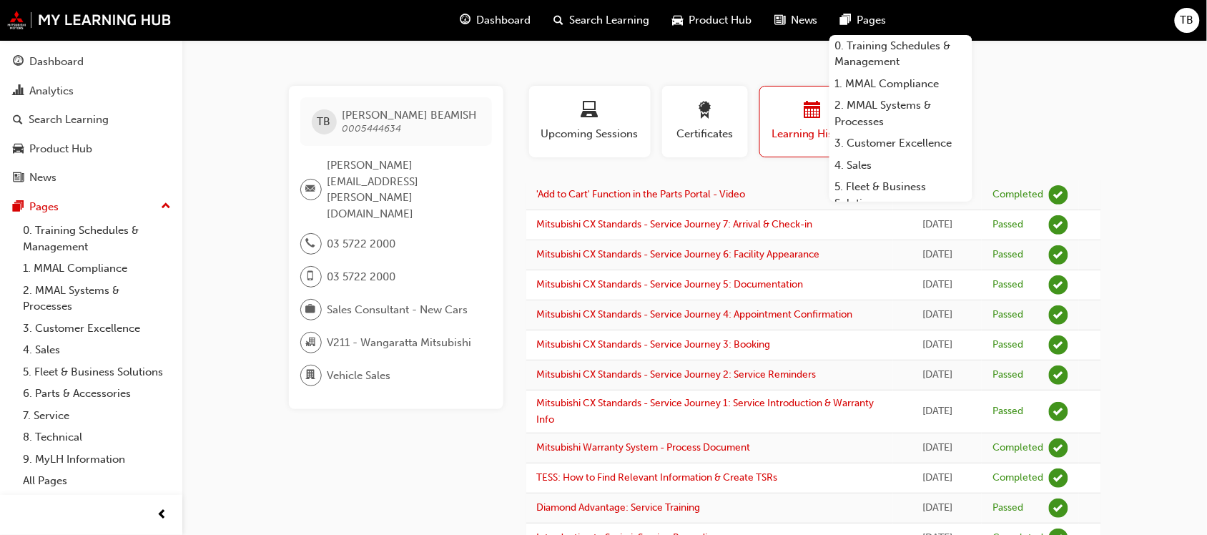
click at [1192, 20] on span "TB" at bounding box center [1188, 20] width 14 height 16
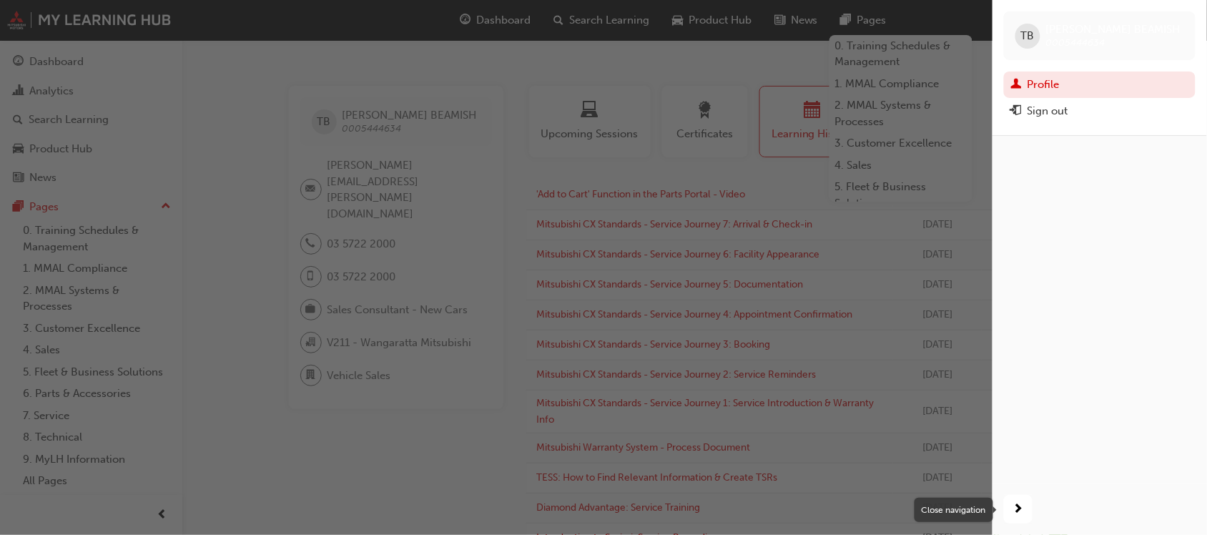
click at [1021, 505] on span "next-icon" at bounding box center [1019, 510] width 11 height 18
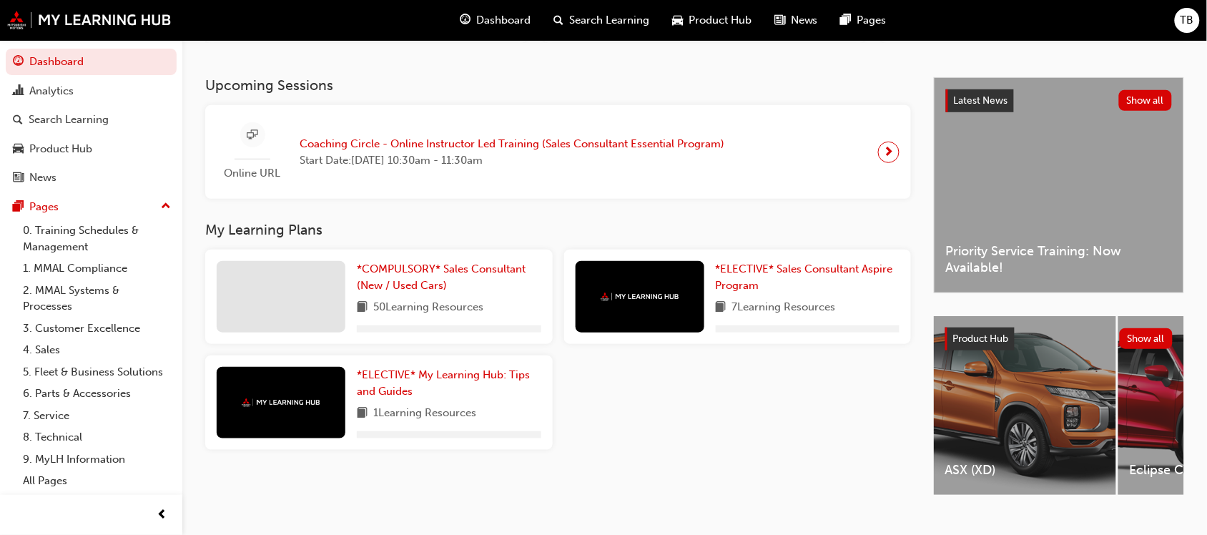
scroll to position [263, 0]
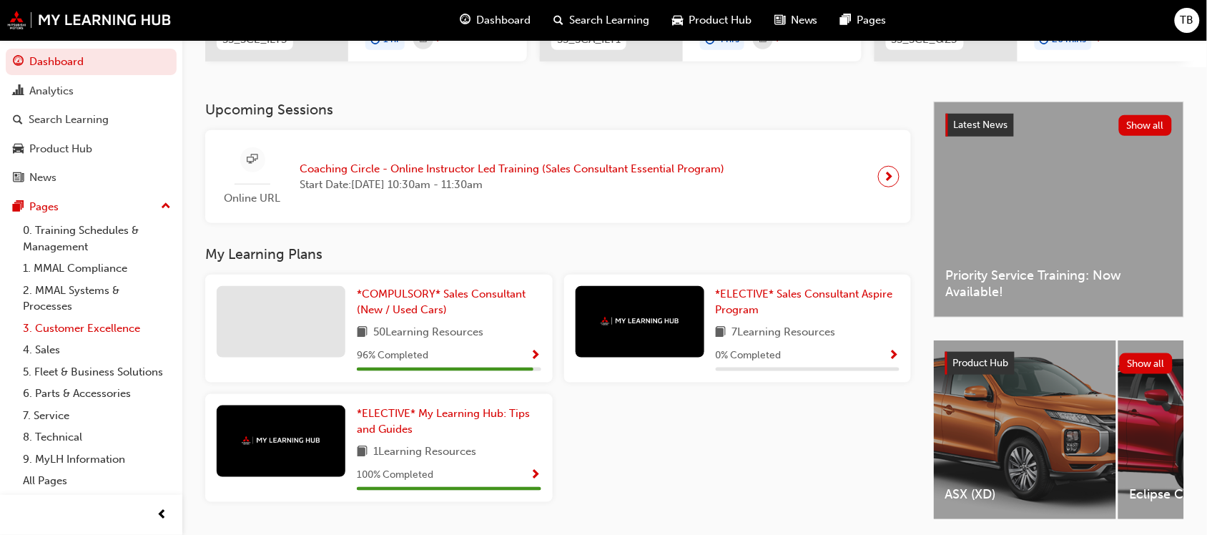
click at [101, 326] on link "3. Customer Excellence" at bounding box center [97, 329] width 160 height 22
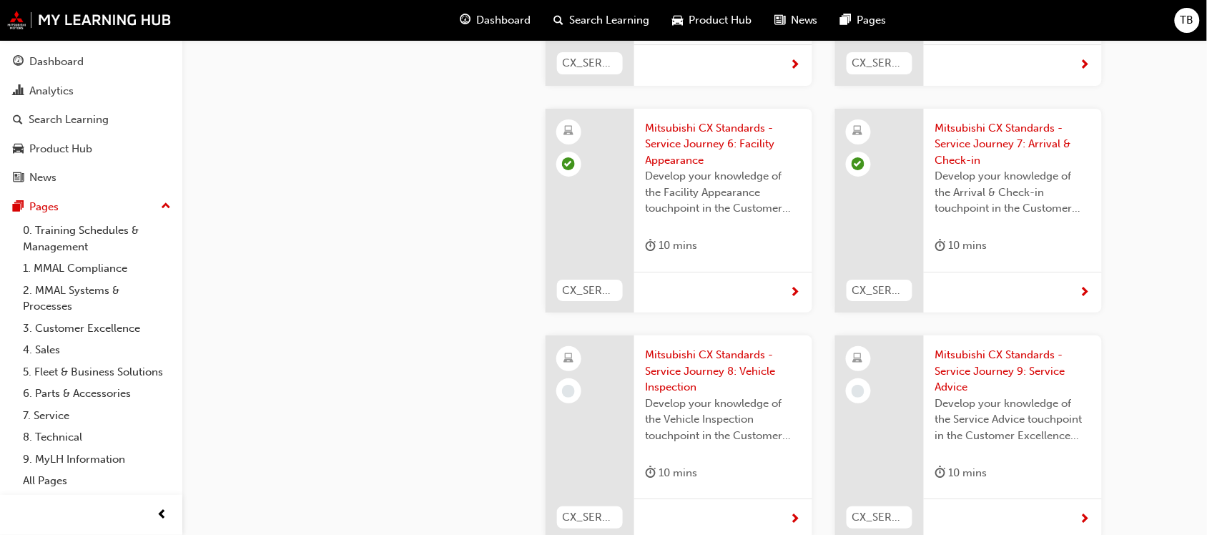
scroll to position [3219, 0]
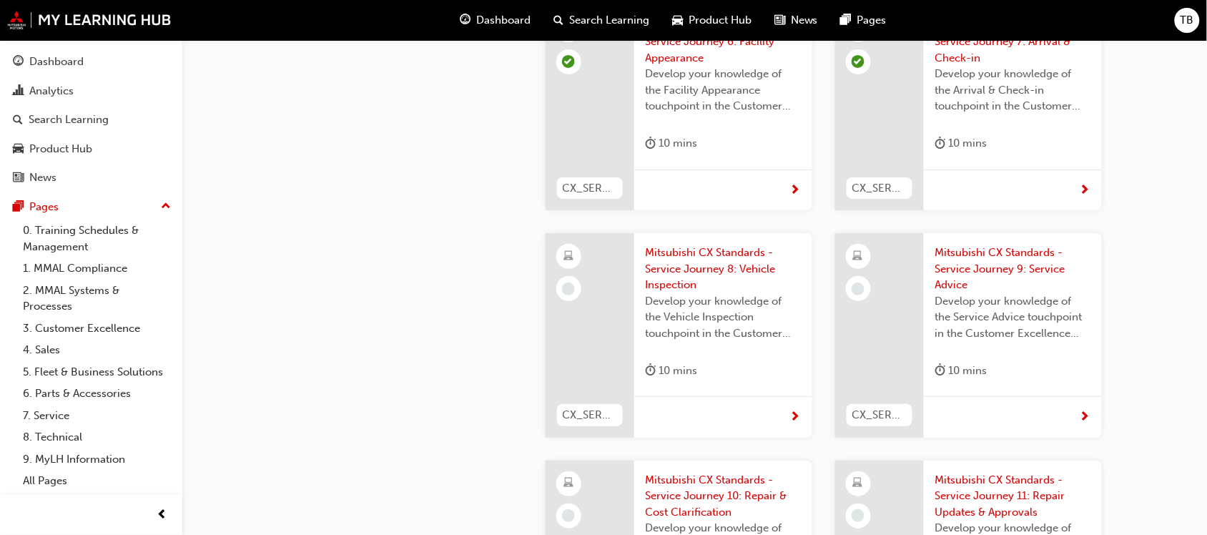
click at [677, 245] on span "Mitsubishi CX Standards - Service Journey 8: Vehicle Inspection" at bounding box center [723, 269] width 155 height 49
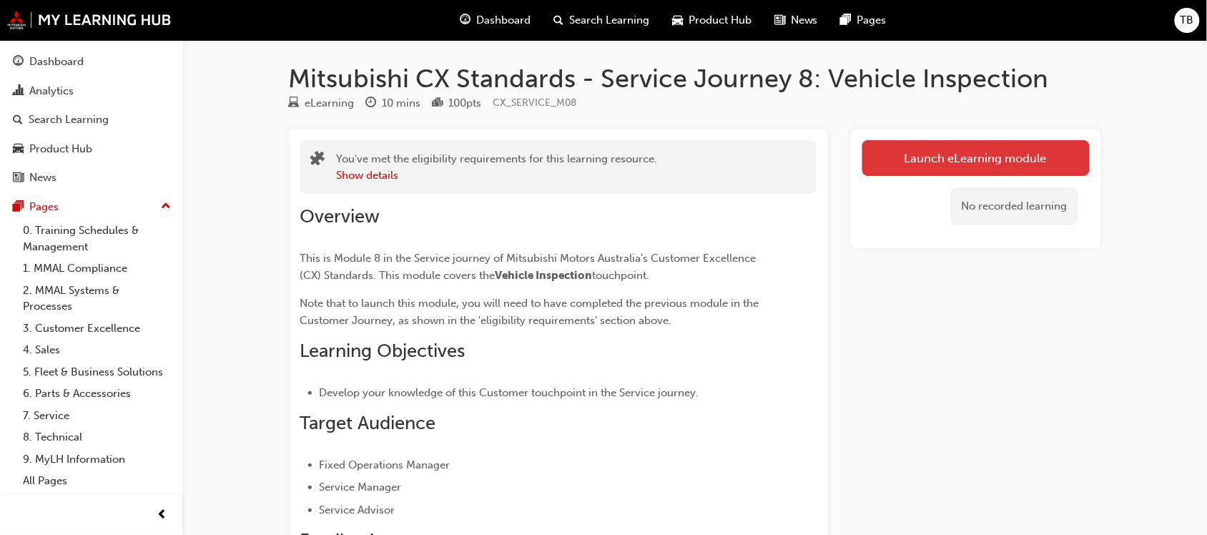
click at [907, 166] on link "Launch eLearning module" at bounding box center [976, 158] width 227 height 36
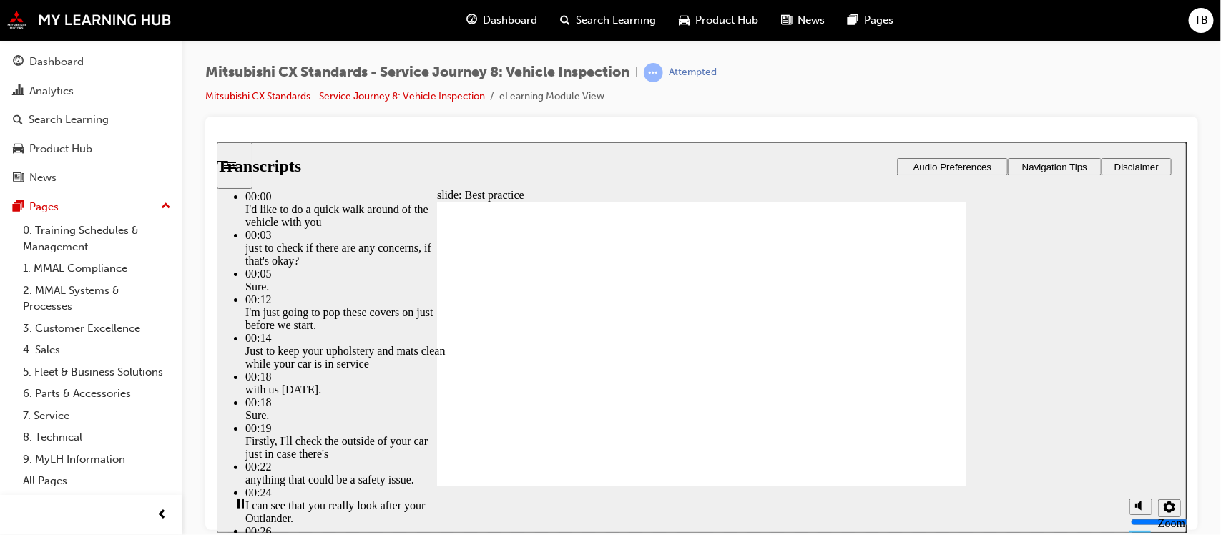
type input "112"
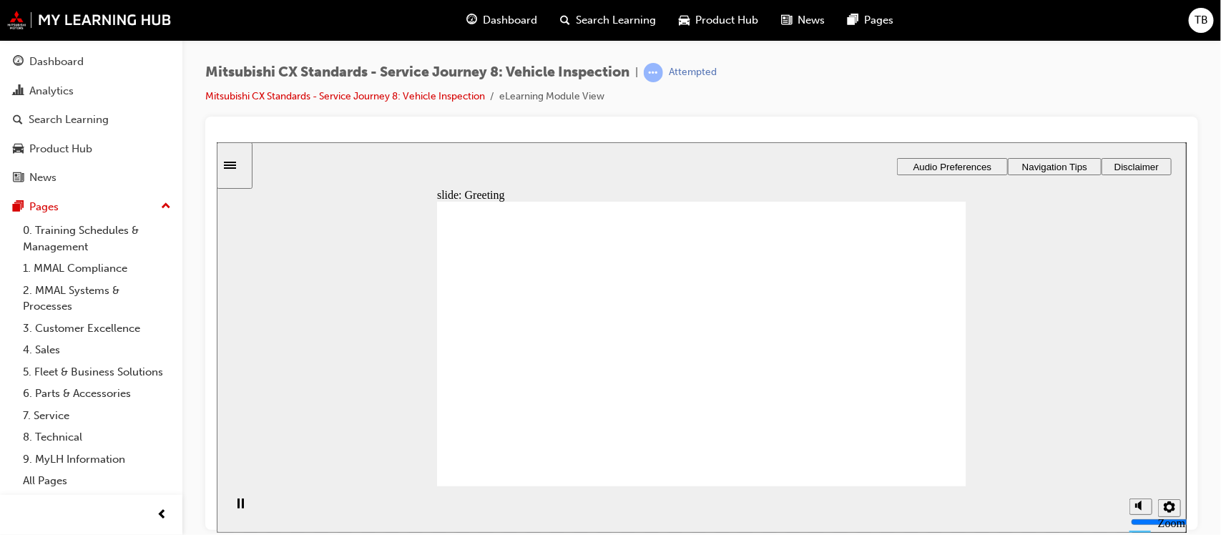
drag, startPoint x: 536, startPoint y: 357, endPoint x: 661, endPoint y: 353, distance: 124.5
drag, startPoint x: 515, startPoint y: 361, endPoint x: 650, endPoint y: 363, distance: 135.2
drag, startPoint x: 525, startPoint y: 360, endPoint x: 683, endPoint y: 369, distance: 158.4
drag, startPoint x: 522, startPoint y: 358, endPoint x: 677, endPoint y: 386, distance: 157.8
drag, startPoint x: 521, startPoint y: 361, endPoint x: 655, endPoint y: 415, distance: 143.5
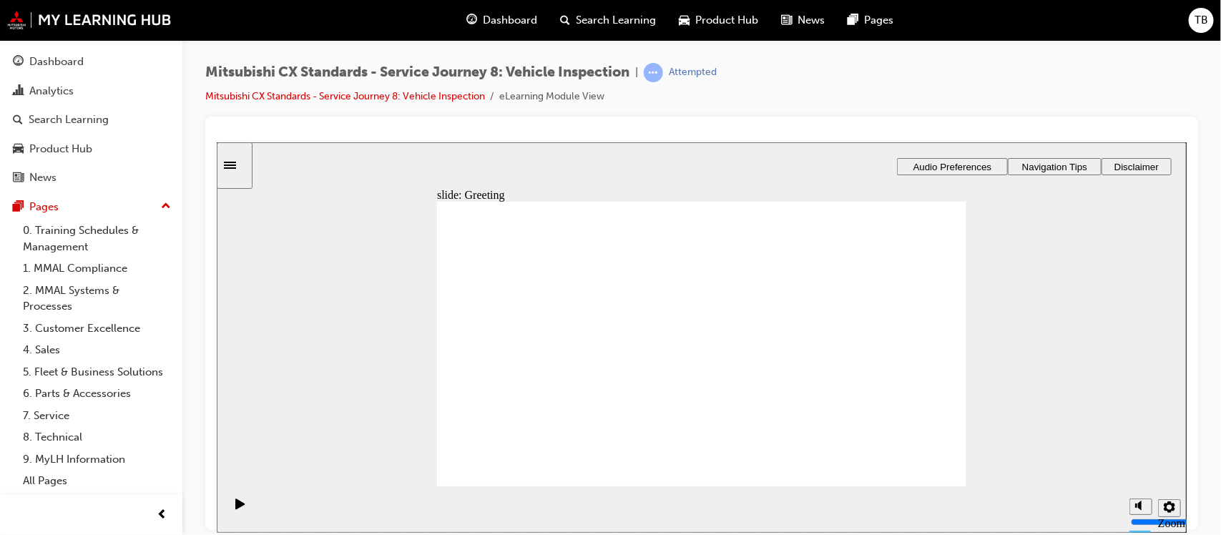
drag, startPoint x: 672, startPoint y: 444, endPoint x: 673, endPoint y: 454, distance: 10.0
drag, startPoint x: 680, startPoint y: 421, endPoint x: 825, endPoint y: 286, distance: 198.9
drag, startPoint x: 687, startPoint y: 322, endPoint x: 858, endPoint y: 325, distance: 170.3
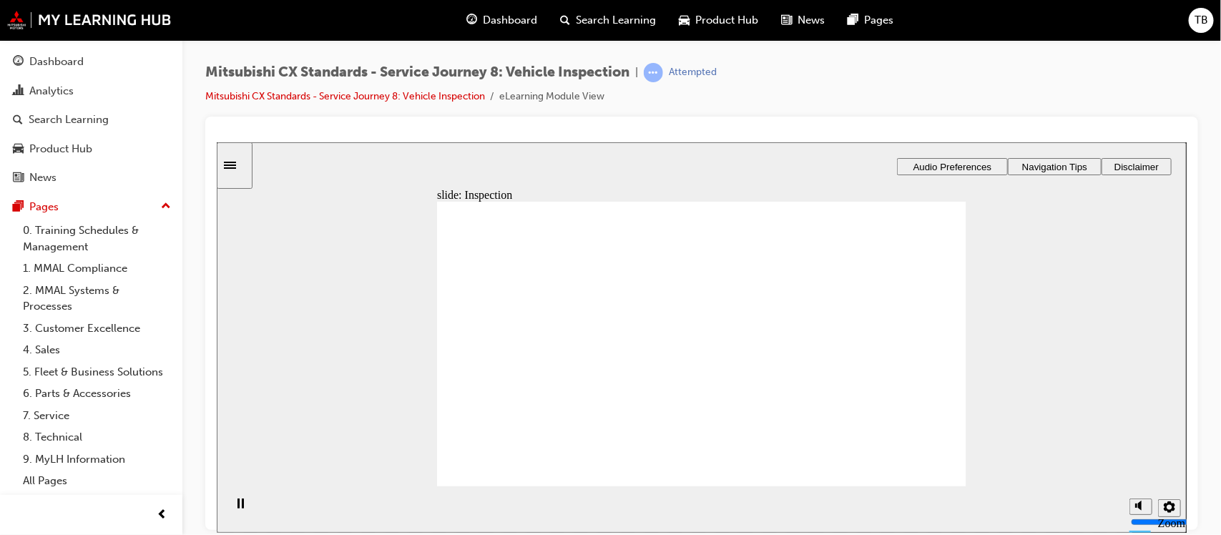
drag, startPoint x: 690, startPoint y: 386, endPoint x: 858, endPoint y: 343, distance: 173.0
drag, startPoint x: 704, startPoint y: 347, endPoint x: 858, endPoint y: 388, distance: 160.0
checkbox input "true"
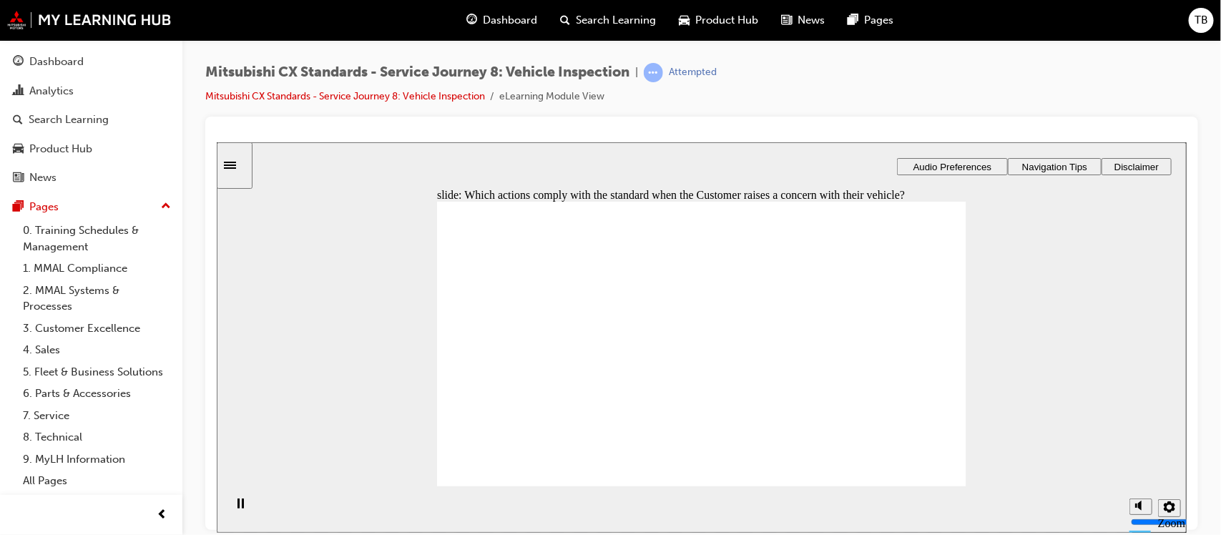
checkbox input "true"
drag, startPoint x: 518, startPoint y: 360, endPoint x: 667, endPoint y: 358, distance: 148.8
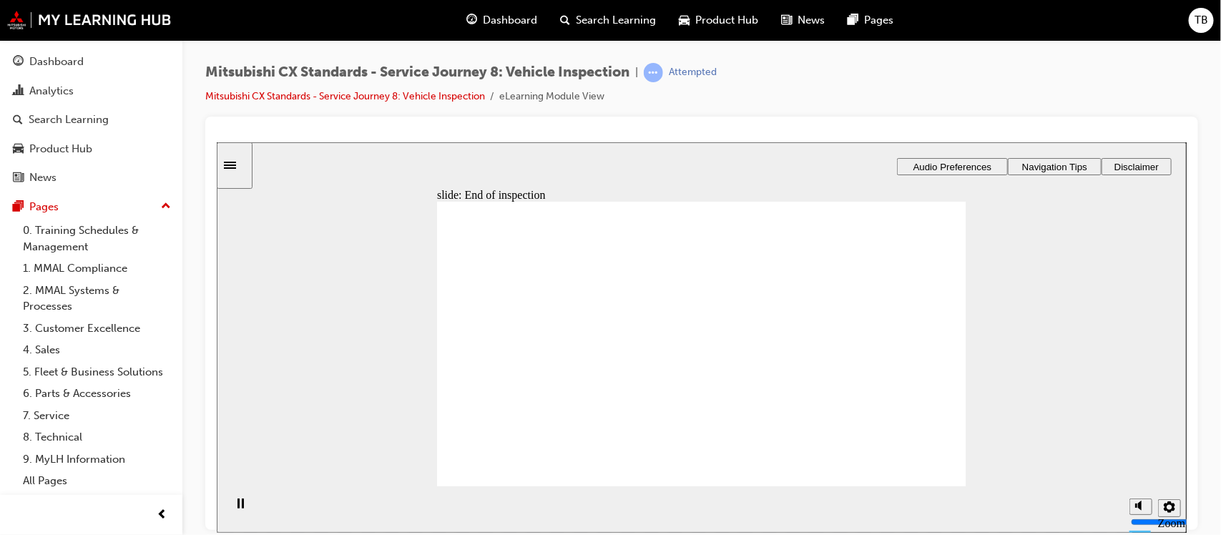
drag, startPoint x: 530, startPoint y: 354, endPoint x: 701, endPoint y: 371, distance: 171.8
drag, startPoint x: 534, startPoint y: 360, endPoint x: 694, endPoint y: 403, distance: 165.4
drag, startPoint x: 518, startPoint y: 358, endPoint x: 859, endPoint y: 328, distance: 342.5
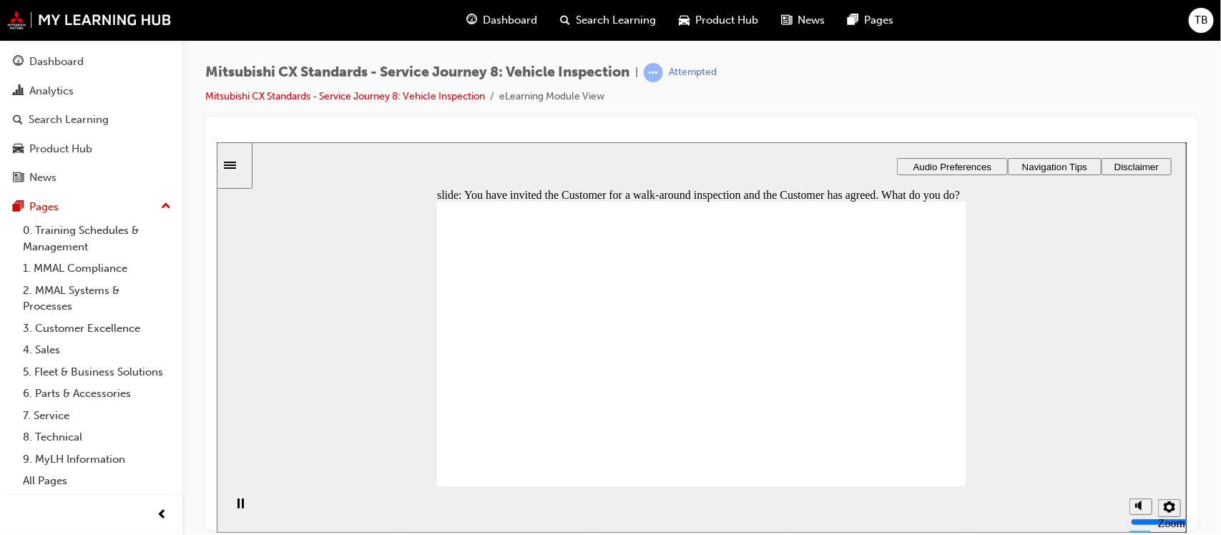
checkbox input "true"
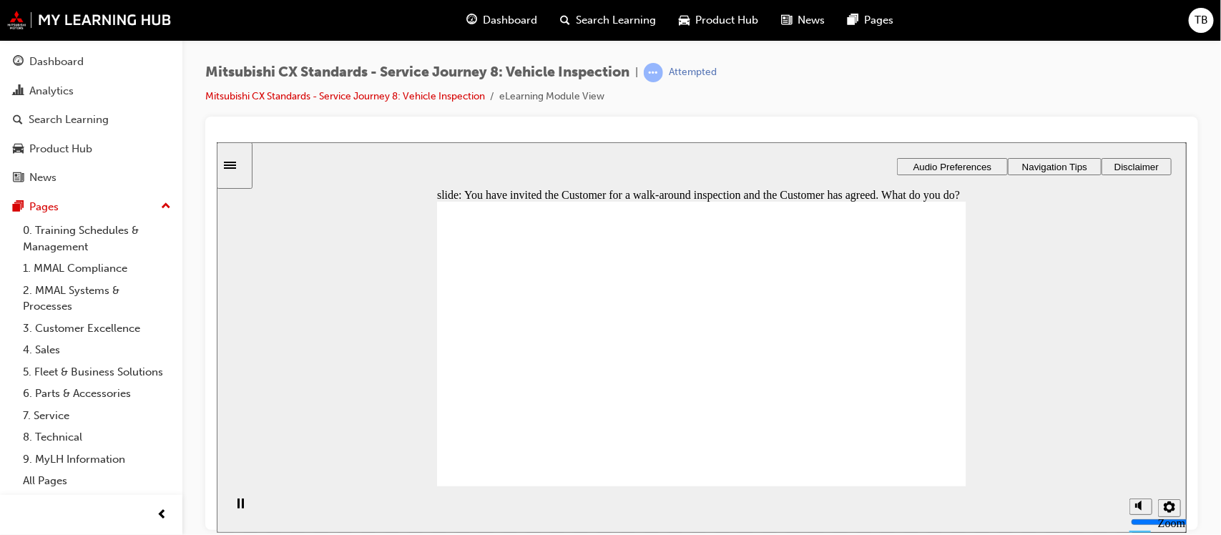
checkbox input "true"
drag, startPoint x: 539, startPoint y: 360, endPoint x: 861, endPoint y: 310, distance: 325.8
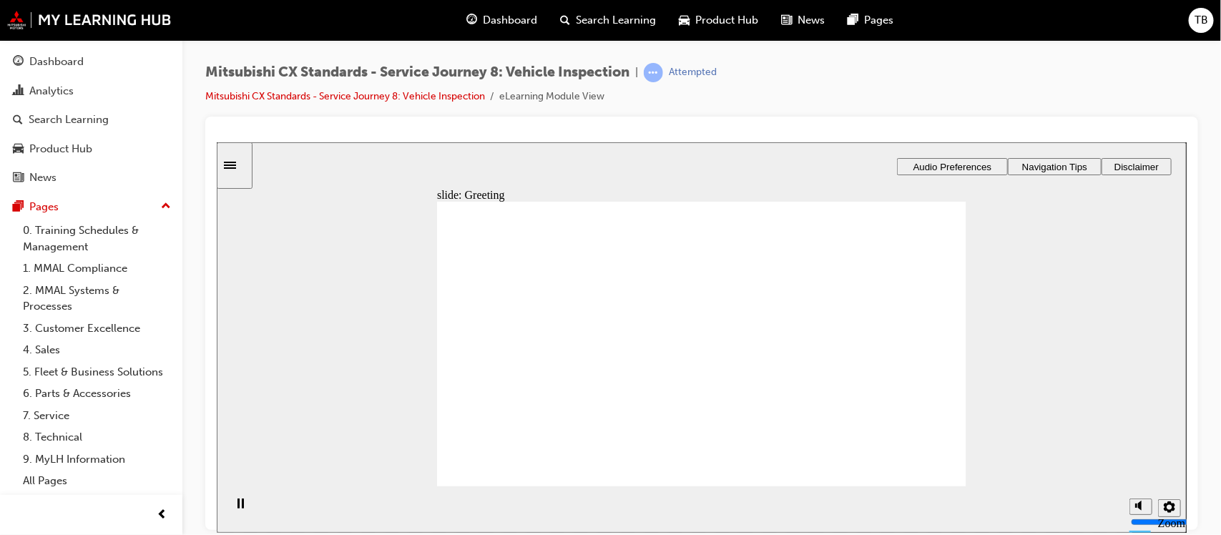
drag, startPoint x: 524, startPoint y: 358, endPoint x: 687, endPoint y: 367, distance: 164.0
drag, startPoint x: 579, startPoint y: 366, endPoint x: 722, endPoint y: 371, distance: 142.4
drag, startPoint x: 573, startPoint y: 361, endPoint x: 677, endPoint y: 362, distance: 103.7
drag, startPoint x: 569, startPoint y: 355, endPoint x: 680, endPoint y: 361, distance: 111.8
drag, startPoint x: 532, startPoint y: 353, endPoint x: 695, endPoint y: 381, distance: 164.8
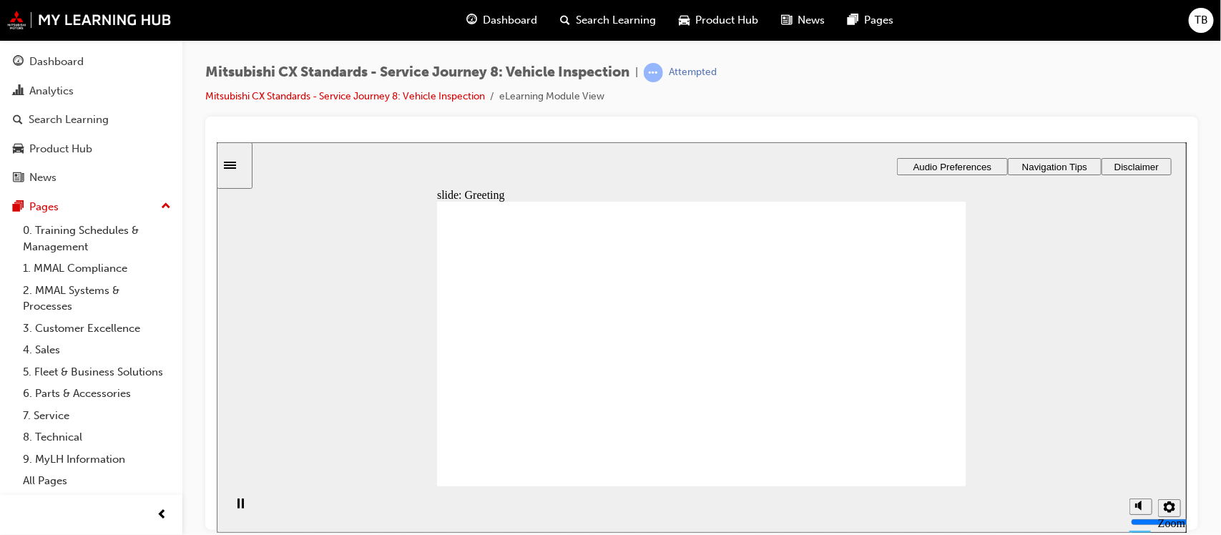
drag, startPoint x: 500, startPoint y: 355, endPoint x: 851, endPoint y: 321, distance: 352.8
drag, startPoint x: 686, startPoint y: 379, endPoint x: 858, endPoint y: 275, distance: 200.9
drag, startPoint x: 680, startPoint y: 415, endPoint x: 846, endPoint y: 305, distance: 198.6
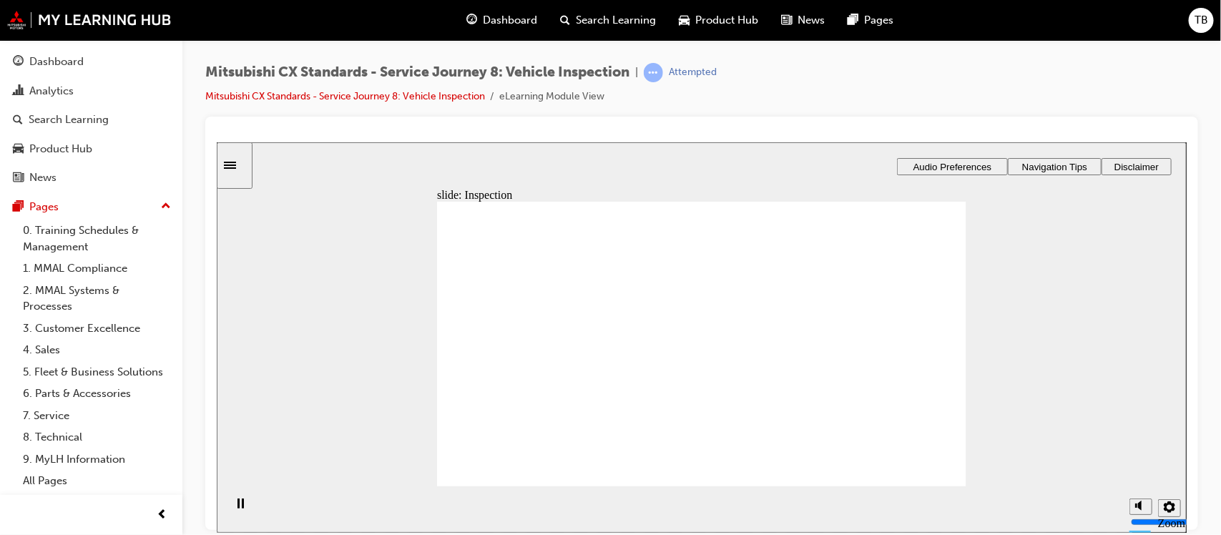
drag, startPoint x: 661, startPoint y: 276, endPoint x: 829, endPoint y: 343, distance: 181.1
drag, startPoint x: 705, startPoint y: 307, endPoint x: 862, endPoint y: 381, distance: 173.4
drag, startPoint x: 848, startPoint y: 383, endPoint x: 845, endPoint y: 419, distance: 36.7
drag, startPoint x: 692, startPoint y: 349, endPoint x: 866, endPoint y: 381, distance: 177.5
drag, startPoint x: 871, startPoint y: 367, endPoint x: 865, endPoint y: 343, distance: 24.3
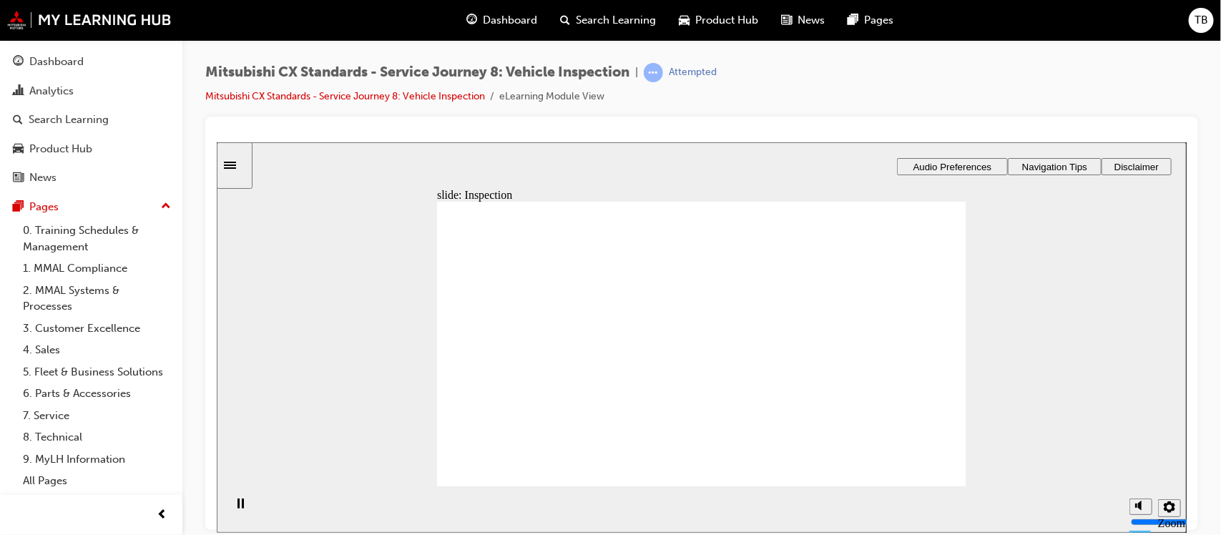
drag, startPoint x: 526, startPoint y: 343, endPoint x: 694, endPoint y: 350, distance: 168.2
drag, startPoint x: 638, startPoint y: 361, endPoint x: 680, endPoint y: 363, distance: 42.3
drag, startPoint x: 526, startPoint y: 355, endPoint x: 846, endPoint y: 333, distance: 319.8
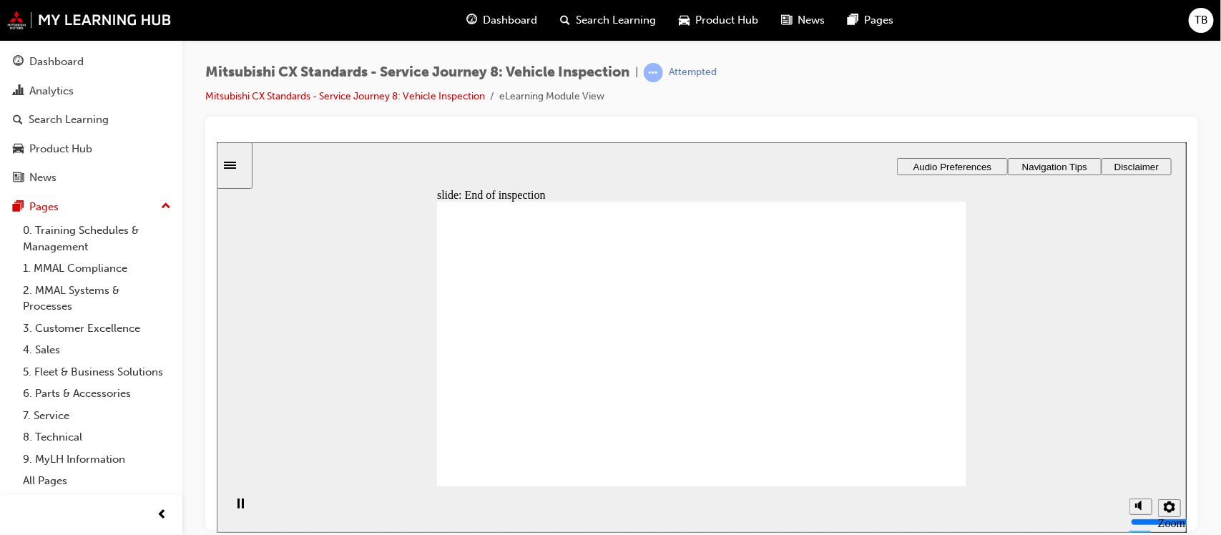
drag, startPoint x: 759, startPoint y: 399, endPoint x: 887, endPoint y: 378, distance: 129.8
checkbox input "true"
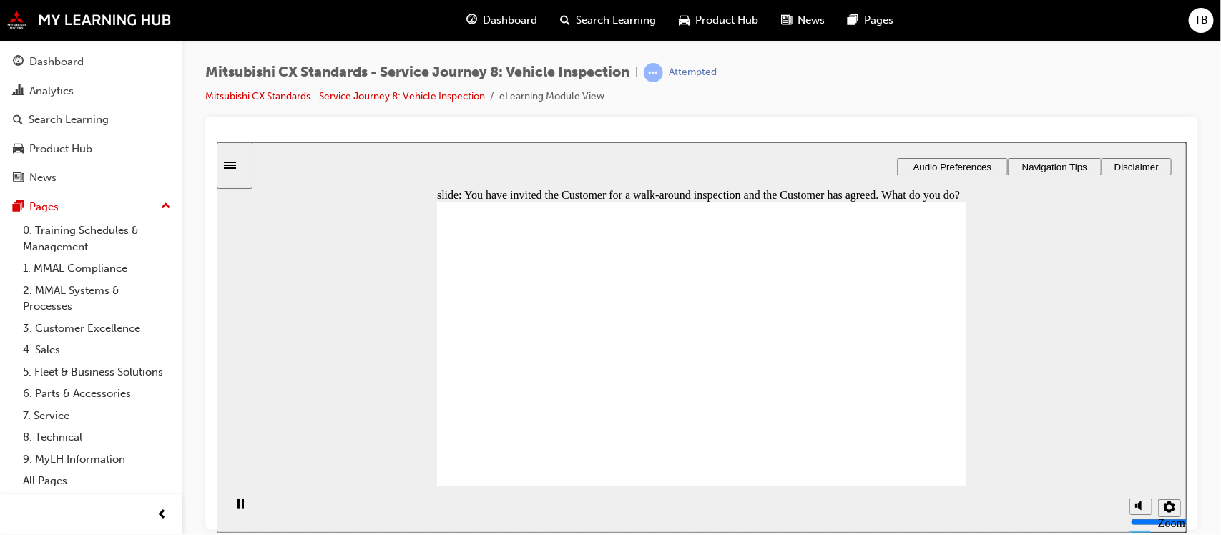
checkbox input "true"
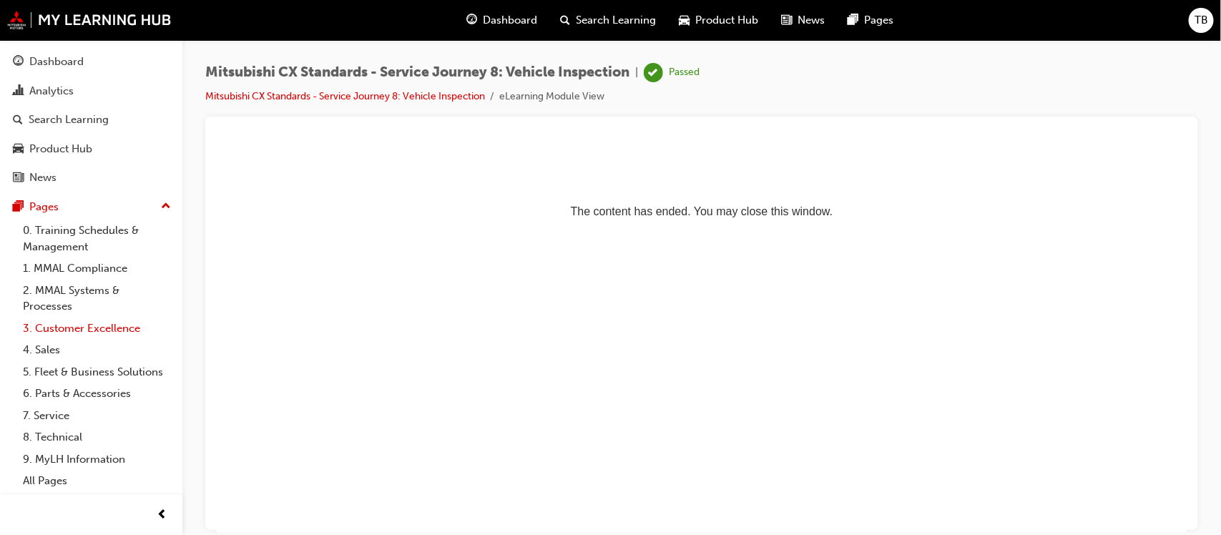
click at [84, 335] on link "3. Customer Excellence" at bounding box center [97, 329] width 160 height 22
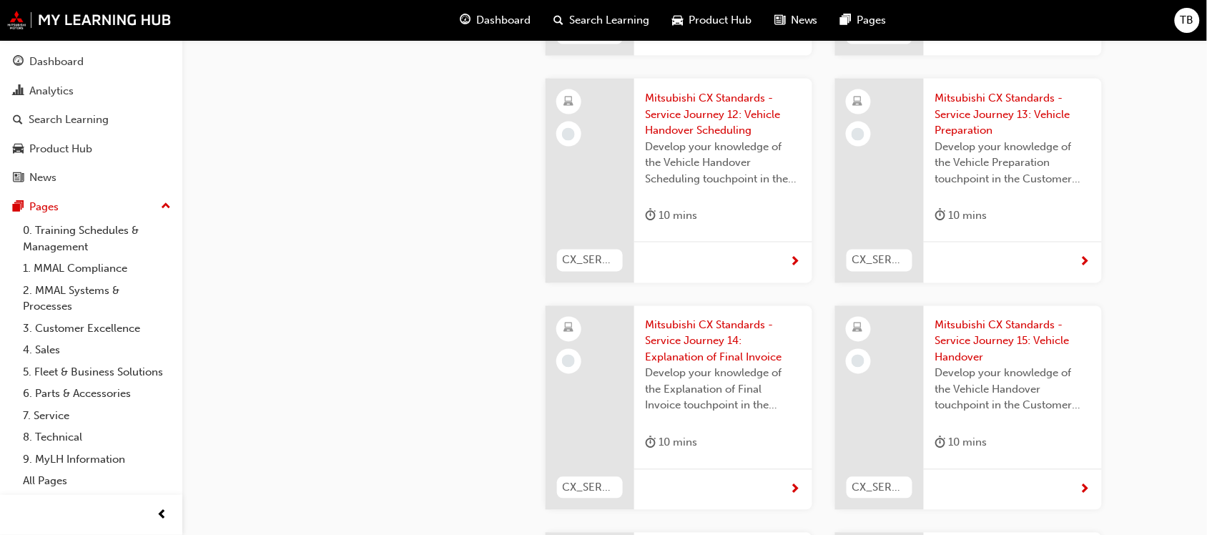
scroll to position [3342, 0]
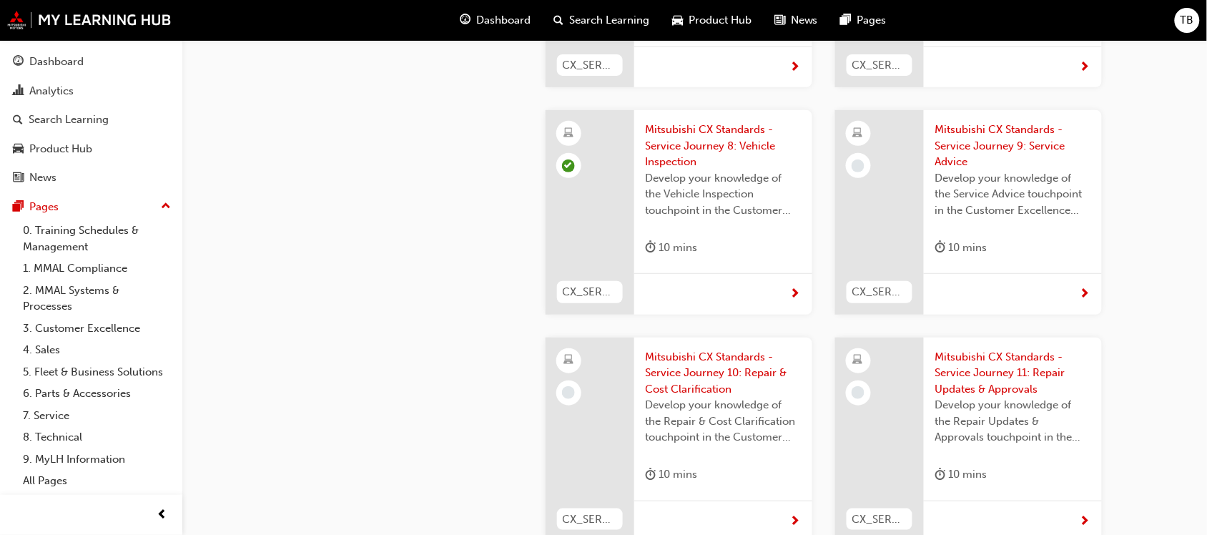
click at [1002, 122] on span "Mitsubishi CX Standards - Service Journey 9: Service Advice" at bounding box center [1013, 146] width 155 height 49
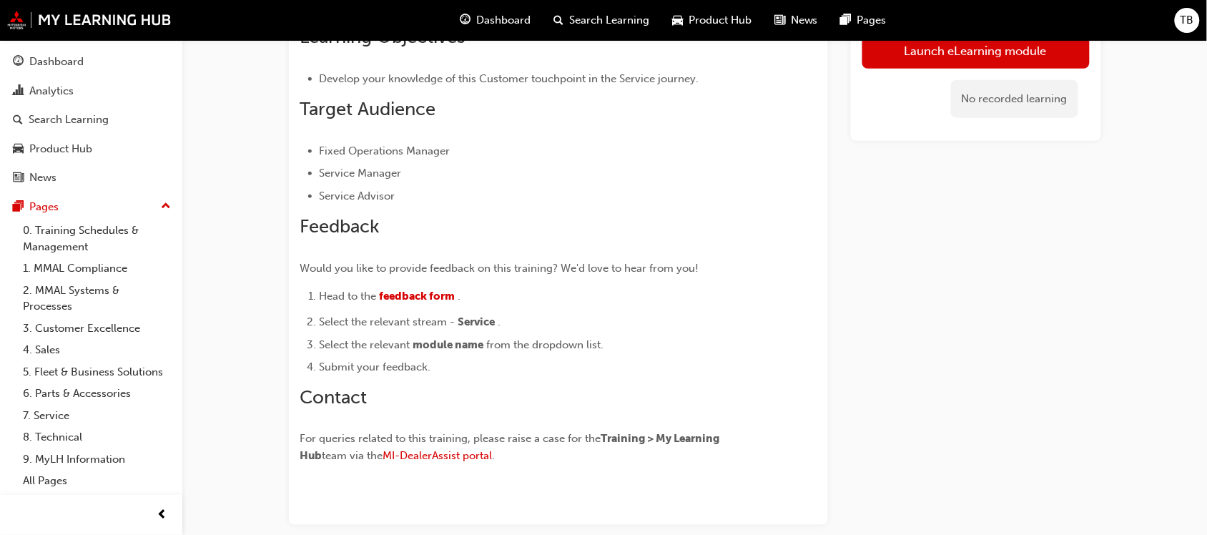
scroll to position [166, 0]
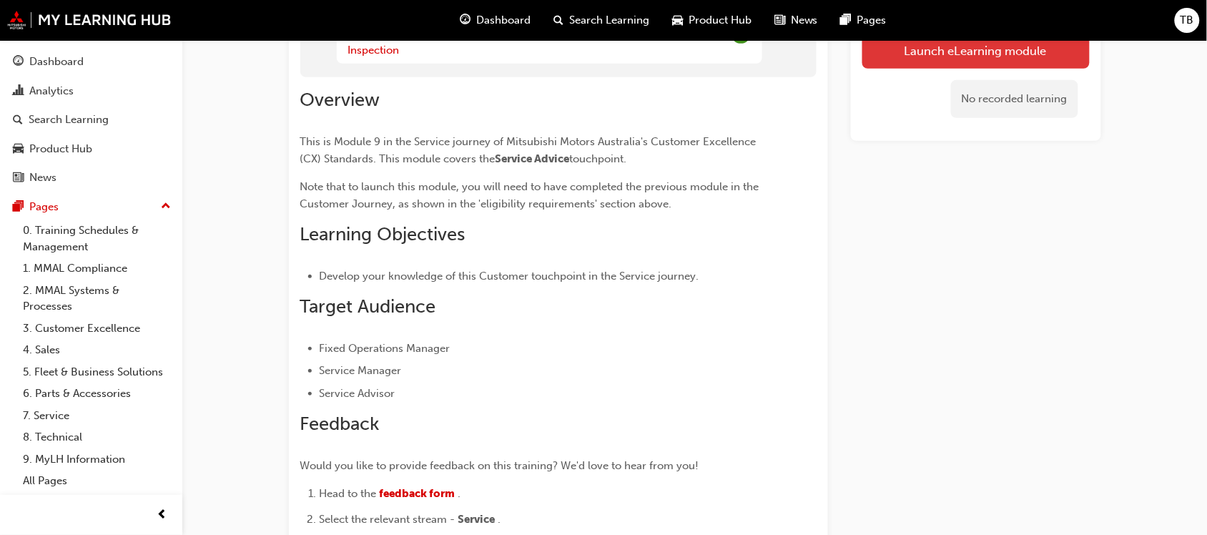
click at [957, 57] on button "Launch eLearning module" at bounding box center [976, 51] width 227 height 36
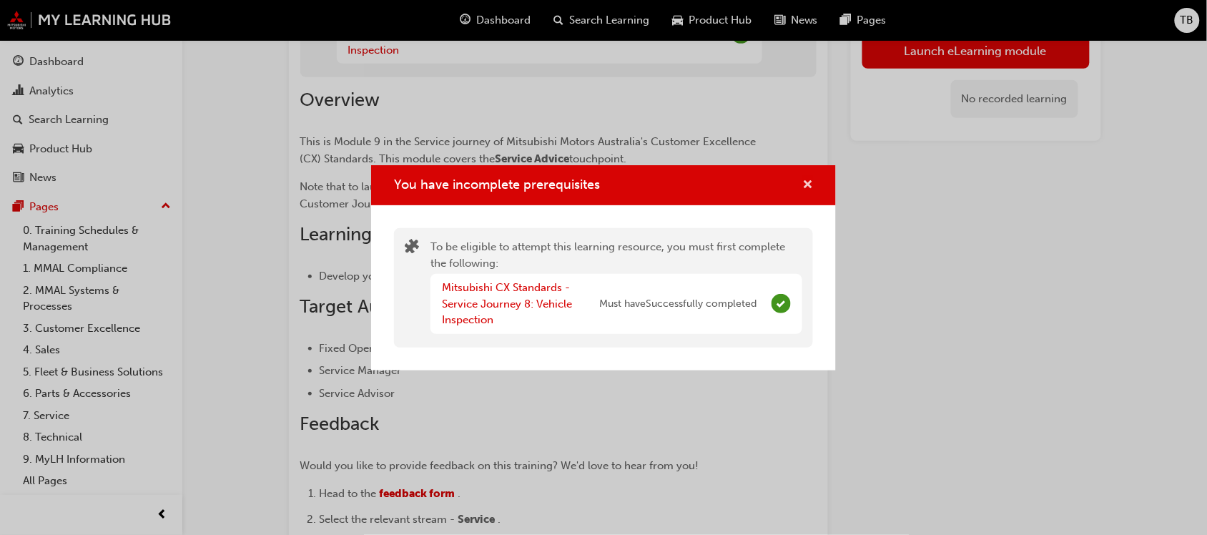
click at [812, 182] on span "cross-icon" at bounding box center [808, 186] width 11 height 13
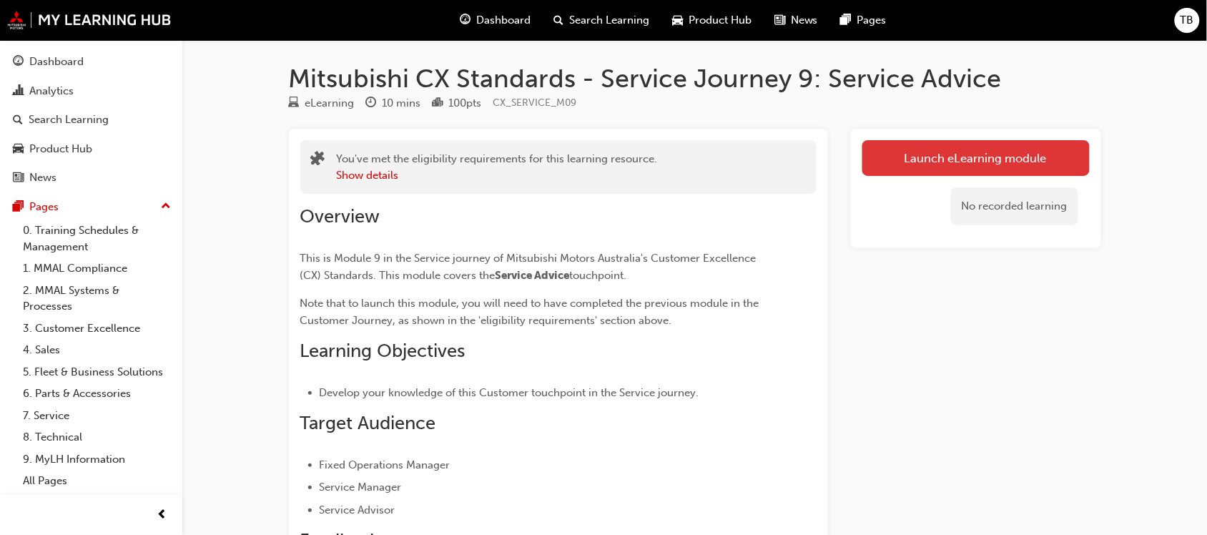
click at [962, 154] on link "Launch eLearning module" at bounding box center [976, 158] width 227 height 36
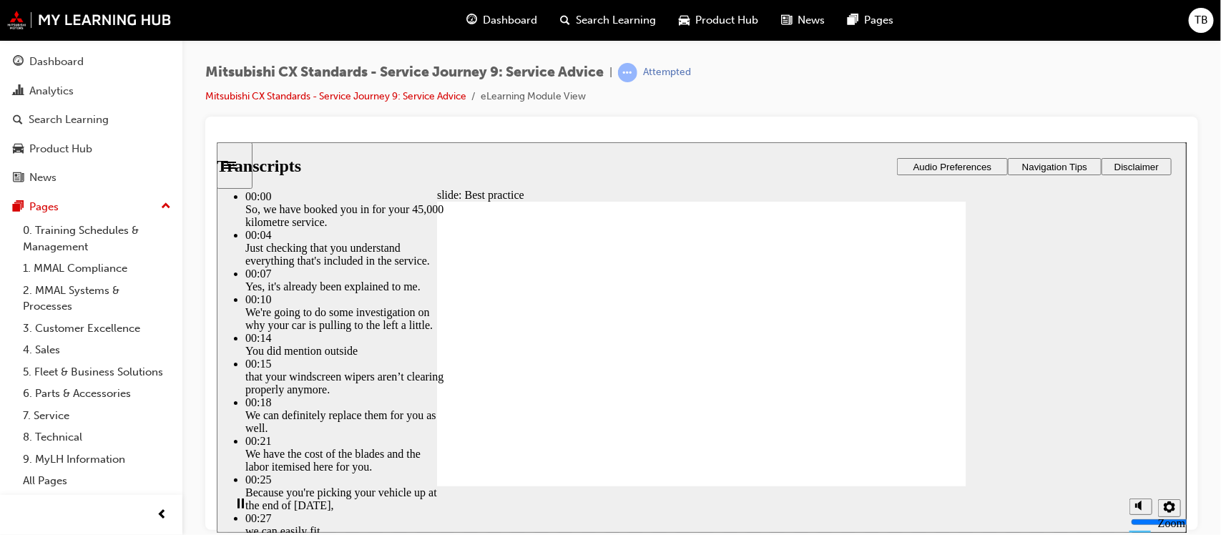
type input "74"
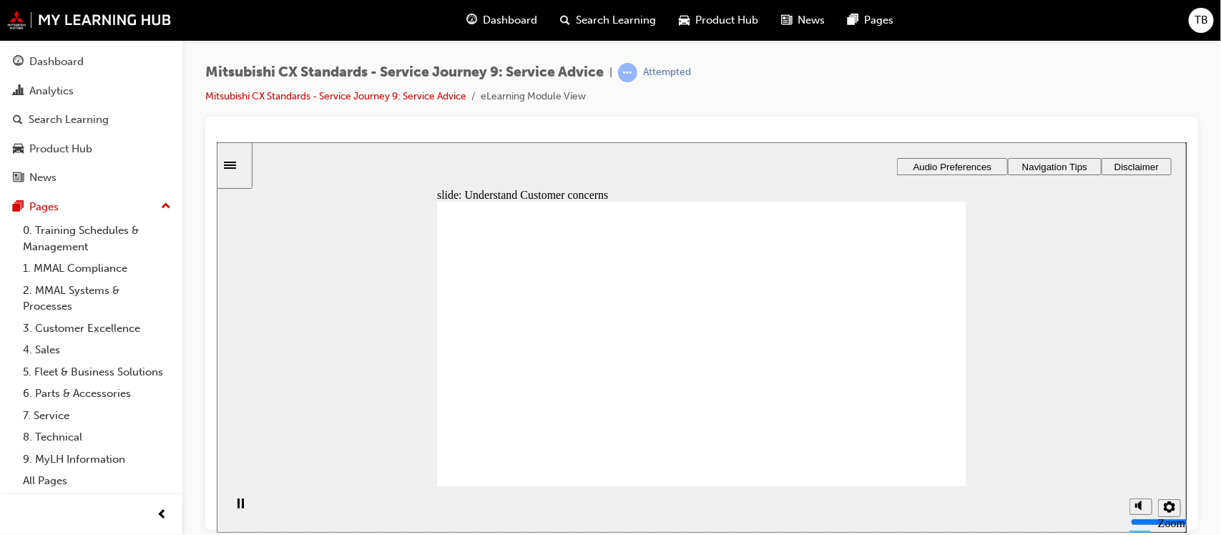
drag, startPoint x: 523, startPoint y: 382, endPoint x: 688, endPoint y: 394, distance: 165.7
drag, startPoint x: 674, startPoint y: 357, endPoint x: 894, endPoint y: 357, distance: 220.3
drag, startPoint x: 516, startPoint y: 381, endPoint x: 885, endPoint y: 387, distance: 369.2
drag, startPoint x: 522, startPoint y: 378, endPoint x: 661, endPoint y: 378, distance: 138.8
drag, startPoint x: 680, startPoint y: 355, endPoint x: 858, endPoint y: 415, distance: 188.0
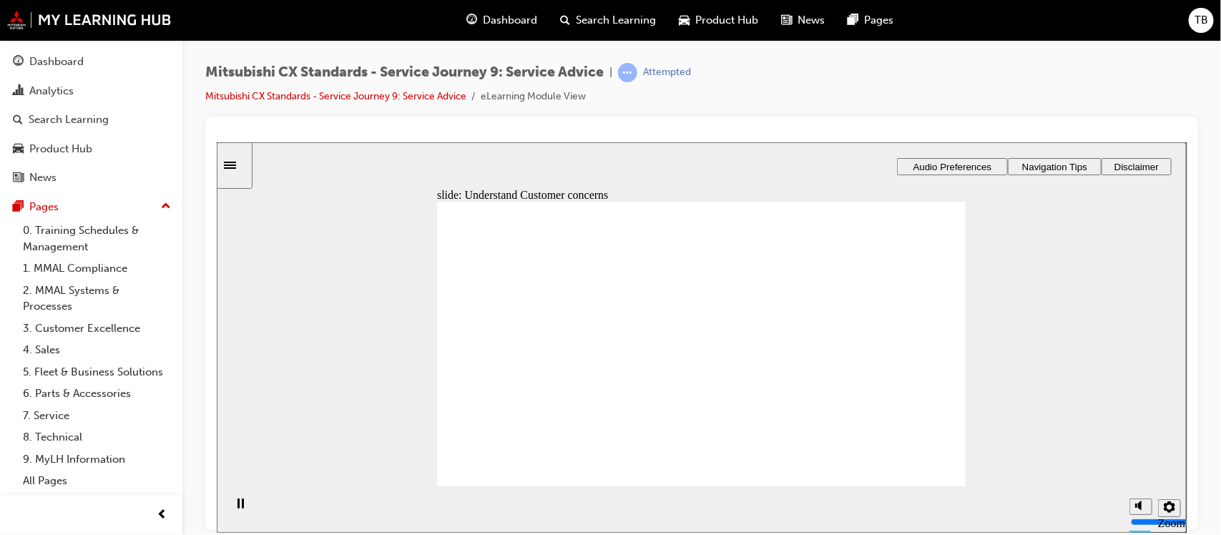
checkbox input "true"
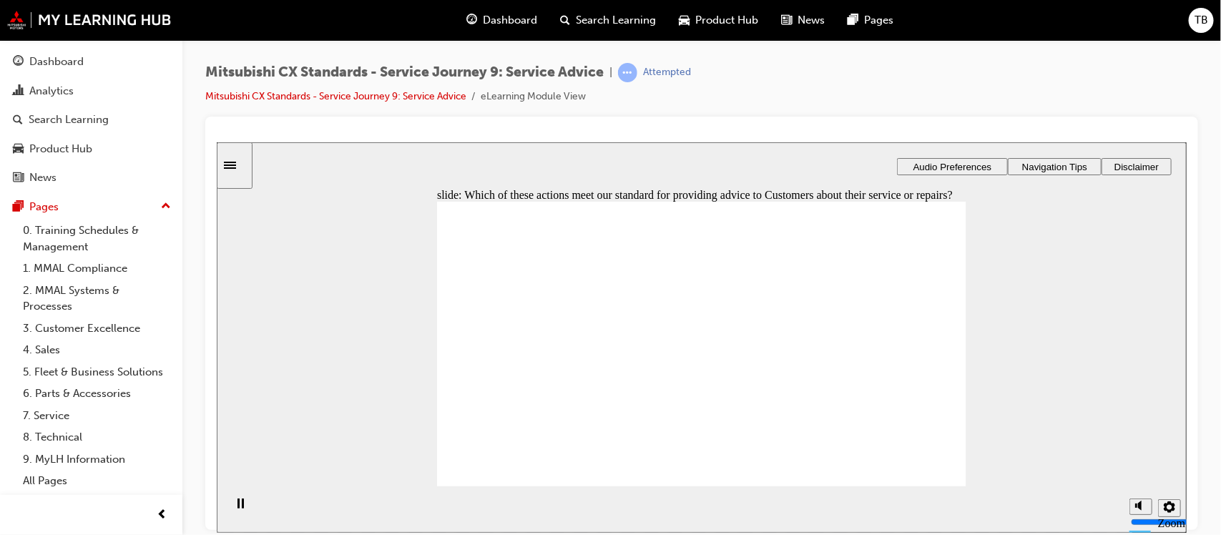
checkbox input "true"
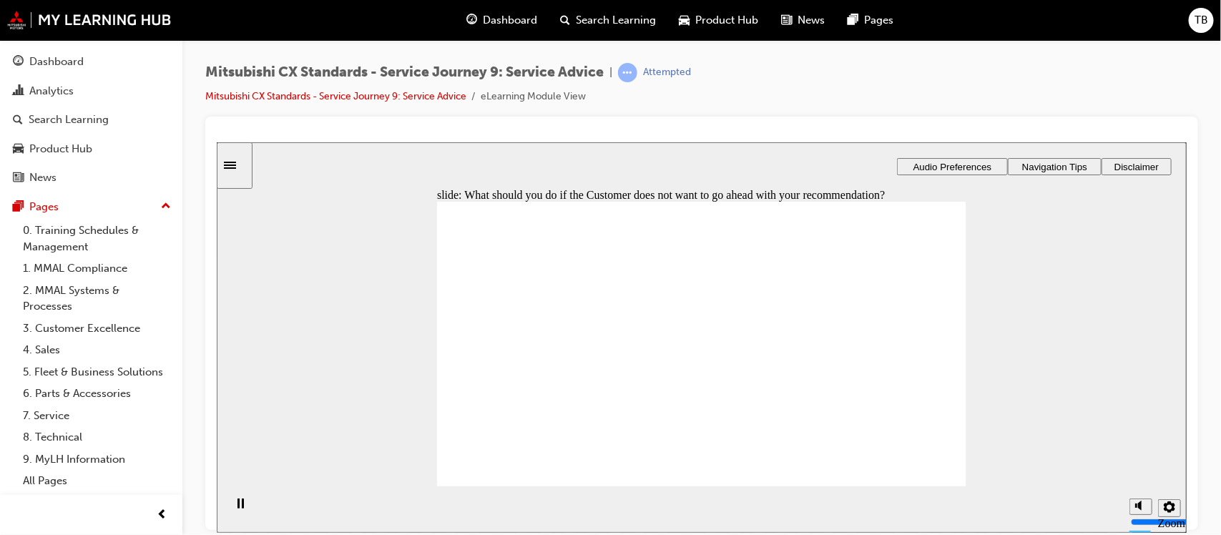
drag, startPoint x: 513, startPoint y: 387, endPoint x: 840, endPoint y: 351, distance: 328.9
drag, startPoint x: 516, startPoint y: 382, endPoint x: 855, endPoint y: 378, distance: 339.1
drag, startPoint x: 525, startPoint y: 388, endPoint x: 697, endPoint y: 371, distance: 172.5
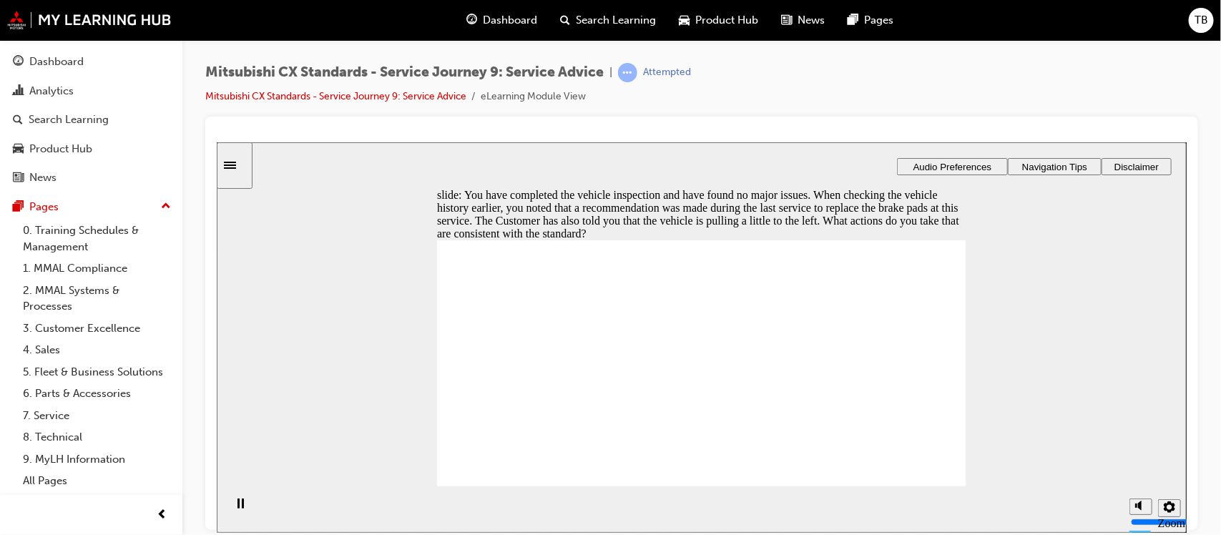
checkbox input "true"
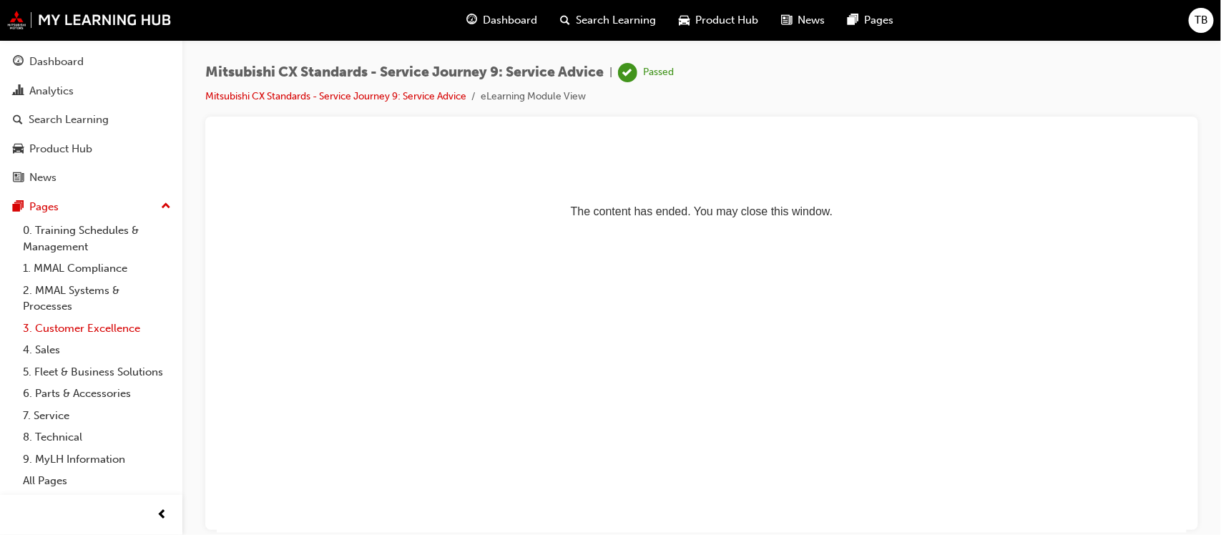
click at [81, 330] on link "3. Customer Excellence" at bounding box center [97, 329] width 160 height 22
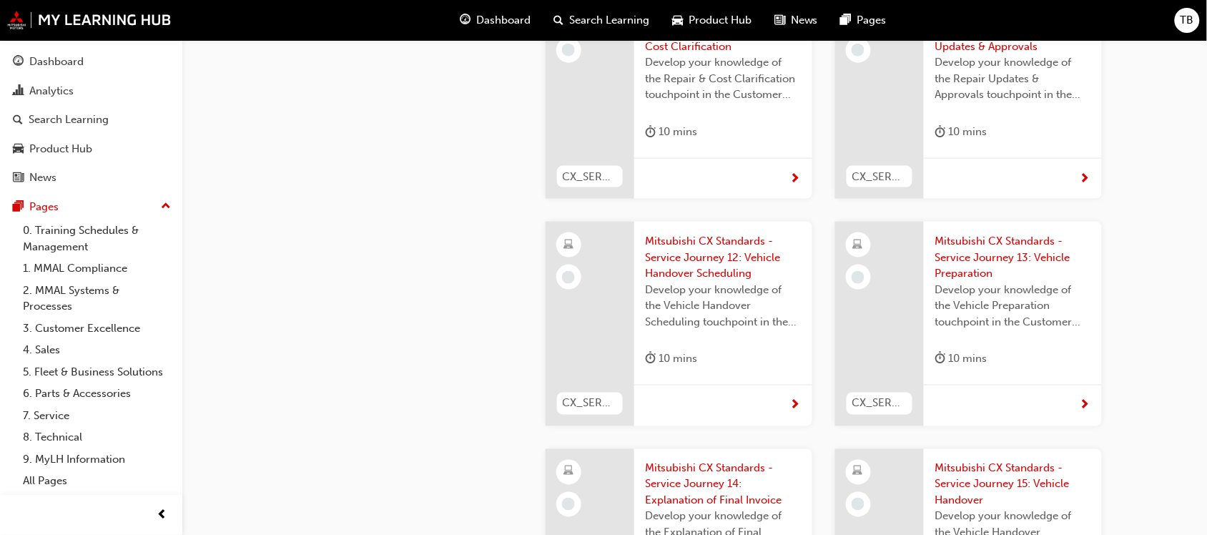
scroll to position [3755, 0]
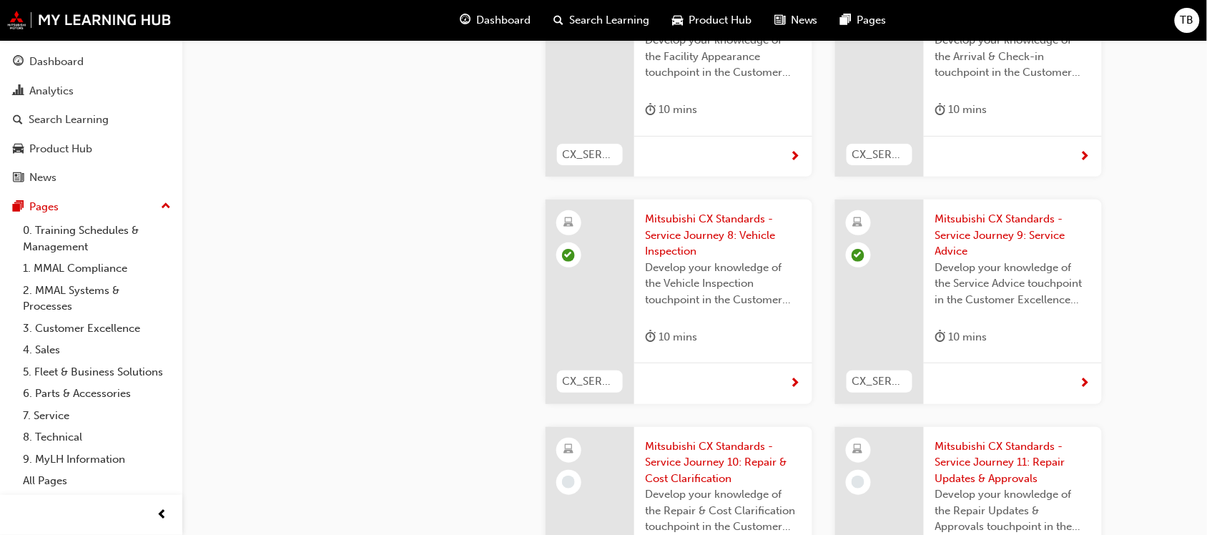
click at [699, 438] on span "Mitsubishi CX Standards - Service Journey 10: Repair & Cost Clarification" at bounding box center [723, 462] width 155 height 49
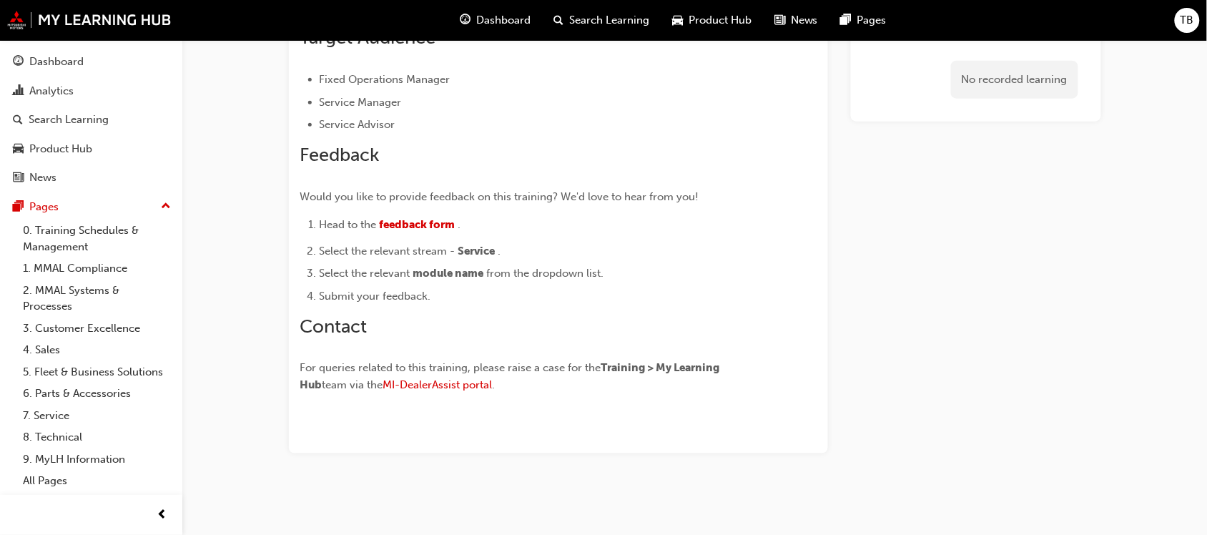
scroll to position [416, 0]
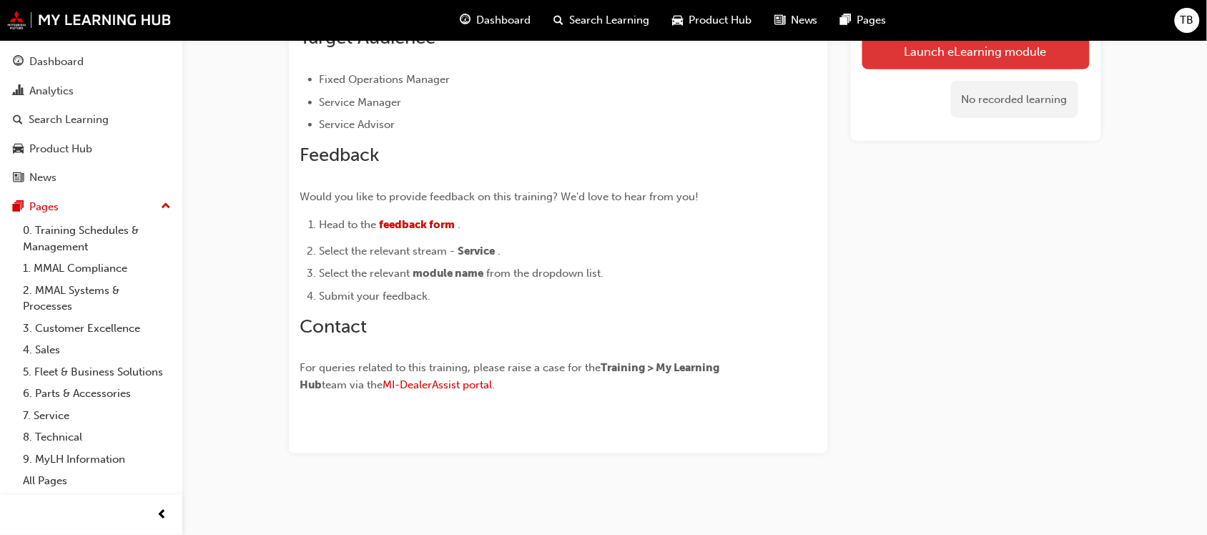
click at [939, 61] on link "Launch eLearning module" at bounding box center [976, 51] width 227 height 36
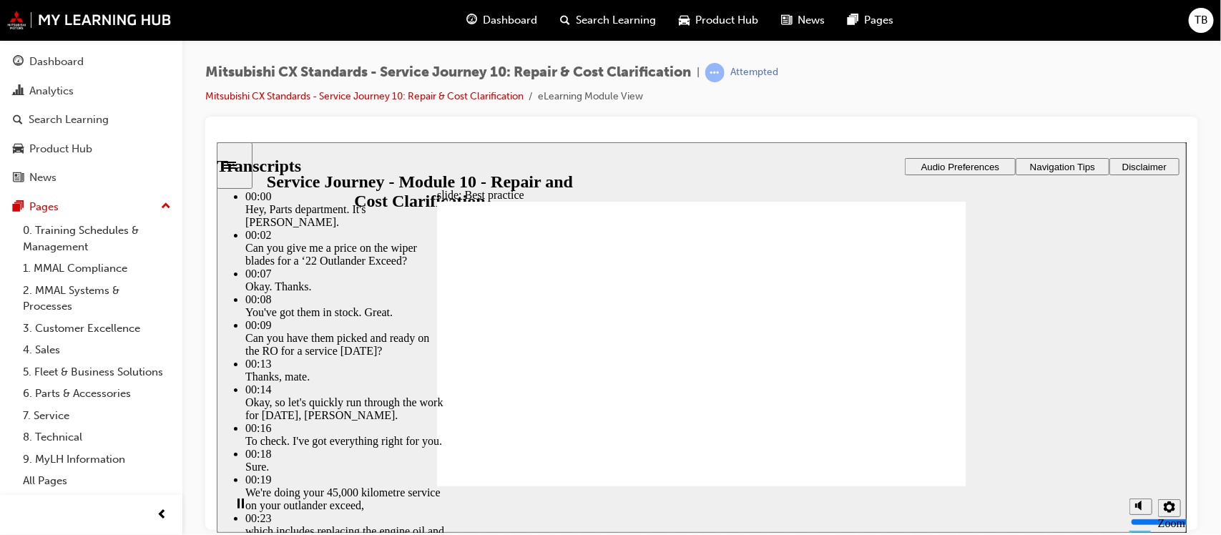
type input "105"
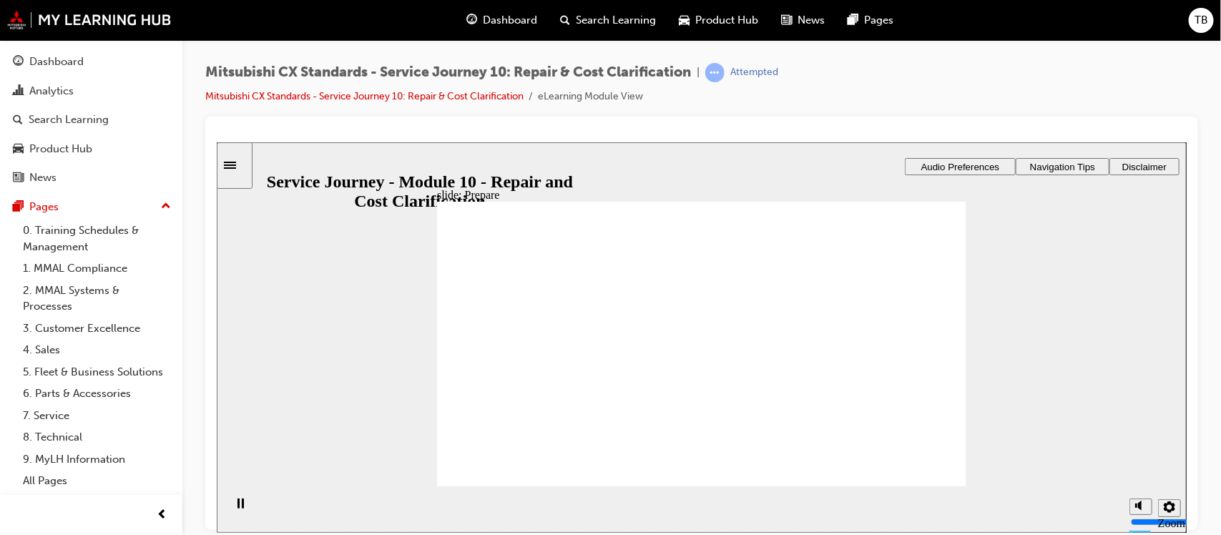
drag, startPoint x: 537, startPoint y: 358, endPoint x: 623, endPoint y: 351, distance: 86.1
drag, startPoint x: 515, startPoint y: 360, endPoint x: 629, endPoint y: 368, distance: 114.0
drag, startPoint x: 529, startPoint y: 361, endPoint x: 675, endPoint y: 385, distance: 147.8
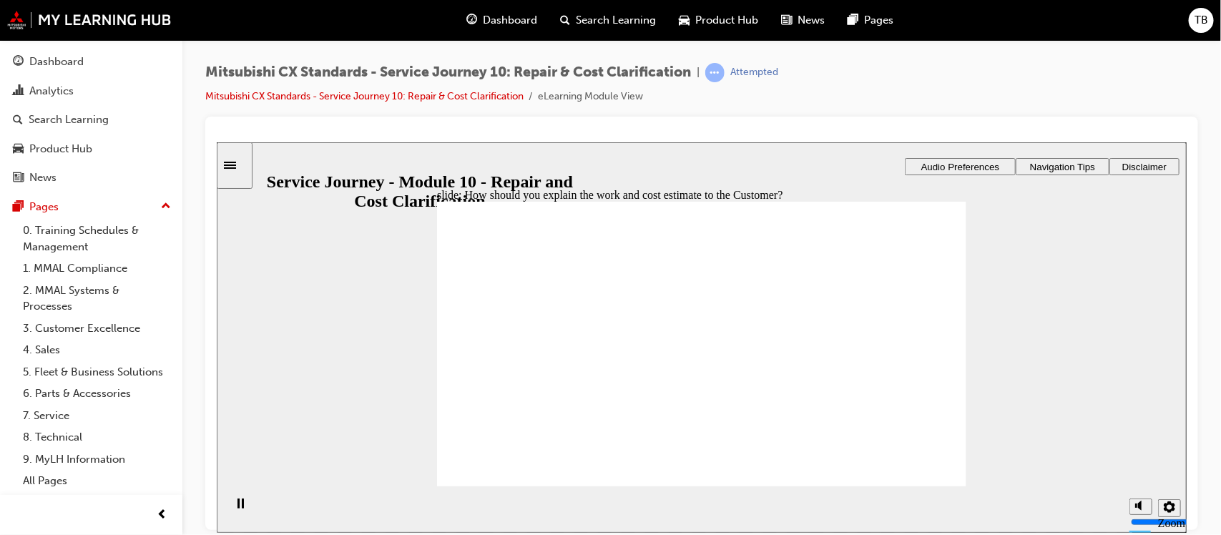
checkbox input "true"
checkbox input "false"
checkbox input "true"
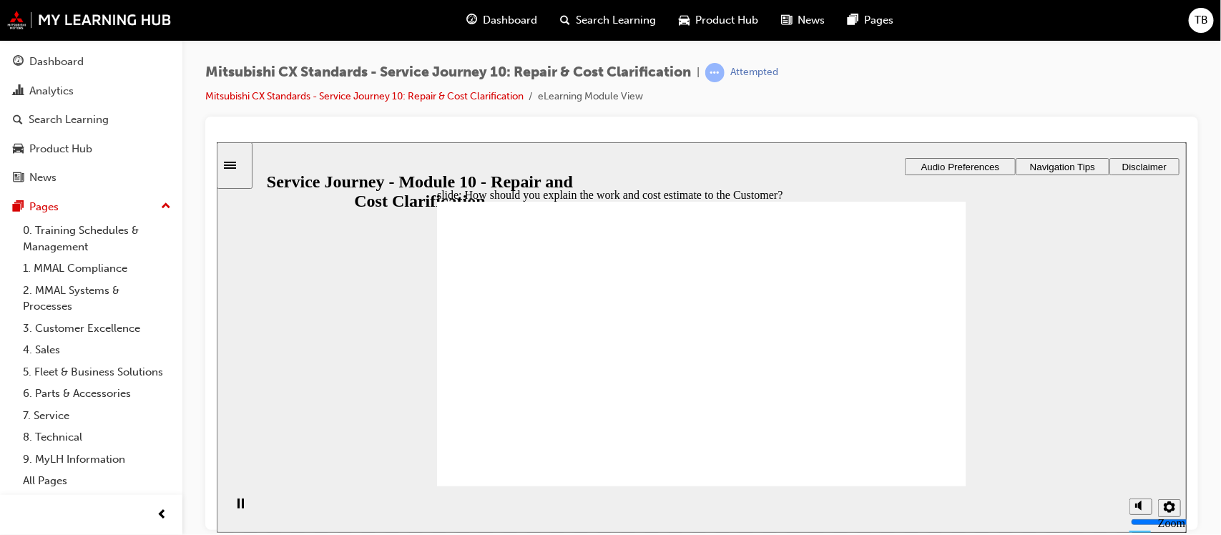
checkbox input "true"
checkbox input "false"
checkbox input "true"
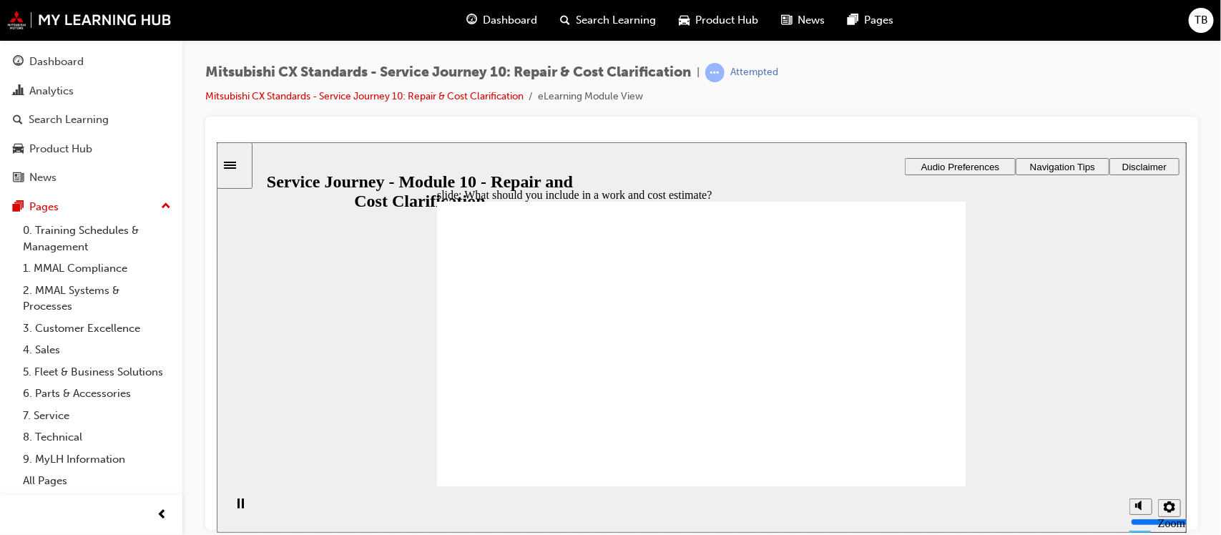
checkbox input "false"
drag, startPoint x: 506, startPoint y: 357, endPoint x: 597, endPoint y: 353, distance: 90.9
drag, startPoint x: 524, startPoint y: 351, endPoint x: 680, endPoint y: 378, distance: 158.9
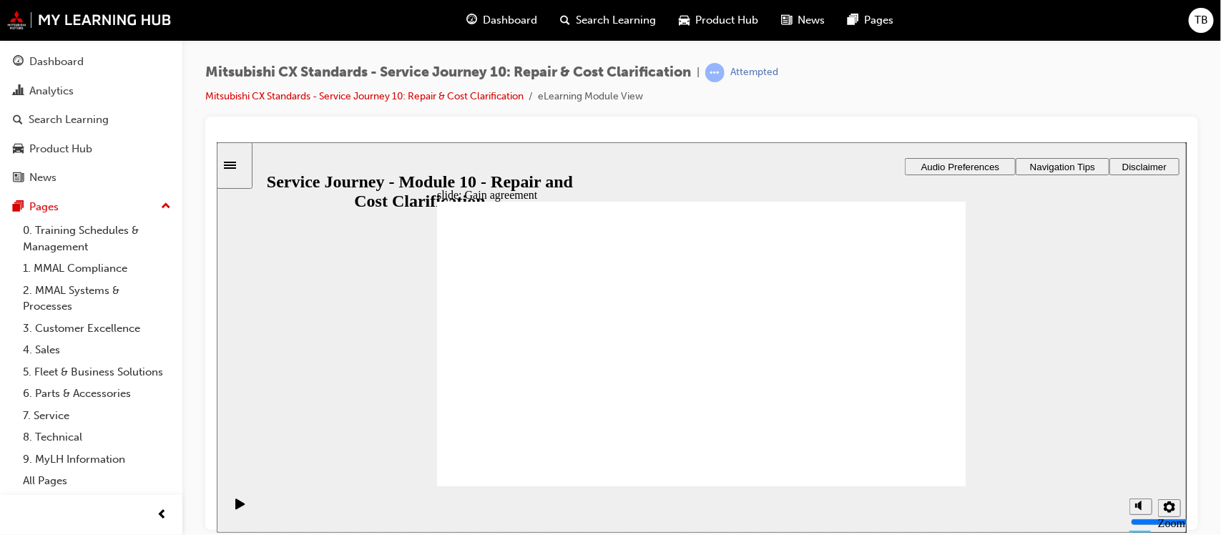
drag, startPoint x: 659, startPoint y: 328, endPoint x: 878, endPoint y: 318, distance: 219.1
drag, startPoint x: 536, startPoint y: 355, endPoint x: 911, endPoint y: 371, distance: 375.2
drag, startPoint x: 530, startPoint y: 354, endPoint x: 723, endPoint y: 349, distance: 193.2
drag, startPoint x: 536, startPoint y: 349, endPoint x: 858, endPoint y: 385, distance: 323.9
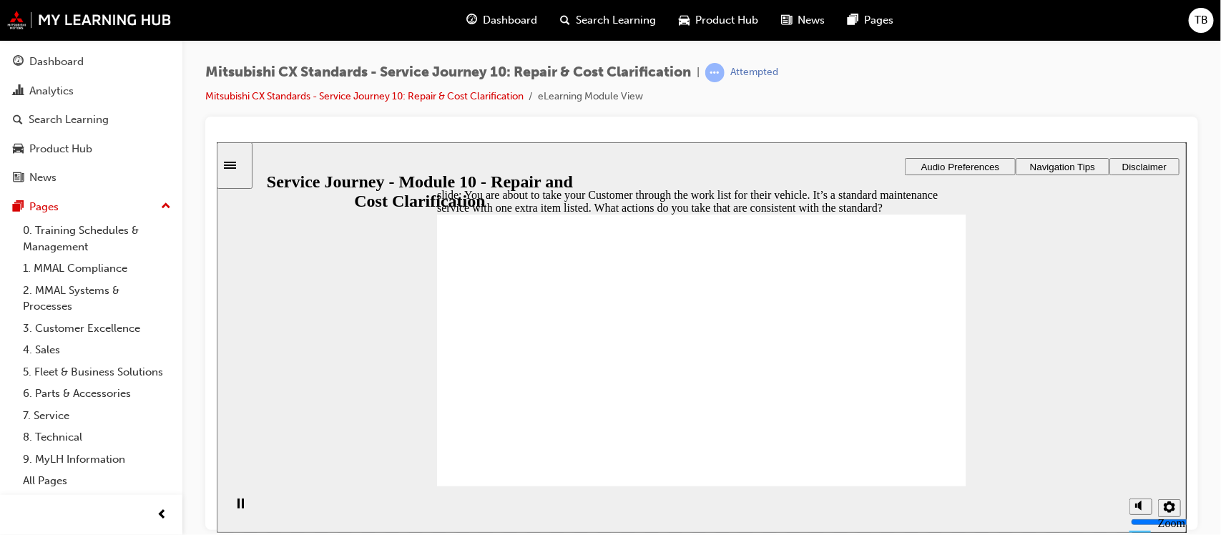
checkbox input "true"
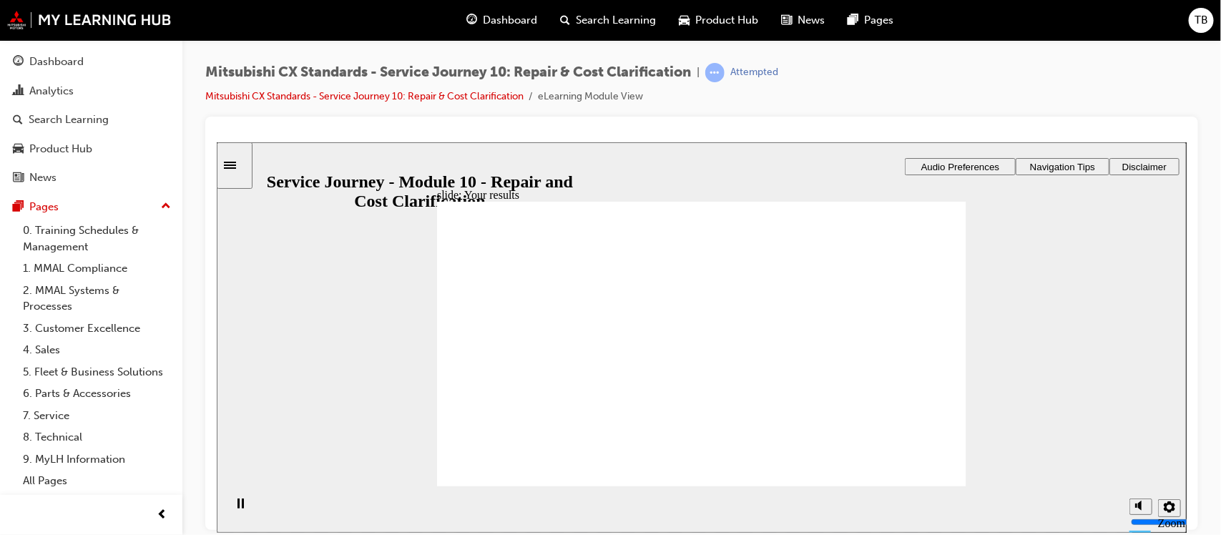
checkbox input "false"
checkbox input "true"
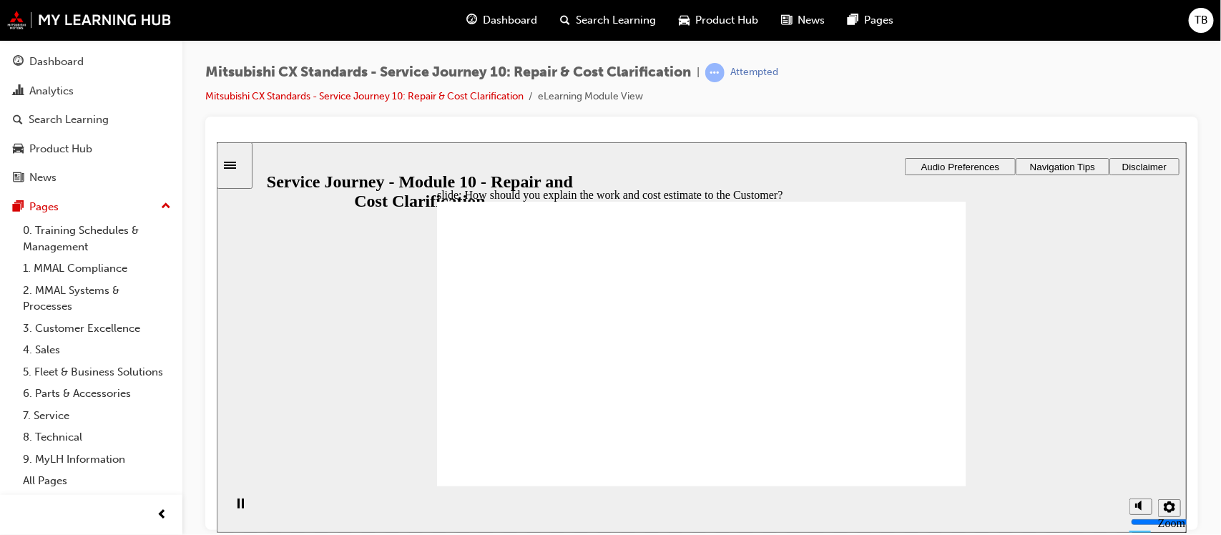
checkbox input "true"
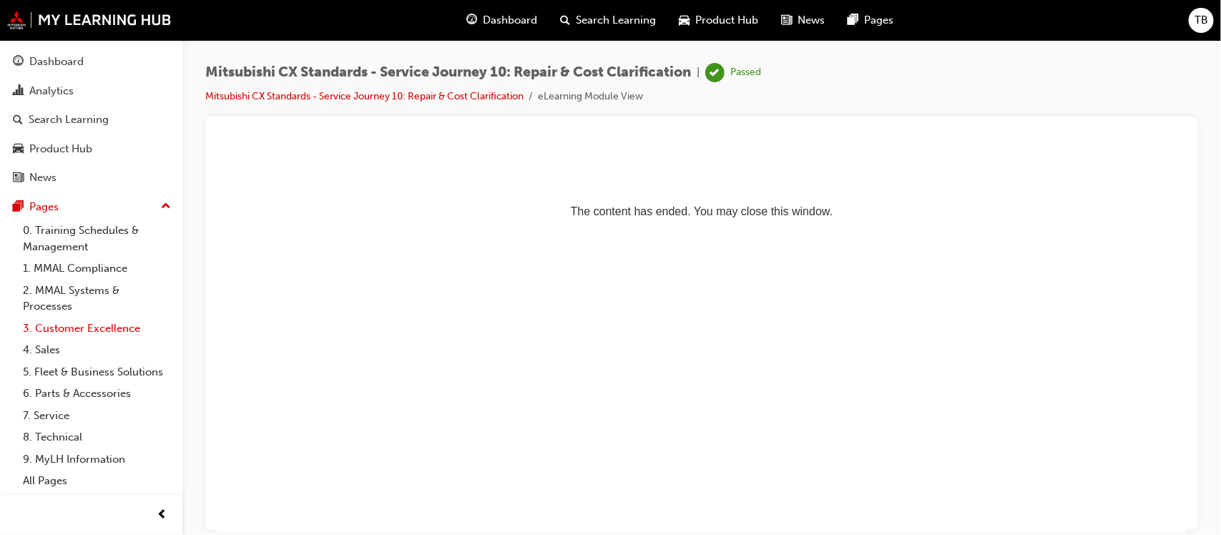
click at [86, 331] on link "3. Customer Excellence" at bounding box center [97, 329] width 160 height 22
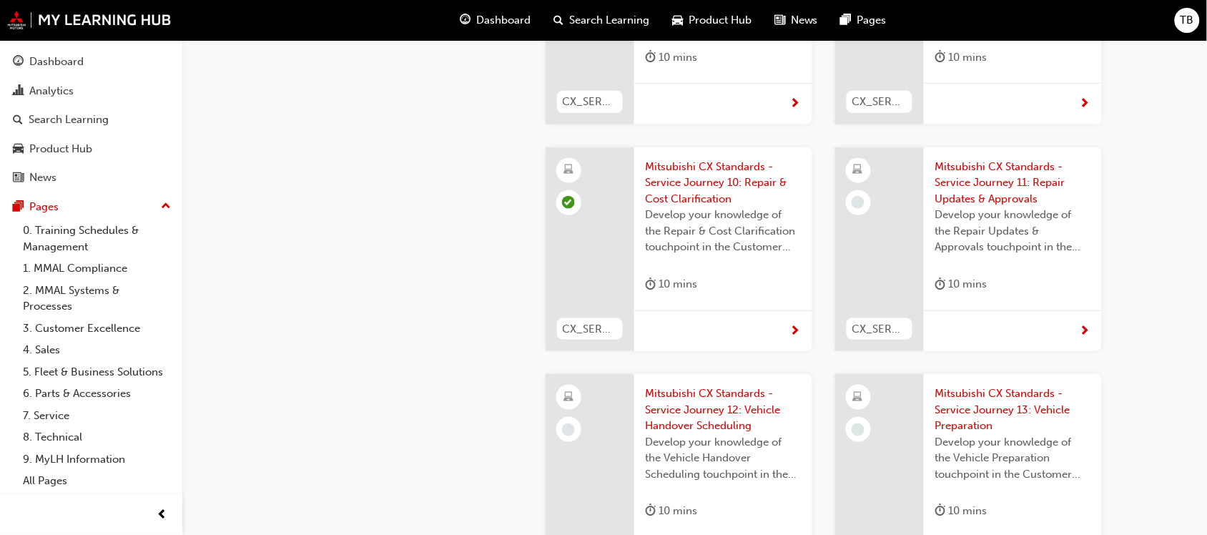
scroll to position [3577, 0]
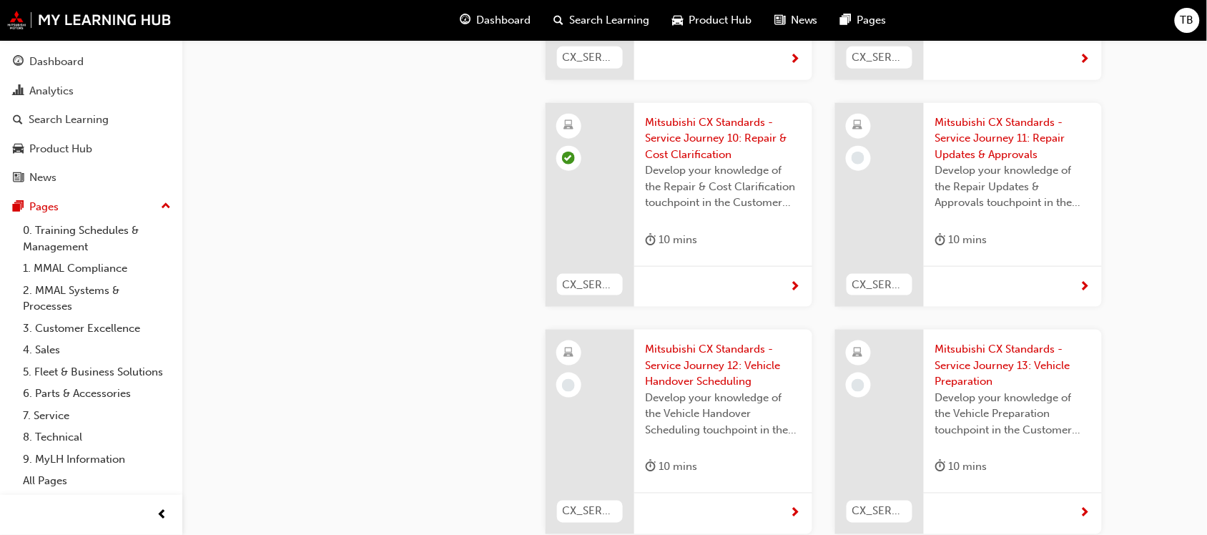
click at [994, 114] on span "Mitsubishi CX Standards - Service Journey 11: Repair Updates & Approvals" at bounding box center [1013, 138] width 155 height 49
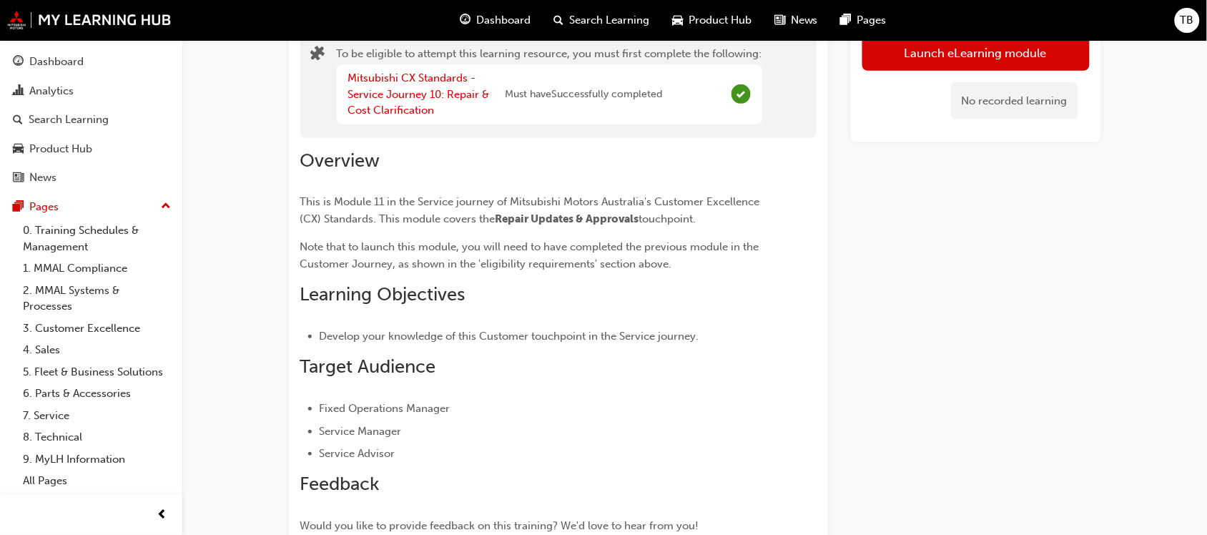
scroll to position [108, 0]
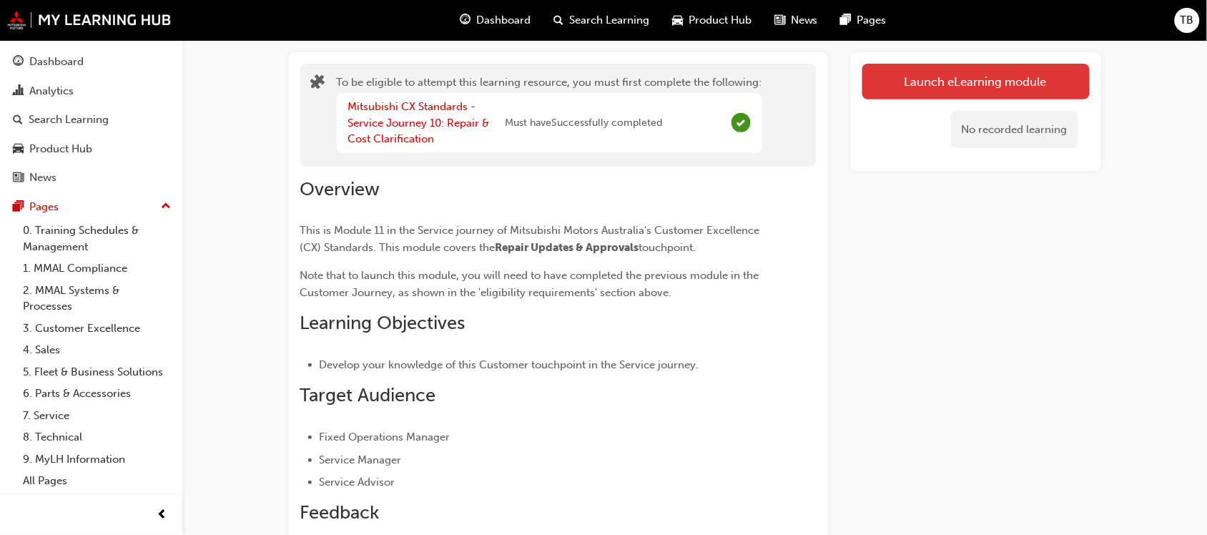
click at [1014, 81] on button "Launch eLearning module" at bounding box center [976, 82] width 227 height 36
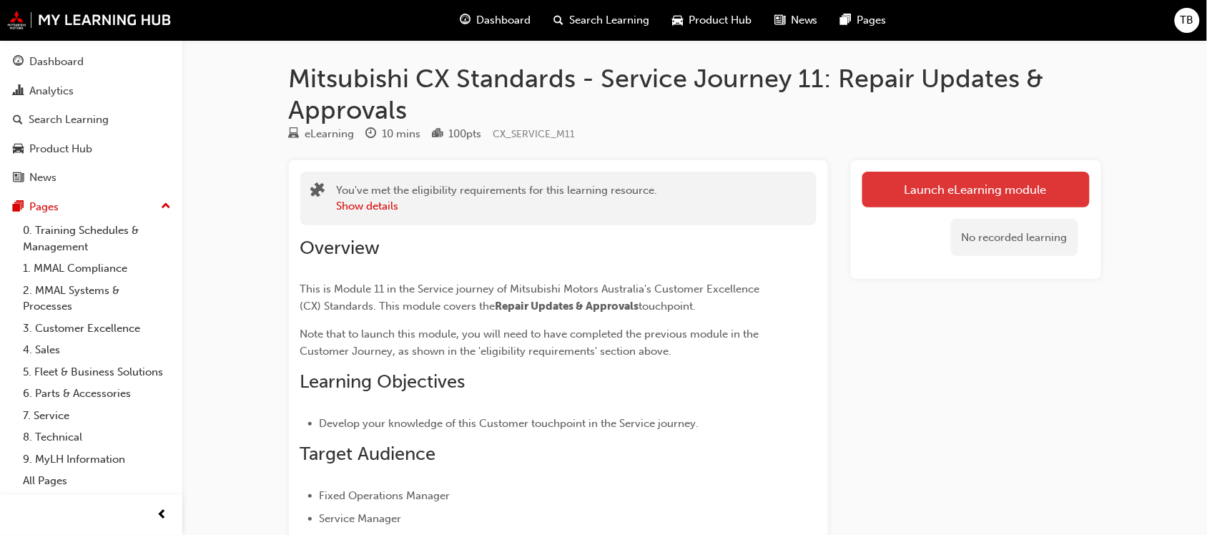
click at [935, 191] on link "Launch eLearning module" at bounding box center [976, 190] width 227 height 36
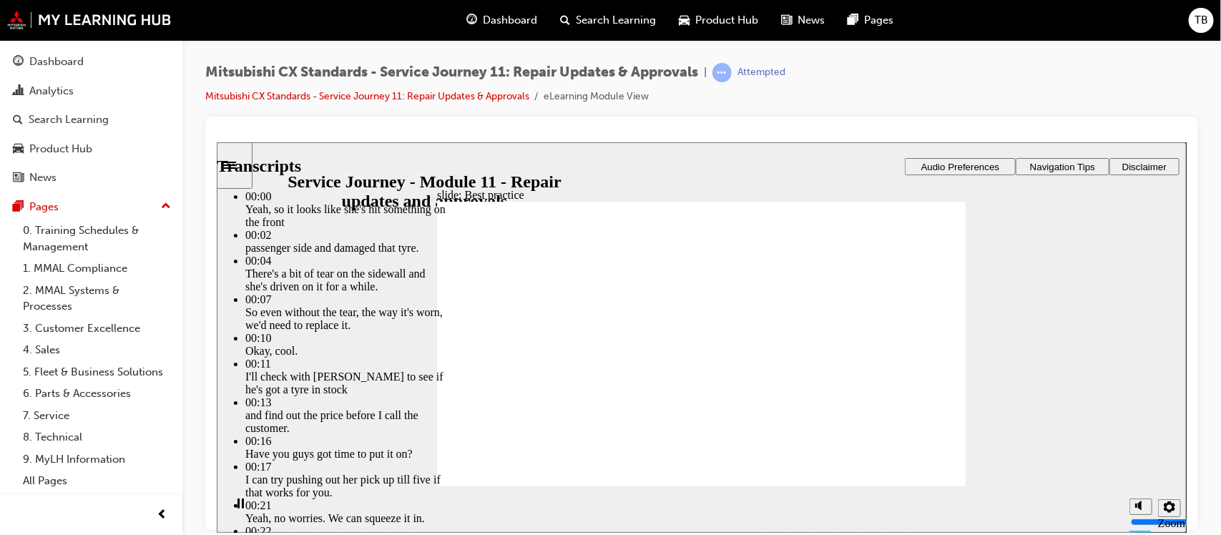
type input "125"
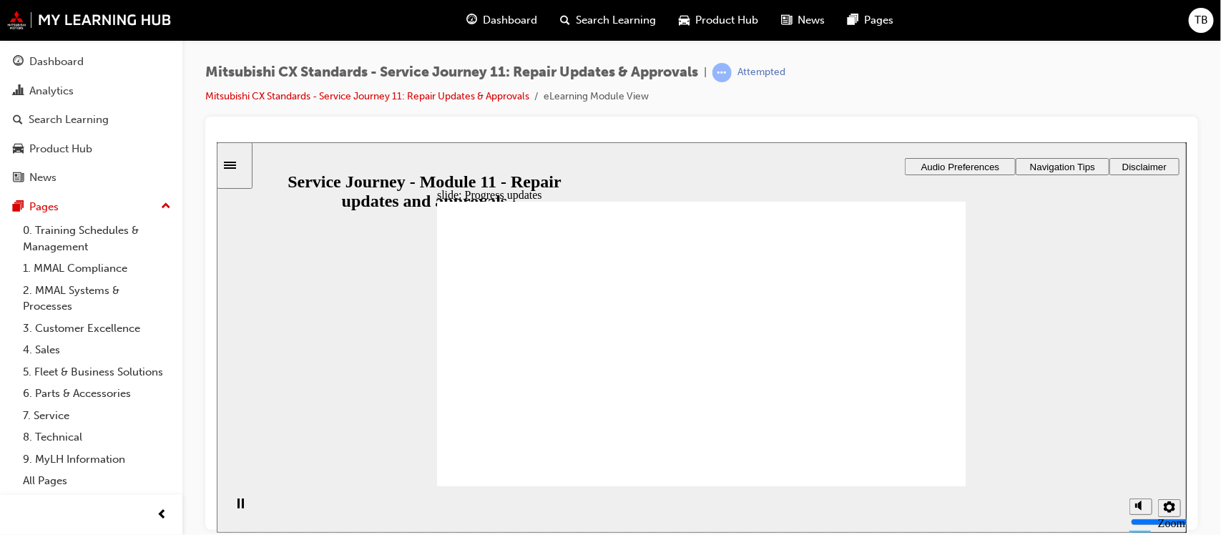
drag, startPoint x: 518, startPoint y: 369, endPoint x: 719, endPoint y: 356, distance: 201.4
drag, startPoint x: 526, startPoint y: 368, endPoint x: 657, endPoint y: 371, distance: 131.7
drag, startPoint x: 518, startPoint y: 368, endPoint x: 846, endPoint y: 358, distance: 327.8
drag, startPoint x: 529, startPoint y: 378, endPoint x: 698, endPoint y: 400, distance: 170.3
drag, startPoint x: 518, startPoint y: 369, endPoint x: 660, endPoint y: 391, distance: 143.3
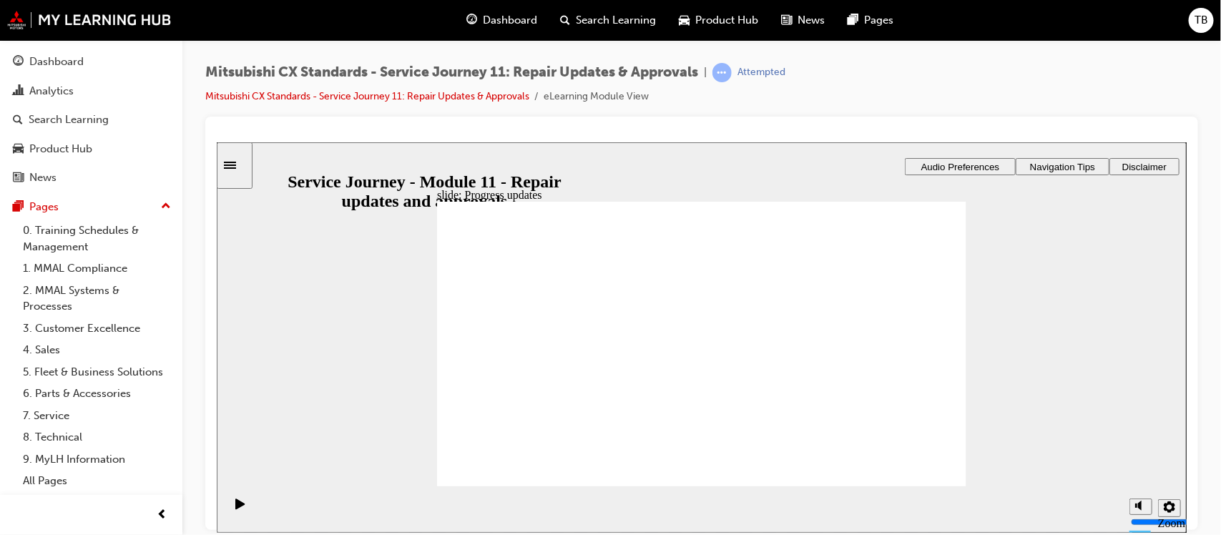
checkbox input "true"
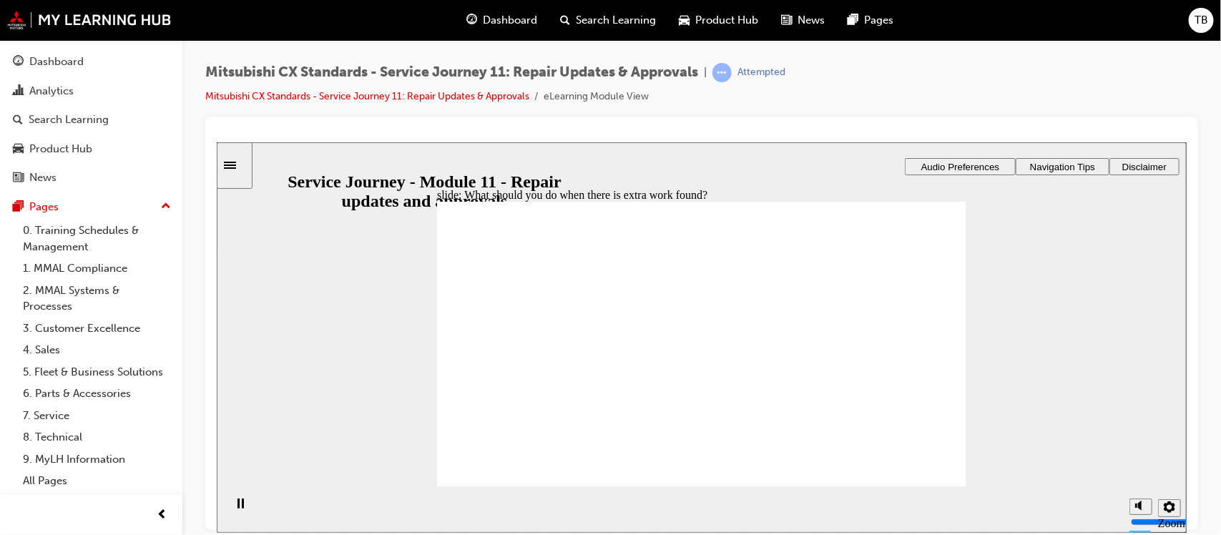
drag, startPoint x: 915, startPoint y: 455, endPoint x: 928, endPoint y: 459, distance: 13.4
checkbox input "true"
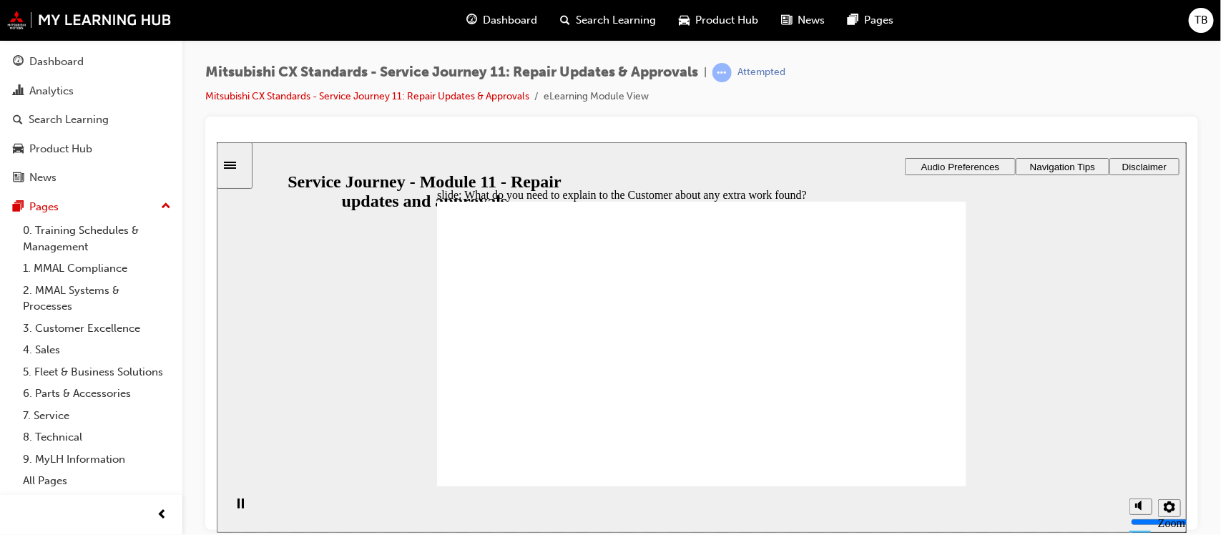
checkbox input "true"
drag, startPoint x: 567, startPoint y: 392, endPoint x: 680, endPoint y: 432, distance: 119.9
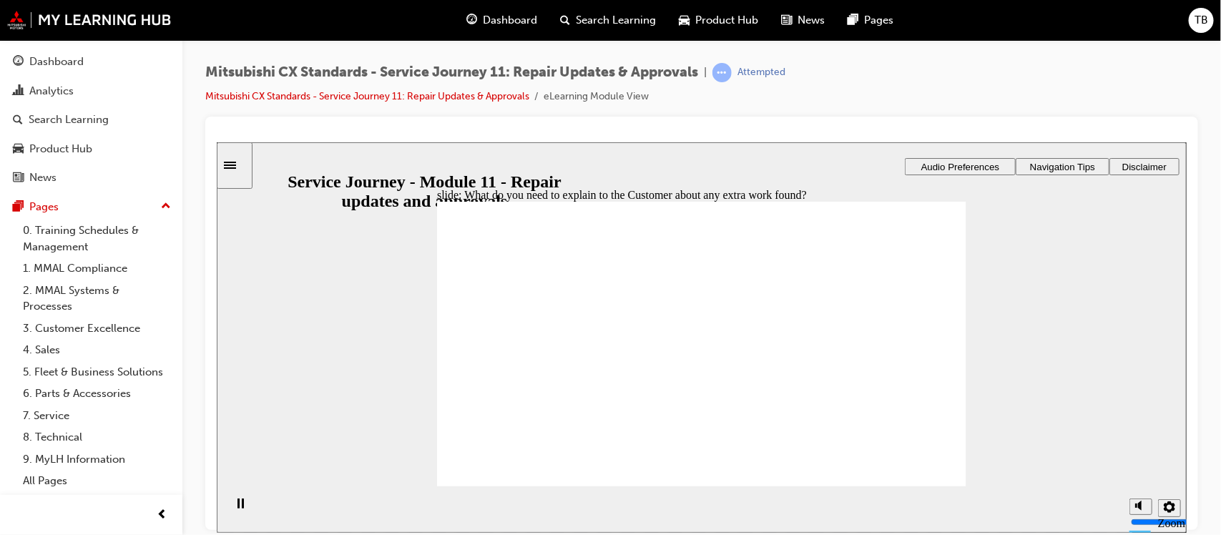
drag, startPoint x: 597, startPoint y: 373, endPoint x: 826, endPoint y: 375, distance: 228.9
drag, startPoint x: 501, startPoint y: 369, endPoint x: 647, endPoint y: 371, distance: 145.2
drag, startPoint x: 579, startPoint y: 379, endPoint x: 655, endPoint y: 378, distance: 76.5
drag, startPoint x: 511, startPoint y: 374, endPoint x: 852, endPoint y: 390, distance: 341.6
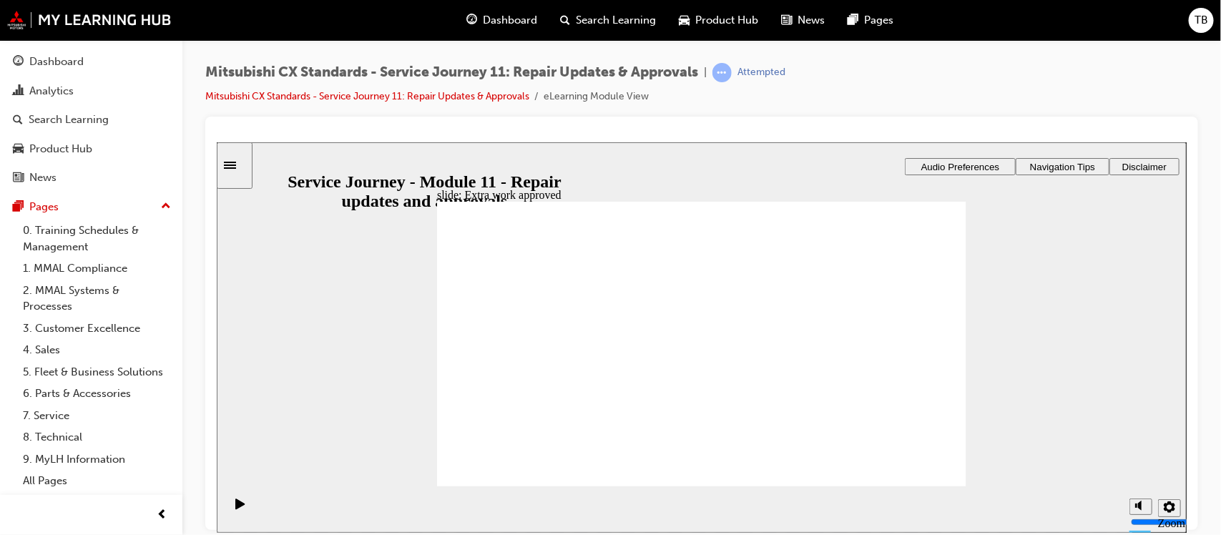
drag, startPoint x: 565, startPoint y: 433, endPoint x: 552, endPoint y: 436, distance: 13.8
checkbox input "true"
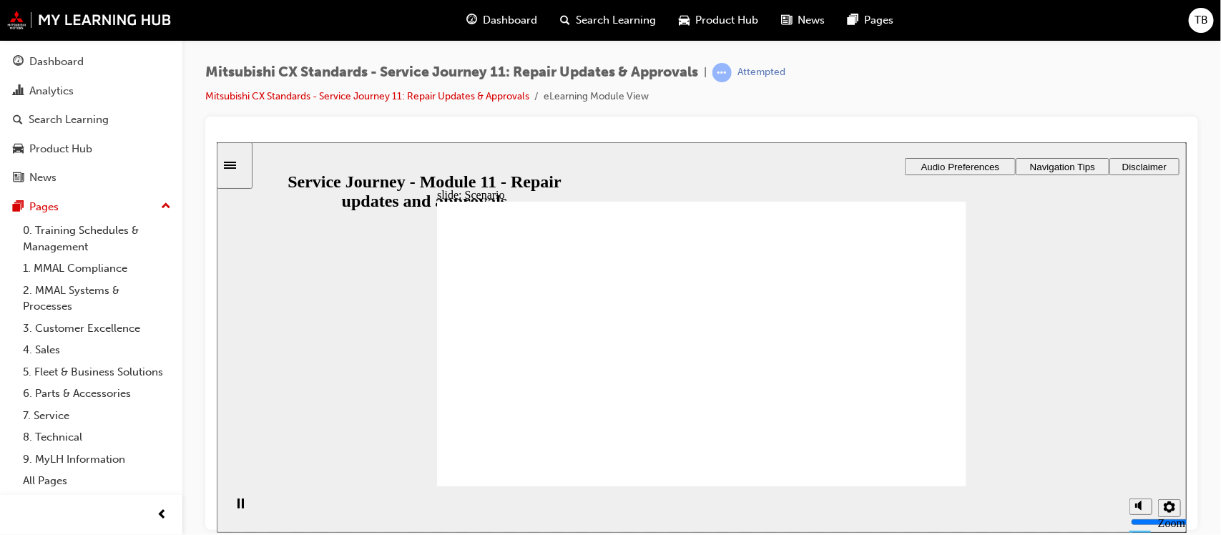
checkbox input "true"
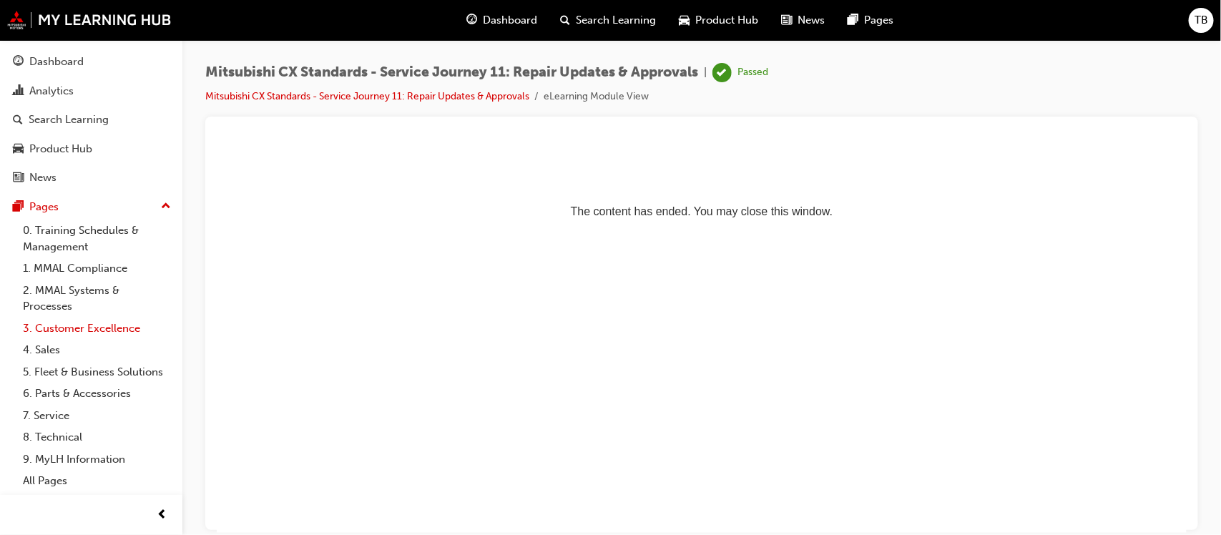
click at [109, 327] on link "3. Customer Excellence" at bounding box center [97, 329] width 160 height 22
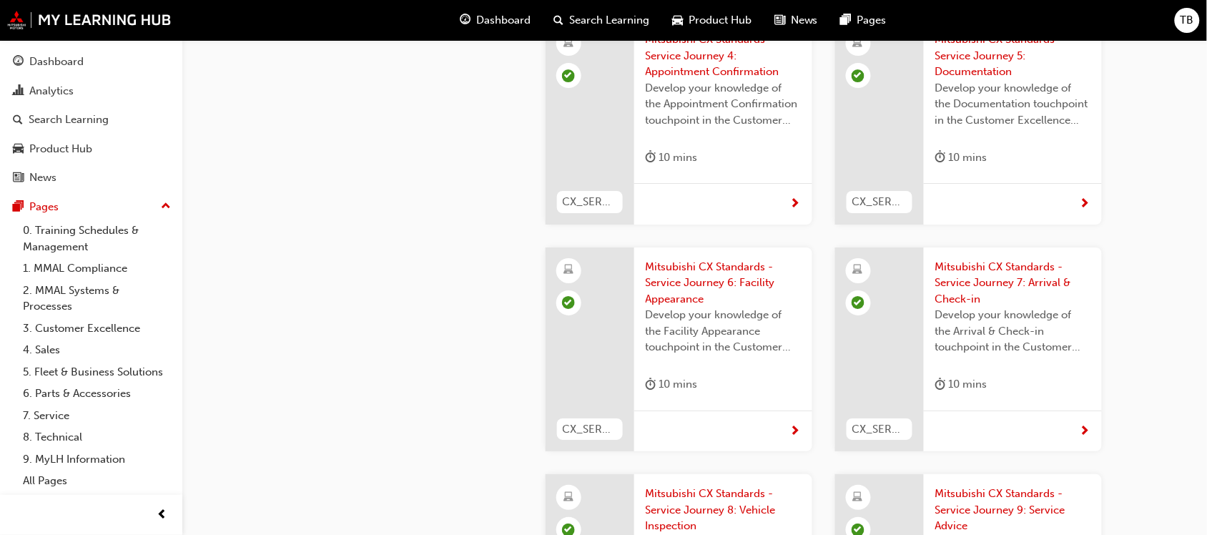
scroll to position [3040, 0]
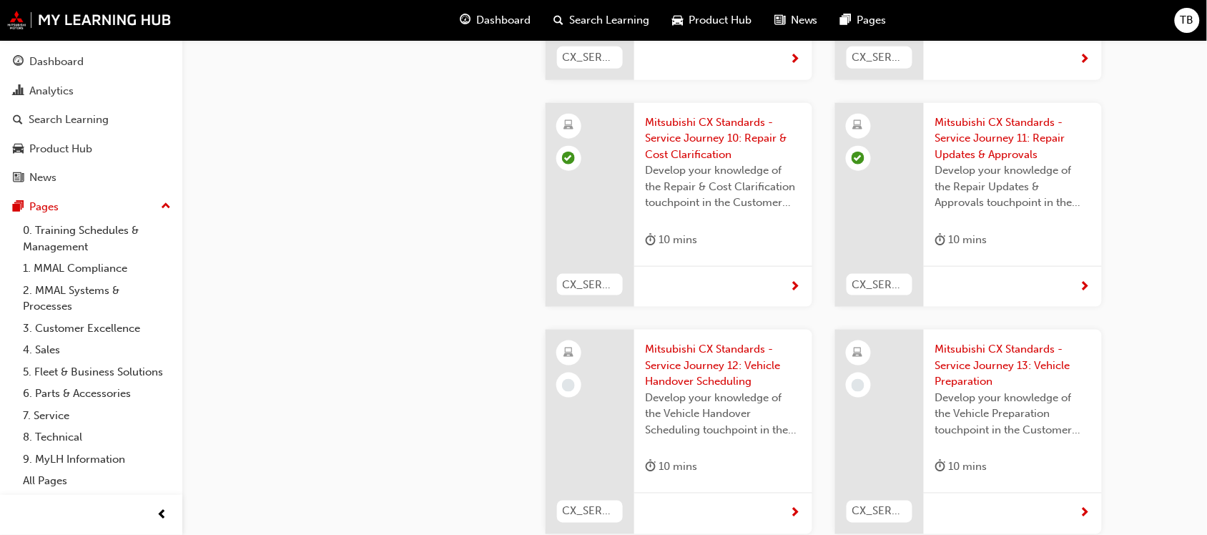
click at [690, 341] on span "Mitsubishi CX Standards - Service Journey 12: Vehicle Handover Scheduling" at bounding box center [723, 365] width 155 height 49
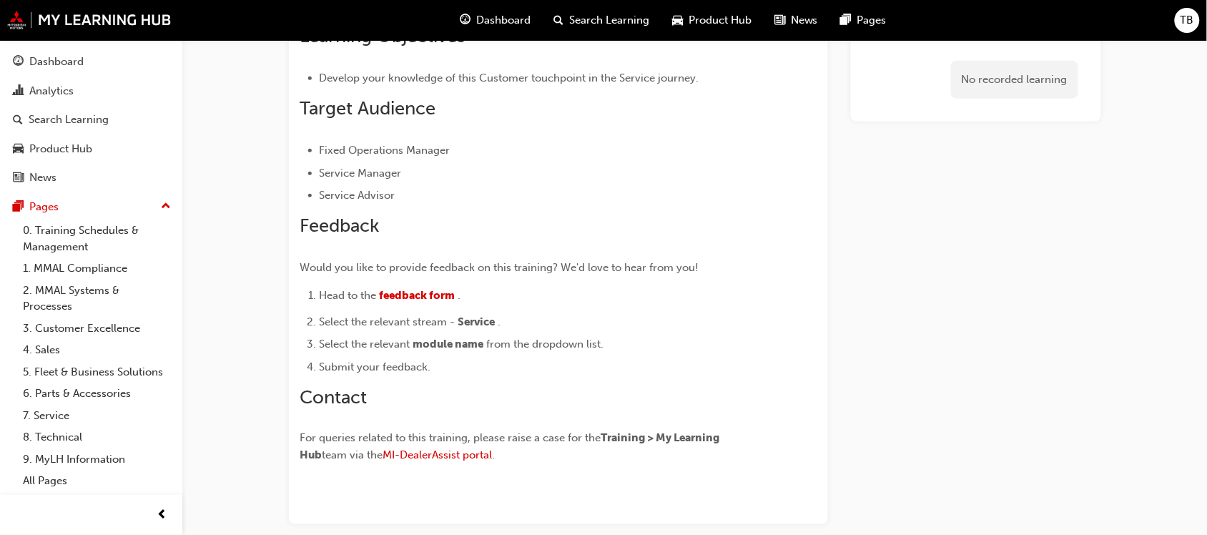
scroll to position [466, 0]
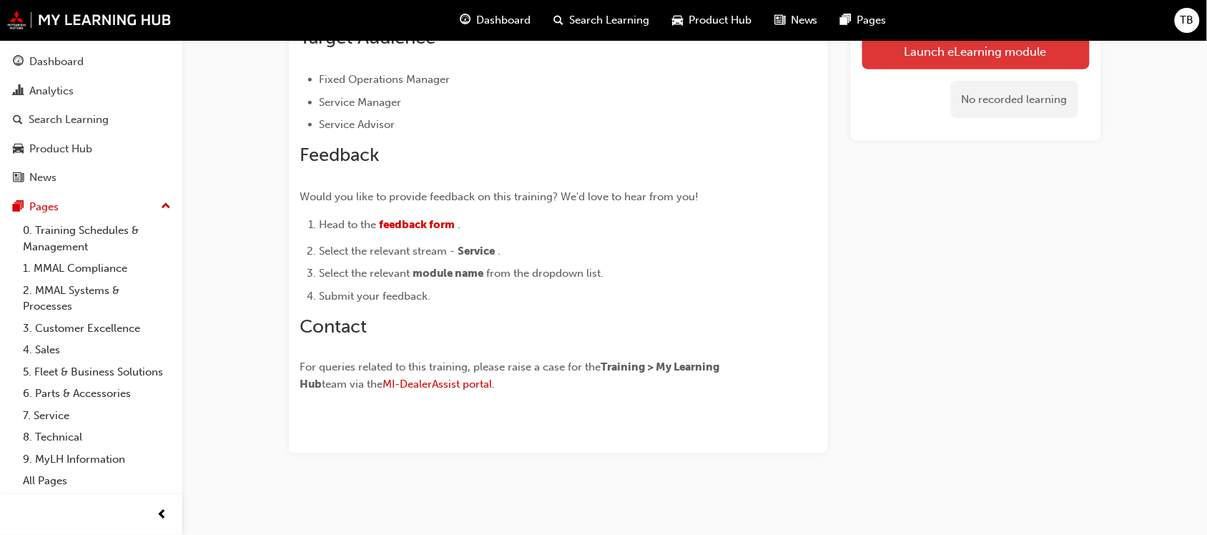
click at [921, 57] on button "Launch eLearning module" at bounding box center [976, 51] width 227 height 36
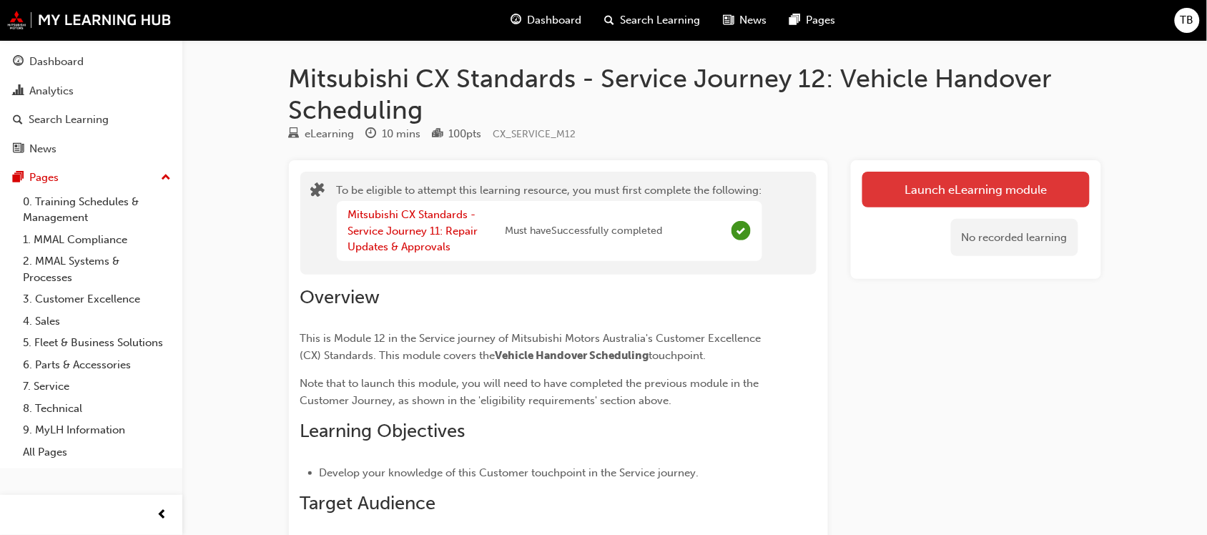
click at [923, 190] on button "Launch eLearning module" at bounding box center [976, 190] width 227 height 36
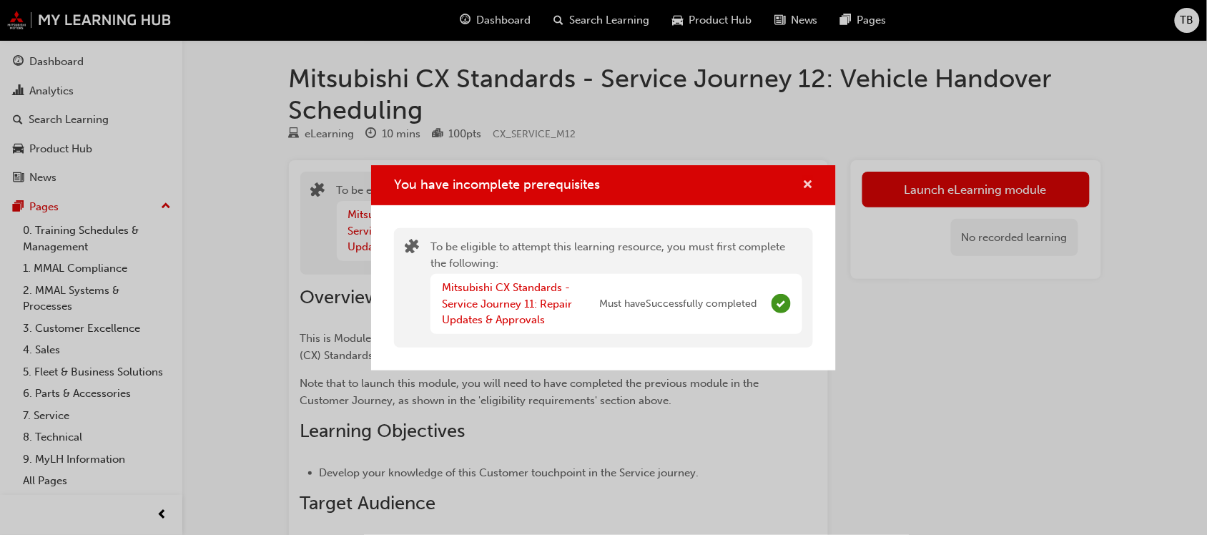
click at [812, 185] on span "cross-icon" at bounding box center [808, 186] width 11 height 13
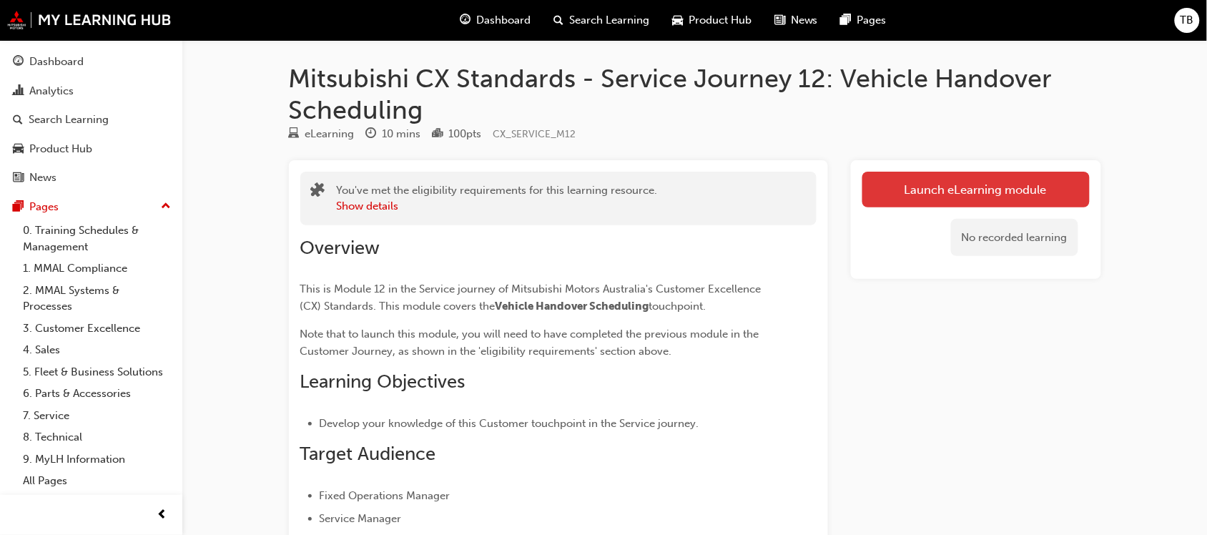
click at [918, 197] on link "Launch eLearning module" at bounding box center [976, 190] width 227 height 36
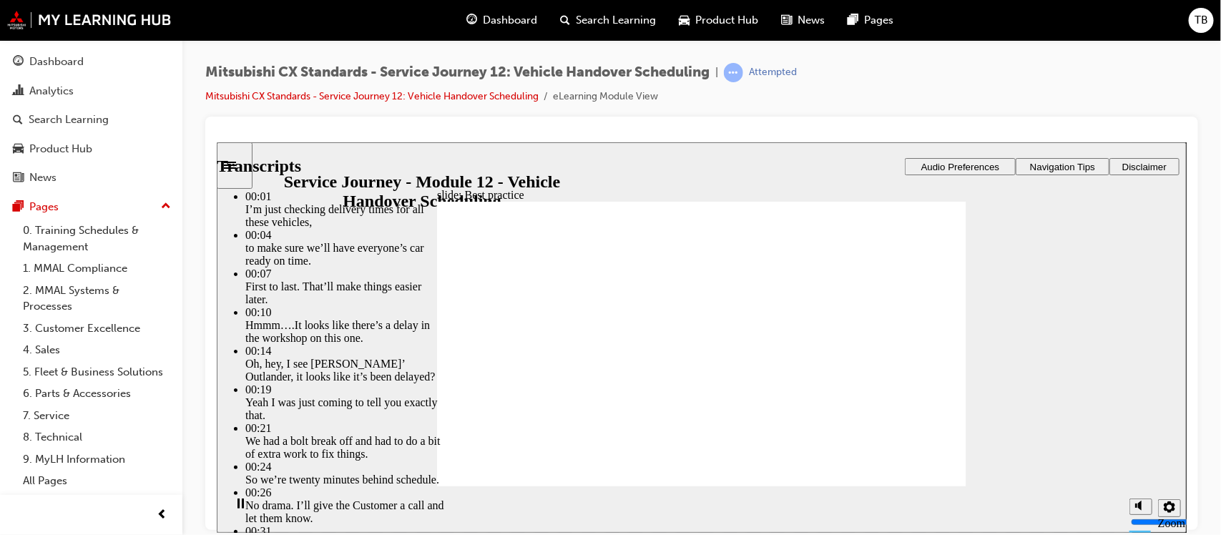
type input "116"
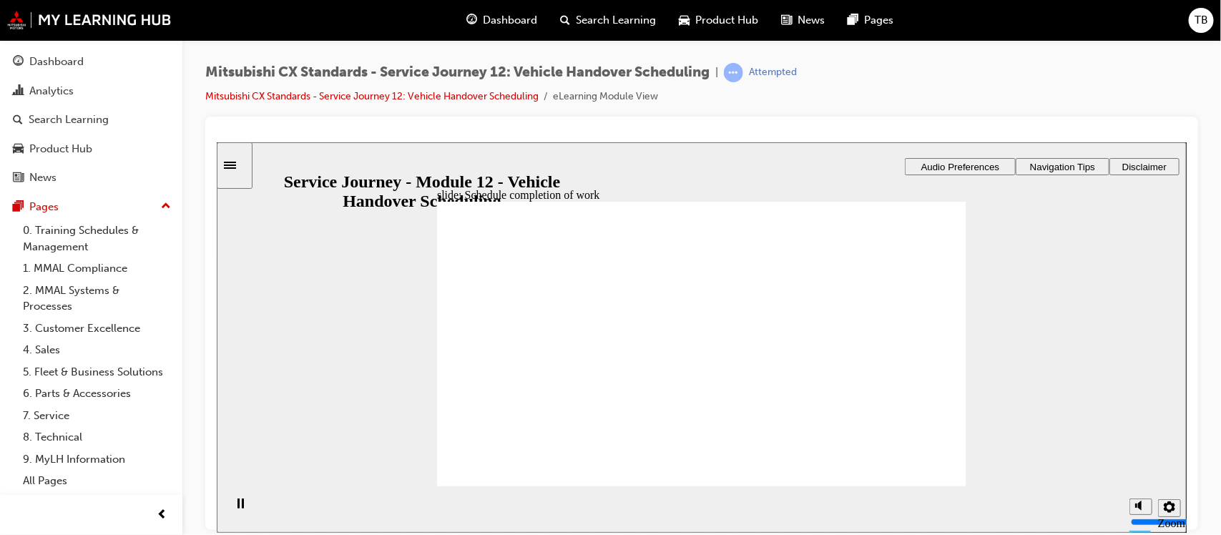
drag, startPoint x: 509, startPoint y: 358, endPoint x: 707, endPoint y: 376, distance: 199.0
drag, startPoint x: 532, startPoint y: 346, endPoint x: 690, endPoint y: 411, distance: 171.2
drag, startPoint x: 526, startPoint y: 361, endPoint x: 858, endPoint y: 354, distance: 331.3
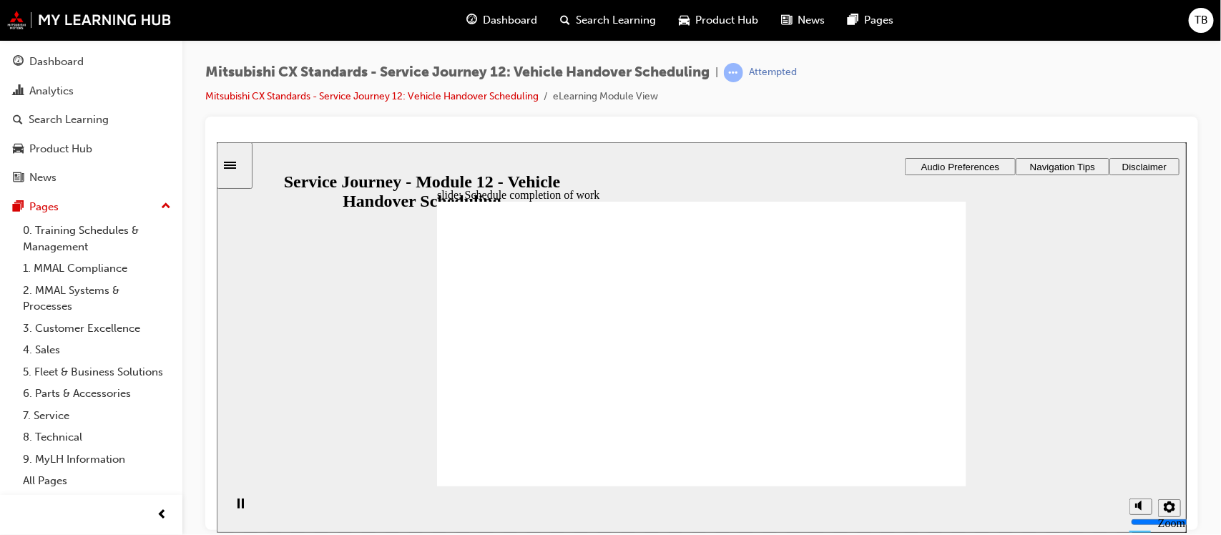
drag, startPoint x: 526, startPoint y: 349, endPoint x: 659, endPoint y: 378, distance: 136.1
drag, startPoint x: 561, startPoint y: 378, endPoint x: 604, endPoint y: 393, distance: 46.1
drag, startPoint x: 523, startPoint y: 361, endPoint x: 879, endPoint y: 361, distance: 356.2
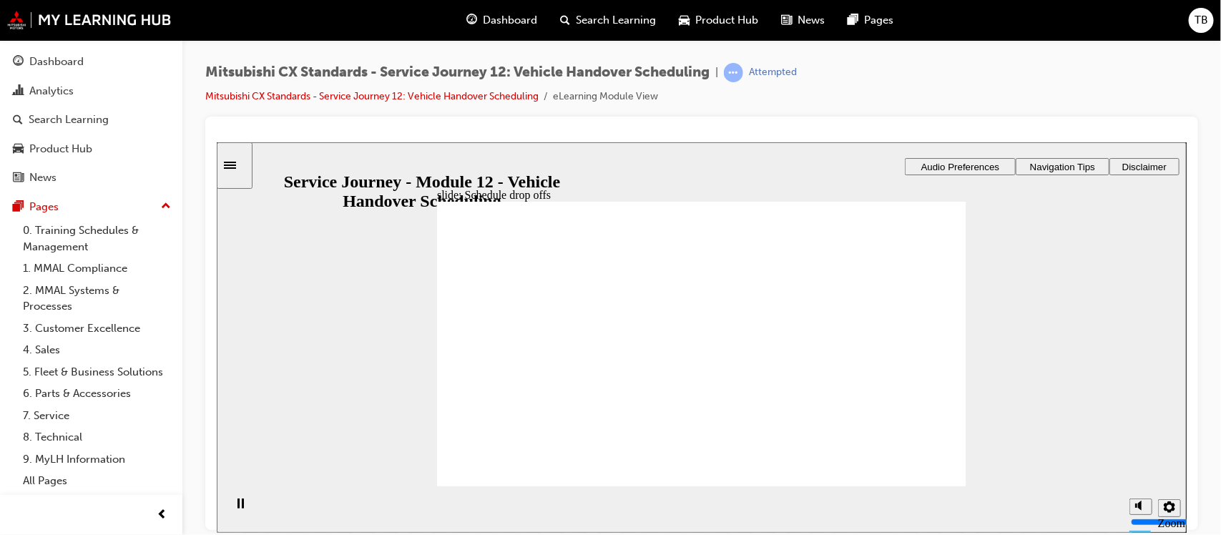
checkbox input "false"
checkbox input "true"
checkbox input "false"
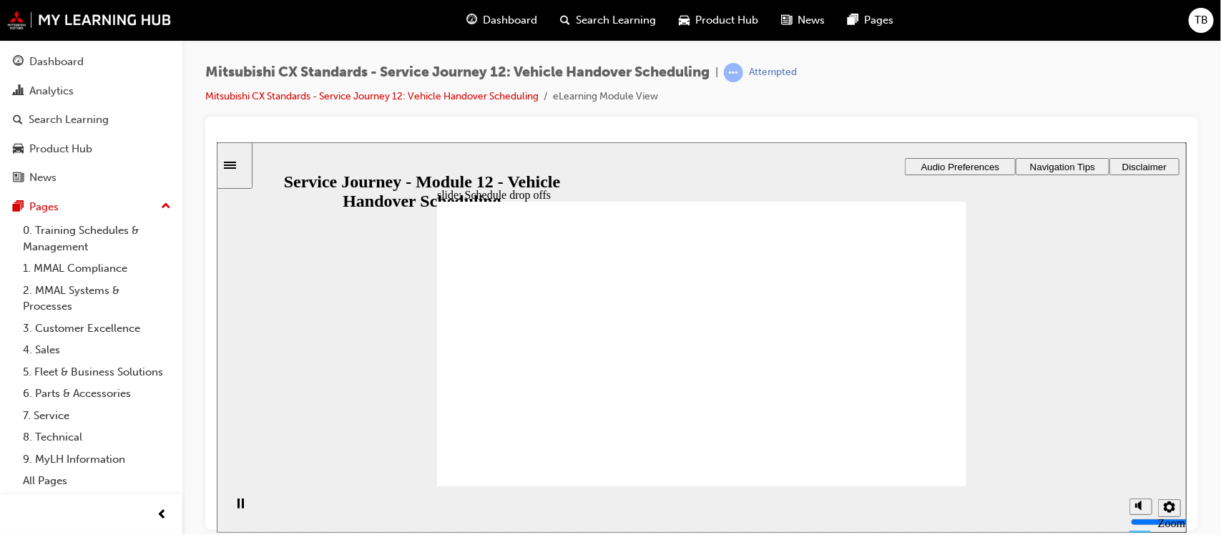
checkbox input "true"
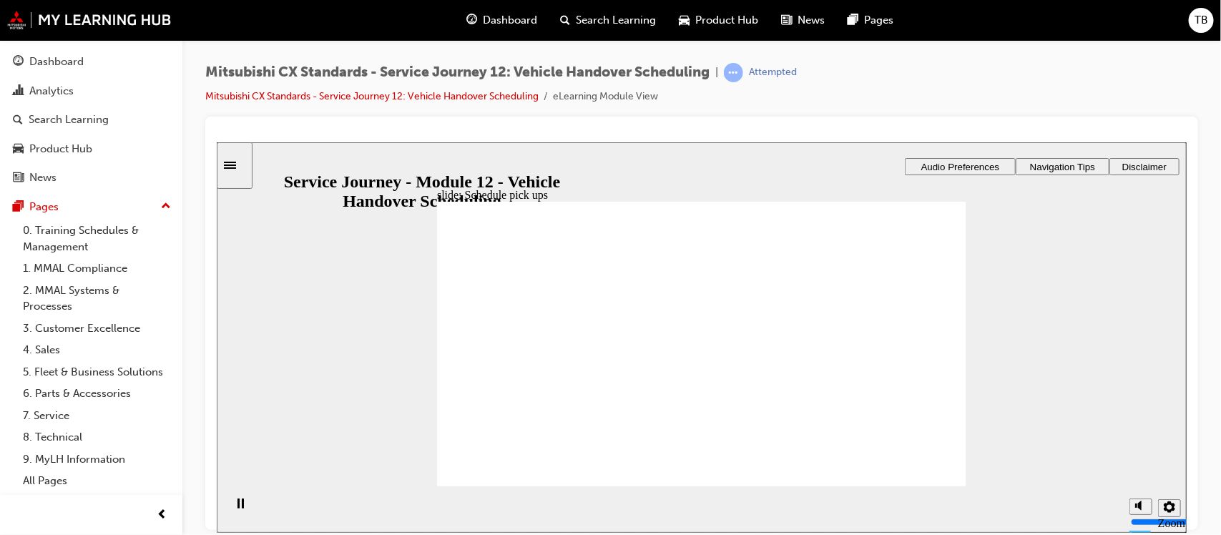
checkbox input "true"
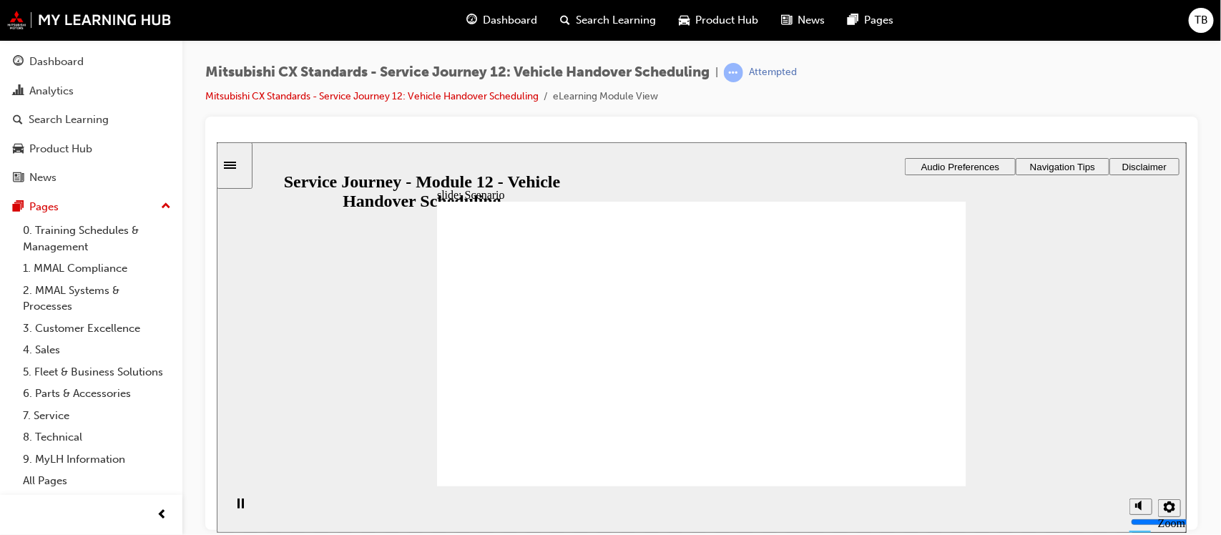
drag, startPoint x: 522, startPoint y: 351, endPoint x: 620, endPoint y: 349, distance: 98.0
drag, startPoint x: 514, startPoint y: 351, endPoint x: 901, endPoint y: 361, distance: 386.4
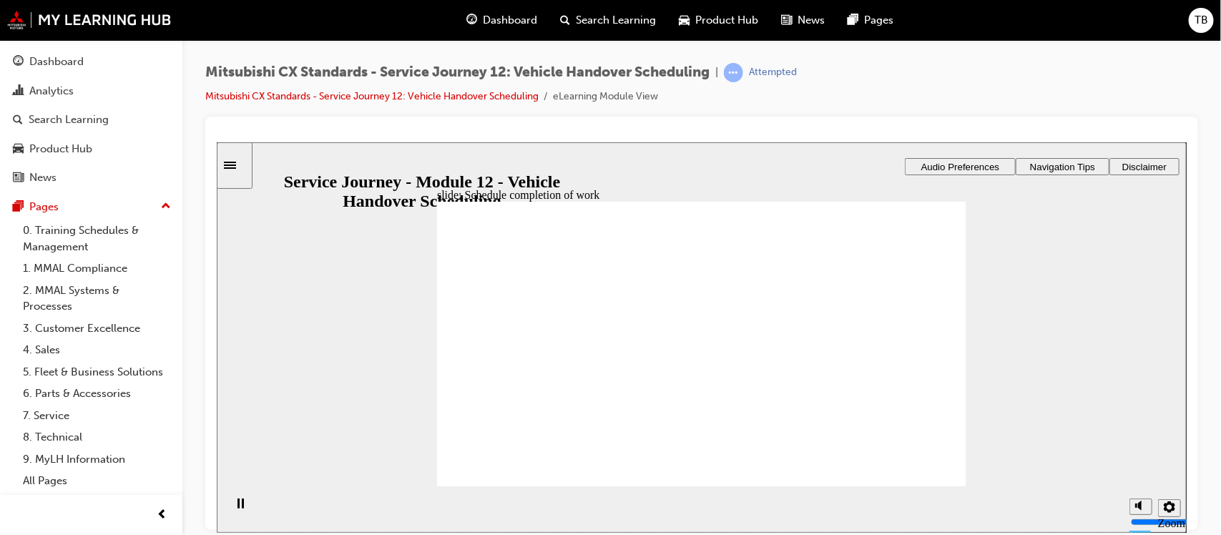
drag, startPoint x: 527, startPoint y: 357, endPoint x: 892, endPoint y: 393, distance: 366.6
checkbox input "true"
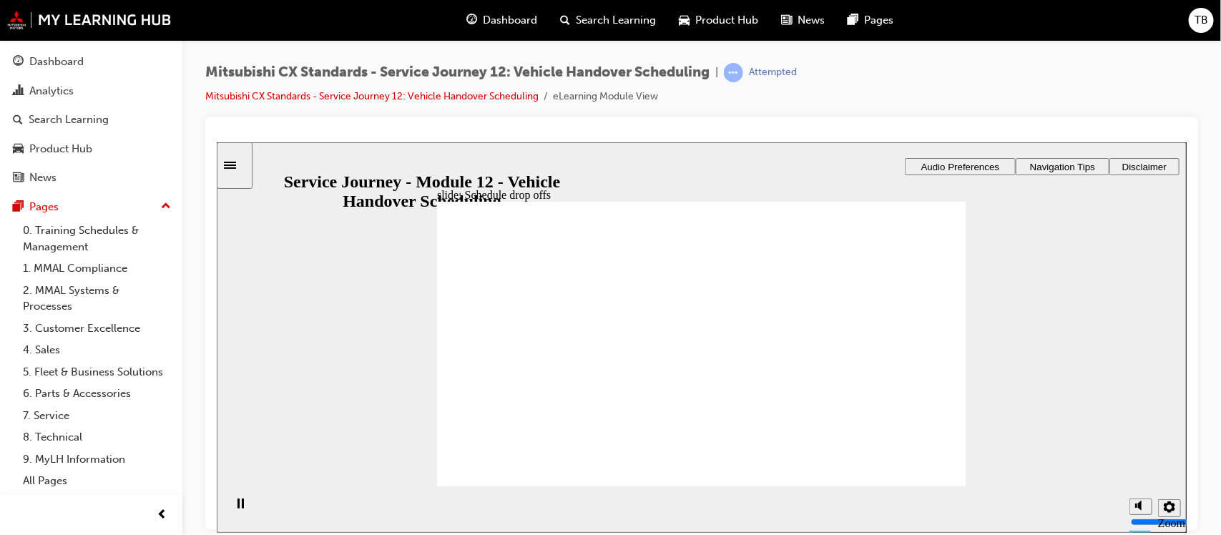
checkbox input "true"
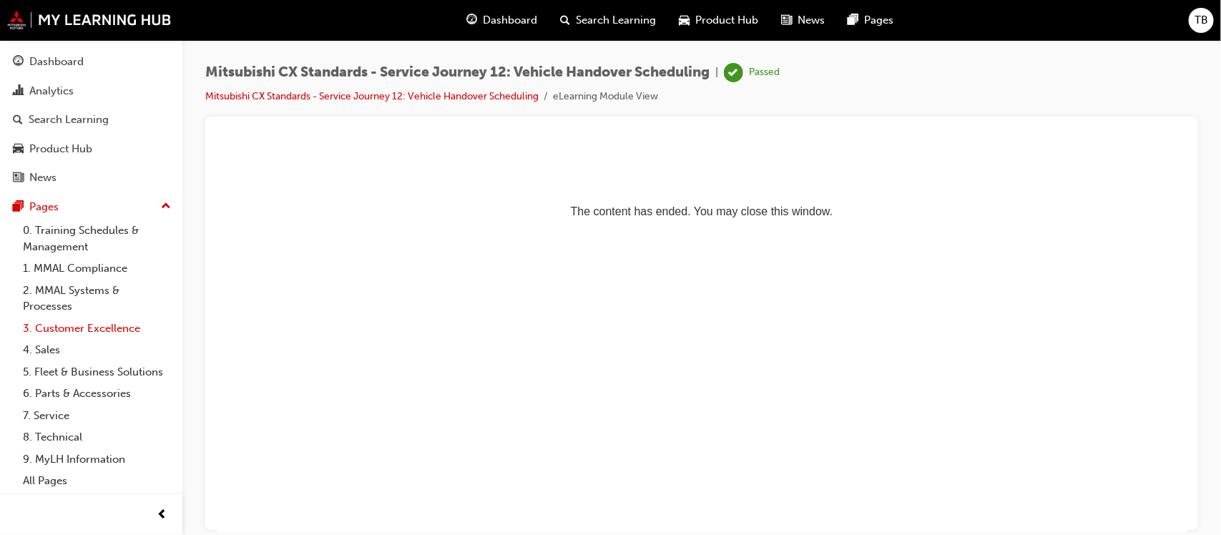
click at [94, 328] on link "3. Customer Excellence" at bounding box center [97, 329] width 160 height 22
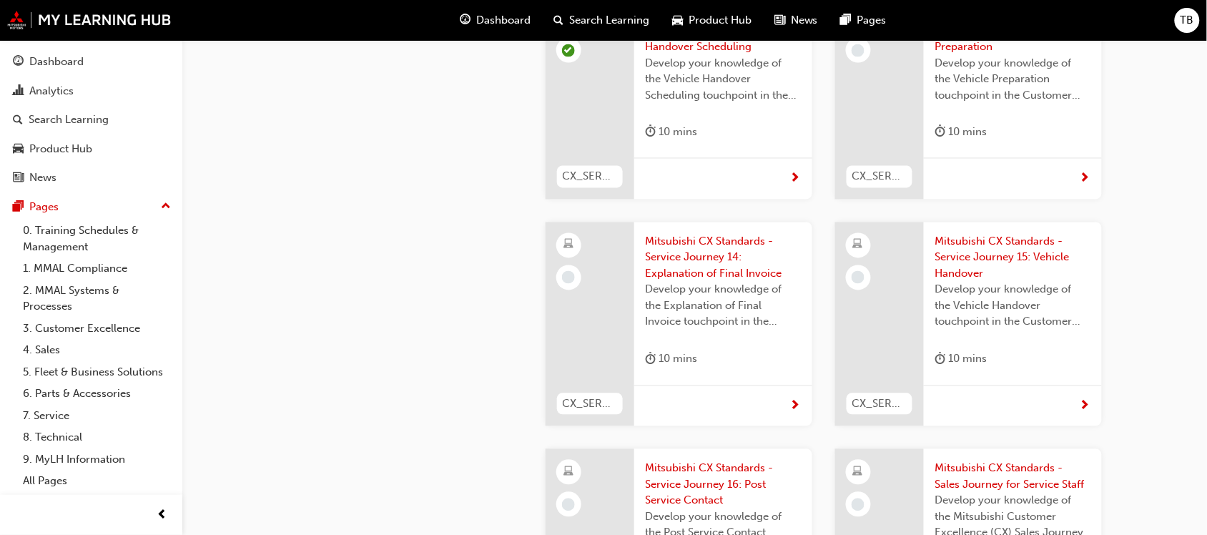
scroll to position [3934, 0]
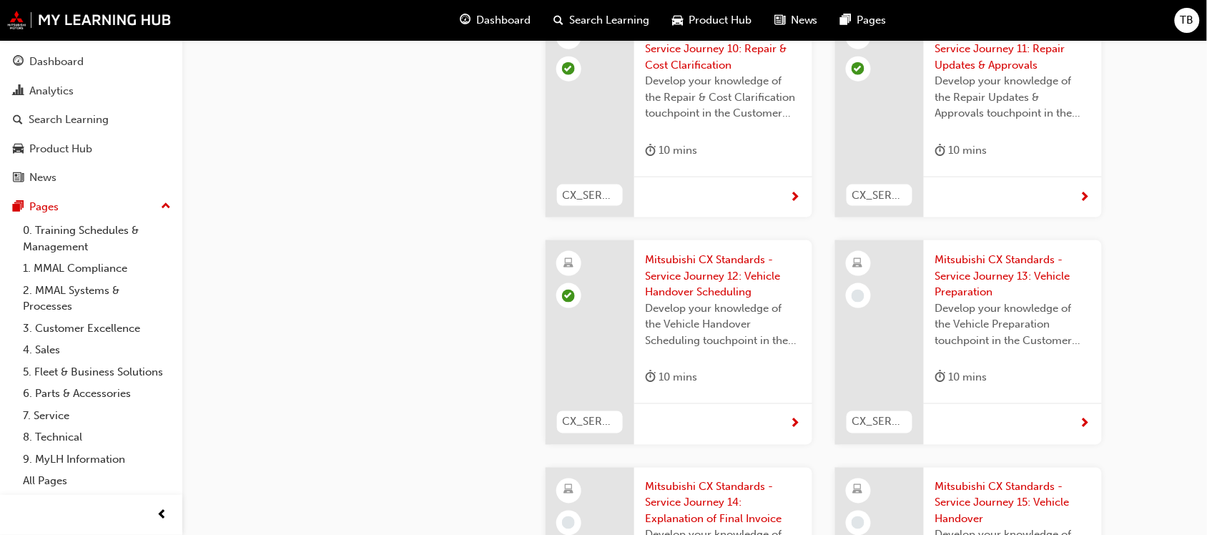
click at [982, 252] on span "Mitsubishi CX Standards - Service Journey 13: Vehicle Preparation" at bounding box center [1013, 276] width 155 height 49
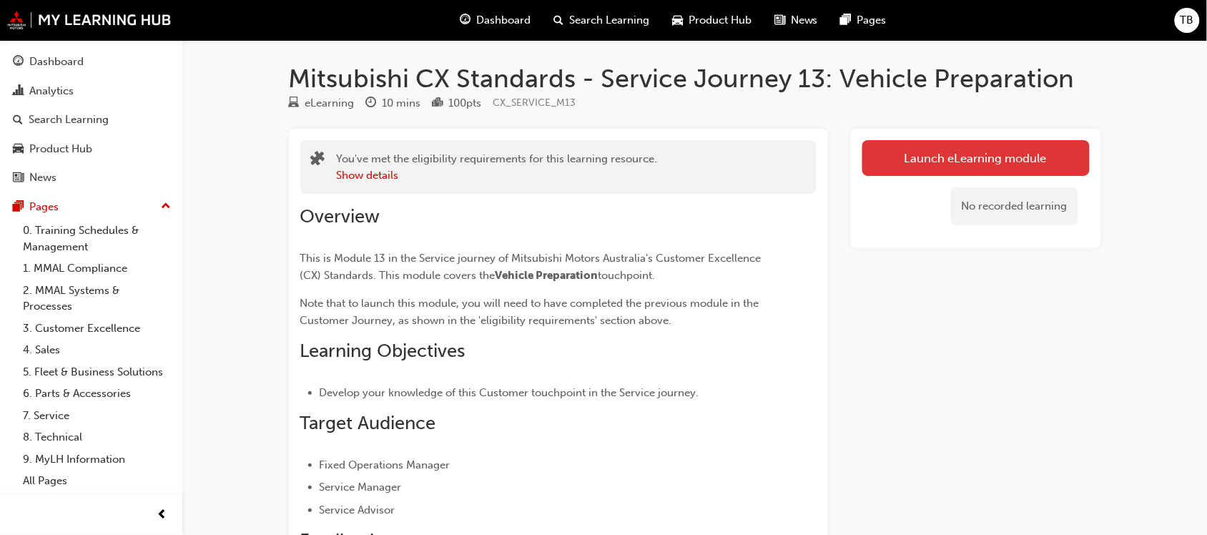
click at [909, 156] on link "Launch eLearning module" at bounding box center [976, 158] width 227 height 36
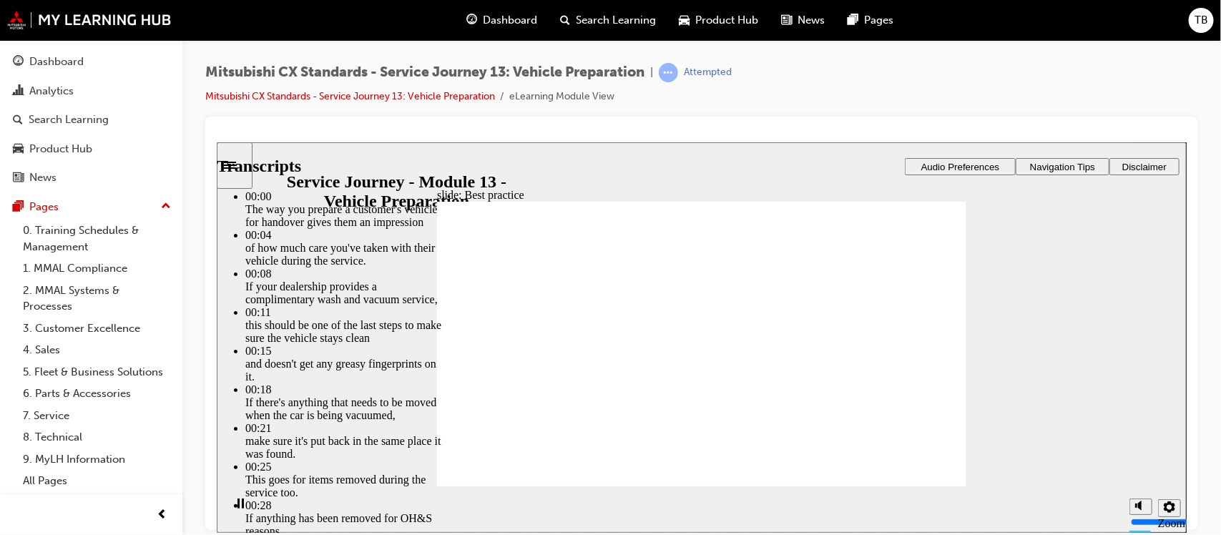
type input "136"
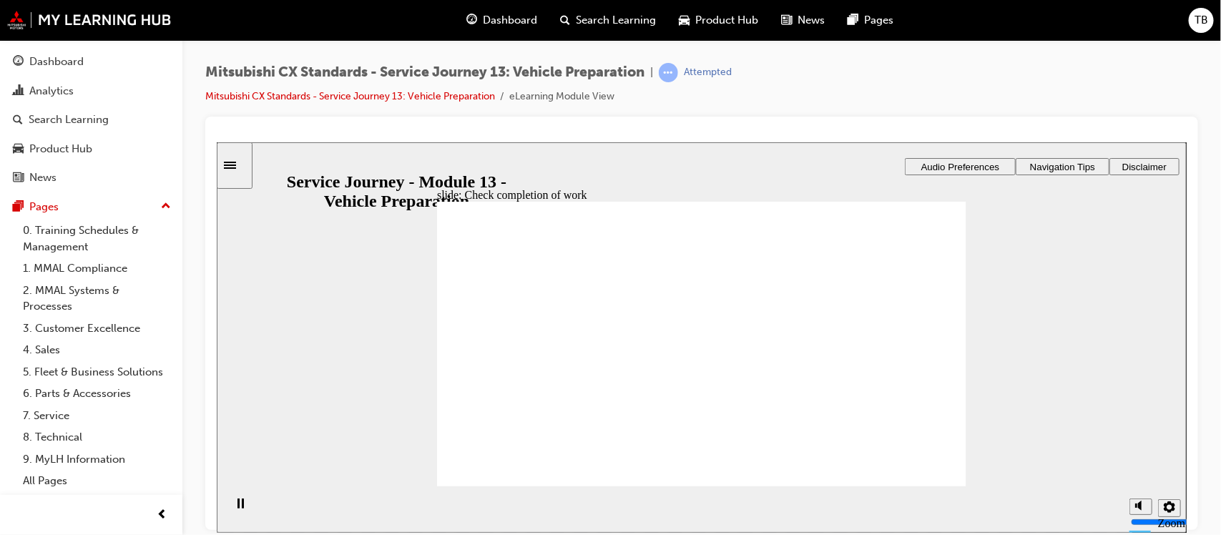
drag, startPoint x: 522, startPoint y: 382, endPoint x: 648, endPoint y: 369, distance: 126.6
drag, startPoint x: 520, startPoint y: 379, endPoint x: 675, endPoint y: 391, distance: 155.6
drag, startPoint x: 518, startPoint y: 389, endPoint x: 695, endPoint y: 407, distance: 177.6
drag, startPoint x: 519, startPoint y: 383, endPoint x: 695, endPoint y: 438, distance: 184.4
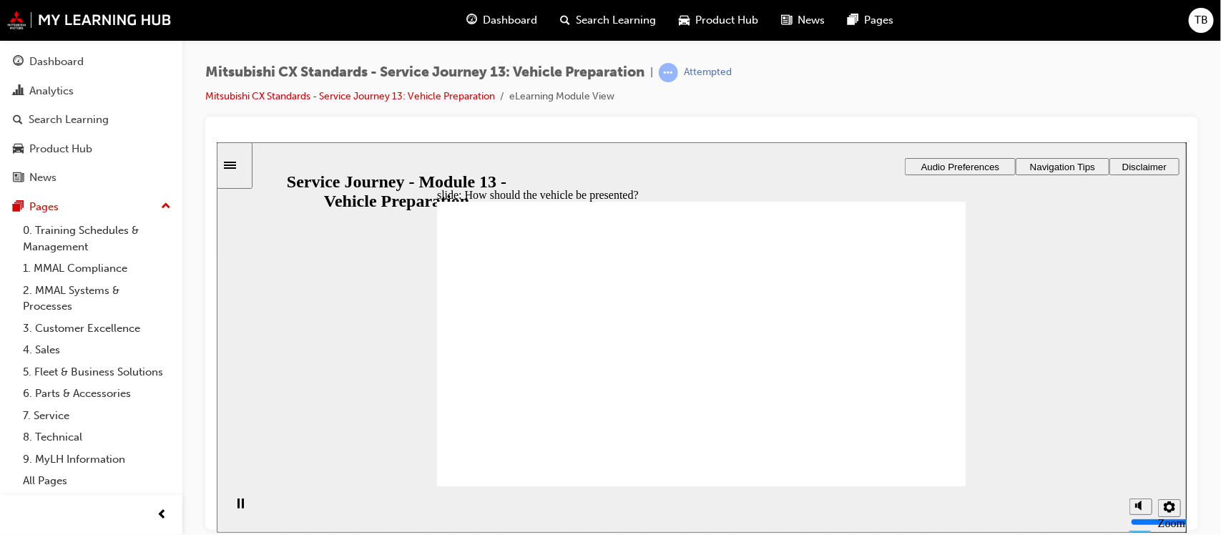
checkbox input "true"
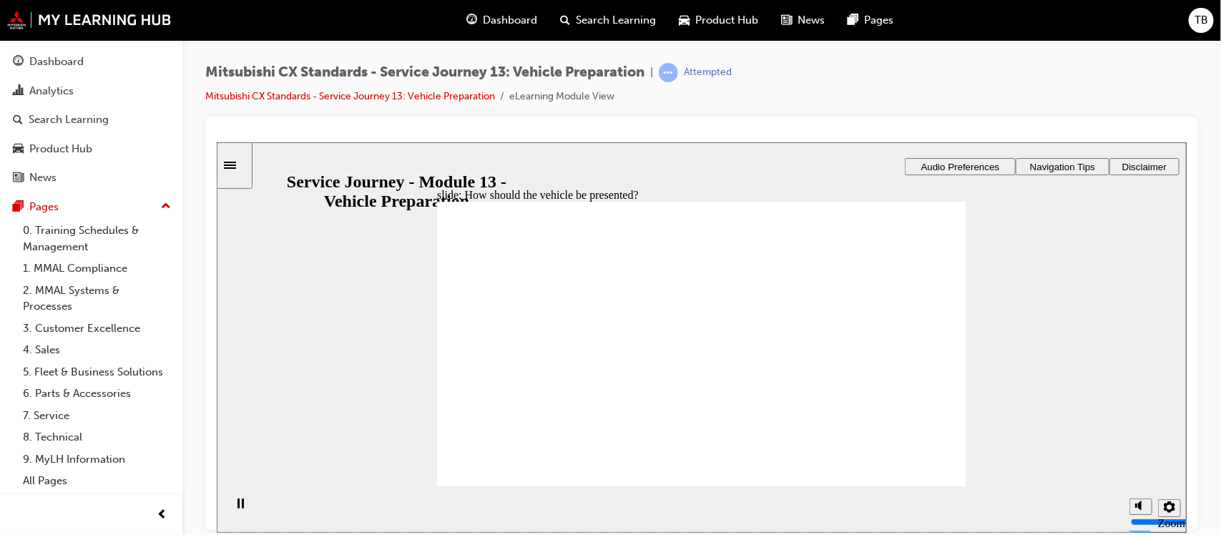
drag, startPoint x: 529, startPoint y: 381, endPoint x: 616, endPoint y: 371, distance: 87.9
drag, startPoint x: 520, startPoint y: 383, endPoint x: 619, endPoint y: 369, distance: 99.6
drag, startPoint x: 544, startPoint y: 378, endPoint x: 904, endPoint y: 347, distance: 361.1
drag, startPoint x: 558, startPoint y: 386, endPoint x: 862, endPoint y: 358, distance: 305.3
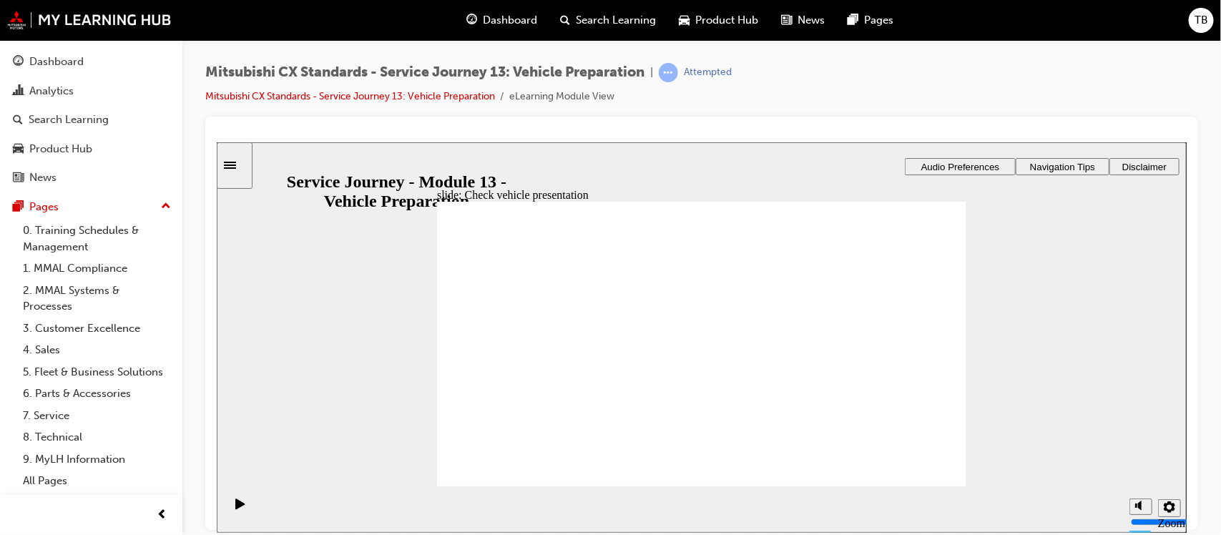
drag, startPoint x: 519, startPoint y: 376, endPoint x: 688, endPoint y: 380, distance: 169.6
drag, startPoint x: 520, startPoint y: 374, endPoint x: 845, endPoint y: 347, distance: 325.9
drag, startPoint x: 524, startPoint y: 376, endPoint x: 648, endPoint y: 353, distance: 126.4
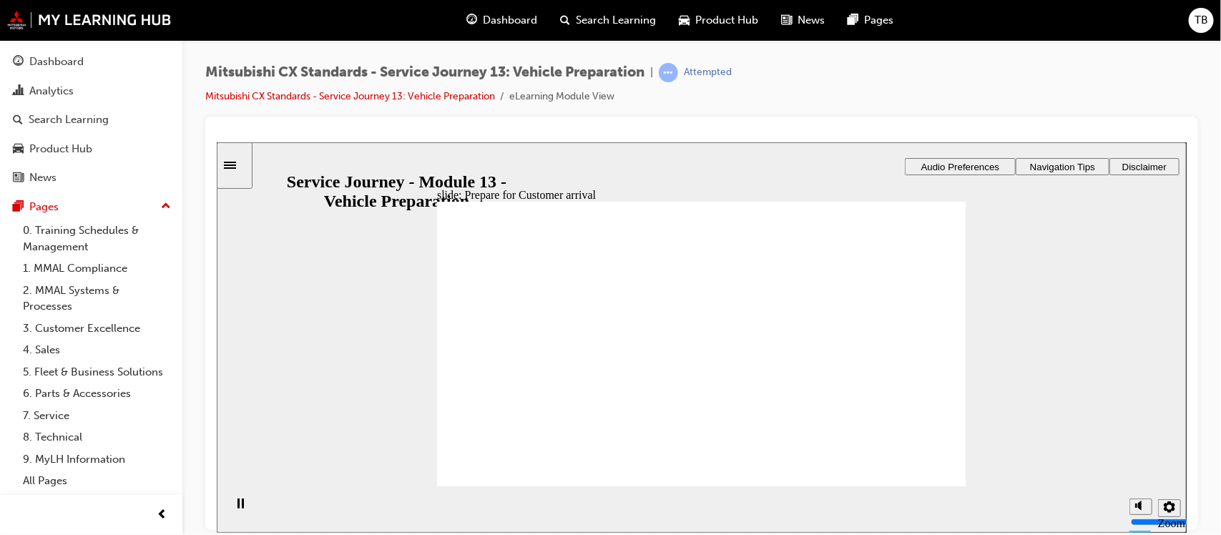
drag, startPoint x: 522, startPoint y: 374, endPoint x: 674, endPoint y: 371, distance: 151.7
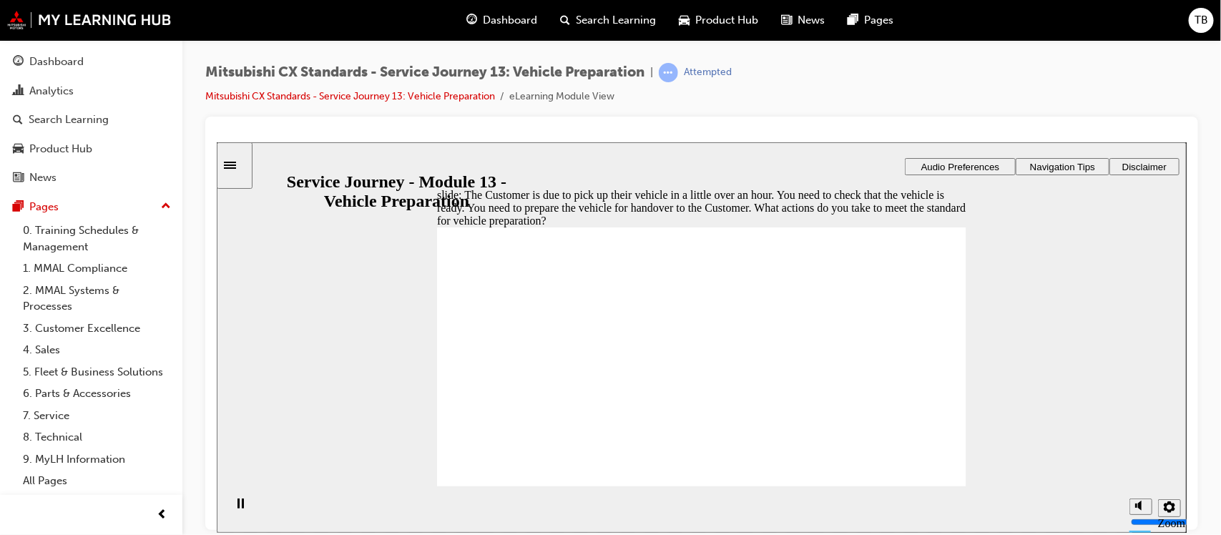
checkbox input "true"
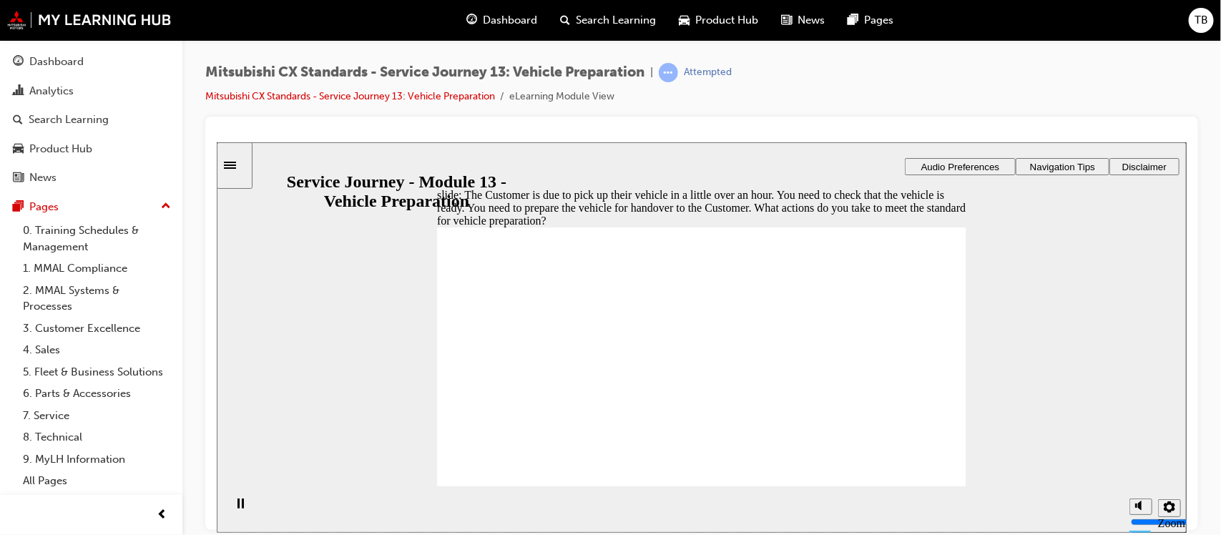
checkbox input "true"
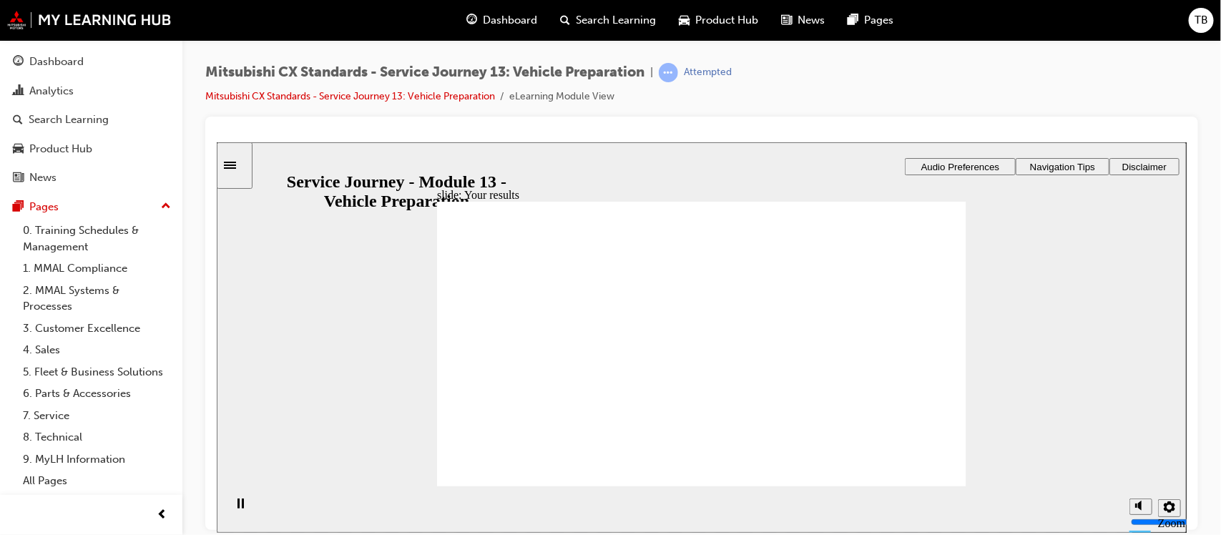
drag, startPoint x: 534, startPoint y: 379, endPoint x: 852, endPoint y: 351, distance: 318.9
drag, startPoint x: 513, startPoint y: 375, endPoint x: 654, endPoint y: 369, distance: 141.0
drag, startPoint x: 568, startPoint y: 378, endPoint x: 640, endPoint y: 376, distance: 71.5
drag, startPoint x: 567, startPoint y: 376, endPoint x: 690, endPoint y: 387, distance: 124.2
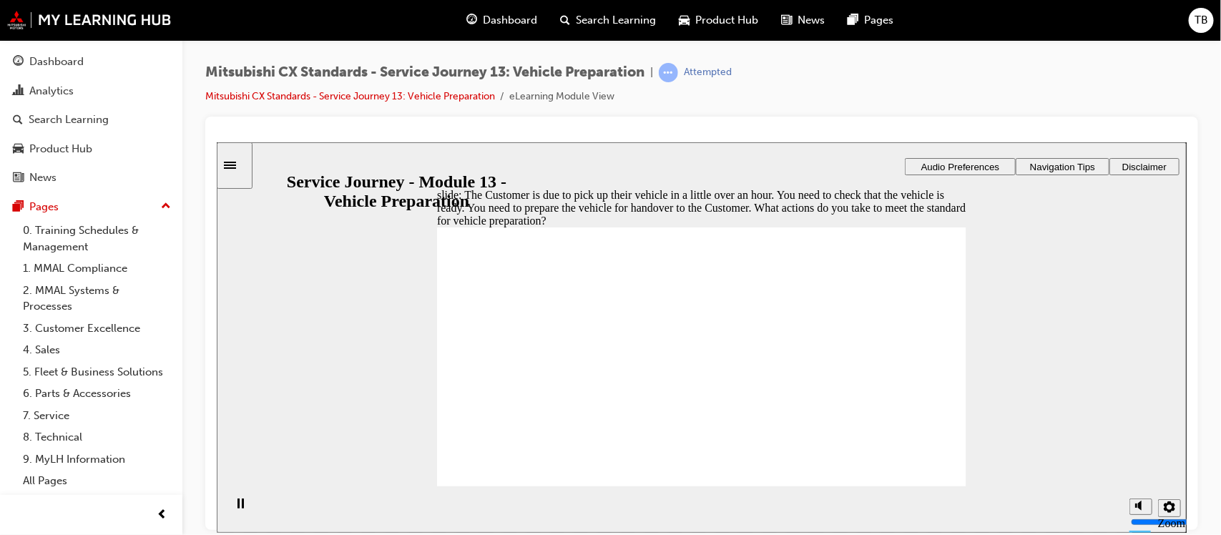
checkbox input "true"
drag, startPoint x: 733, startPoint y: 297, endPoint x: 733, endPoint y: 326, distance: 29.3
checkbox input "true"
checkbox input "false"
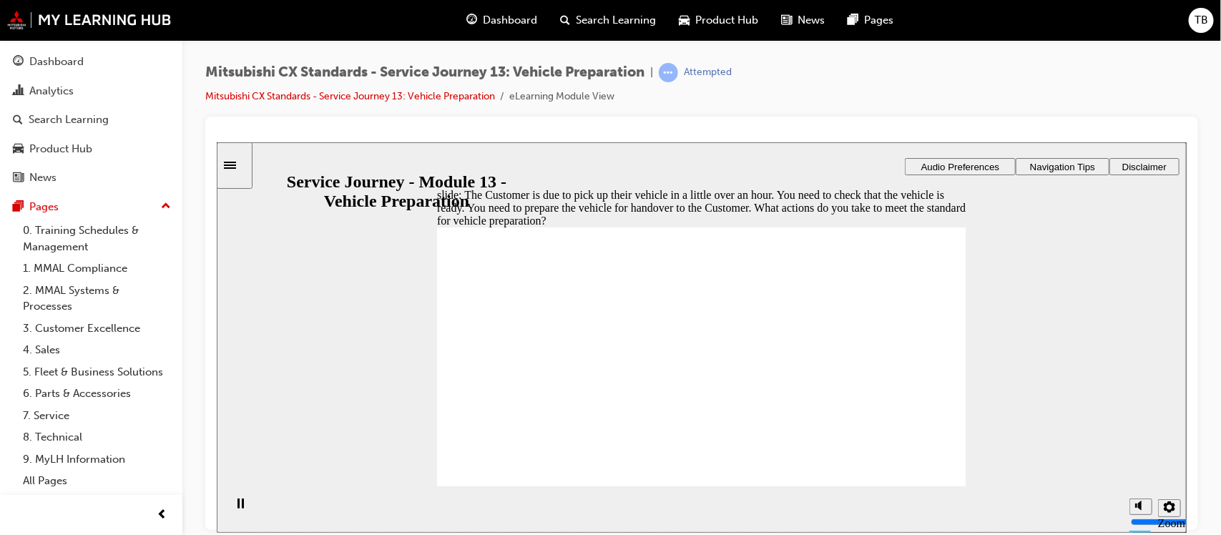
checkbox input "false"
checkbox input "true"
drag, startPoint x: 734, startPoint y: 401, endPoint x: 732, endPoint y: 415, distance: 14.4
checkbox input "true"
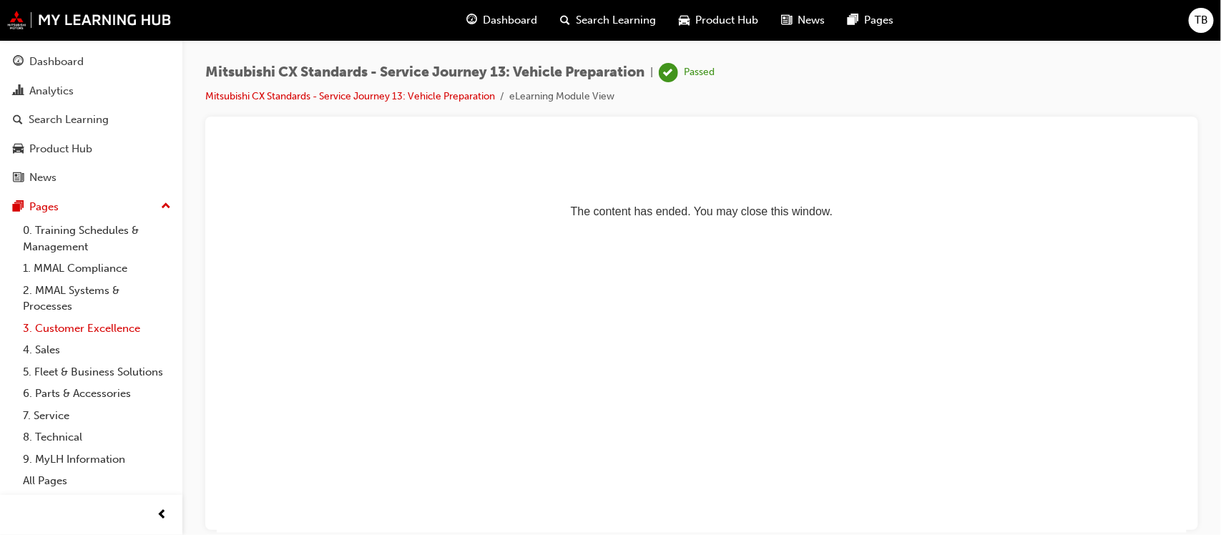
click at [80, 333] on link "3. Customer Excellence" at bounding box center [97, 329] width 160 height 22
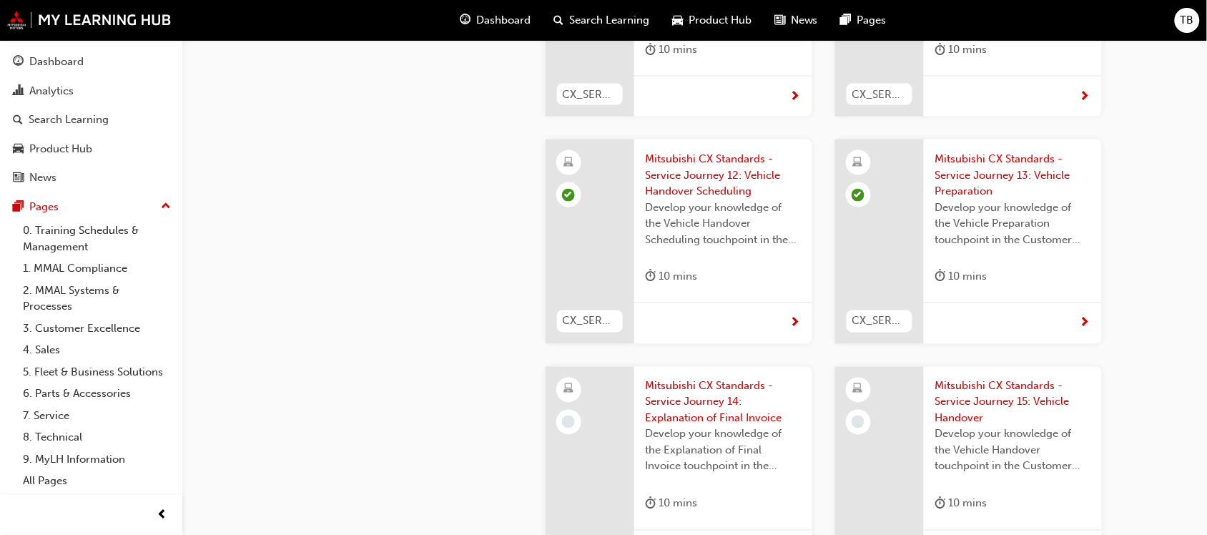
scroll to position [3934, 0]
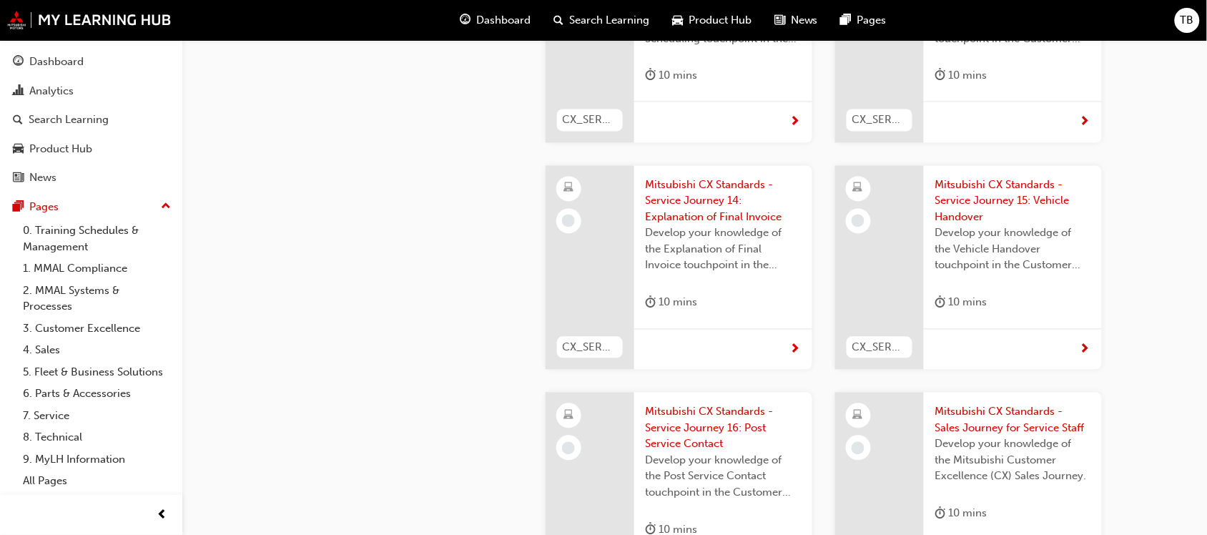
click at [698, 177] on span "Mitsubishi CX Standards - Service Journey 14: Explanation of Final Invoice" at bounding box center [723, 201] width 155 height 49
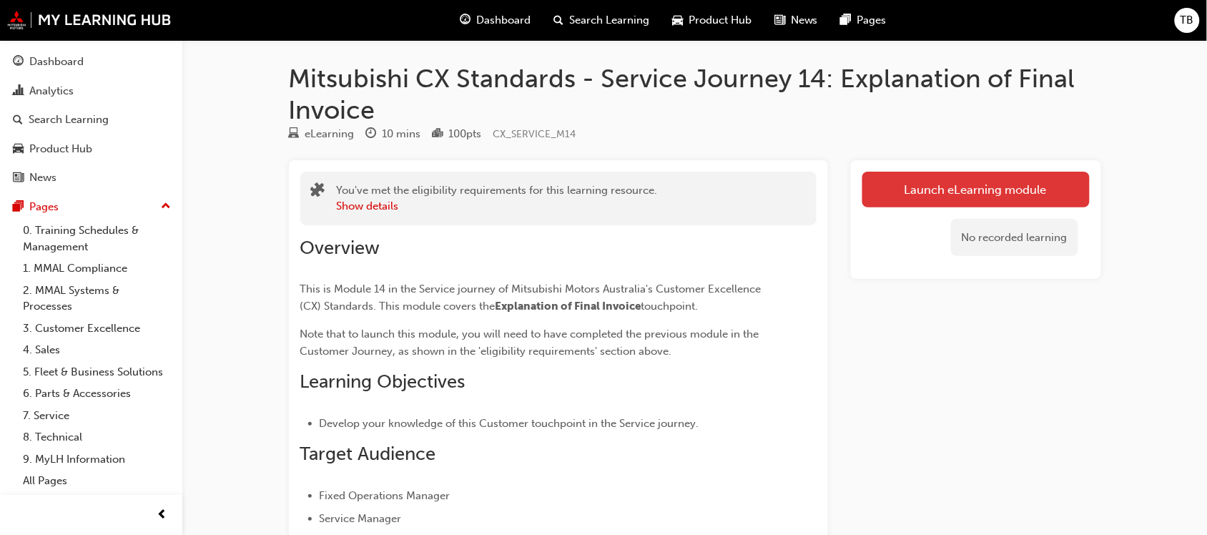
click at [903, 184] on link "Launch eLearning module" at bounding box center [976, 190] width 227 height 36
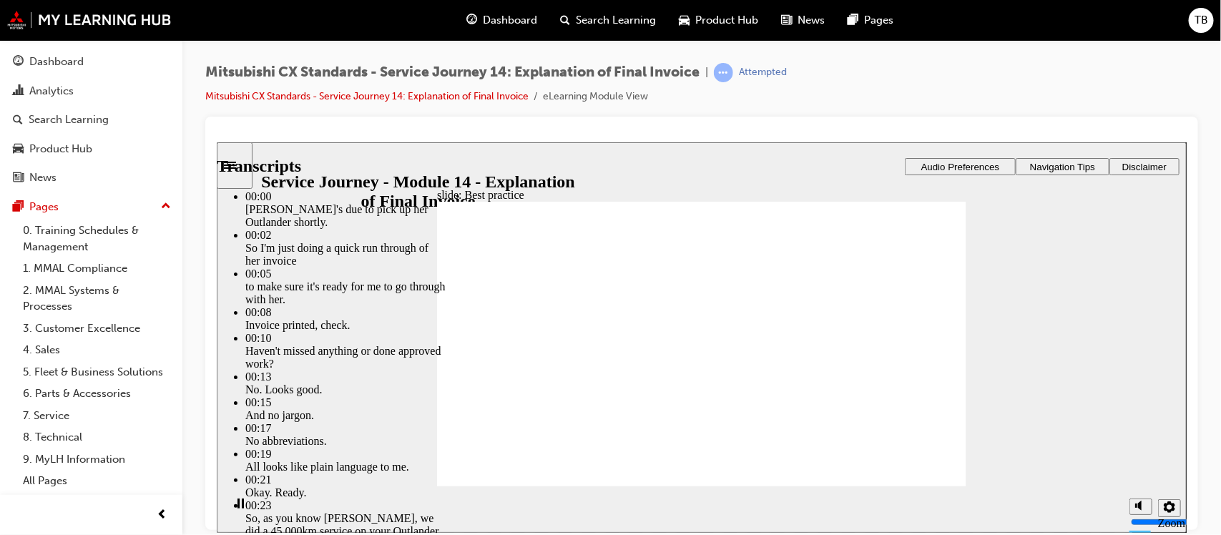
type input "130"
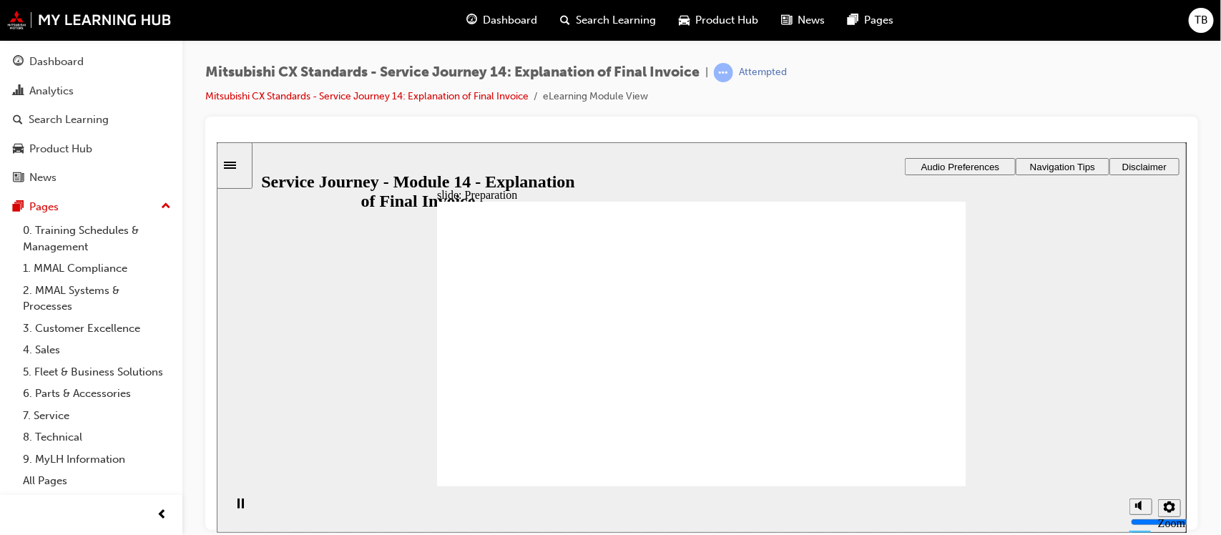
drag, startPoint x: 524, startPoint y: 358, endPoint x: 848, endPoint y: 360, distance: 324.1
drag, startPoint x: 530, startPoint y: 361, endPoint x: 707, endPoint y: 362, distance: 177.4
drag, startPoint x: 524, startPoint y: 358, endPoint x: 685, endPoint y: 390, distance: 164.0
drag, startPoint x: 508, startPoint y: 357, endPoint x: 869, endPoint y: 385, distance: 362.3
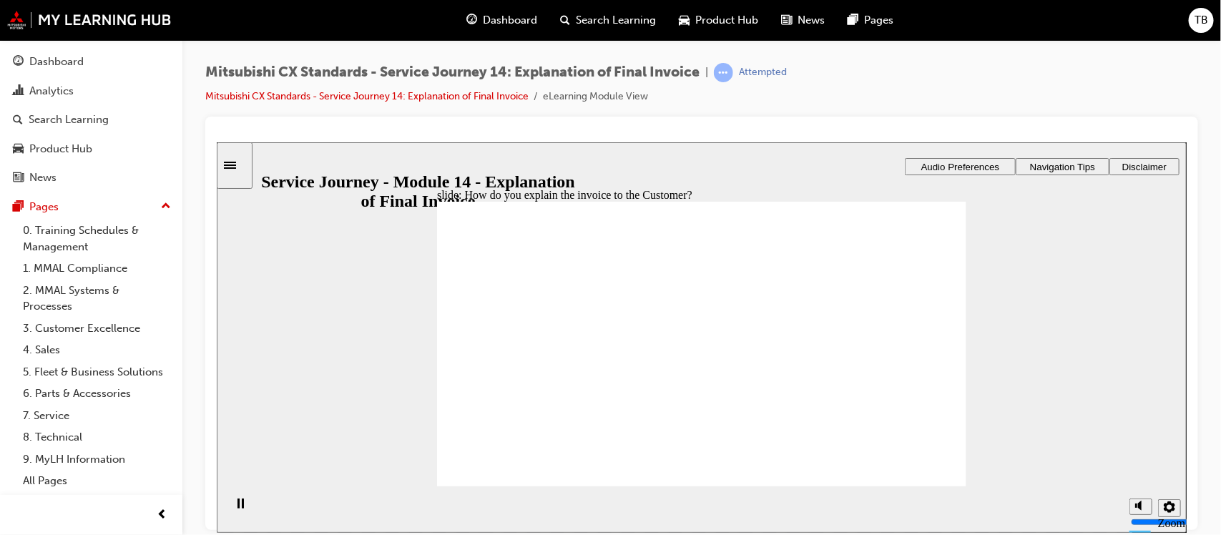
checkbox input "true"
checkbox input "false"
checkbox input "true"
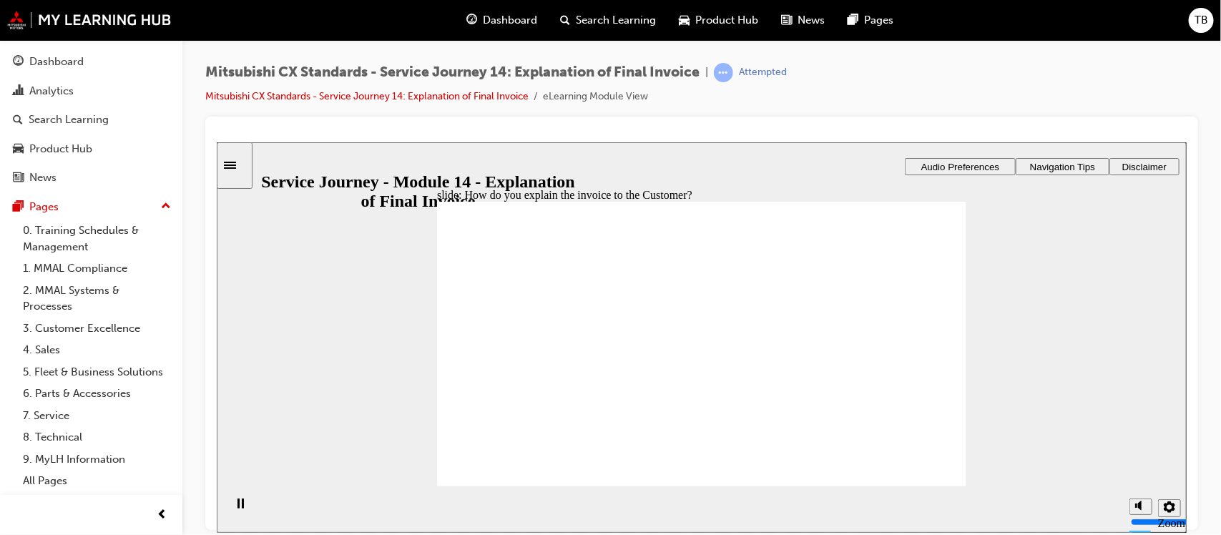
checkbox input "true"
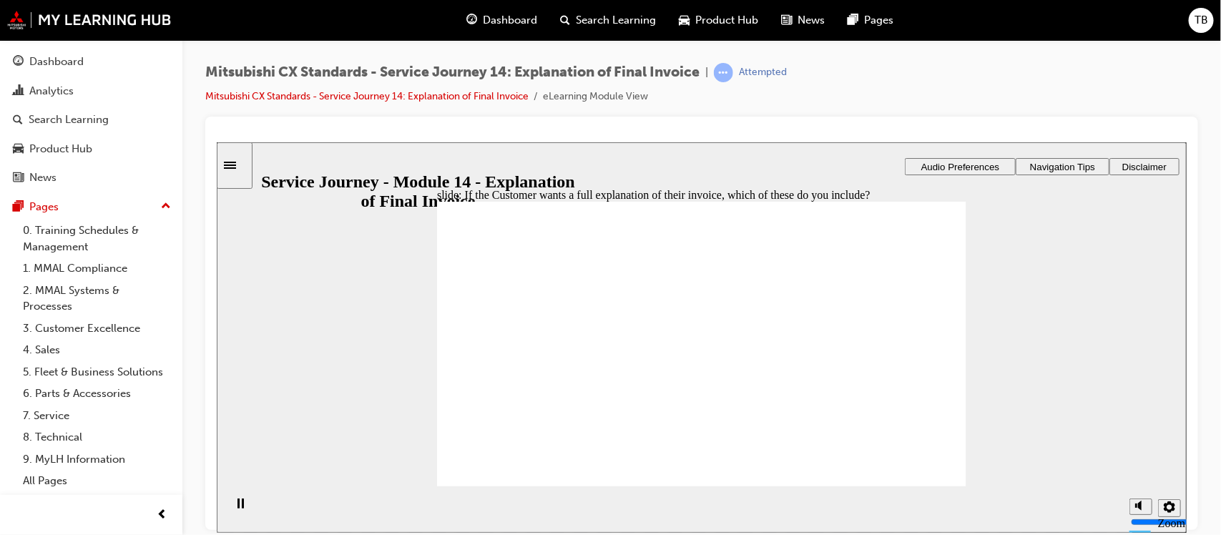
checkbox input "true"
drag, startPoint x: 511, startPoint y: 386, endPoint x: 640, endPoint y: 375, distance: 130.0
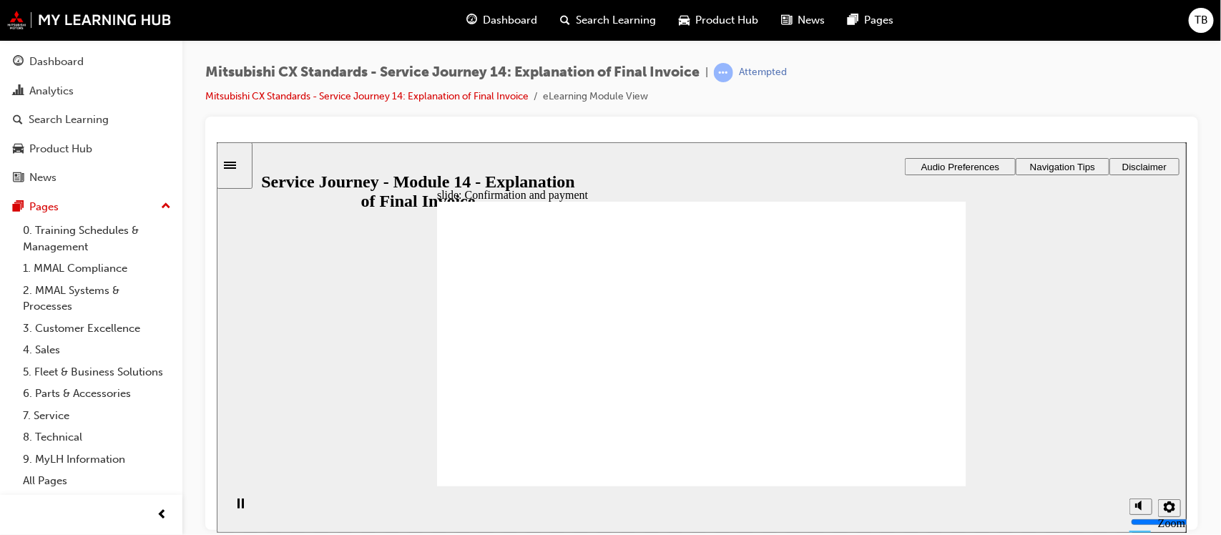
drag, startPoint x: 513, startPoint y: 380, endPoint x: 674, endPoint y: 392, distance: 161.4
drag, startPoint x: 665, startPoint y: 422, endPoint x: 878, endPoint y: 376, distance: 218.2
drag, startPoint x: 530, startPoint y: 378, endPoint x: 695, endPoint y: 401, distance: 166.2
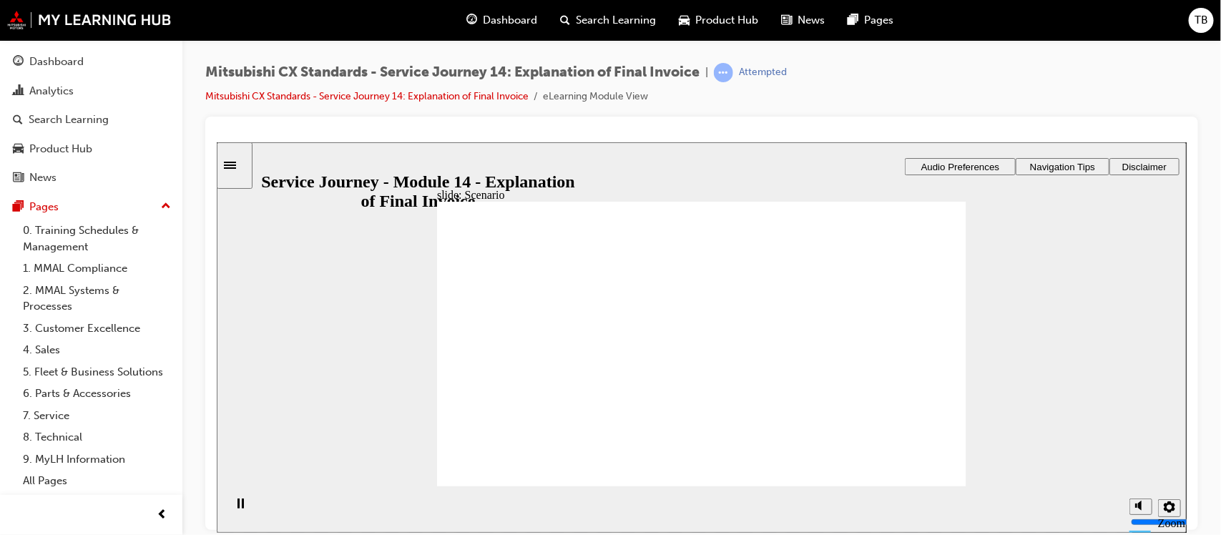
checkbox input "true"
checkbox input "false"
checkbox input "true"
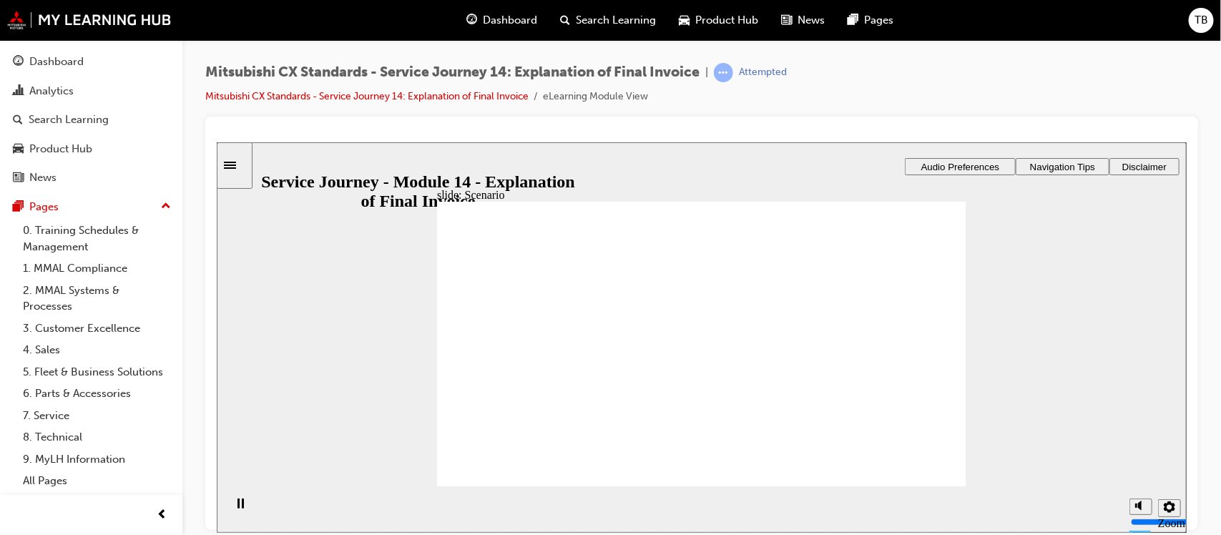
checkbox input "true"
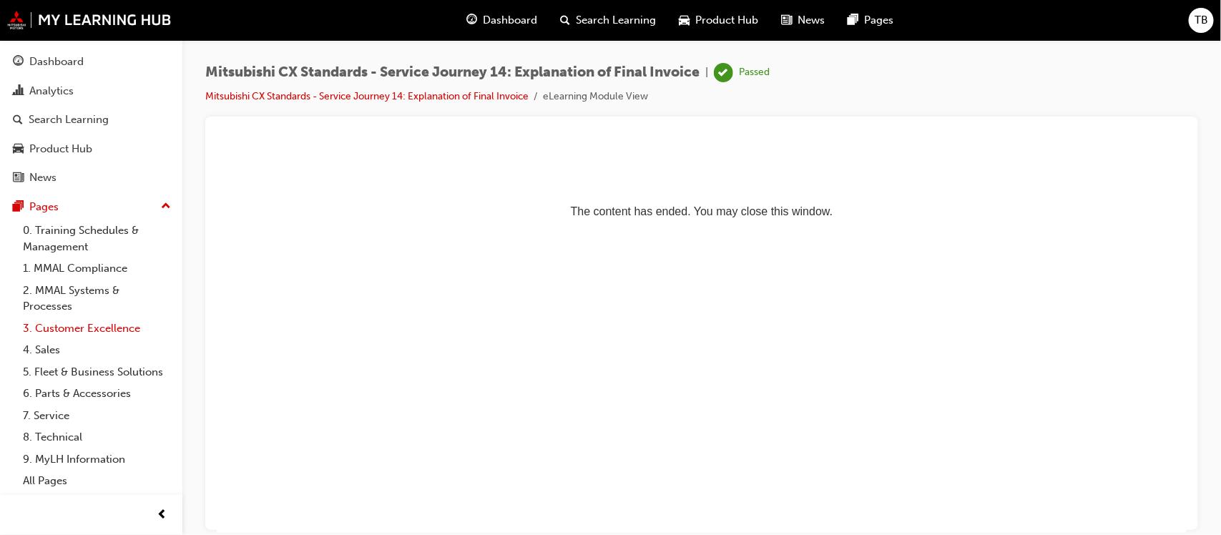
click at [94, 327] on link "3. Customer Excellence" at bounding box center [97, 329] width 160 height 22
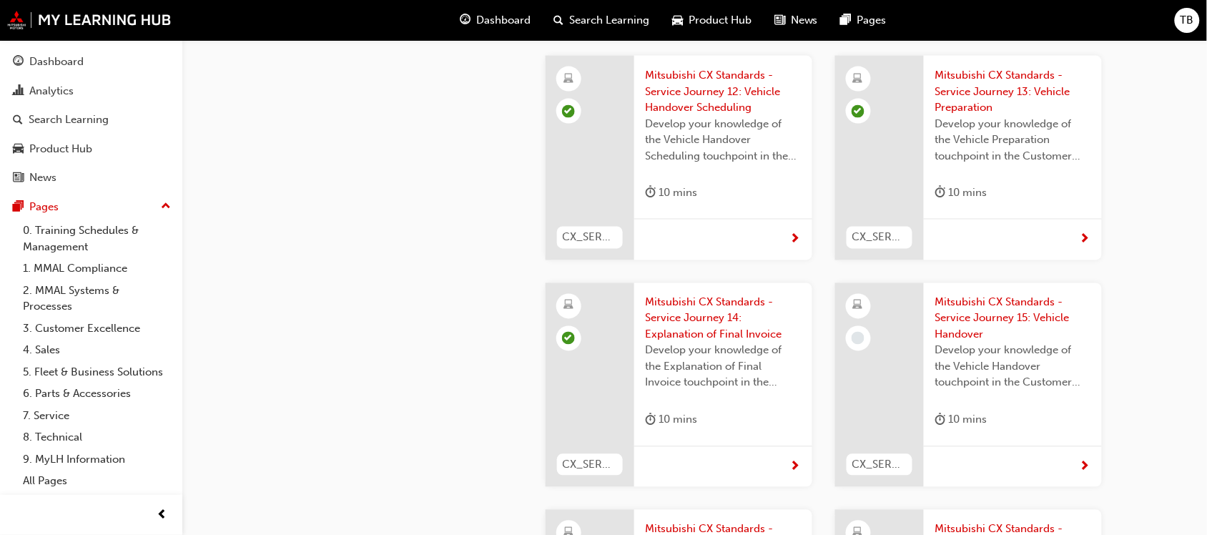
scroll to position [3845, 0]
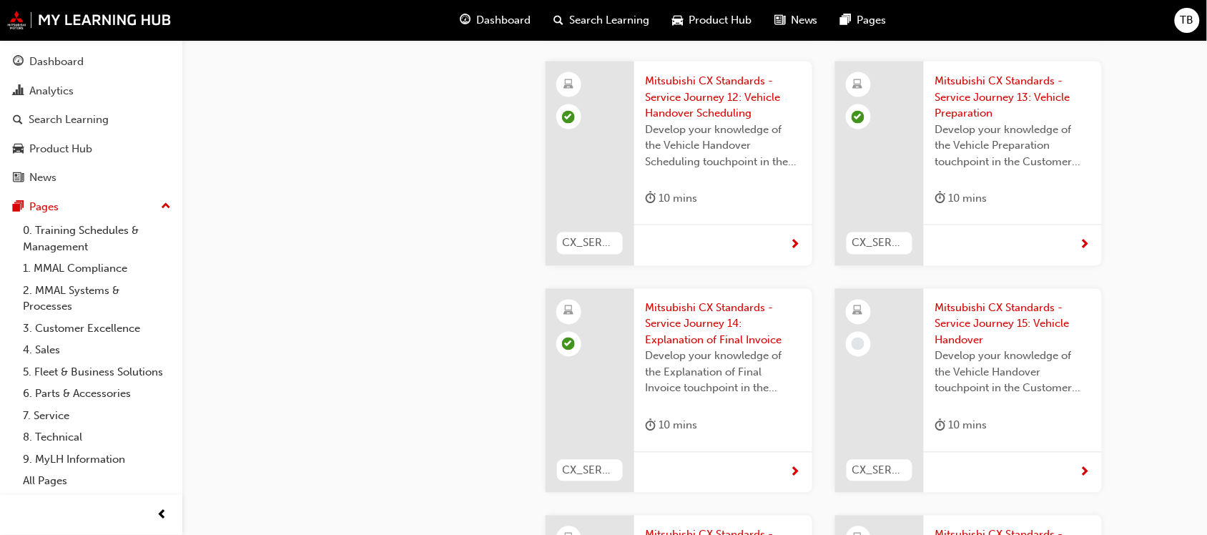
click at [996, 300] on span "Mitsubishi CX Standards - Service Journey 15: Vehicle Handover" at bounding box center [1013, 324] width 155 height 49
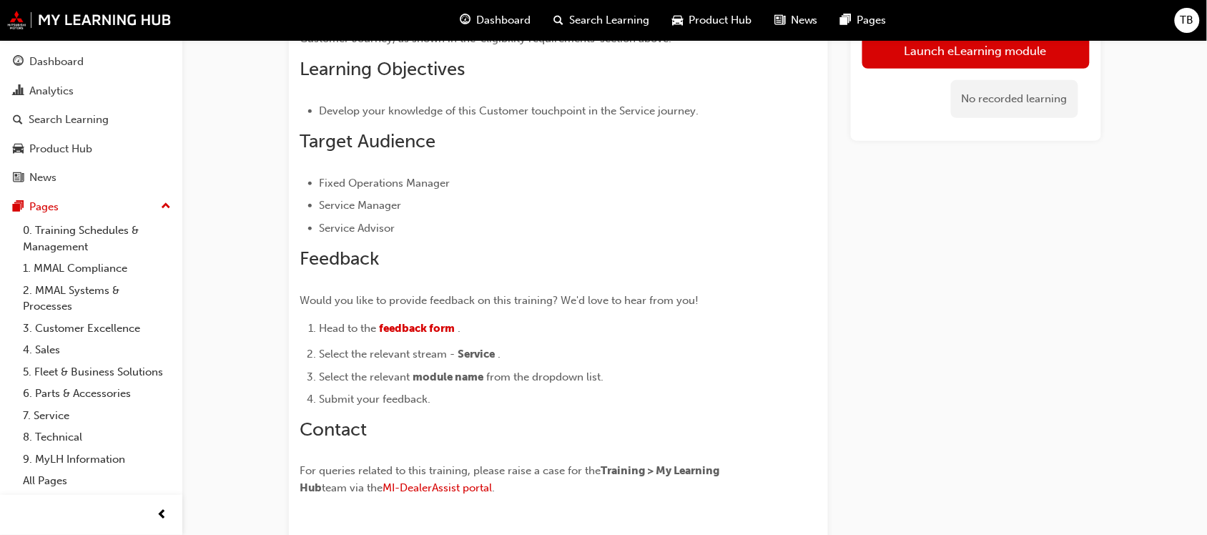
scroll to position [434, 0]
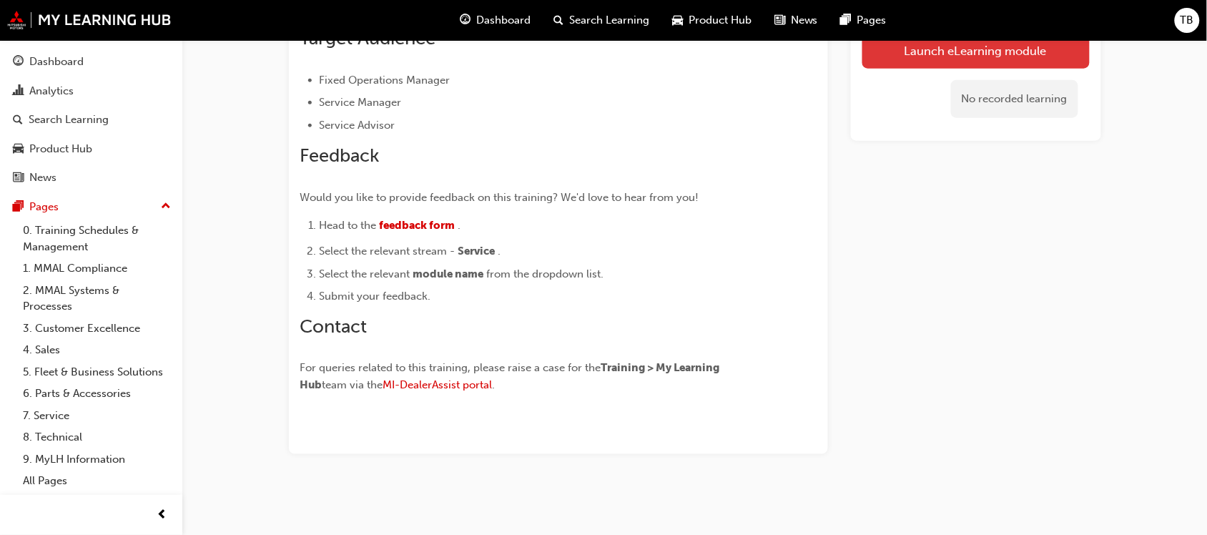
click at [913, 56] on button "Launch eLearning module" at bounding box center [976, 51] width 227 height 36
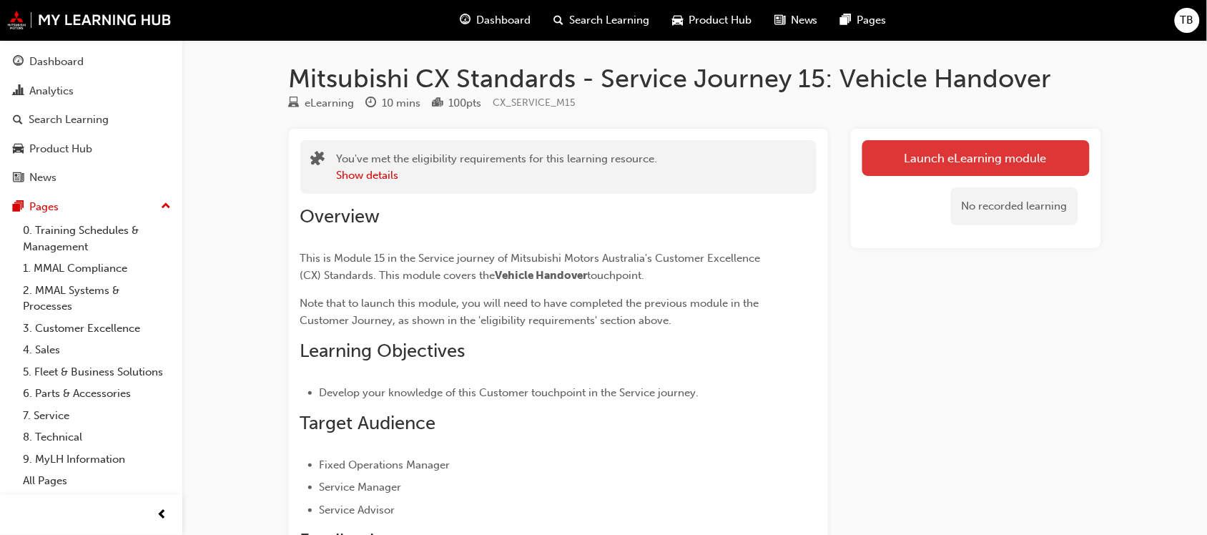
click at [891, 160] on link "Launch eLearning module" at bounding box center [976, 158] width 227 height 36
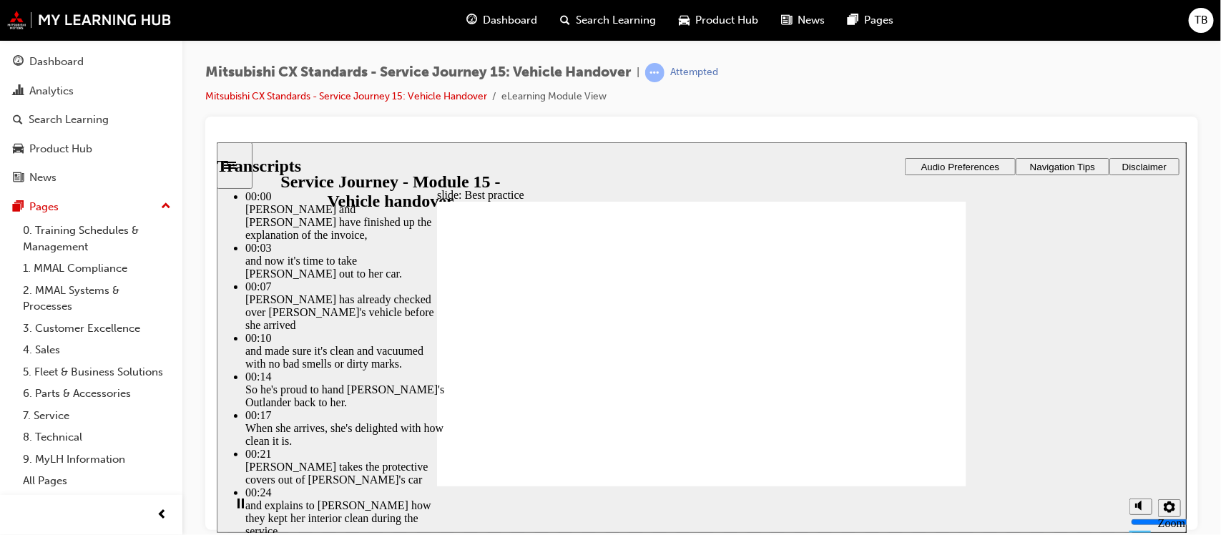
type input "119"
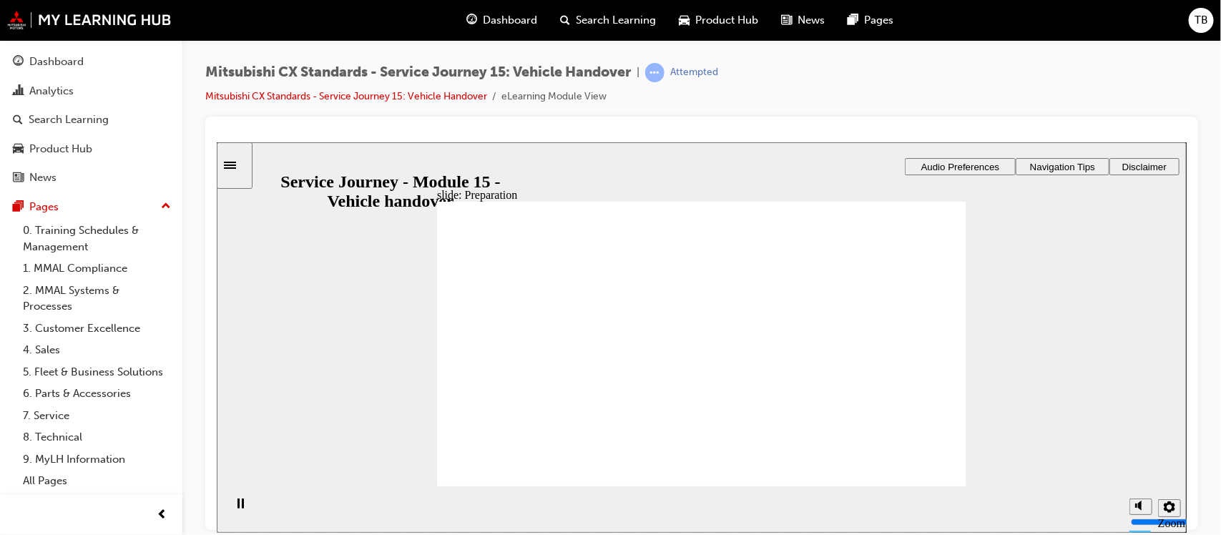
drag, startPoint x: 530, startPoint y: 376, endPoint x: 663, endPoint y: 368, distance: 133.3
drag, startPoint x: 508, startPoint y: 362, endPoint x: 669, endPoint y: 399, distance: 165.2
drag, startPoint x: 512, startPoint y: 365, endPoint x: 868, endPoint y: 310, distance: 360.4
drag, startPoint x: 525, startPoint y: 363, endPoint x: 693, endPoint y: 418, distance: 176.7
drag, startPoint x: 866, startPoint y: 305, endPoint x: 705, endPoint y: 458, distance: 222.6
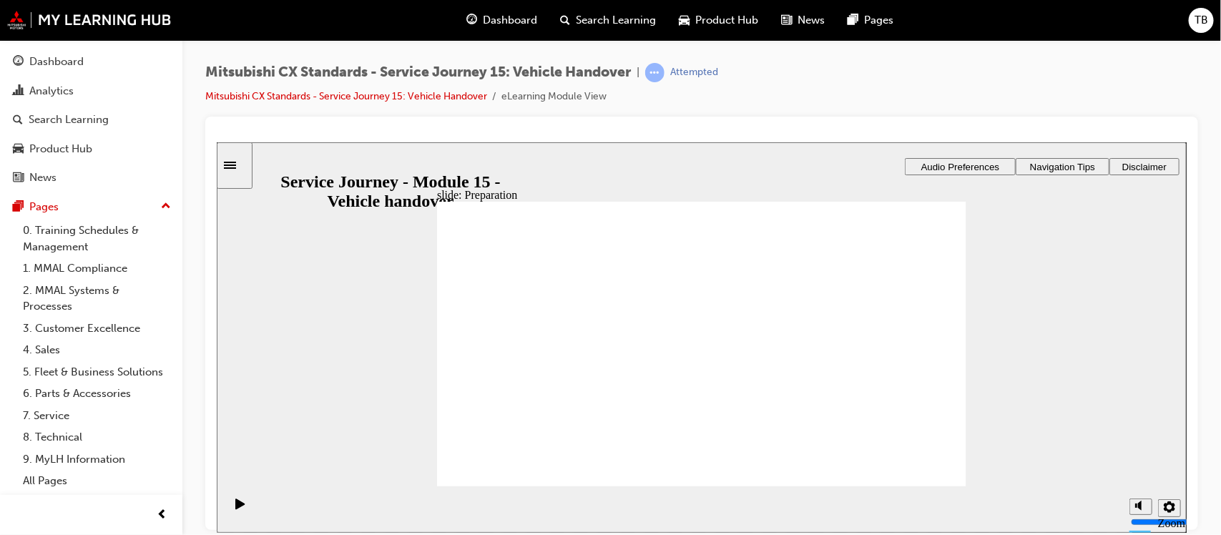
drag, startPoint x: 547, startPoint y: 366, endPoint x: 687, endPoint y: 428, distance: 153.4
checkbox input "true"
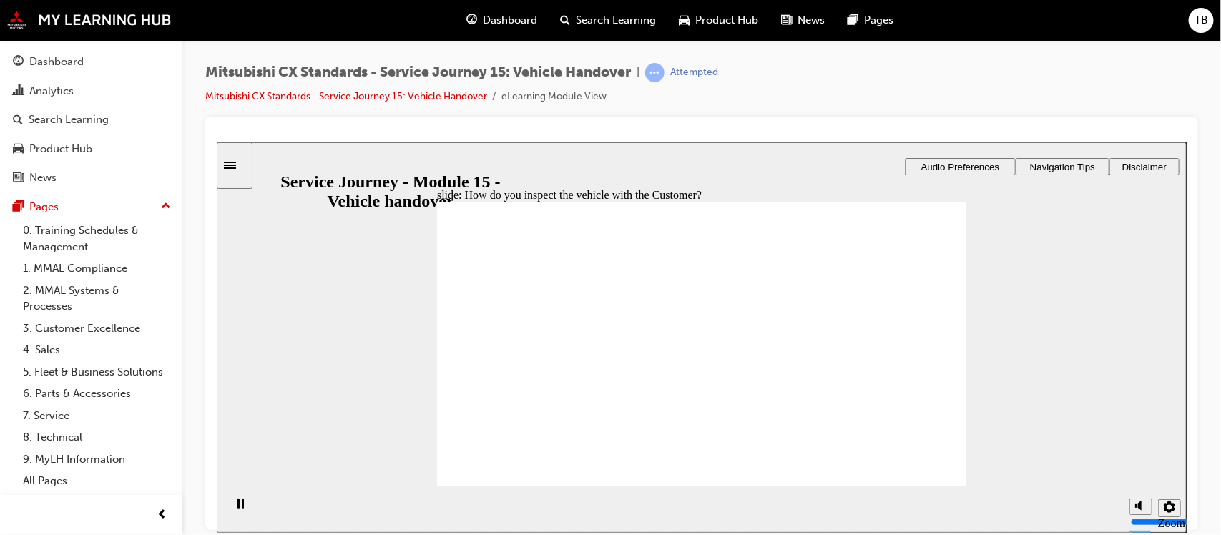
drag, startPoint x: 524, startPoint y: 318, endPoint x: 519, endPoint y: 330, distance: 12.5
checkbox input "true"
checkbox input "false"
drag, startPoint x: 516, startPoint y: 366, endPoint x: 533, endPoint y: 374, distance: 18.6
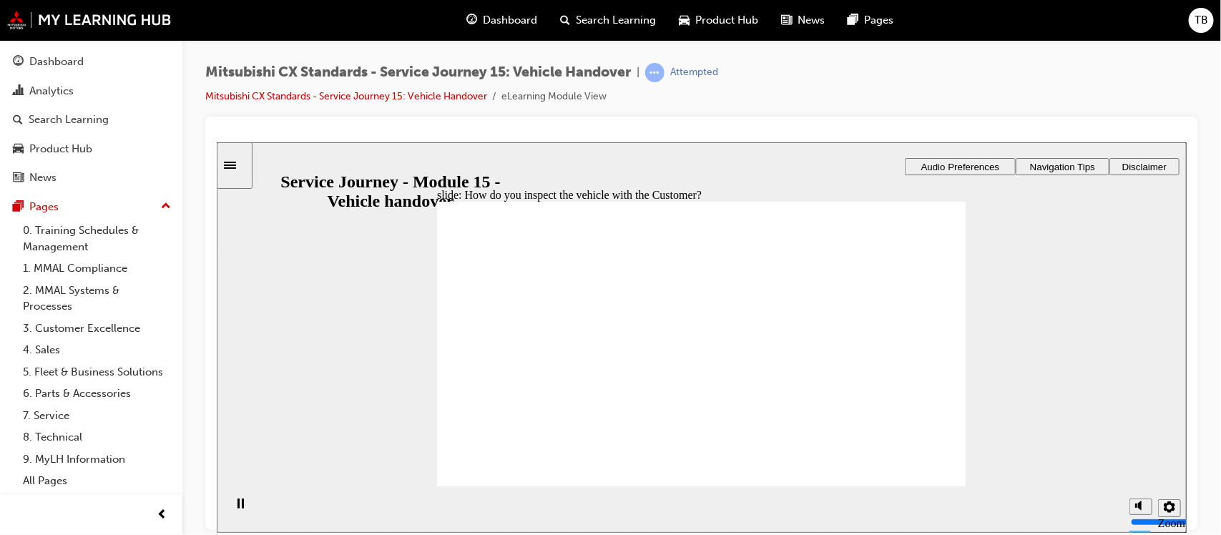
checkbox input "true"
checkbox input "false"
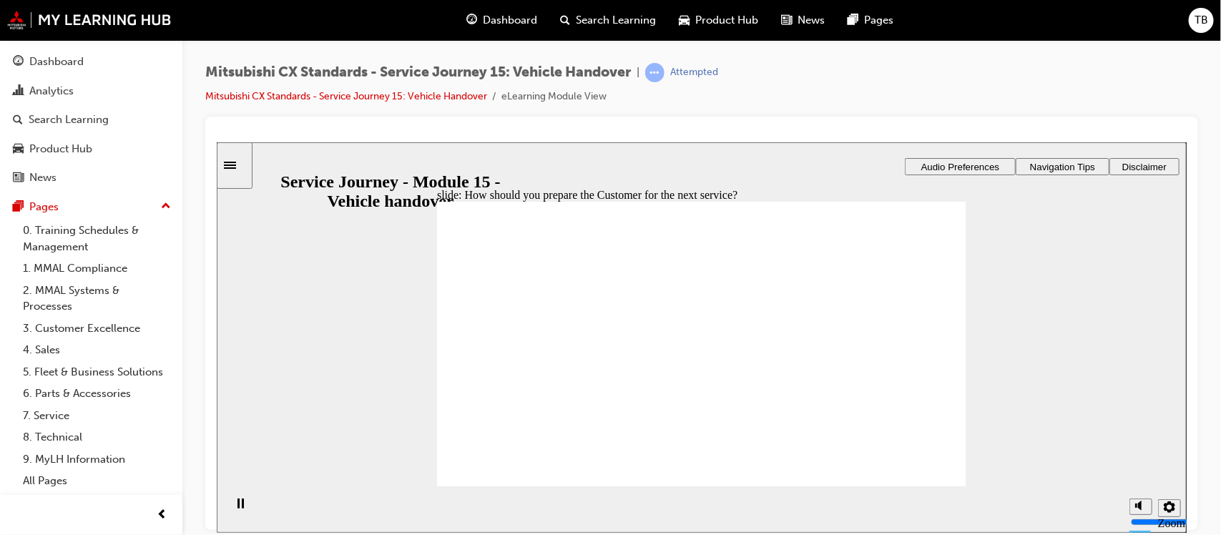
checkbox input "true"
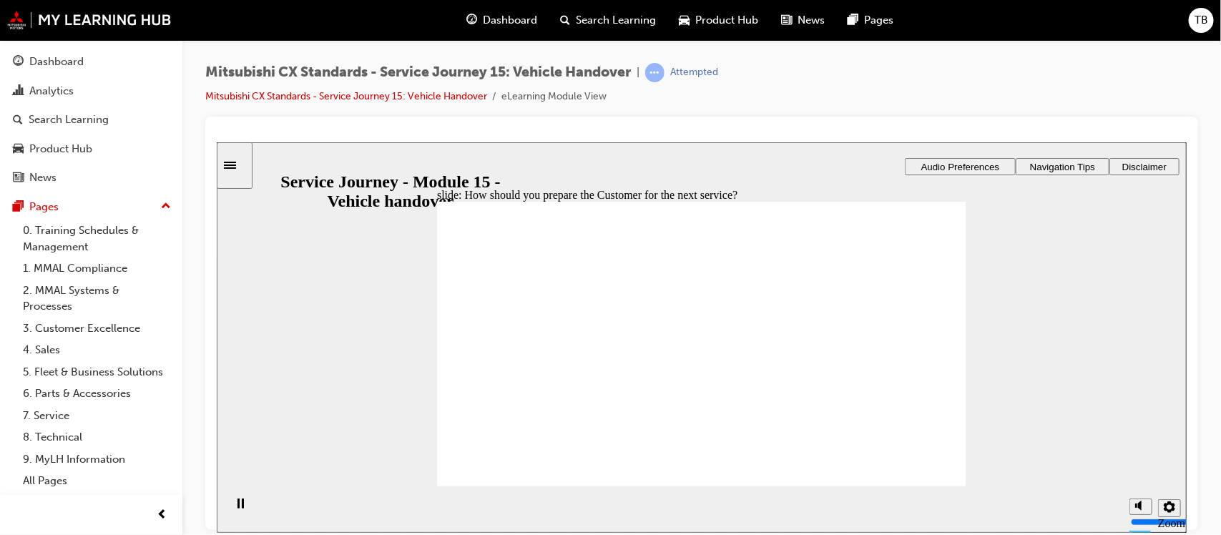
drag, startPoint x: 532, startPoint y: 375, endPoint x: 672, endPoint y: 376, distance: 139.5
drag, startPoint x: 506, startPoint y: 376, endPoint x: 830, endPoint y: 350, distance: 325.1
drag, startPoint x: 527, startPoint y: 376, endPoint x: 672, endPoint y: 387, distance: 144.9
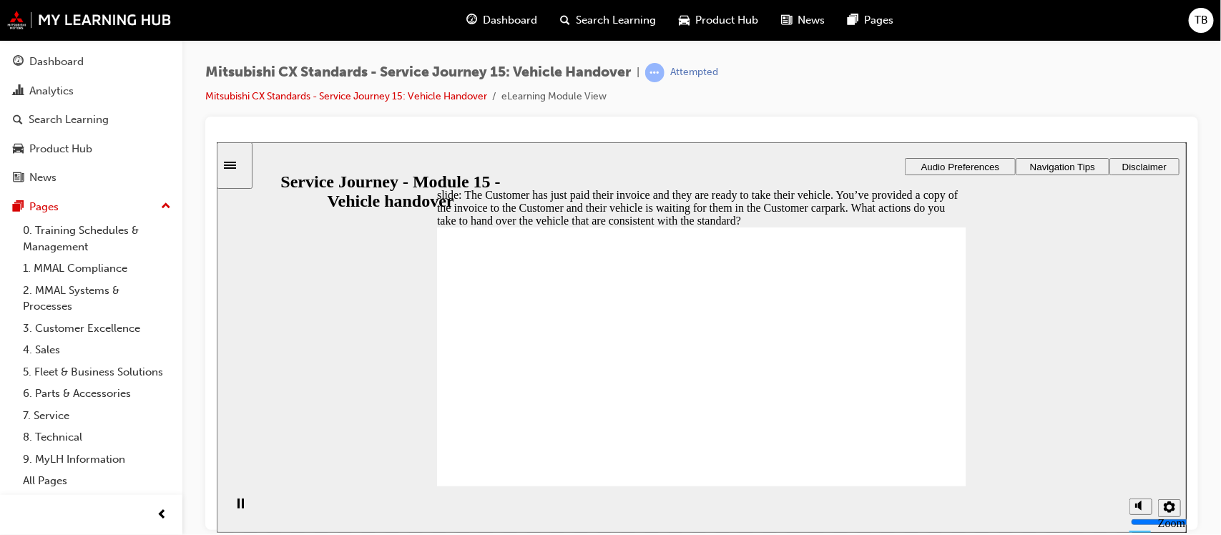
checkbox input "true"
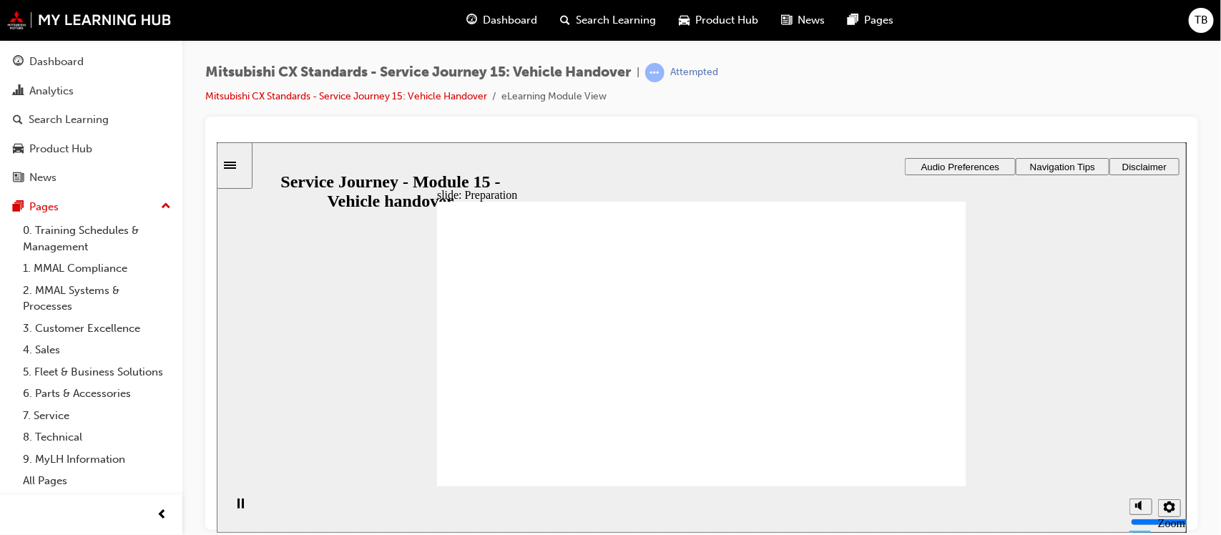
drag, startPoint x: 525, startPoint y: 362, endPoint x: 679, endPoint y: 367, distance: 153.9
drag, startPoint x: 536, startPoint y: 360, endPoint x: 916, endPoint y: 357, distance: 380.6
drag, startPoint x: 551, startPoint y: 362, endPoint x: 692, endPoint y: 404, distance: 147.1
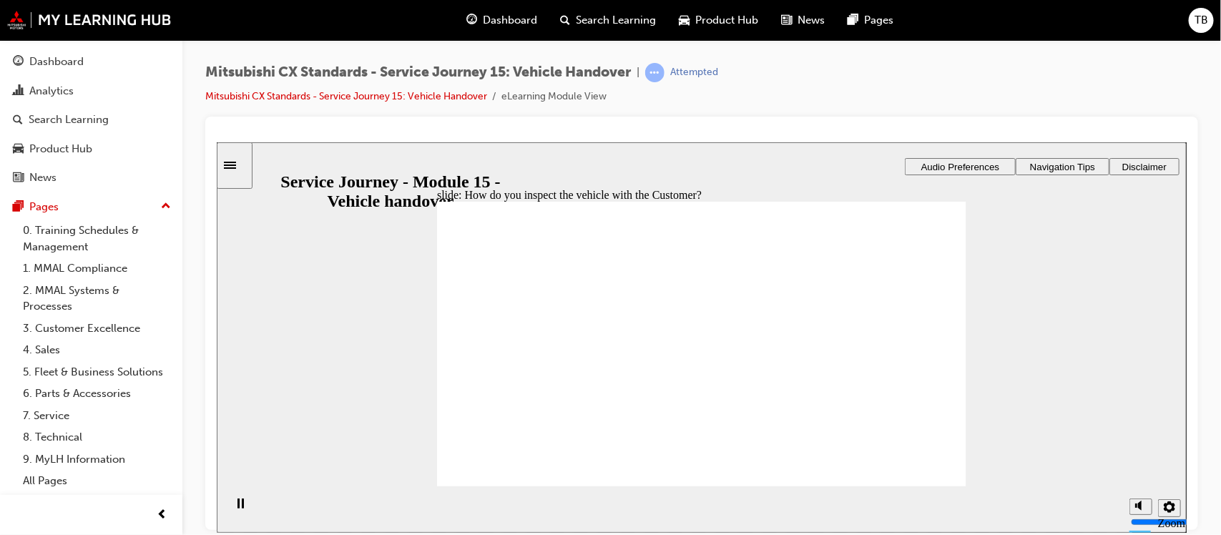
checkbox input "true"
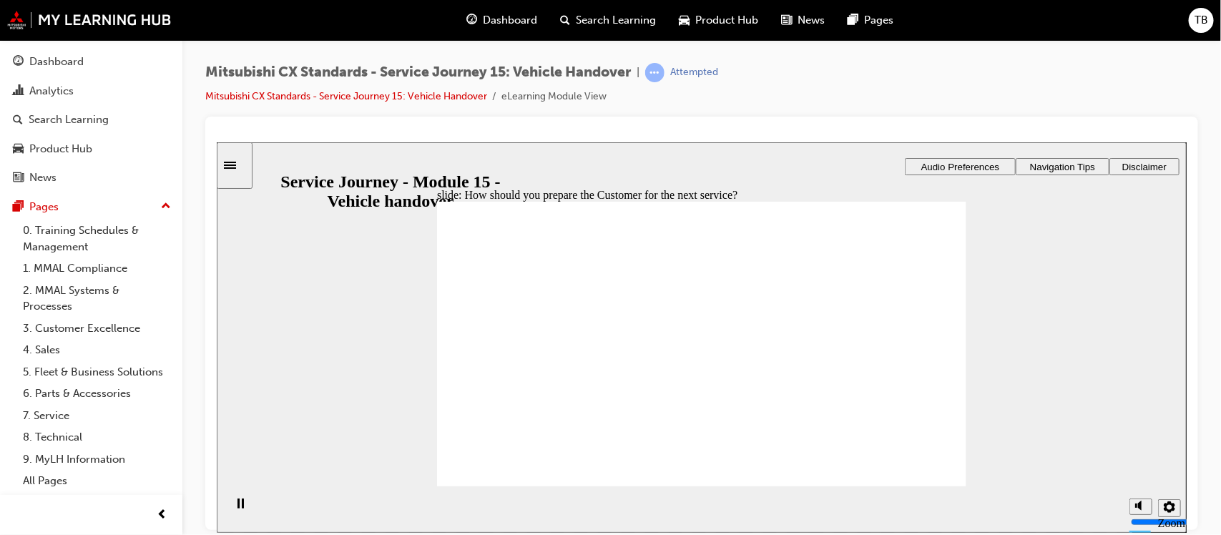
checkbox input "true"
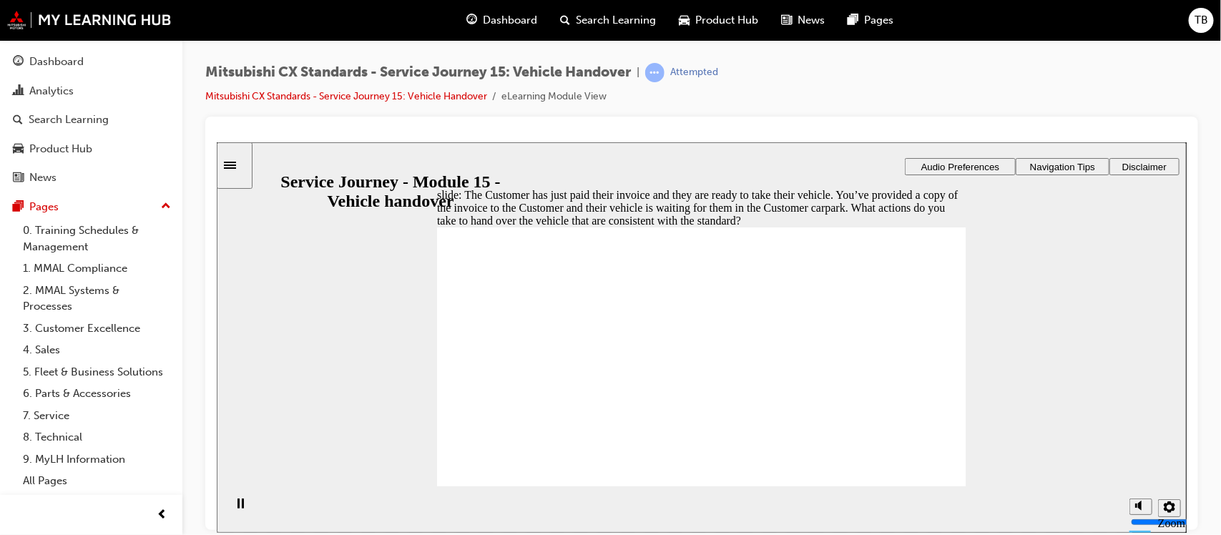
checkbox input "true"
drag, startPoint x: 520, startPoint y: 347, endPoint x: 519, endPoint y: 383, distance: 36.5
checkbox input "true"
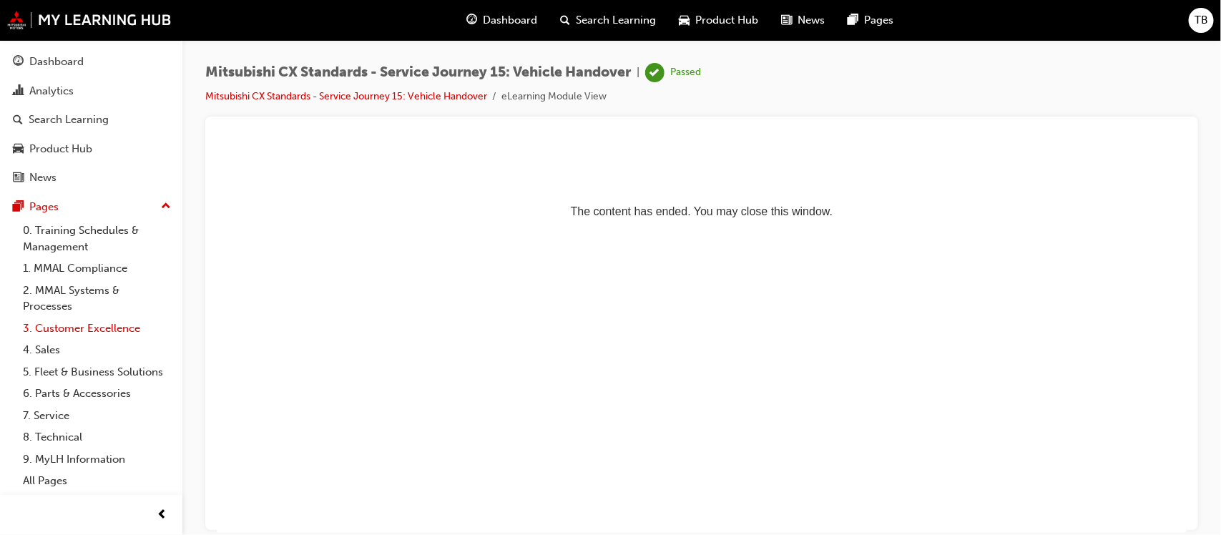
click at [111, 324] on link "3. Customer Excellence" at bounding box center [97, 329] width 160 height 22
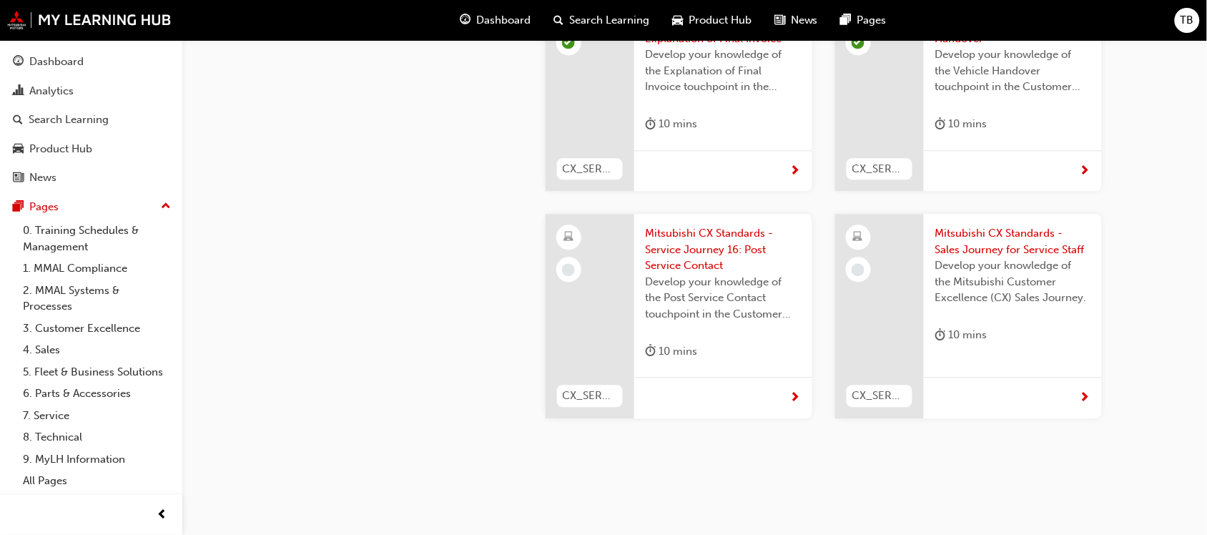
click at [716, 225] on span "Mitsubishi CX Standards - Service Journey 16: Post Service Contact" at bounding box center [723, 249] width 155 height 49
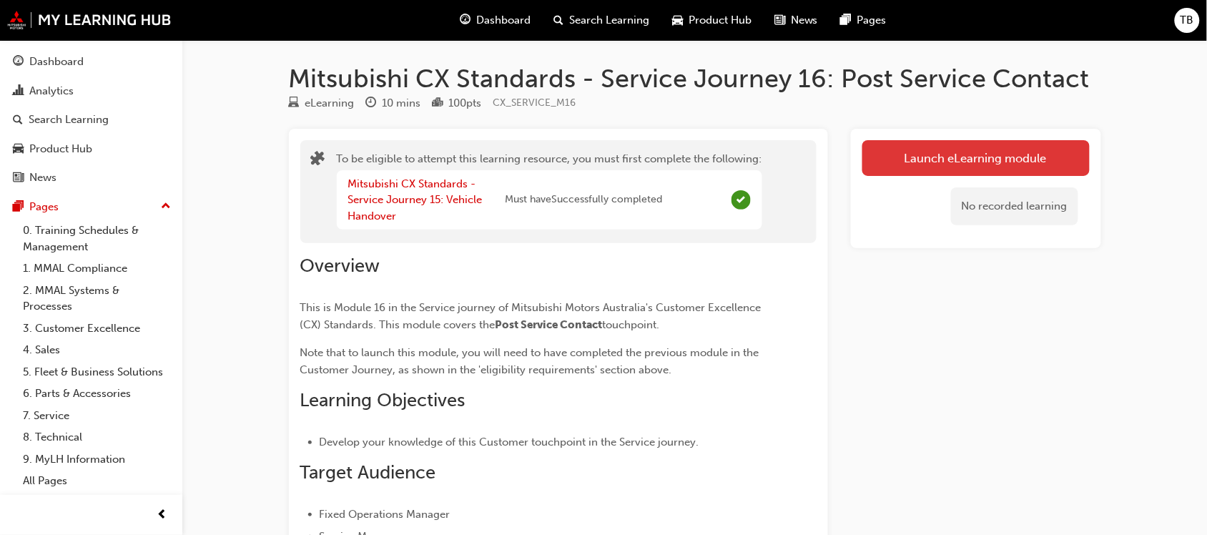
click at [927, 154] on button "Launch eLearning module" at bounding box center [976, 158] width 227 height 36
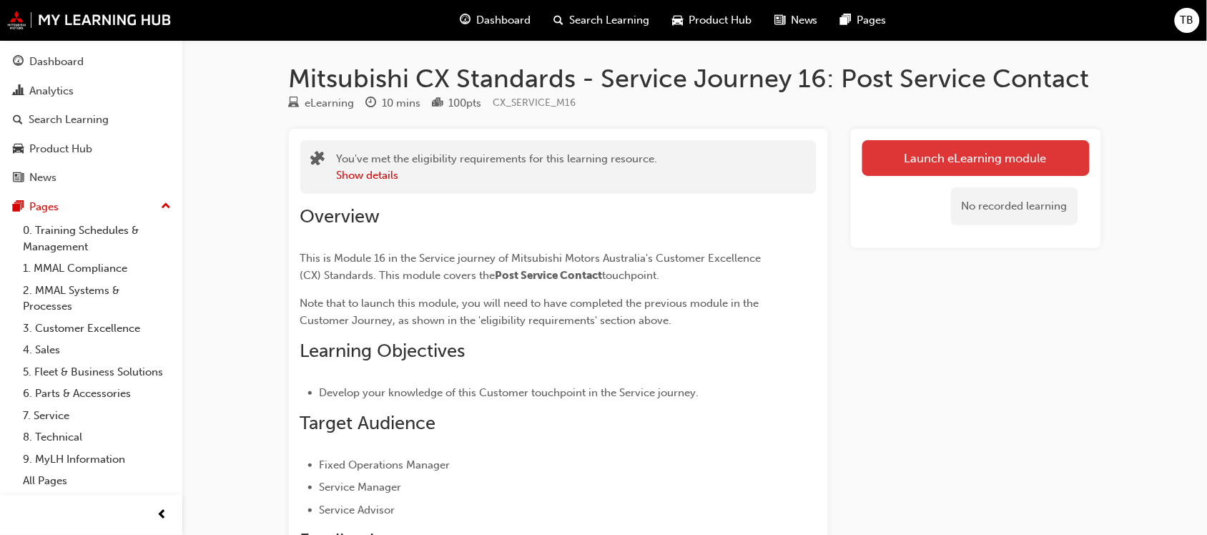
click at [978, 170] on link "Launch eLearning module" at bounding box center [976, 158] width 227 height 36
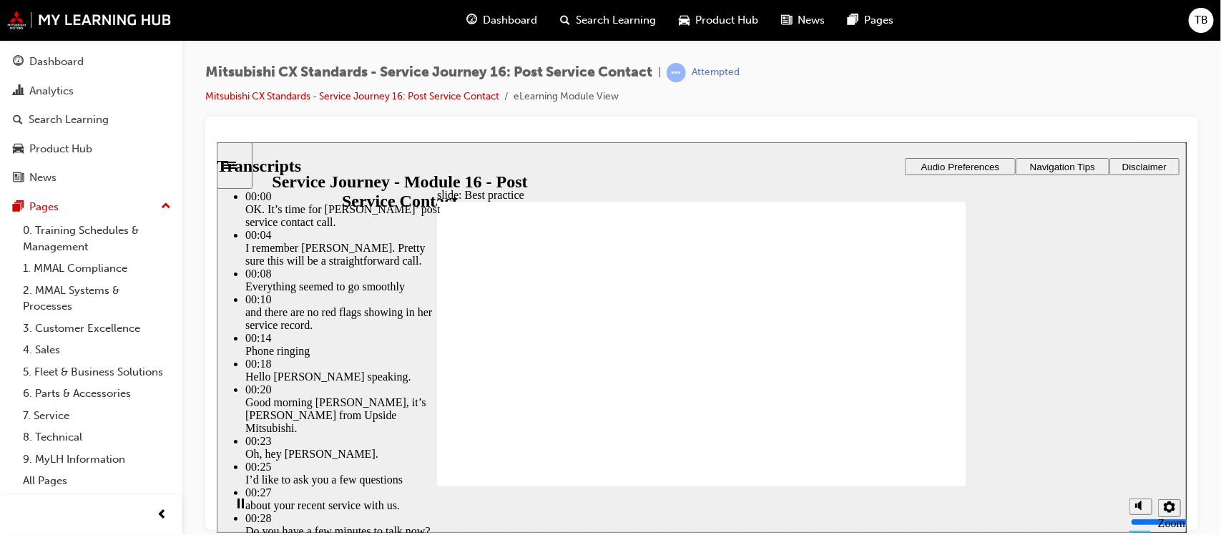
type input "261"
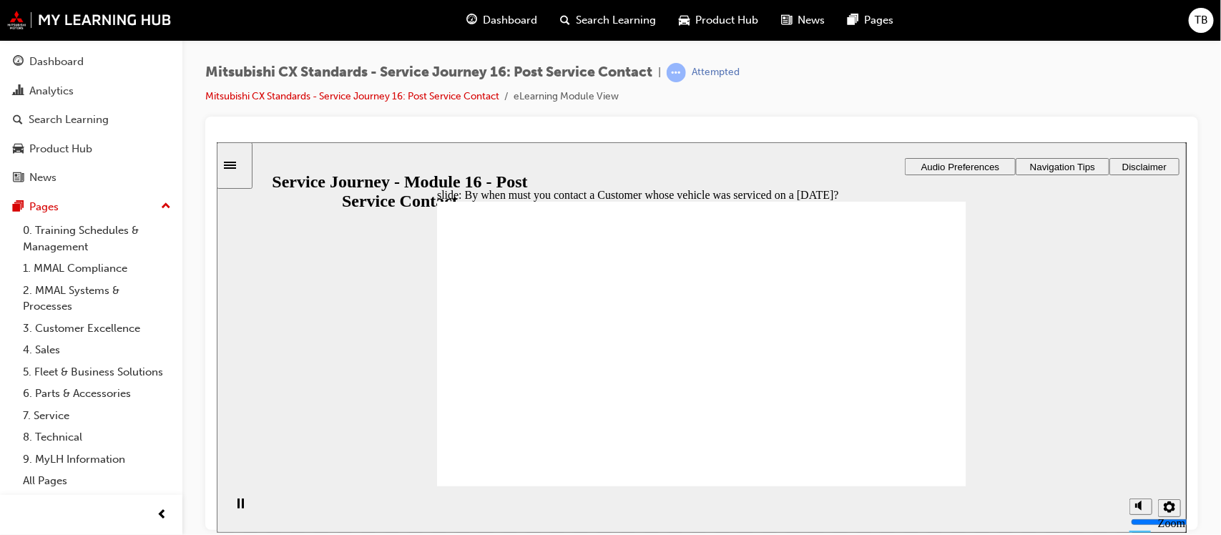
radio input "true"
drag, startPoint x: 524, startPoint y: 374, endPoint x: 645, endPoint y: 366, distance: 121.2
drag, startPoint x: 509, startPoint y: 374, endPoint x: 641, endPoint y: 386, distance: 132.9
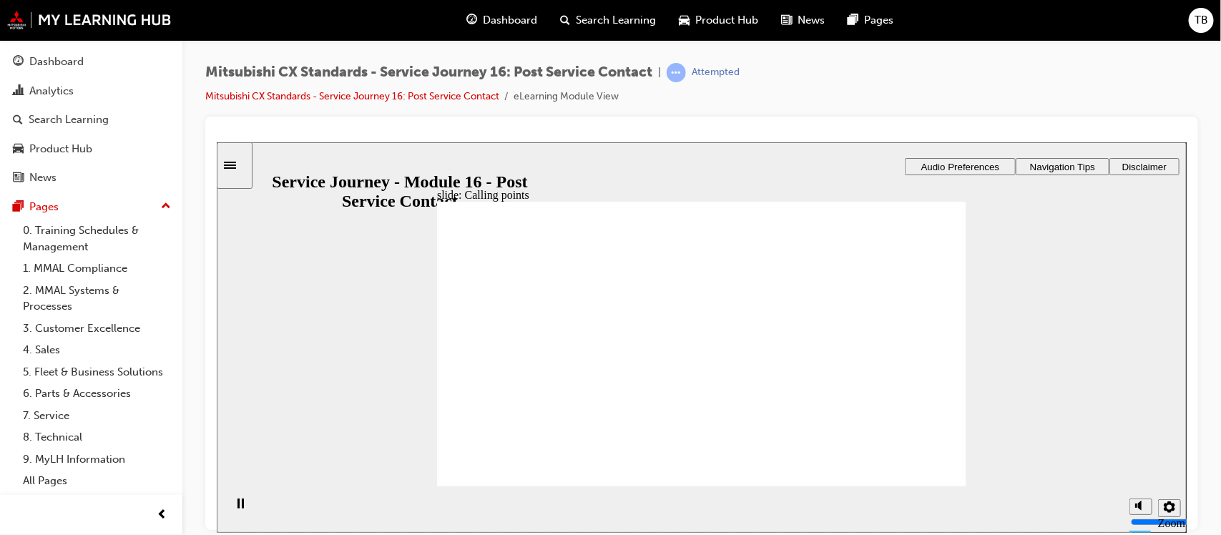
drag, startPoint x: 516, startPoint y: 373, endPoint x: 826, endPoint y: 340, distance: 312.1
drag, startPoint x: 522, startPoint y: 375, endPoint x: 677, endPoint y: 396, distance: 156.6
checkbox input "true"
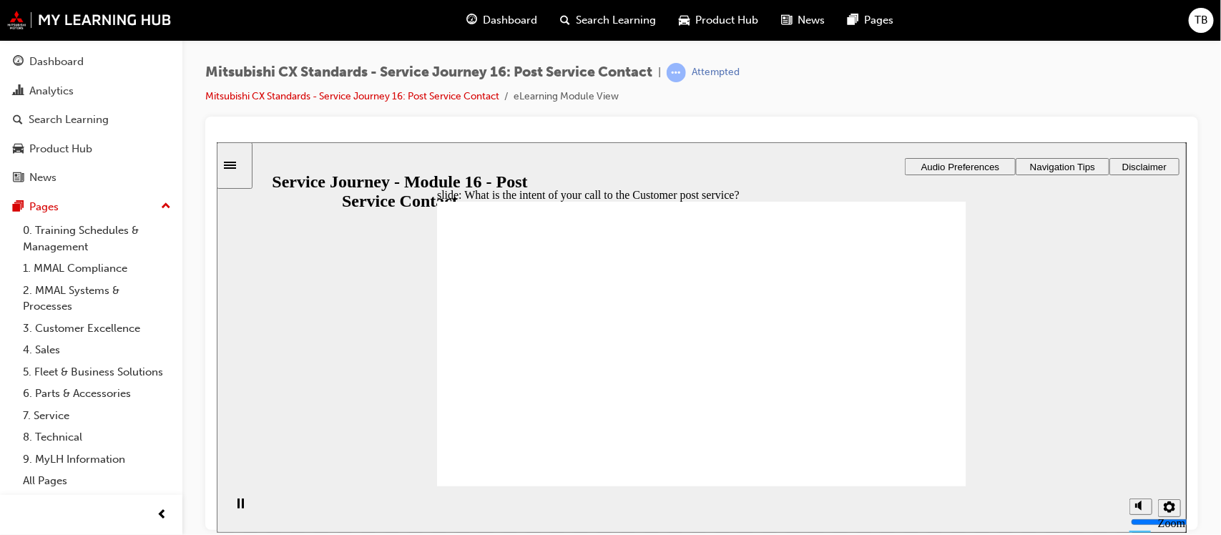
checkbox input "true"
radio input "true"
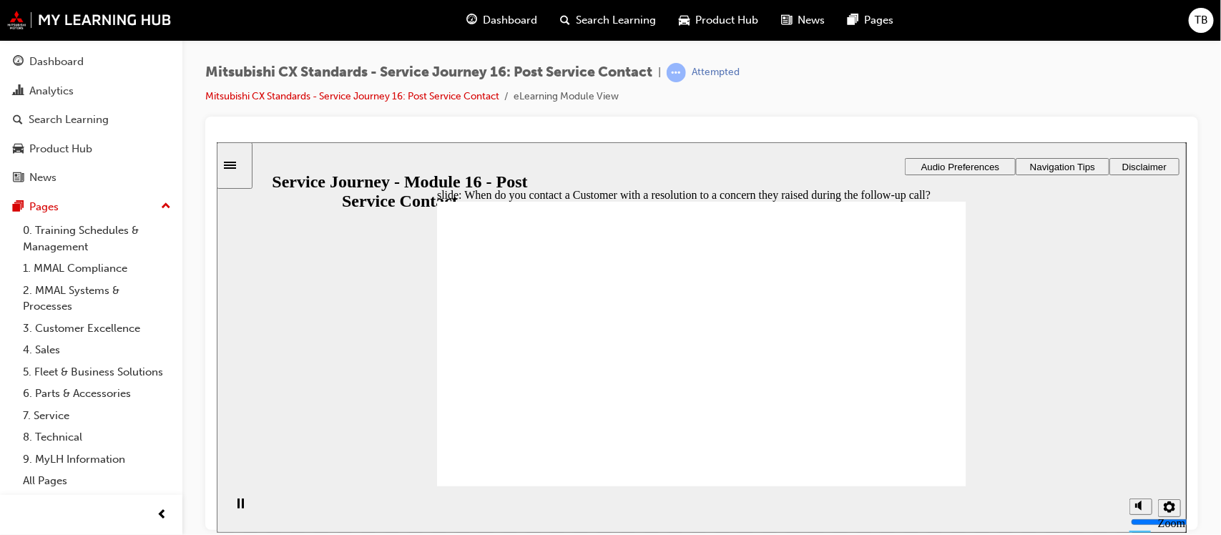
drag, startPoint x: 530, startPoint y: 366, endPoint x: 627, endPoint y: 368, distance: 96.6
drag, startPoint x: 509, startPoint y: 368, endPoint x: 661, endPoint y: 390, distance: 153.3
drag, startPoint x: 523, startPoint y: 381, endPoint x: 731, endPoint y: 406, distance: 209.7
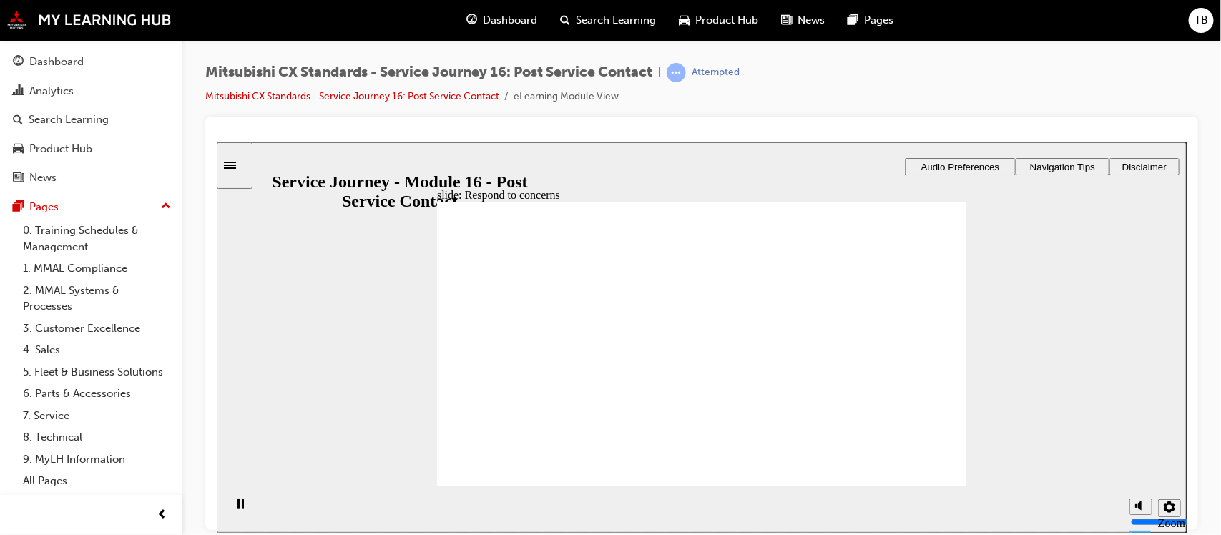
drag, startPoint x: 522, startPoint y: 371, endPoint x: 692, endPoint y: 421, distance: 176.8
radio input "true"
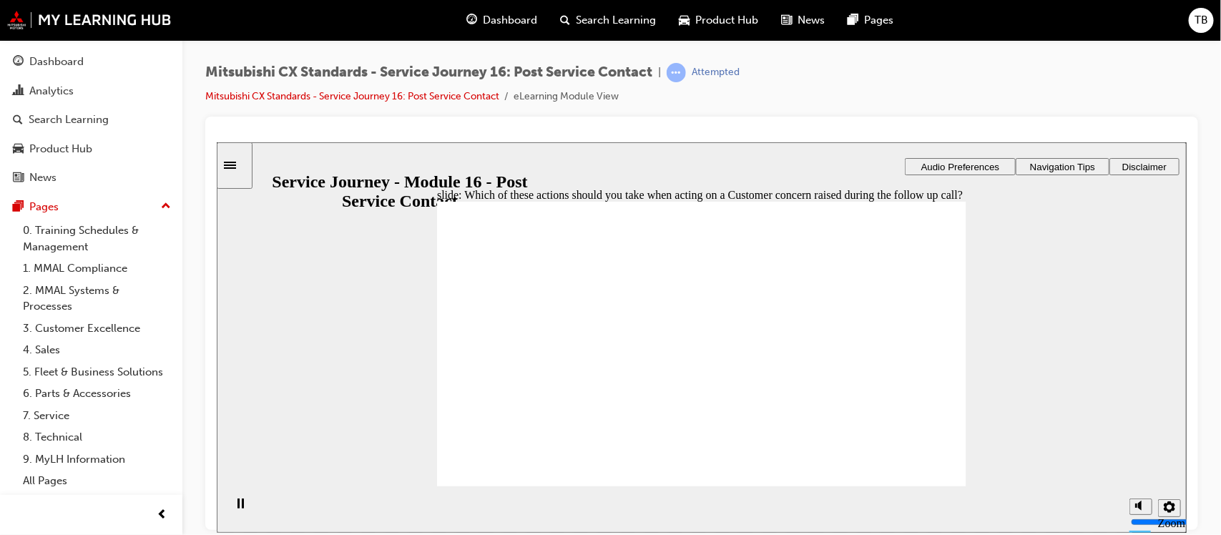
radio input "true"
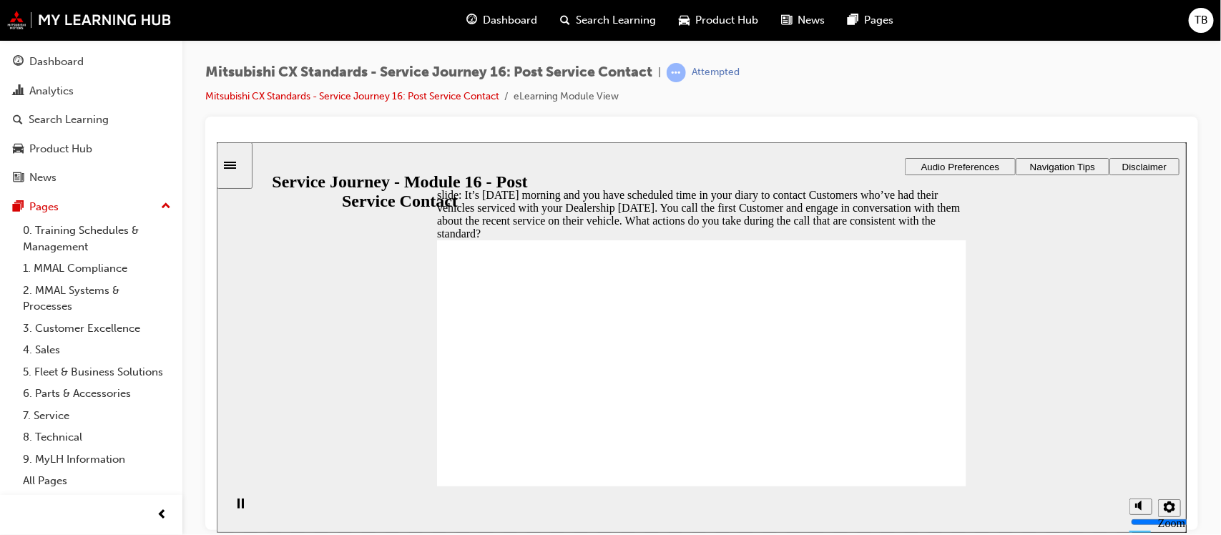
checkbox input "true"
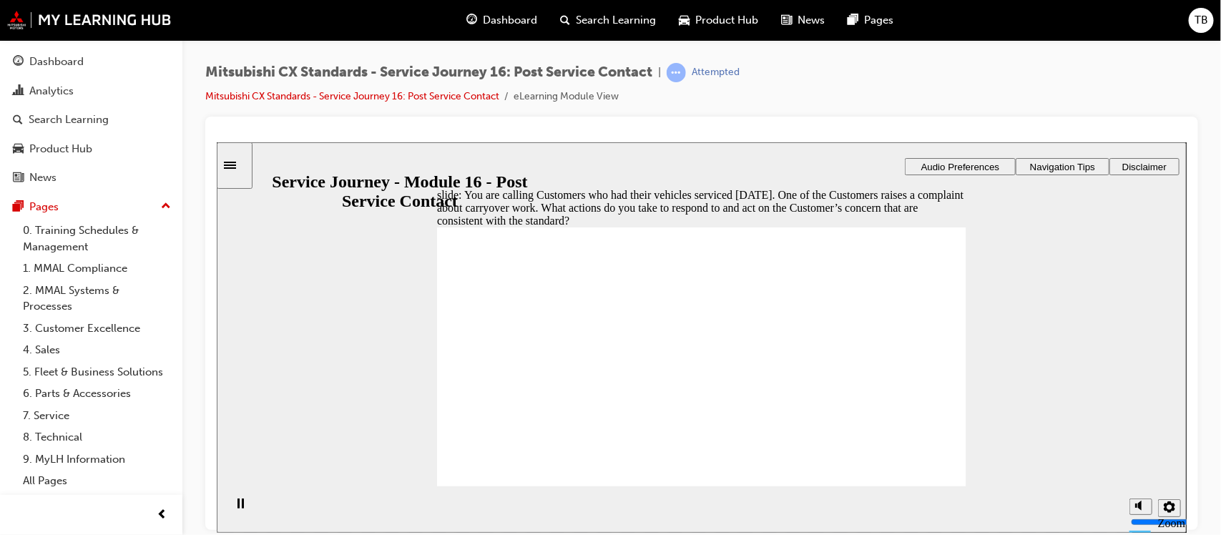
checkbox input "true"
checkbox input "false"
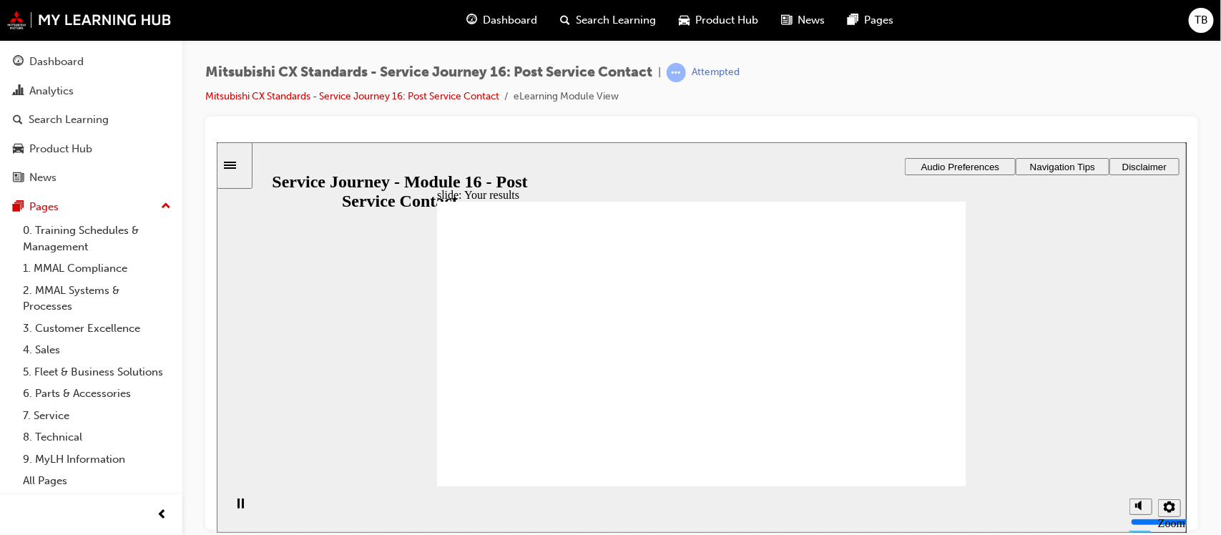
radio input "true"
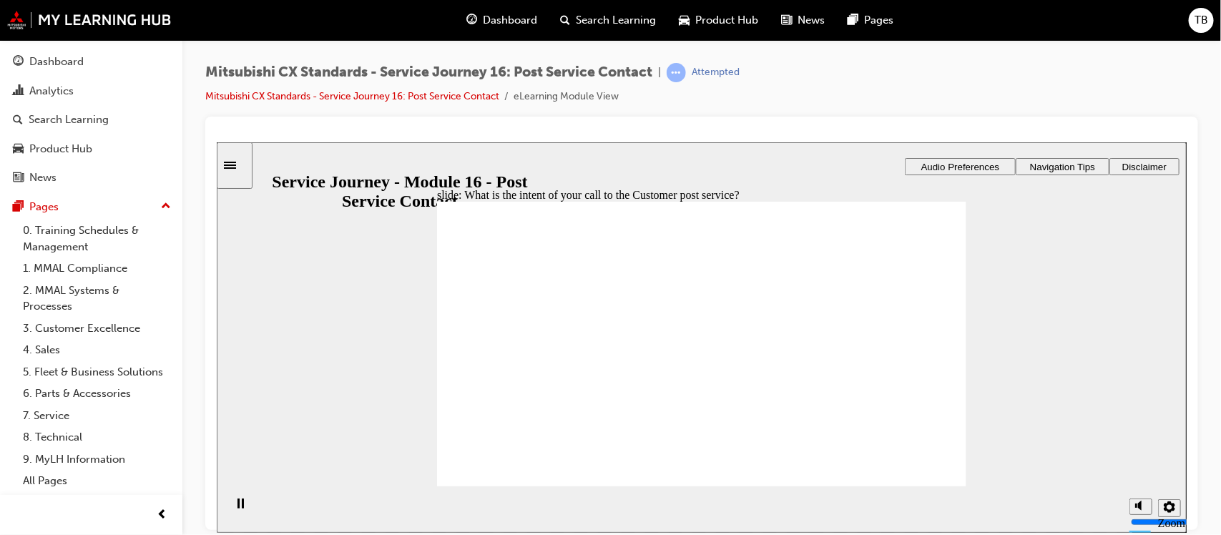
checkbox input "true"
drag, startPoint x: 516, startPoint y: 371, endPoint x: 631, endPoint y: 364, distance: 115.3
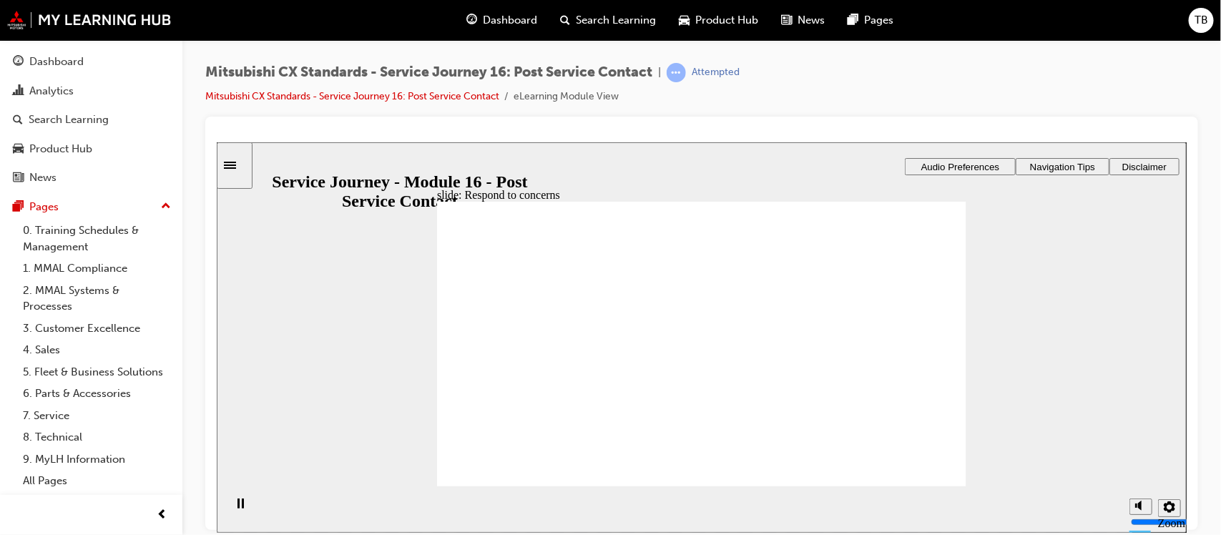
drag, startPoint x: 502, startPoint y: 368, endPoint x: 634, endPoint y: 383, distance: 133.1
drag, startPoint x: 529, startPoint y: 376, endPoint x: 742, endPoint y: 408, distance: 215.6
drag, startPoint x: 567, startPoint y: 375, endPoint x: 734, endPoint y: 406, distance: 170.3
drag, startPoint x: 569, startPoint y: 391, endPoint x: 693, endPoint y: 436, distance: 132.4
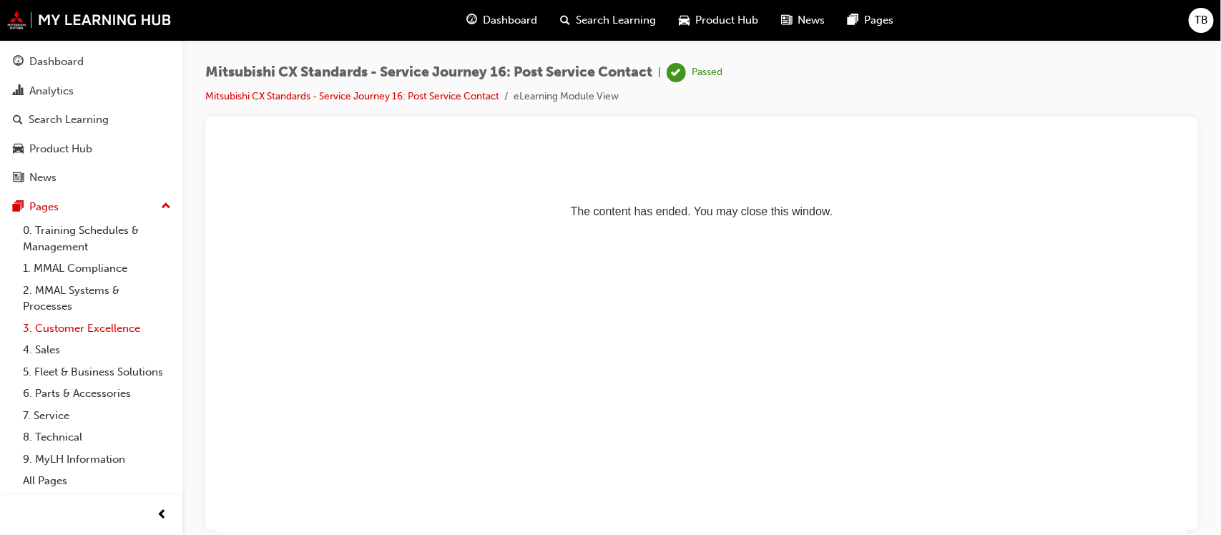
click at [89, 327] on link "3. Customer Excellence" at bounding box center [97, 329] width 160 height 22
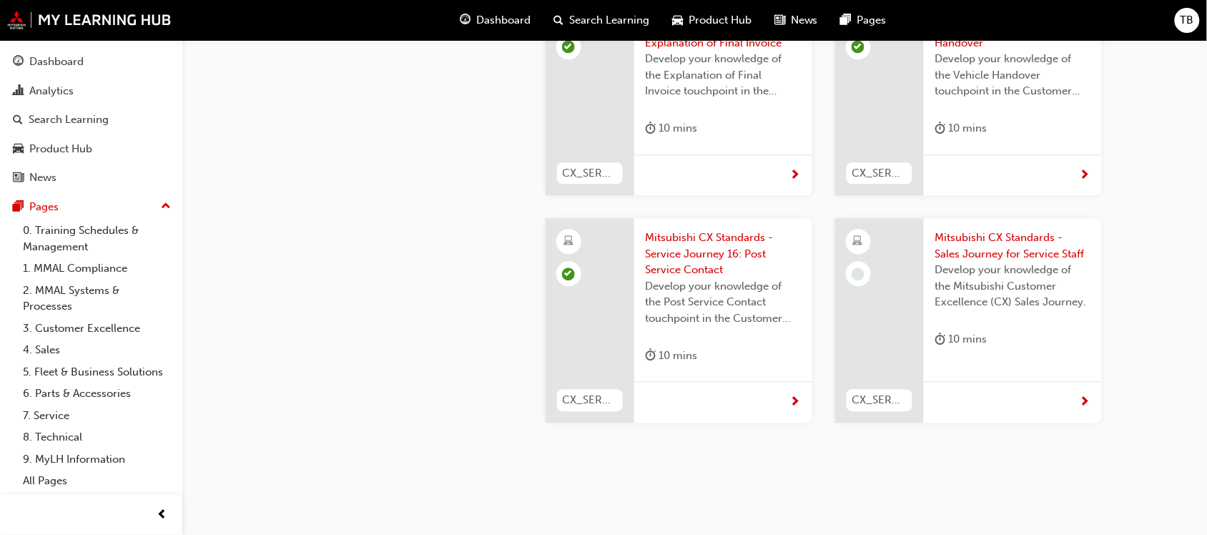
scroll to position [4147, 0]
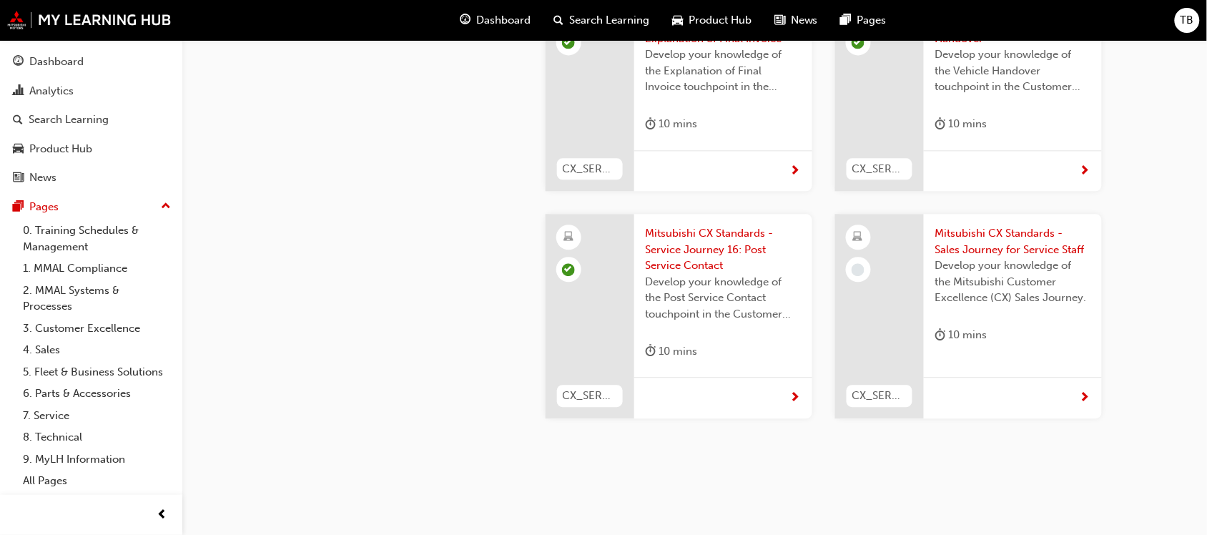
click at [993, 225] on span "Mitsubishi CX Standards - Sales Journey for Service Staff" at bounding box center [1013, 241] width 155 height 32
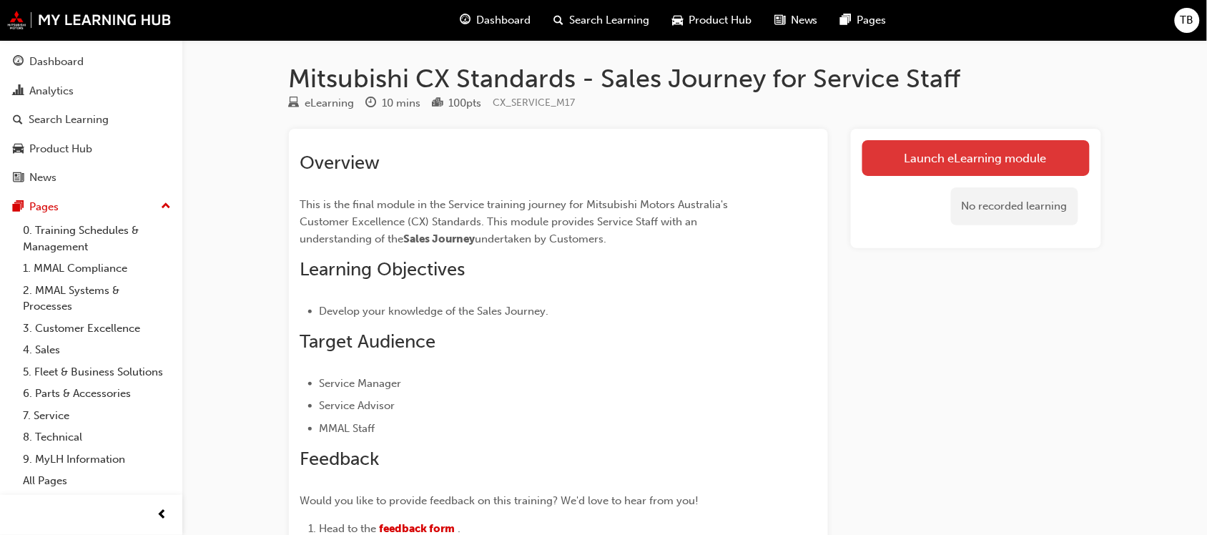
click at [932, 159] on link "Launch eLearning module" at bounding box center [976, 158] width 227 height 36
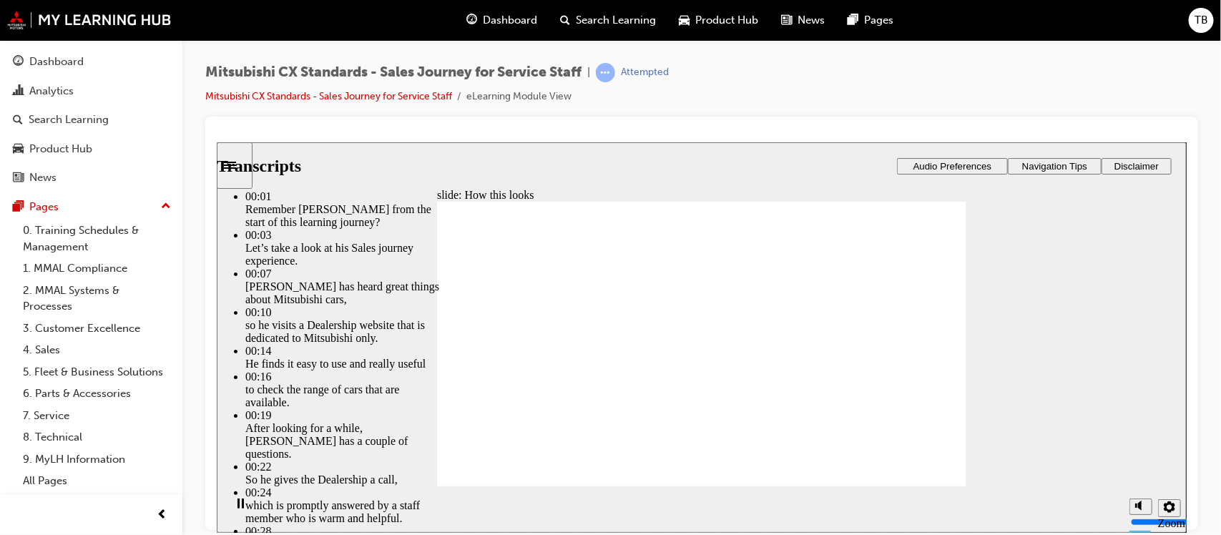
type input "264"
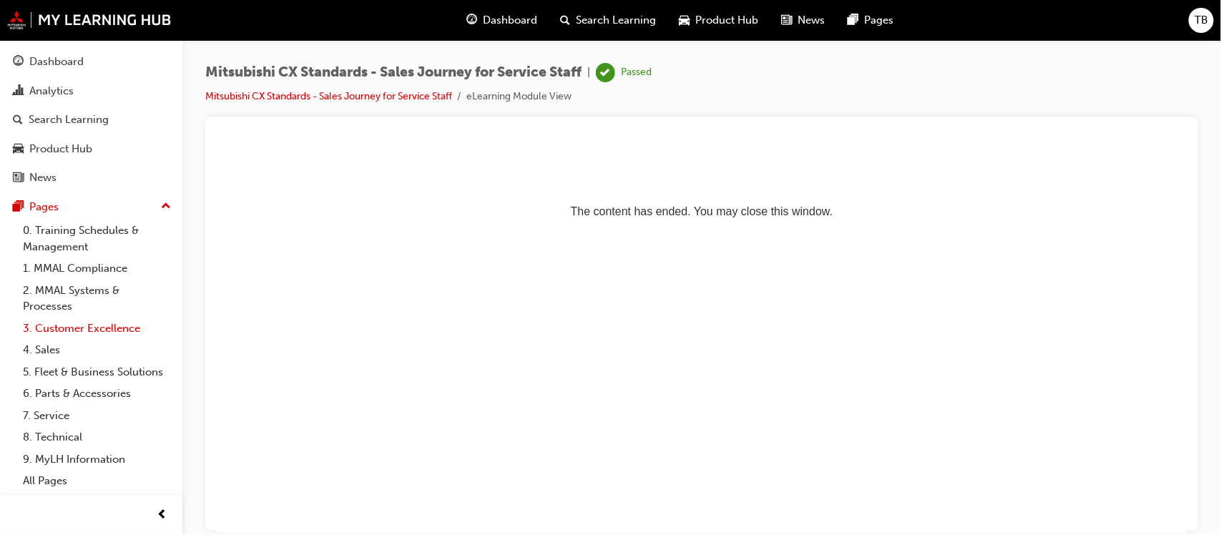
click at [116, 327] on link "3. Customer Excellence" at bounding box center [97, 329] width 160 height 22
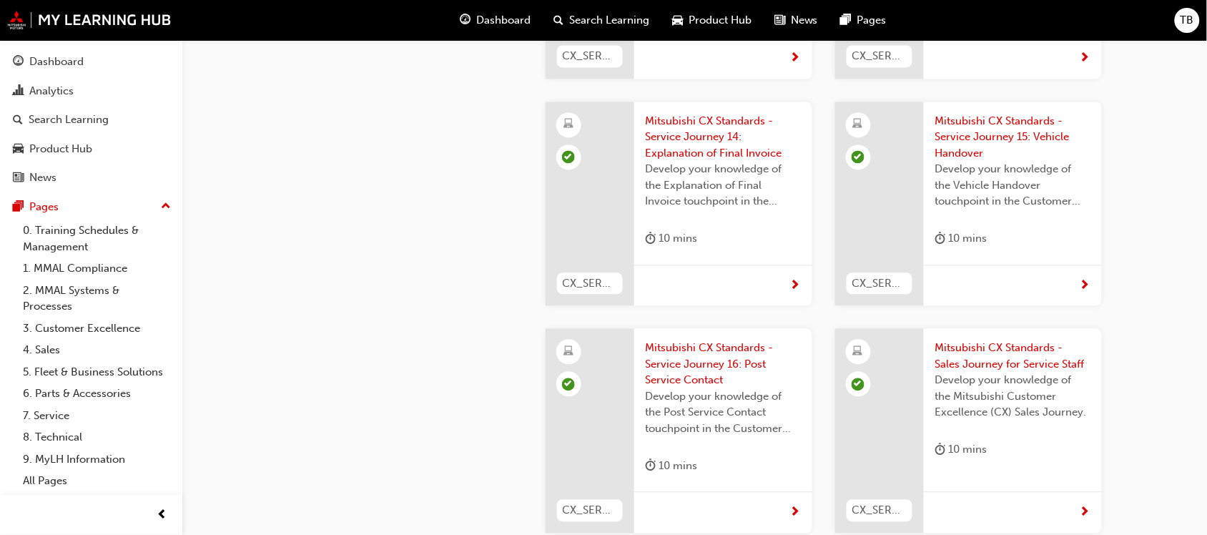
scroll to position [4147, 0]
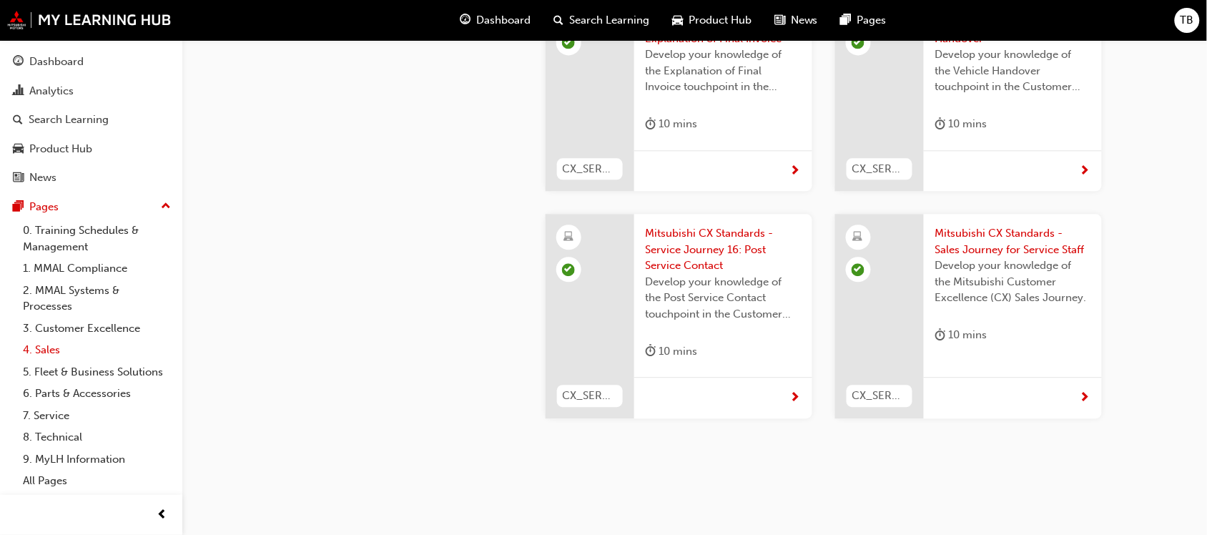
click at [43, 345] on link "4. Sales" at bounding box center [97, 350] width 160 height 22
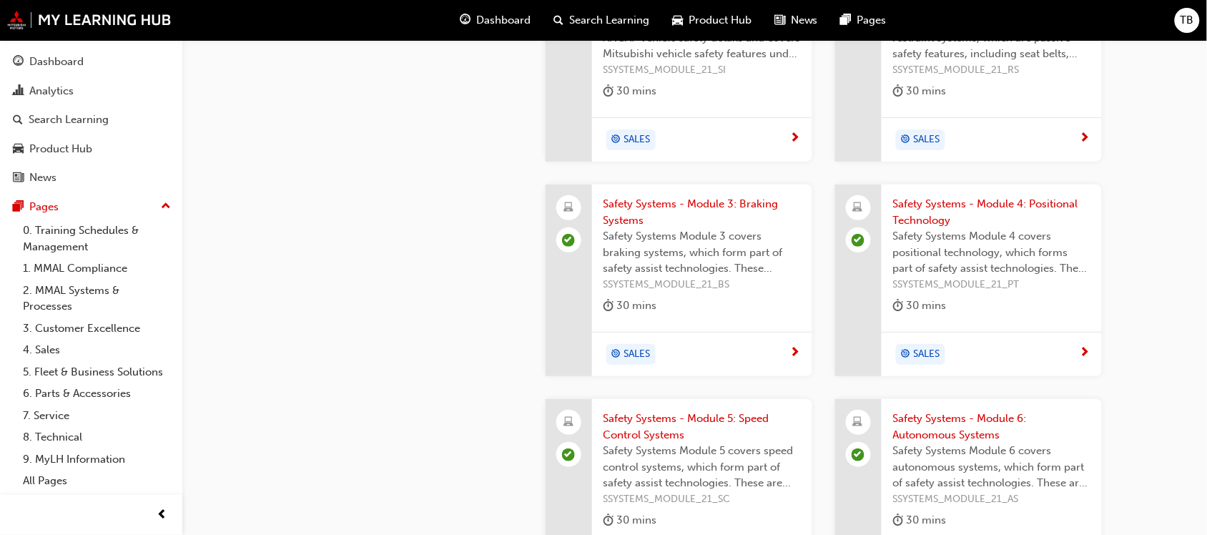
scroll to position [1824, 0]
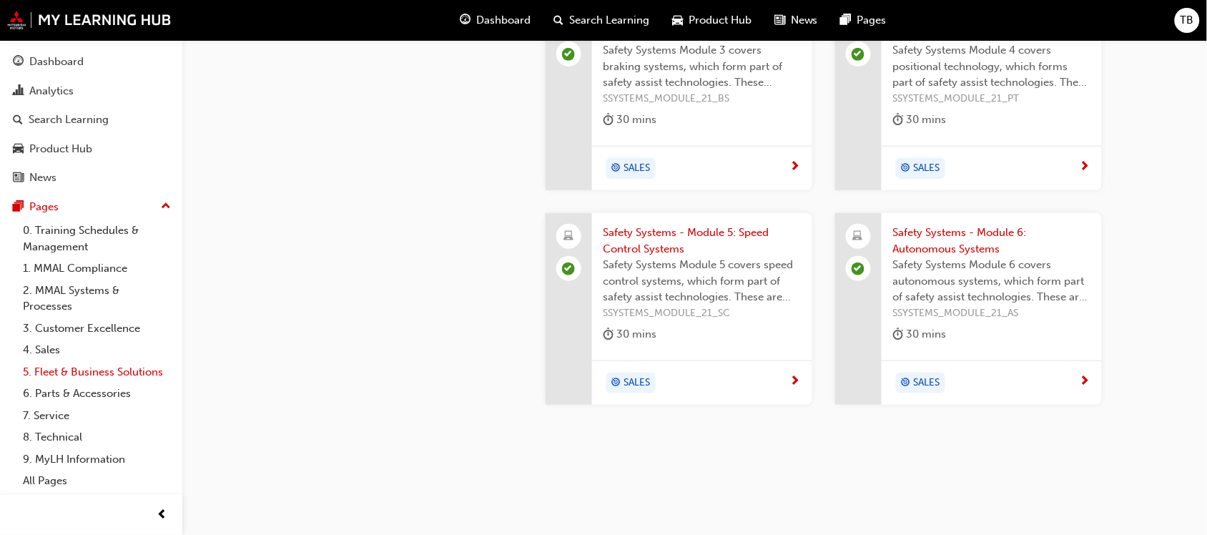
click at [76, 374] on link "5. Fleet & Business Solutions" at bounding box center [97, 372] width 160 height 22
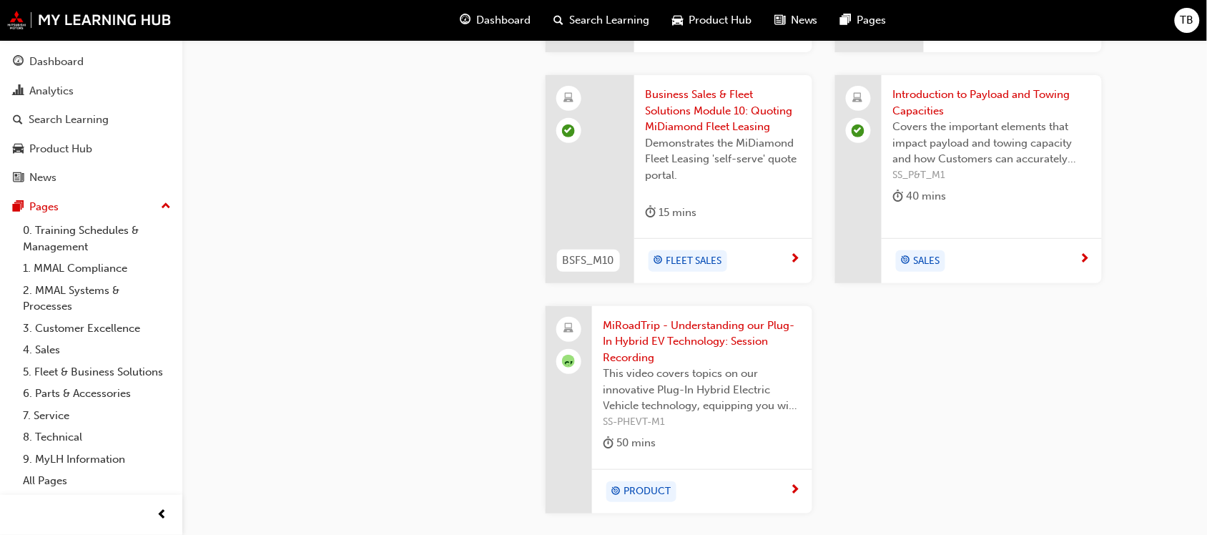
scroll to position [1826, 0]
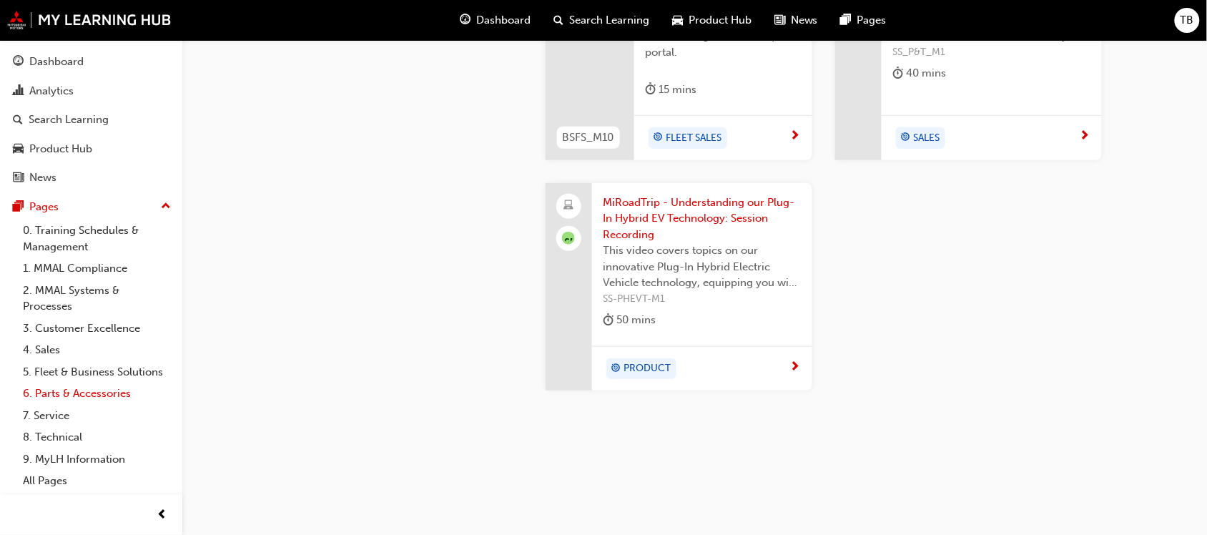
click at [77, 391] on link "6. Parts & Accessories" at bounding box center [97, 394] width 160 height 22
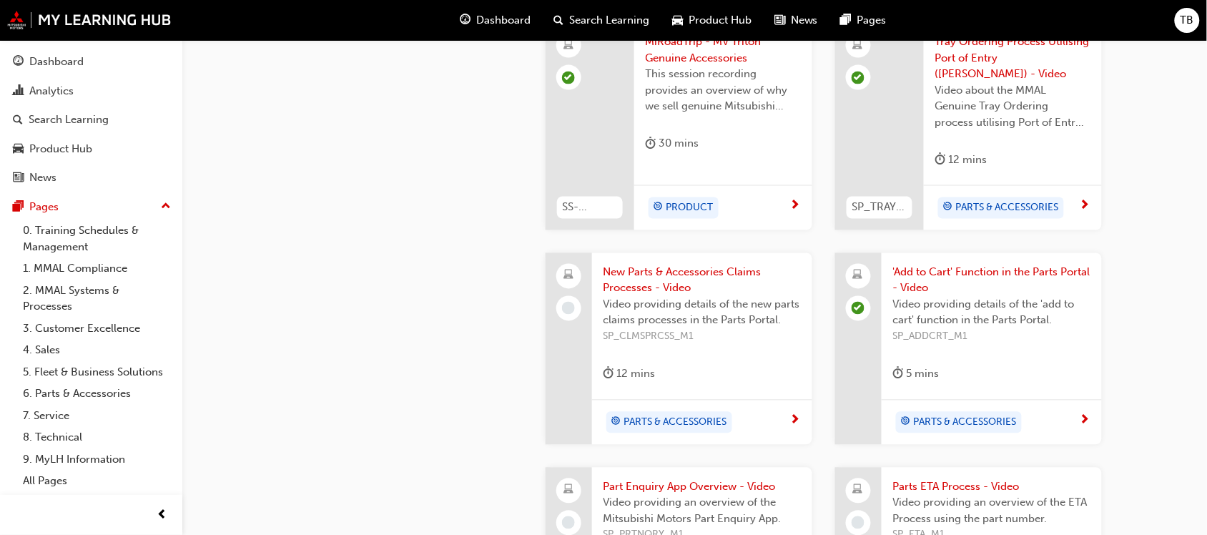
scroll to position [605, 0]
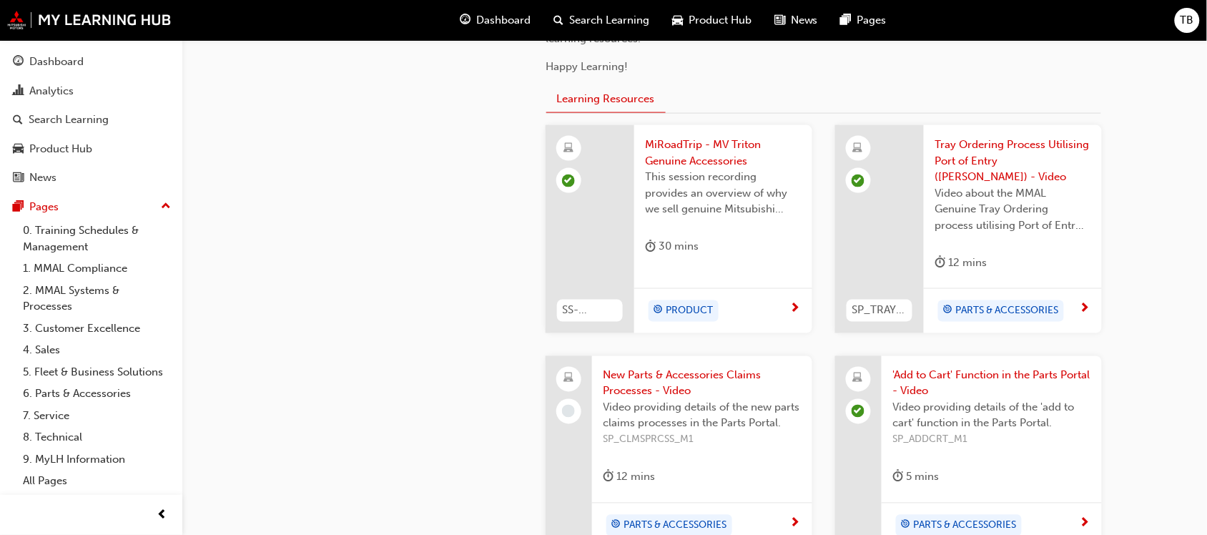
click at [730, 372] on span "New Parts & Accessories Claims Processes - Video" at bounding box center [702, 384] width 197 height 32
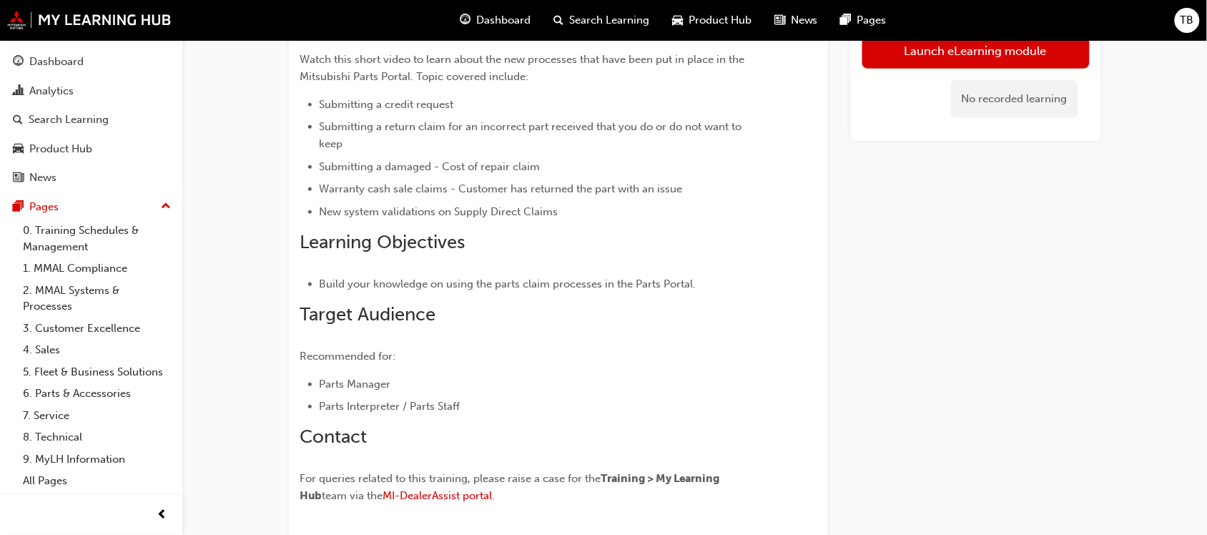
scroll to position [77, 0]
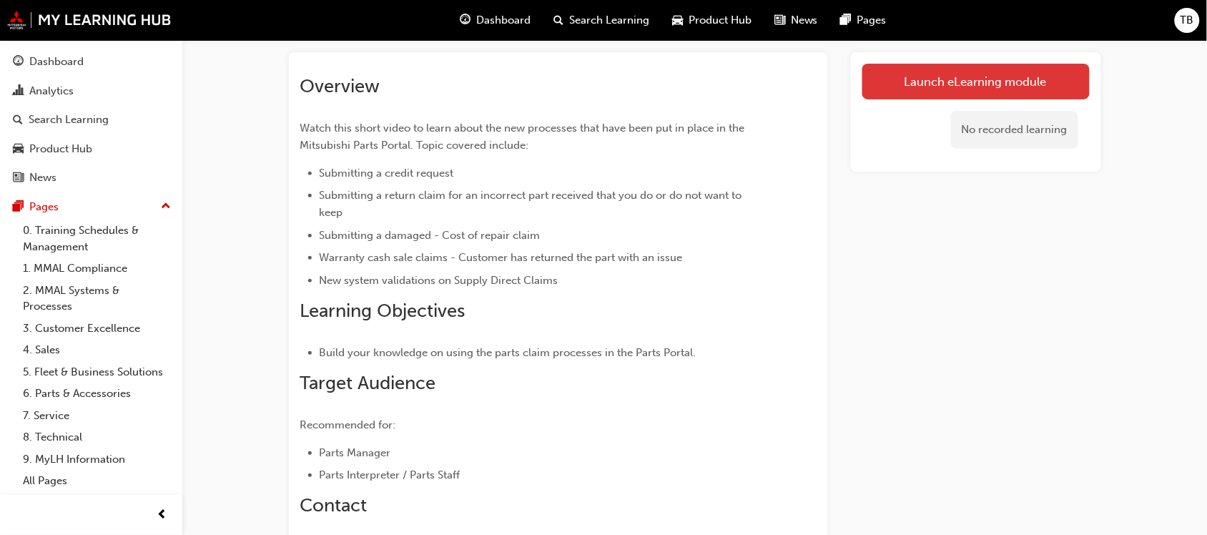
click at [944, 92] on link "Launch eLearning module" at bounding box center [976, 82] width 227 height 36
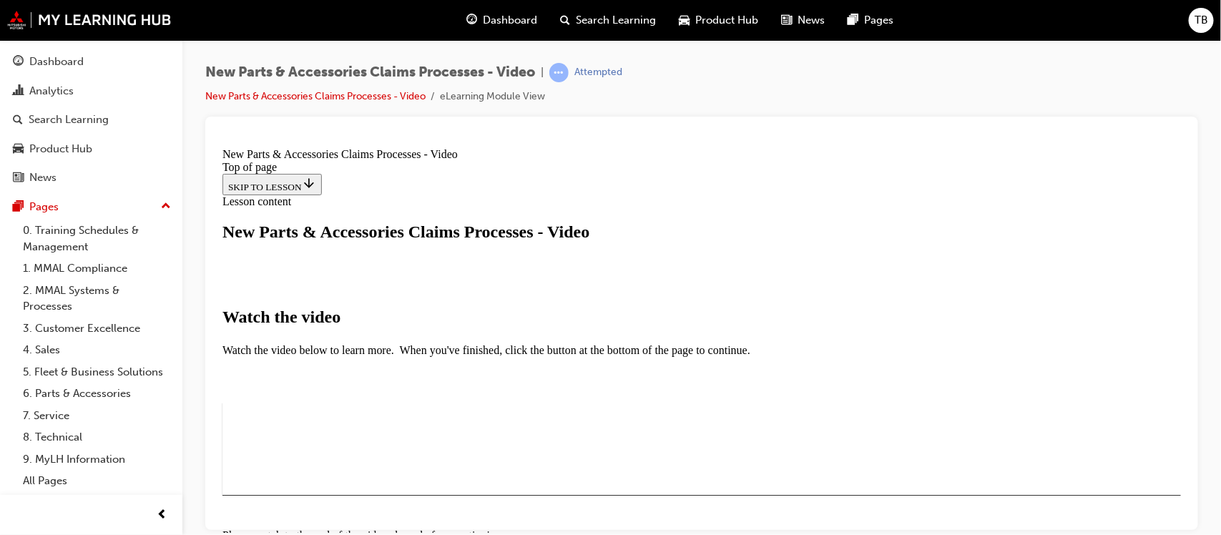
click at [367, 529] on button "I HAVE WATCHED THIS VIDEO" at bounding box center [294, 537] width 145 height 16
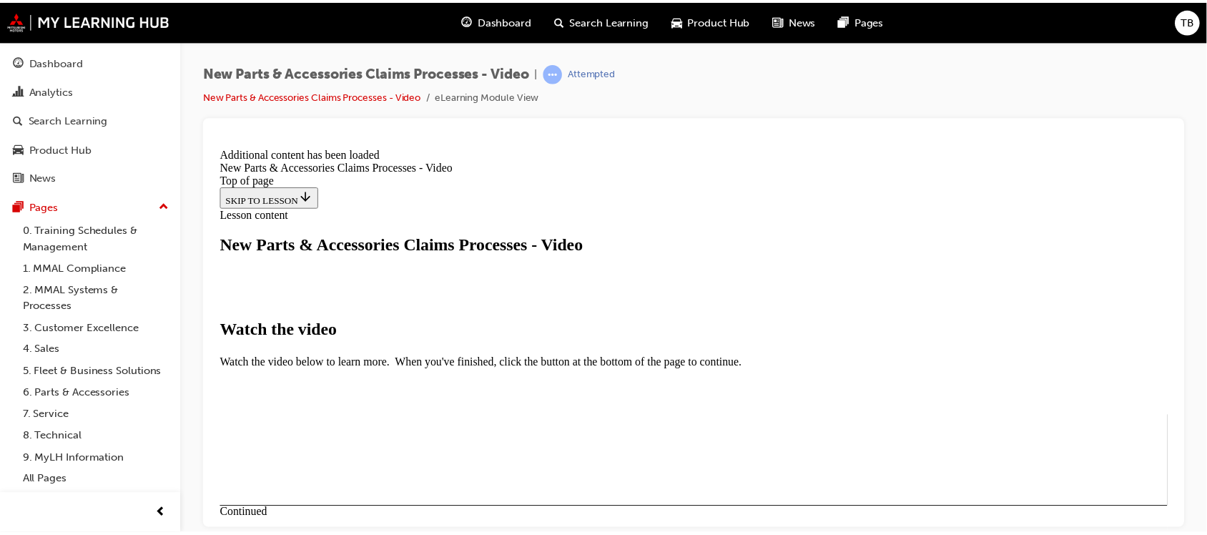
scroll to position [570, 0]
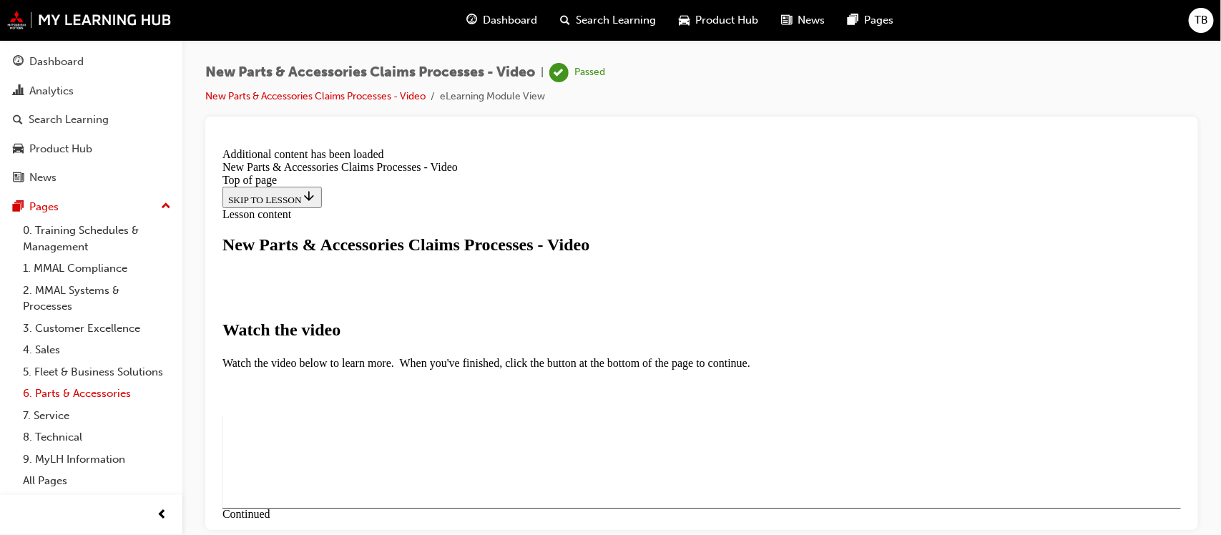
click at [66, 398] on link "6. Parts & Accessories" at bounding box center [97, 394] width 160 height 22
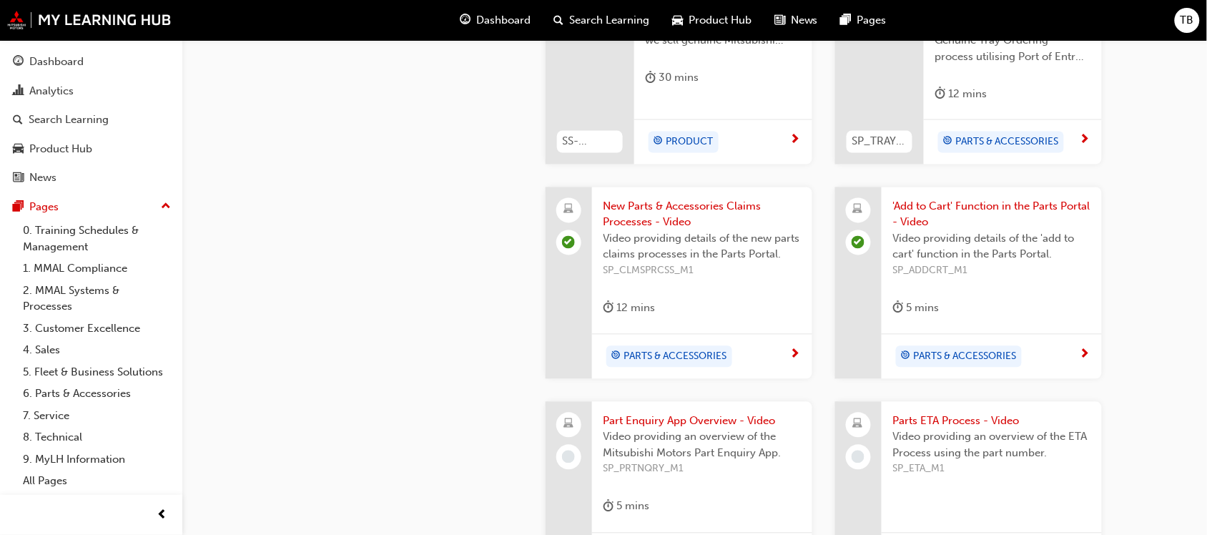
scroll to position [715, 0]
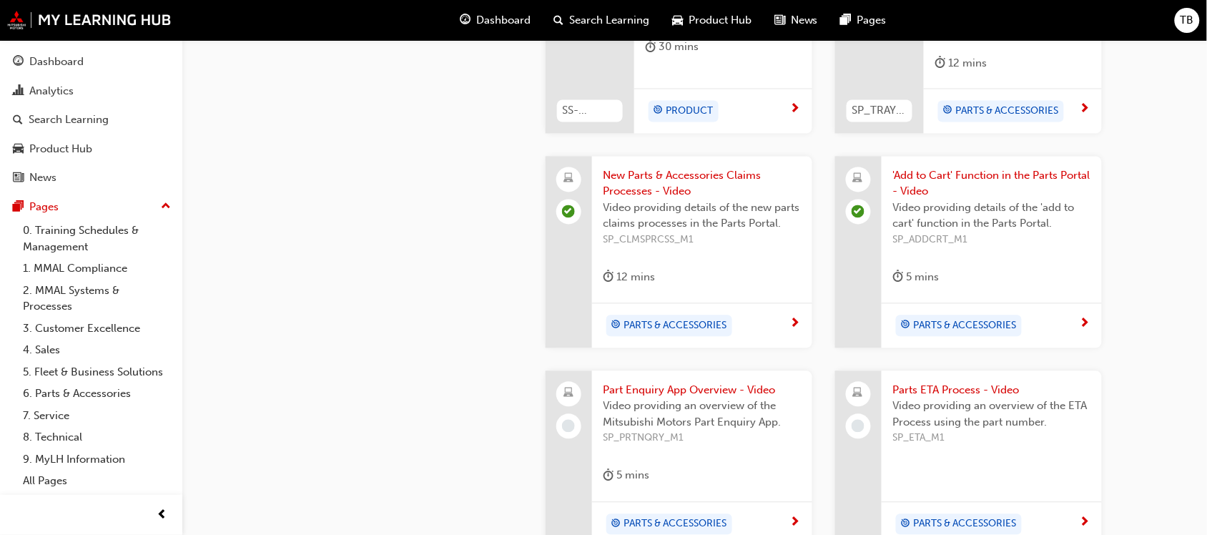
click at [697, 383] on span "Part Enquiry App Overview - Video" at bounding box center [702, 391] width 197 height 16
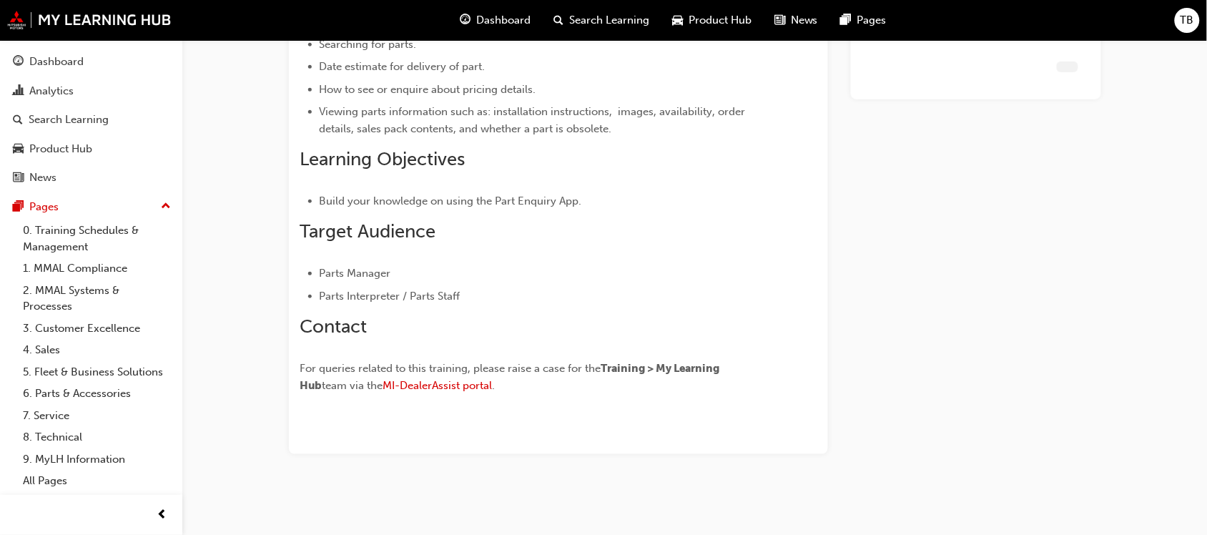
scroll to position [205, 0]
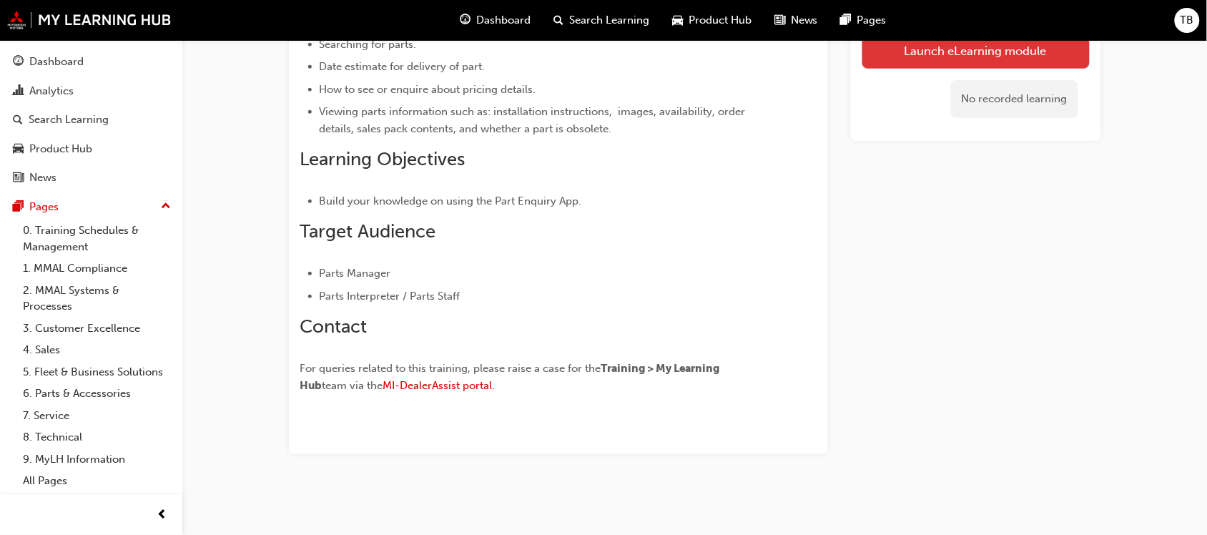
click at [976, 52] on link "Launch eLearning module" at bounding box center [976, 51] width 227 height 36
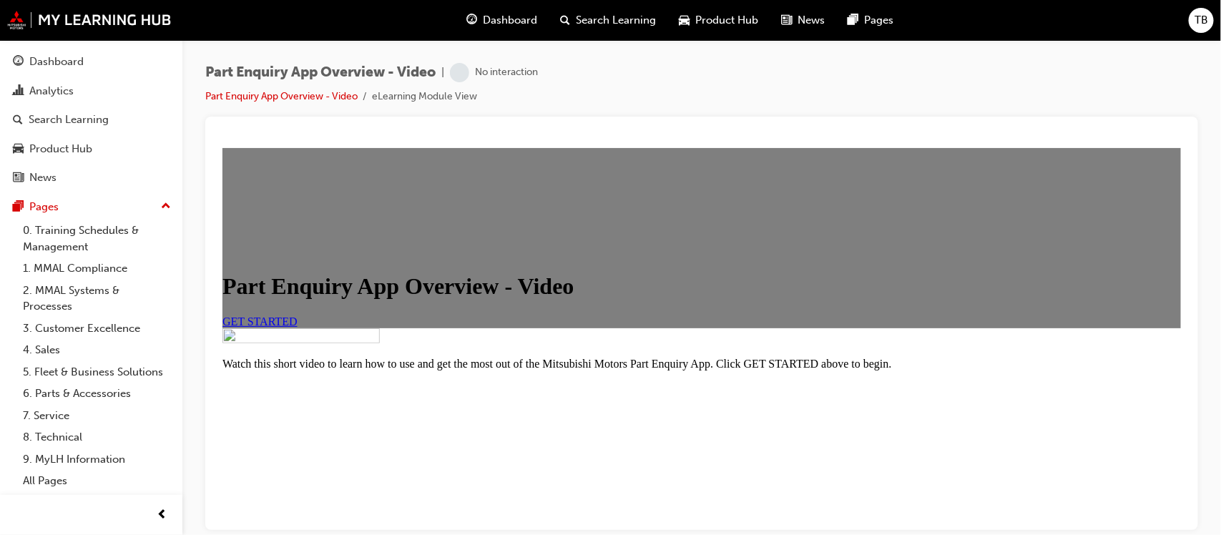
scroll to position [89, 0]
click at [297, 327] on span "GET STARTED" at bounding box center [259, 321] width 75 height 12
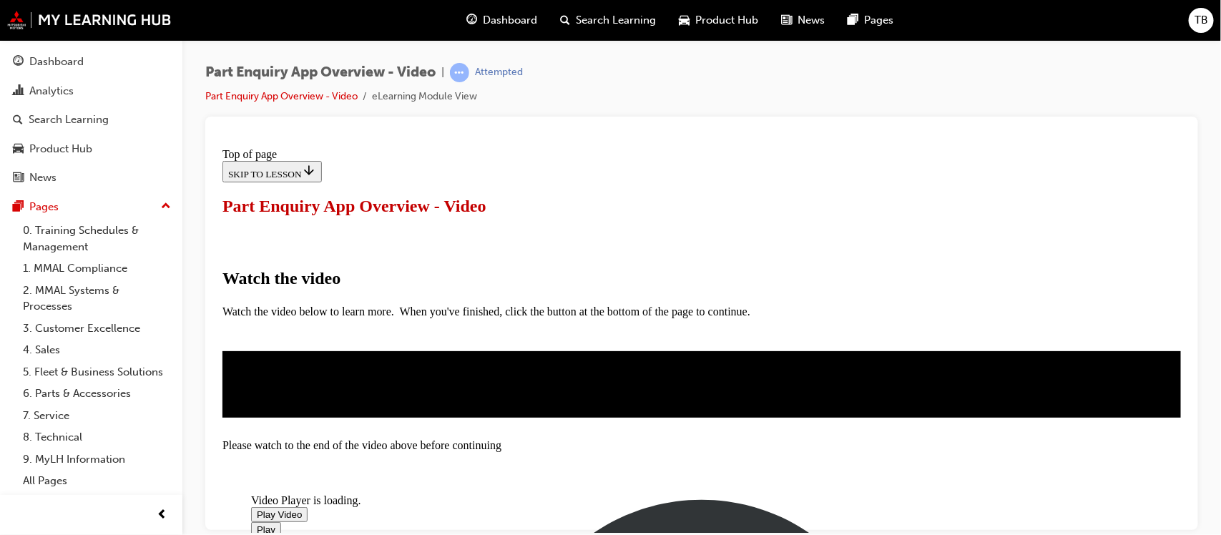
click at [256, 509] on span "Video player" at bounding box center [256, 514] width 0 height 11
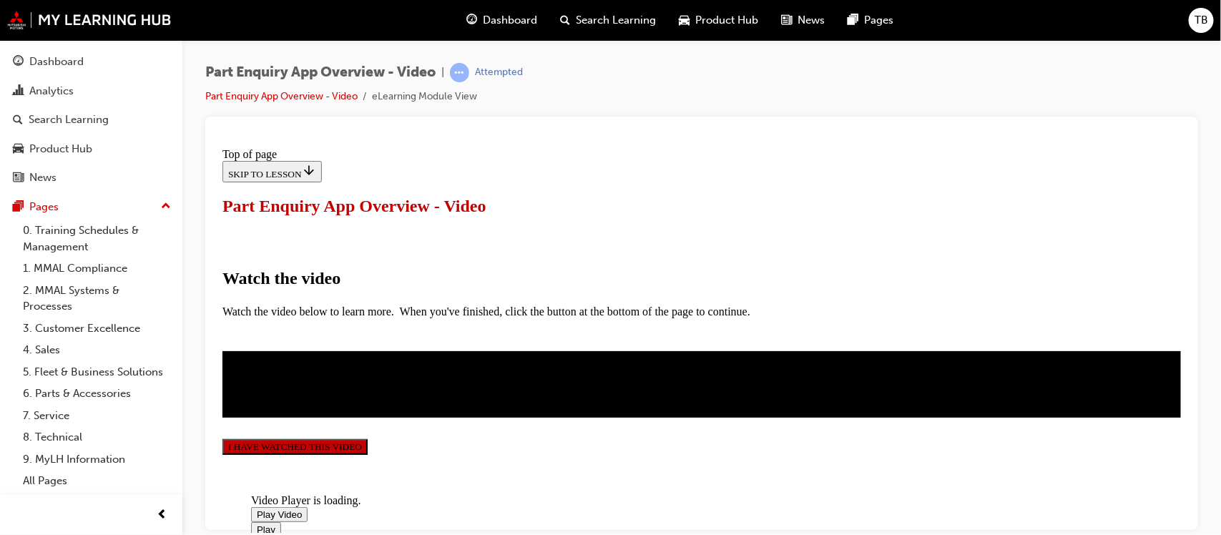
click at [367, 438] on button "I HAVE WATCHED THIS VIDEO" at bounding box center [294, 446] width 145 height 16
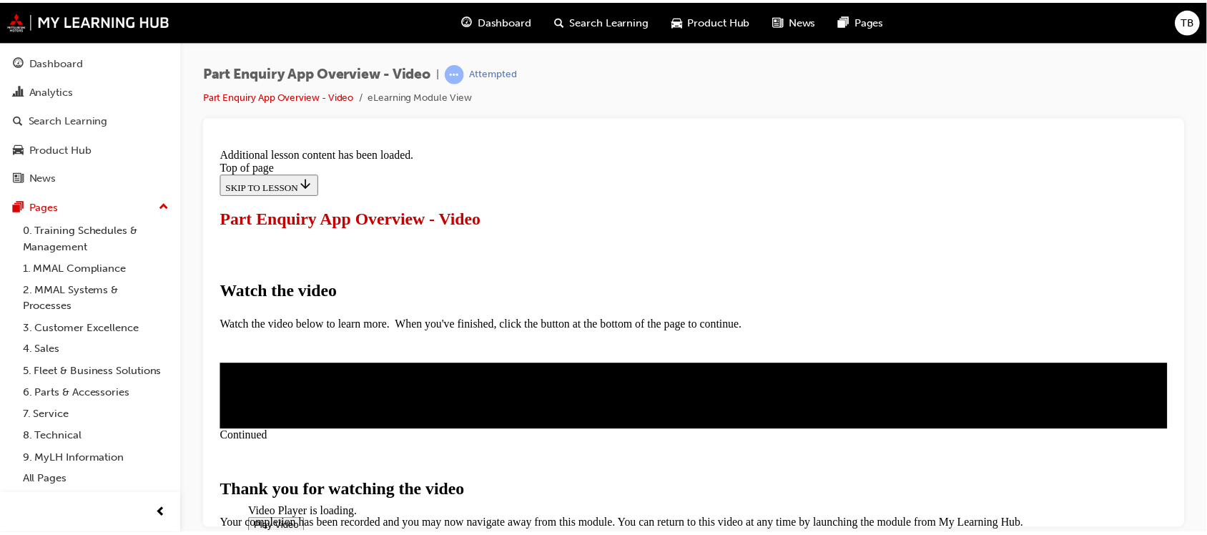
scroll to position [570, 0]
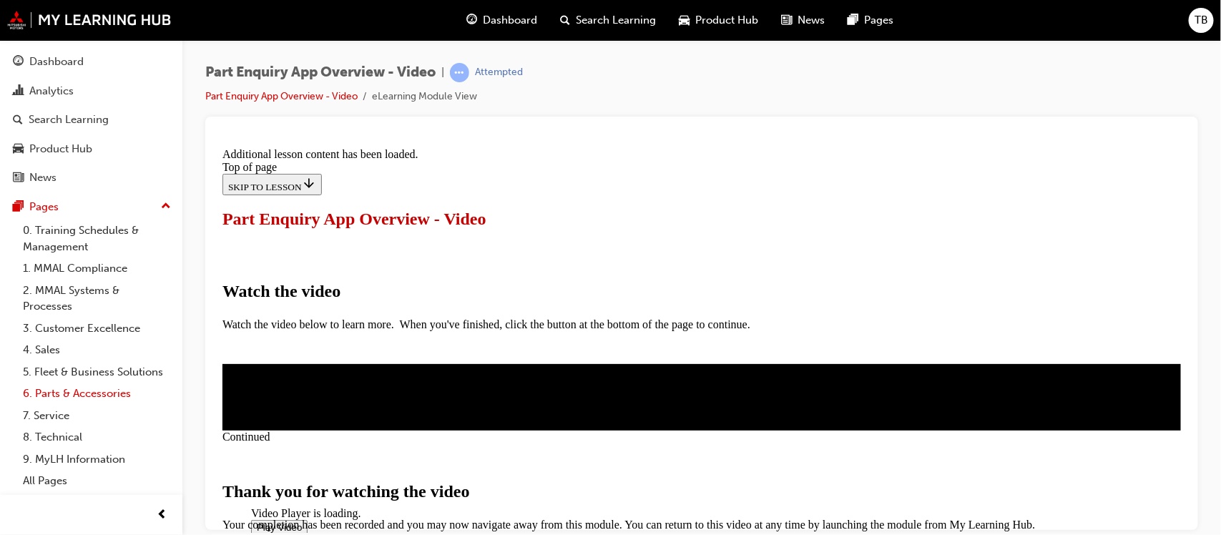
click at [63, 395] on link "6. Parts & Accessories" at bounding box center [97, 394] width 160 height 22
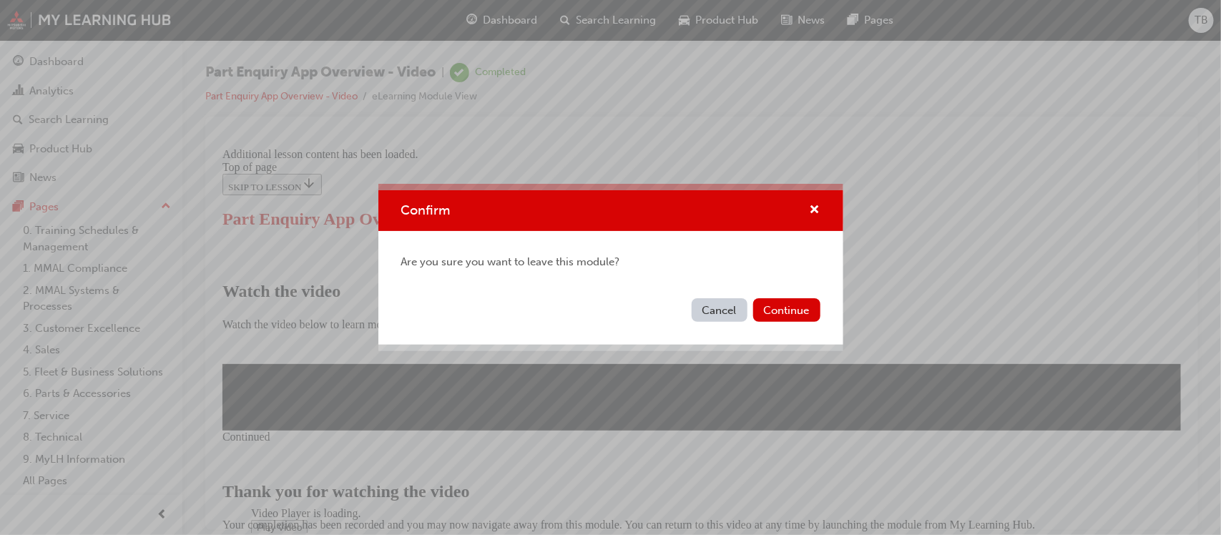
click at [725, 313] on button "Cancel" at bounding box center [720, 310] width 56 height 24
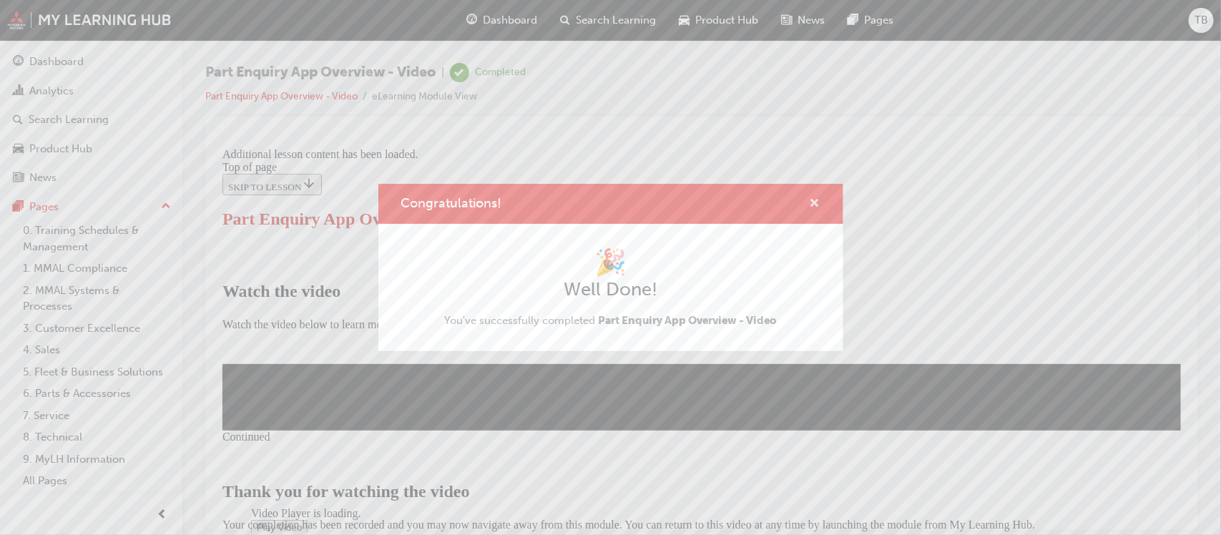
click at [813, 202] on span "cross-icon" at bounding box center [815, 204] width 11 height 13
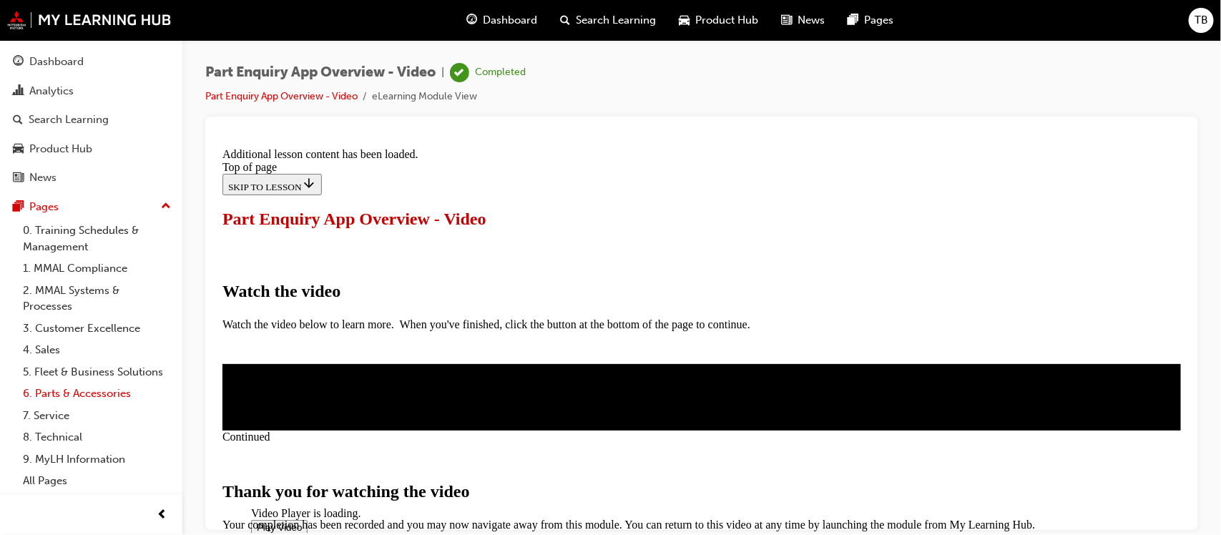
click at [104, 396] on link "6. Parts & Accessories" at bounding box center [97, 394] width 160 height 22
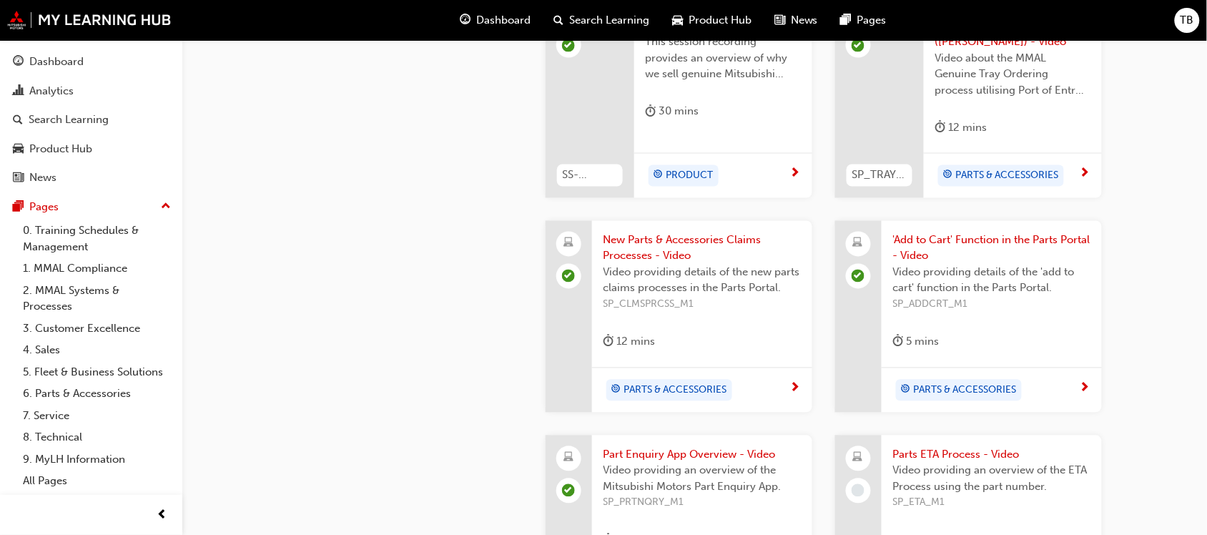
scroll to position [984, 0]
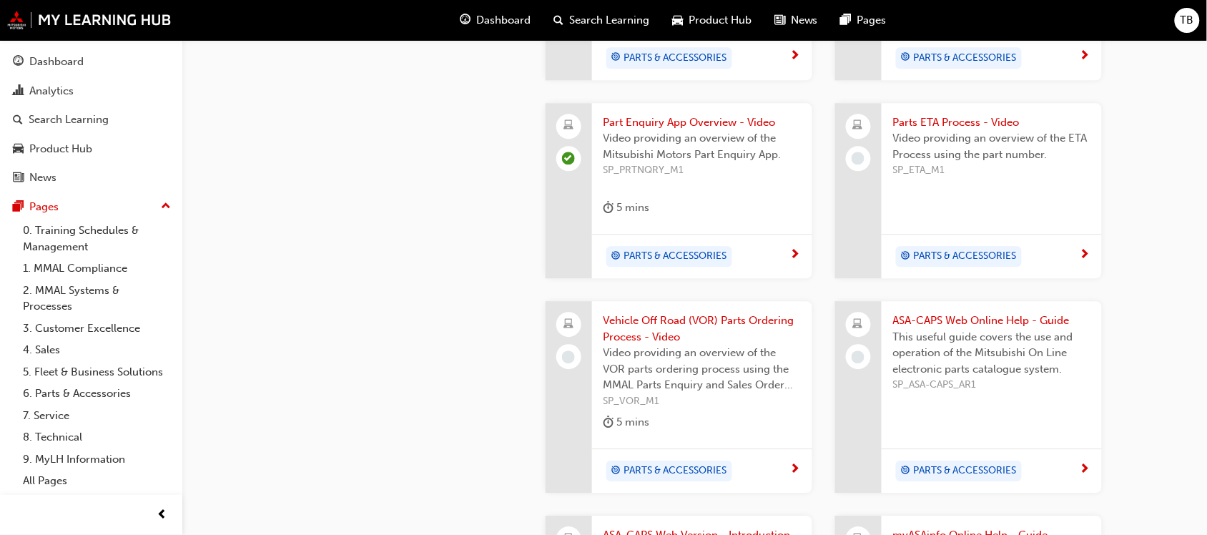
click at [946, 137] on span "Video providing an overview of the ETA Process using the part number." at bounding box center [991, 146] width 197 height 32
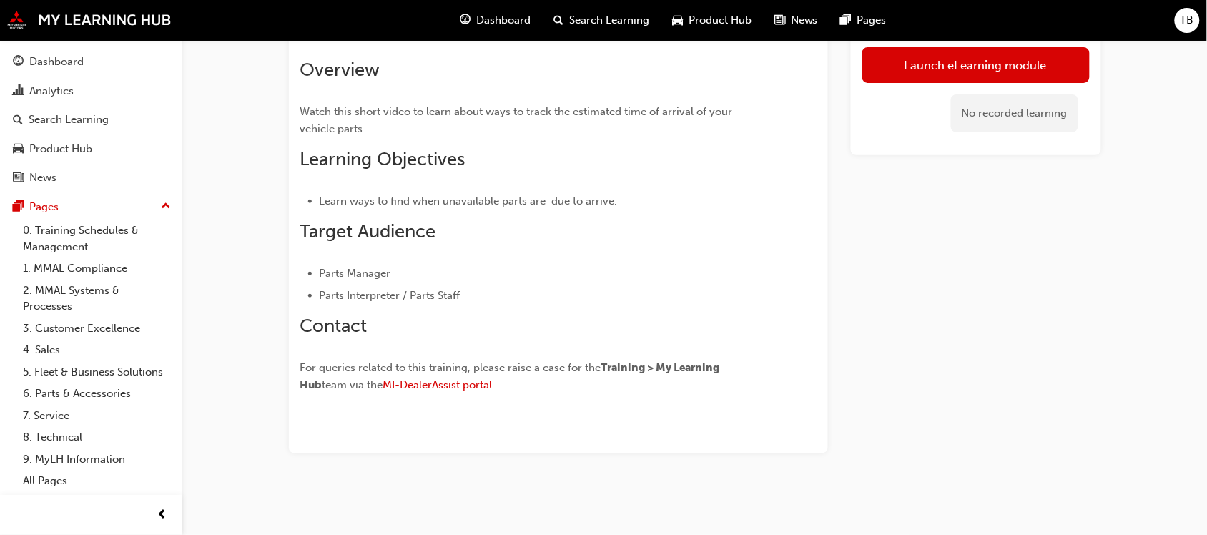
scroll to position [93, 0]
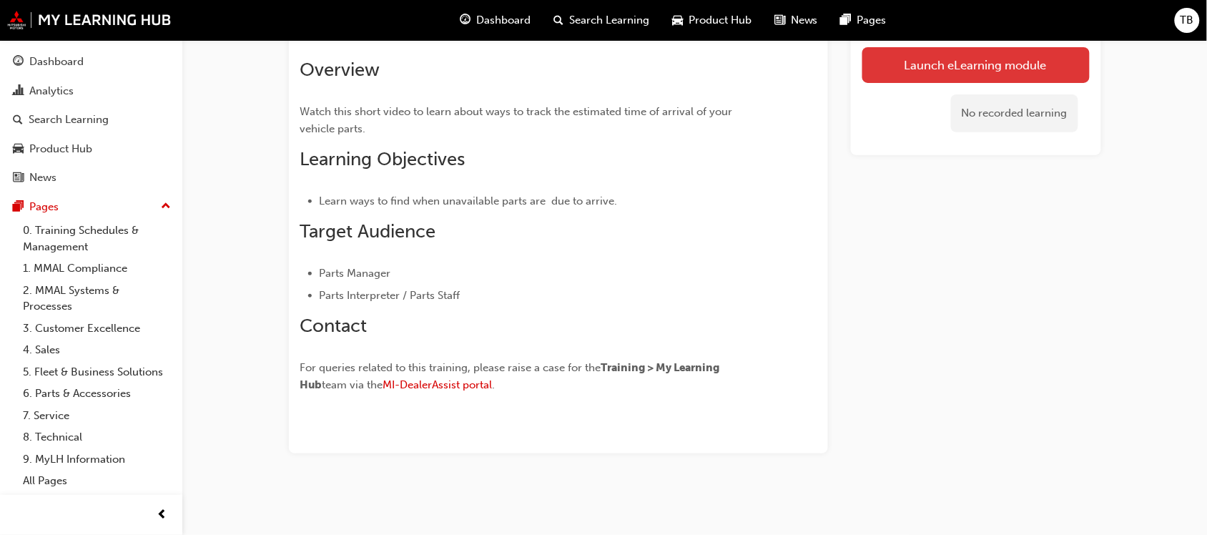
click at [988, 59] on link "Launch eLearning module" at bounding box center [976, 65] width 227 height 36
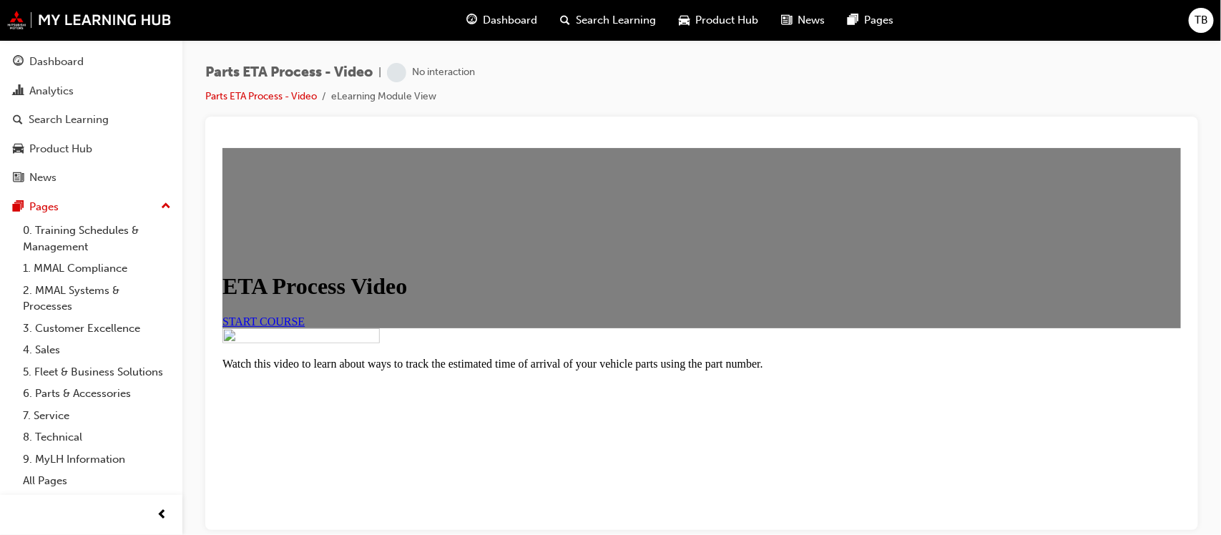
click at [304, 327] on span "START COURSE" at bounding box center [263, 321] width 82 height 12
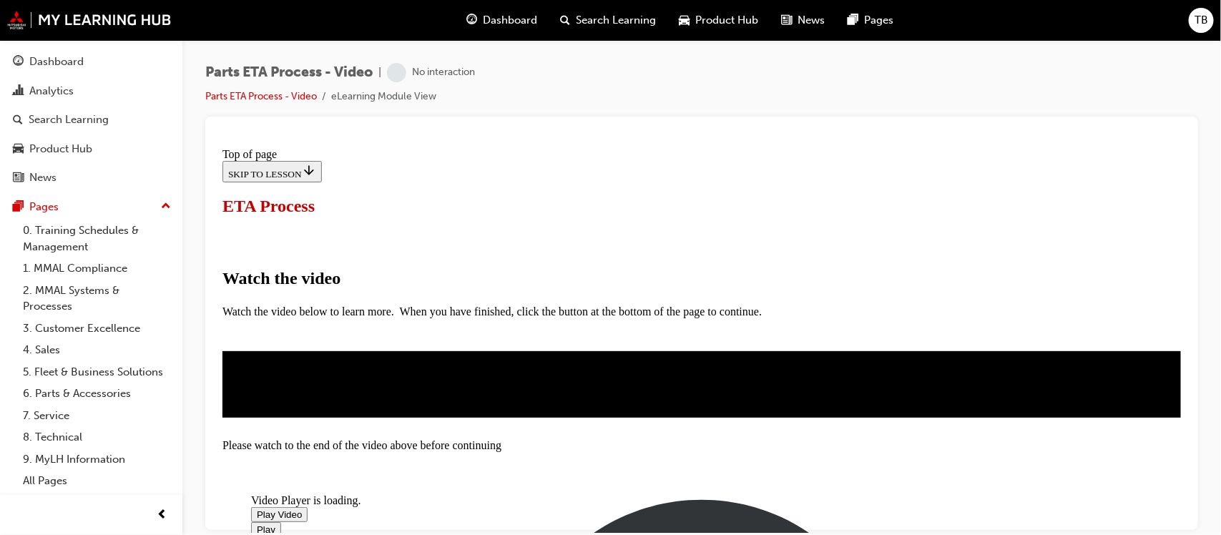
click at [256, 509] on span "Video player" at bounding box center [256, 514] width 0 height 11
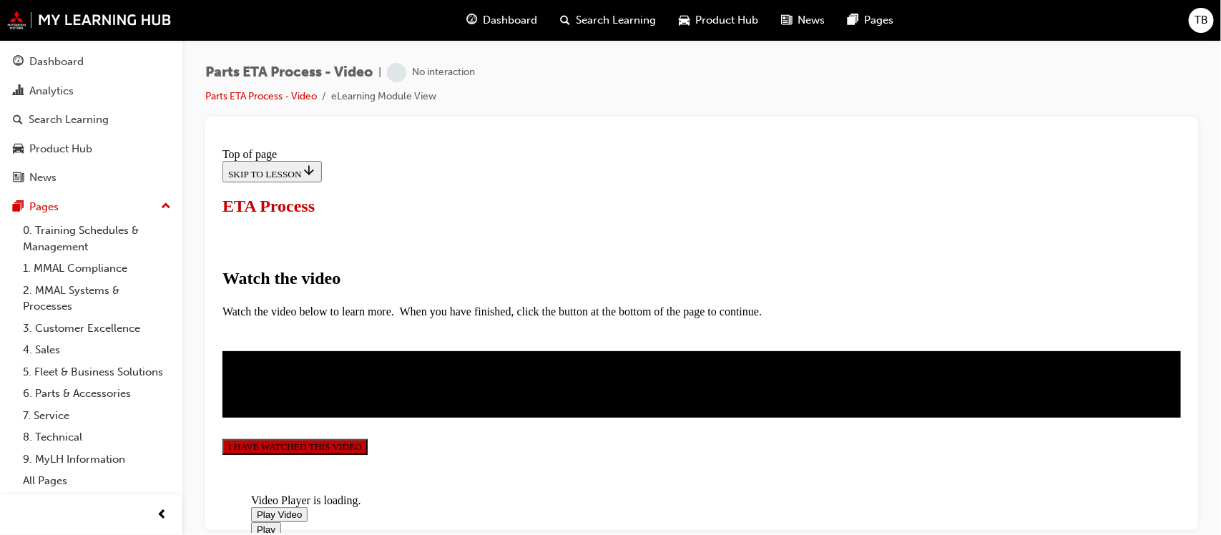
click at [367, 438] on button "I HAVE WATCHED THIS VIDEO" at bounding box center [294, 446] width 145 height 16
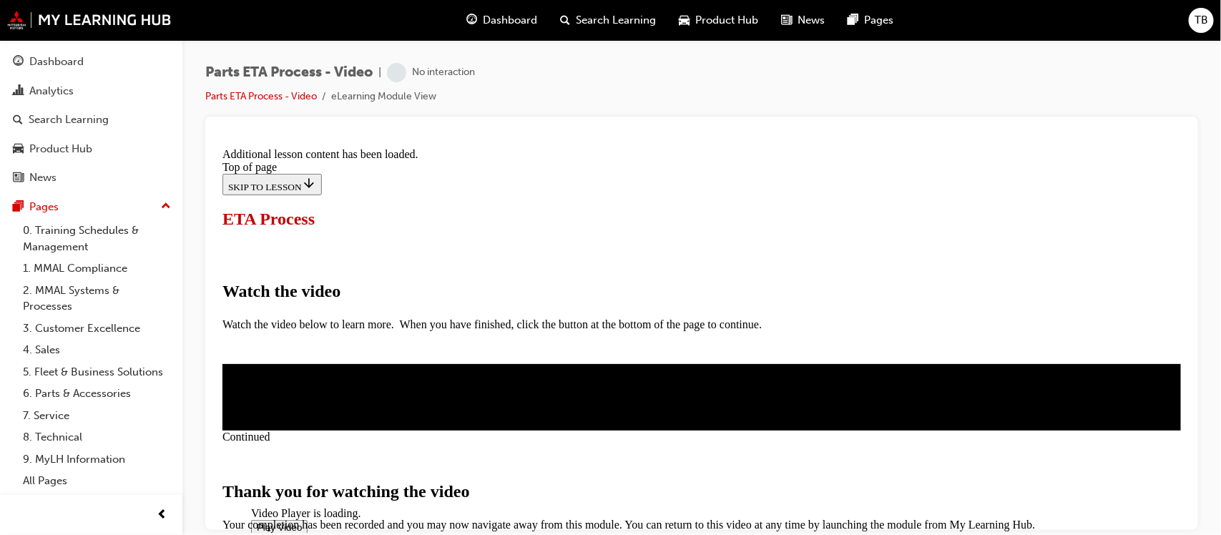
scroll to position [570, 0]
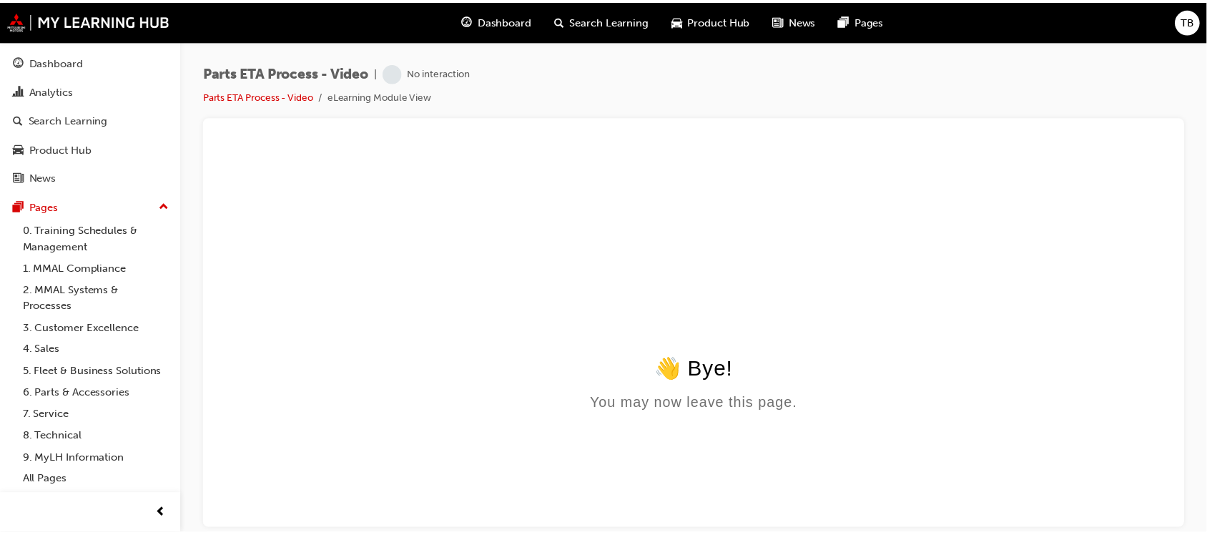
scroll to position [0, 0]
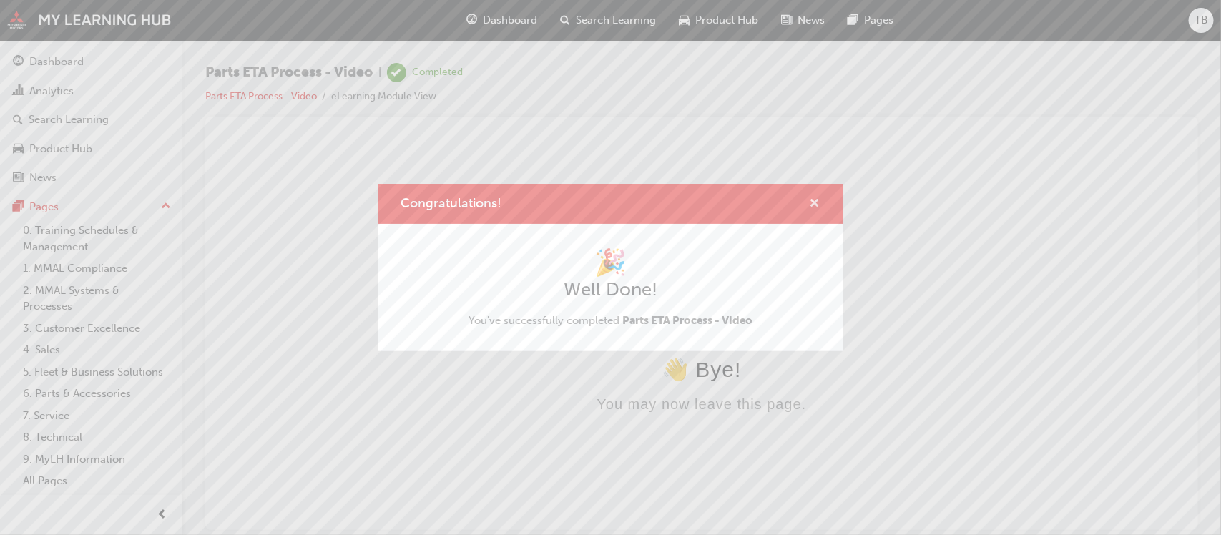
click at [817, 206] on span "cross-icon" at bounding box center [815, 204] width 11 height 13
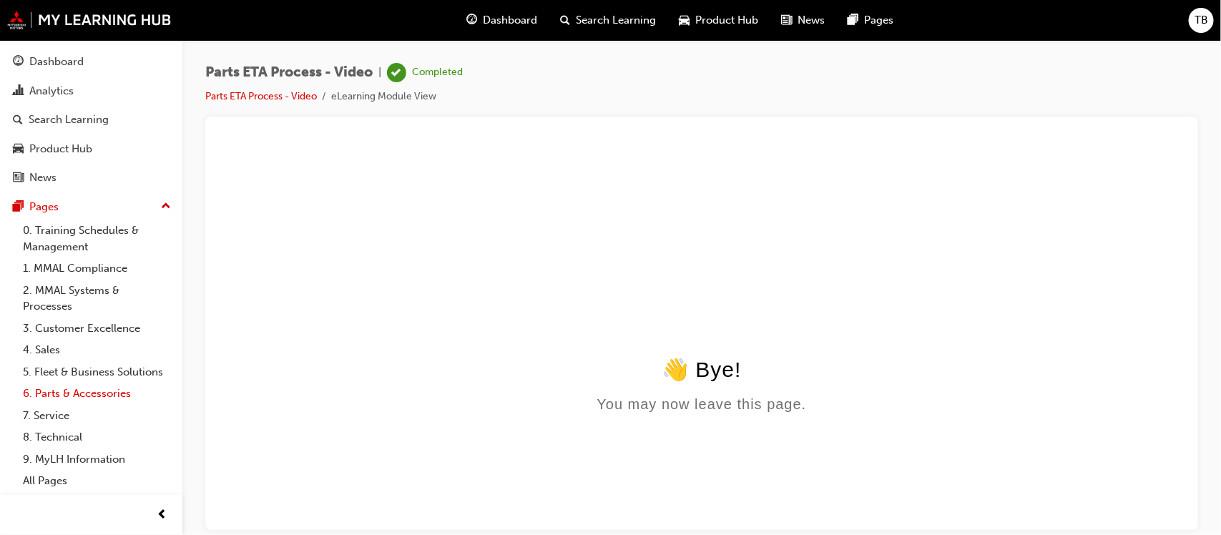
click at [73, 393] on link "6. Parts & Accessories" at bounding box center [97, 394] width 160 height 22
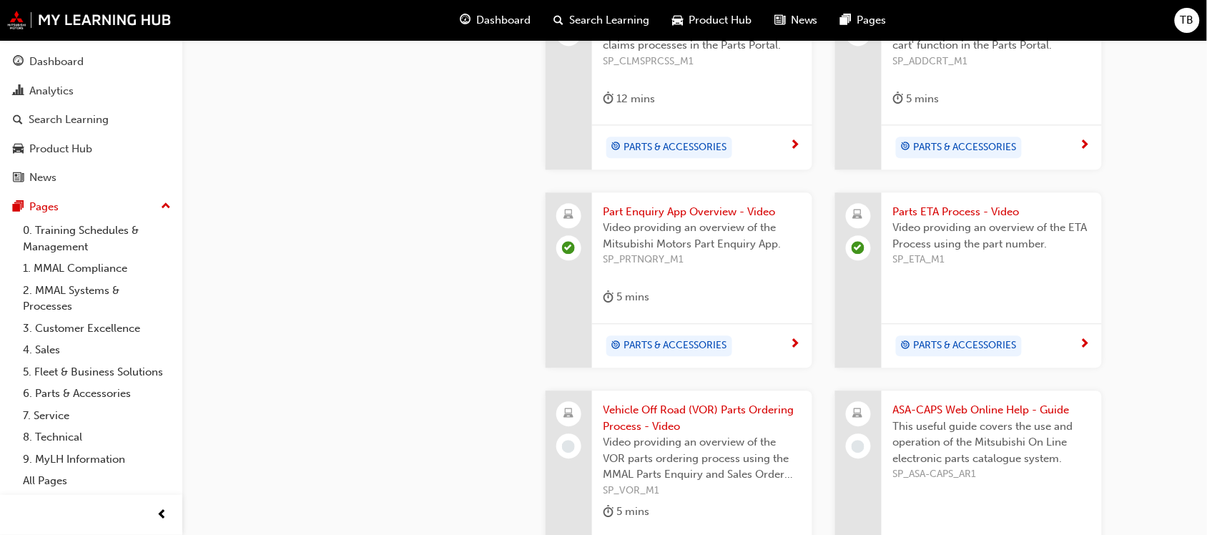
click at [689, 402] on span "Vehicle Off Road (VOR) Parts Ordering Process - Video" at bounding box center [702, 418] width 197 height 32
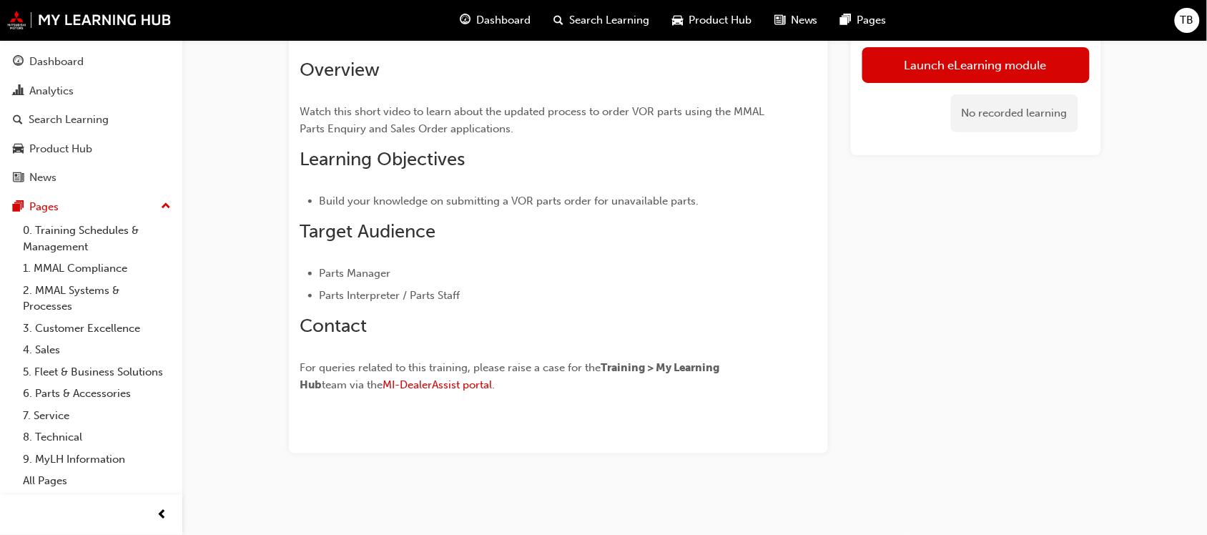
scroll to position [93, 0]
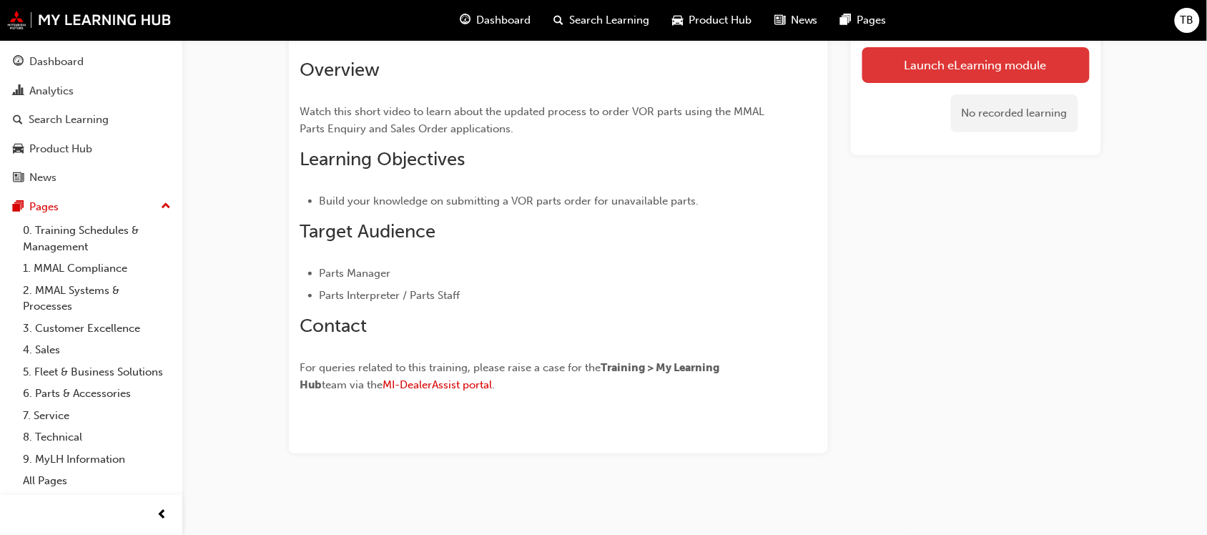
click at [959, 59] on link "Launch eLearning module" at bounding box center [976, 65] width 227 height 36
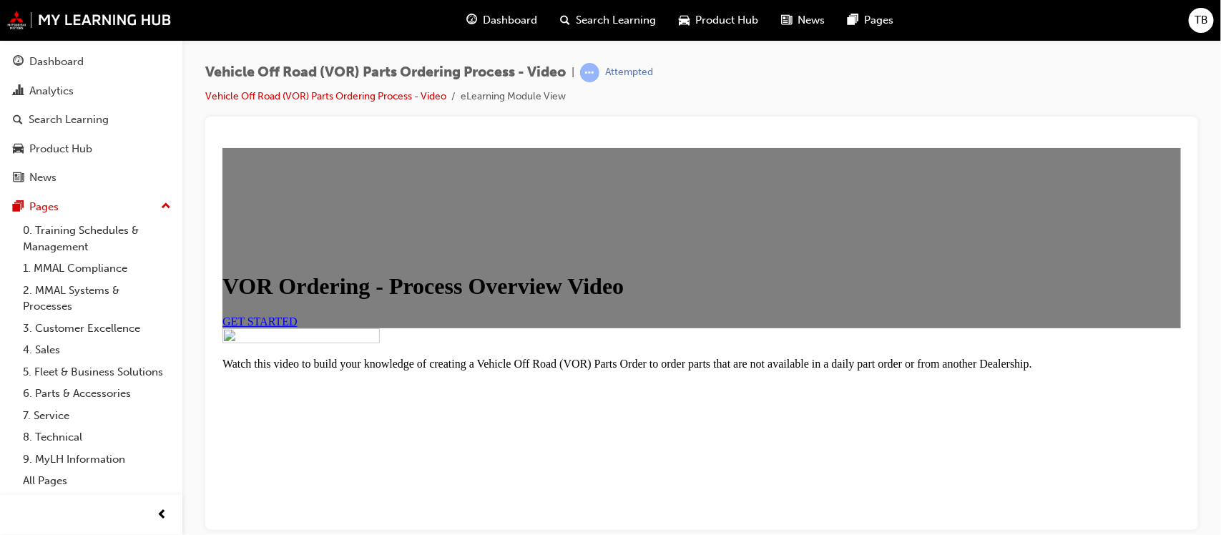
scroll to position [179, 0]
click at [297, 315] on span "GET STARTED" at bounding box center [259, 321] width 75 height 12
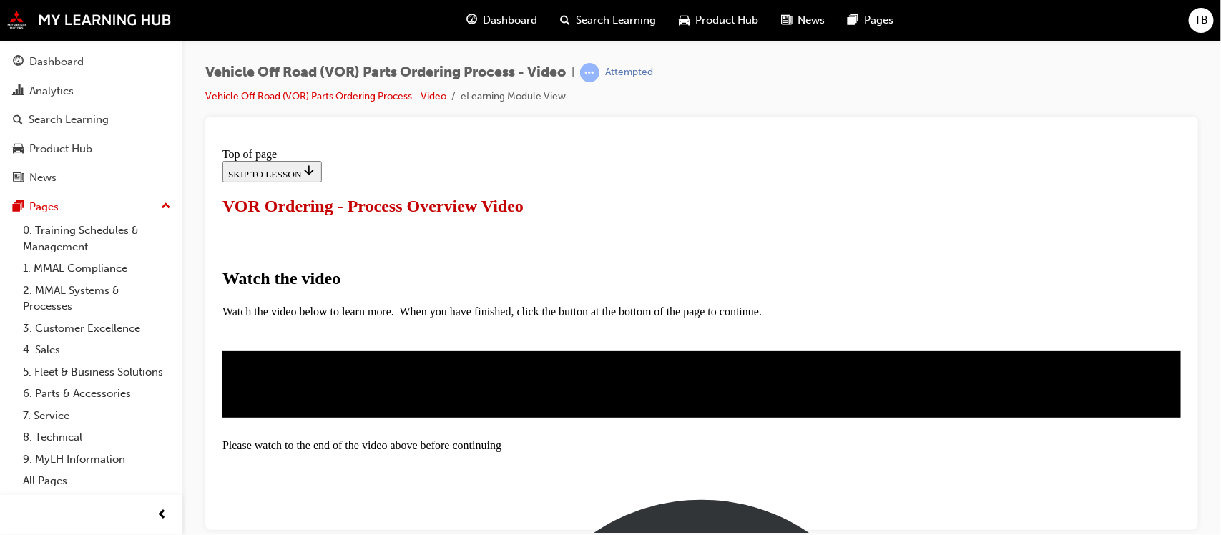
click at [256, 509] on span "Video player" at bounding box center [256, 514] width 0 height 11
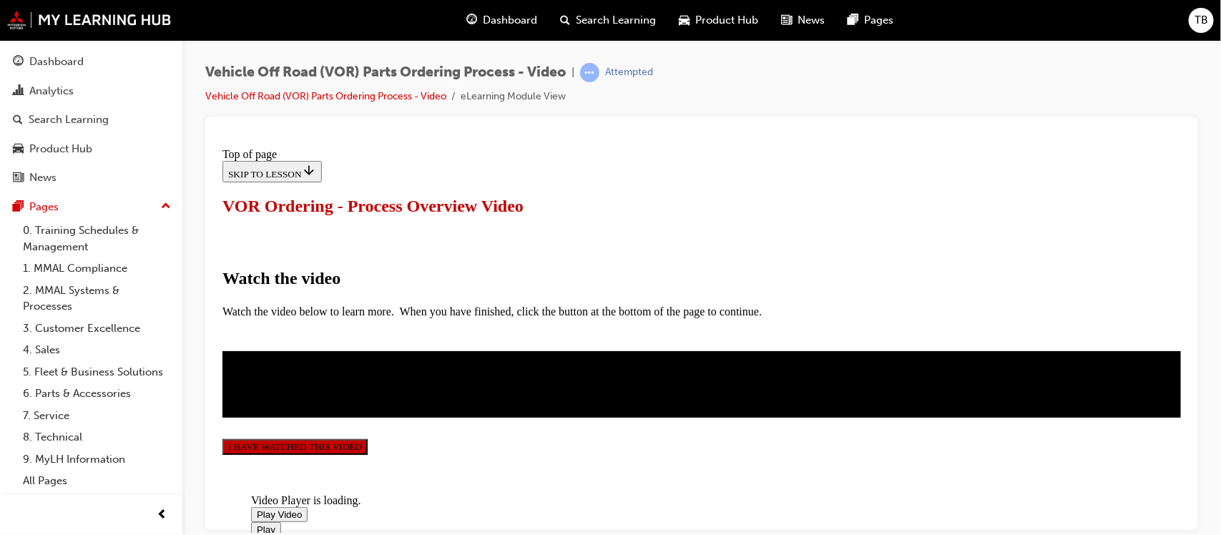
click at [367, 438] on button "I HAVE WATCHED THIS VIDEO" at bounding box center [294, 446] width 145 height 16
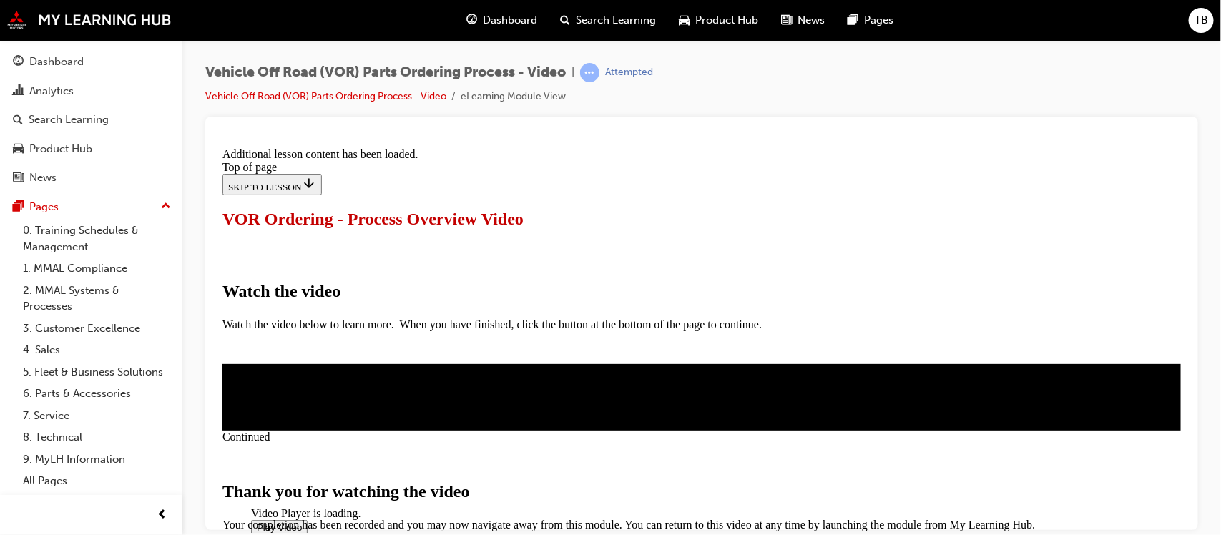
scroll to position [570, 0]
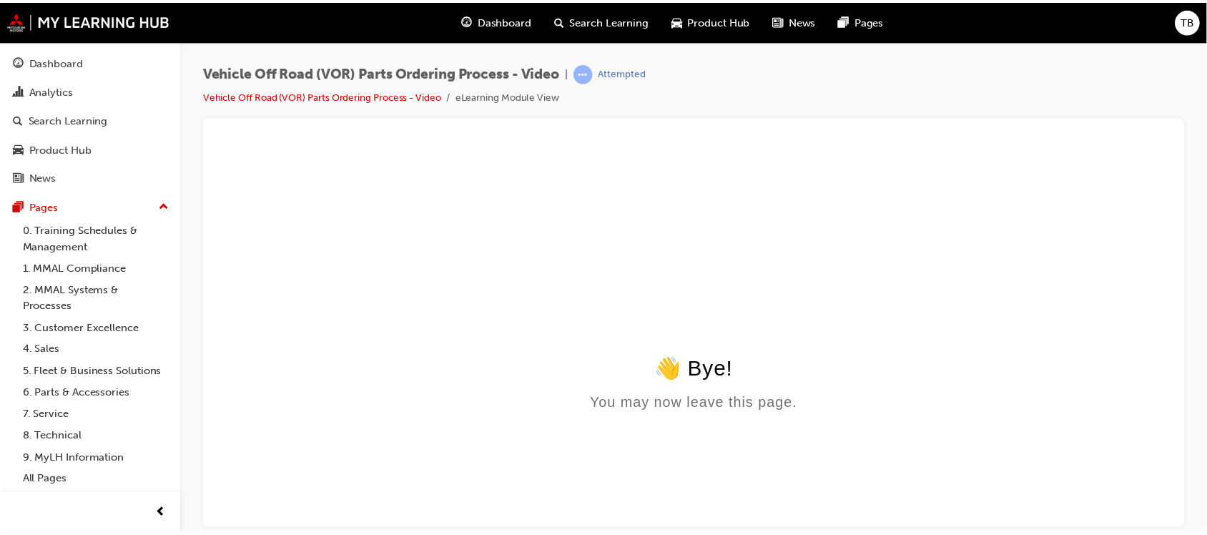
scroll to position [0, 0]
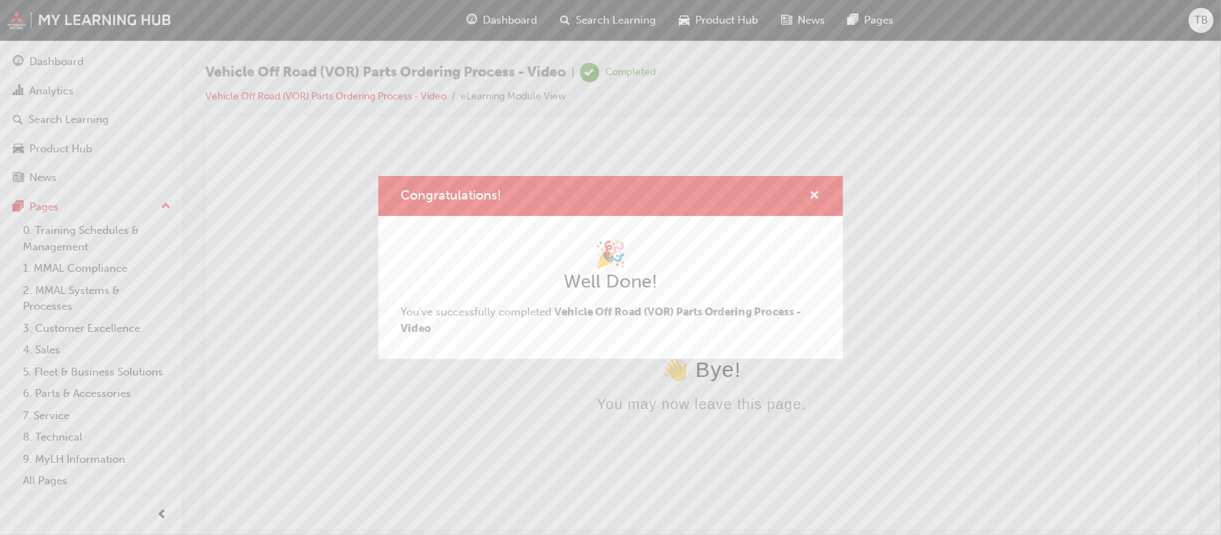
click at [816, 198] on span "cross-icon" at bounding box center [815, 196] width 11 height 13
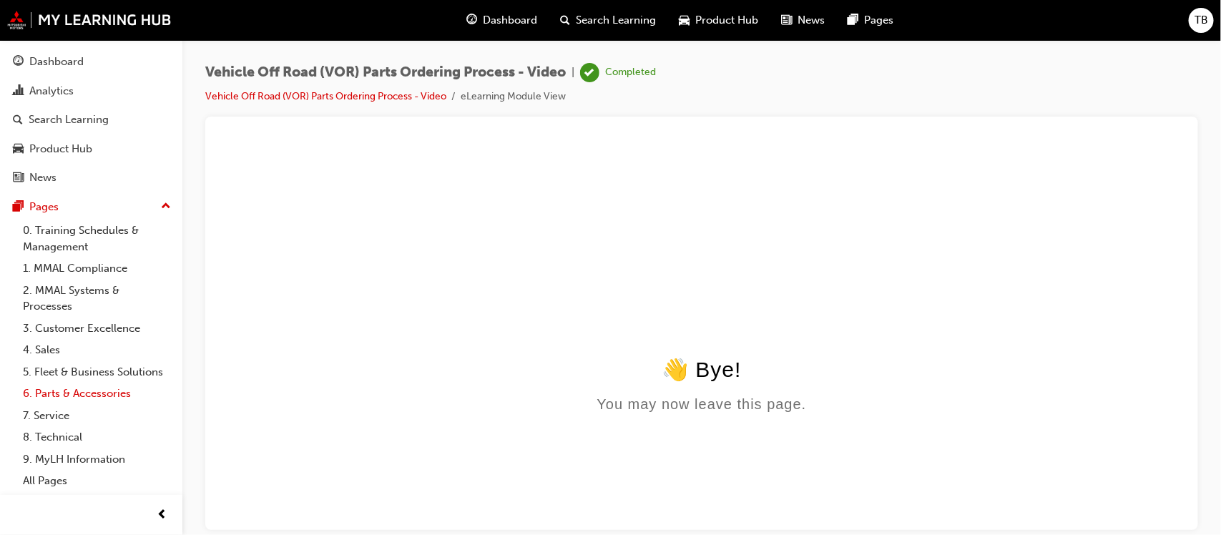
click at [77, 391] on link "6. Parts & Accessories" at bounding box center [97, 394] width 160 height 22
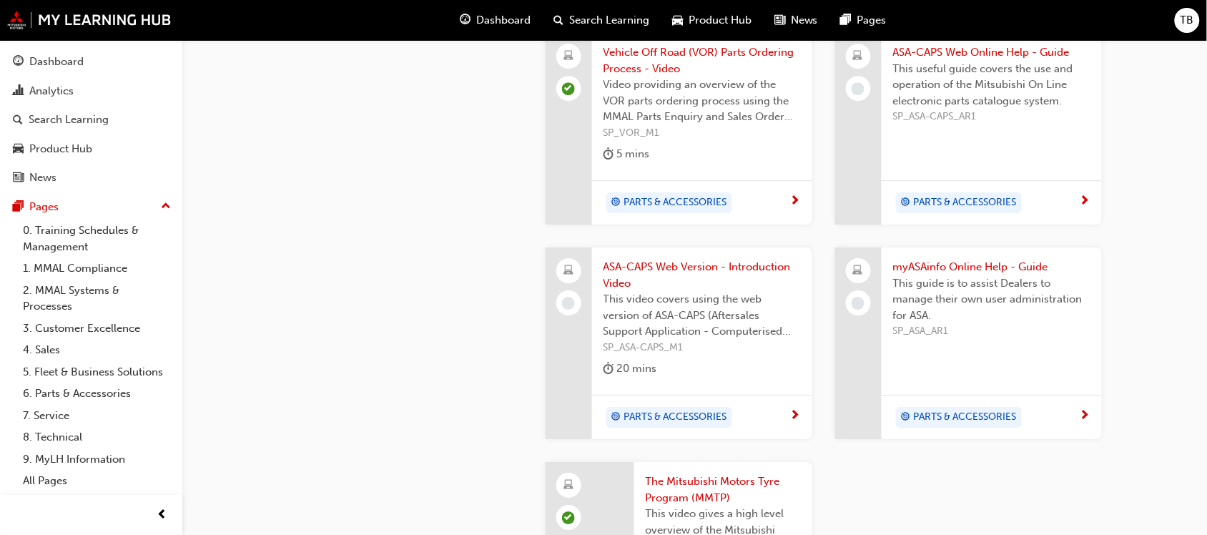
scroll to position [1073, 0]
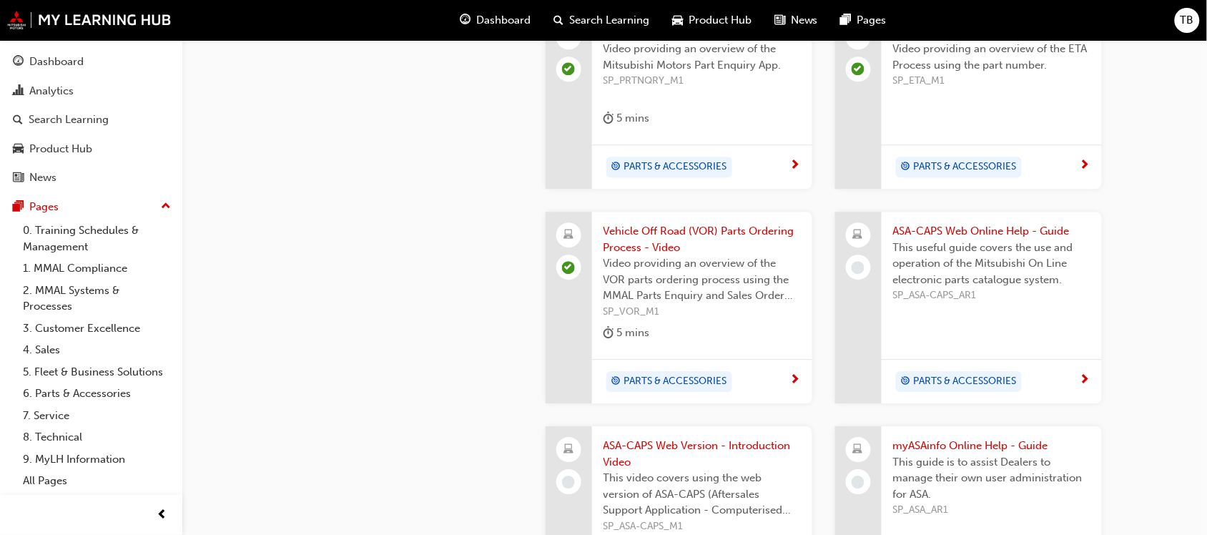
click at [941, 223] on span "ASA-CAPS Web Online Help - Guide" at bounding box center [991, 231] width 197 height 16
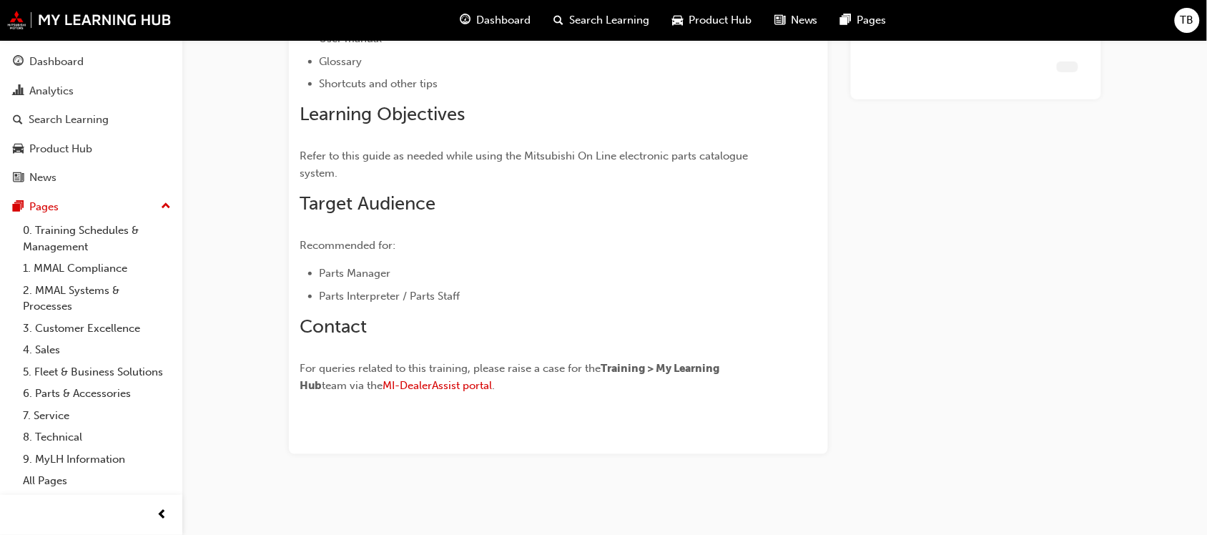
scroll to position [233, 0]
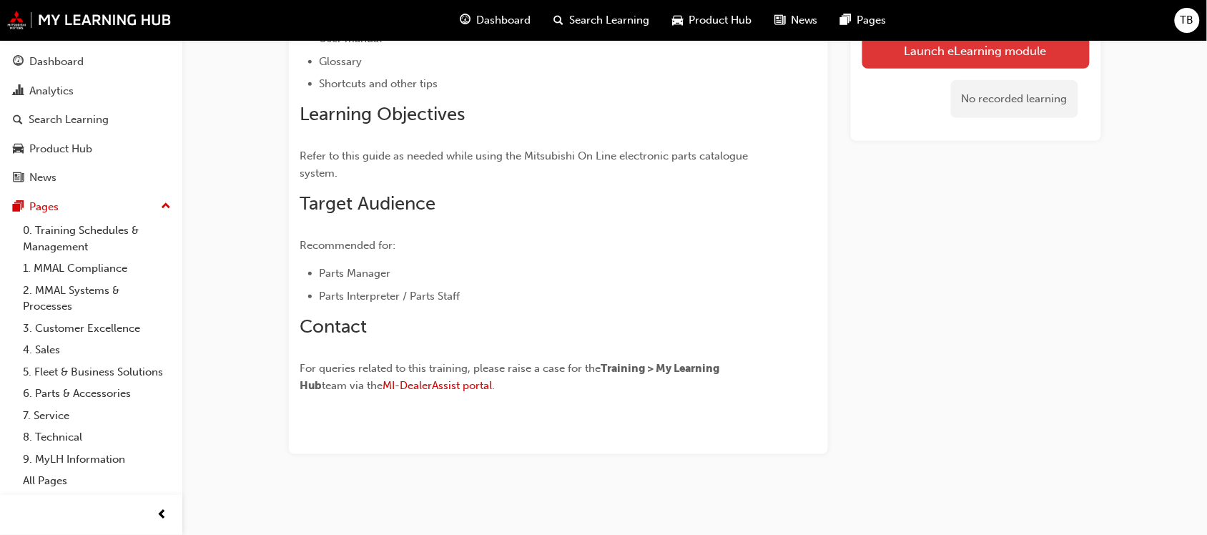
click at [968, 57] on link "Launch eLearning module" at bounding box center [976, 51] width 227 height 36
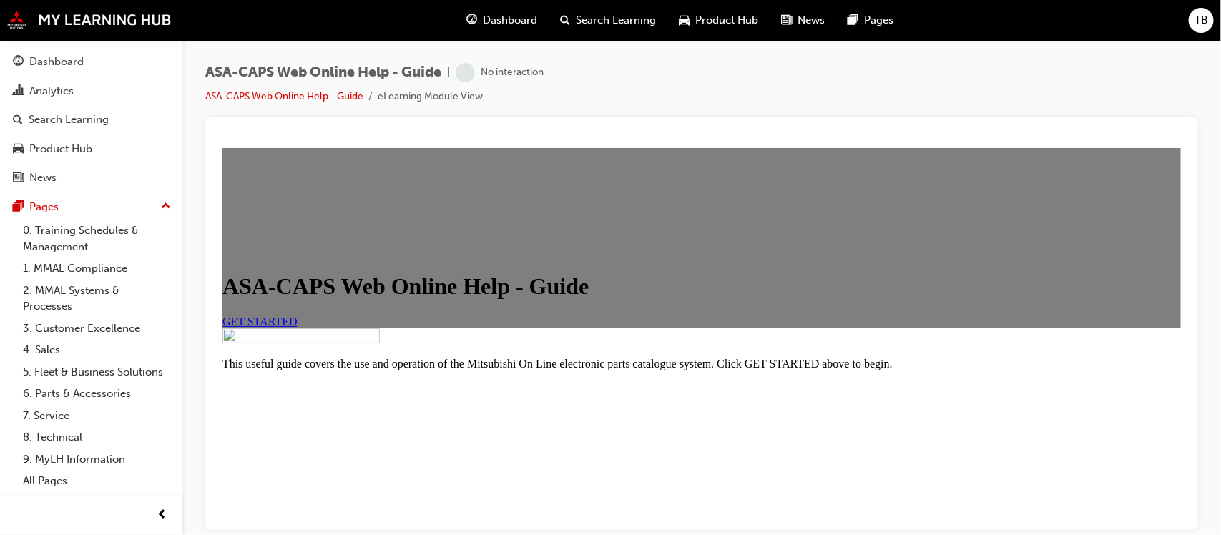
scroll to position [286, 0]
click at [297, 315] on span "GET STARTED" at bounding box center [259, 321] width 75 height 12
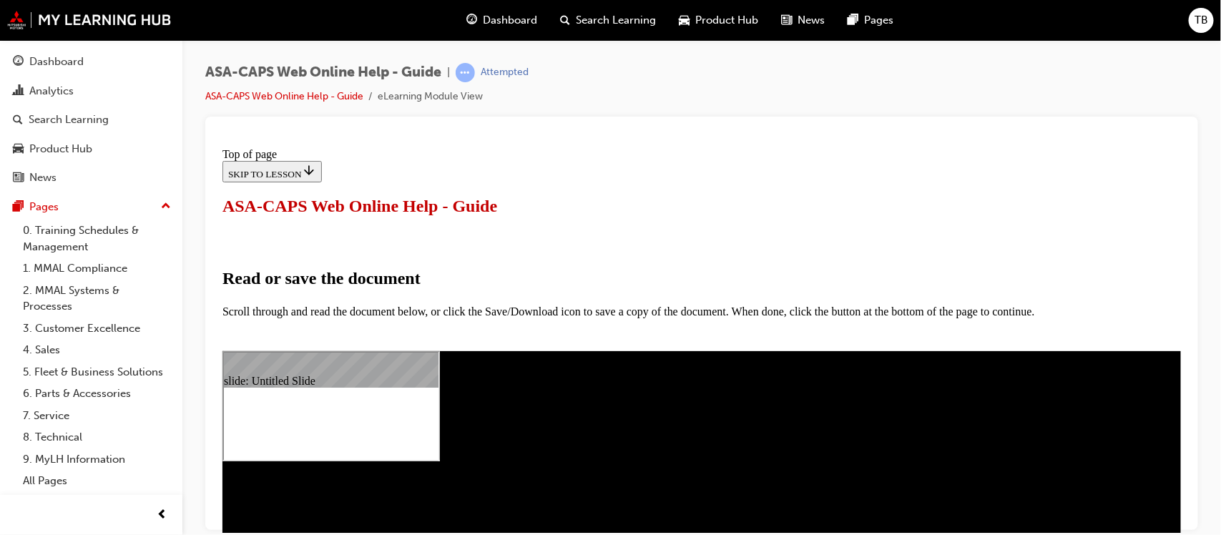
scroll to position [536, 0]
select select "auto"
type input "4"
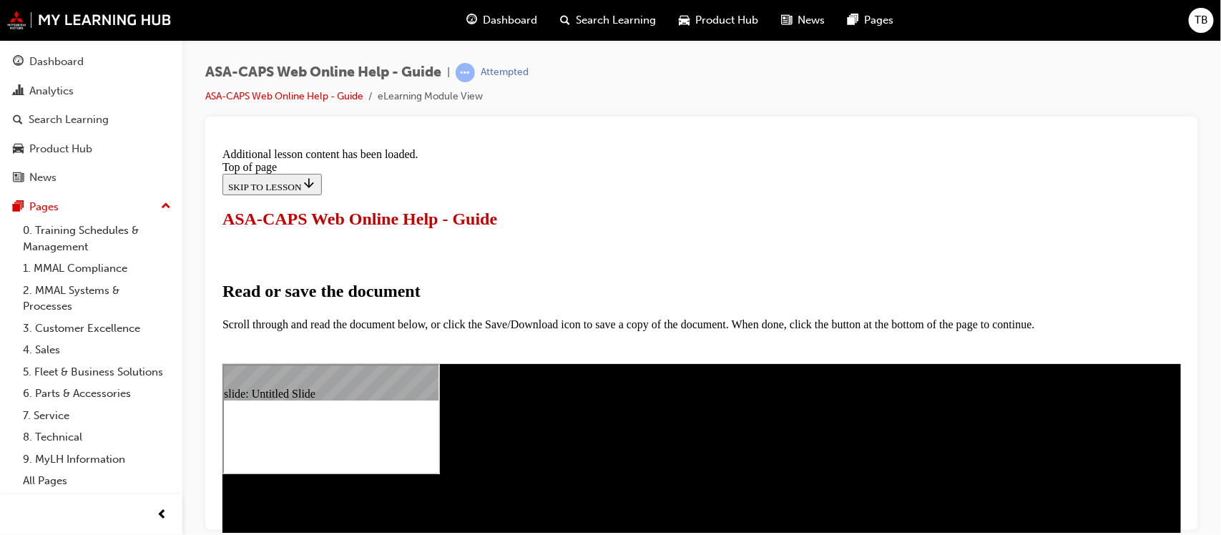
scroll to position [813, 0]
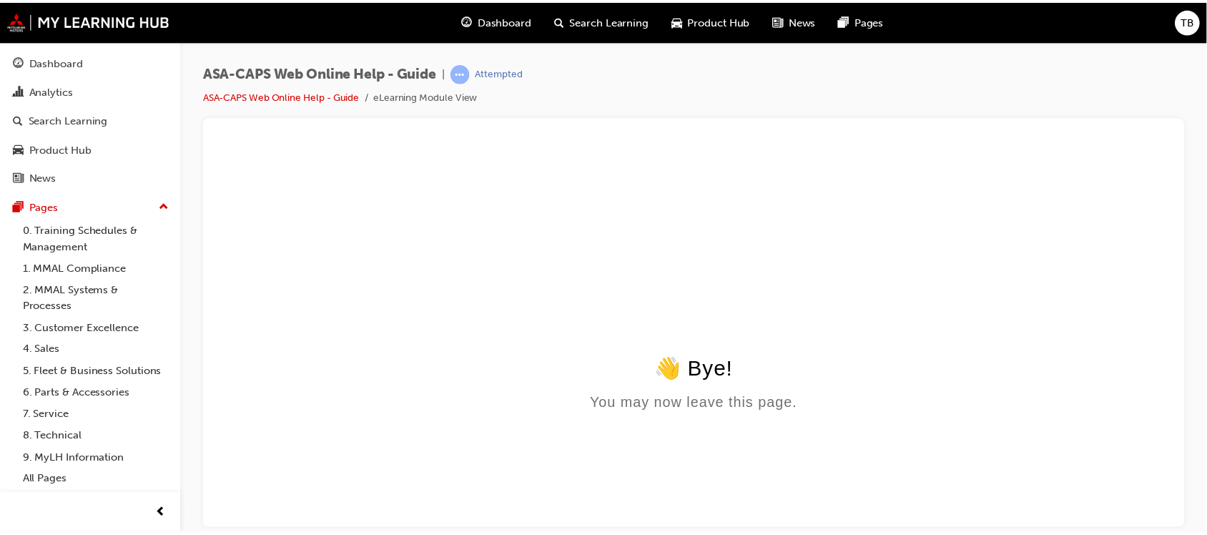
scroll to position [0, 0]
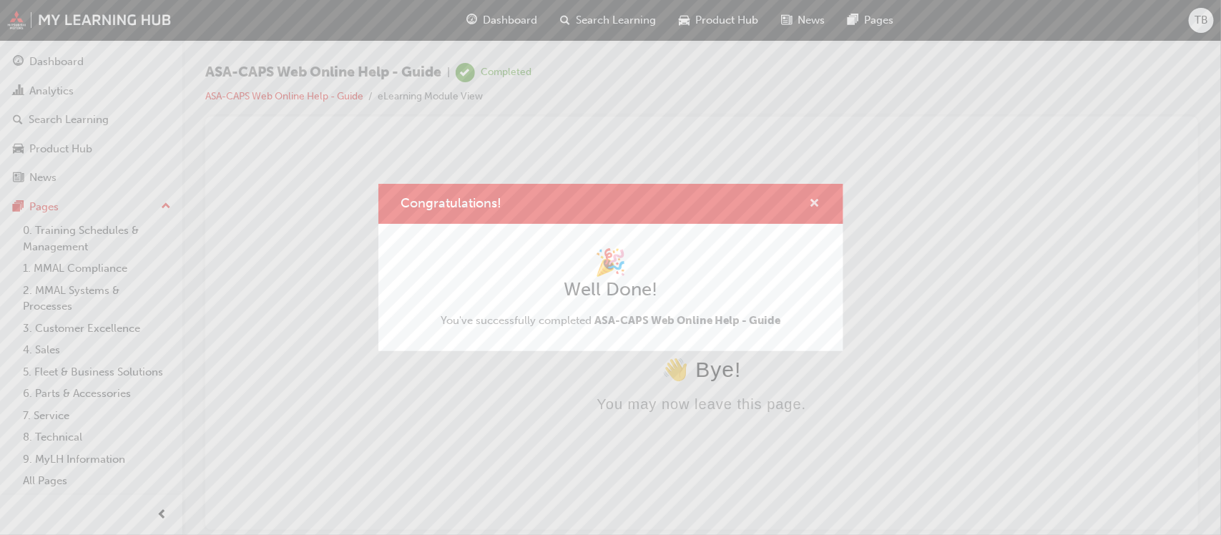
drag, startPoint x: 814, startPoint y: 205, endPoint x: 595, endPoint y: 65, distance: 259.9
click at [814, 205] on span "cross-icon" at bounding box center [815, 204] width 11 height 13
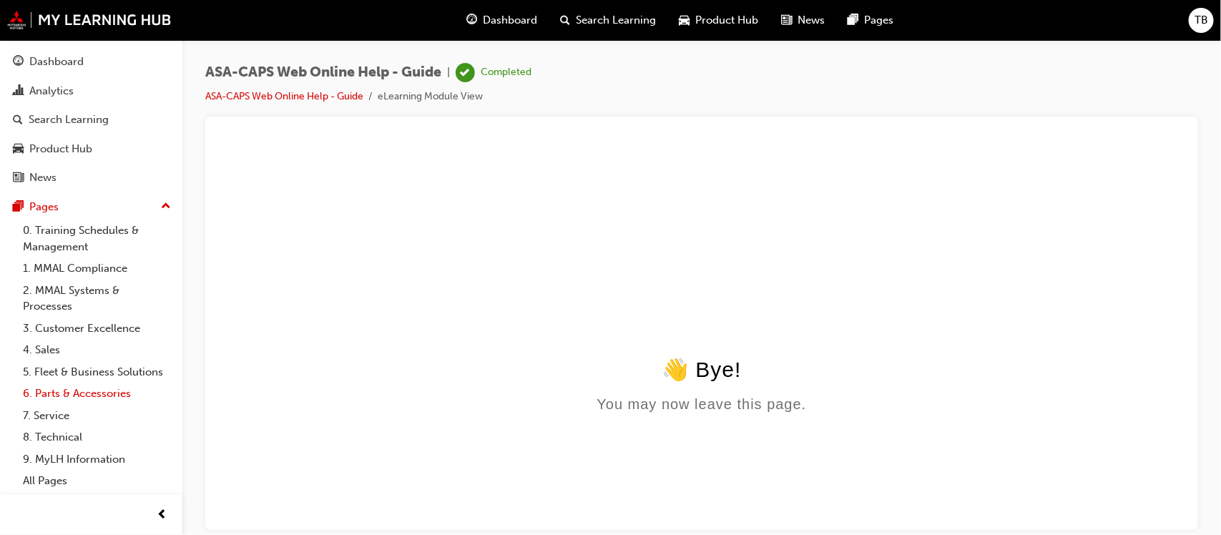
click at [80, 395] on link "6. Parts & Accessories" at bounding box center [97, 394] width 160 height 22
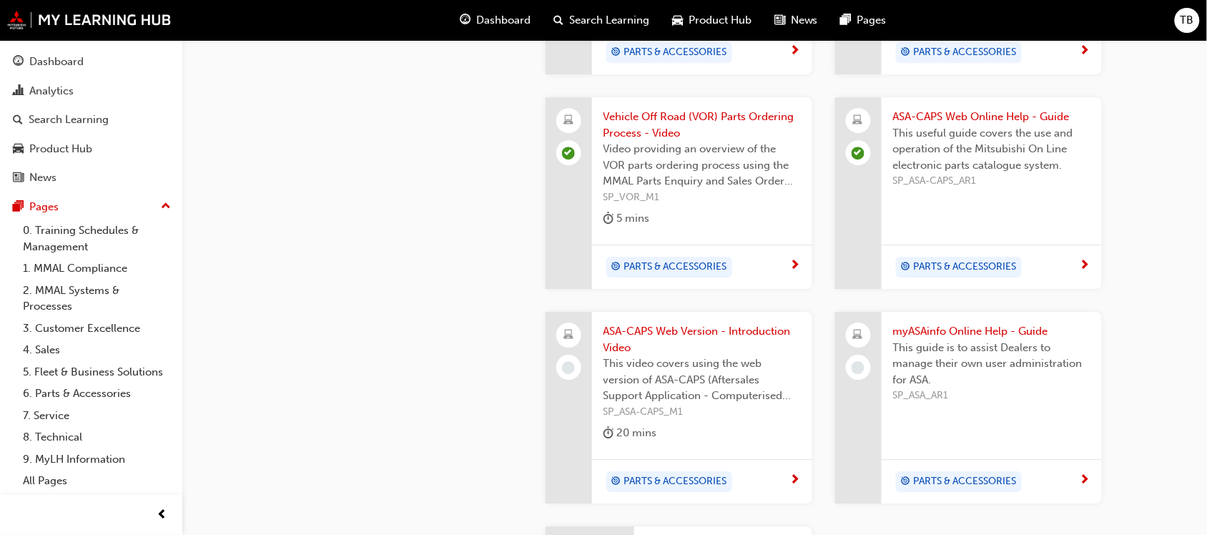
scroll to position [1162, 0]
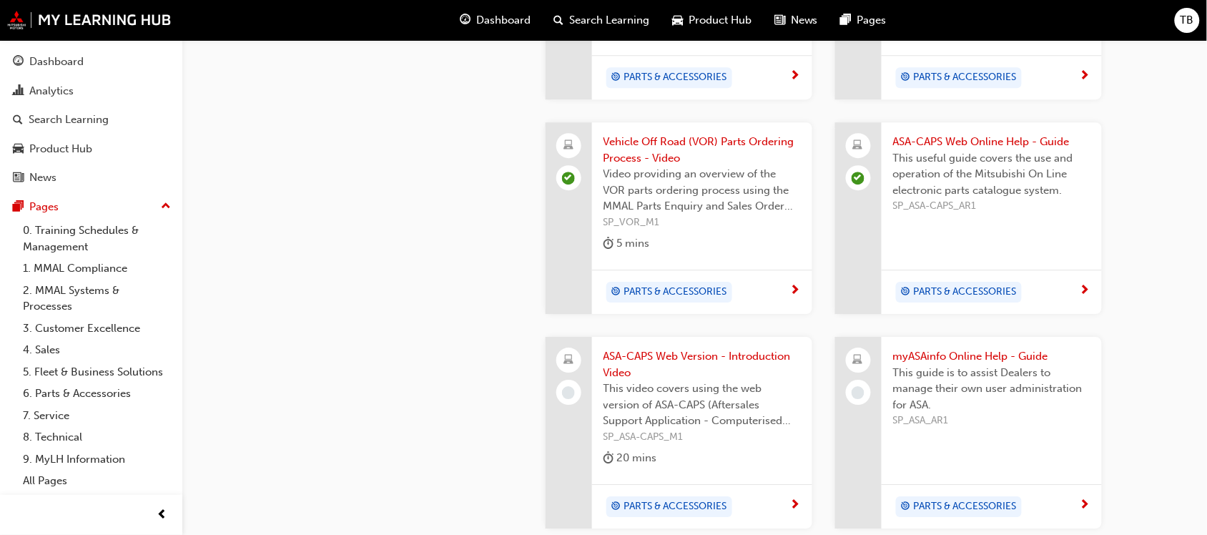
click at [685, 348] on span "ASA-CAPS Web Version - Introduction Video" at bounding box center [702, 364] width 197 height 32
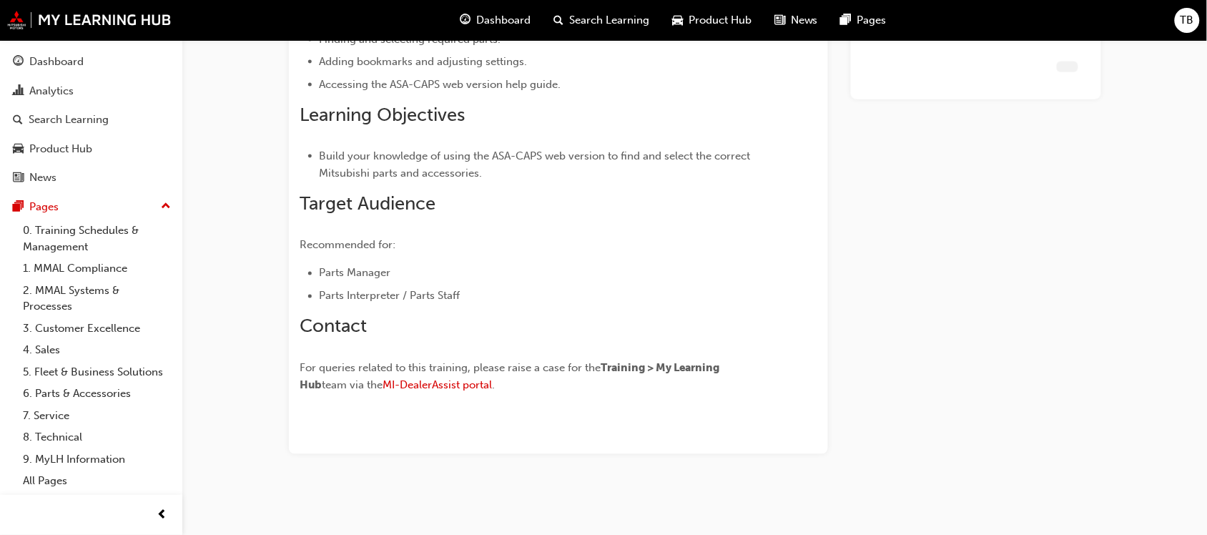
scroll to position [534, 0]
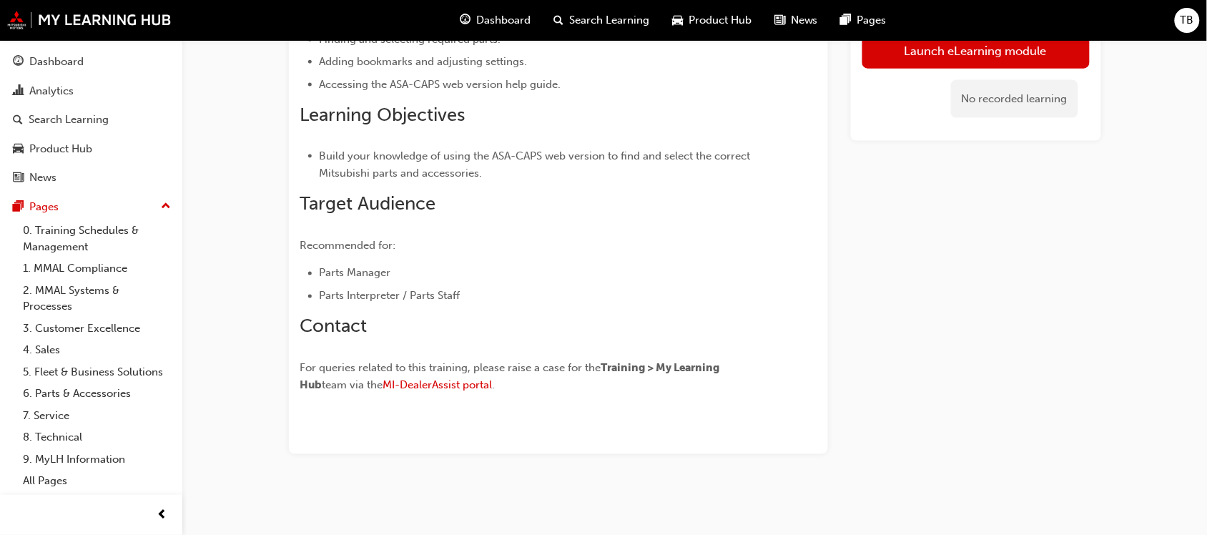
click at [973, 54] on link "Launch eLearning module" at bounding box center [976, 51] width 227 height 36
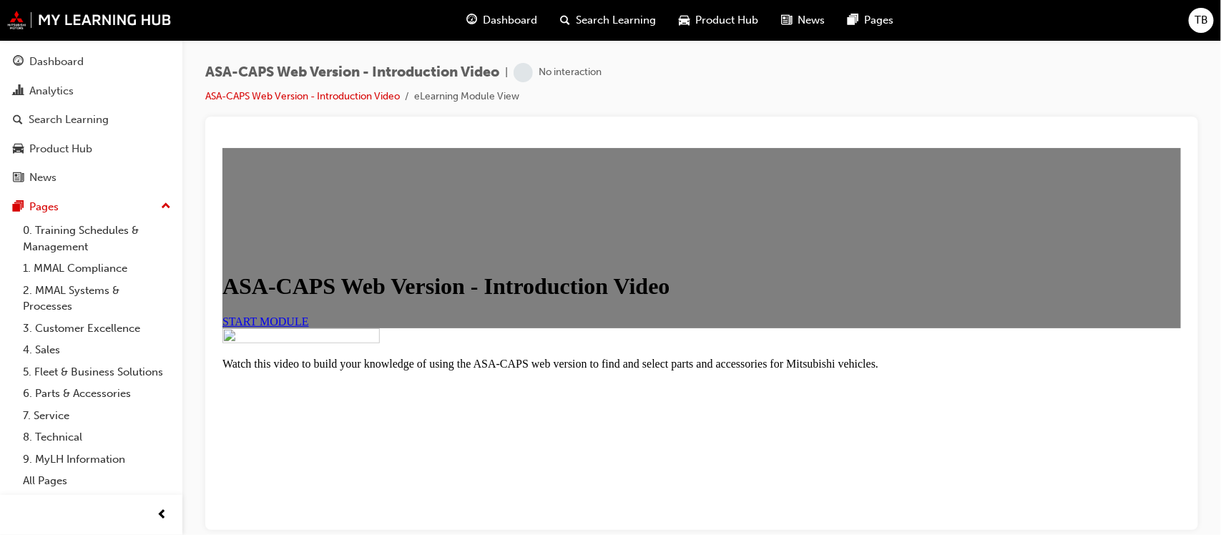
click at [308, 315] on link "START MODULE" at bounding box center [265, 321] width 87 height 12
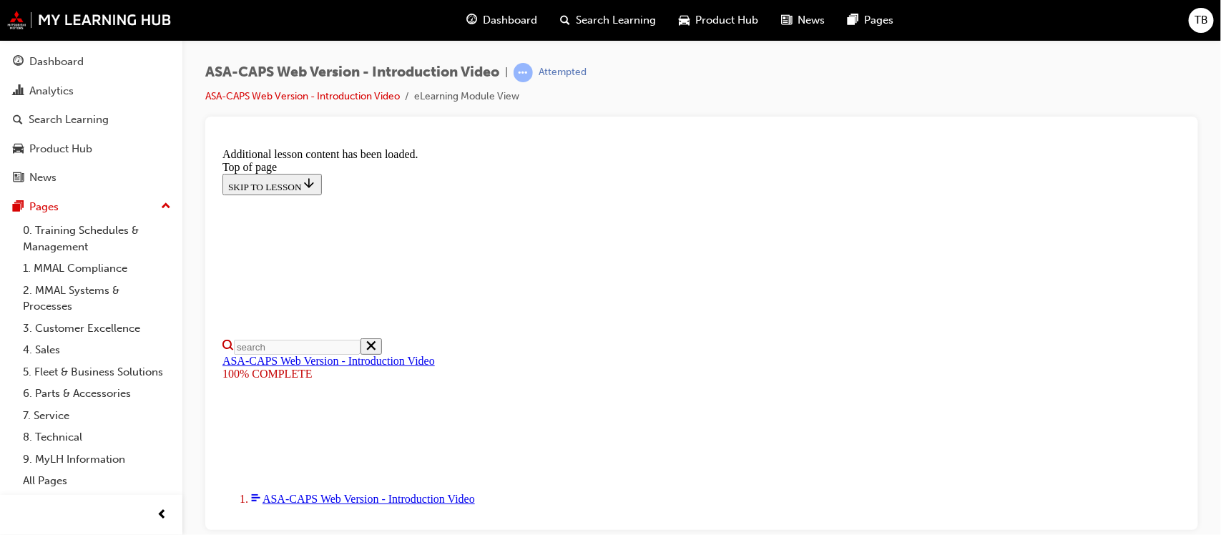
scroll to position [571, 0]
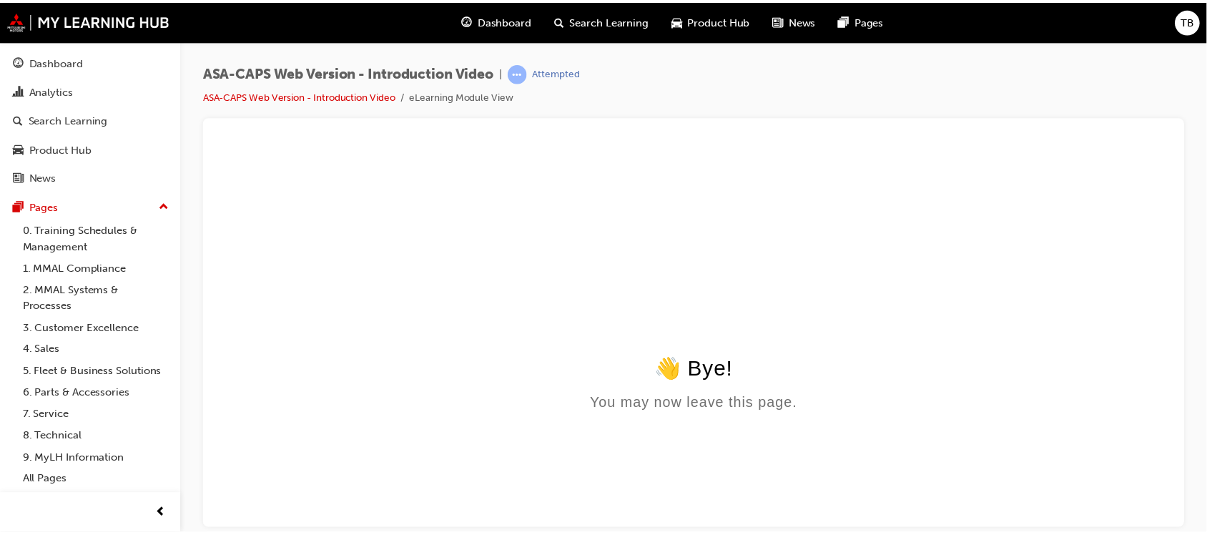
scroll to position [0, 0]
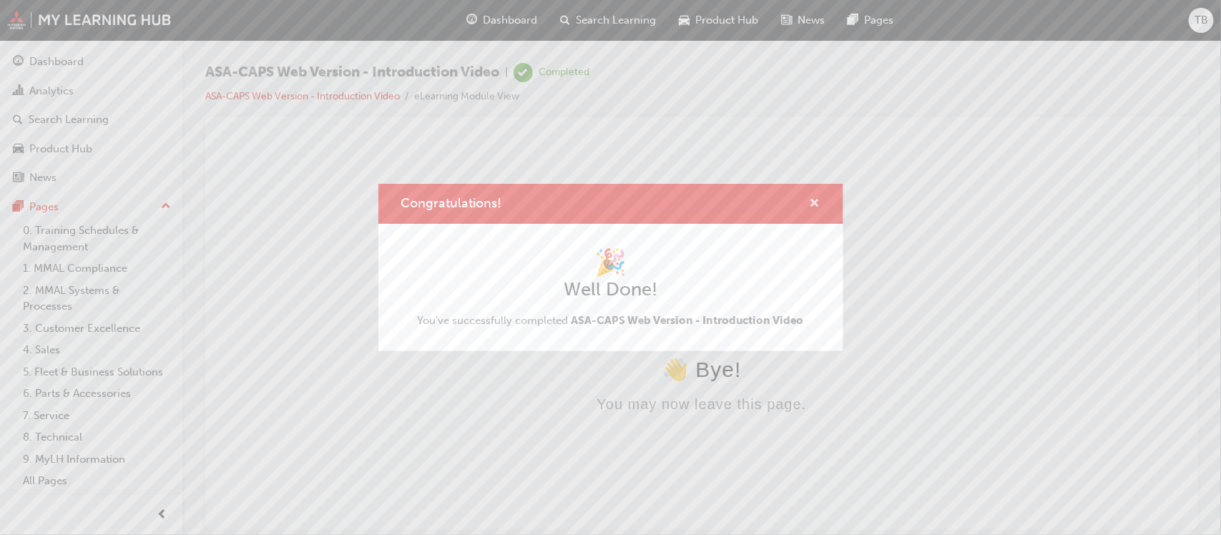
click at [817, 202] on span "cross-icon" at bounding box center [815, 204] width 11 height 13
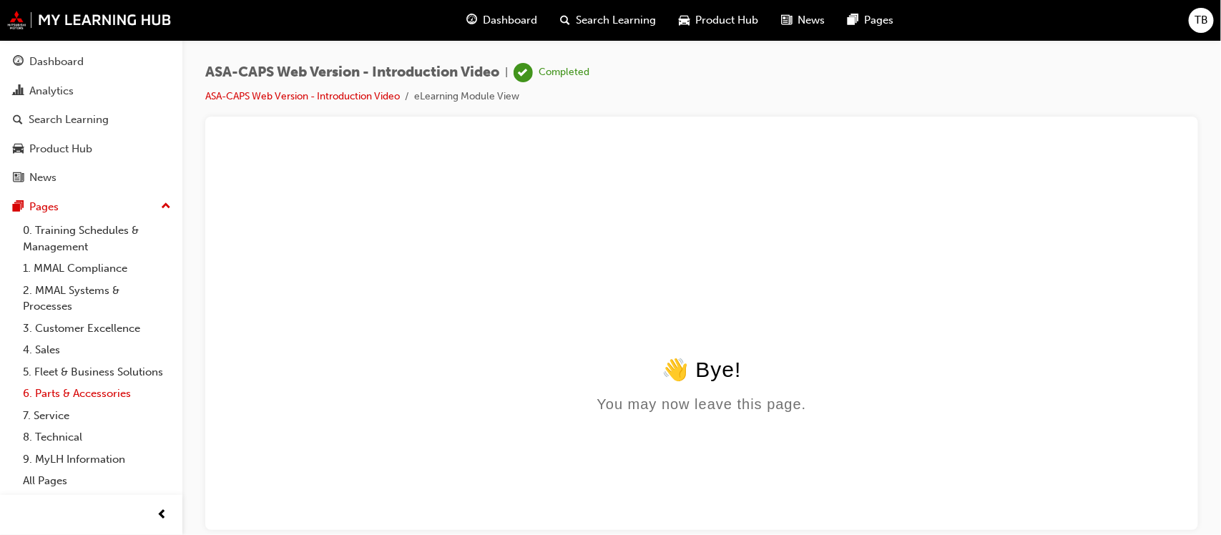
click at [82, 393] on link "6. Parts & Accessories" at bounding box center [97, 394] width 160 height 22
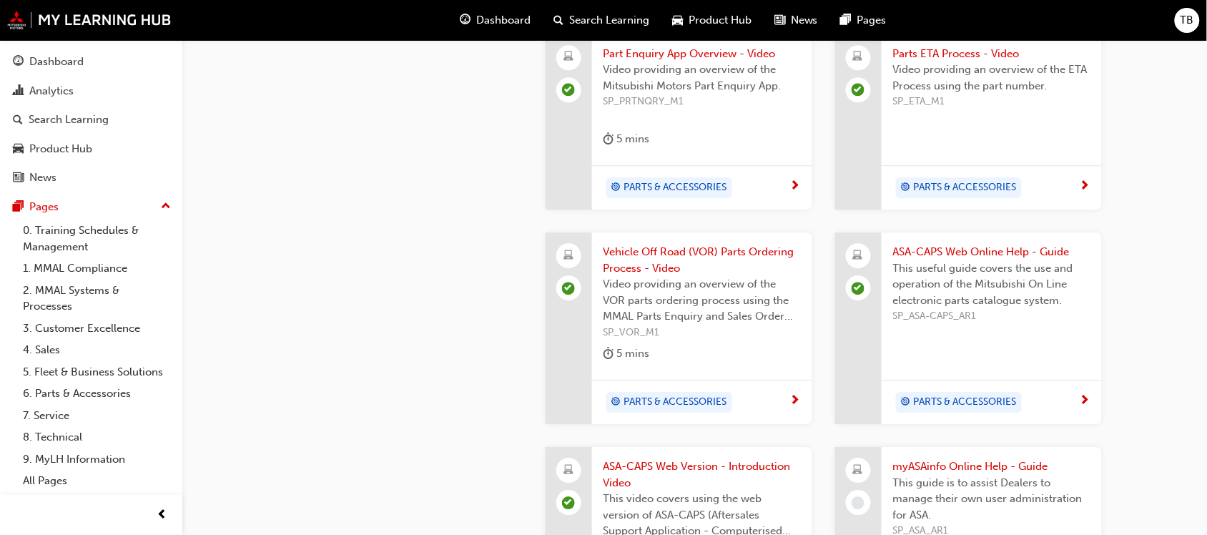
scroll to position [1142, 0]
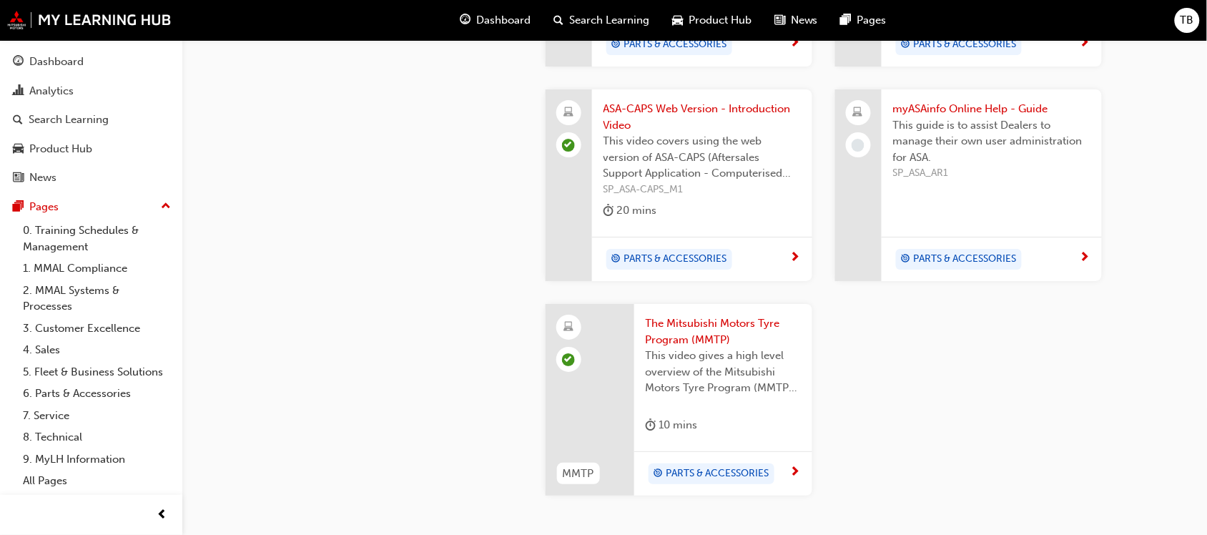
click at [916, 101] on span "myASAinfo Online Help - Guide" at bounding box center [991, 109] width 197 height 16
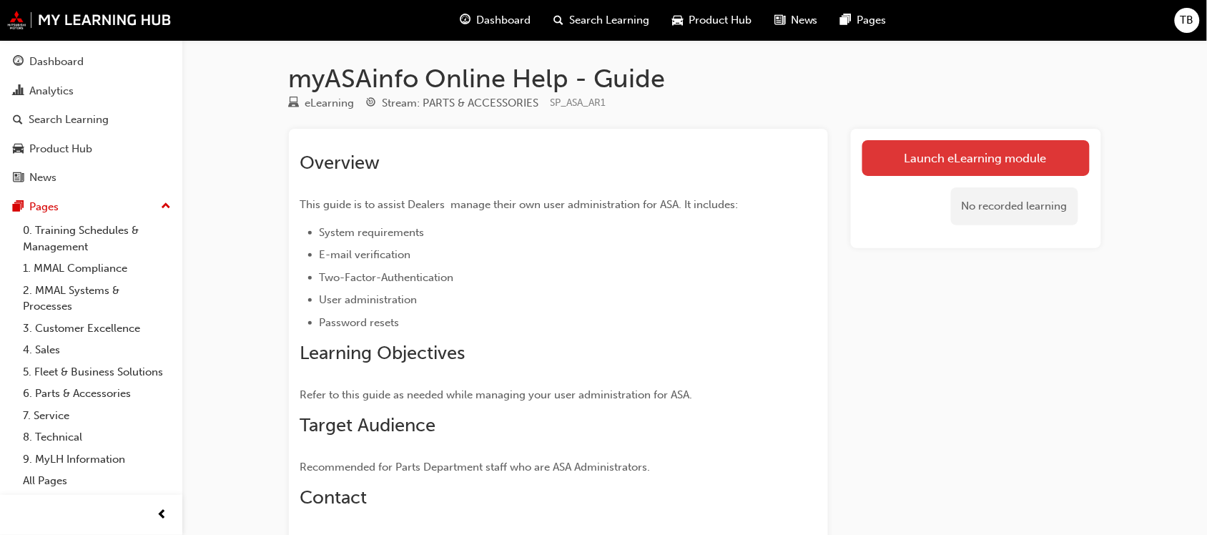
click at [936, 155] on link "Launch eLearning module" at bounding box center [976, 158] width 227 height 36
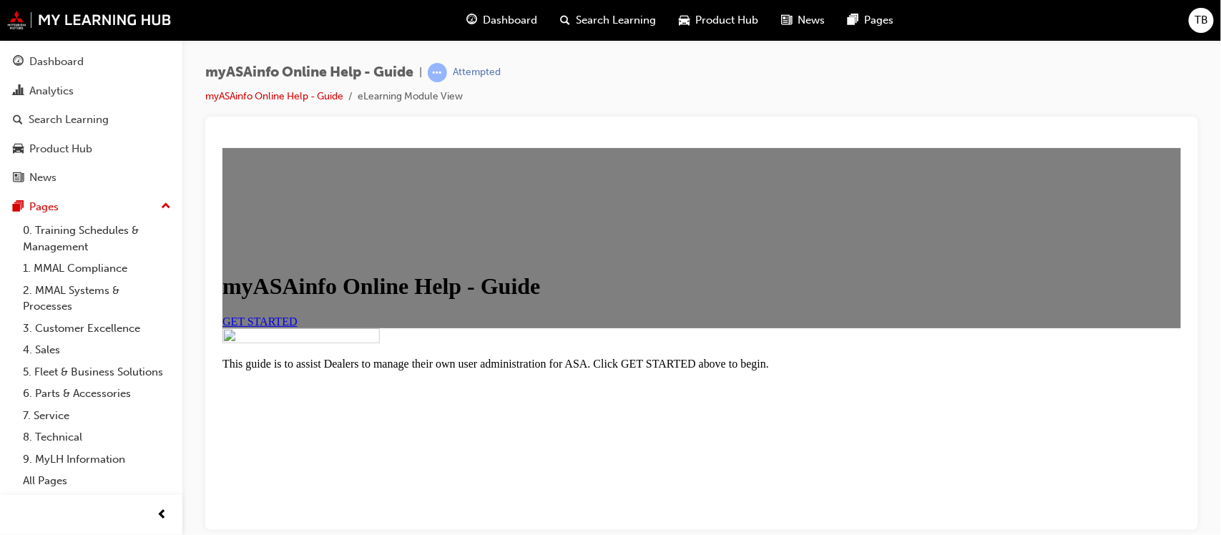
click at [297, 327] on span "GET STARTED" at bounding box center [259, 321] width 75 height 12
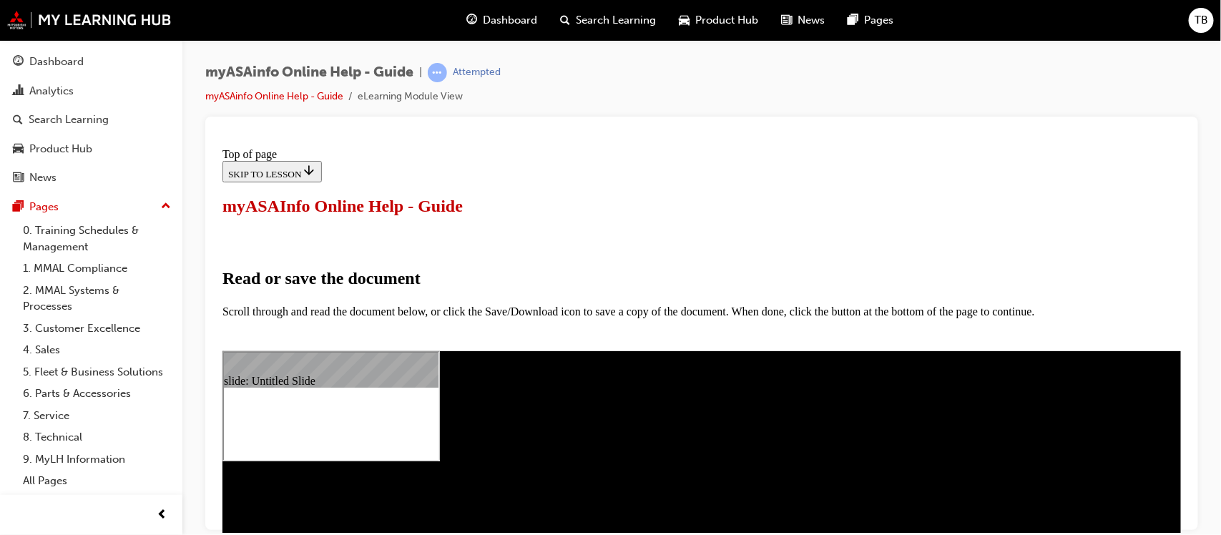
select select "auto"
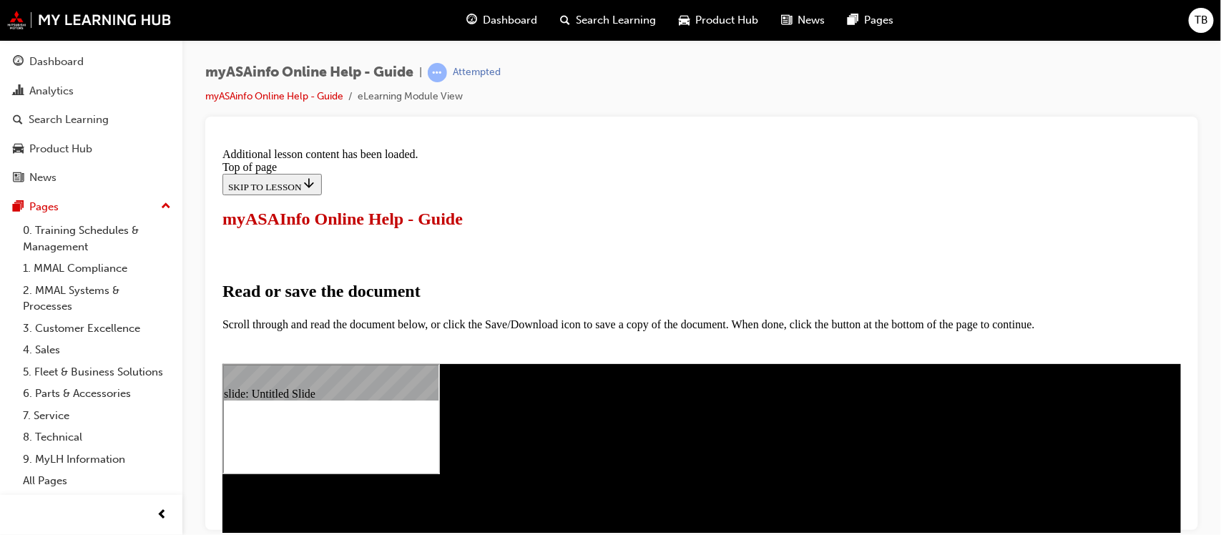
scroll to position [813, 0]
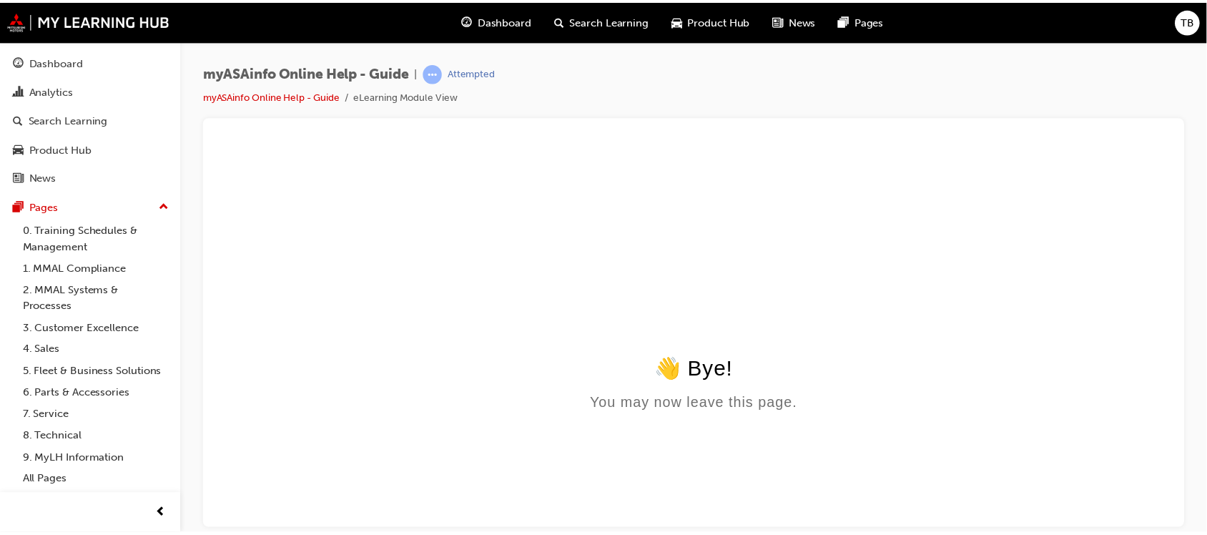
scroll to position [0, 0]
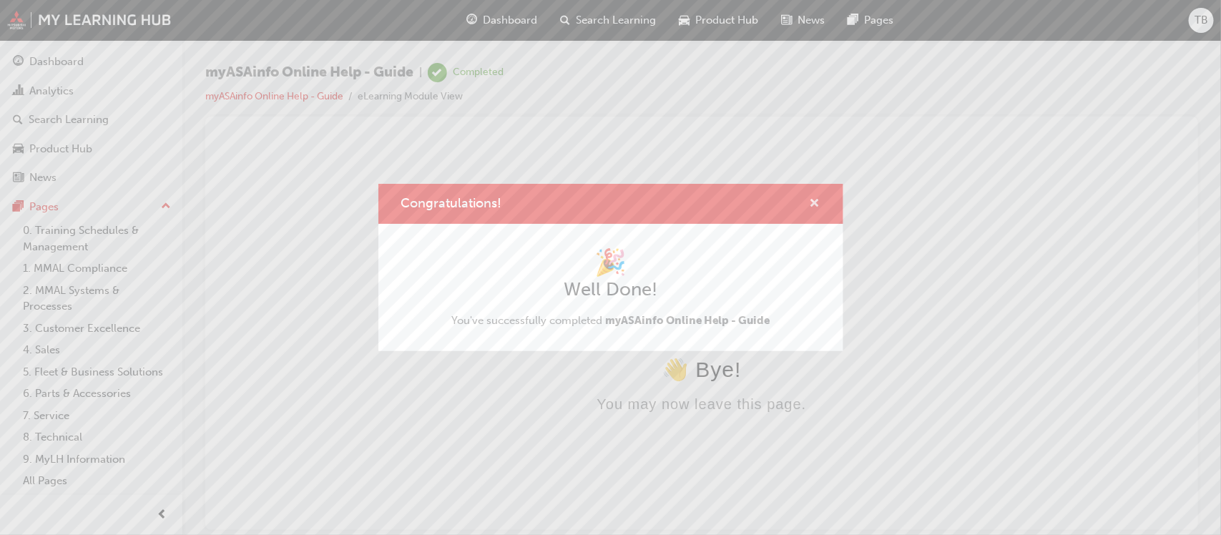
click at [816, 200] on span "cross-icon" at bounding box center [815, 204] width 11 height 13
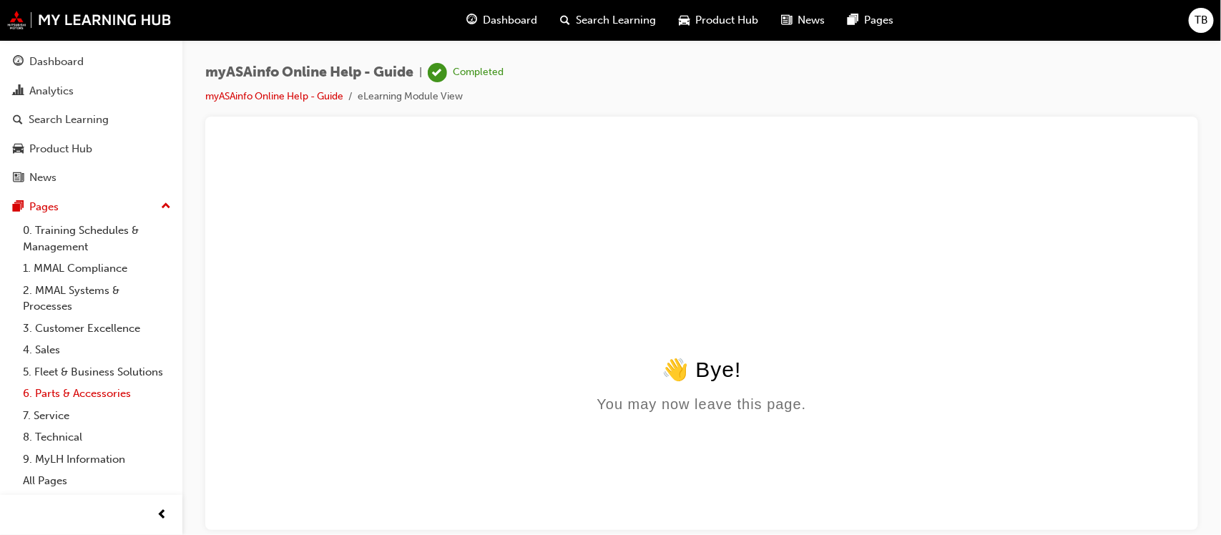
click at [82, 398] on link "6. Parts & Accessories" at bounding box center [97, 394] width 160 height 22
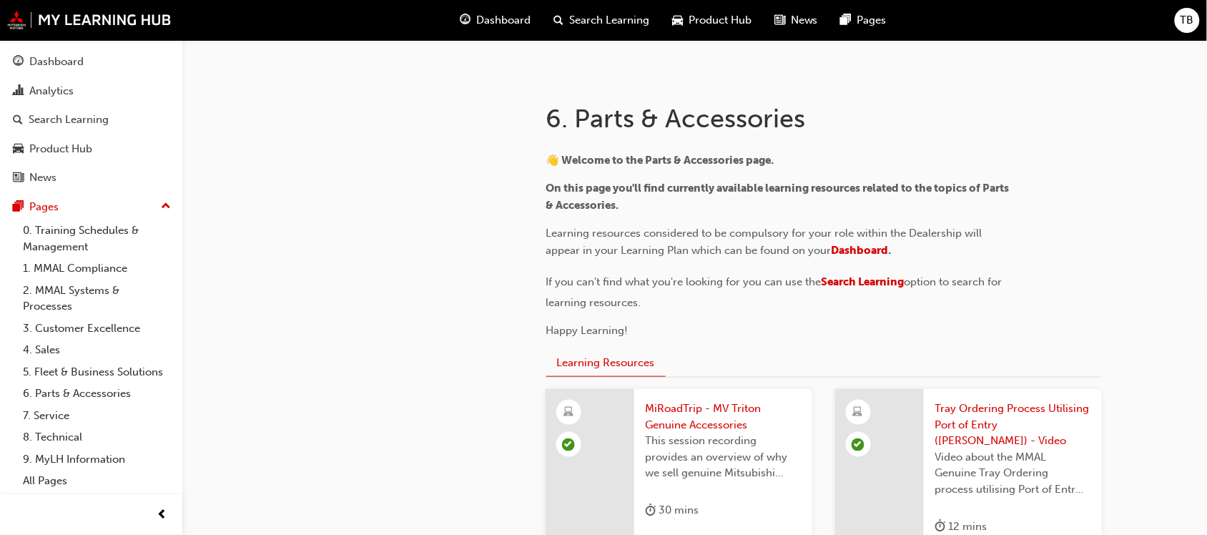
scroll to position [248, 0]
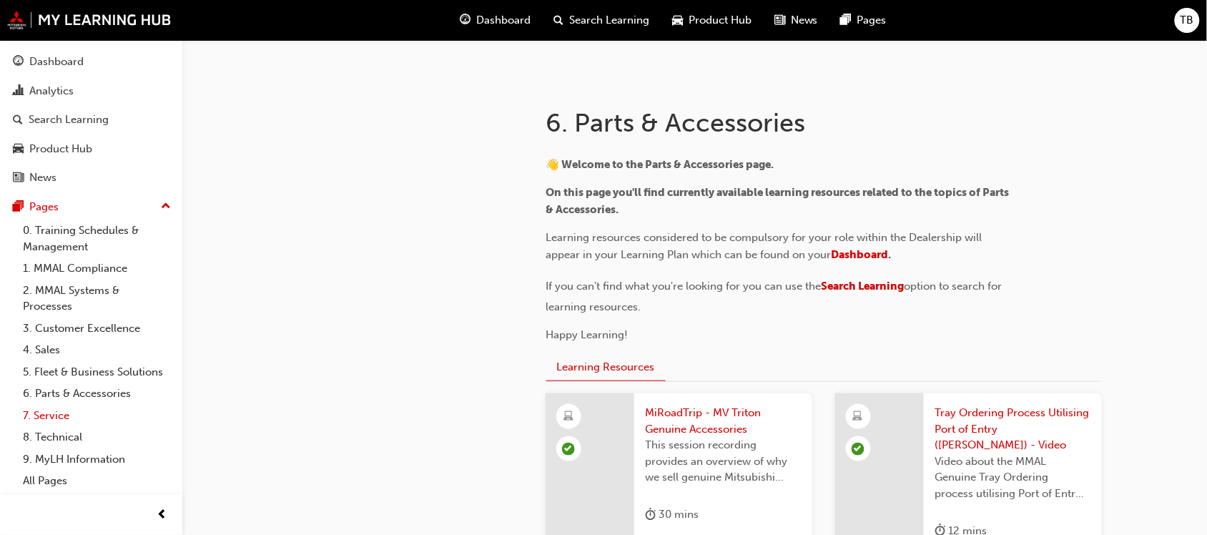
click at [54, 418] on link "7. Service" at bounding box center [97, 416] width 160 height 22
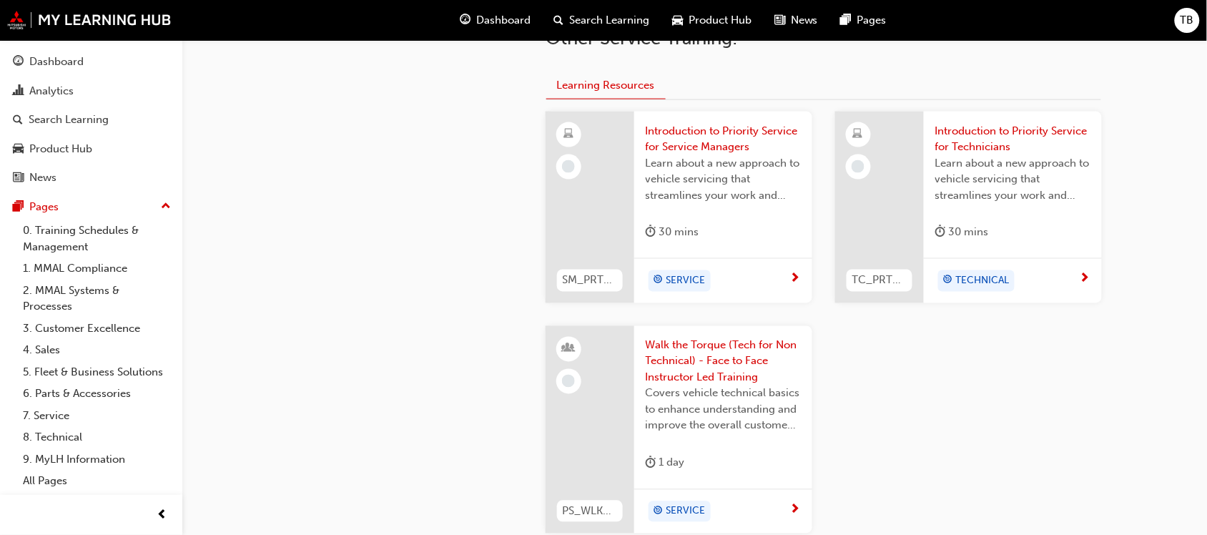
scroll to position [563, 0]
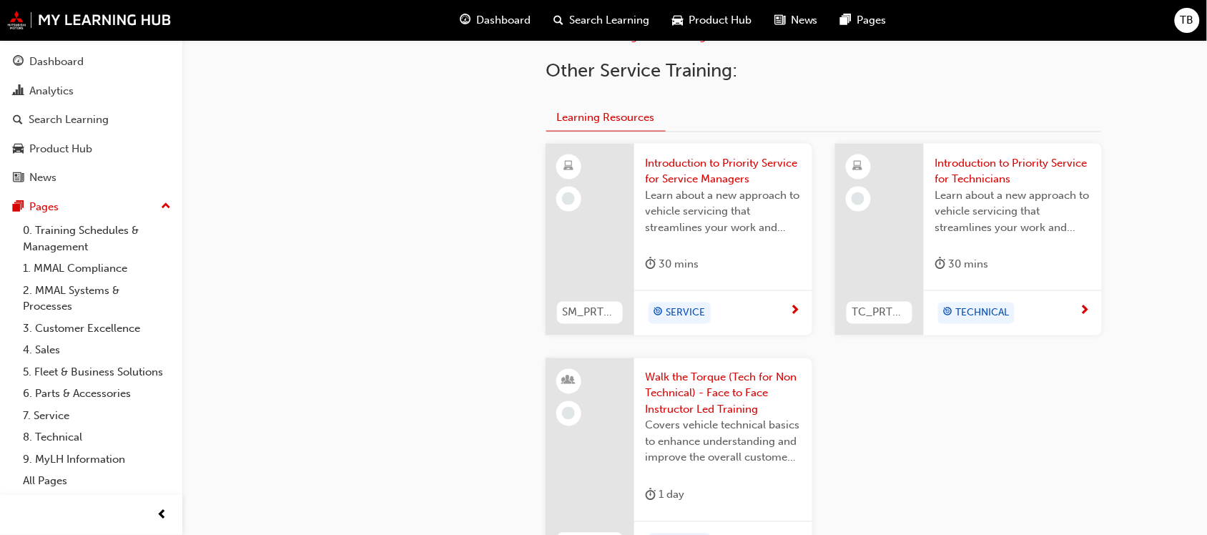
click at [986, 170] on span "Introduction to Priority Service for Technicians" at bounding box center [1013, 171] width 155 height 32
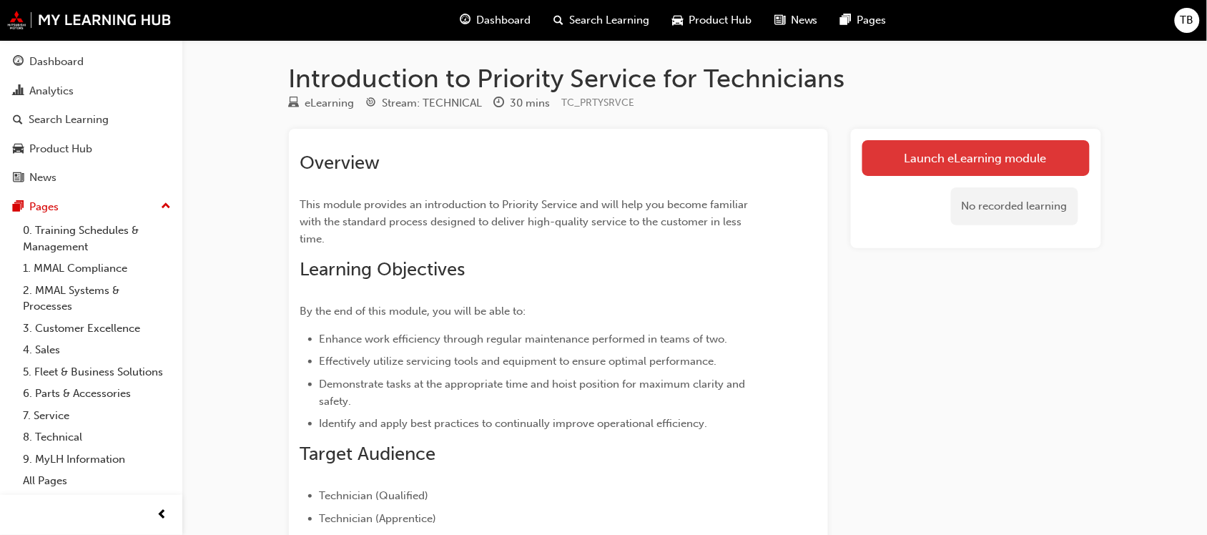
click at [971, 148] on link "Launch eLearning module" at bounding box center [976, 158] width 227 height 36
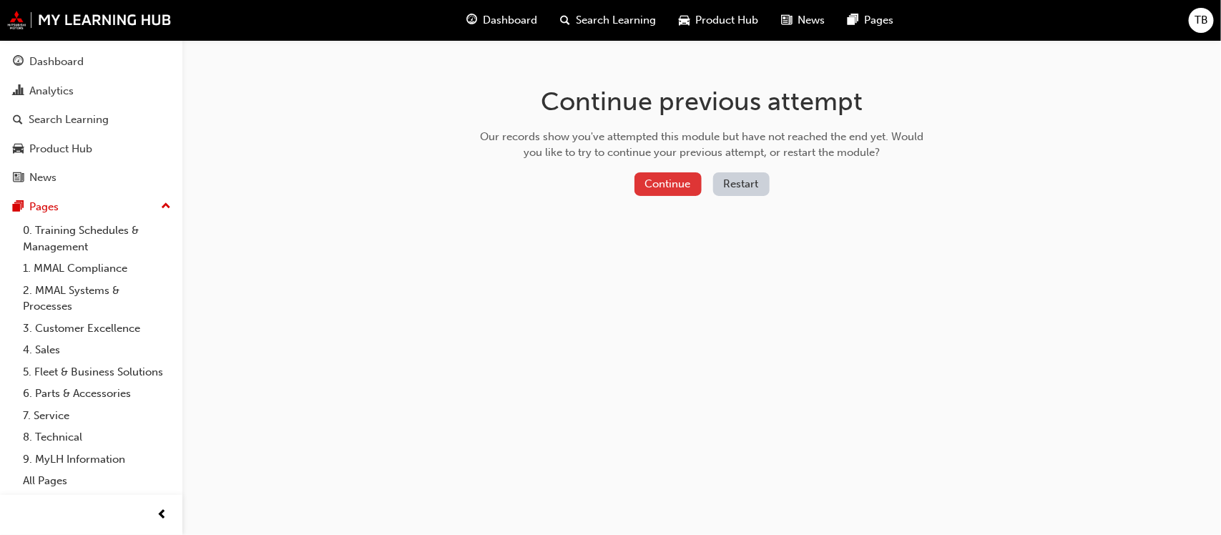
click at [683, 180] on button "Continue" at bounding box center [667, 184] width 67 height 24
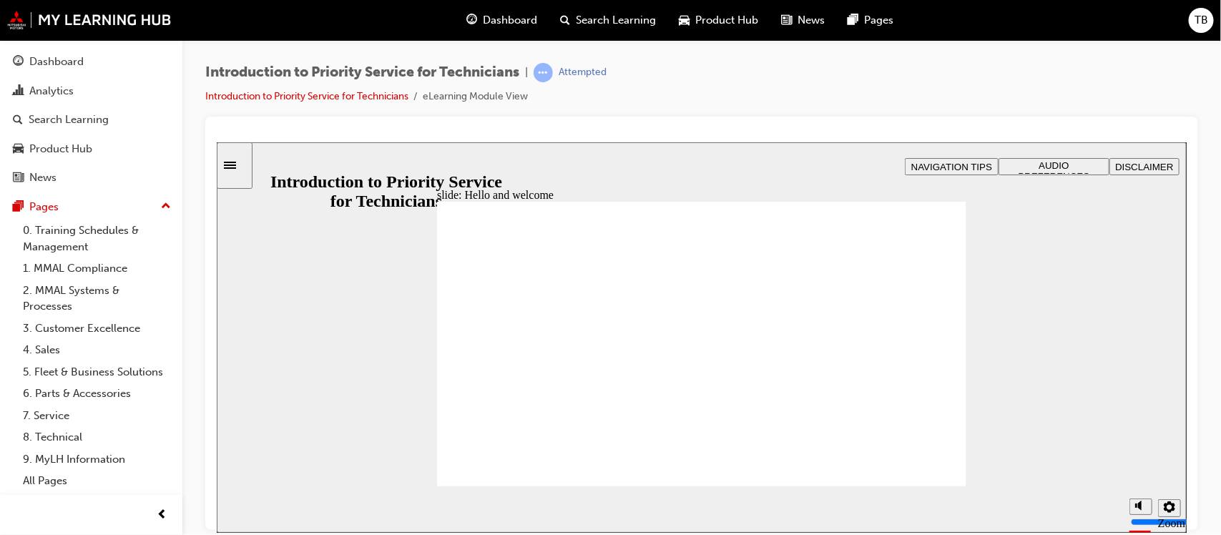
drag, startPoint x: 534, startPoint y: 328, endPoint x: 562, endPoint y: 328, distance: 28.6
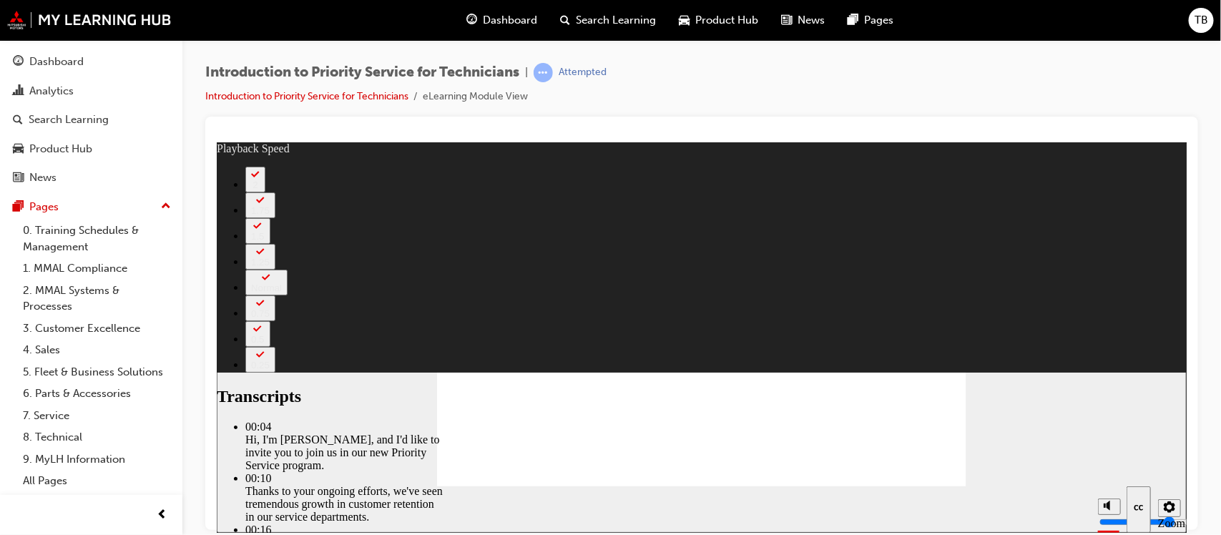
type input "2"
drag, startPoint x: 905, startPoint y: 451, endPoint x: 913, endPoint y: 451, distance: 7.9
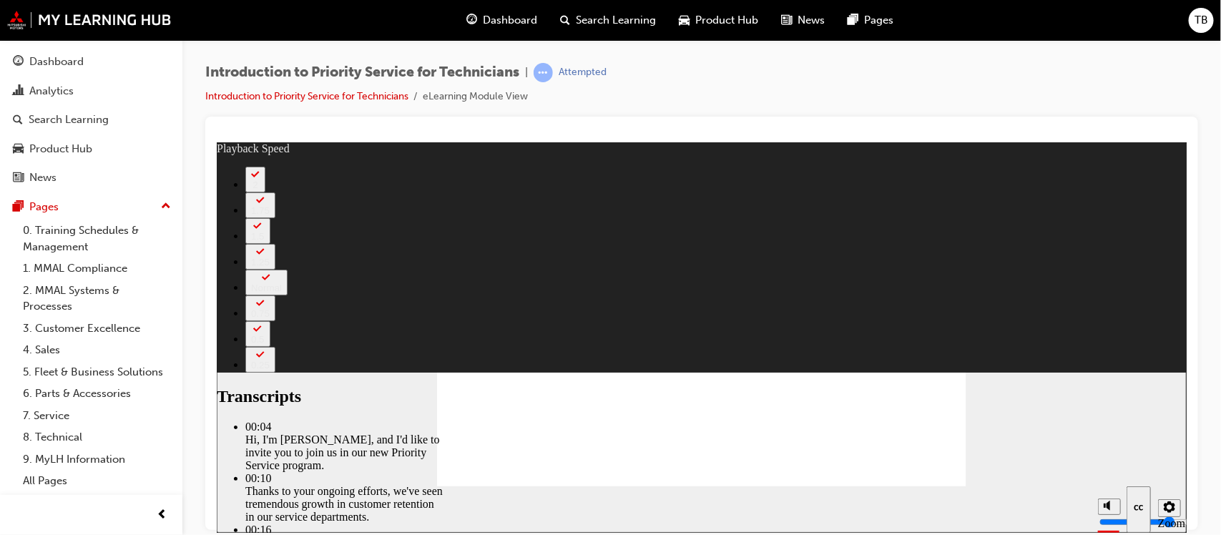
type input "18"
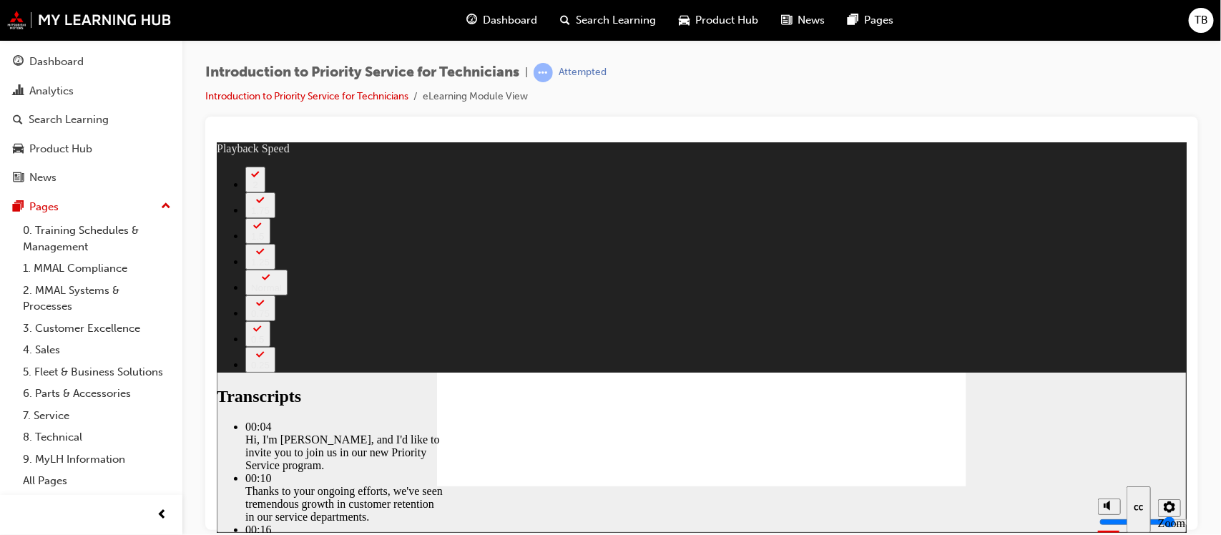
type input "127"
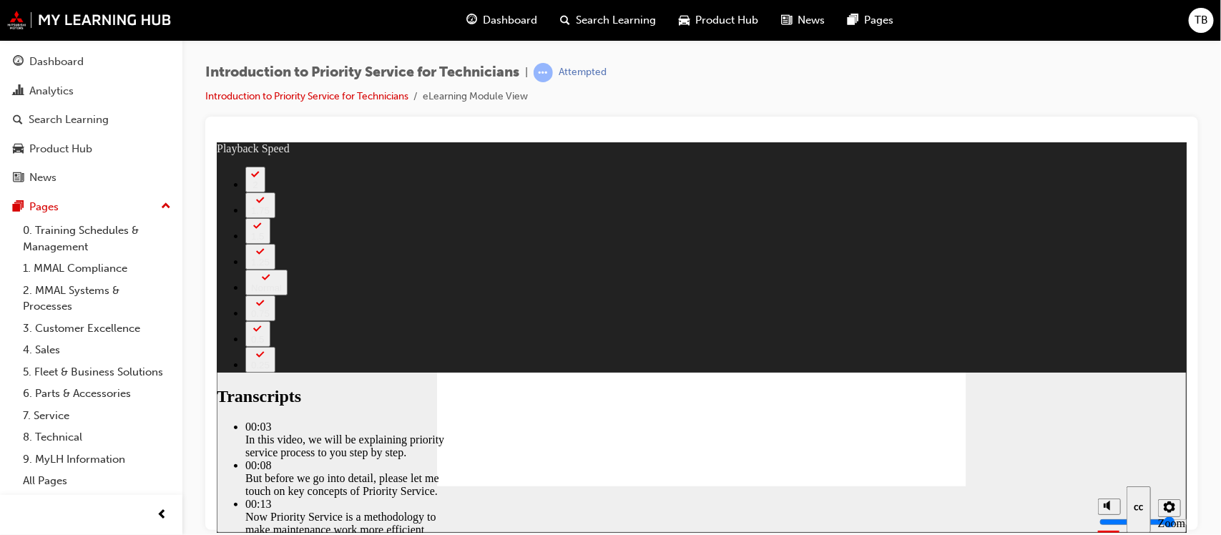
type input "118"
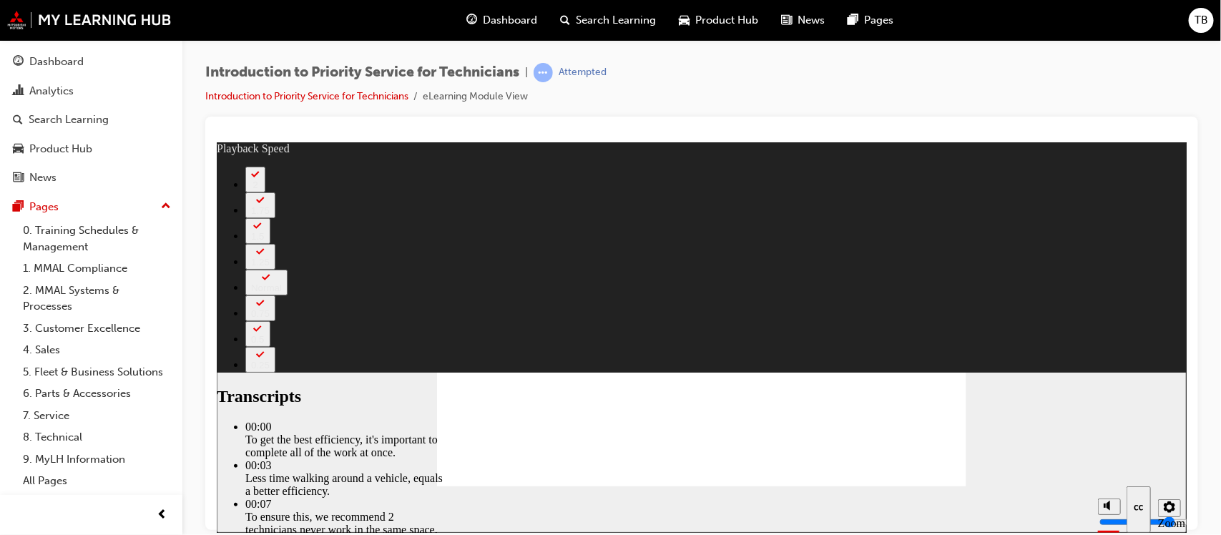
type input "1"
click at [1170, 509] on icon "Settings" at bounding box center [1168, 506] width 11 height 11
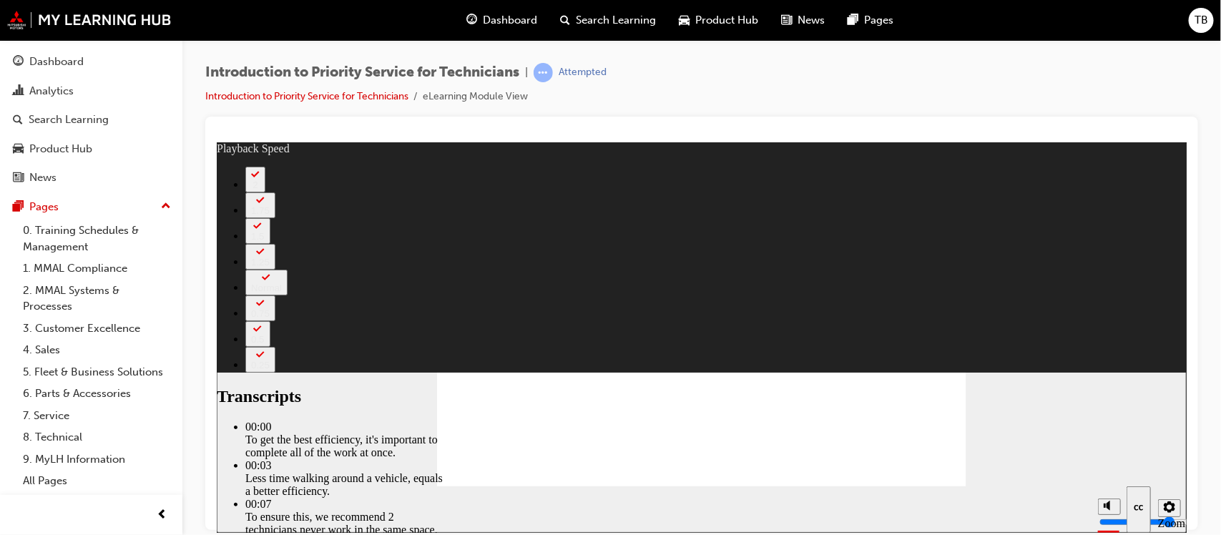
type input "141"
type input "219"
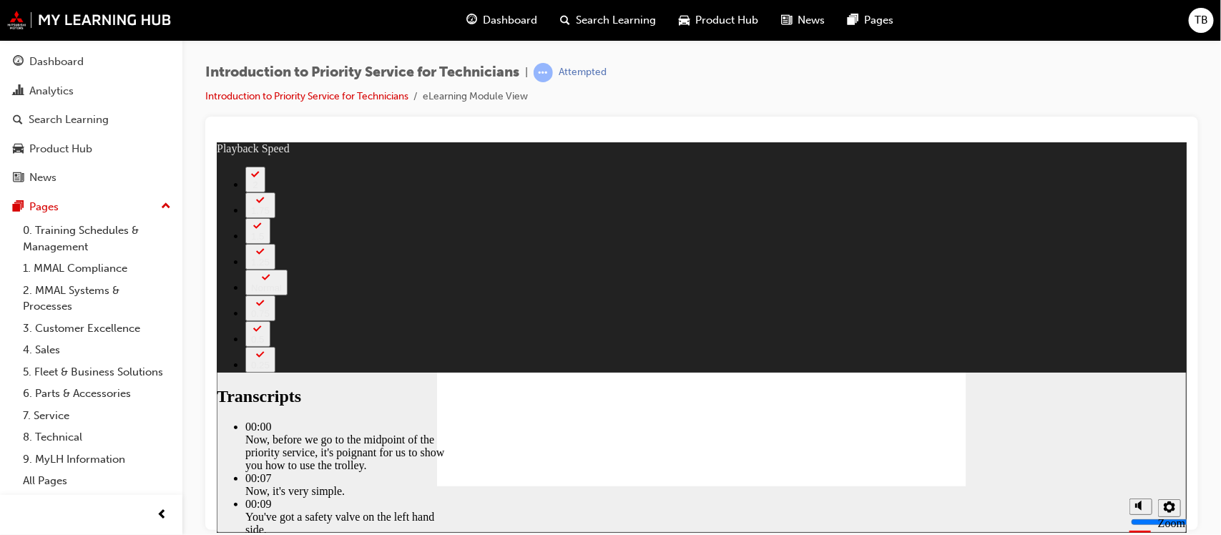
type input "67"
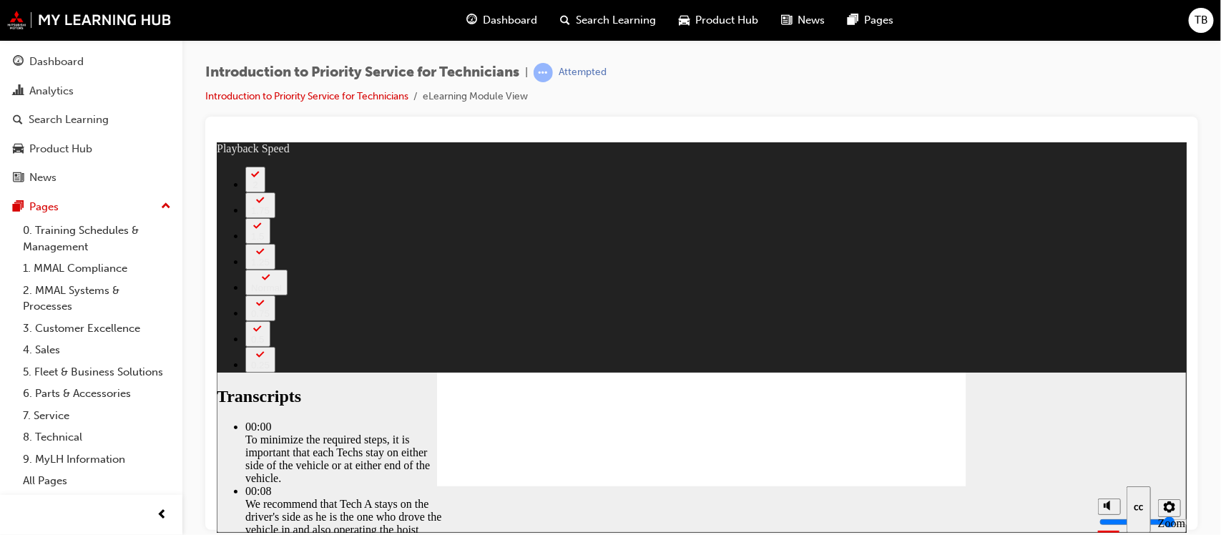
click at [1202, 19] on span "TB" at bounding box center [1202, 20] width 14 height 16
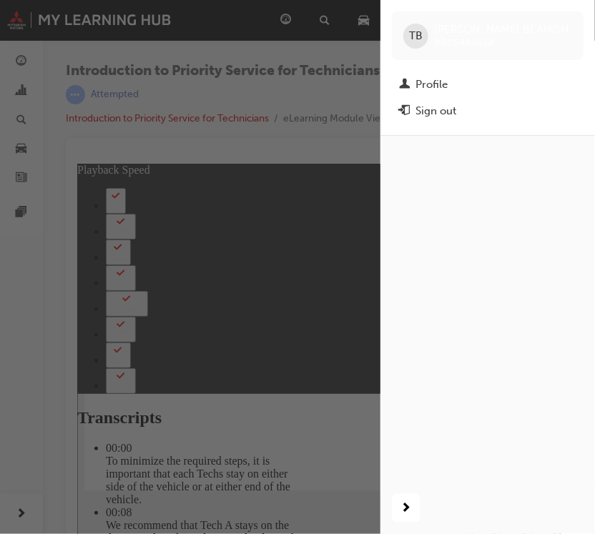
click at [280, 147] on div "button" at bounding box center [190, 267] width 381 height 534
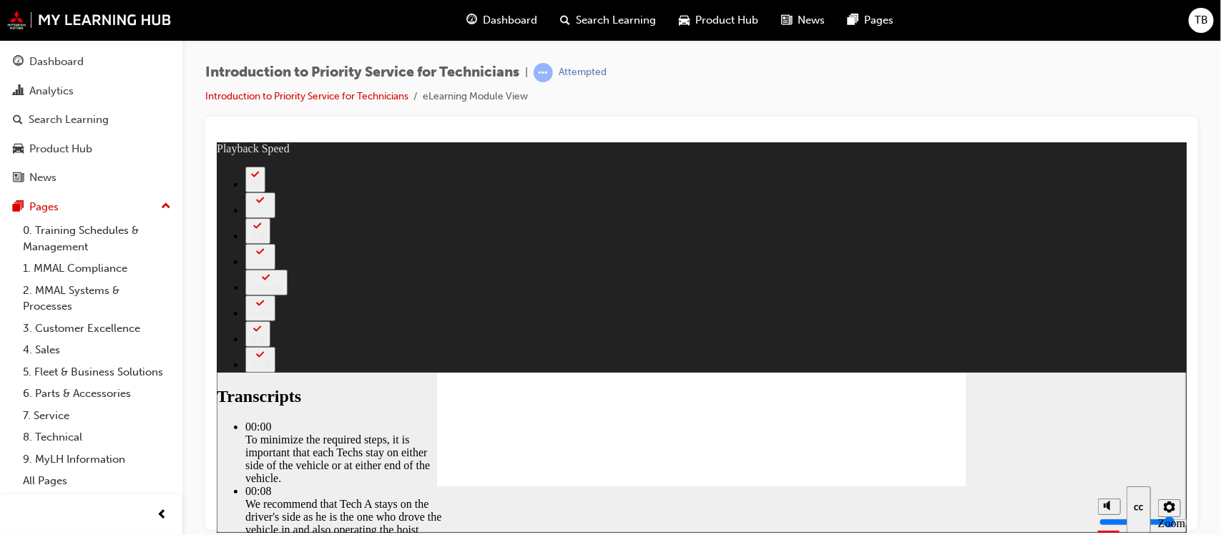
type input "221"
type input "224"
click at [1103, 454] on rect "Mute (Ctrl+Alt+M)" at bounding box center [1104, 451] width 2 height 4
type input "0"
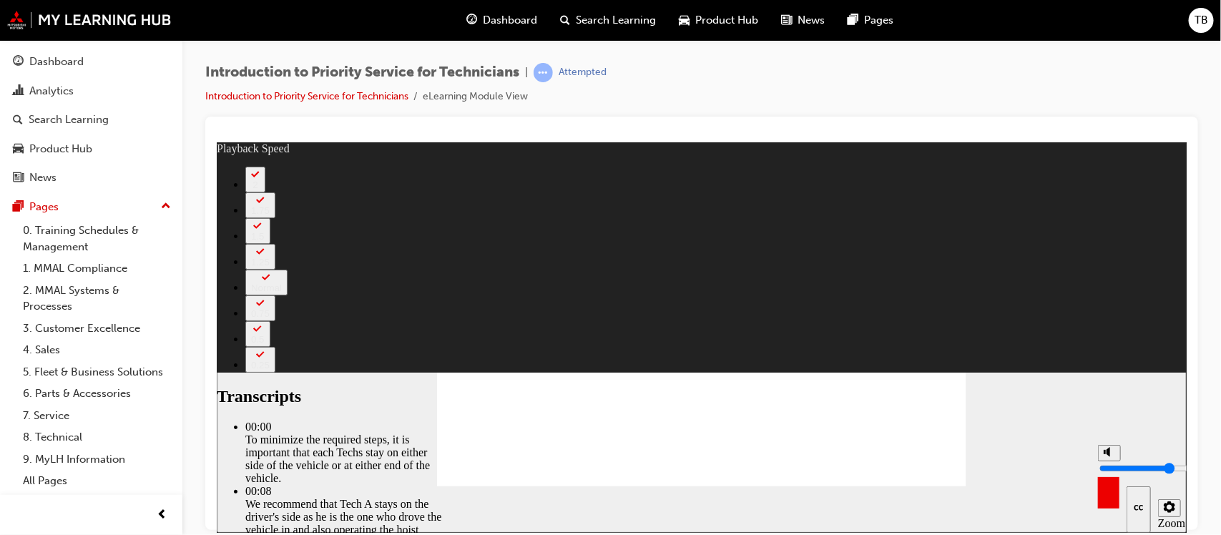
type input "224"
type input "0"
click at [1132, 505] on icon "Show captions (Ctrl+Alt+C)" at bounding box center [1138, 508] width 13 height 11
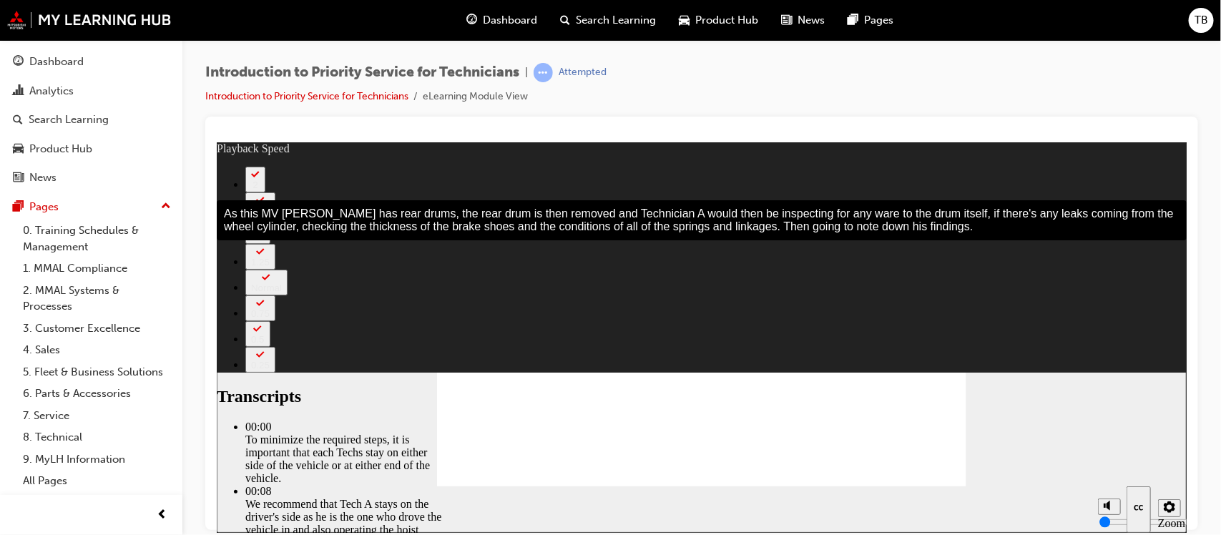
click at [1140, 509] on icon "Hide captions (Ctrl+Alt+C)" at bounding box center [1138, 506] width 9 height 5
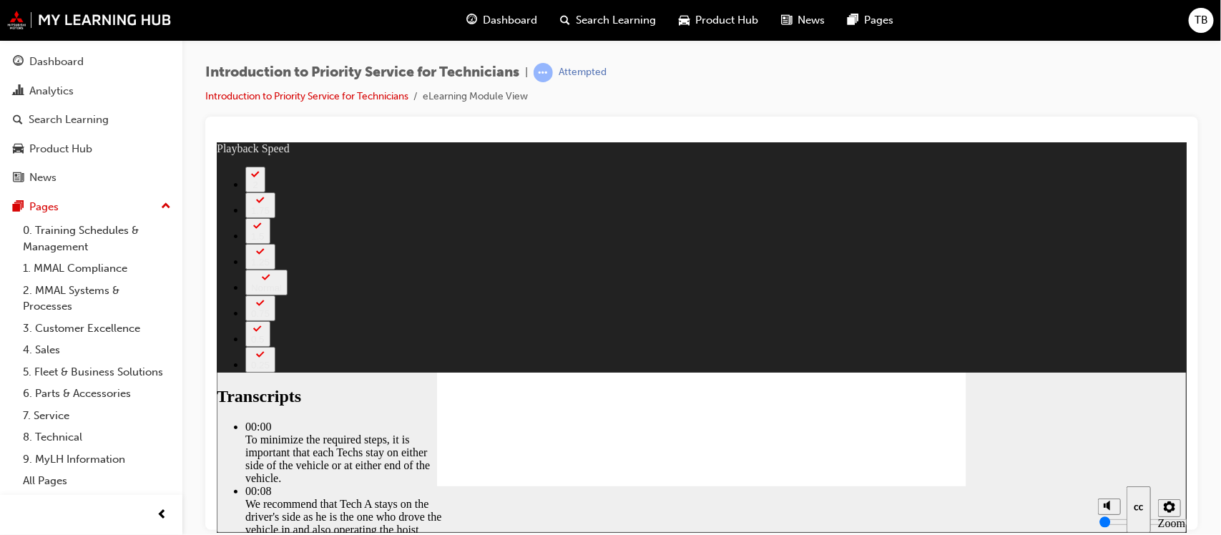
click at [1140, 506] on icon "Show captions (Ctrl+Alt+C)" at bounding box center [1138, 506] width 9 height 5
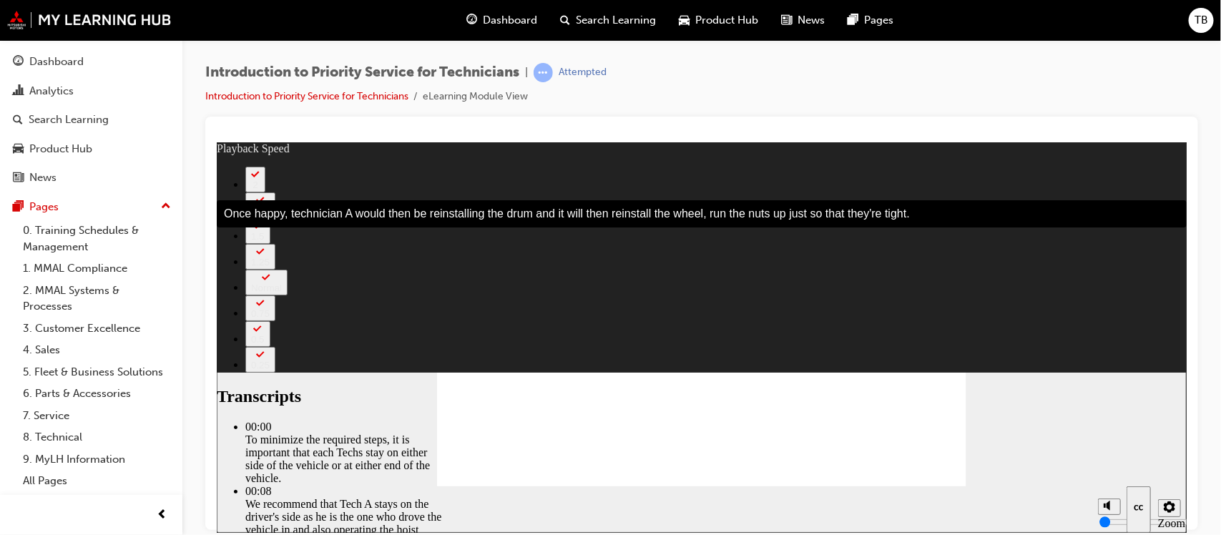
click at [1139, 502] on icon "Hide captions (Ctrl+Alt+C)" at bounding box center [1139, 507] width 14 height 11
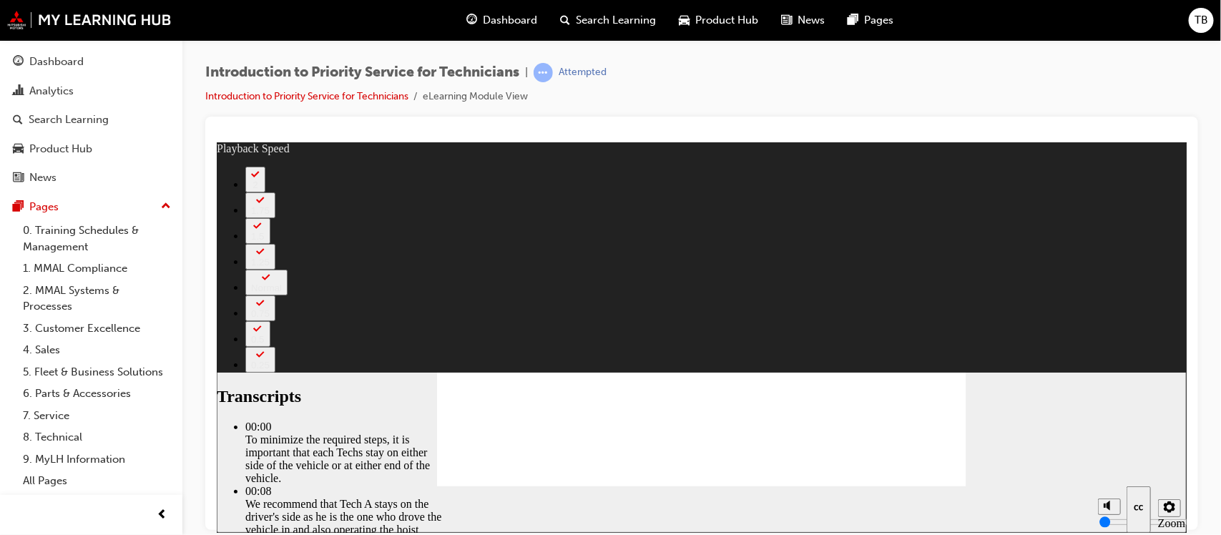
click at [1135, 509] on icon "Show captions (Ctrl+Alt+C)" at bounding box center [1138, 506] width 9 height 5
click at [1135, 509] on icon "Hide captions (Ctrl+Alt+C)" at bounding box center [1139, 507] width 14 height 11
type input "308"
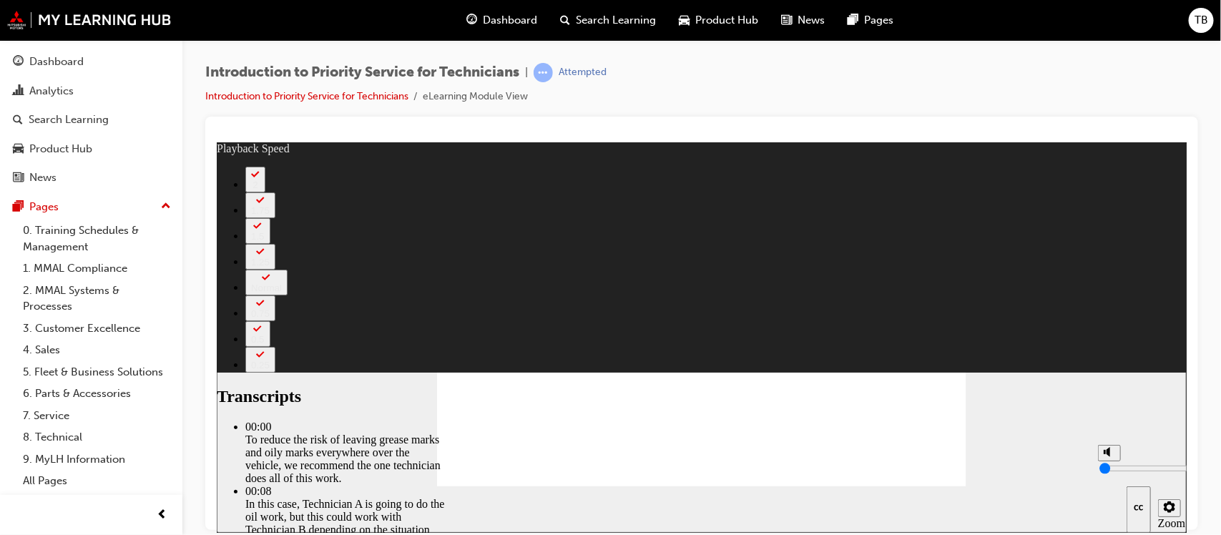
click at [1138, 506] on icon "Show captions (Ctrl+Alt+C)" at bounding box center [1139, 507] width 14 height 11
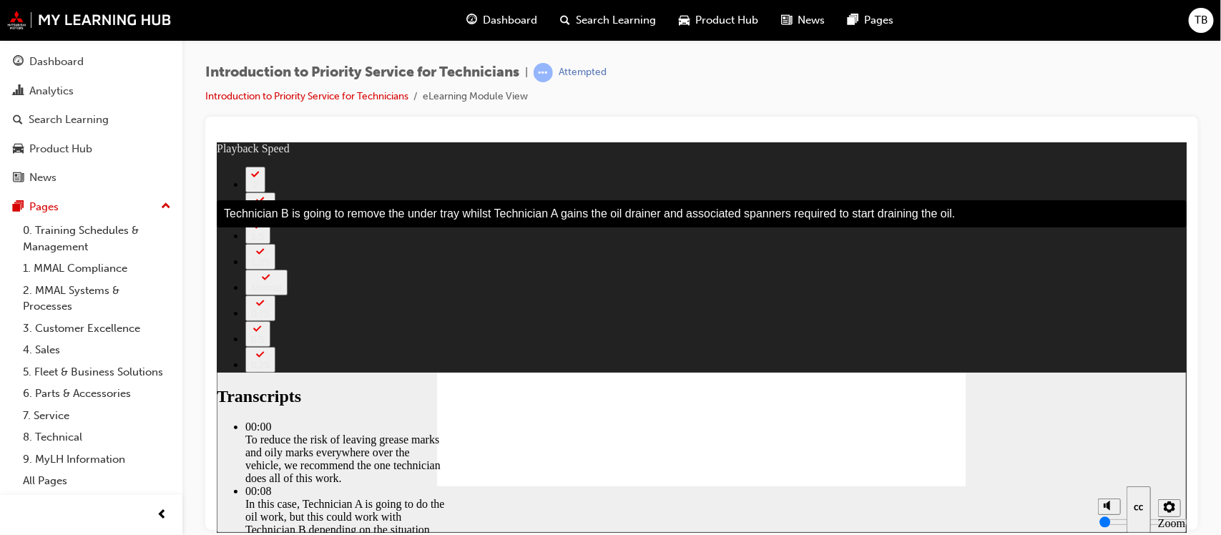
click at [1195, 20] on span "TB" at bounding box center [1202, 20] width 14 height 16
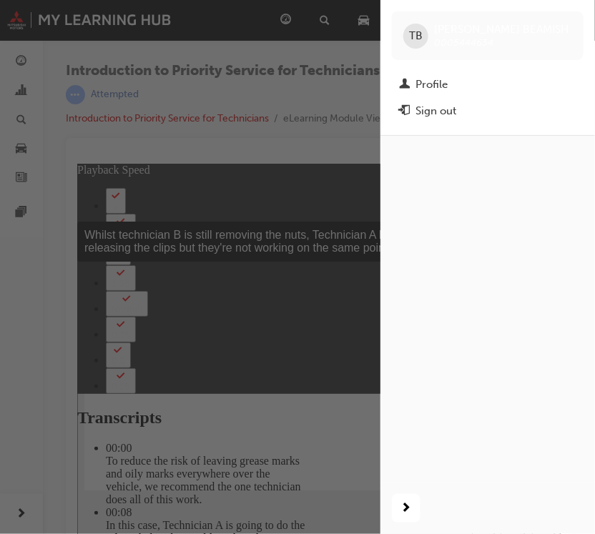
click at [209, 140] on div "button" at bounding box center [190, 267] width 381 height 534
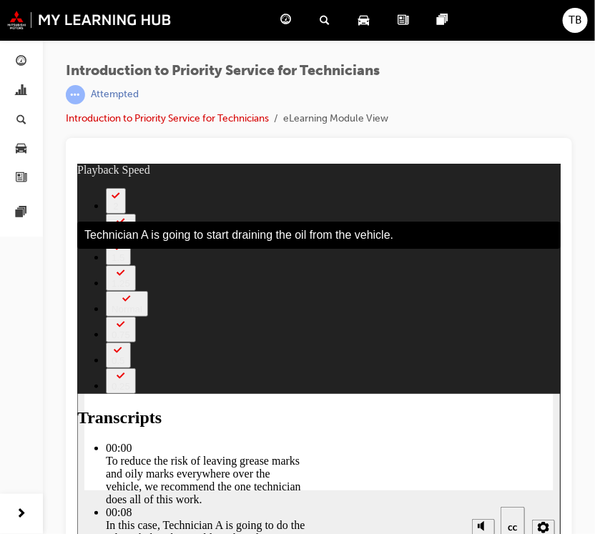
scroll to position [19, 0]
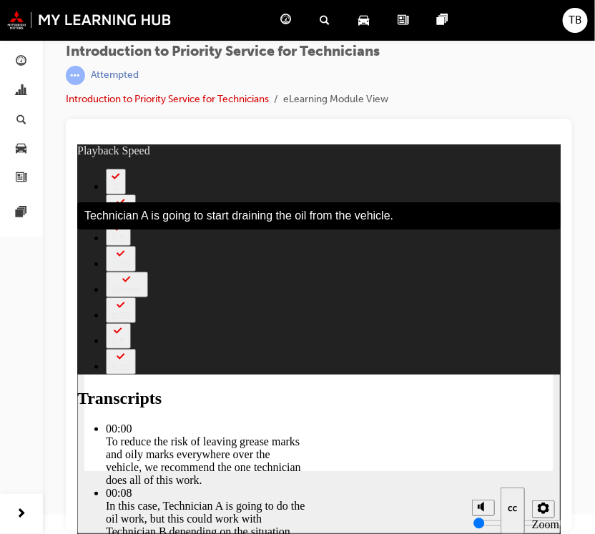
click at [511, 506] on icon "Hide captions (Ctrl+Alt+C)" at bounding box center [513, 509] width 14 height 11
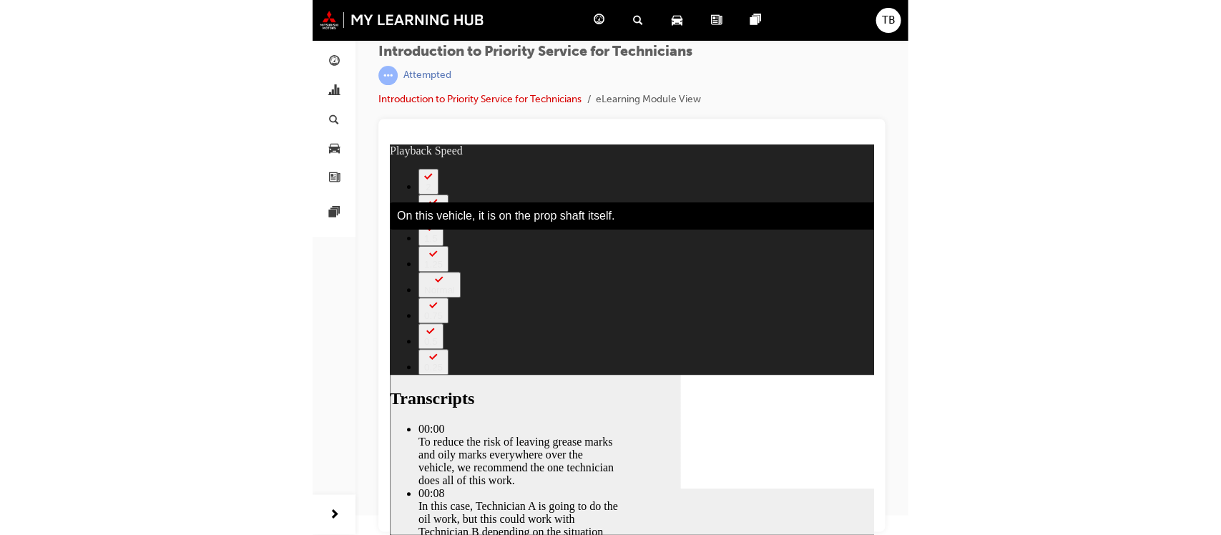
scroll to position [0, 0]
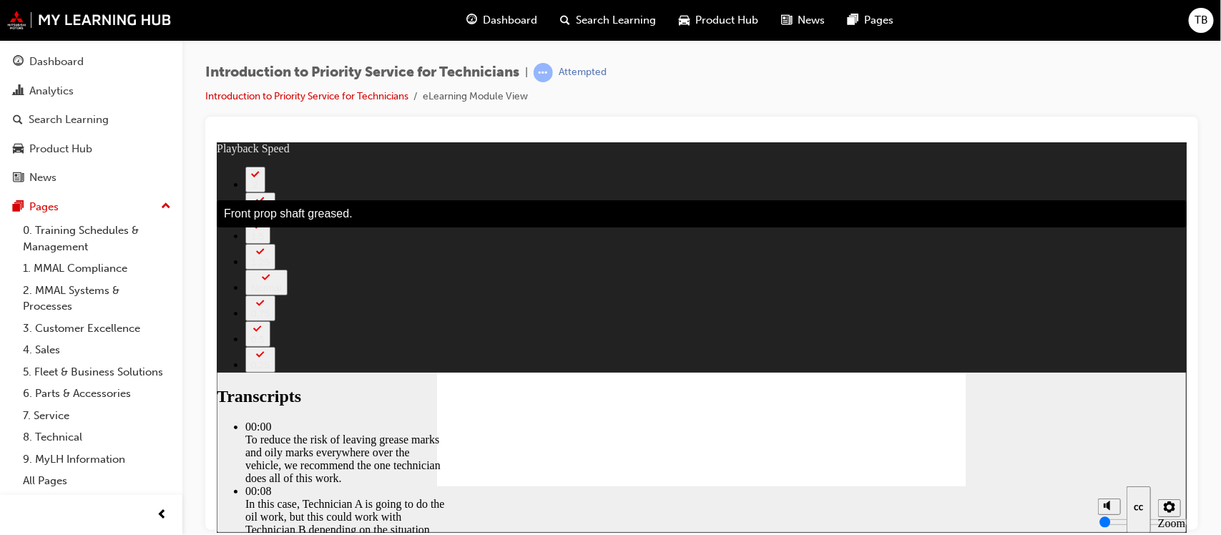
type input "230"
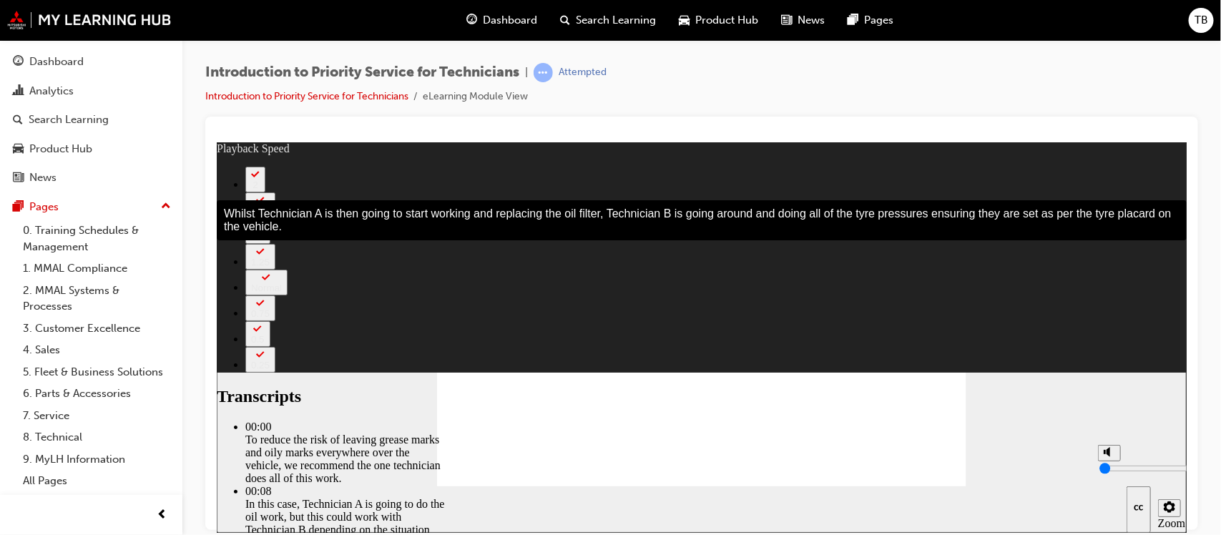
click at [1112, 501] on div "misc controls" at bounding box center [1107, 488] width 21 height 54
click at [1108, 504] on div "misc controls" at bounding box center [1107, 488] width 21 height 54
type input "309"
click at [1110, 456] on icon "Unmute (Ctrl+Alt+M)" at bounding box center [1108, 451] width 11 height 10
type input "8"
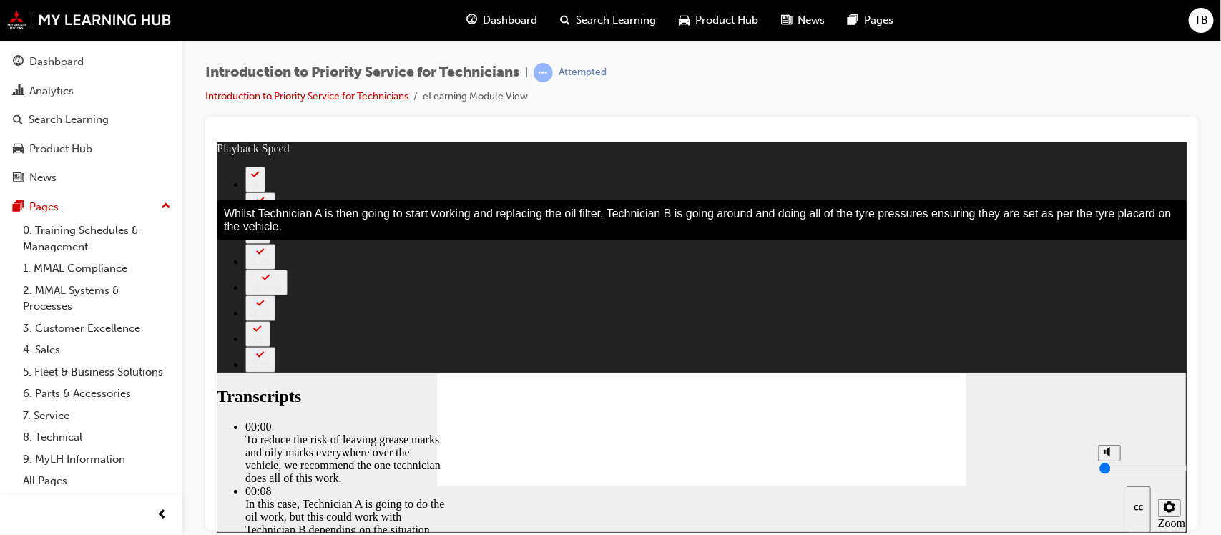
type input "309"
type input "8"
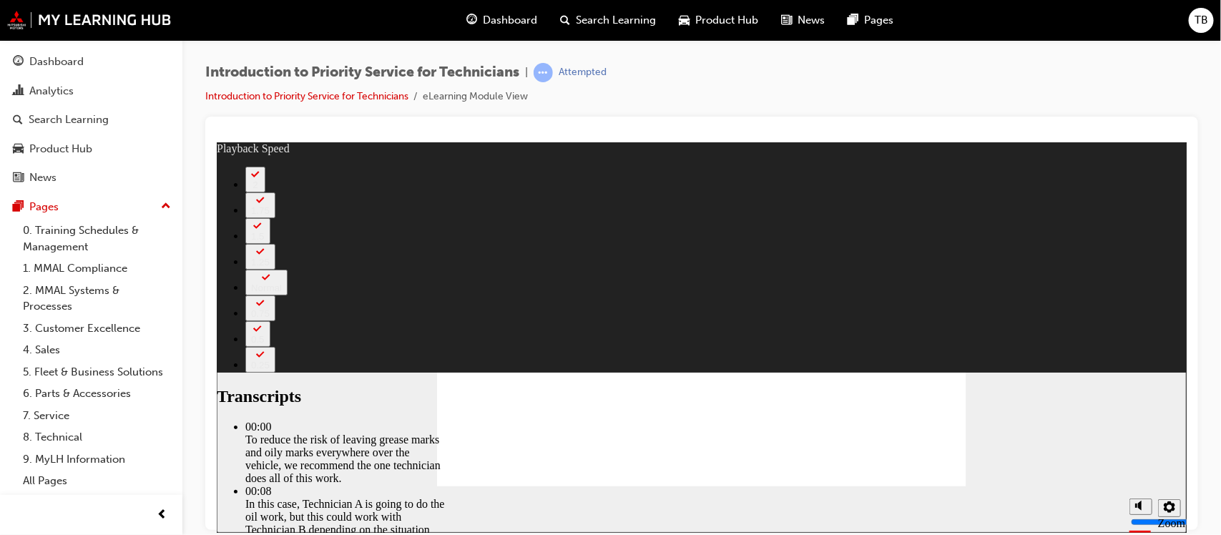
type input "511"
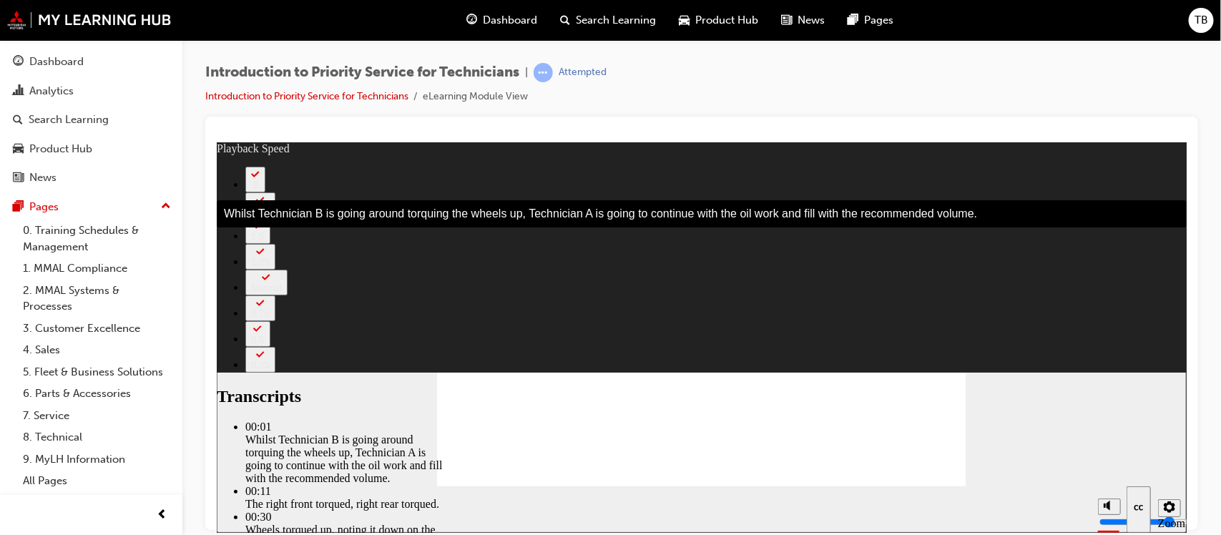
click at [1134, 506] on icon "Hide captions (Ctrl+Alt+C)" at bounding box center [1138, 506] width 9 height 5
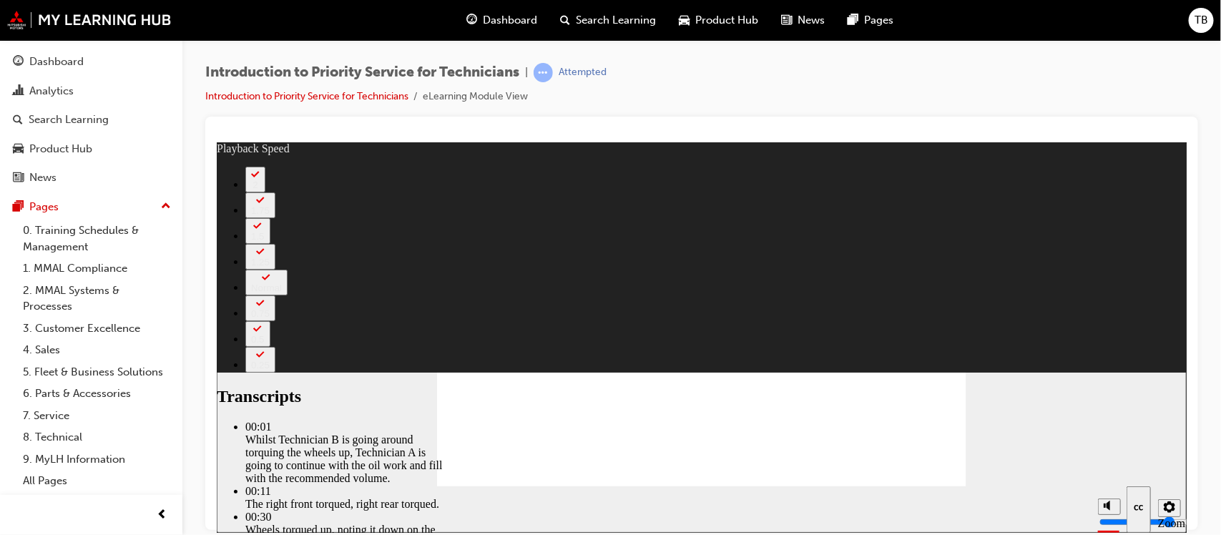
click at [1135, 505] on icon "Show captions (Ctrl+Alt+C)" at bounding box center [1139, 507] width 14 height 11
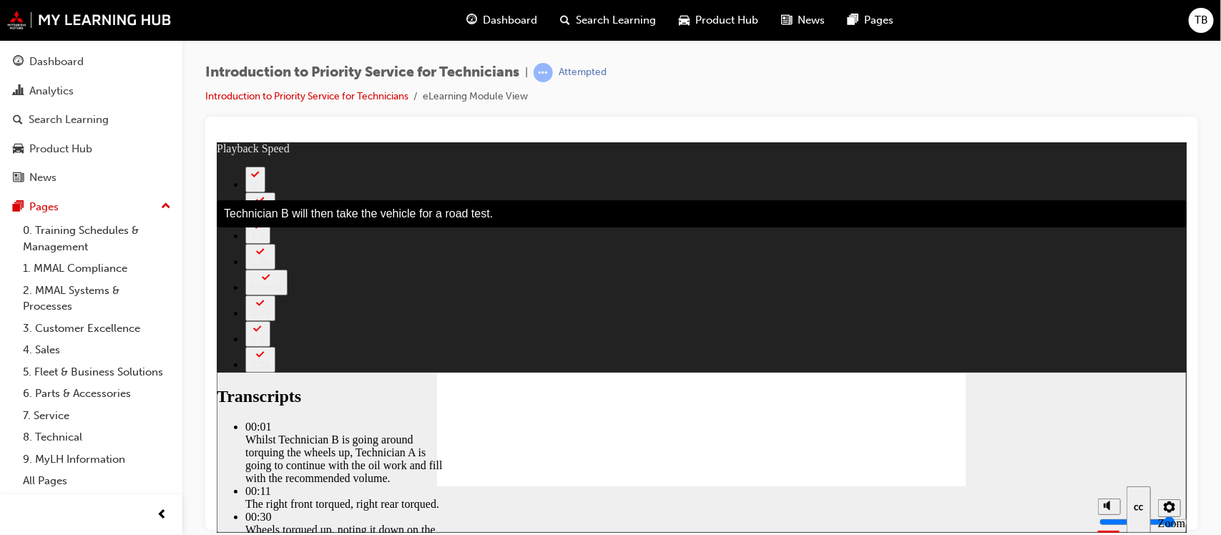
click at [703, 102] on div "Introduction to Priority Service for Technicians | Attempted Introduction to Pr…" at bounding box center [701, 90] width 993 height 54
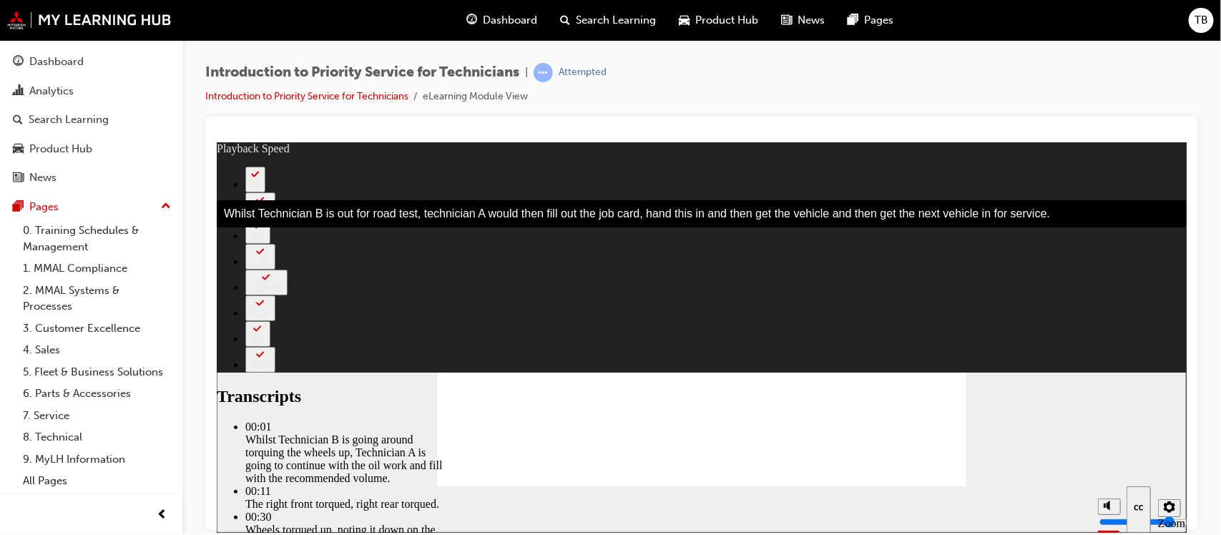
click at [1147, 508] on button "Hide captions (Ctrl+Alt+C)" at bounding box center [1138, 509] width 24 height 46
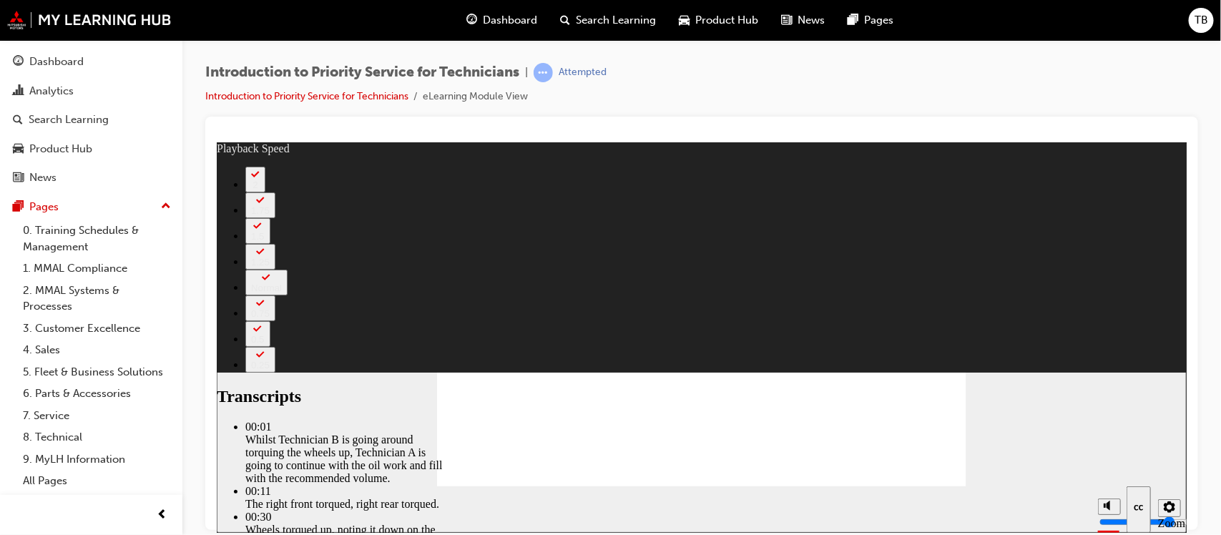
type input "406"
click at [160, 514] on span "prev-icon" at bounding box center [162, 515] width 11 height 18
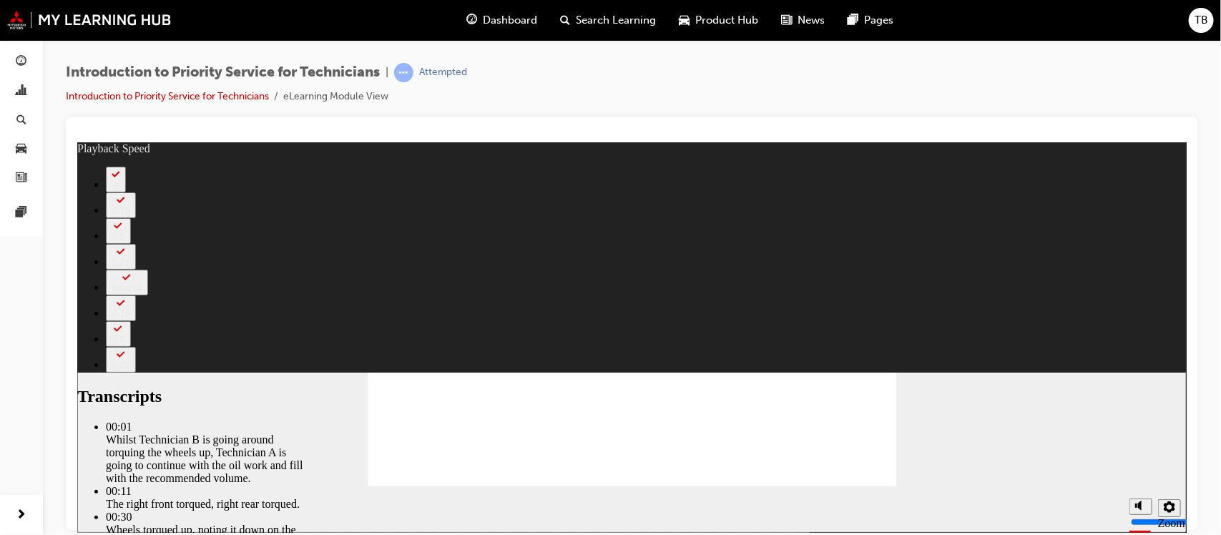
click at [14, 506] on div "button" at bounding box center [21, 515] width 29 height 29
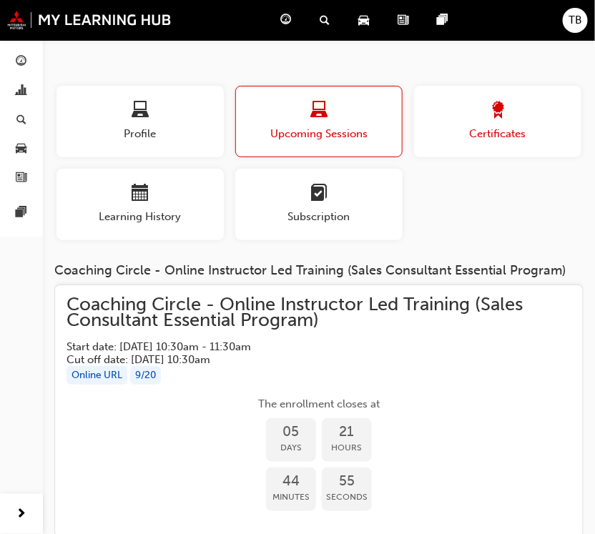
click at [452, 129] on span "Certificates" at bounding box center [497, 134] width 167 height 16
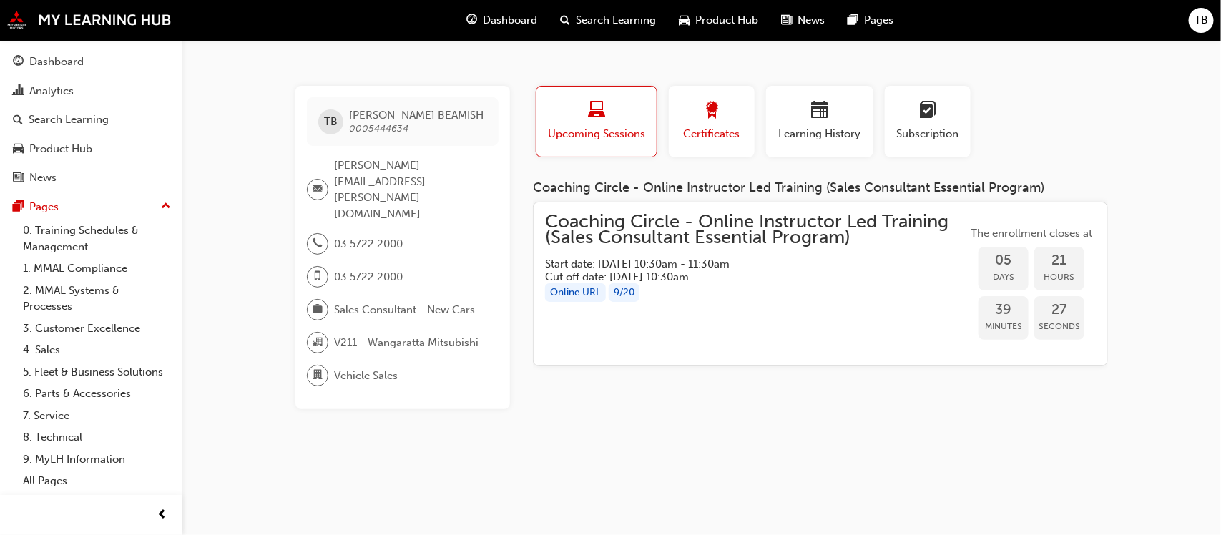
click at [707, 106] on span "award-icon" at bounding box center [711, 111] width 17 height 19
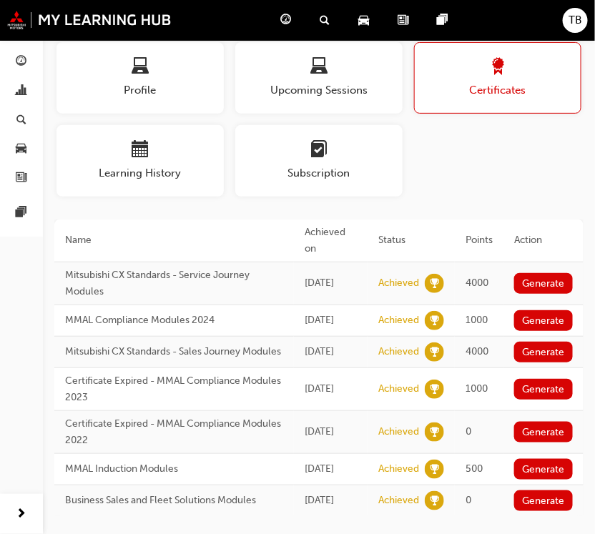
scroll to position [79, 0]
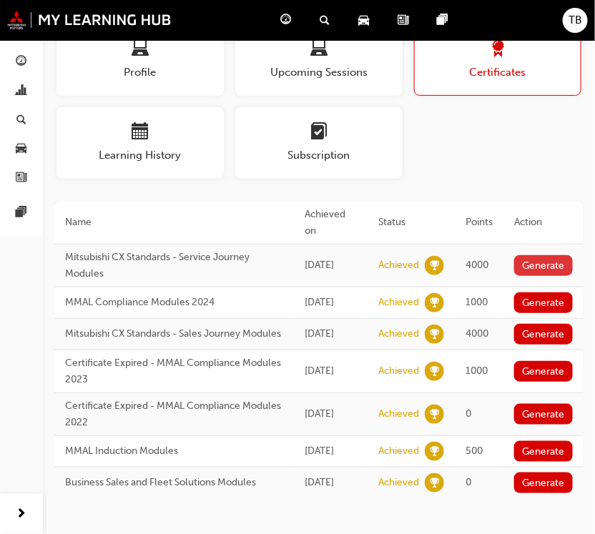
click at [529, 255] on button "Generate" at bounding box center [543, 265] width 59 height 21
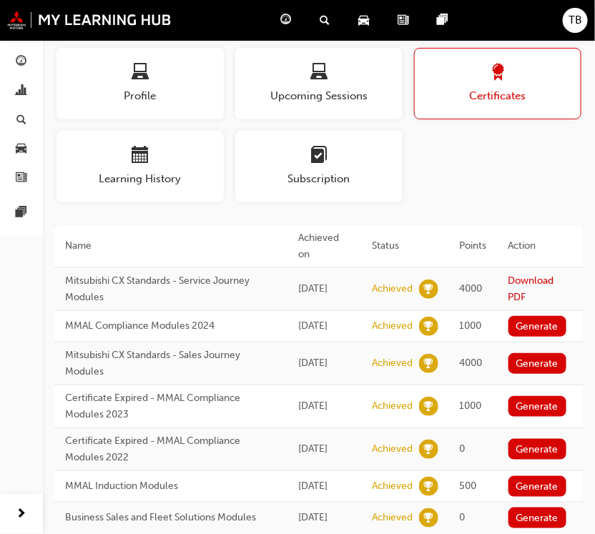
scroll to position [0, 0]
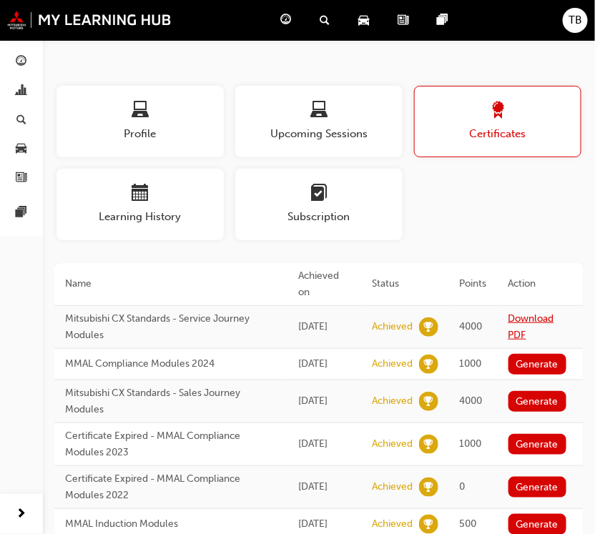
click at [531, 313] on link "Download PDF" at bounding box center [532, 327] width 46 height 29
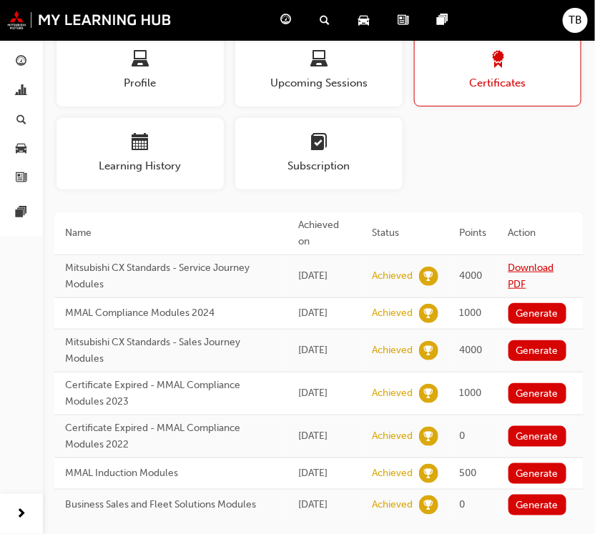
scroll to position [79, 0]
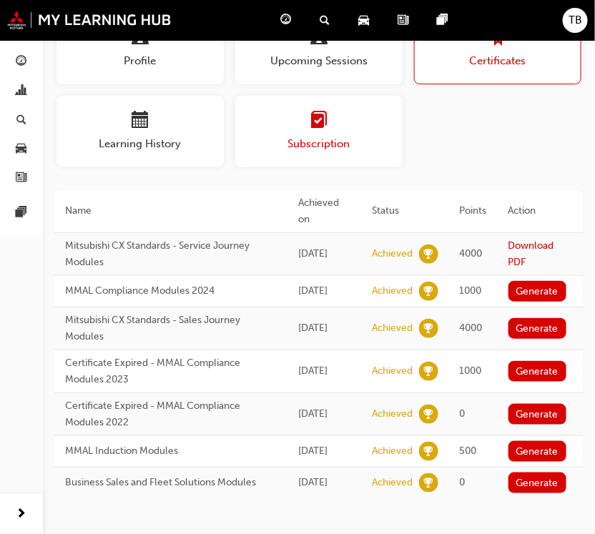
click at [309, 119] on div "button" at bounding box center [318, 123] width 167 height 22
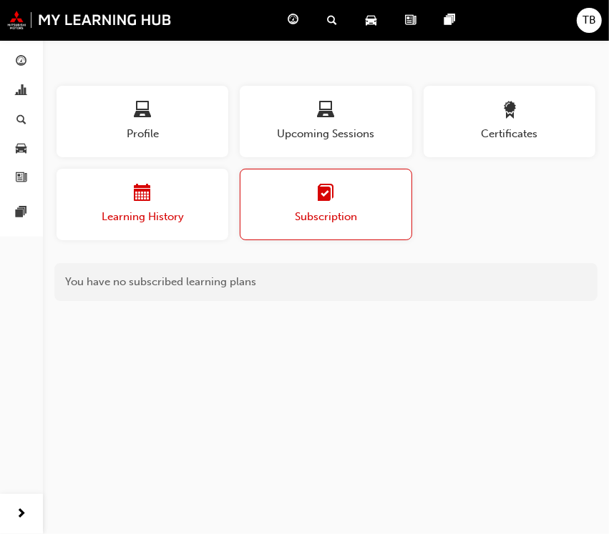
click at [174, 190] on div "button" at bounding box center [143, 196] width 172 height 22
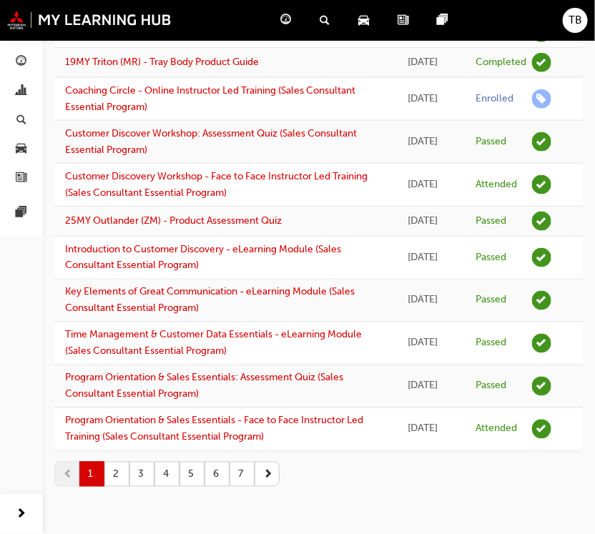
scroll to position [1540, 0]
click at [122, 476] on button "2" at bounding box center [116, 474] width 25 height 25
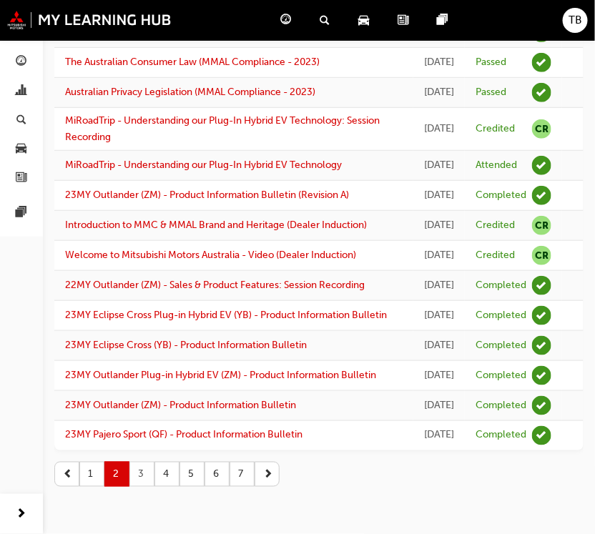
click at [144, 479] on button "3" at bounding box center [141, 474] width 25 height 25
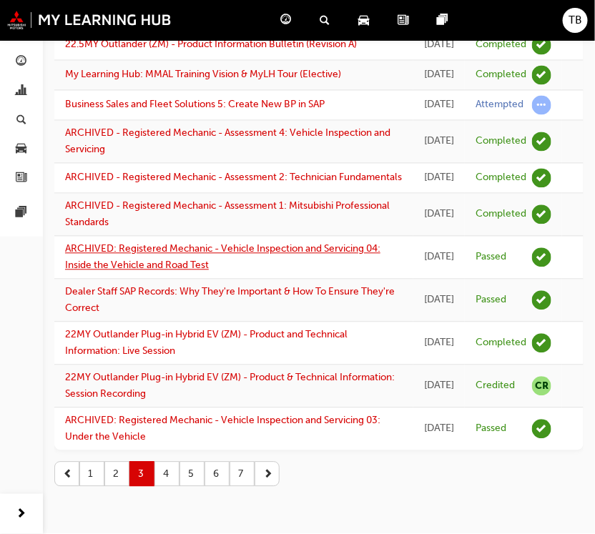
scroll to position [1965, 0]
click at [170, 474] on button "4" at bounding box center [167, 474] width 25 height 25
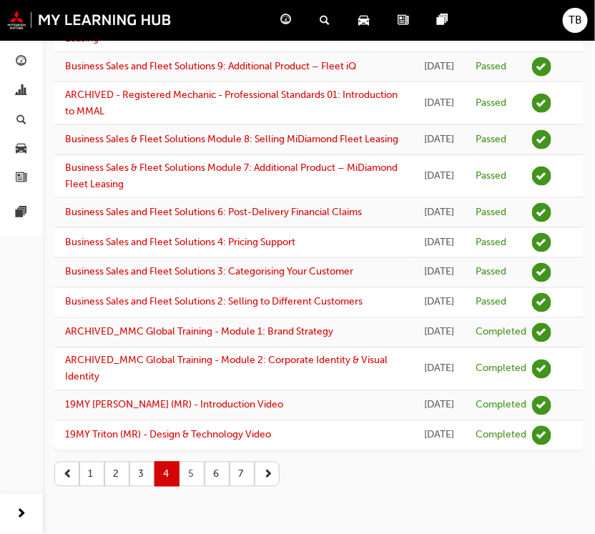
click at [187, 474] on button "5" at bounding box center [192, 474] width 25 height 25
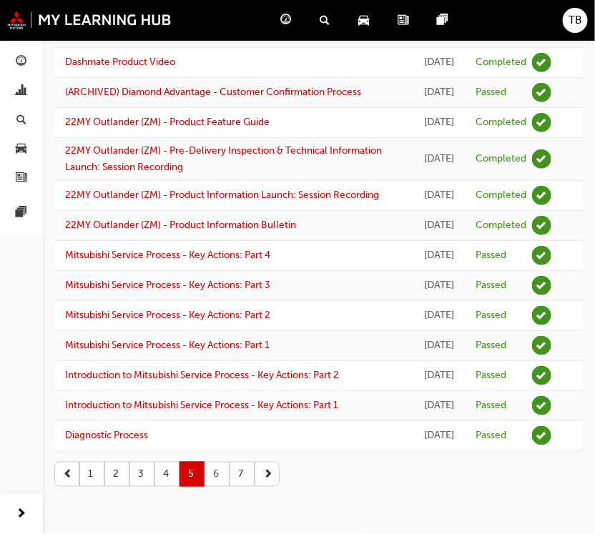
click at [212, 474] on button "6" at bounding box center [217, 474] width 25 height 25
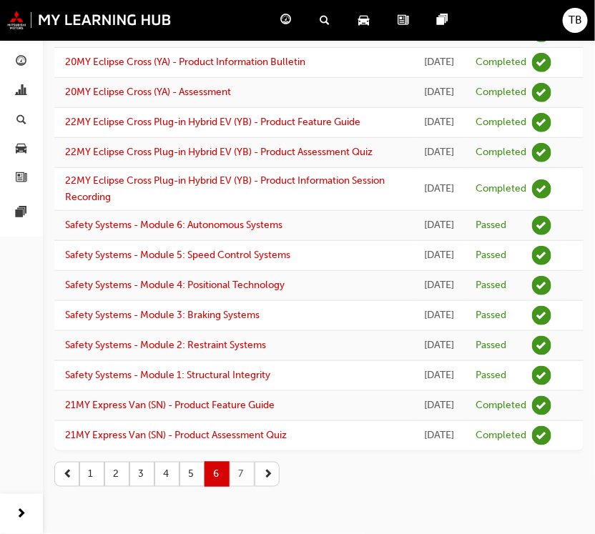
click at [240, 476] on button "7" at bounding box center [242, 474] width 25 height 25
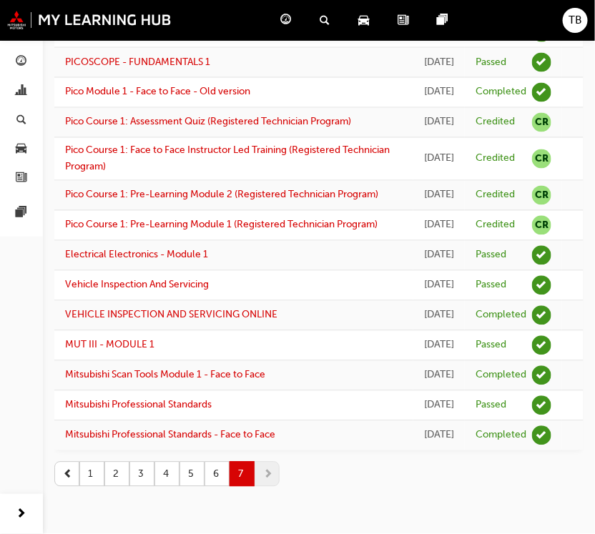
scroll to position [802, 0]
click at [142, 474] on button "3" at bounding box center [141, 474] width 25 height 25
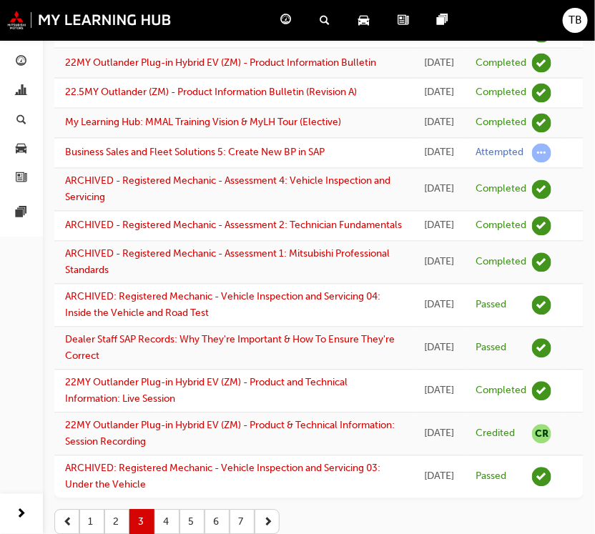
scroll to position [1697, 0]
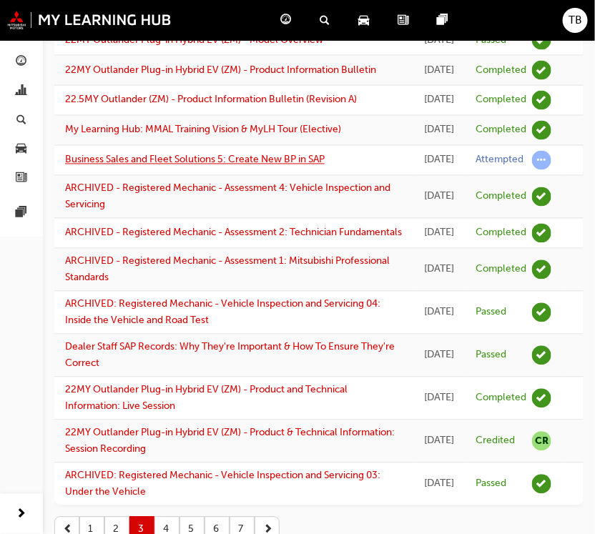
click at [243, 166] on link "Business Sales and Fleet Solutions 5: Create New BP in SAP" at bounding box center [195, 160] width 260 height 12
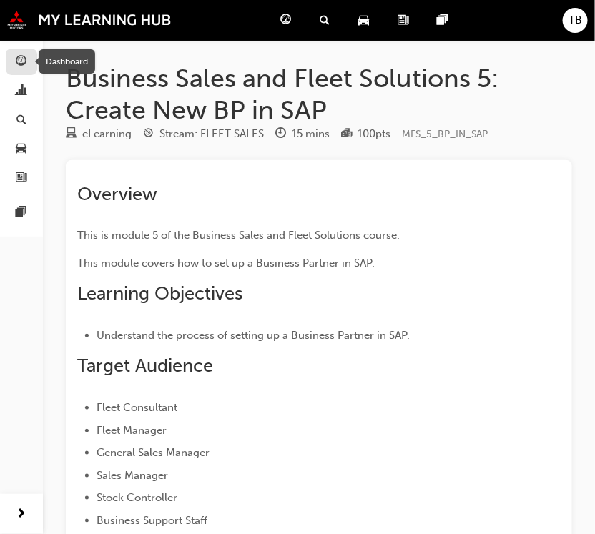
click at [22, 63] on span "guage-icon" at bounding box center [21, 62] width 11 height 13
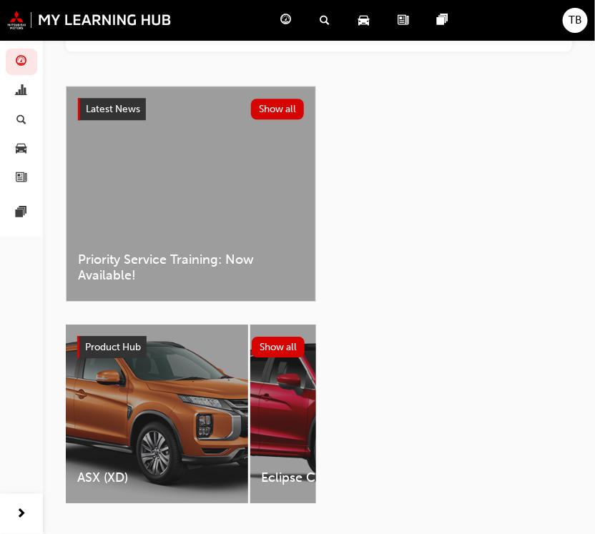
scroll to position [833, 0]
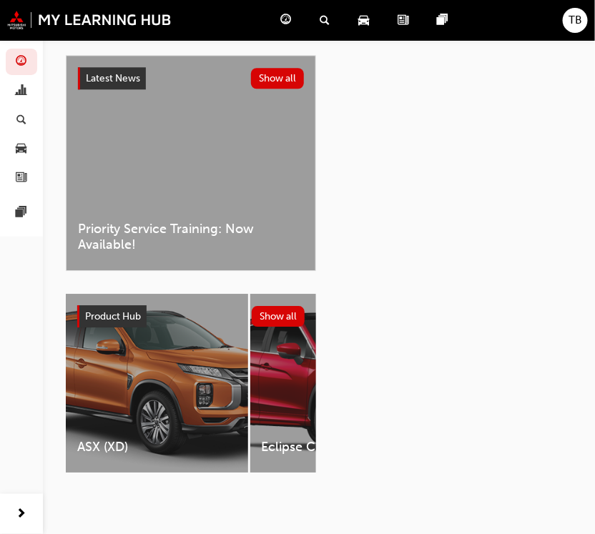
click at [170, 358] on div "ASX (XD)" at bounding box center [157, 383] width 182 height 179
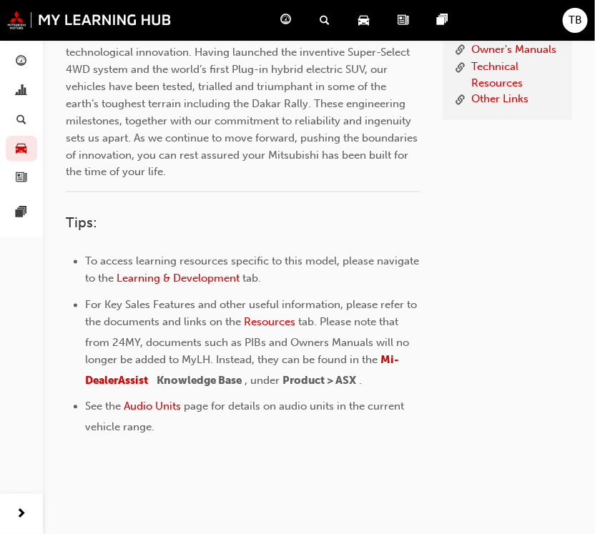
scroll to position [65, 0]
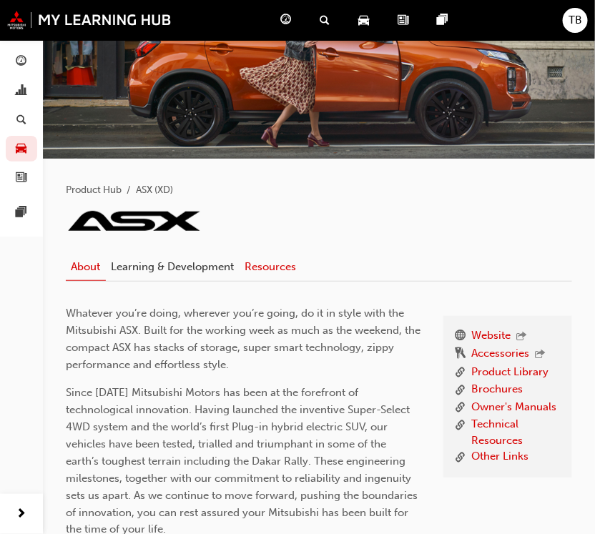
click at [280, 273] on link "Resources" at bounding box center [271, 266] width 62 height 27
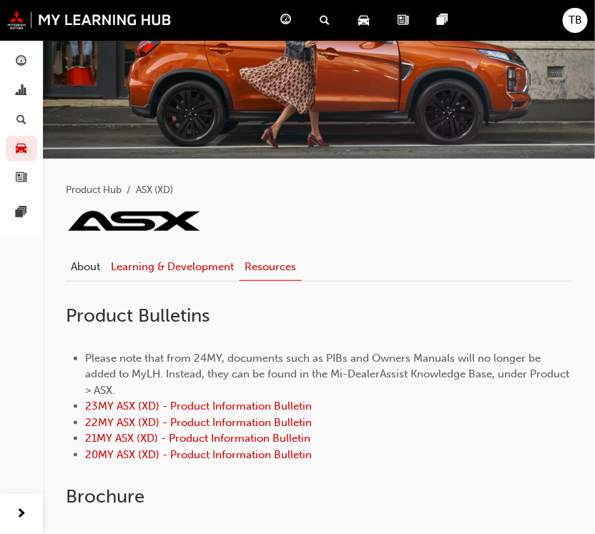
click at [182, 265] on link "Learning & Development" at bounding box center [173, 266] width 134 height 27
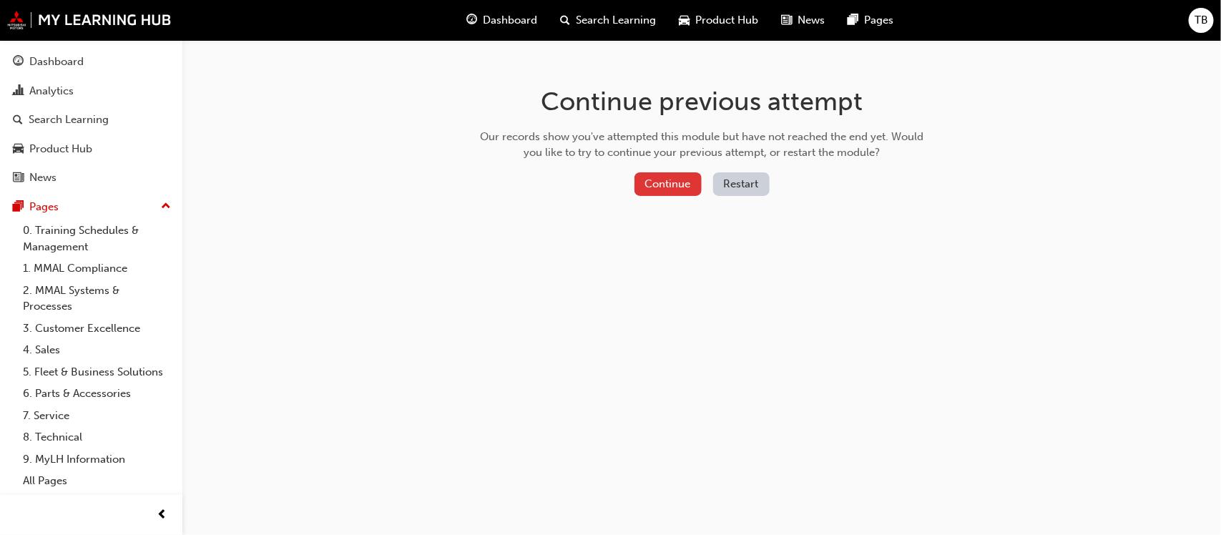
click at [681, 190] on button "Continue" at bounding box center [667, 184] width 67 height 24
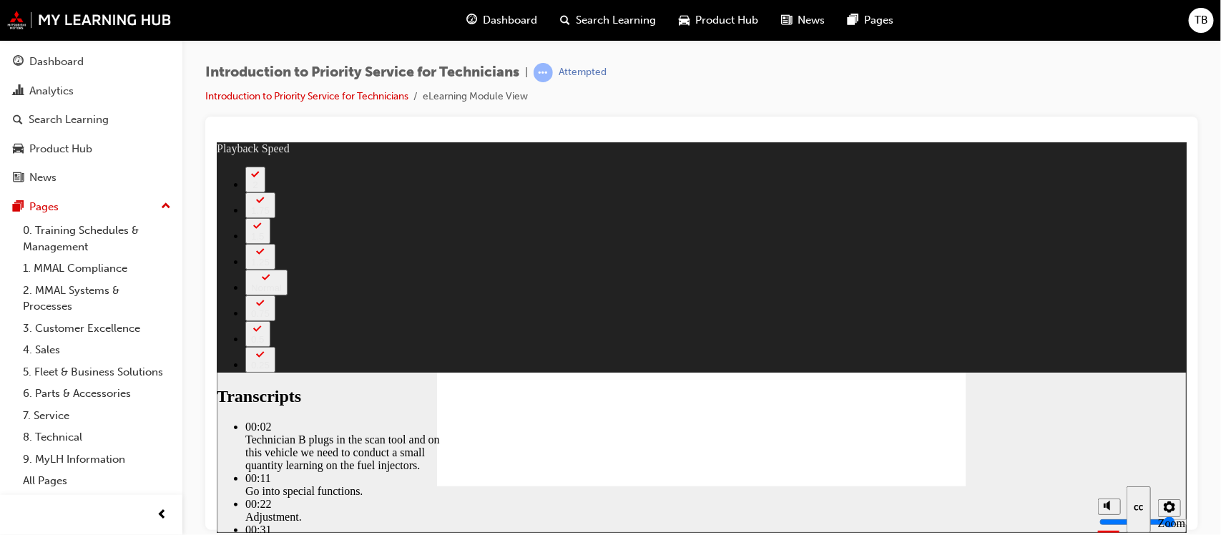
type input "44"
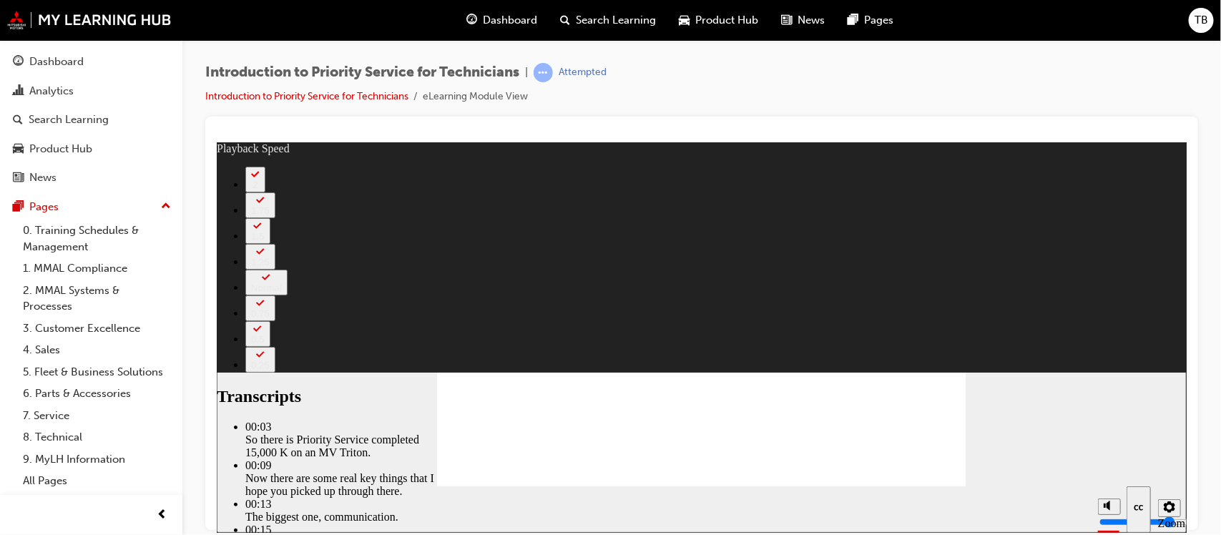
type input "4"
click at [1137, 502] on icon "Show captions (Ctrl+Alt+C)" at bounding box center [1139, 507] width 14 height 11
type input "125"
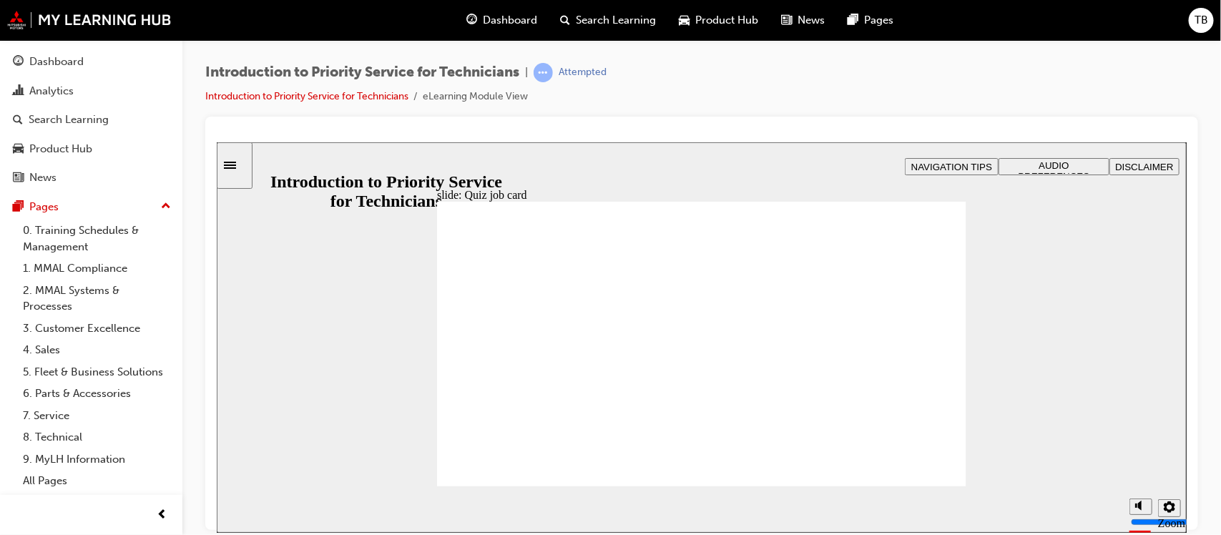
radio input "true"
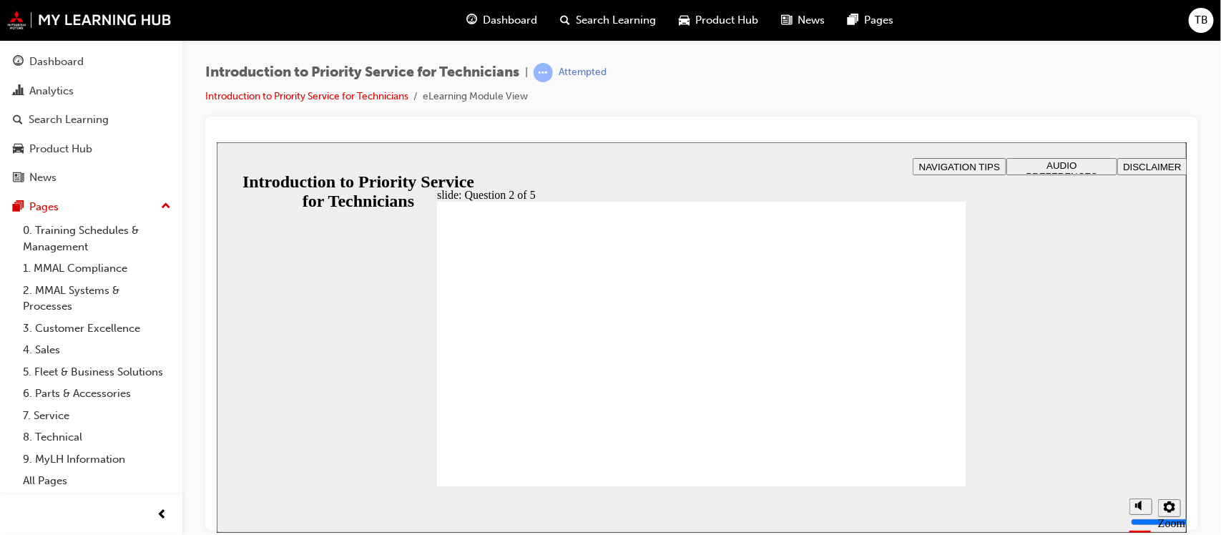
radio input "true"
checkbox input "true"
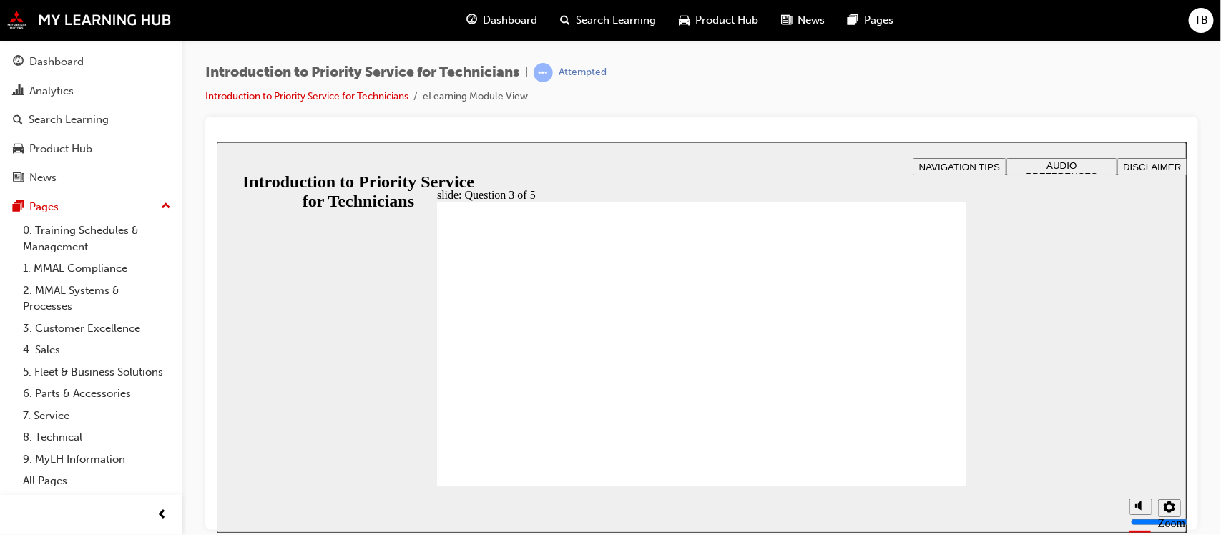
checkbox input "true"
checkbox input "false"
checkbox input "true"
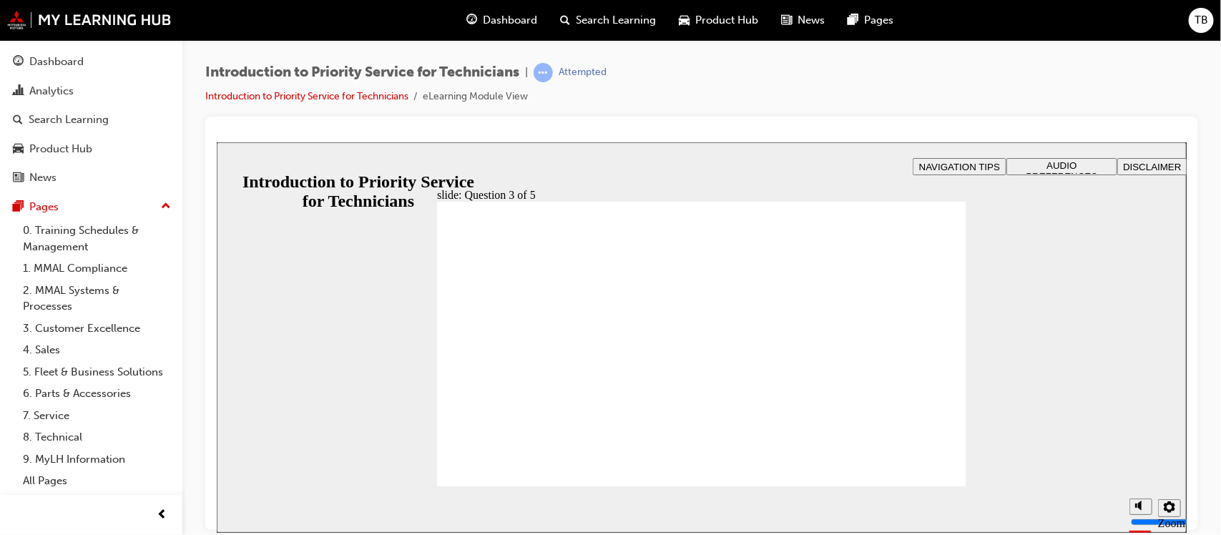
drag, startPoint x: 612, startPoint y: 408, endPoint x: 482, endPoint y: 353, distance: 140.7
drag, startPoint x: 722, startPoint y: 411, endPoint x: 606, endPoint y: 351, distance: 131.2
drag, startPoint x: 795, startPoint y: 393, endPoint x: 663, endPoint y: 337, distance: 143.9
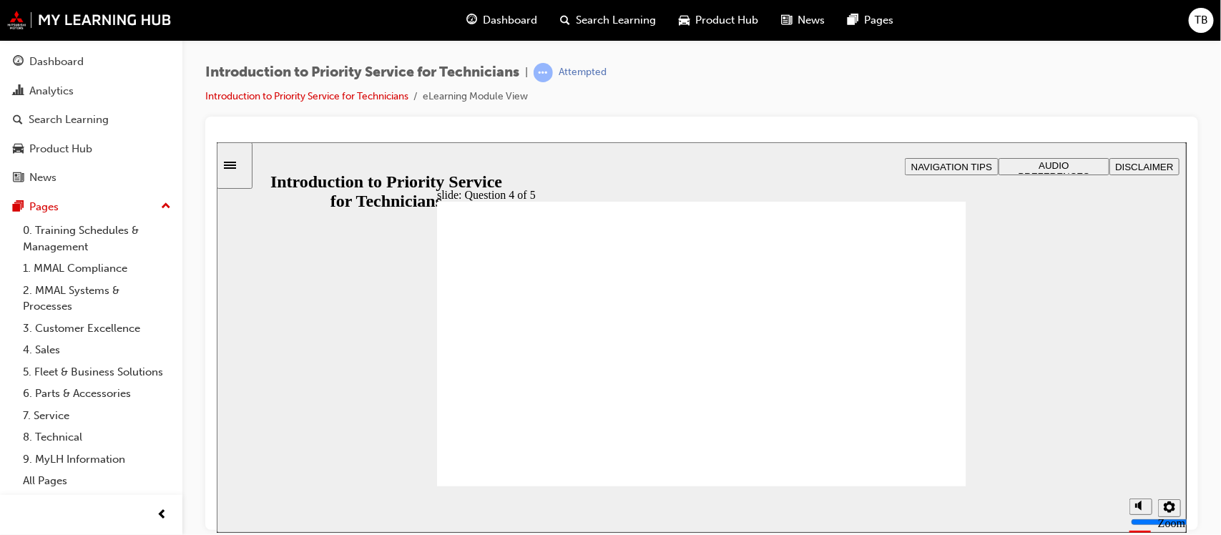
drag, startPoint x: 506, startPoint y: 418, endPoint x: 820, endPoint y: 357, distance: 320.6
checkbox input "true"
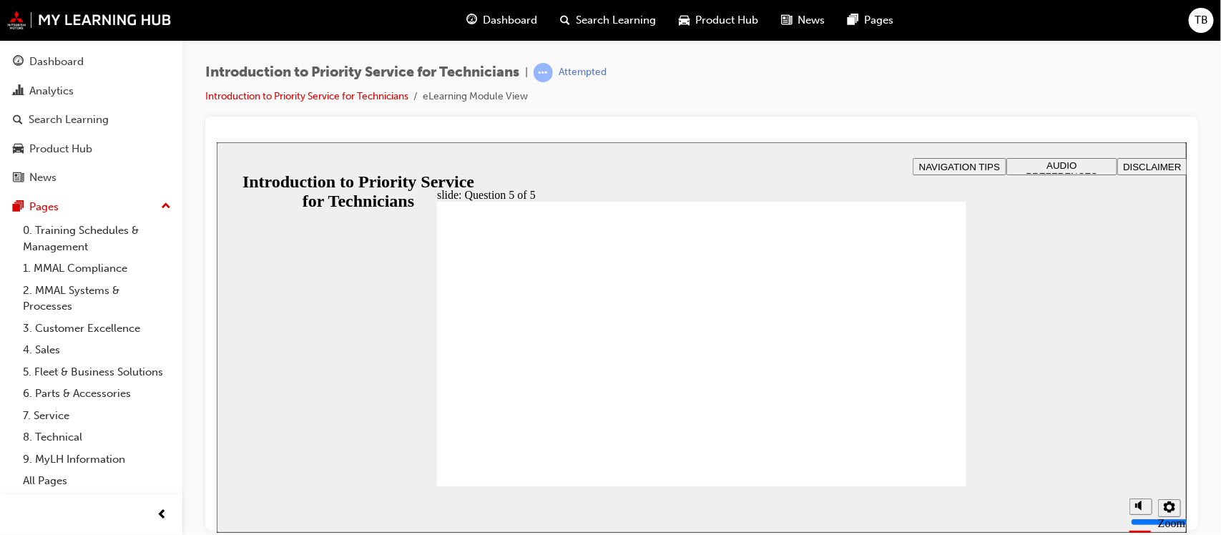
checkbox input "true"
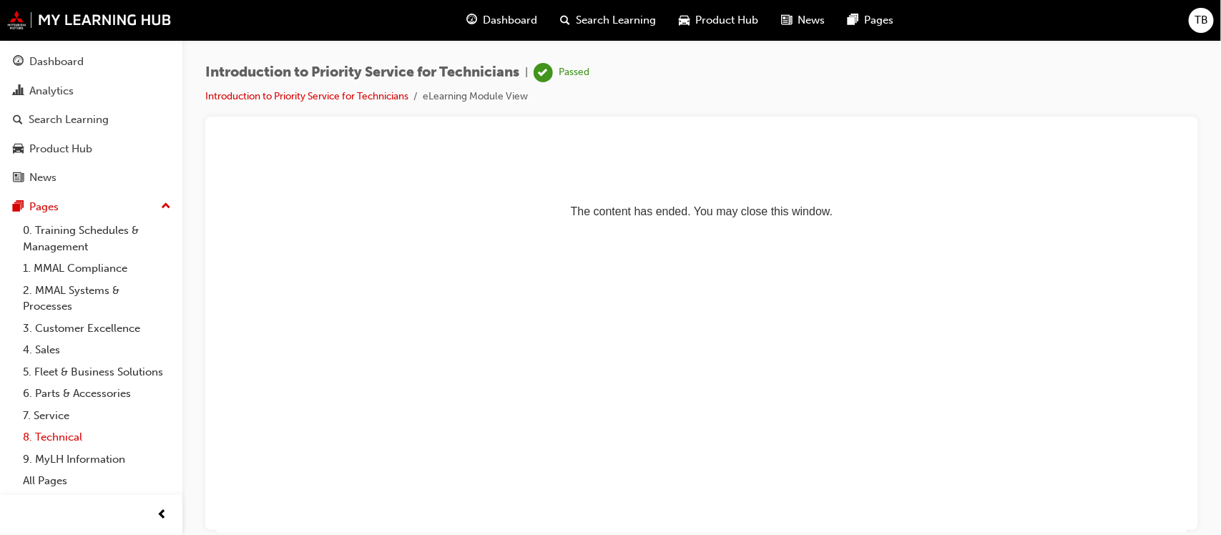
click at [54, 435] on link "8. Technical" at bounding box center [97, 437] width 160 height 22
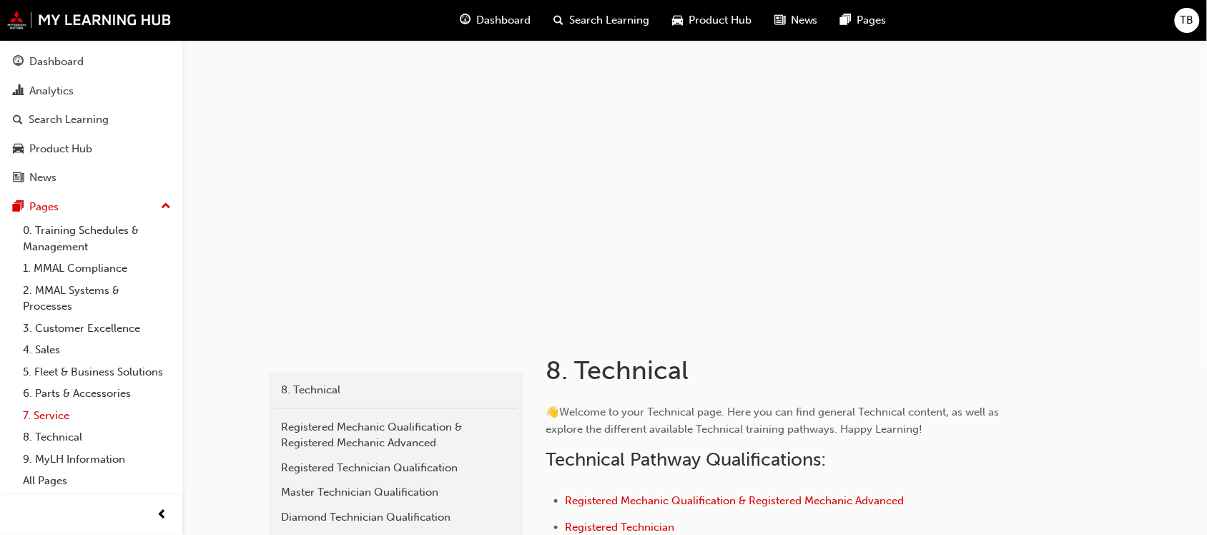
click at [55, 413] on link "7. Service" at bounding box center [97, 416] width 160 height 22
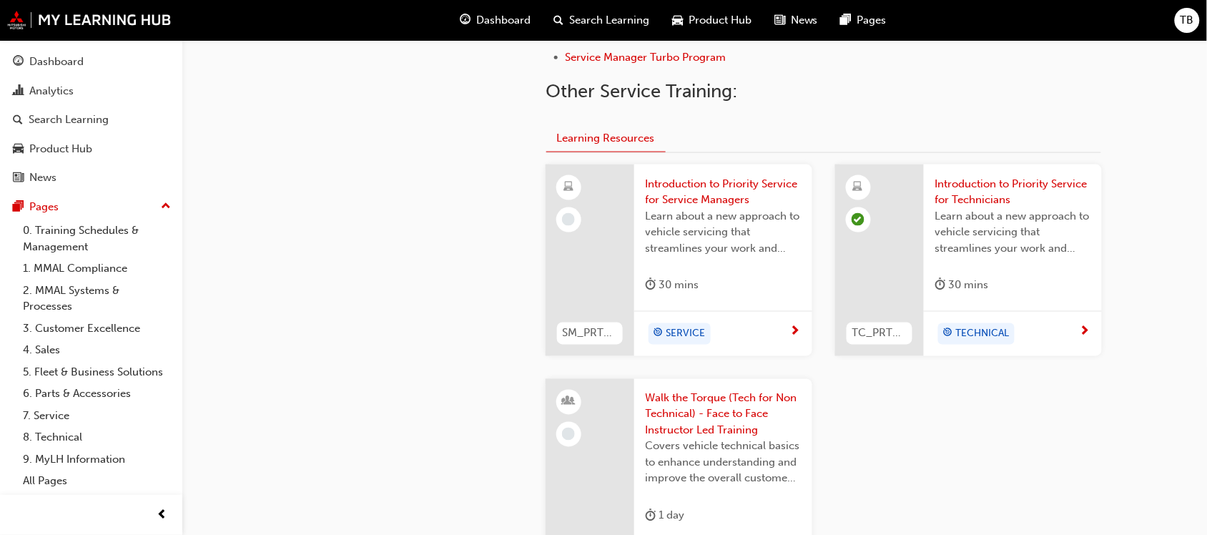
scroll to position [626, 0]
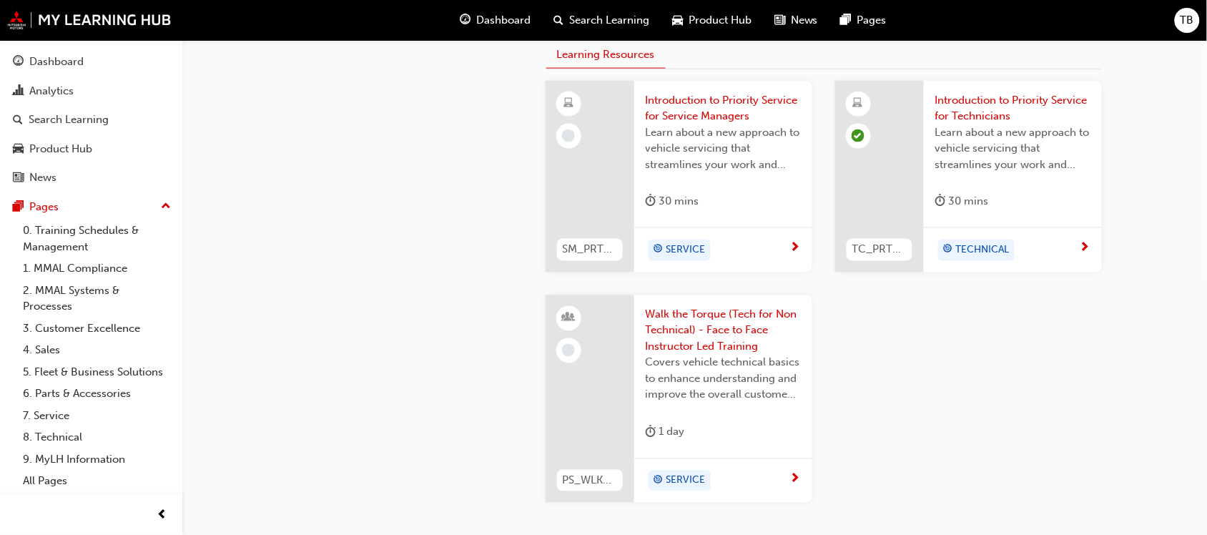
click at [712, 104] on span "Introduction to Priority Service for Service Managers" at bounding box center [723, 108] width 155 height 32
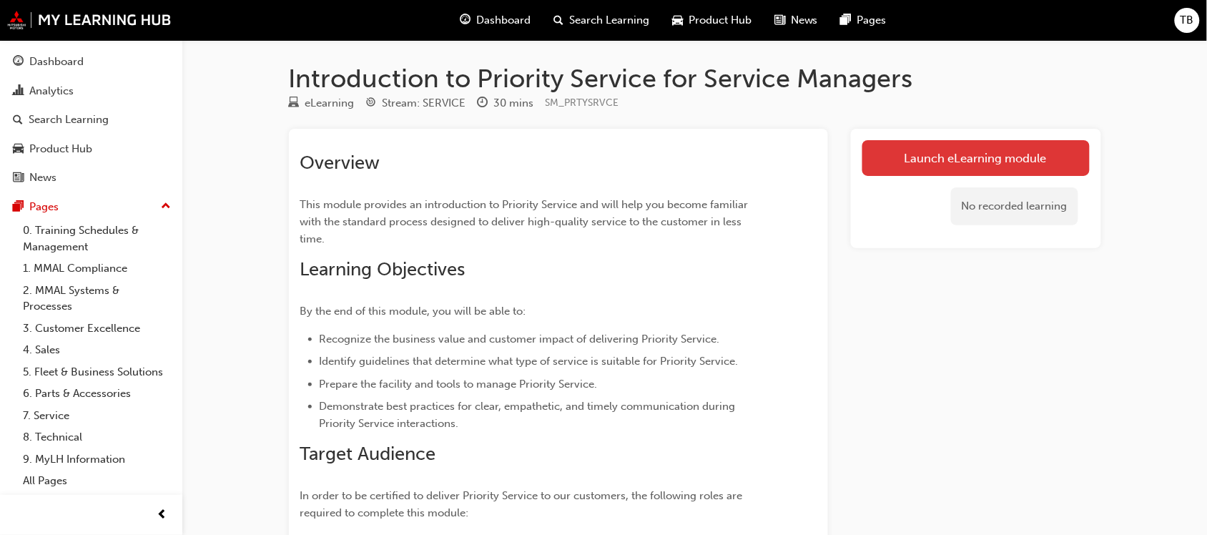
click at [938, 152] on link "Launch eLearning module" at bounding box center [976, 158] width 227 height 36
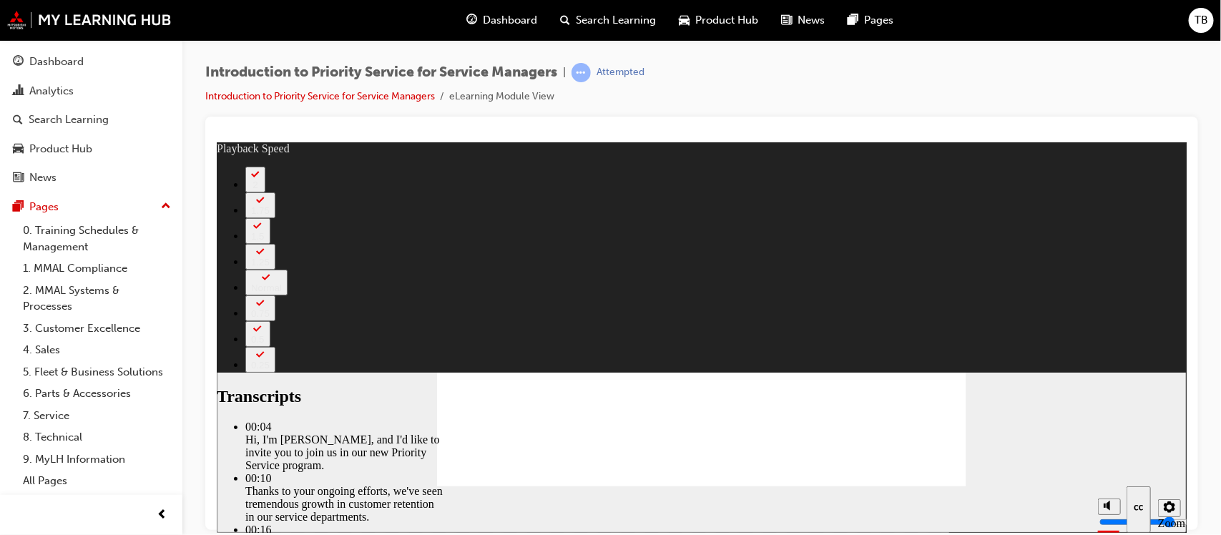
type input "127"
